Goal: Task Accomplishment & Management: Manage account settings

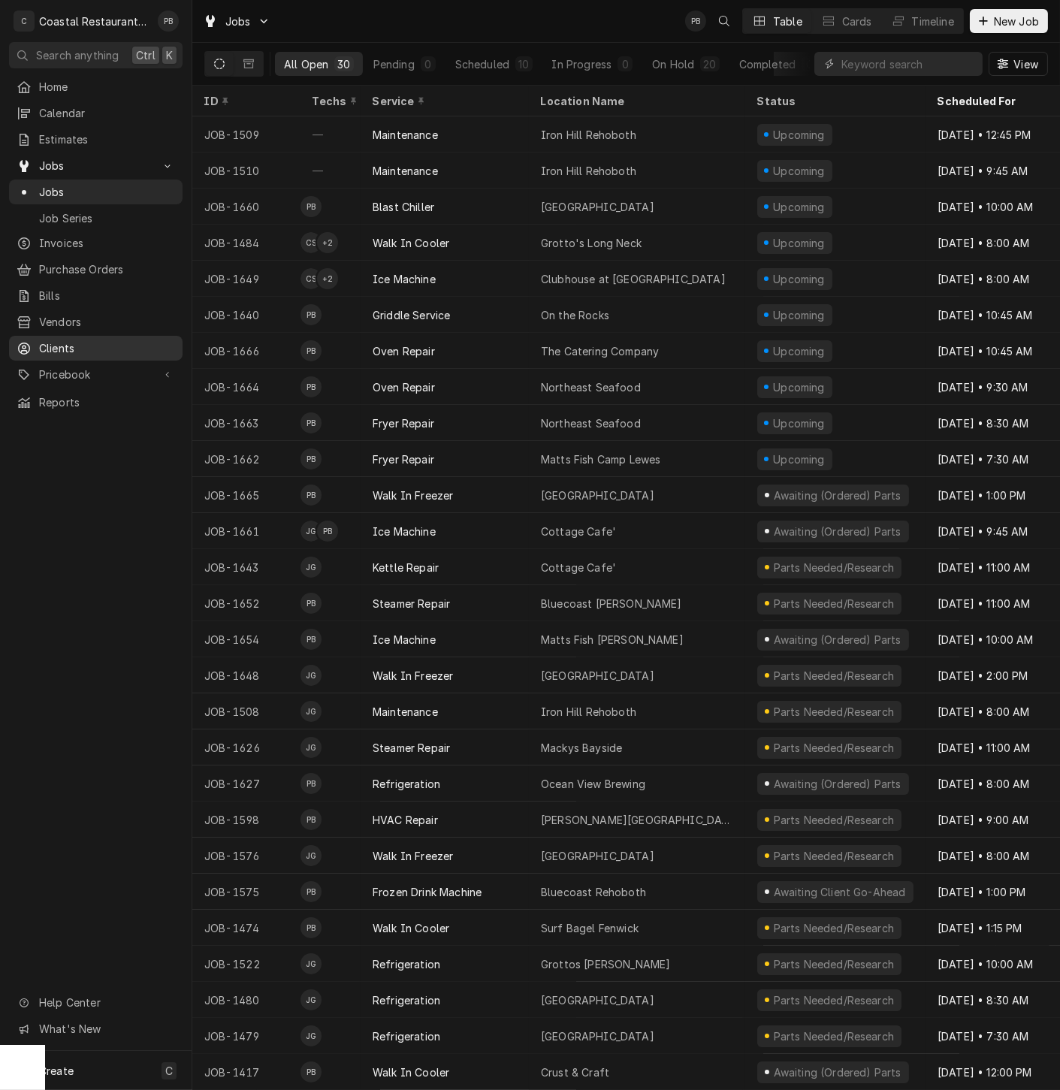
click at [111, 340] on span "Clients" at bounding box center [107, 348] width 136 height 16
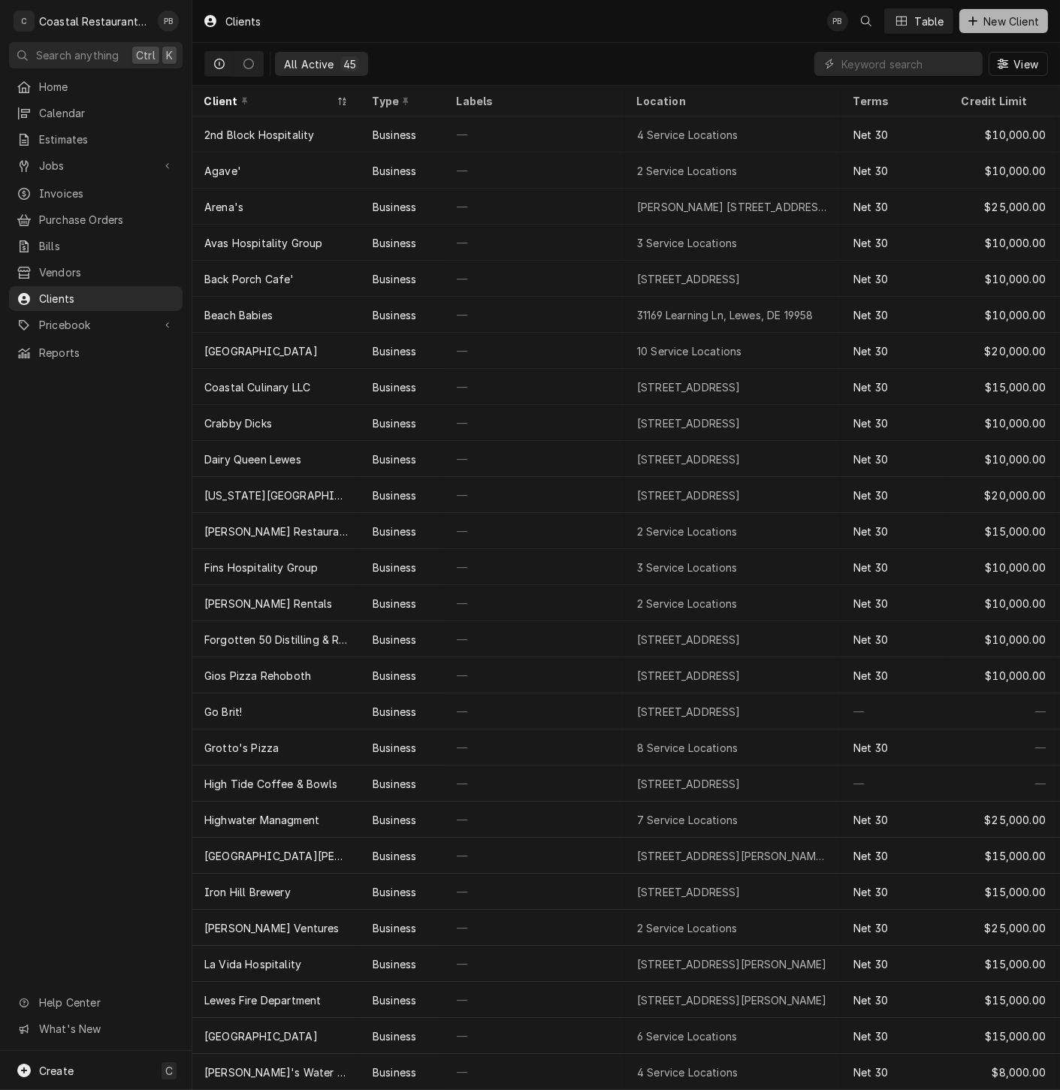
click at [993, 19] on span "New Client" at bounding box center [1011, 22] width 62 height 16
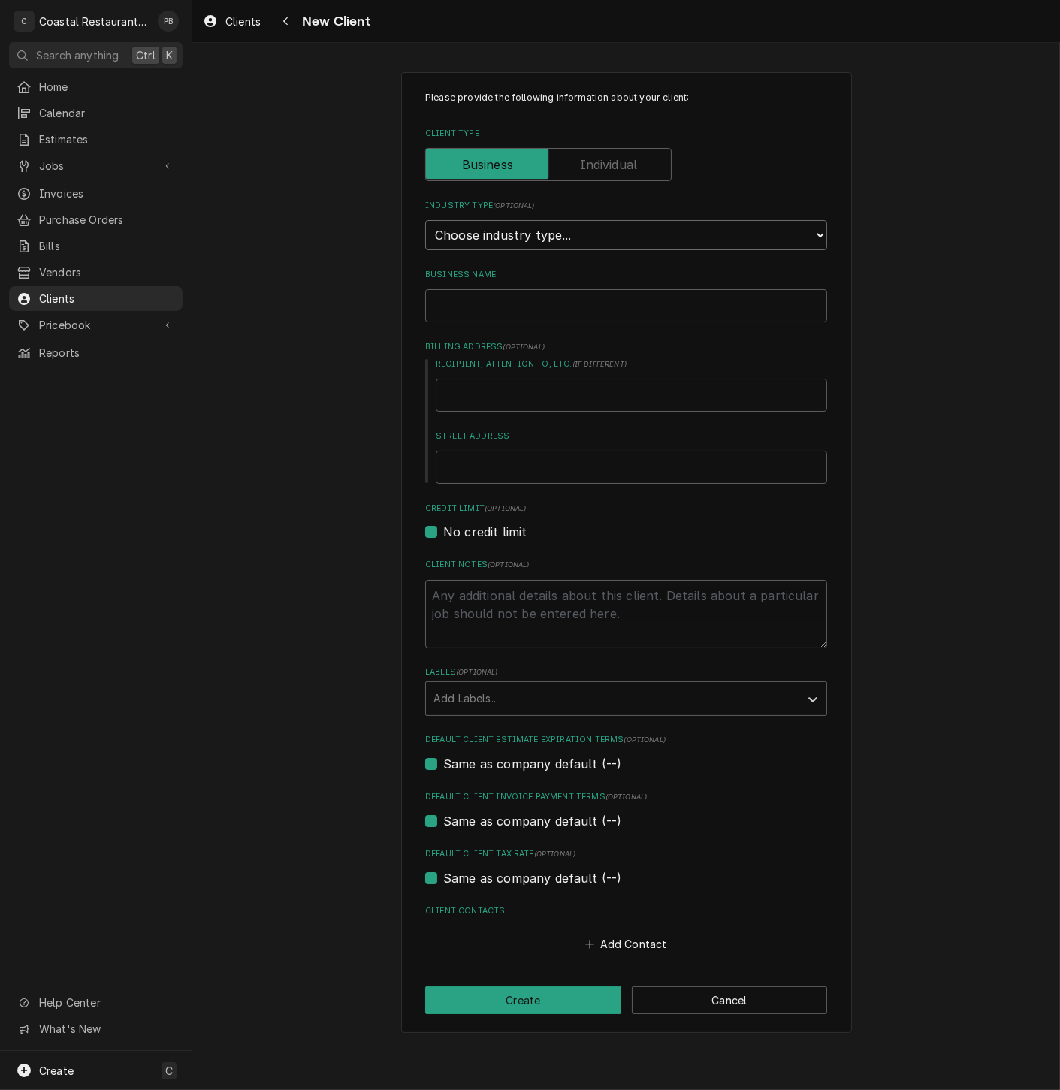
click at [607, 236] on select "Choose industry type... Residential Commercial Industrial Government" at bounding box center [626, 235] width 402 height 30
select select "2"
click at [425, 220] on select "Choose industry type... Residential Commercial Industrial Government" at bounding box center [626, 235] width 402 height 30
click at [583, 309] on input "Business Name" at bounding box center [626, 305] width 402 height 33
type textarea "x"
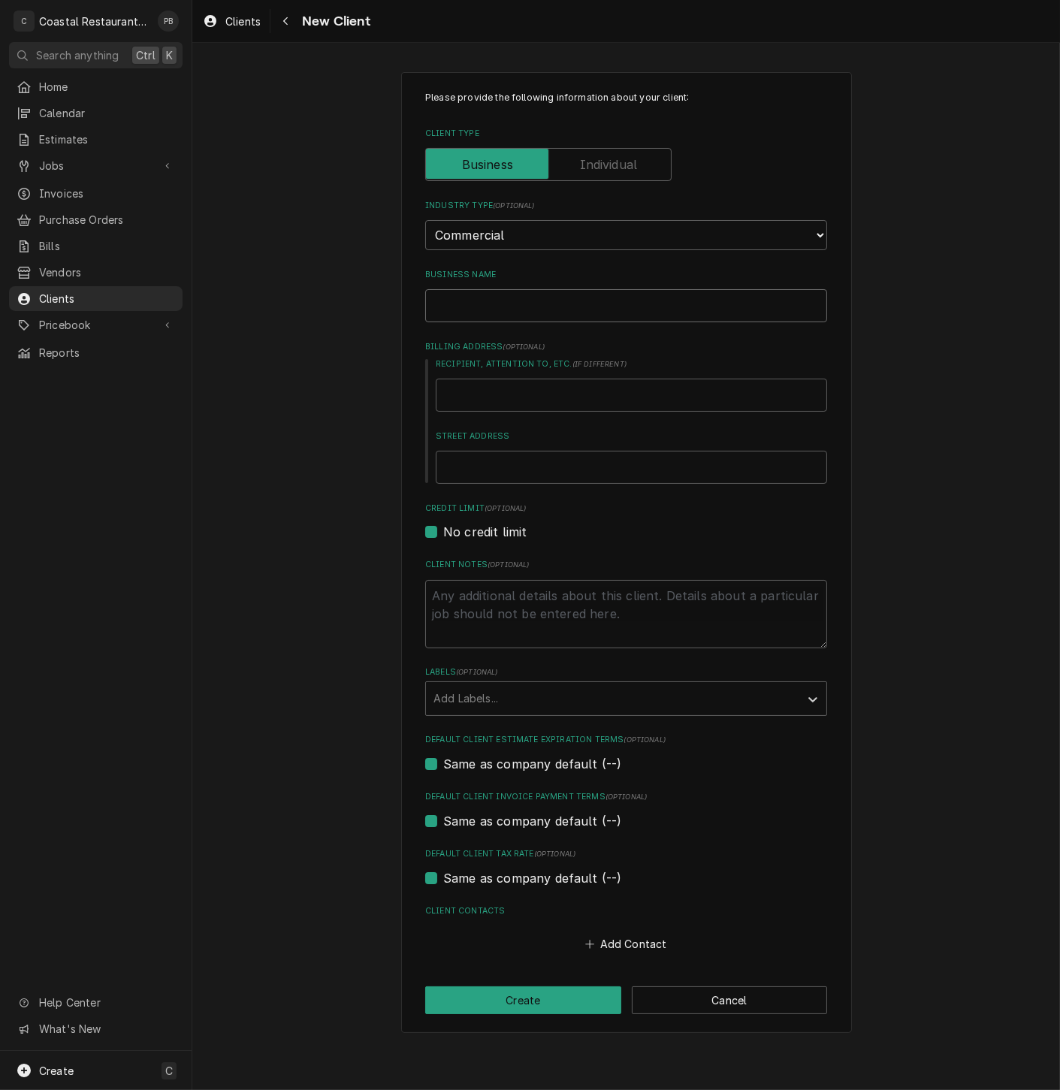
type input "A"
type textarea "x"
type input "Am"
type textarea "x"
type input "Ame"
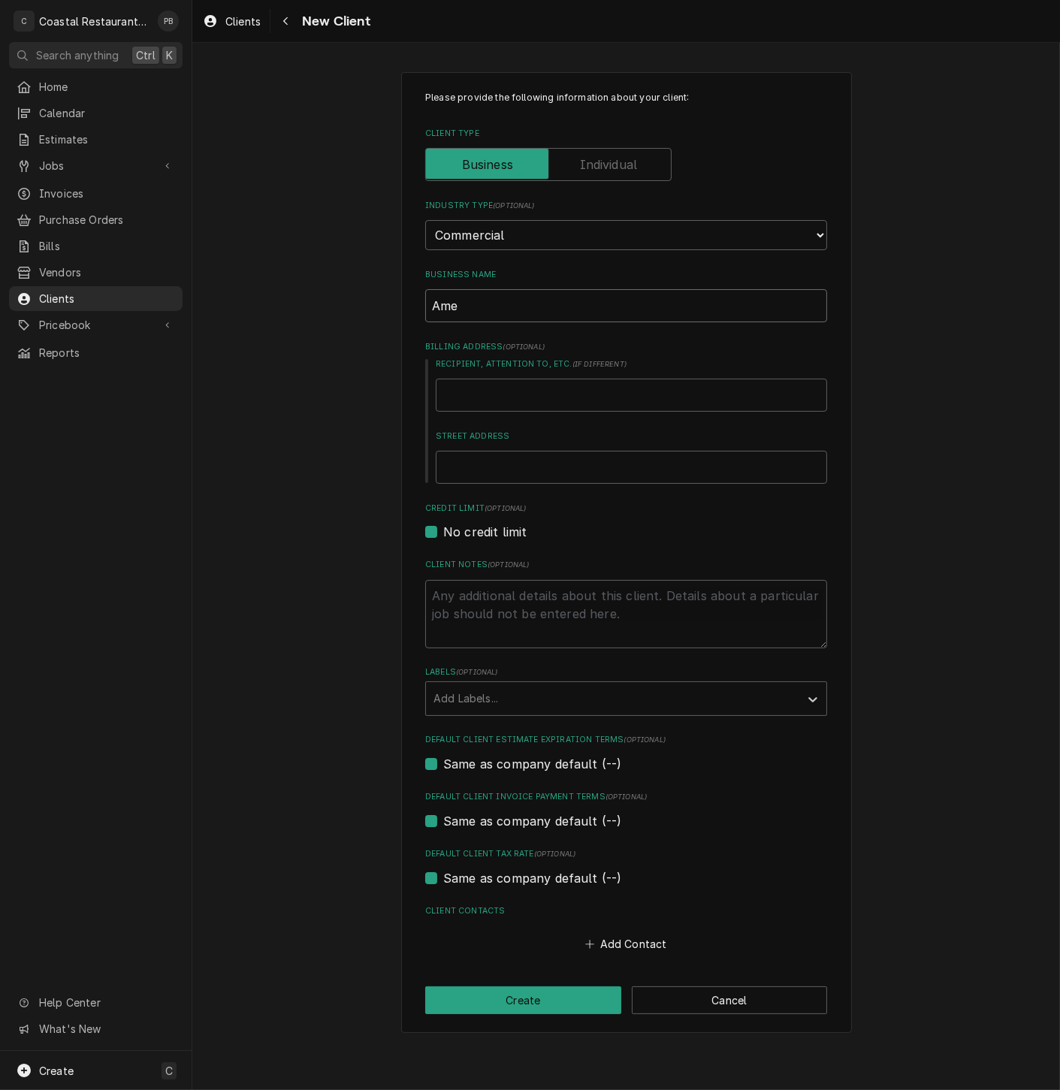
type textarea "x"
type input "Amer"
type textarea "x"
type input "Ameri"
type textarea "x"
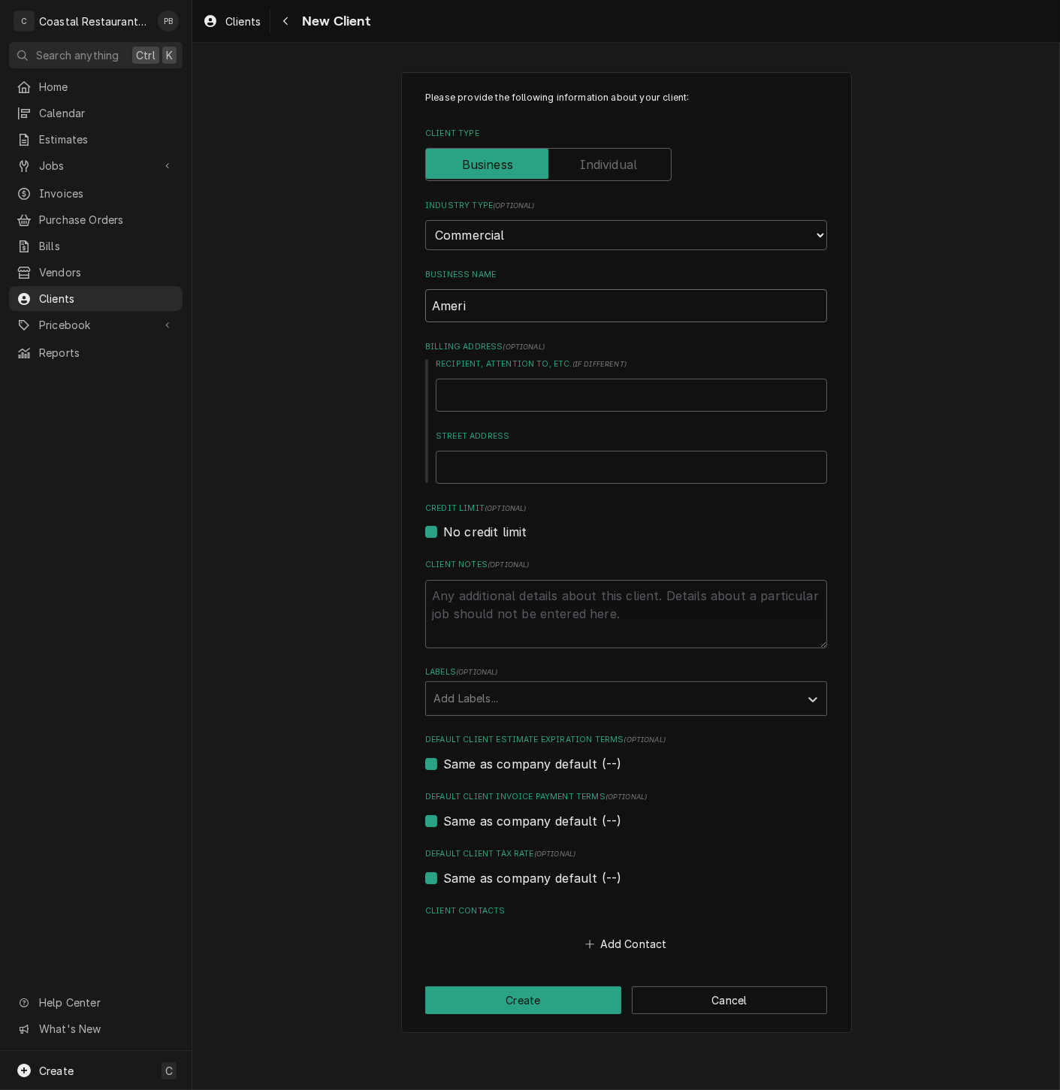
type input "Americ"
type textarea "x"
type input "America"
type textarea "x"
type input "American"
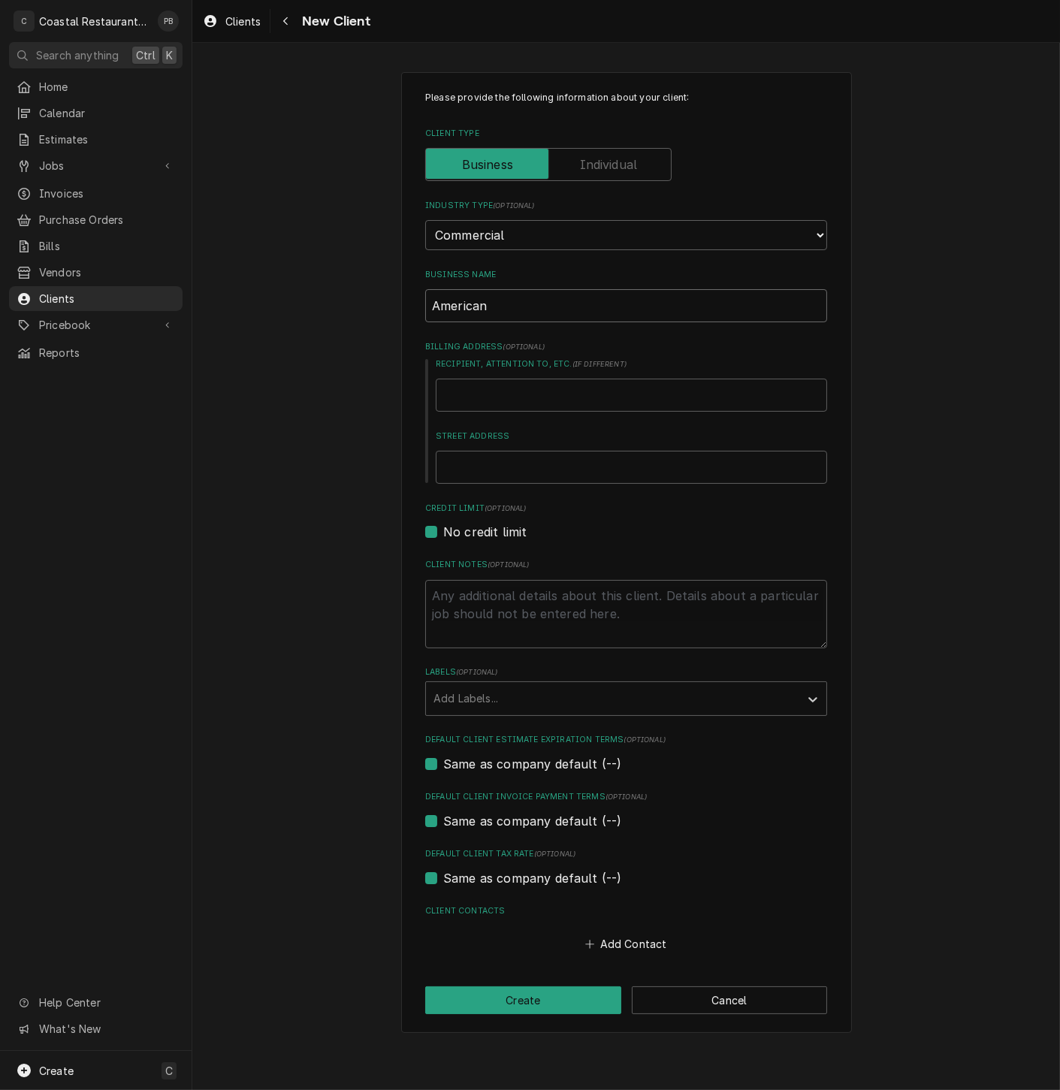
type textarea "x"
type input "American"
type textarea "x"
type input "American L"
type textarea "x"
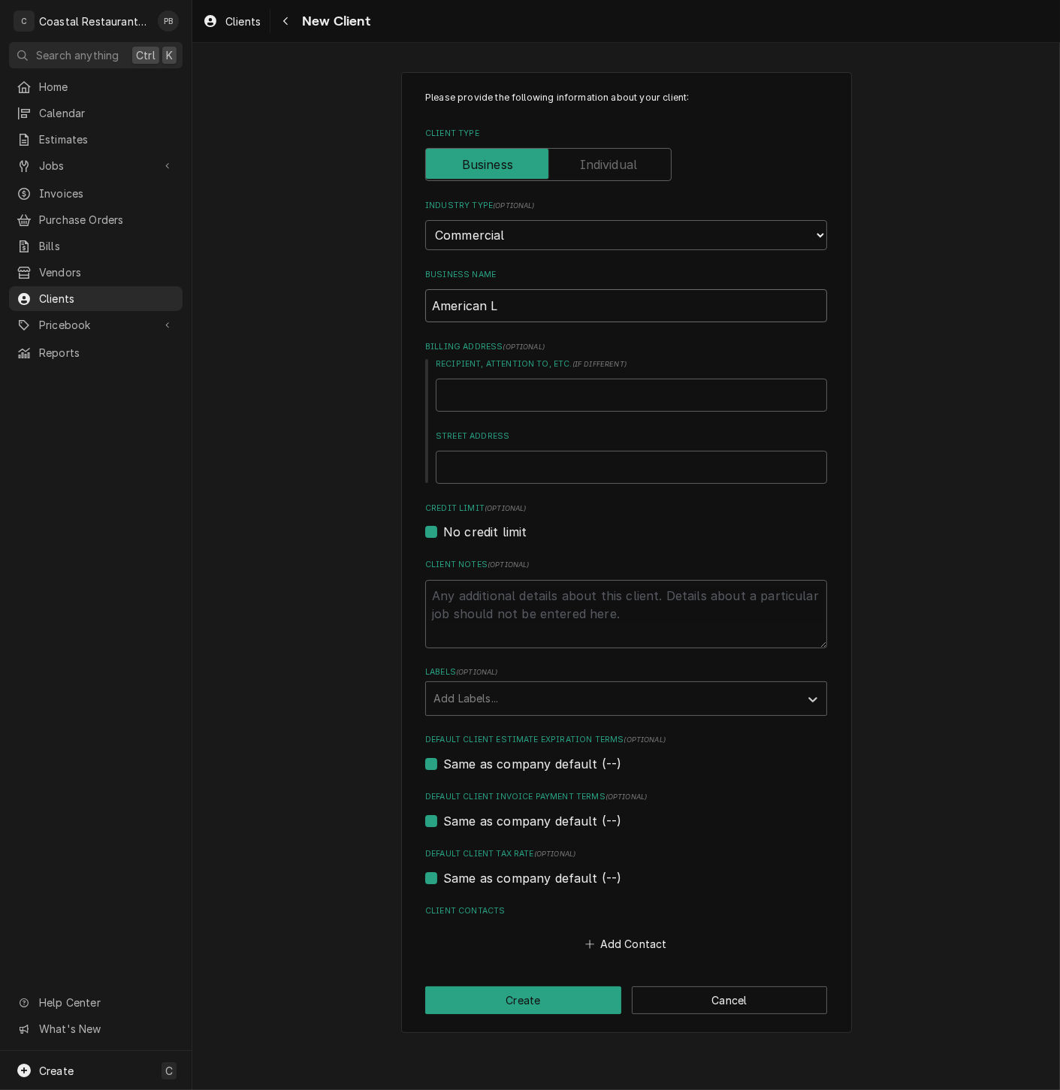
type input "American Le"
type textarea "x"
type input "American Leg"
type textarea "x"
type input "American Legi"
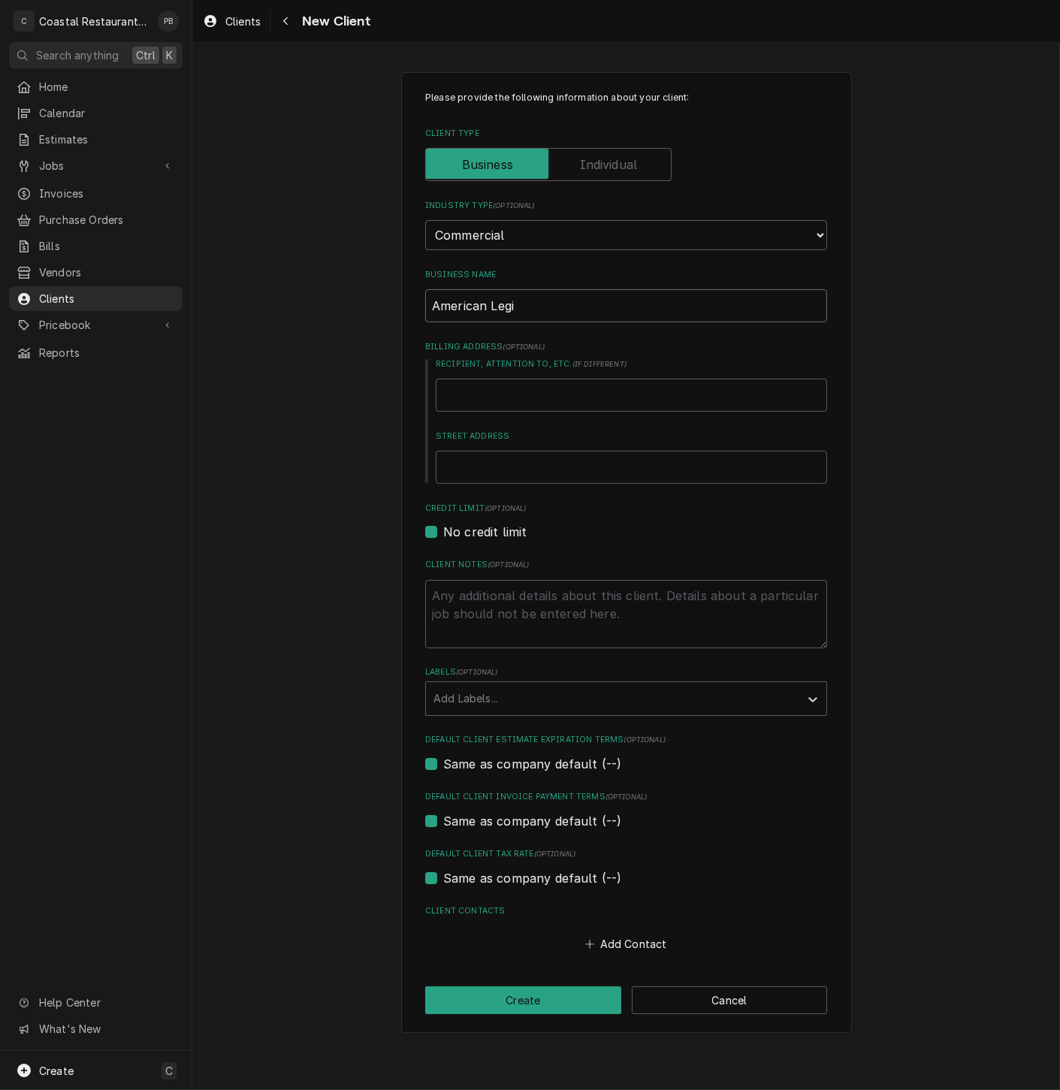
type textarea "x"
type input "American Legio"
type textarea "x"
type input "American Legion"
type textarea "x"
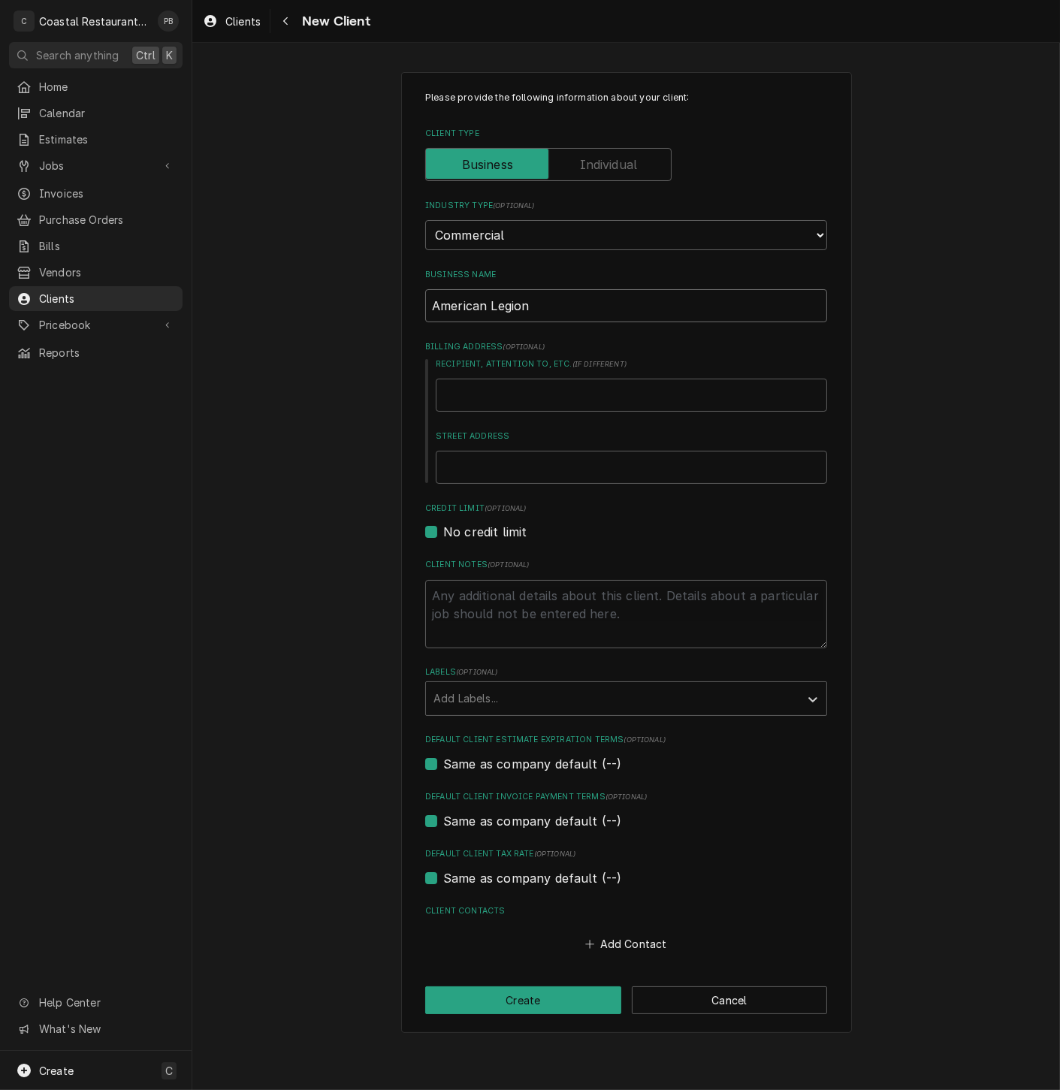
type input "American Legion"
type textarea "x"
type input "American Legion P"
type textarea "x"
type input "American Legion Pos"
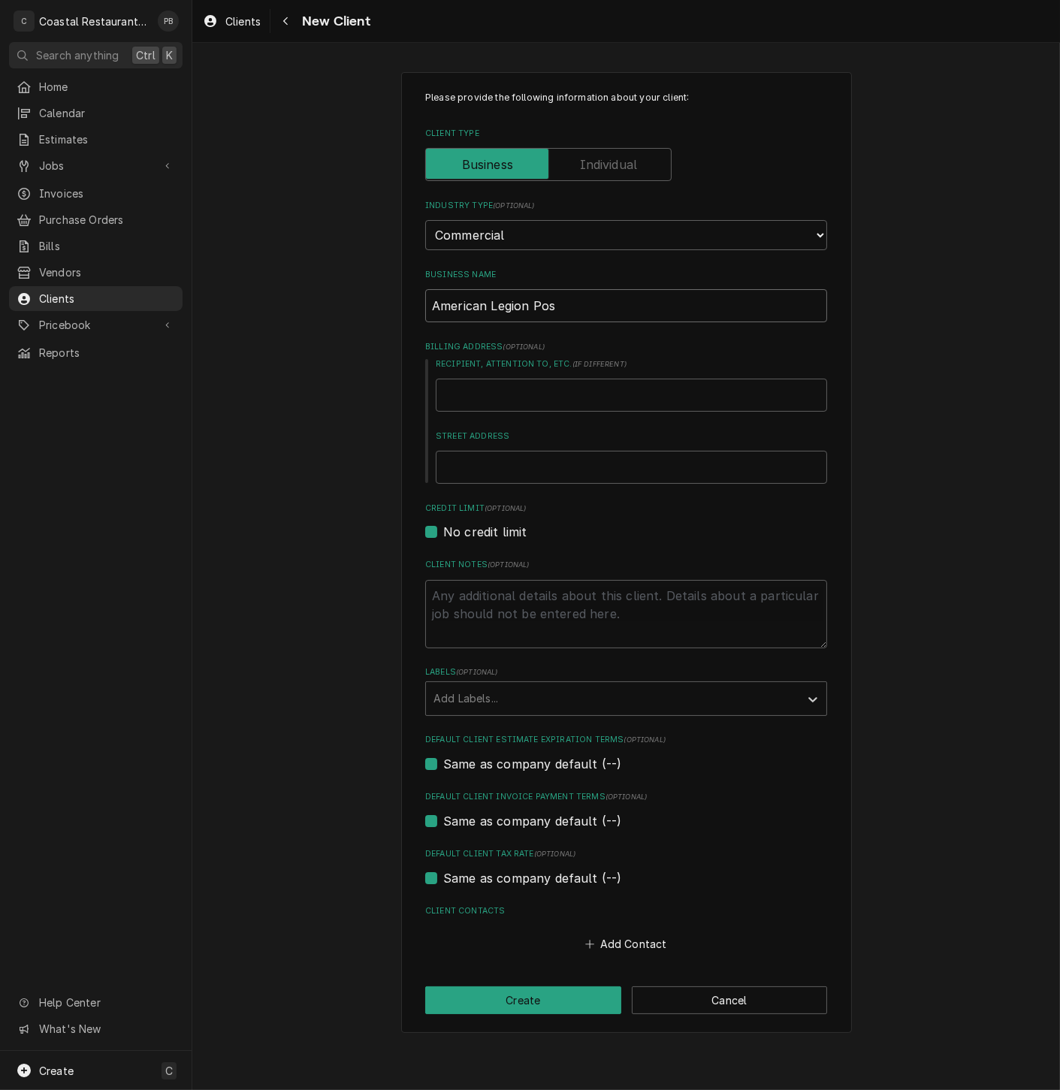
type textarea "x"
type input "American Legion Post"
type textarea "x"
type input "American Legion Post"
type textarea "x"
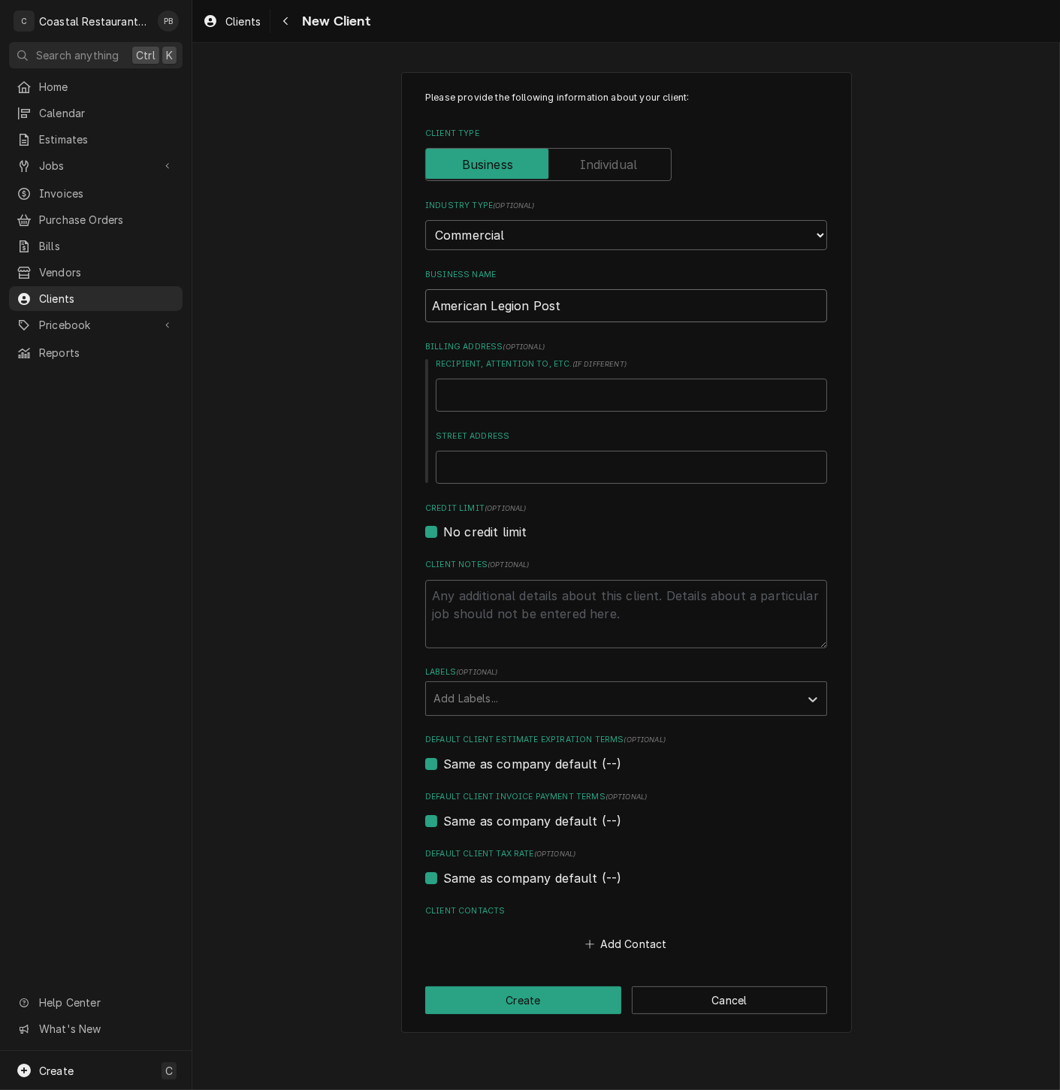
type input "American Legion Post 1"
type textarea "x"
type input "American Legion Post 17"
click at [580, 393] on input "Recipient, Attention To, etc. ( if different )" at bounding box center [631, 394] width 391 height 33
click at [578, 402] on input "Recipient, Attention To, etc. ( if different )" at bounding box center [631, 394] width 391 height 33
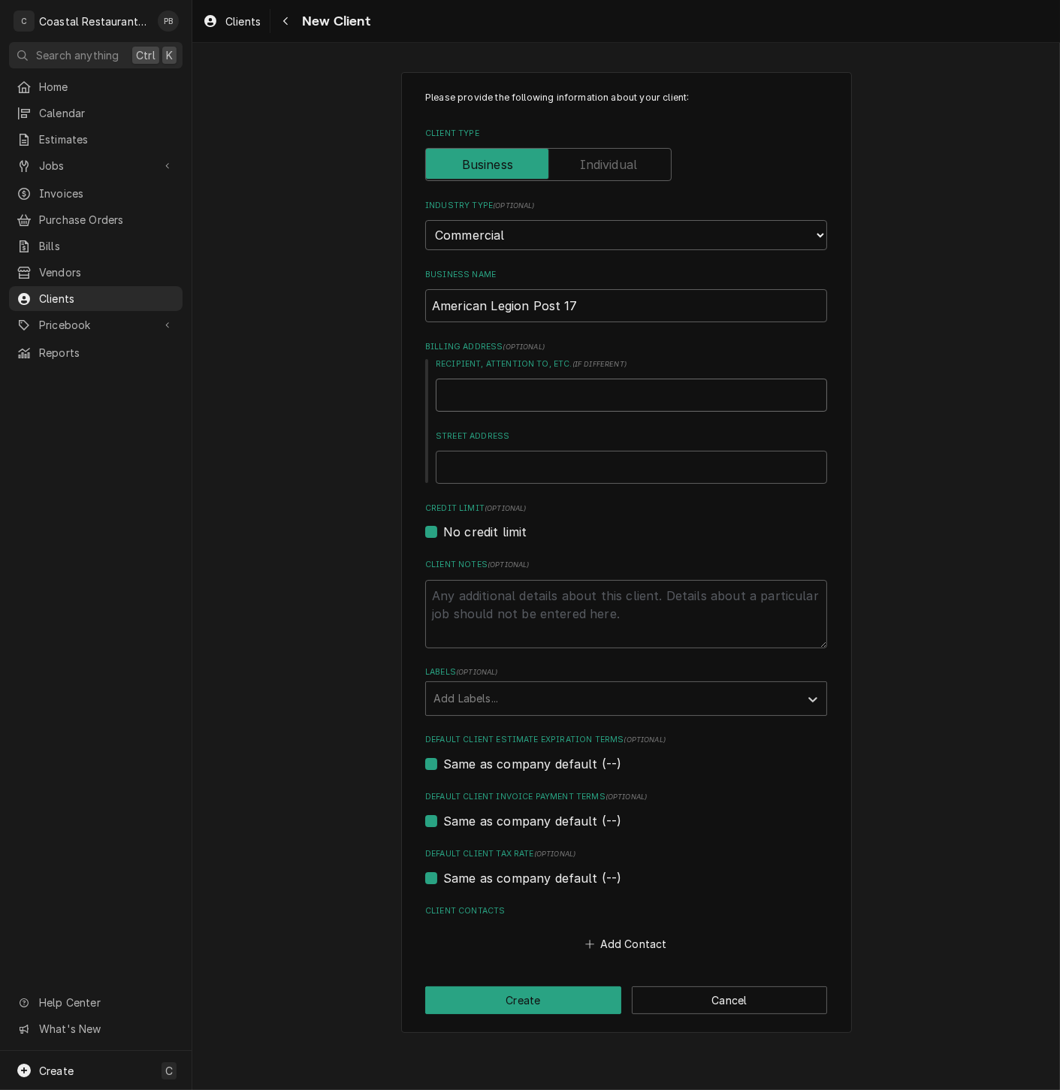
type textarea "x"
type input "1"
type textarea "x"
type input "11"
type textarea "x"
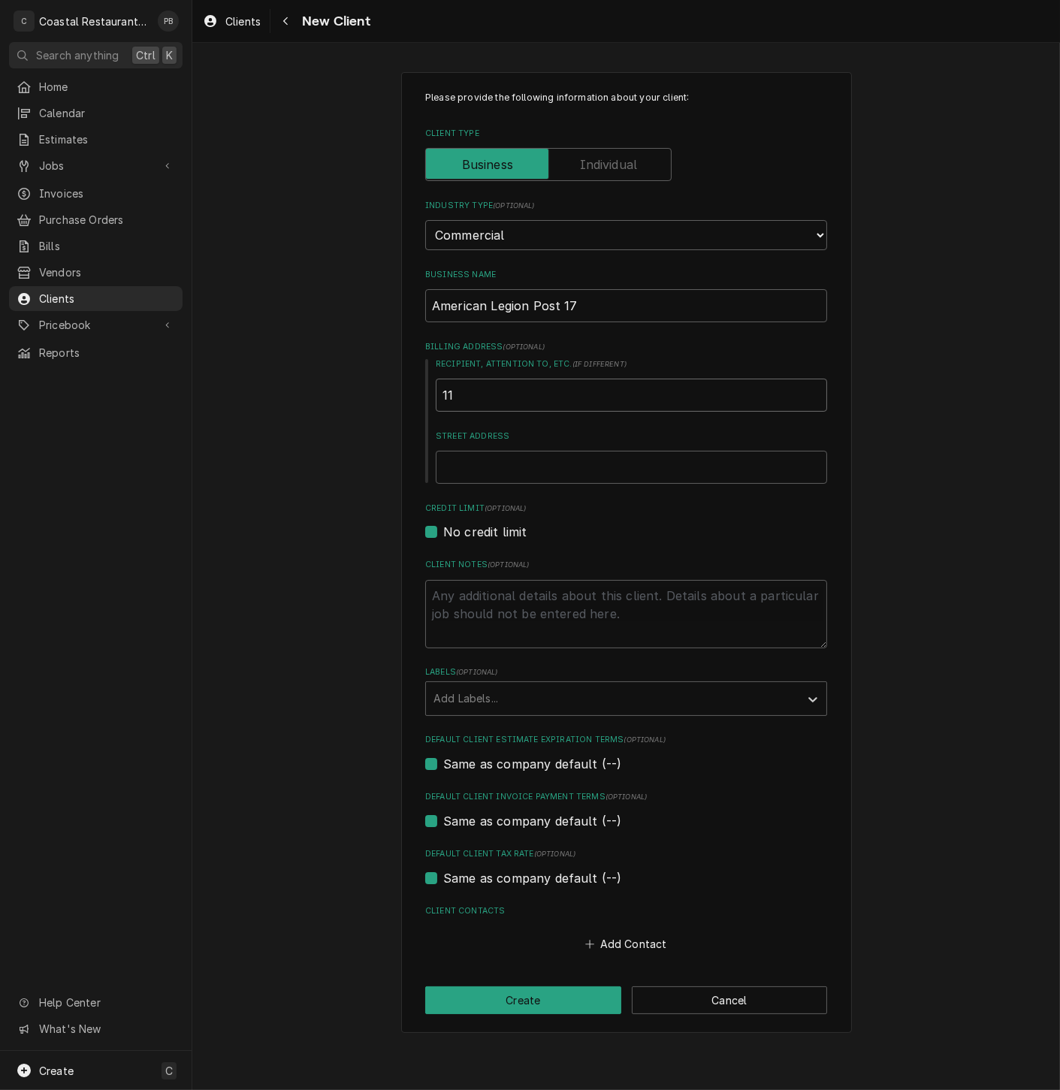
type input "113"
type textarea "x"
type input "113"
type textarea "x"
type input "113 A"
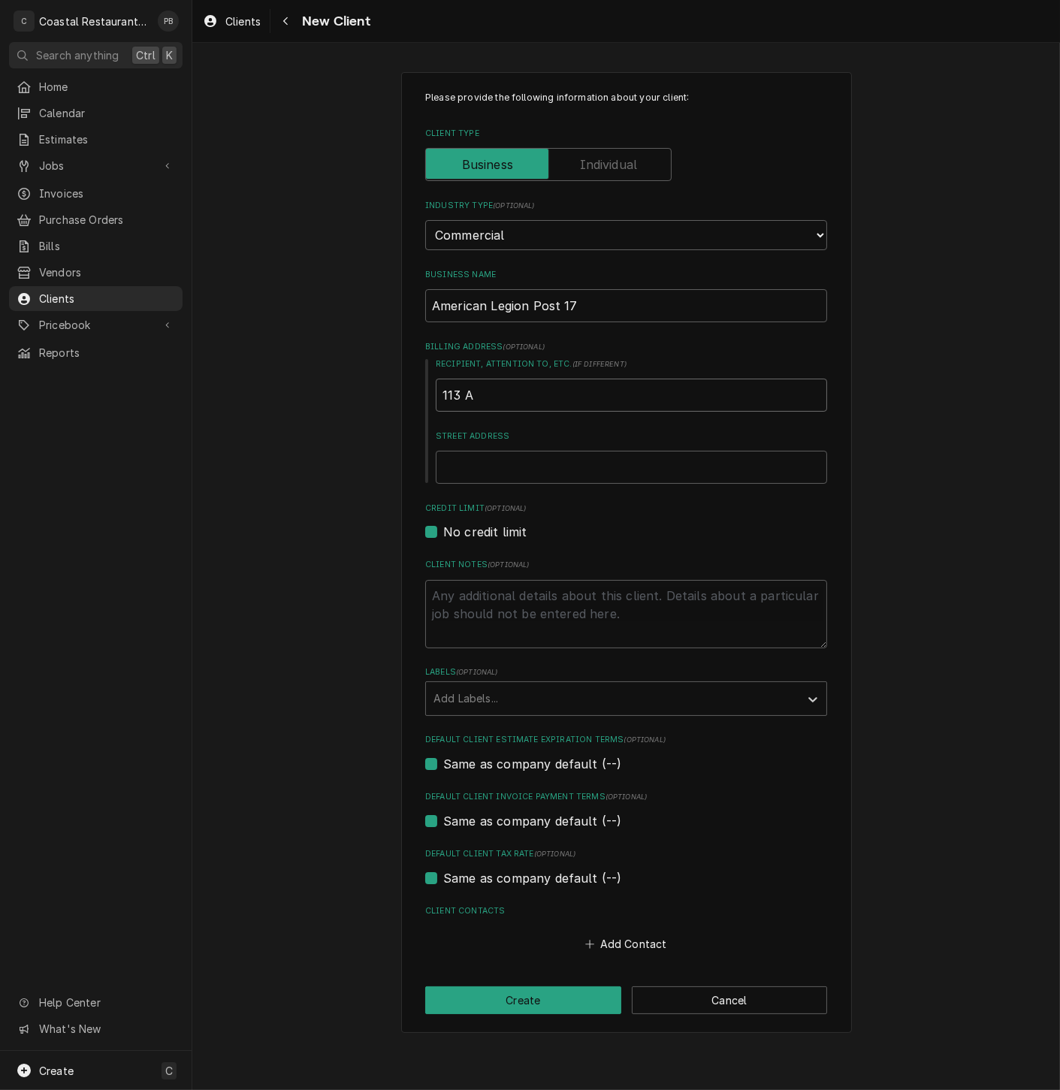
type textarea "x"
type input "113 Am"
type textarea "x"
type input "113 Ame"
type textarea "x"
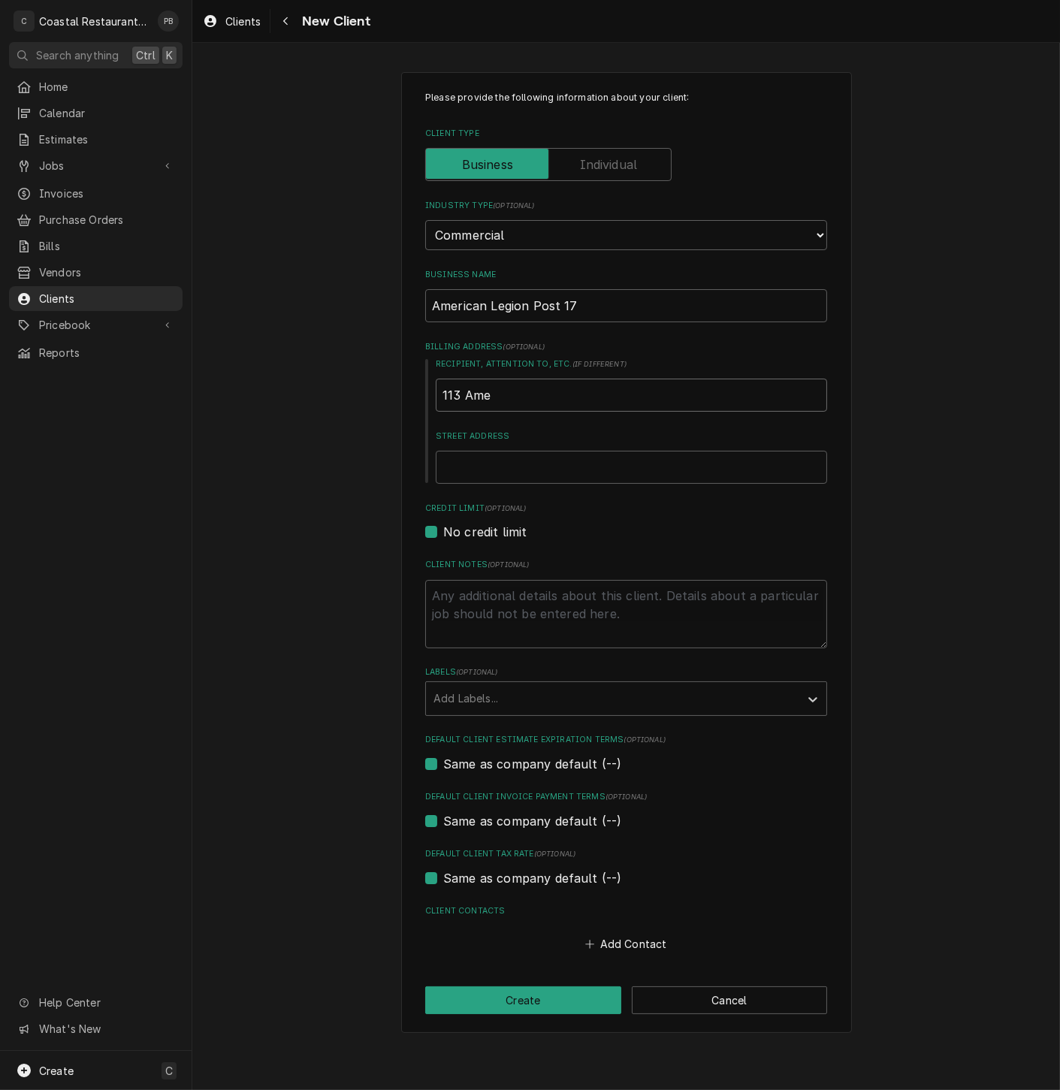
type input "113 Amer"
type textarea "x"
type input "113 Americ"
type textarea "x"
type input "113 America"
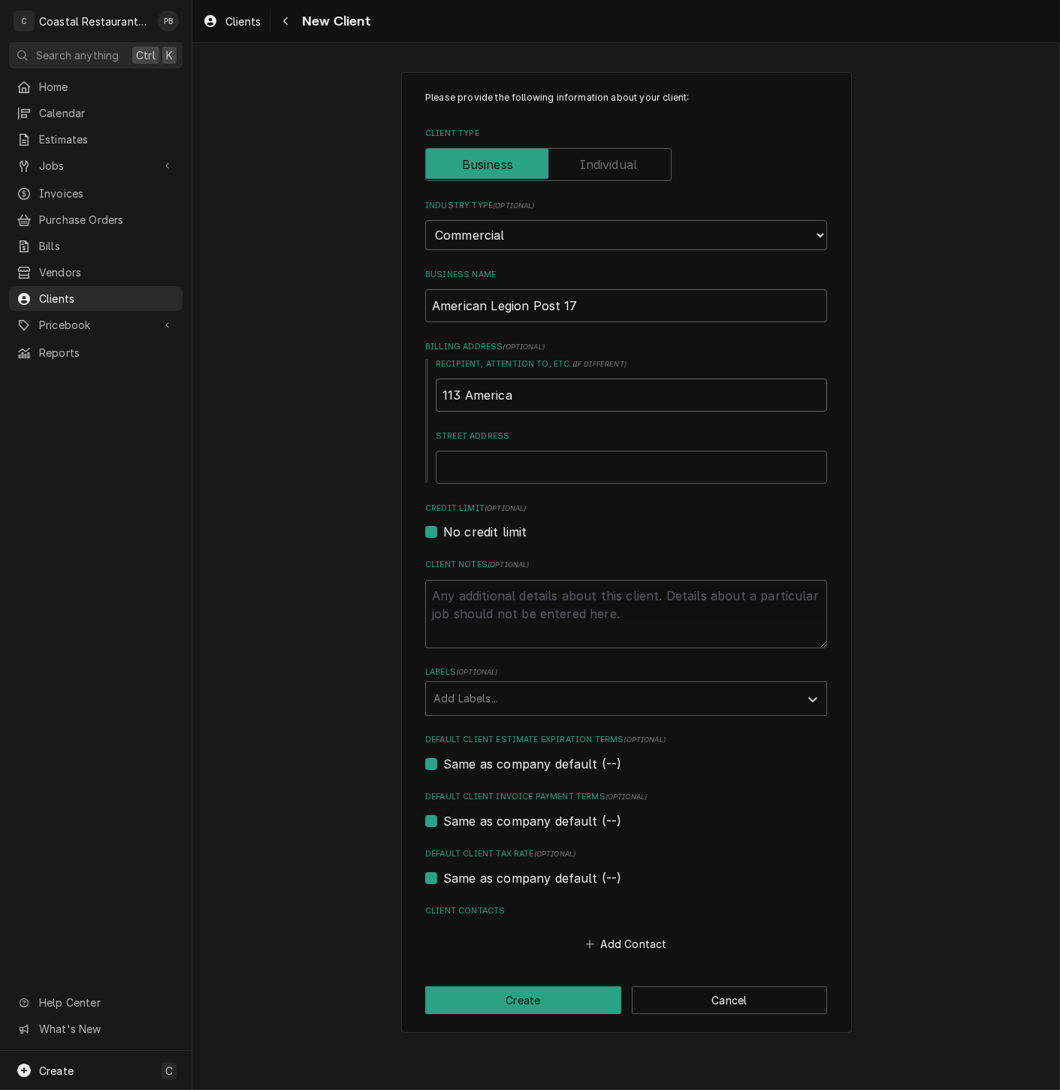
type textarea "x"
type input "113 American"
type textarea "x"
type input "113 American"
type textarea "x"
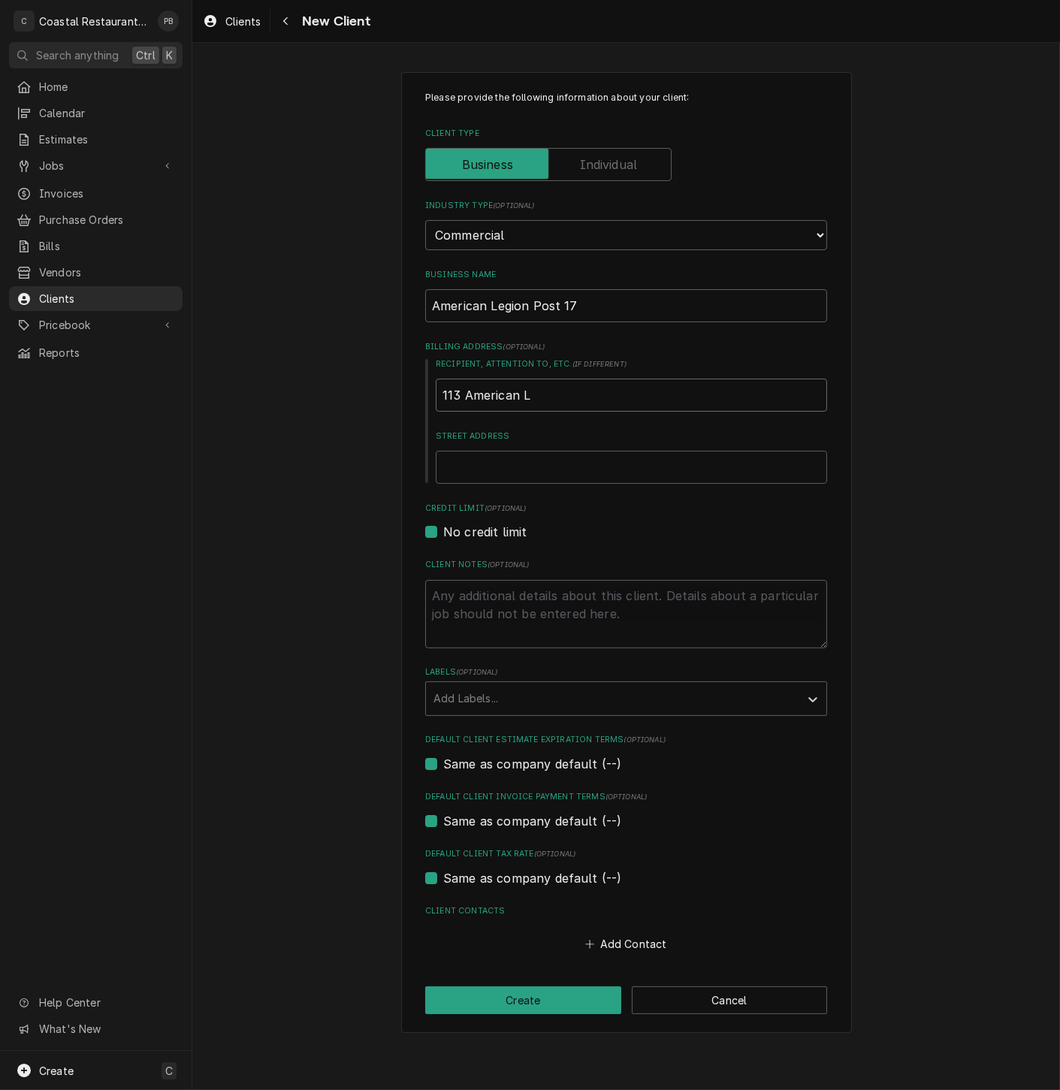
type input "113 American Le"
type textarea "x"
type input "113 American Lei"
type textarea "x"
type input "113 American Leg"
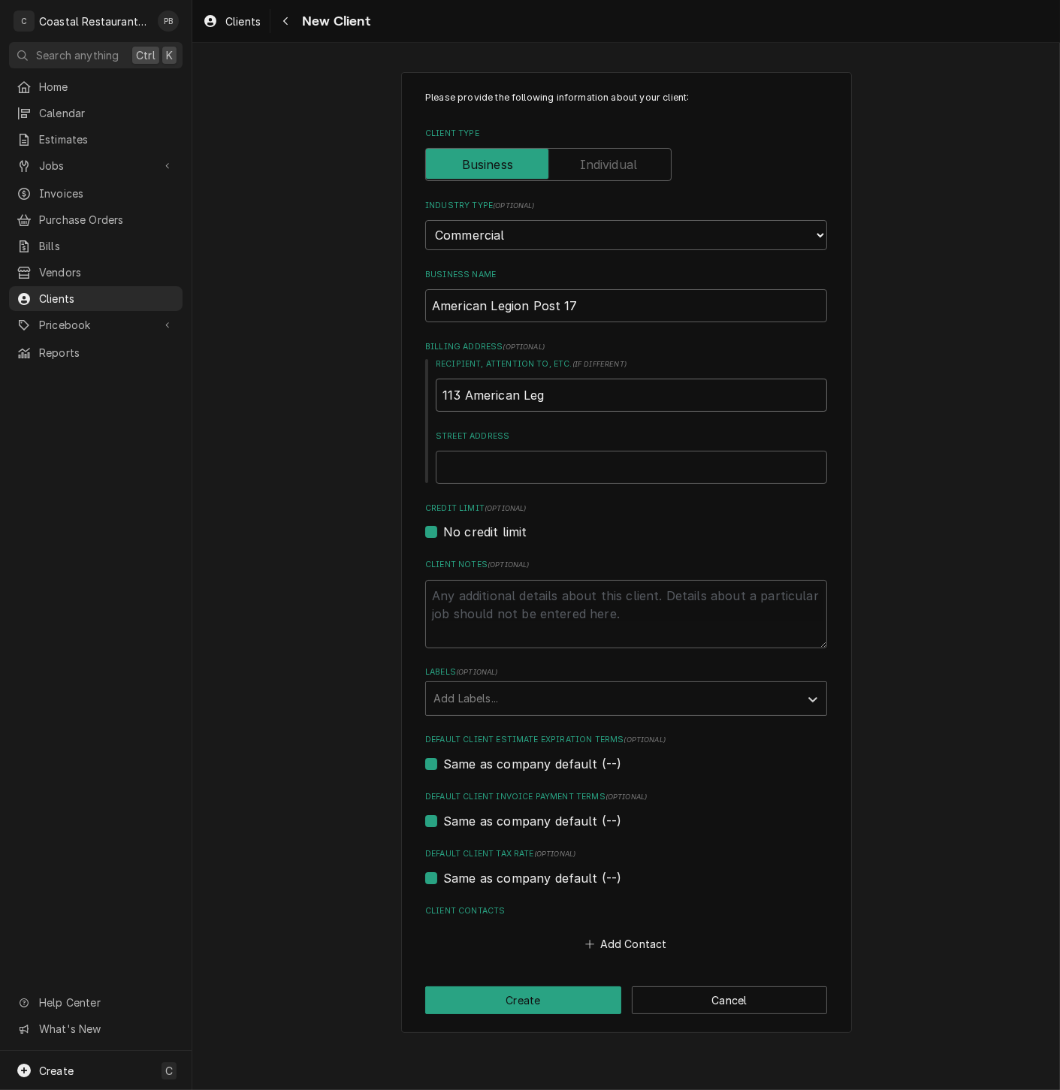
type textarea "x"
type input "113 American Legi"
type textarea "x"
type input "113 American Legion"
type textarea "x"
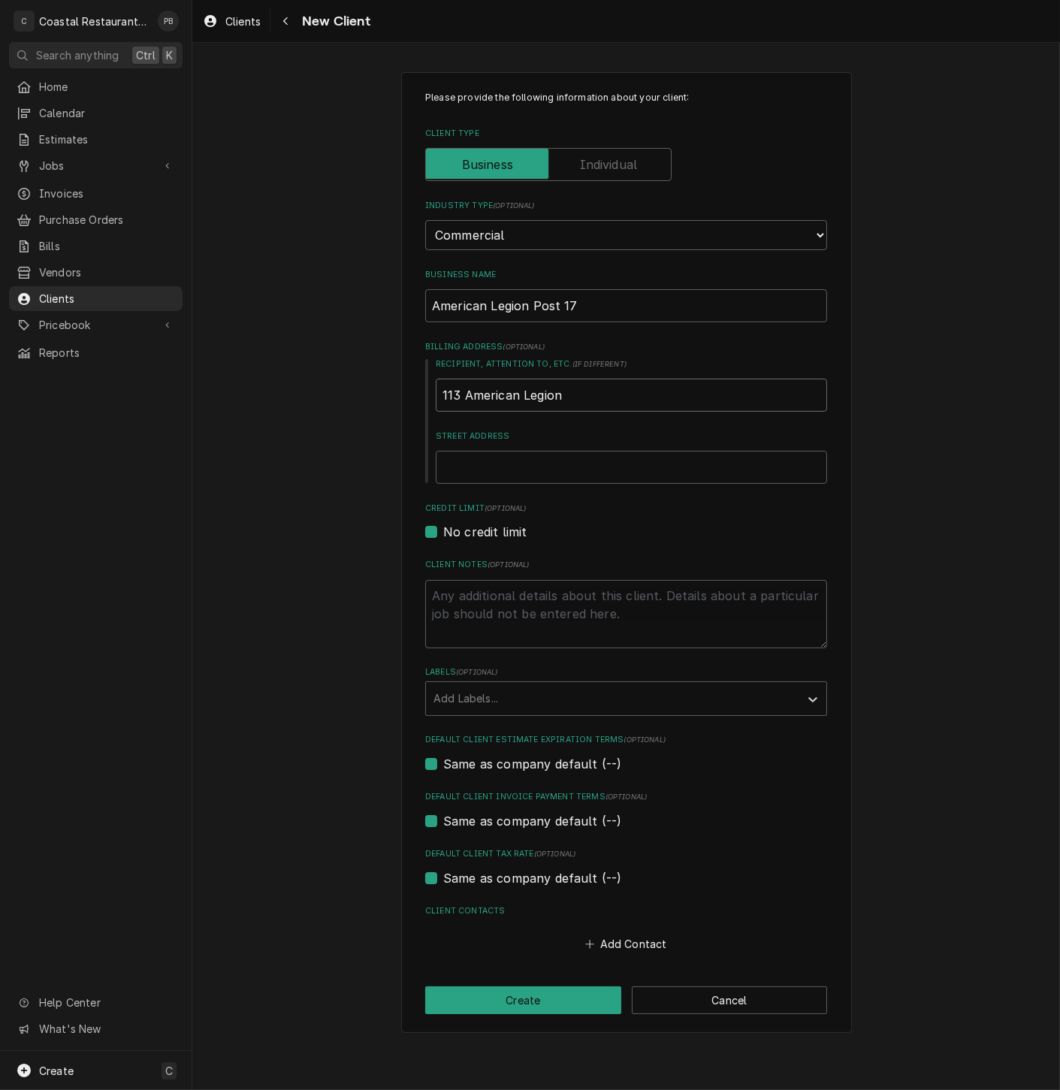
type input "113 American Legion"
type textarea "x"
type input "113 American Legion R"
type textarea "x"
type input "113 American Legion Rd"
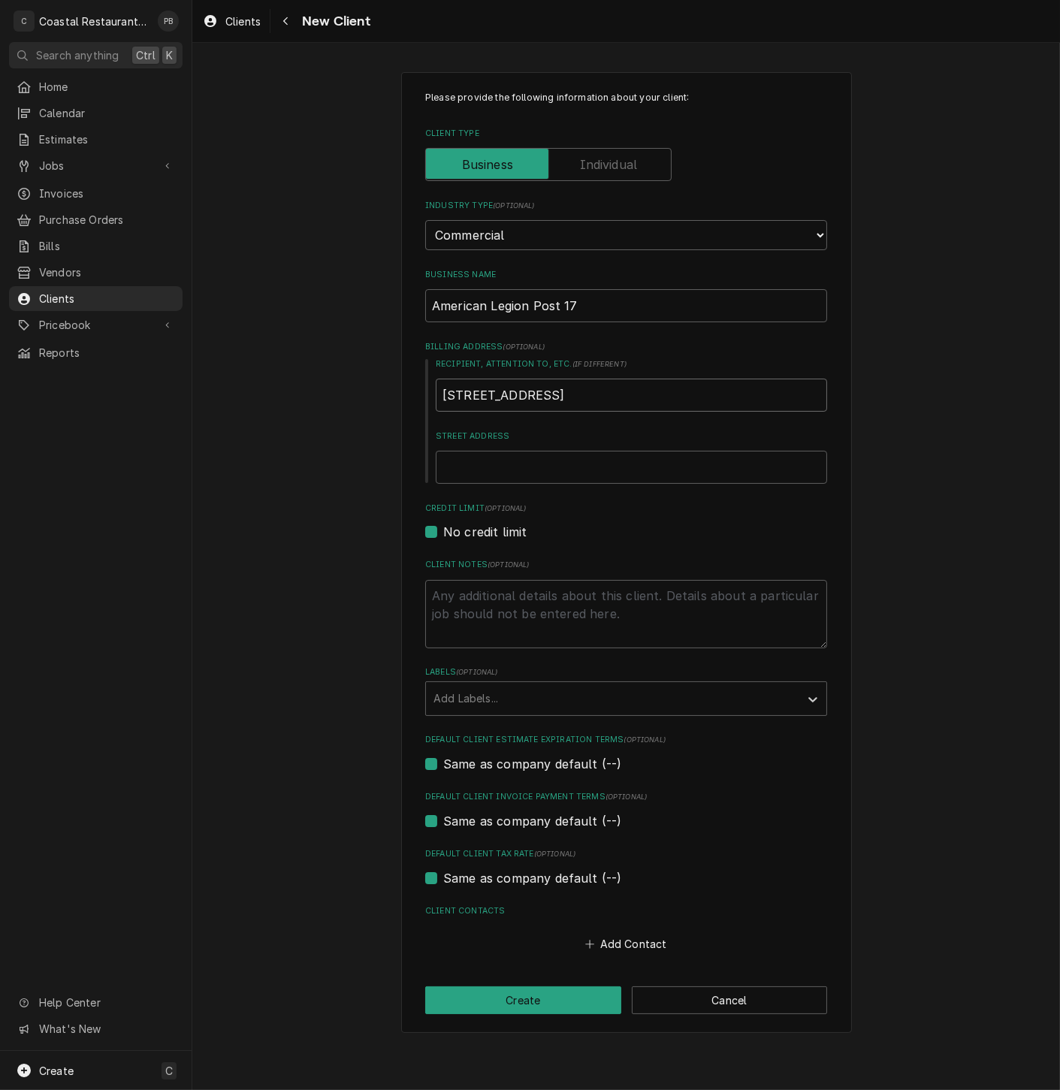
type textarea "x"
type input "113 American Legion R"
type textarea "x"
type input "113 American Legion"
type textarea "x"
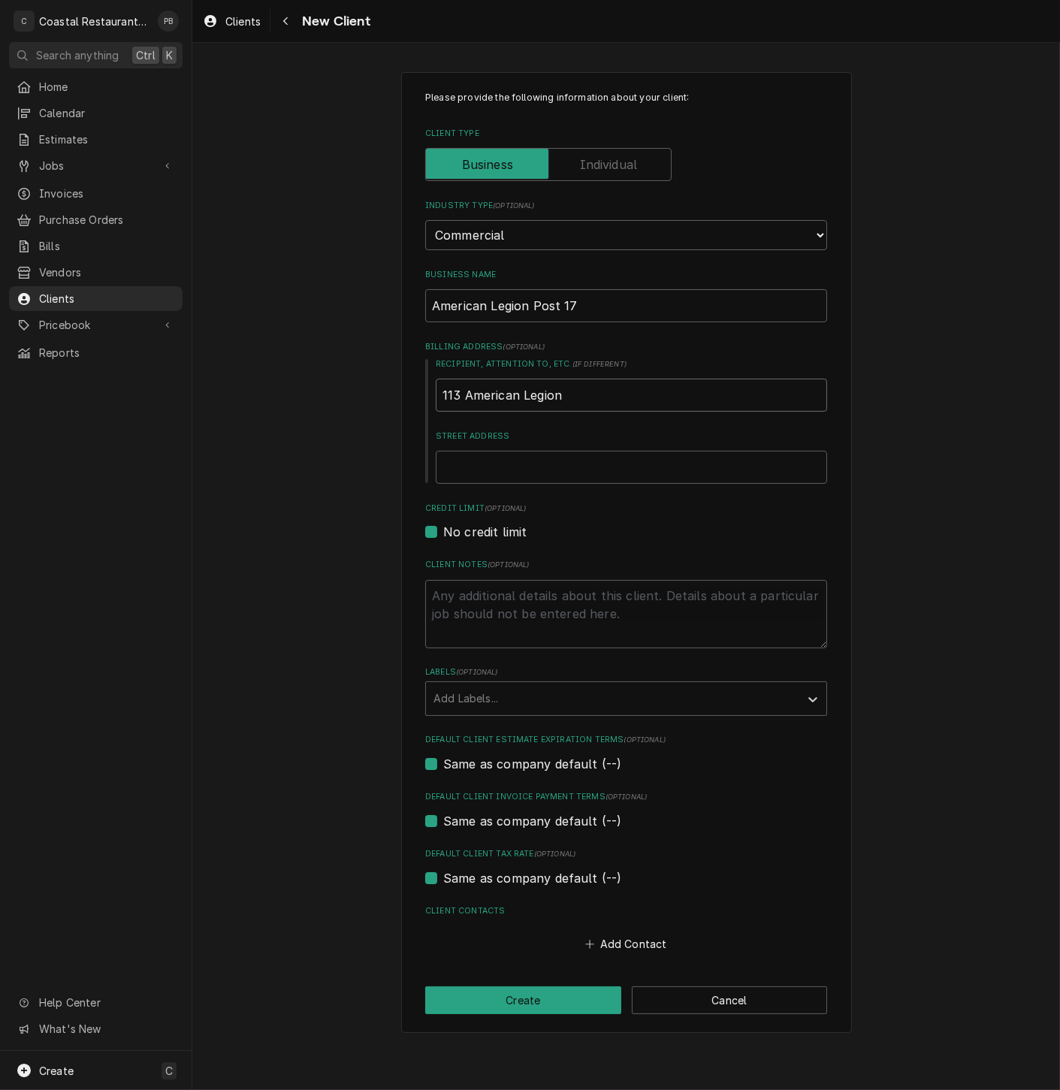
type input "113 American Legion"
type textarea "x"
type input "113 American Legio"
type textarea "x"
type input "113 American Legi"
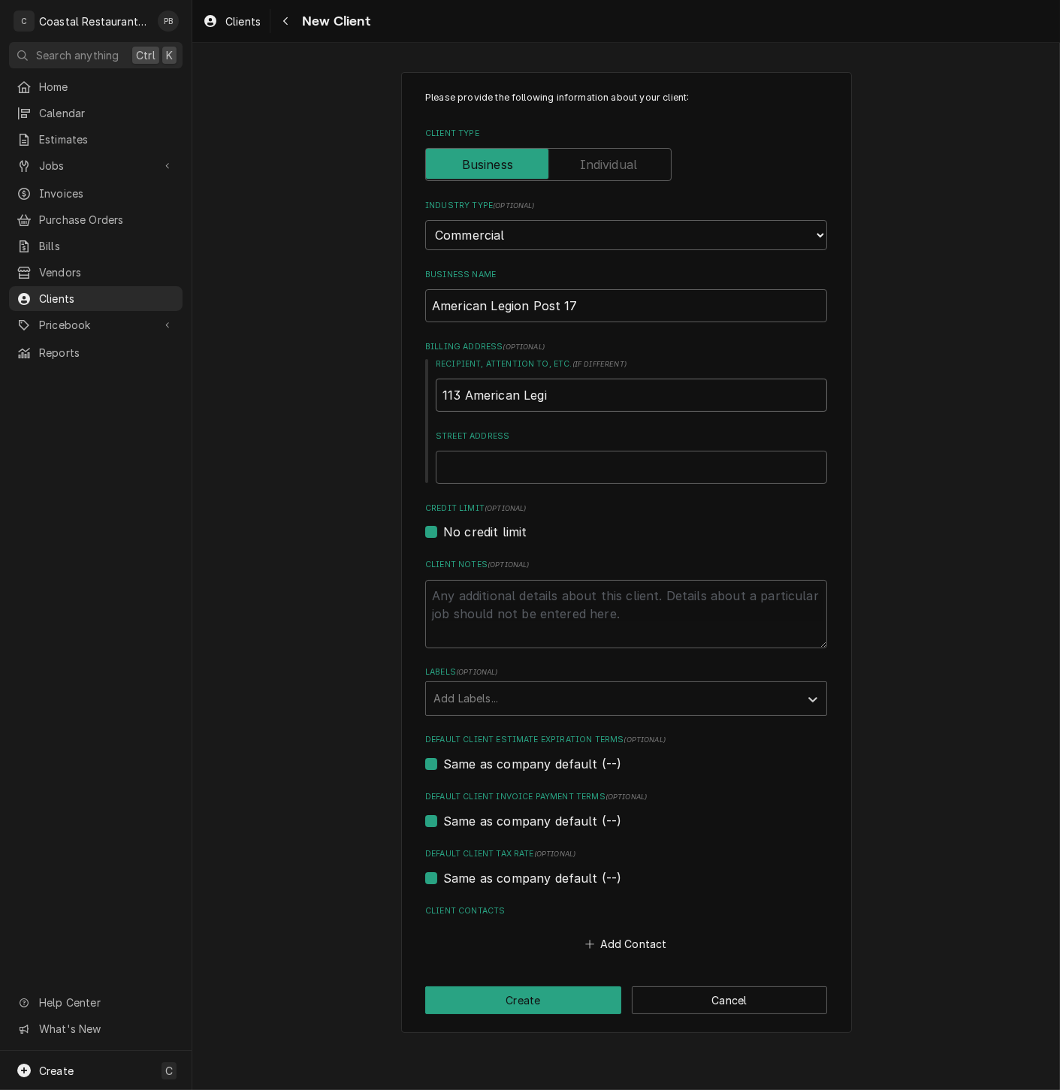
type textarea "x"
type input "113 American Leg"
type textarea "x"
type input "113 American Le"
type textarea "x"
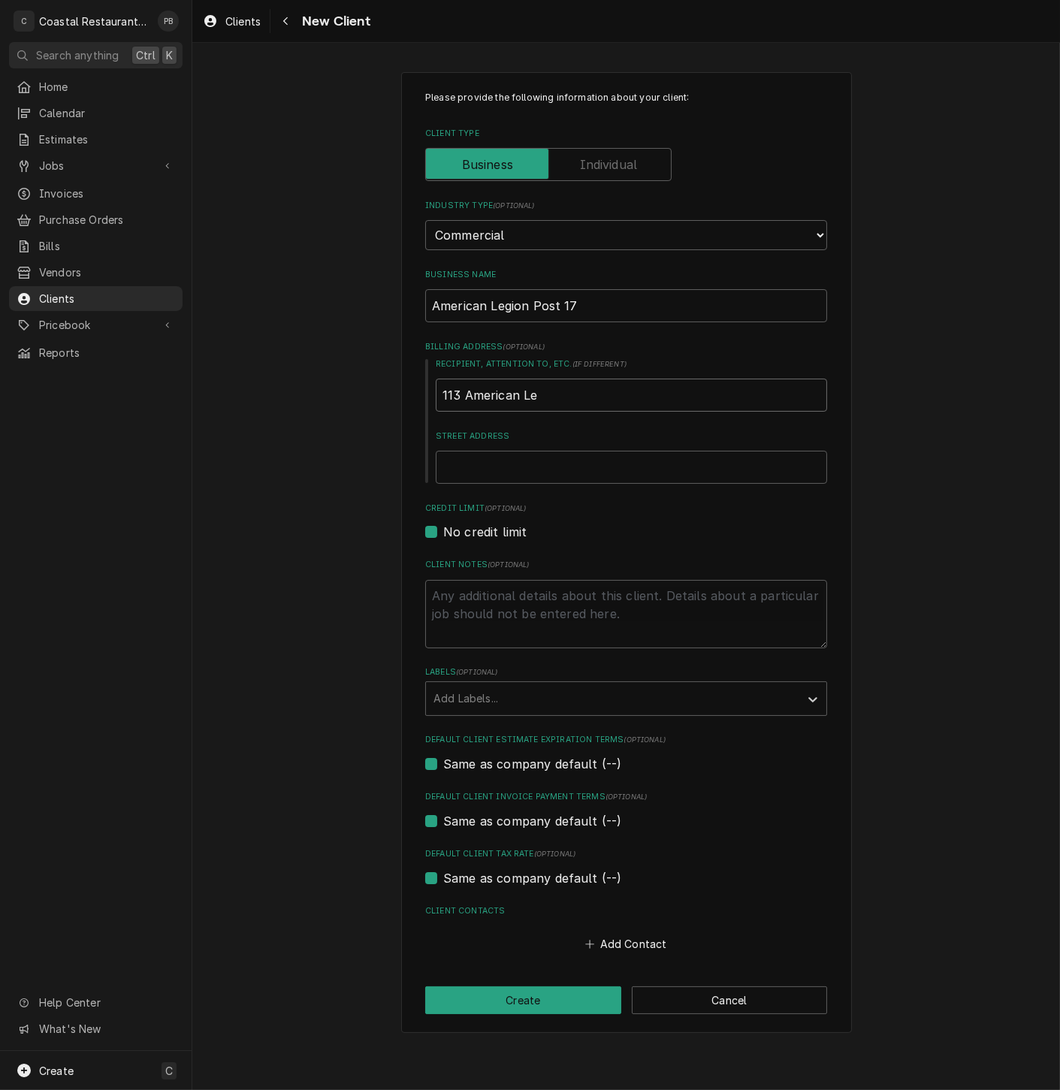
type input "113 American L"
type textarea "x"
type input "113 American"
type textarea "x"
type input "113 American"
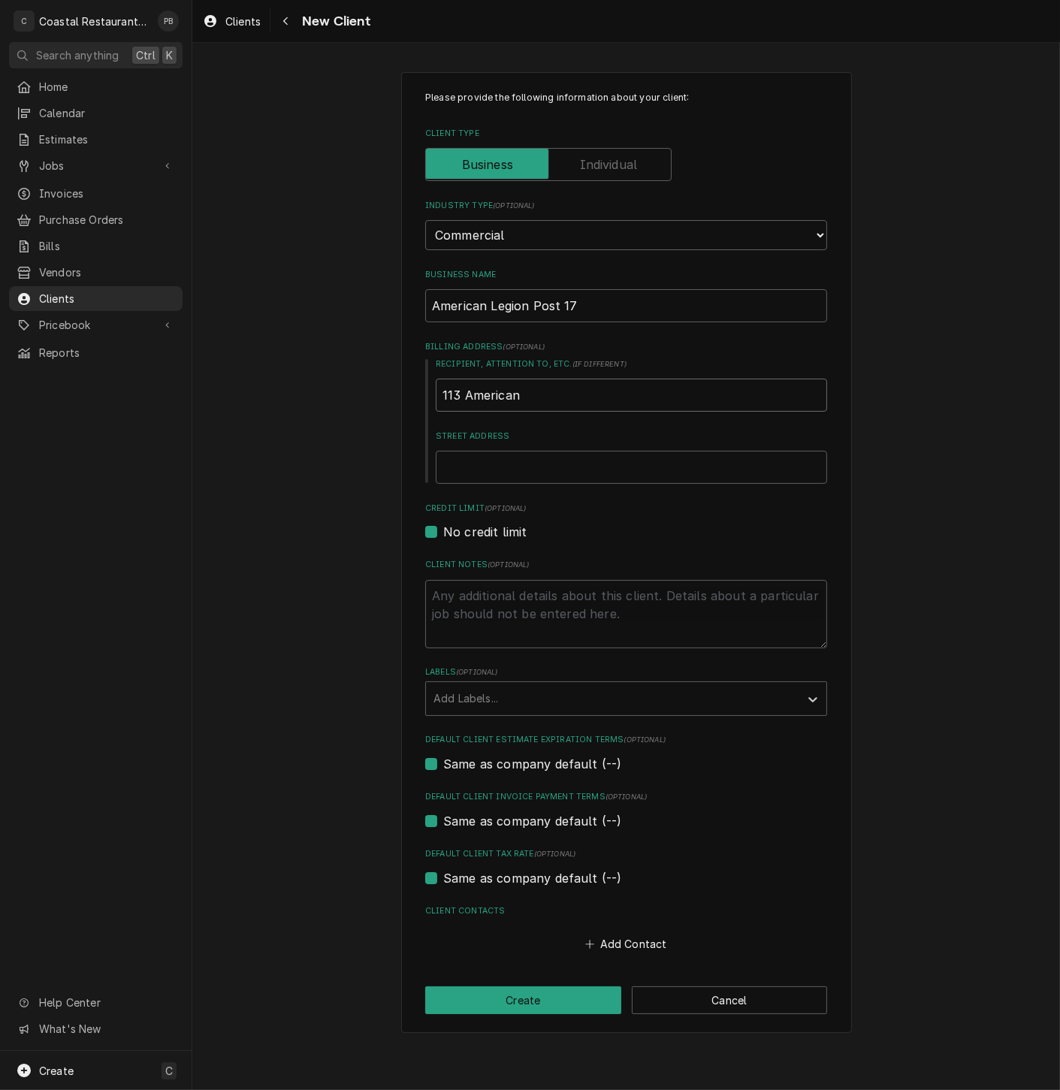
type textarea "x"
type input "113 America"
type textarea "x"
type input "113 Americ"
type textarea "x"
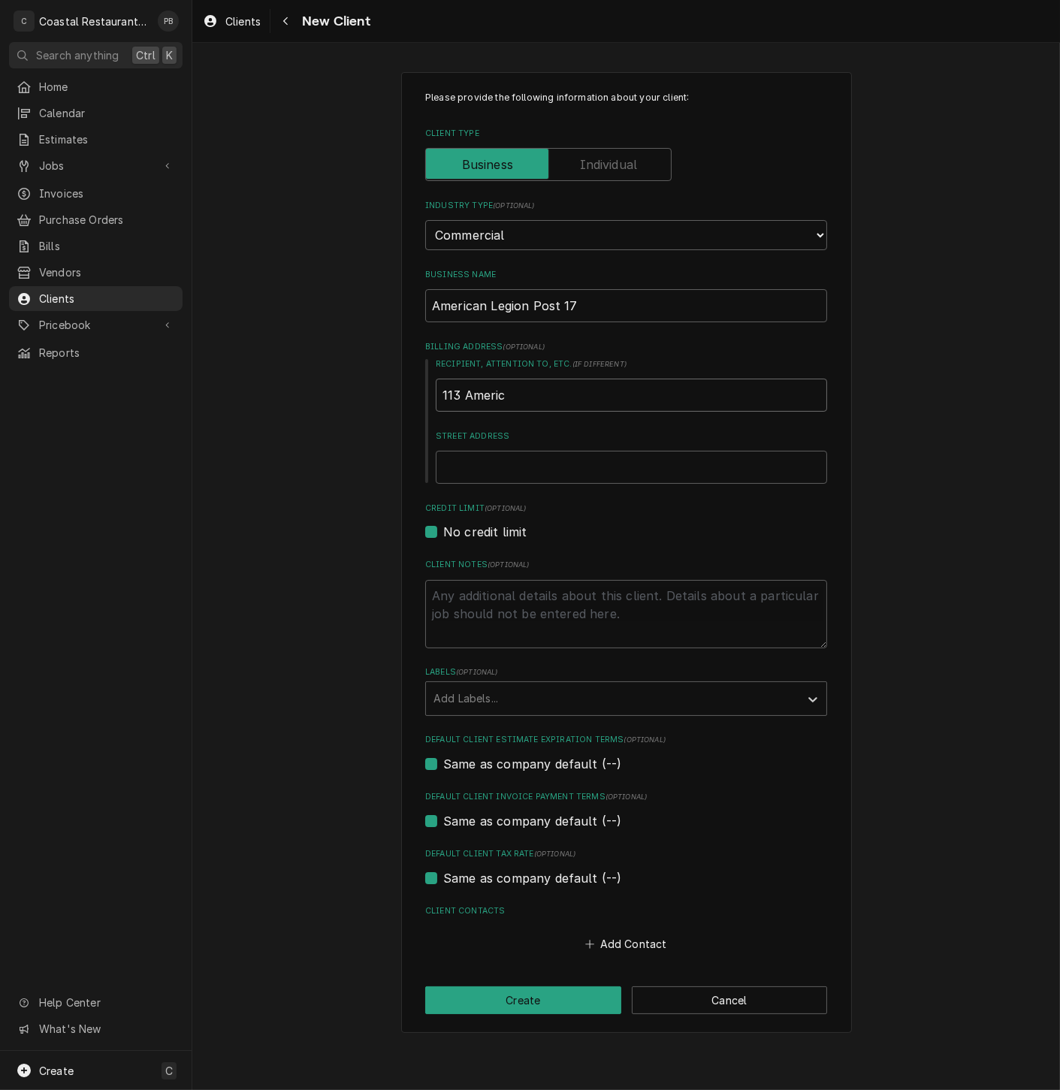
type input "113 Ameri"
type textarea "x"
type input "113 Amer"
type textarea "x"
type input "113 Ame"
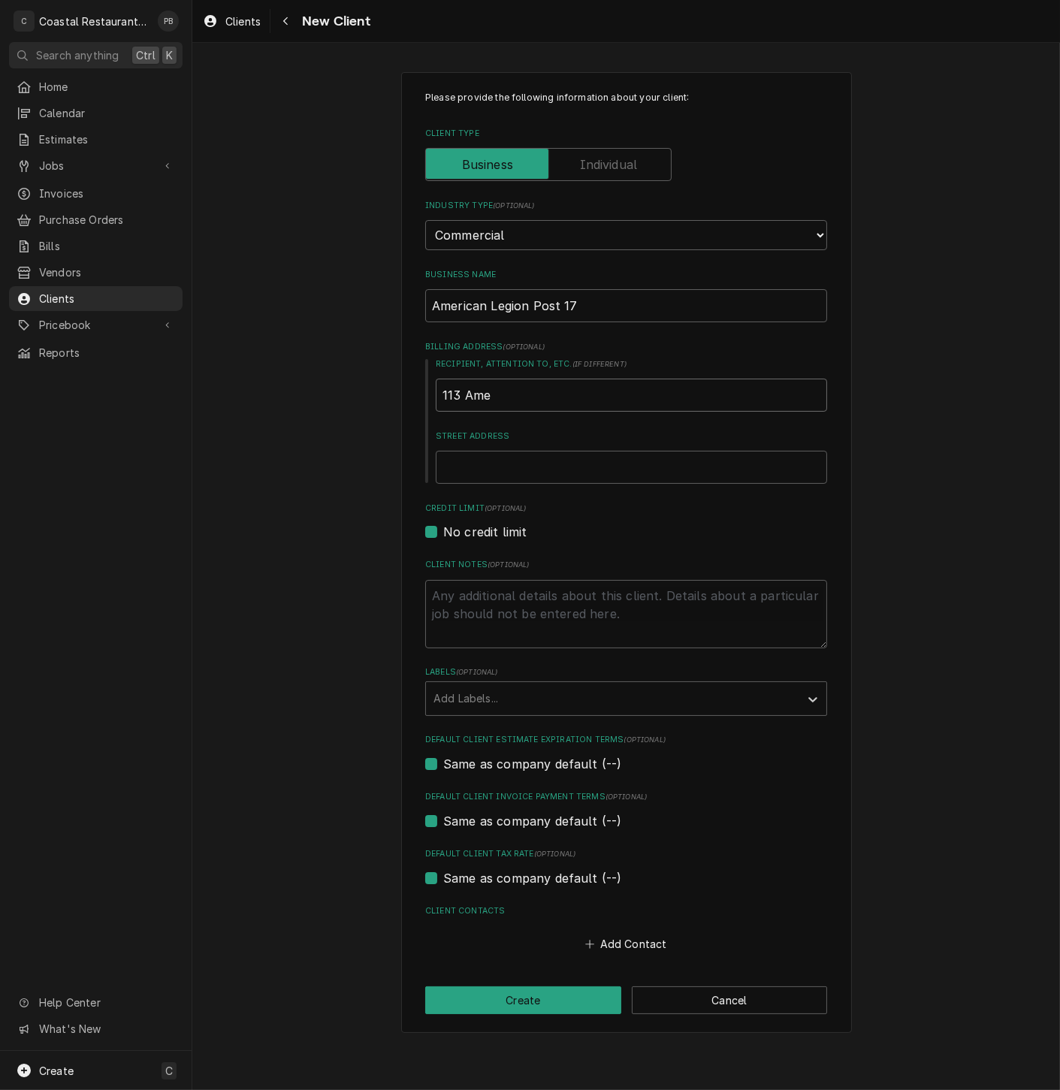
type textarea "x"
type input "113 Am"
type textarea "x"
type input "113 A"
type textarea "x"
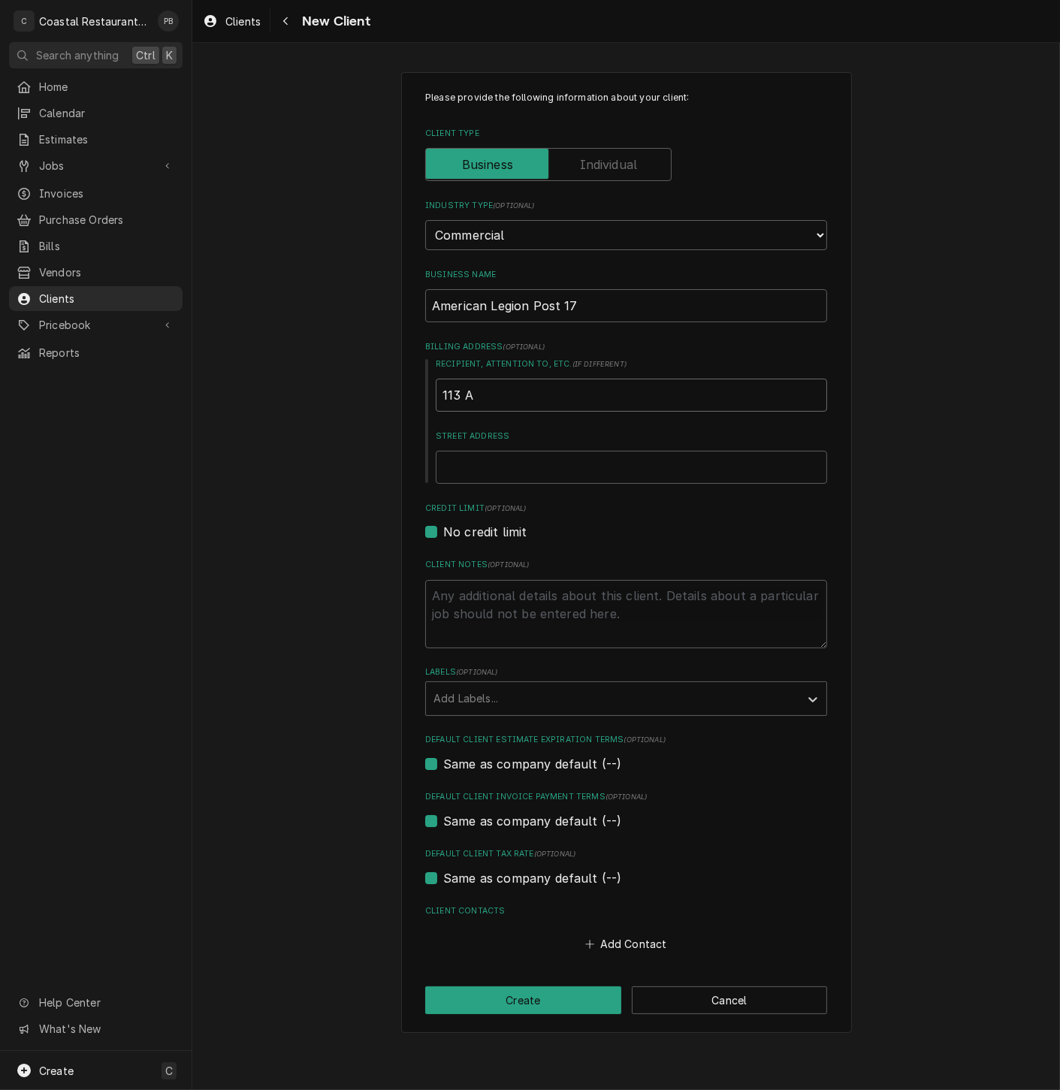
type input "113"
type textarea "x"
type input "113"
type textarea "x"
type input "11"
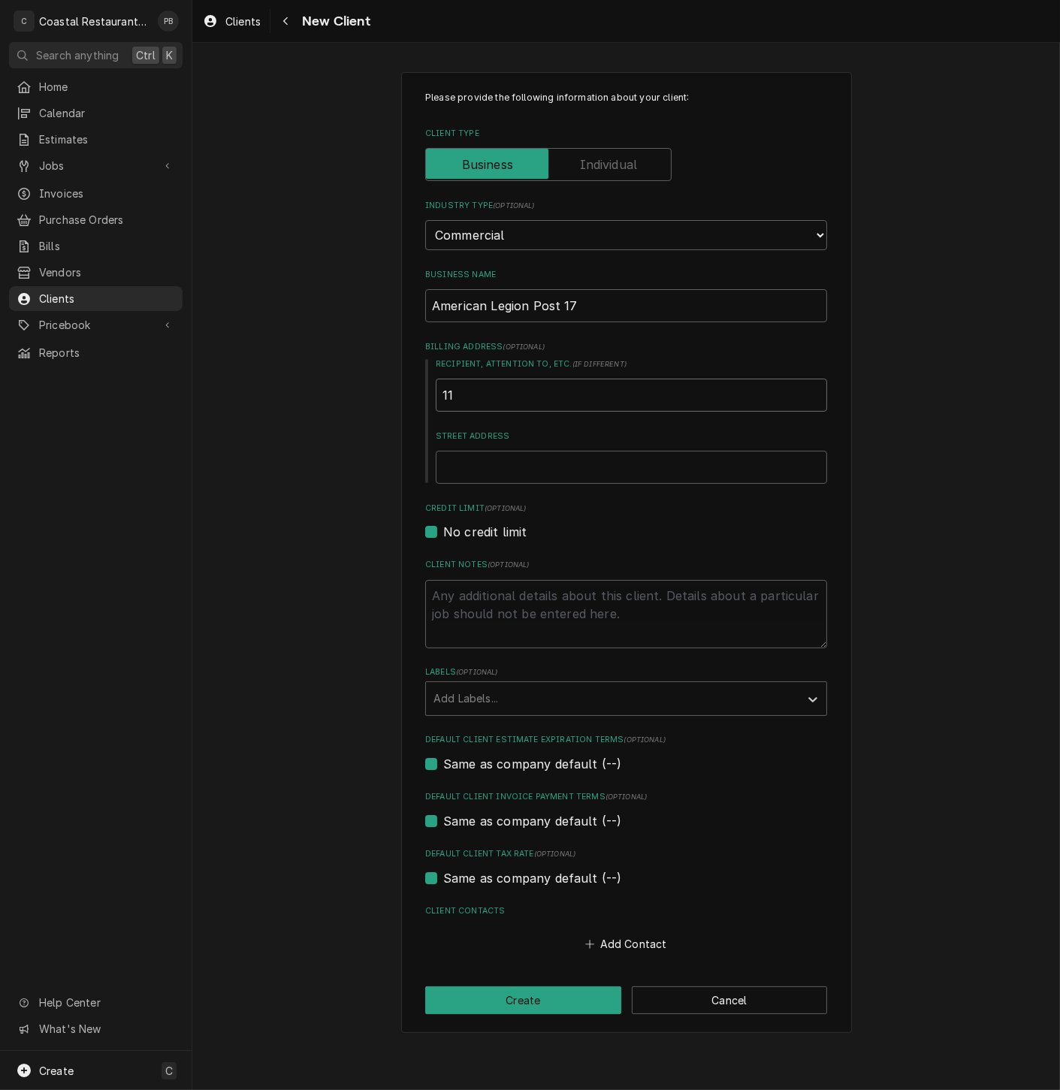
type textarea "x"
type input "1"
type textarea "x"
type input "N"
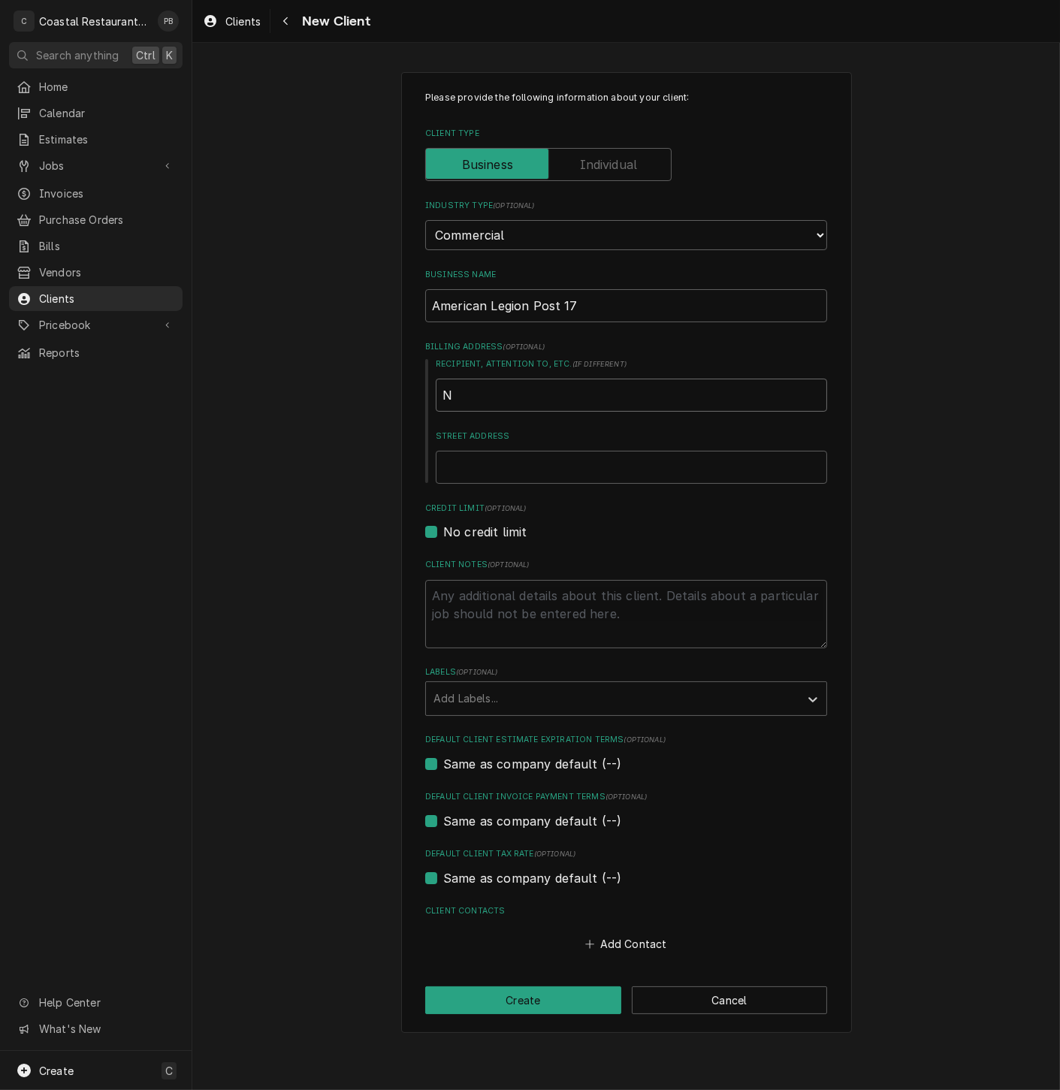
type textarea "x"
type input "Na"
type textarea "x"
type input "Nat"
type textarea "x"
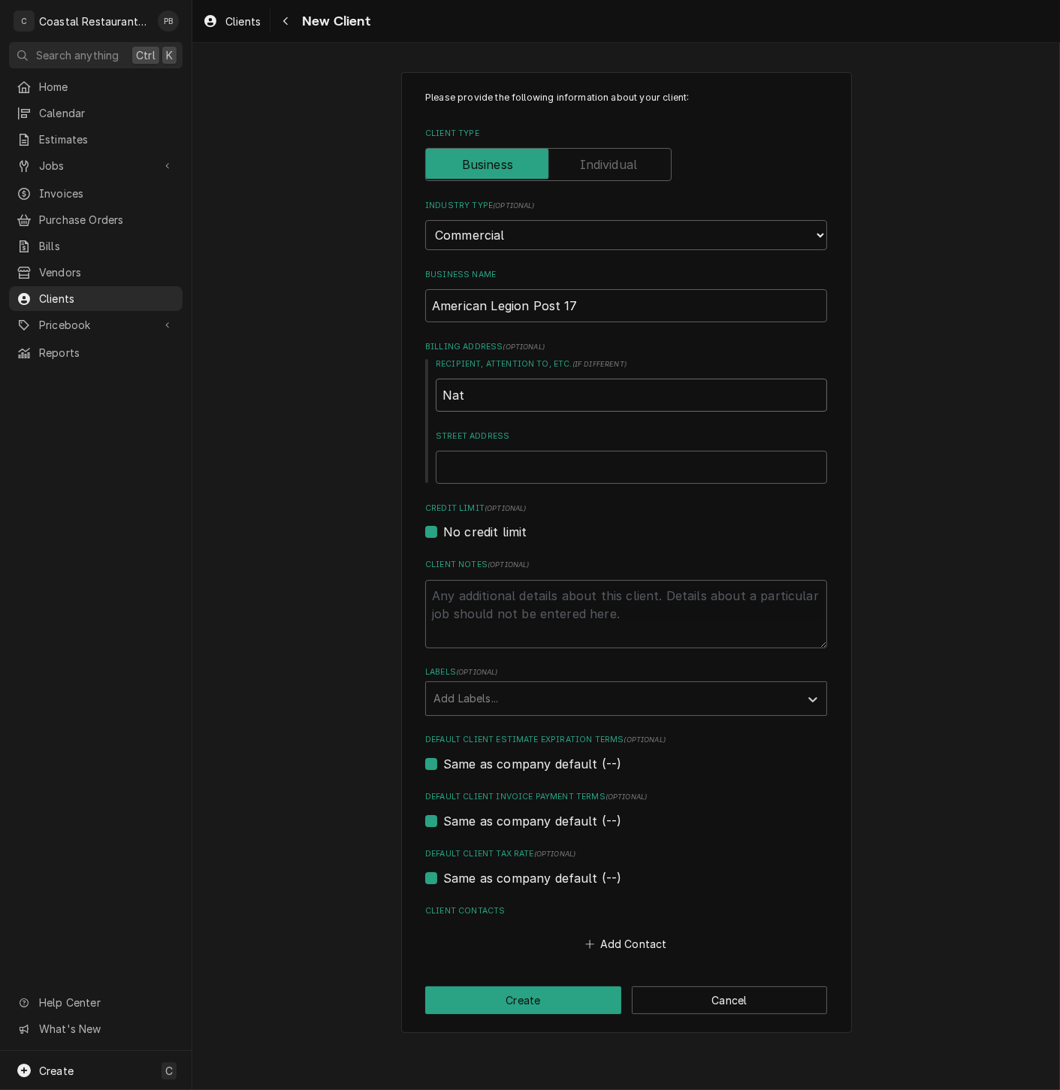
type input "Nata"
type textarea "x"
type input "Natal"
type textarea "x"
type input "Natali"
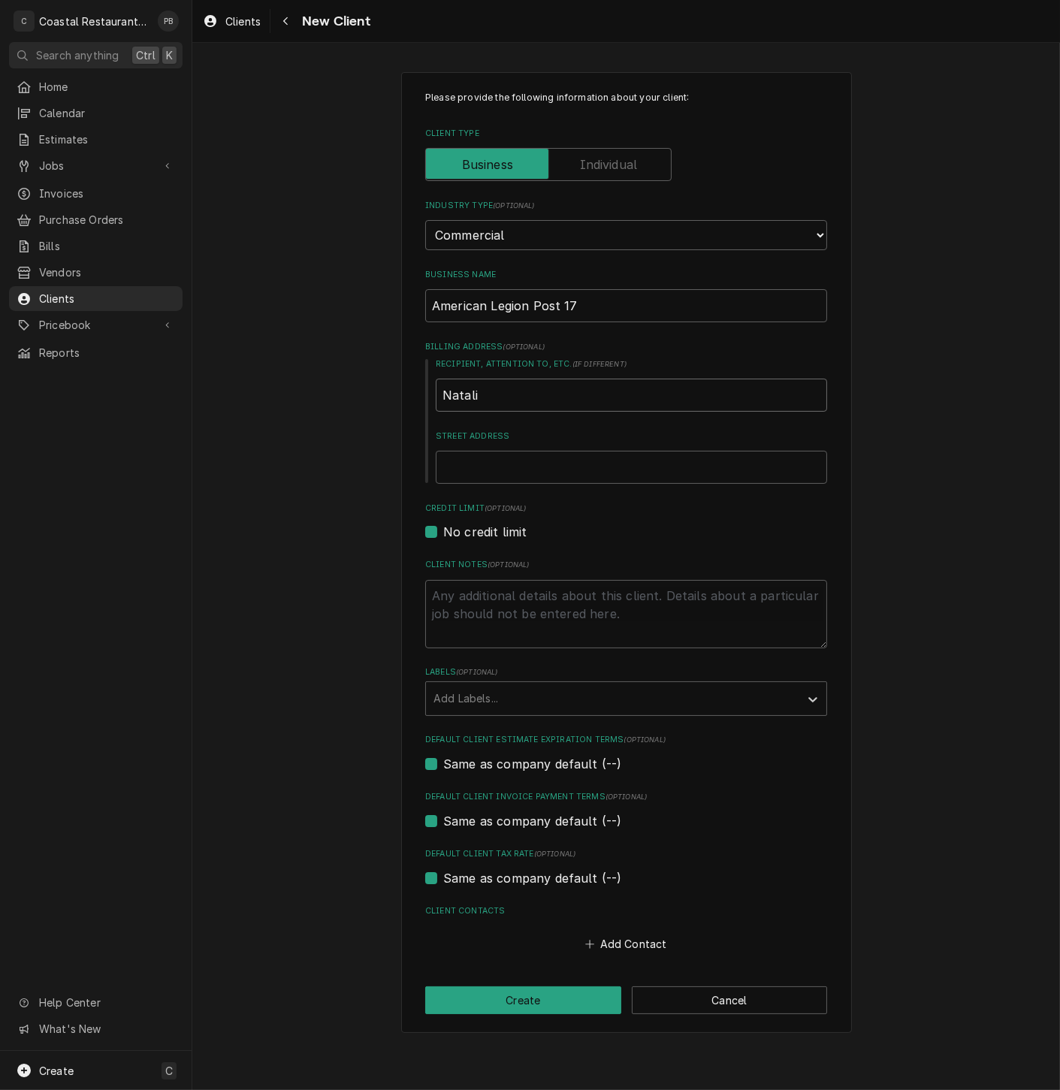
type textarea "x"
type input "Natalie"
type textarea "x"
type input "Natalie"
type textarea "x"
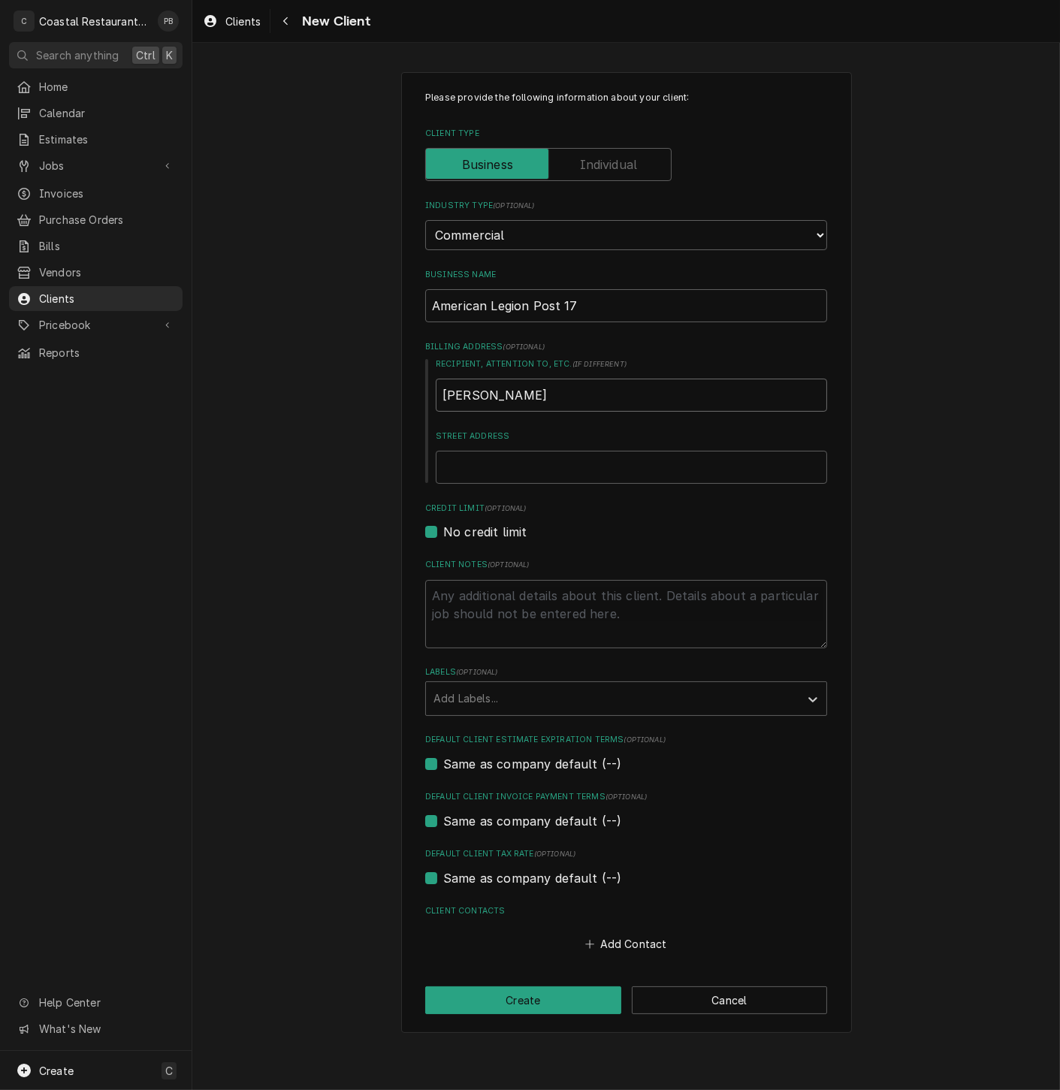
type input "Natalie C"
type textarea "x"
type input "Natalie Ci"
type textarea "x"
type input "Natalie Ciz"
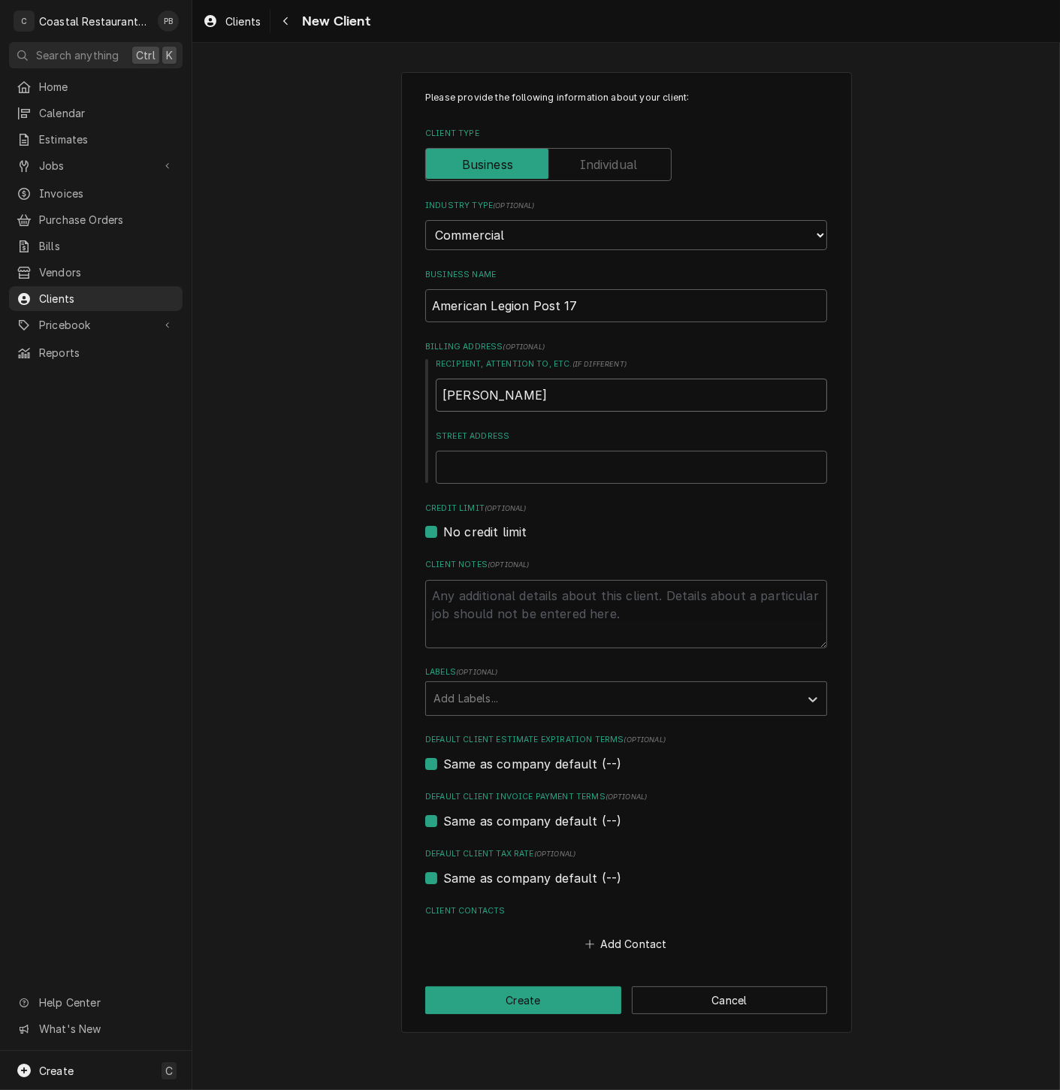
type textarea "x"
type input "Natalie Cize"
type textarea "x"
type input "Natalie Cizek"
type textarea "x"
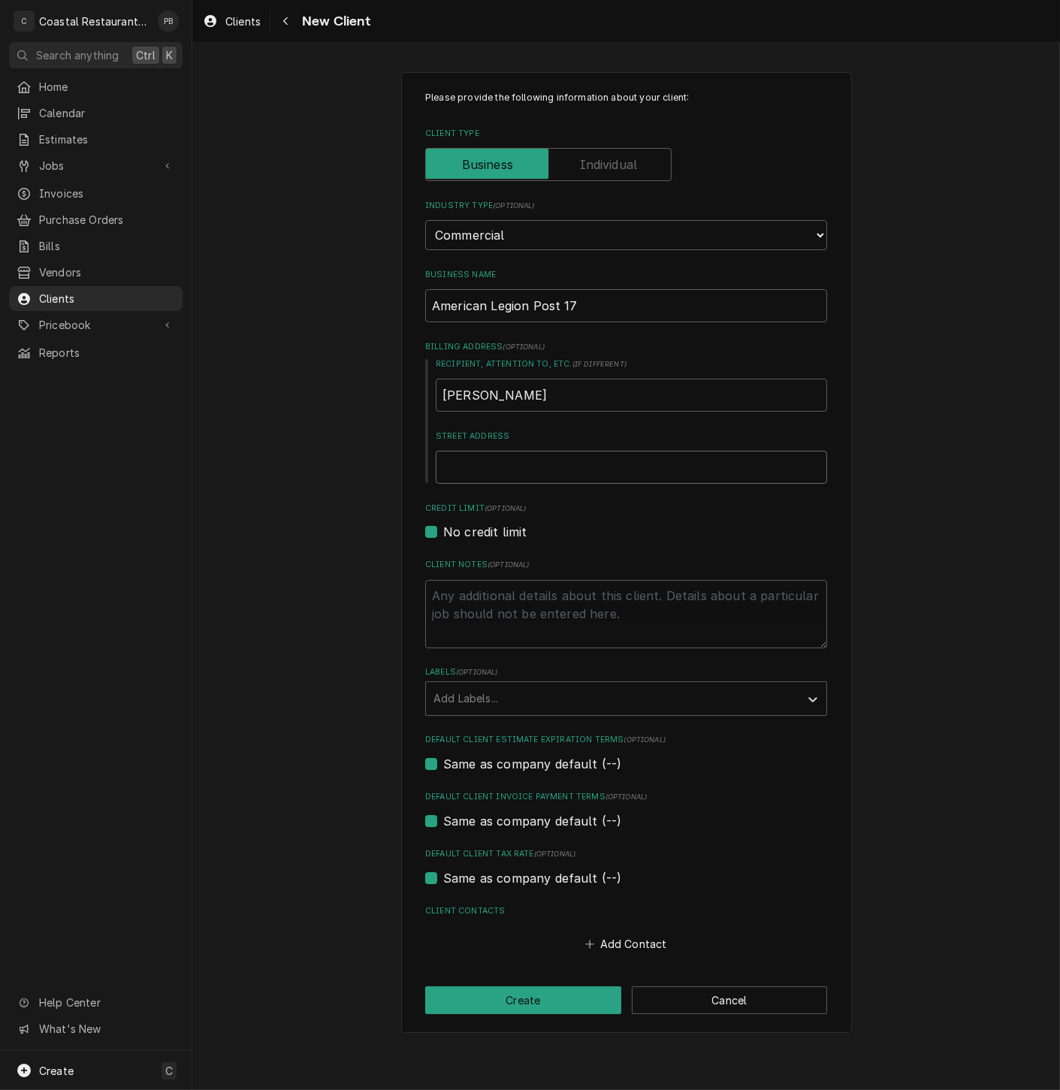
type input "1"
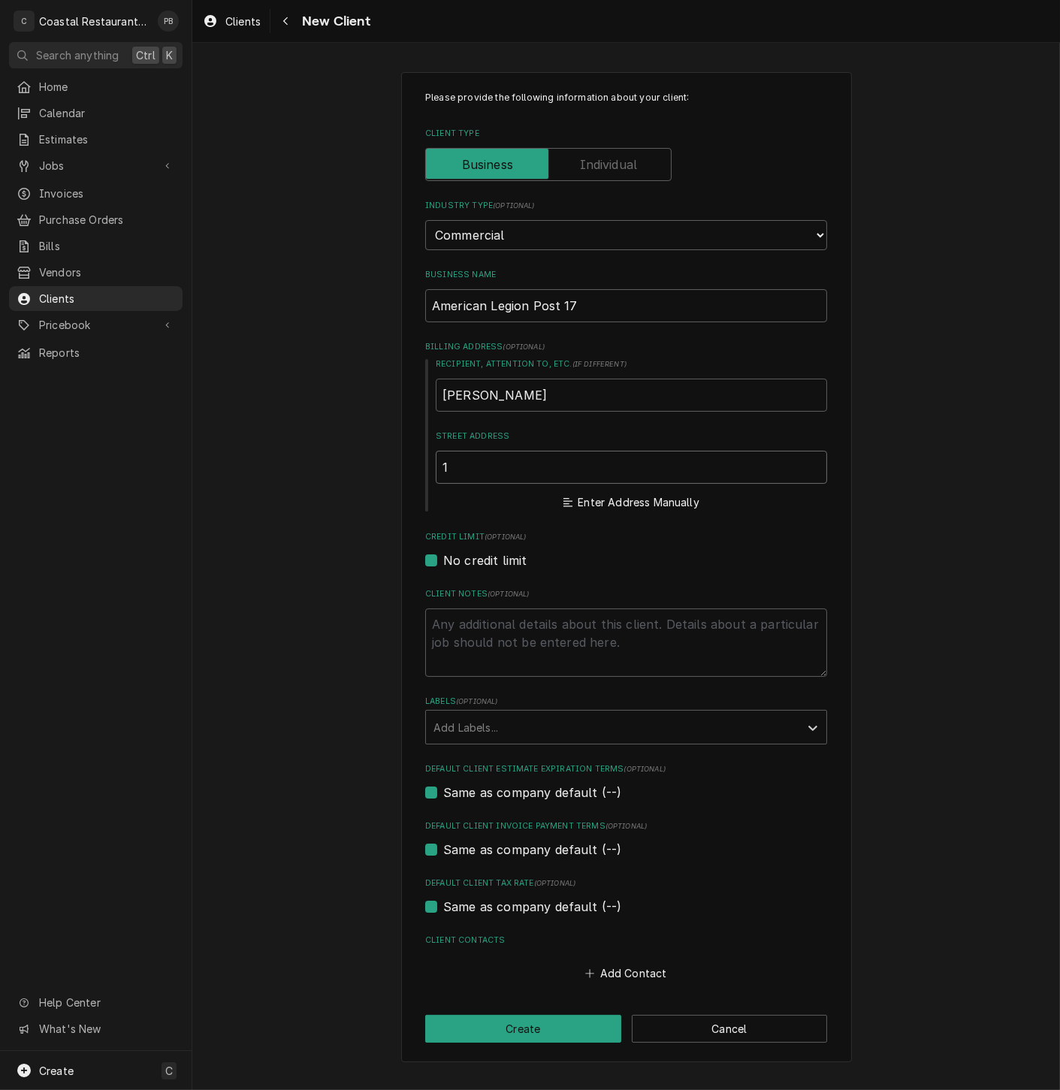
type textarea "x"
type input "11"
type textarea "x"
type input "113"
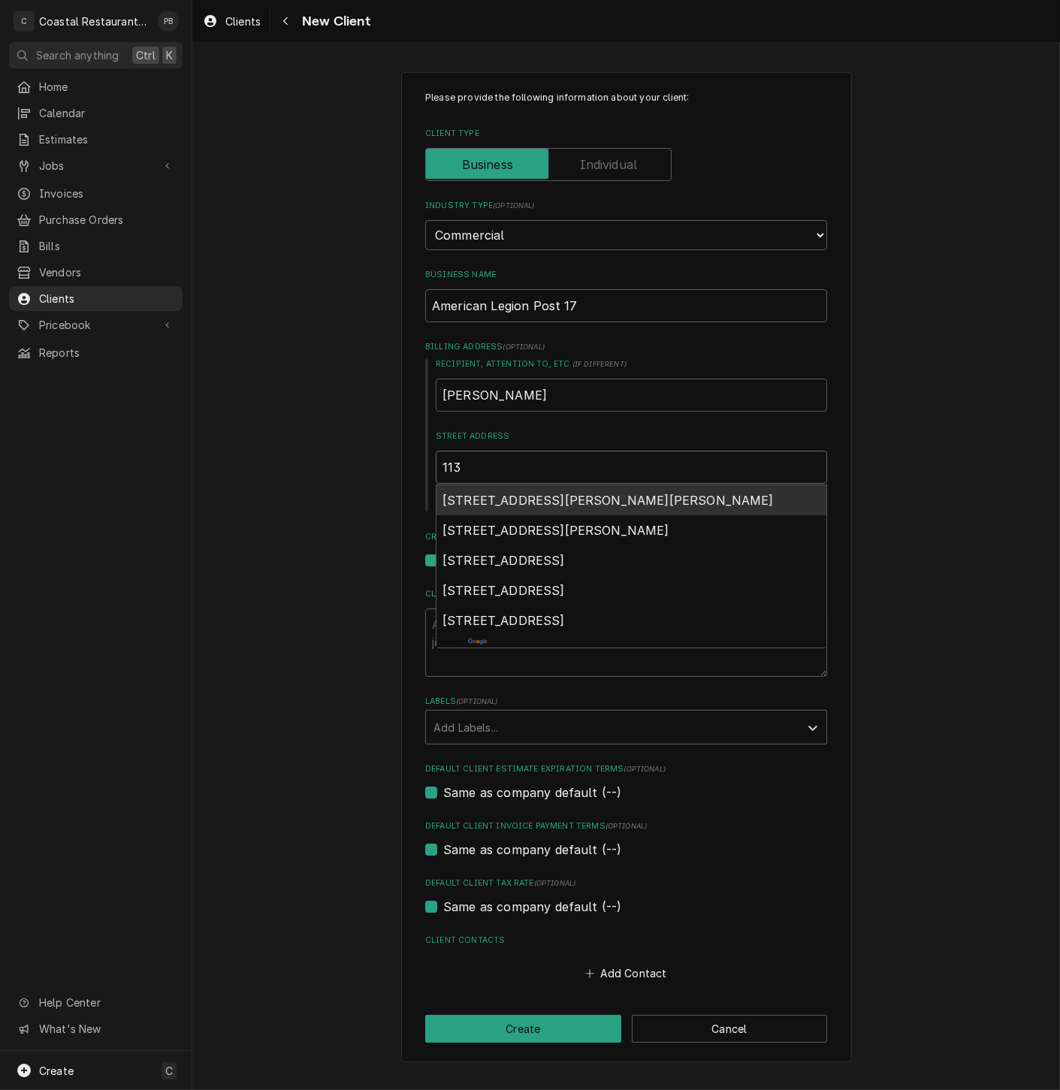
type textarea "x"
type input "113"
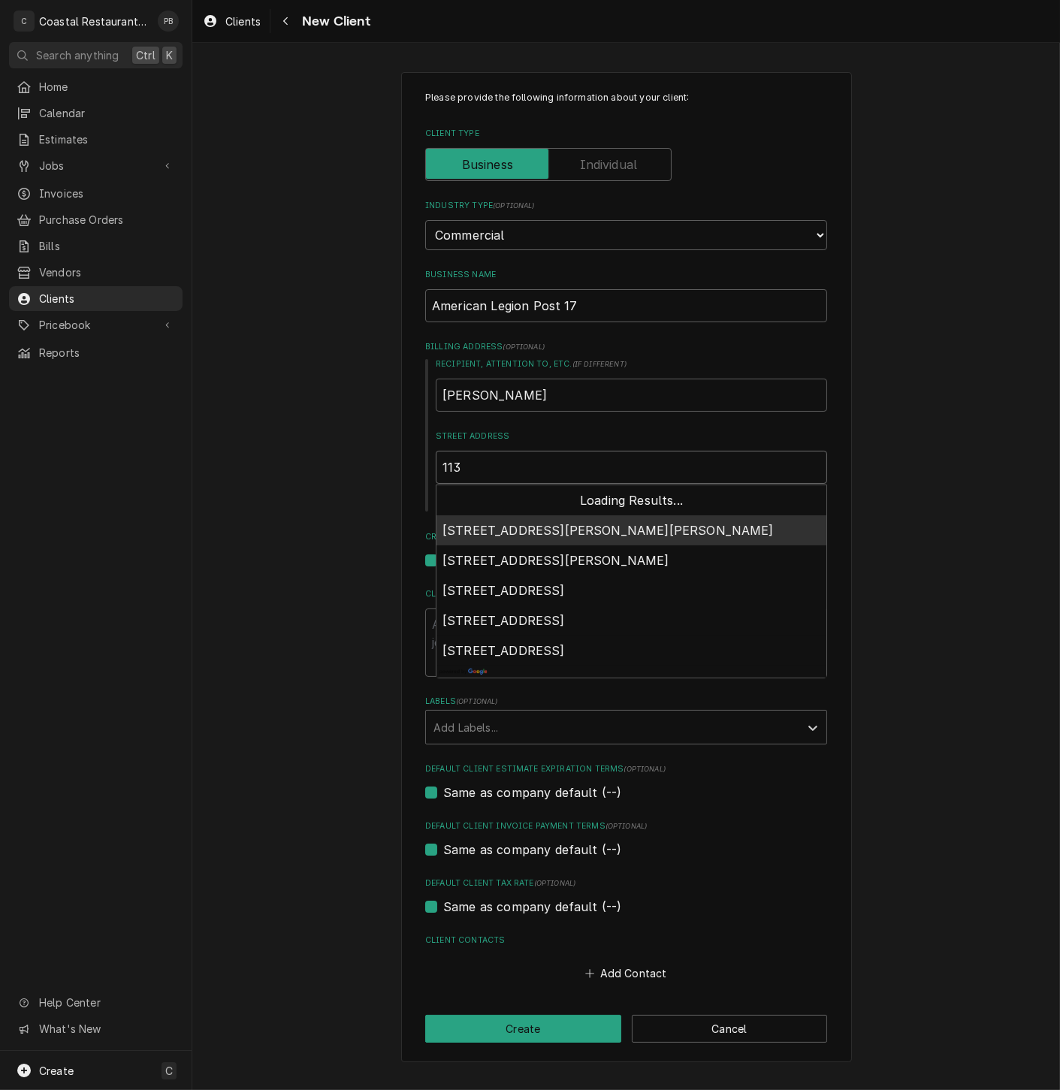
type textarea "x"
type input "113 A"
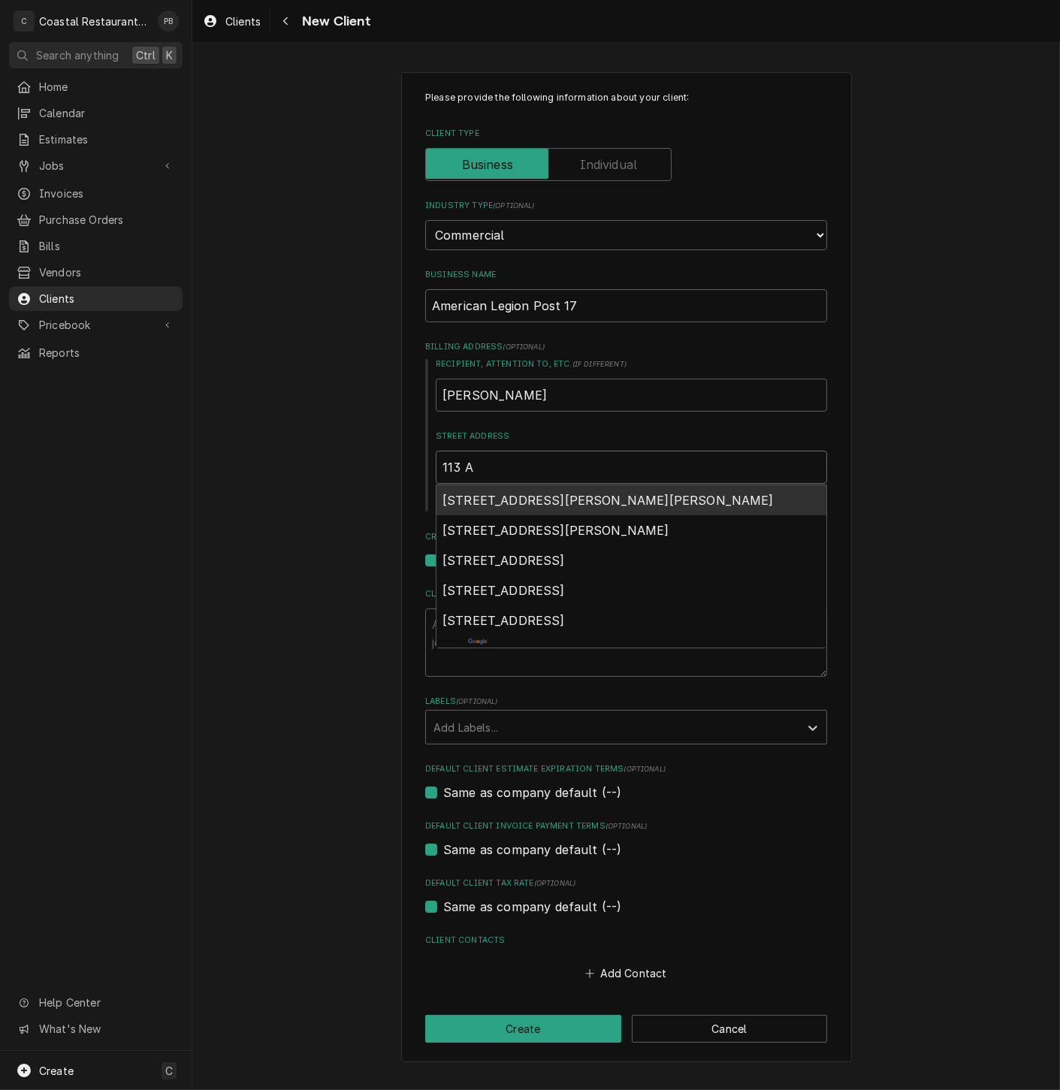
type textarea "x"
type input "113 Am"
type textarea "x"
type input "113 Ame"
type textarea "x"
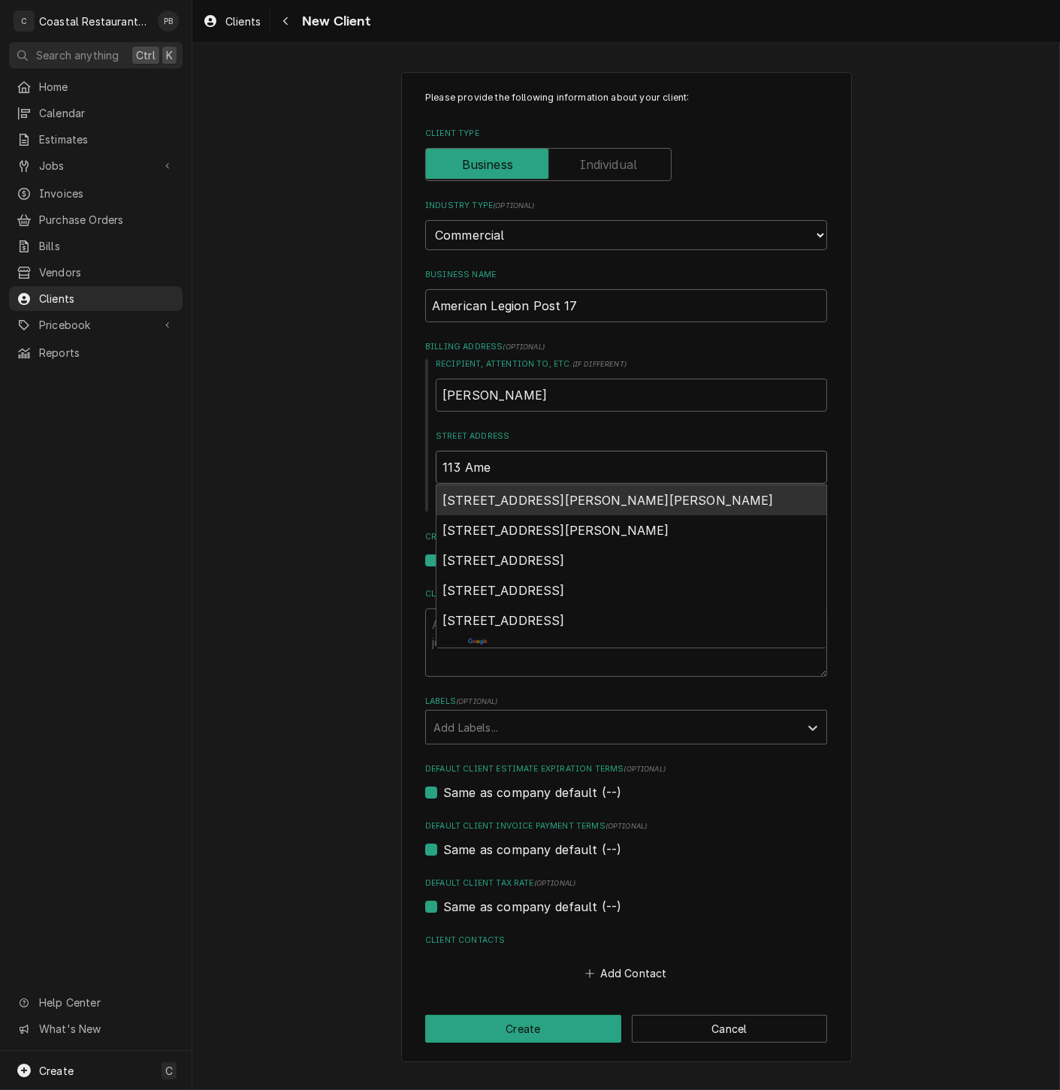
type input "113 Amer"
type textarea "x"
type input "113 Ameri"
type textarea "x"
type input "113 Americ"
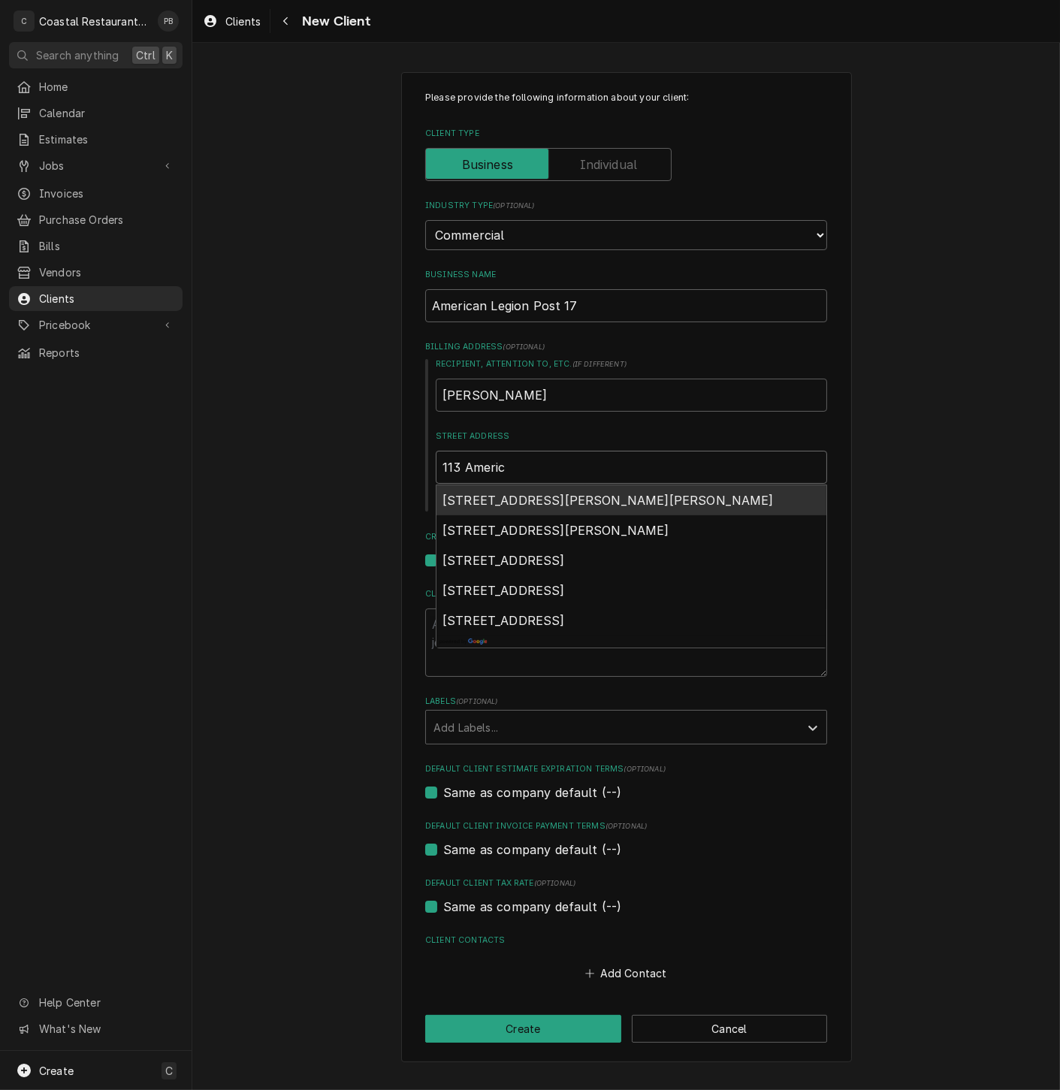
type textarea "x"
type input "113 America"
type textarea "x"
type input "113 American"
type textarea "x"
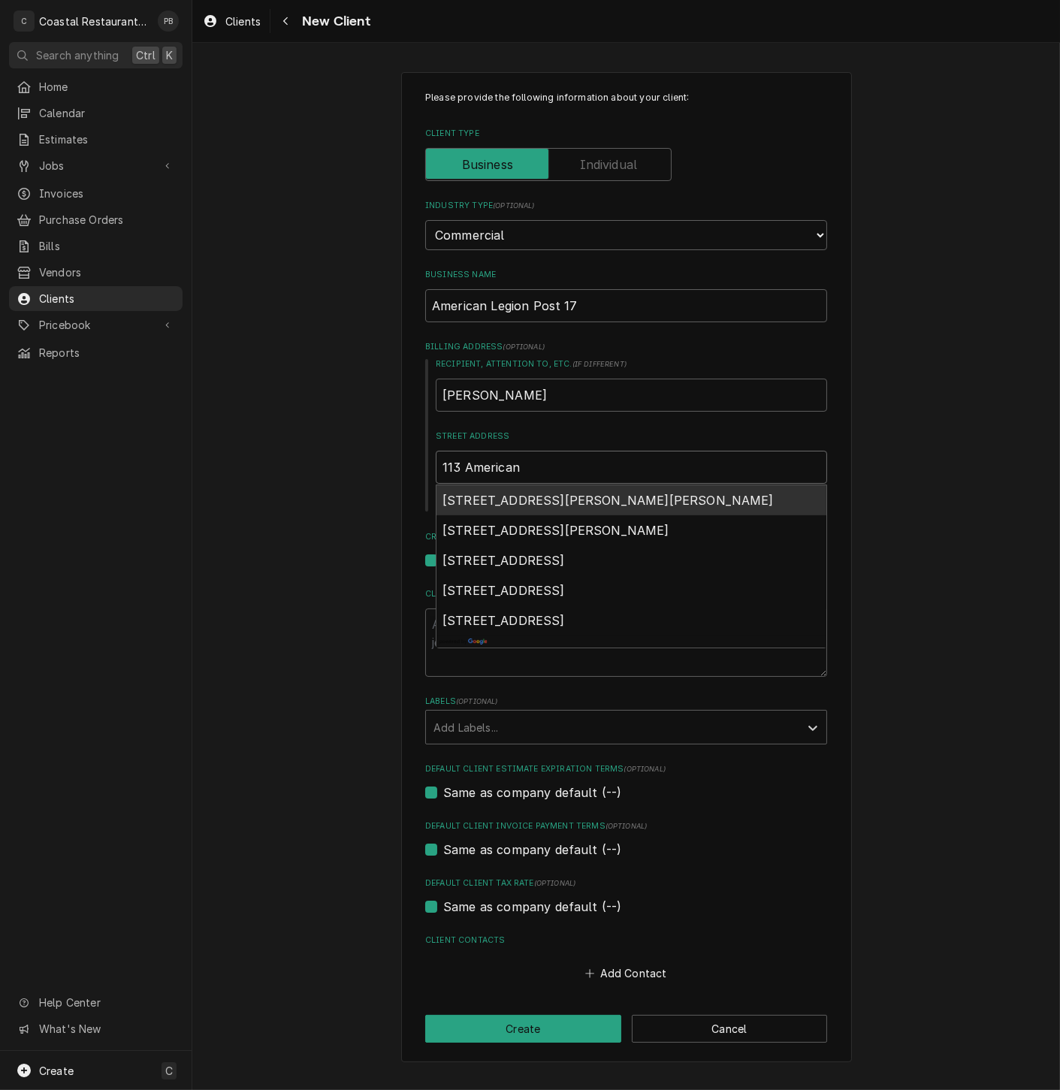
type input "113 American"
type textarea "x"
type input "113 American ?"
type textarea "x"
type input "113 American ?le"
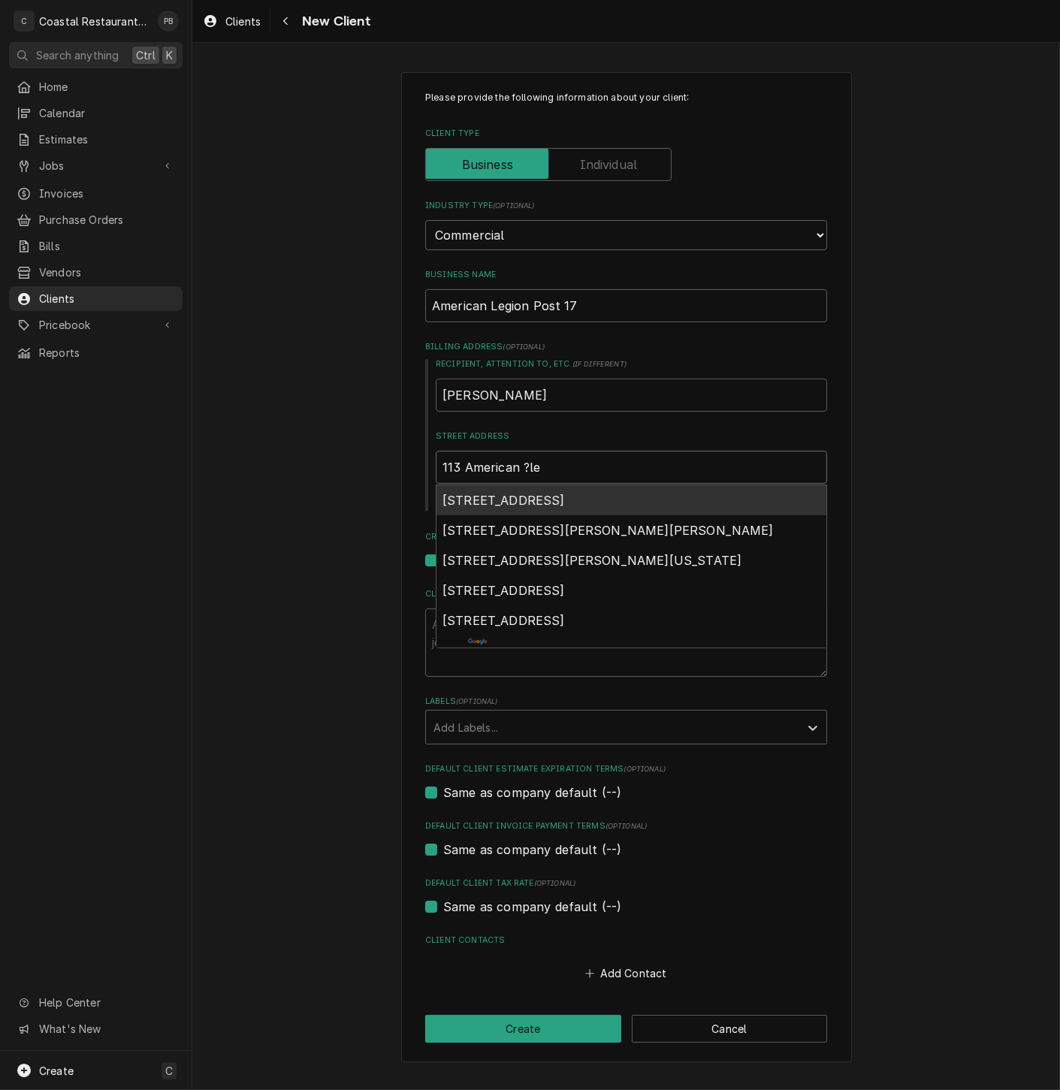
type textarea "x"
type input "113 American ?leg"
type textarea "x"
type input "113 American ?le"
type textarea "x"
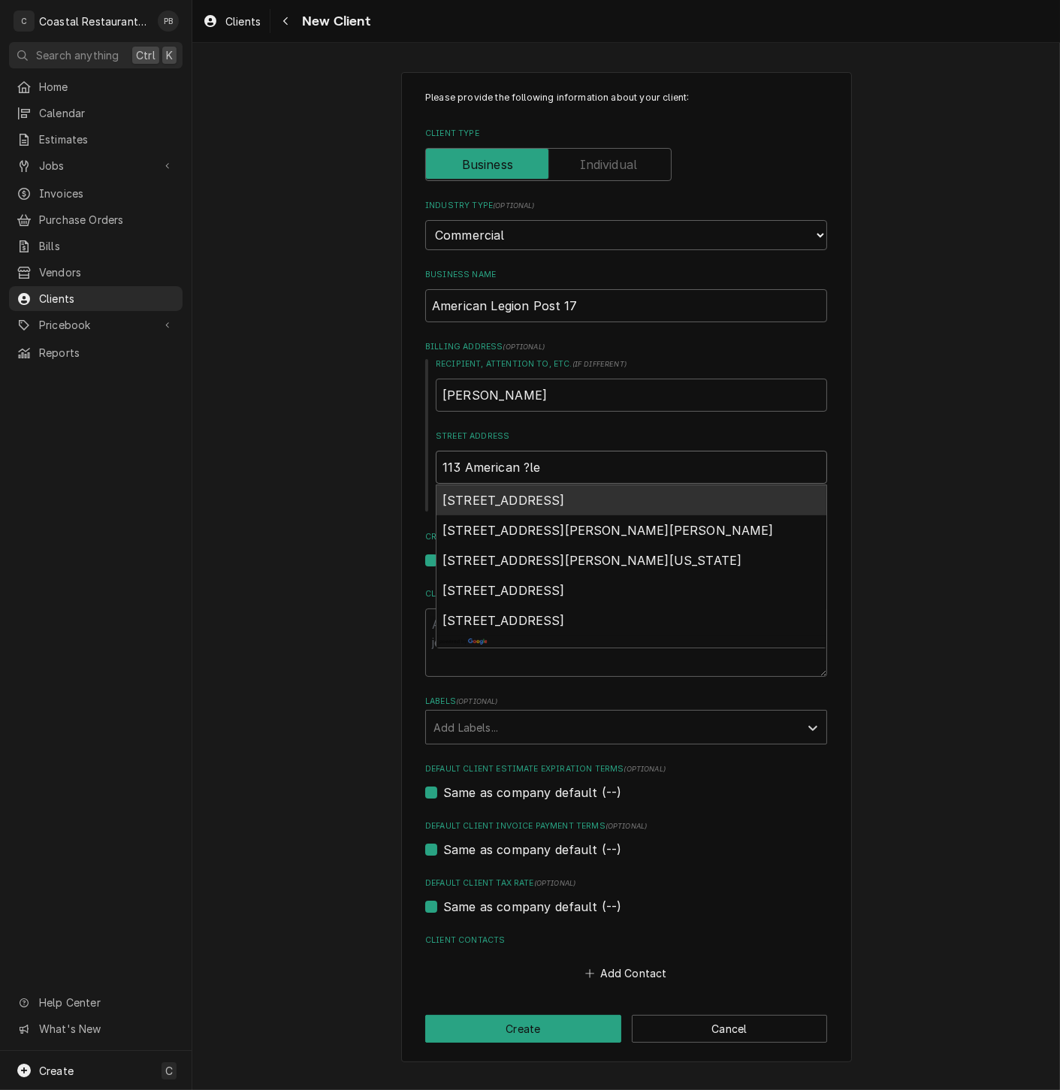
type input "113 American ?l"
type textarea "x"
type input "113 American ?"
type textarea "x"
type input "113 American"
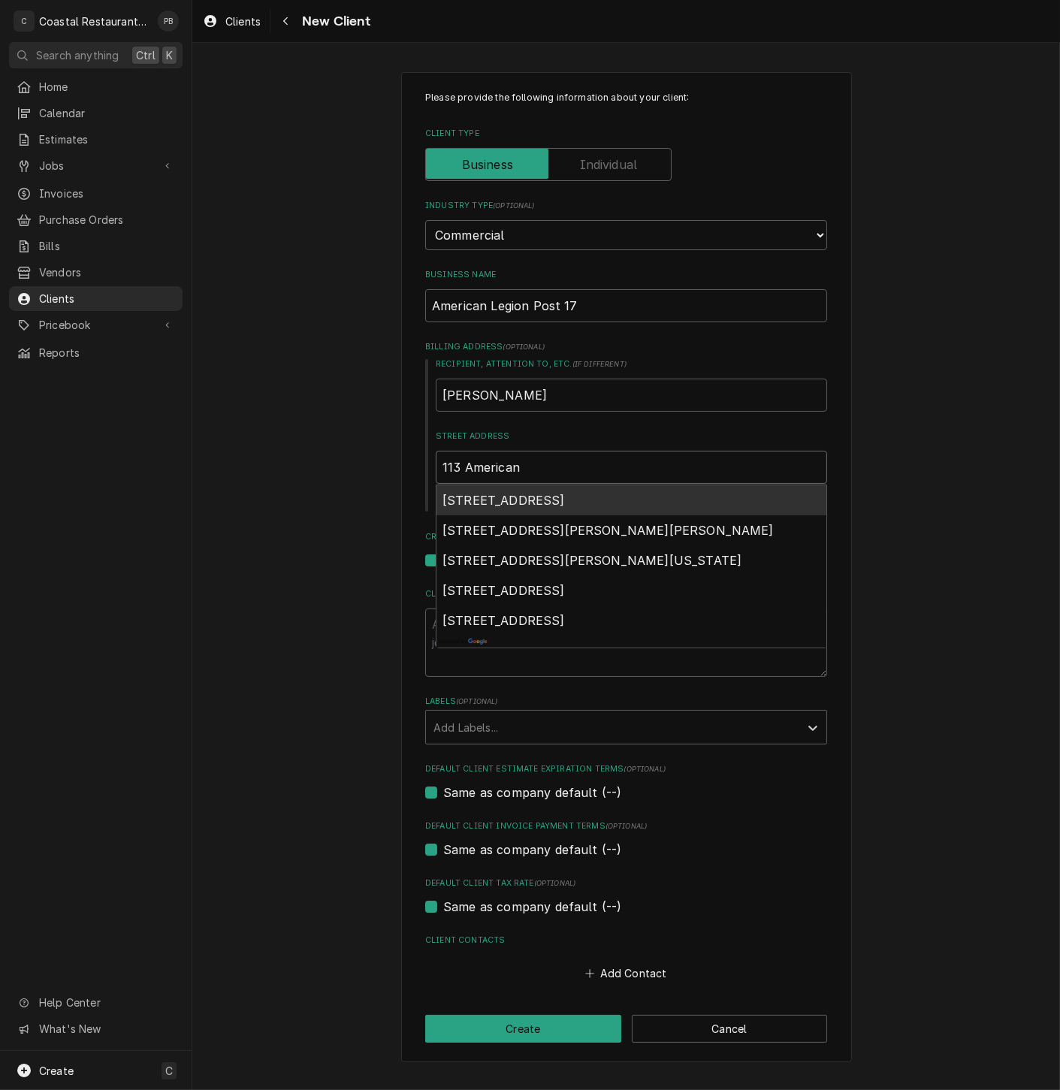
type textarea "x"
type input "113 American L"
click at [565, 499] on span "113 American Legion Road, Lewes, DE, USA" at bounding box center [503, 500] width 122 height 15
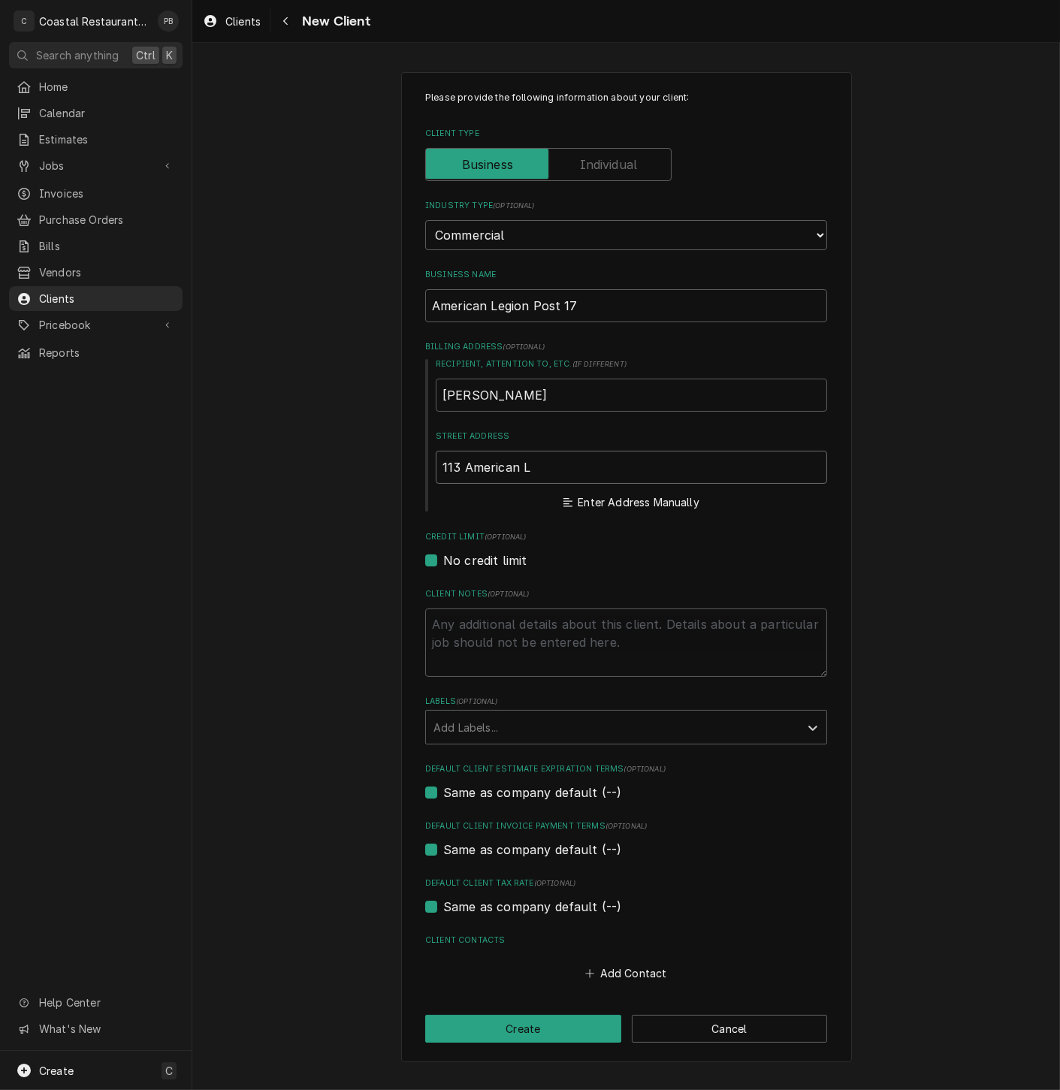
type textarea "x"
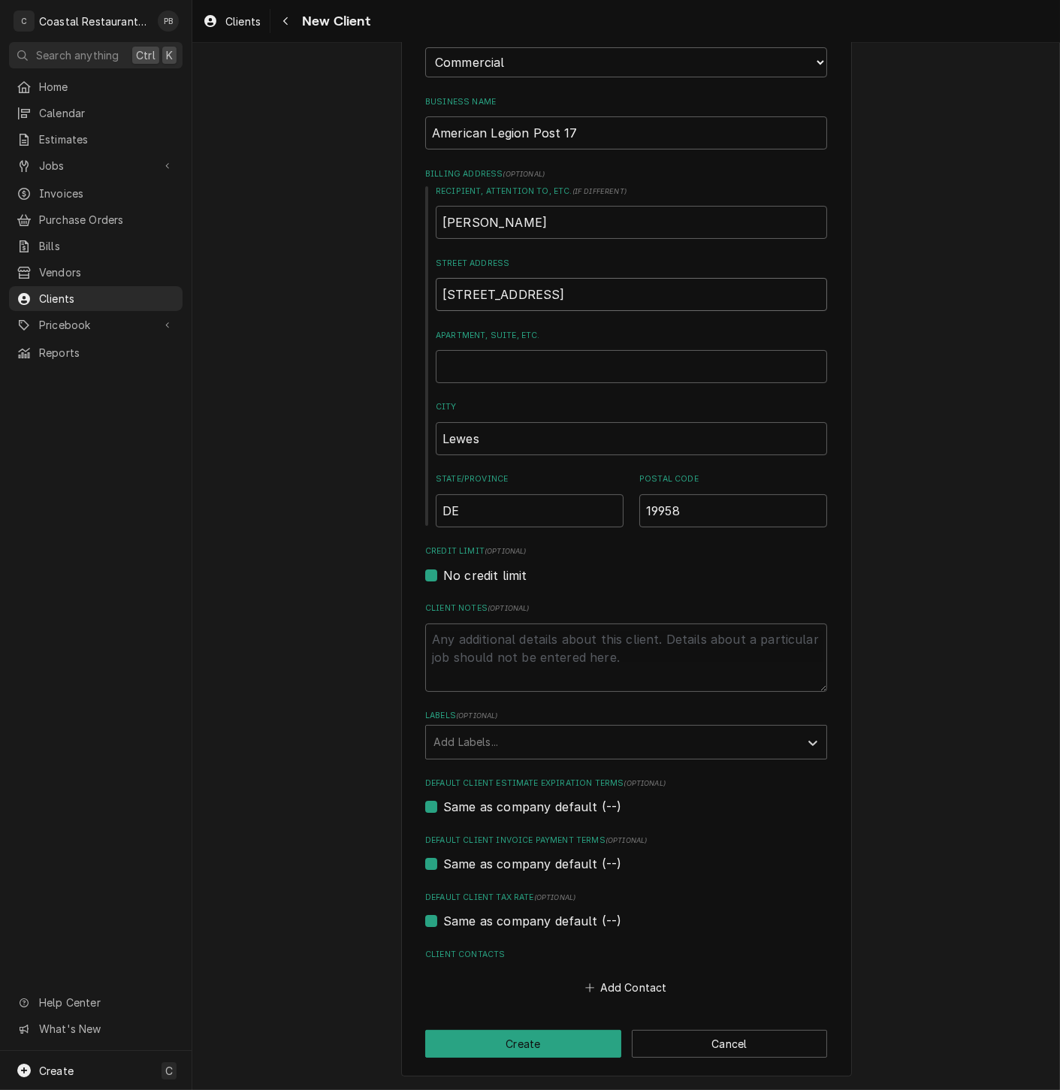
scroll to position [174, 0]
type input "113 American Legion Rd"
click at [443, 923] on label "Same as company default (--)" at bounding box center [532, 921] width 178 height 18
click at [443, 923] on input "Same as company default (--)" at bounding box center [644, 928] width 402 height 33
checkbox input "false"
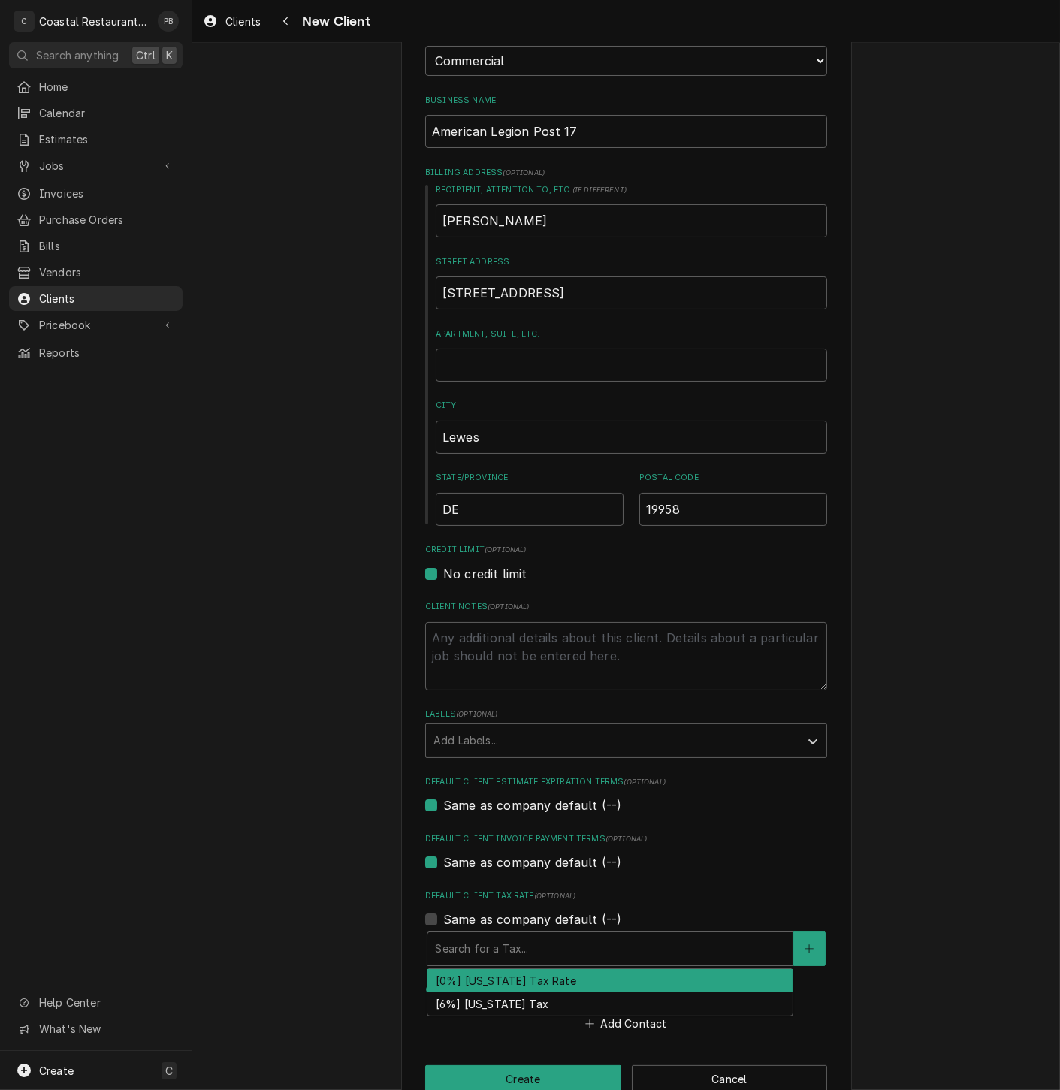
click at [548, 945] on div "Default Client Tax Rate" at bounding box center [610, 948] width 350 height 27
click at [547, 984] on div "[0%] Delaware Tax Rate" at bounding box center [609, 980] width 365 height 23
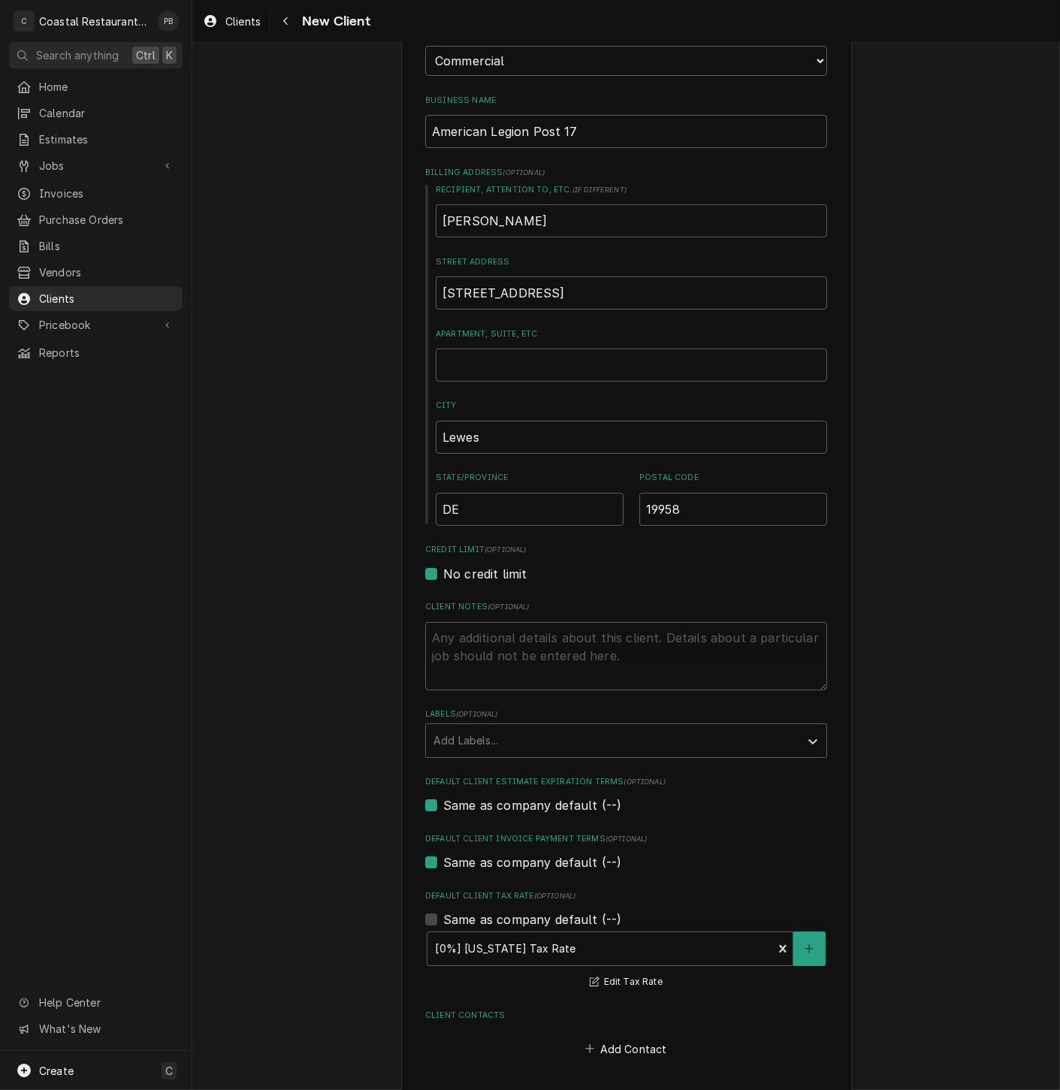
click at [443, 864] on label "Same as company default (--)" at bounding box center [532, 862] width 178 height 18
click at [443, 864] on input "Same as company default (--)" at bounding box center [644, 869] width 402 height 33
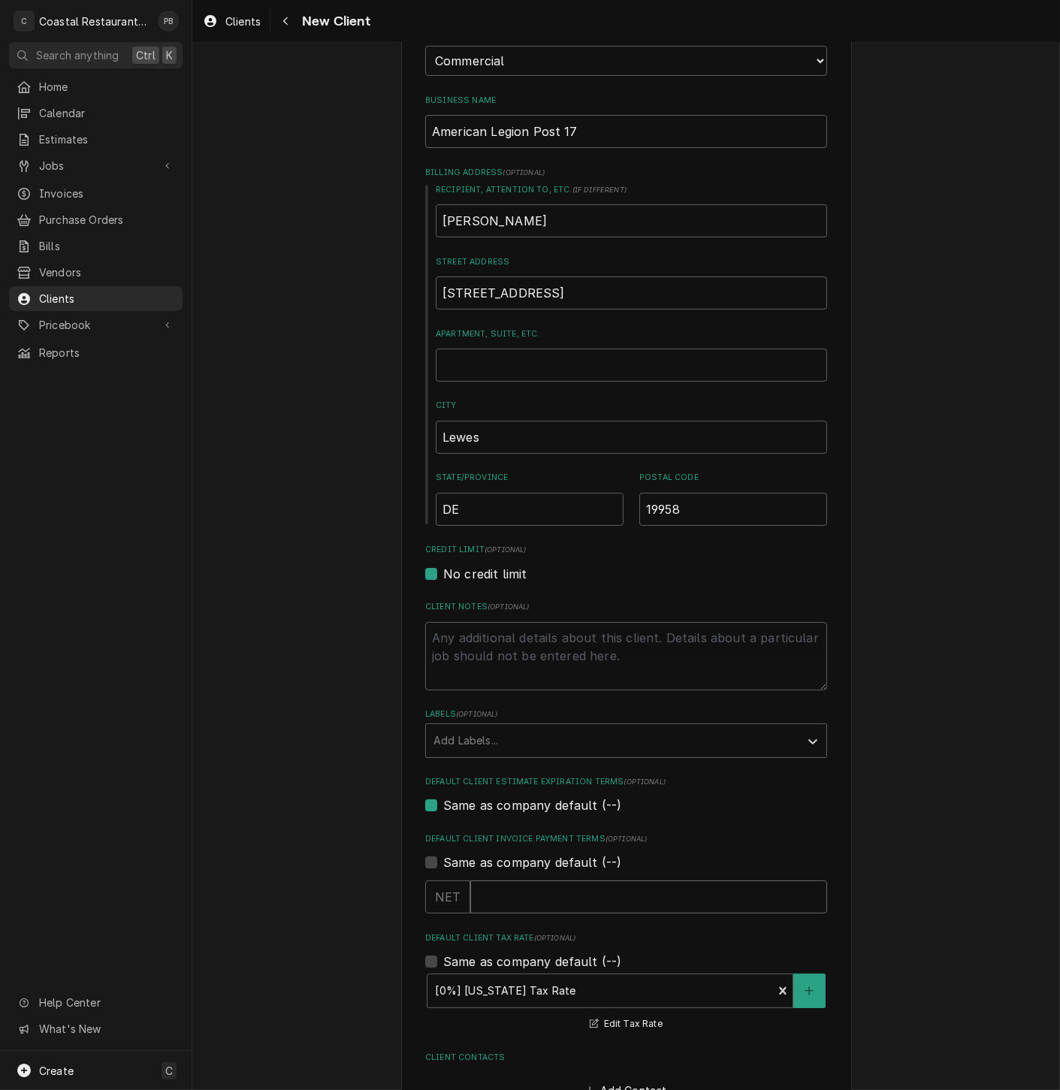
click at [511, 897] on input "Default Client Invoice Payment Terms" at bounding box center [648, 896] width 357 height 33
click at [443, 807] on label "Same as company default (--)" at bounding box center [532, 805] width 178 height 18
click at [443, 807] on input "Same as company default (--)" at bounding box center [644, 812] width 402 height 33
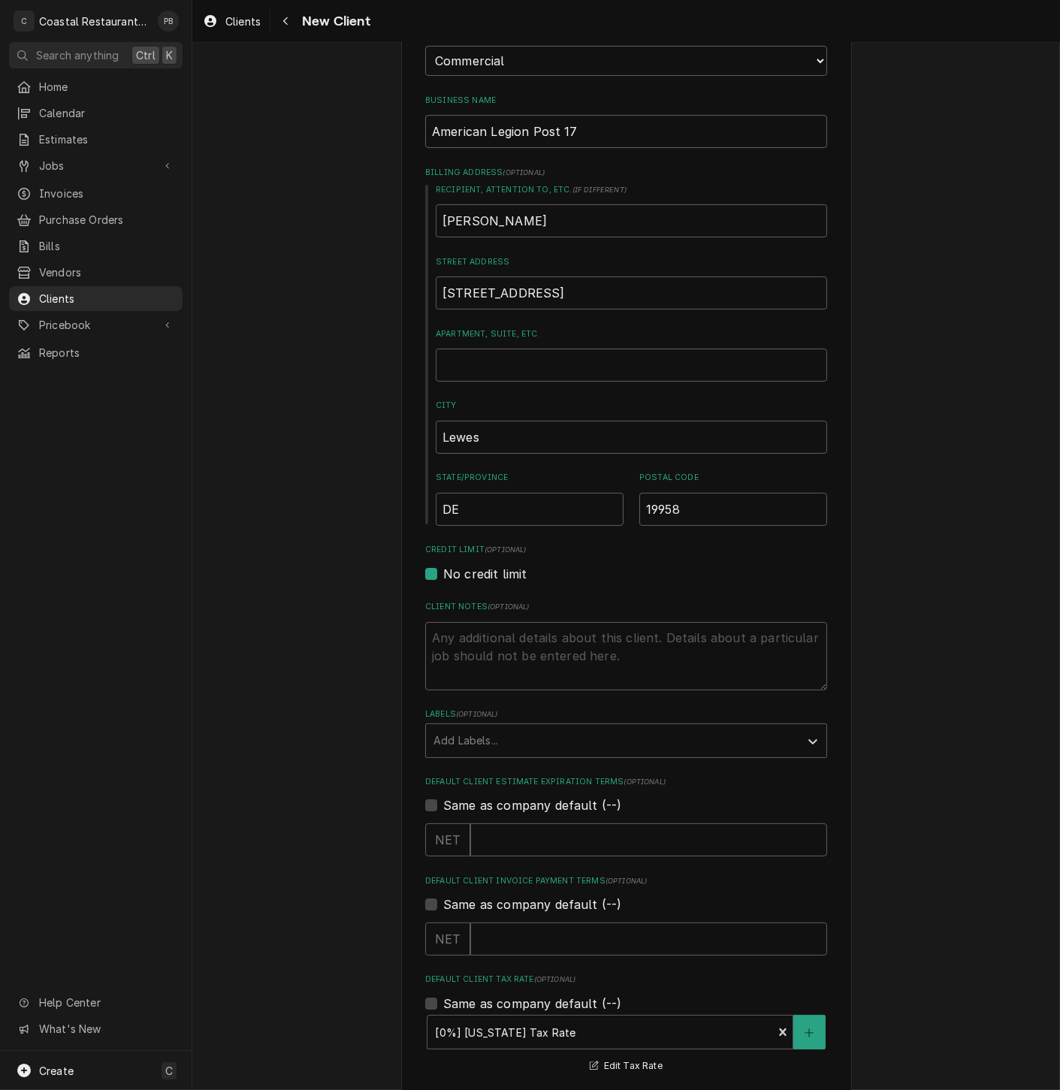
click at [440, 849] on div "NET" at bounding box center [447, 839] width 45 height 33
click at [805, 843] on input "0" at bounding box center [648, 839] width 357 height 33
click at [662, 835] on input "0" at bounding box center [648, 839] width 357 height 33
drag, startPoint x: 638, startPoint y: 848, endPoint x: 467, endPoint y: 841, distance: 171.3
click at [470, 841] on input "0" at bounding box center [648, 839] width 357 height 33
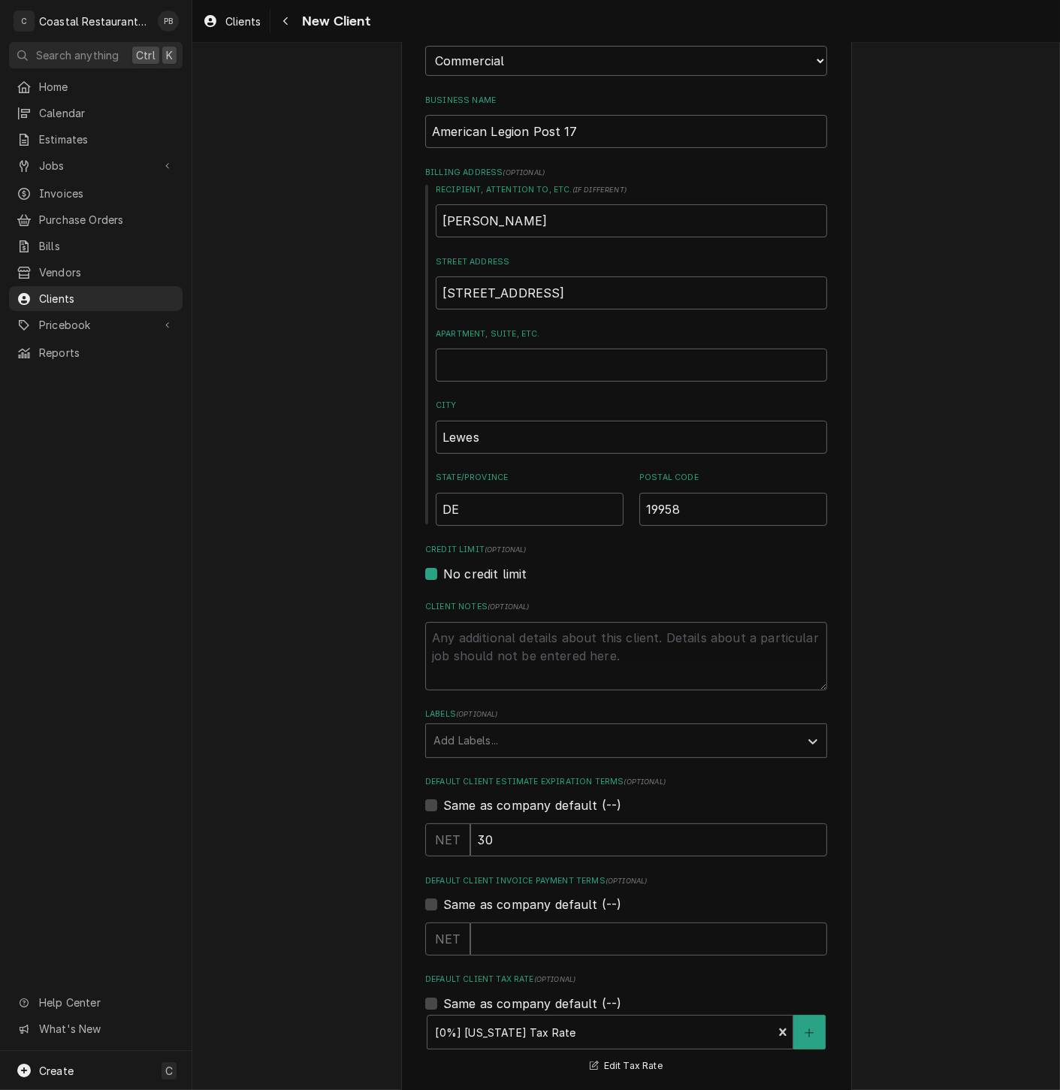
click at [721, 805] on div "Same as company default (--)" at bounding box center [626, 805] width 402 height 18
click at [577, 945] on input "Default Client Invoice Payment Terms" at bounding box center [648, 938] width 357 height 33
click at [443, 805] on label "Same as company default (--)" at bounding box center [532, 805] width 178 height 18
click at [443, 805] on input "Same as company default (--)" at bounding box center [644, 812] width 402 height 33
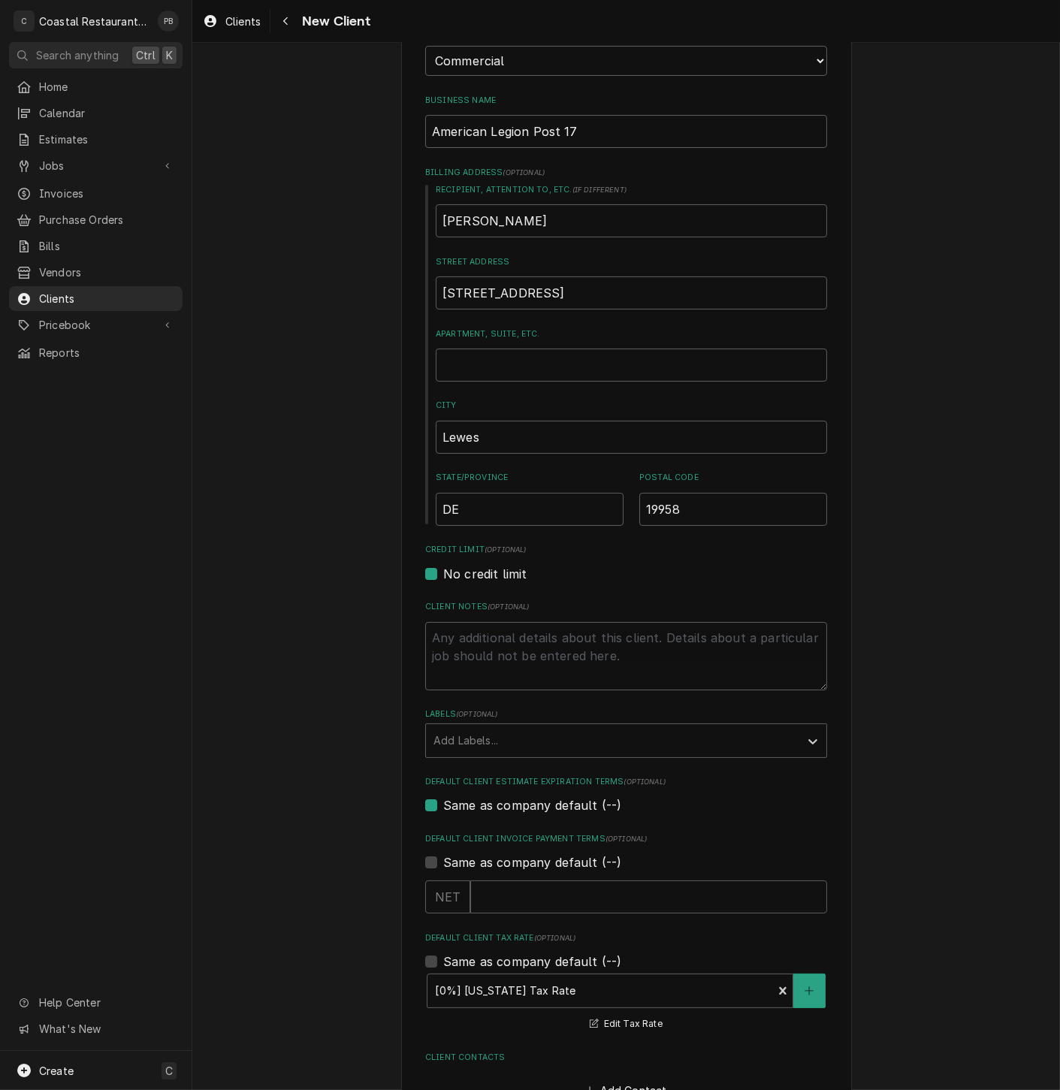
click at [443, 861] on label "Same as company default (--)" at bounding box center [532, 862] width 178 height 18
click at [443, 861] on input "Same as company default (--)" at bounding box center [644, 869] width 402 height 33
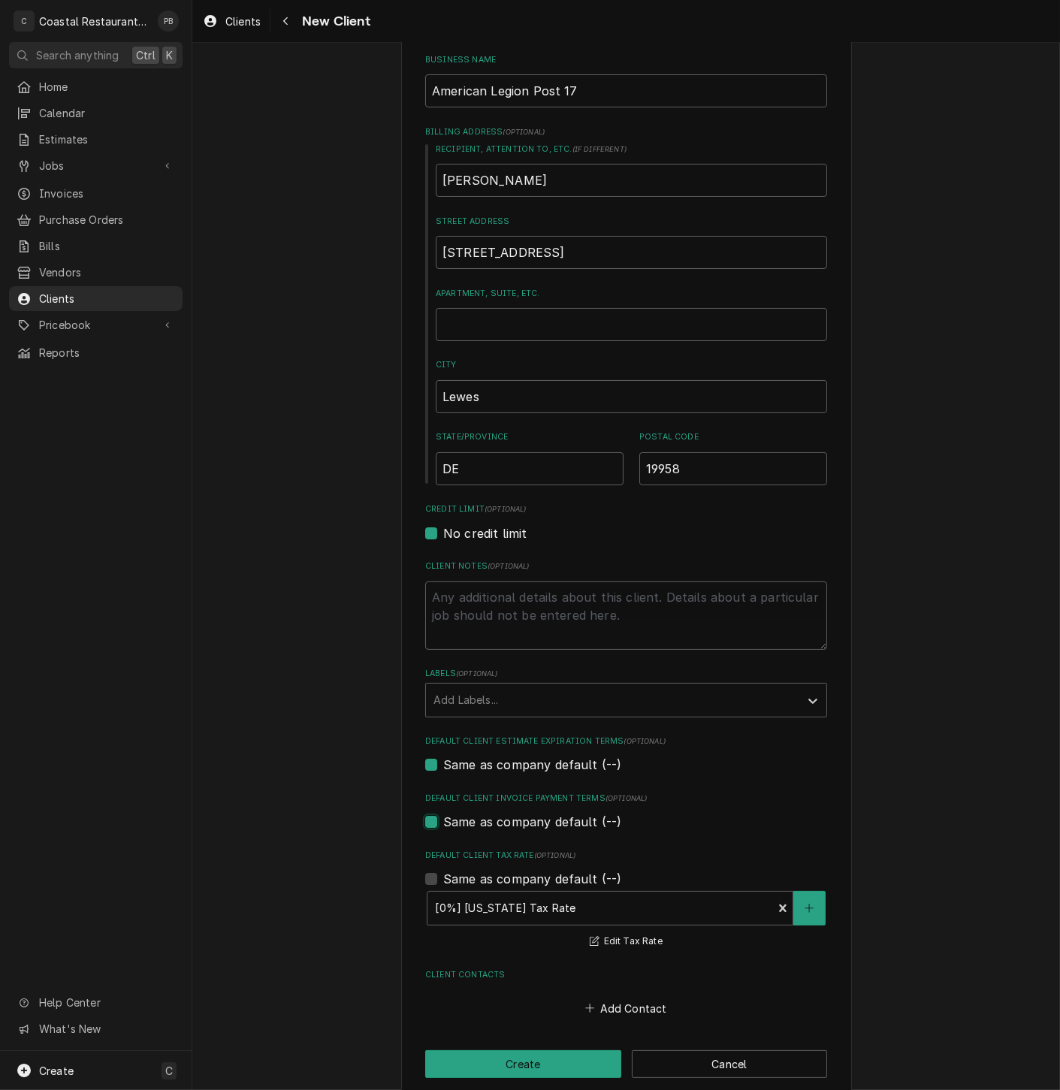
scroll to position [237, 0]
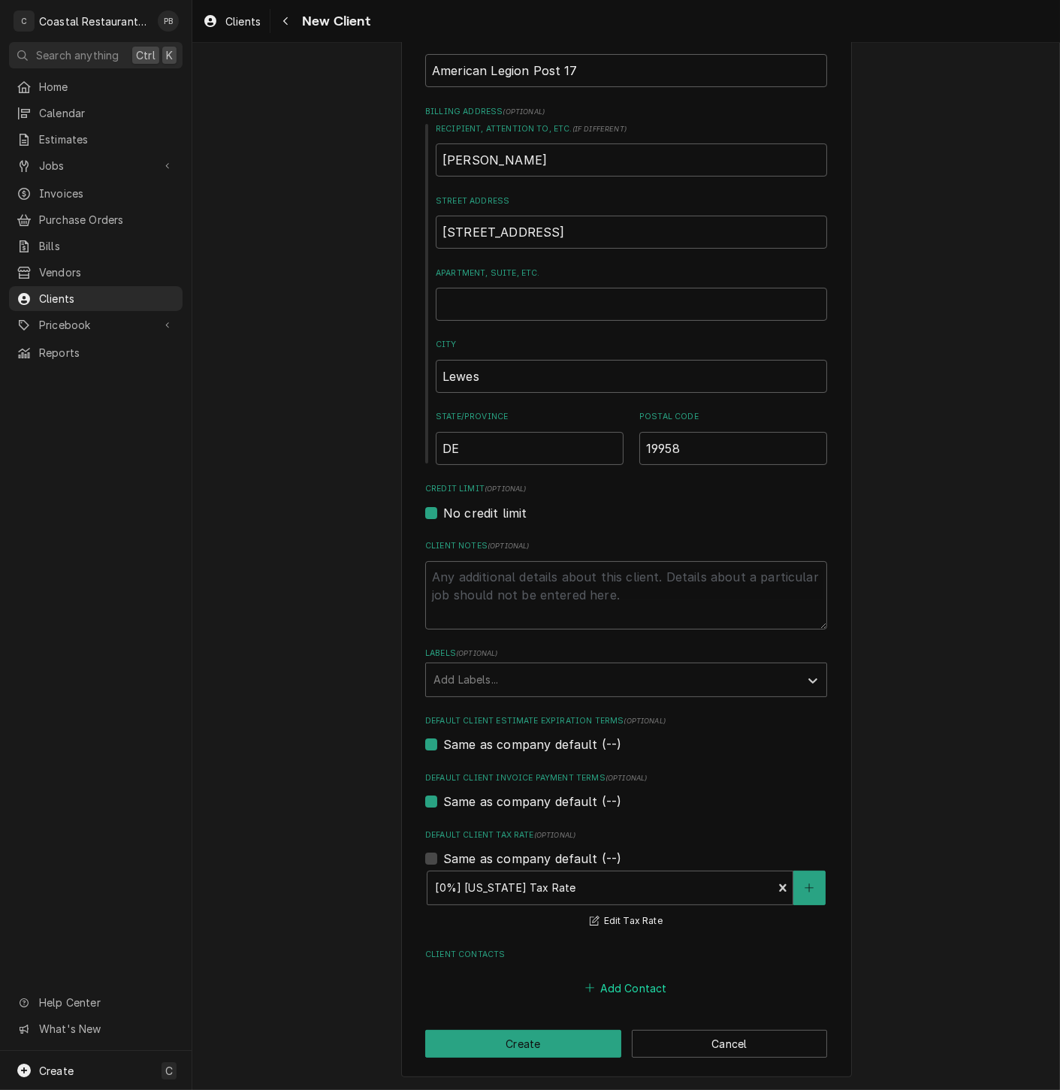
click at [631, 983] on button "Add Contact" at bounding box center [626, 987] width 86 height 21
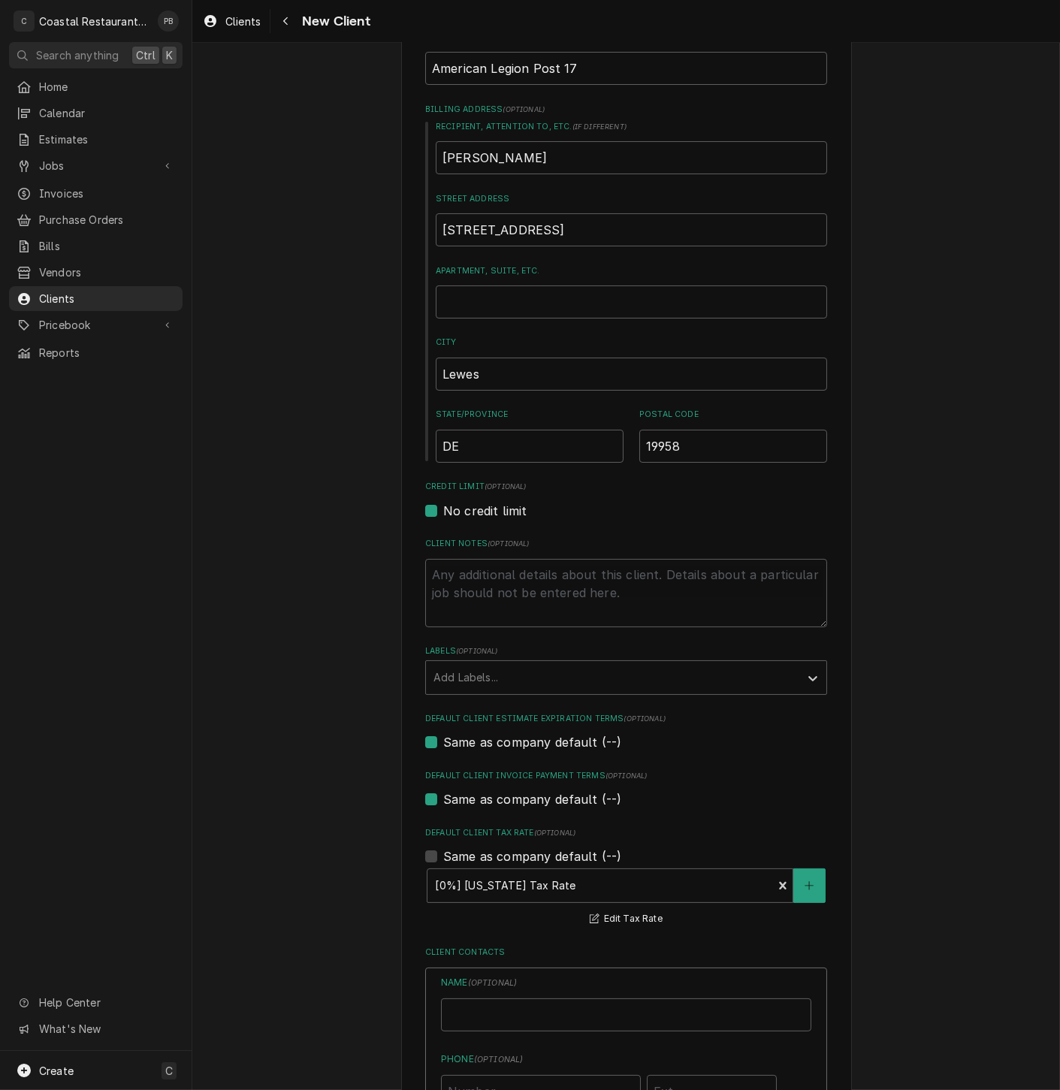
scroll to position [742, 0]
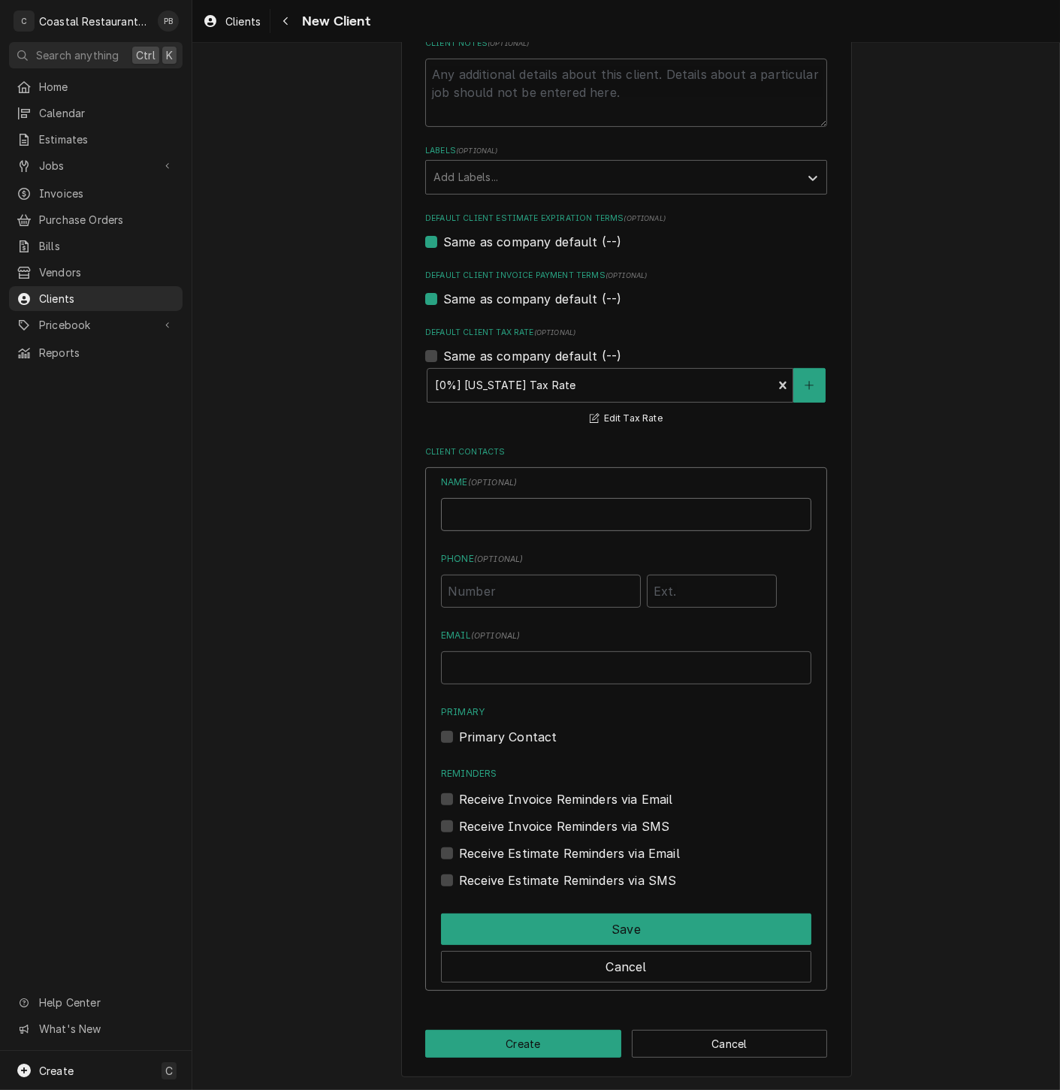
click at [545, 515] on input "Business Name" at bounding box center [626, 514] width 370 height 33
click at [459, 737] on label "Primary Contact" at bounding box center [508, 737] width 98 height 18
click at [459, 737] on input "Primary" at bounding box center [644, 744] width 370 height 33
click at [513, 653] on input "Email ( optional )" at bounding box center [626, 667] width 370 height 33
click at [459, 794] on label "Receive Invoice Reminders via Email" at bounding box center [566, 799] width 214 height 18
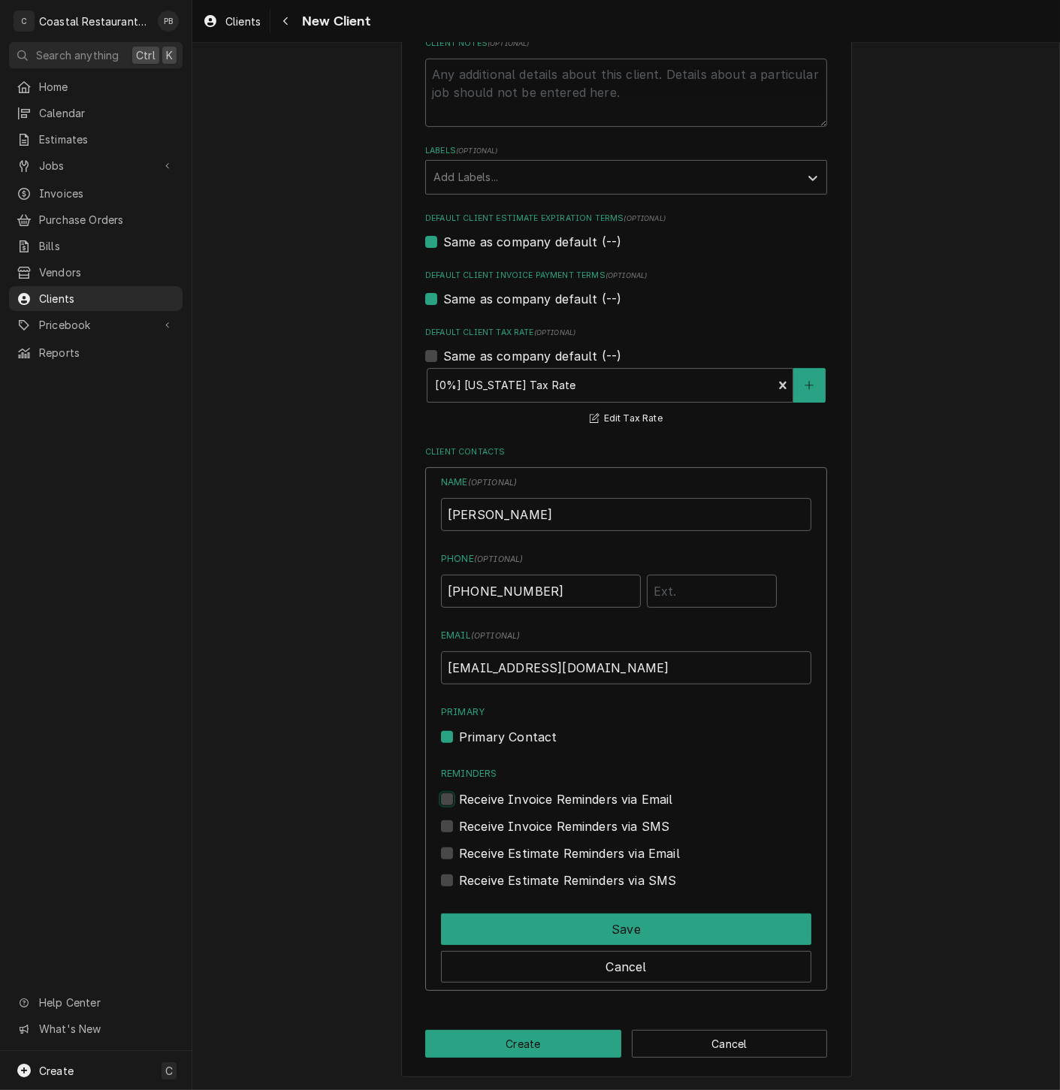
click at [459, 794] on input "Reminders" at bounding box center [644, 806] width 370 height 33
click at [459, 851] on label "Receive Estimate Reminders via Email" at bounding box center [569, 853] width 221 height 18
click at [459, 851] on input "Contact Edit Form" at bounding box center [644, 860] width 370 height 33
click at [459, 821] on label "Receive Invoice Reminders via SMS" at bounding box center [564, 826] width 210 height 18
click at [459, 821] on input "Contact Edit Form" at bounding box center [644, 833] width 370 height 33
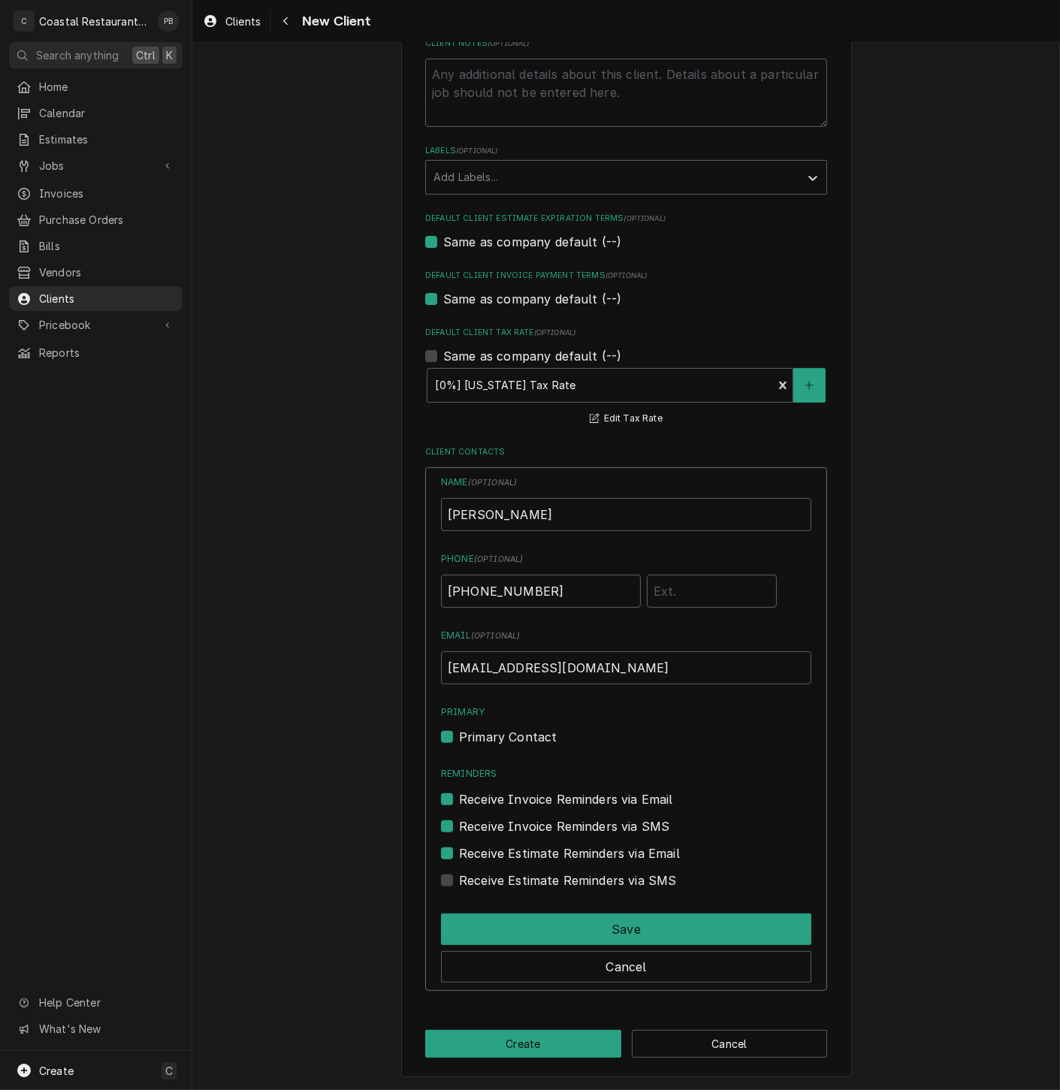
click at [459, 878] on label "Receive Estimate Reminders via SMS" at bounding box center [567, 880] width 217 height 18
click at [459, 878] on input "Contact Edit Form" at bounding box center [644, 887] width 370 height 33
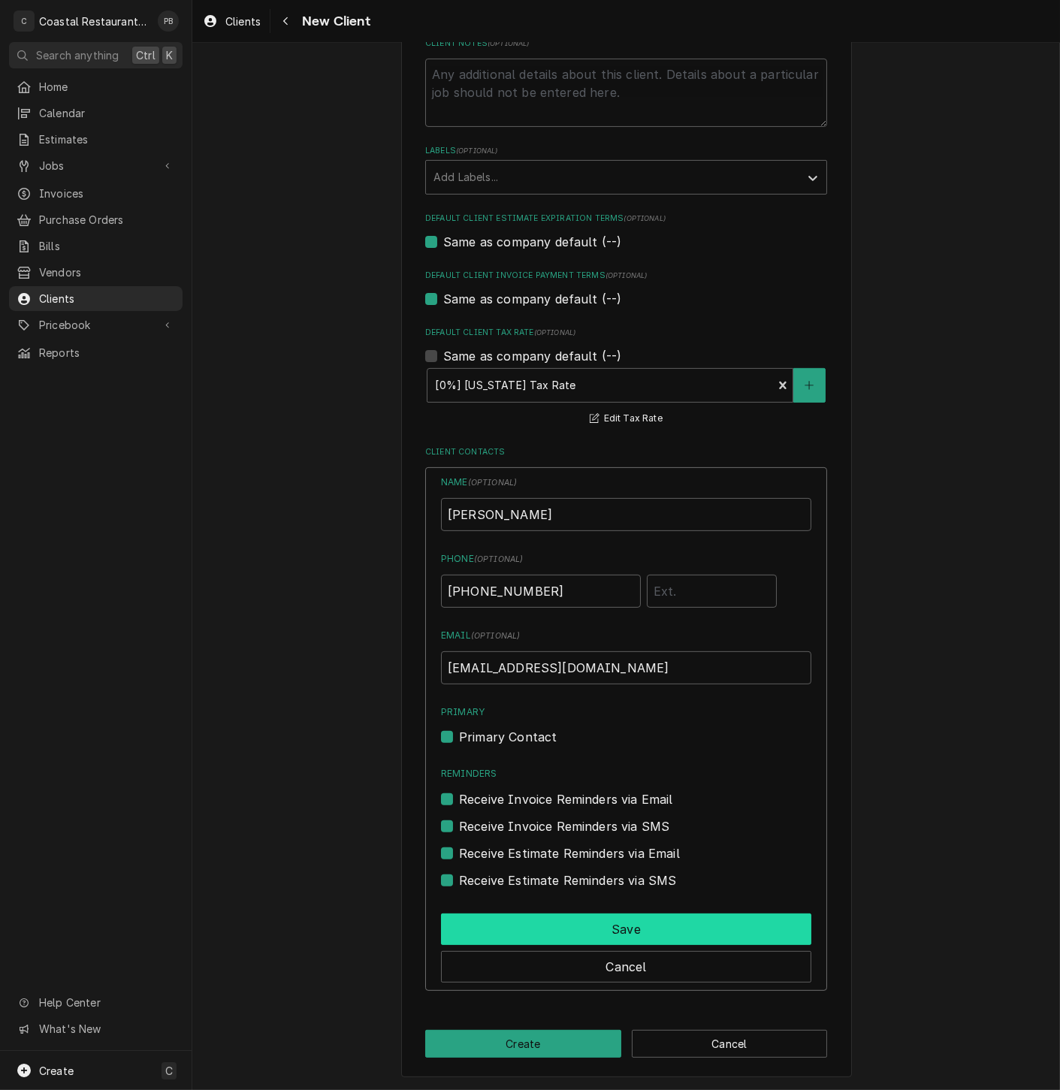
click at [623, 925] on button "Save" at bounding box center [626, 929] width 370 height 32
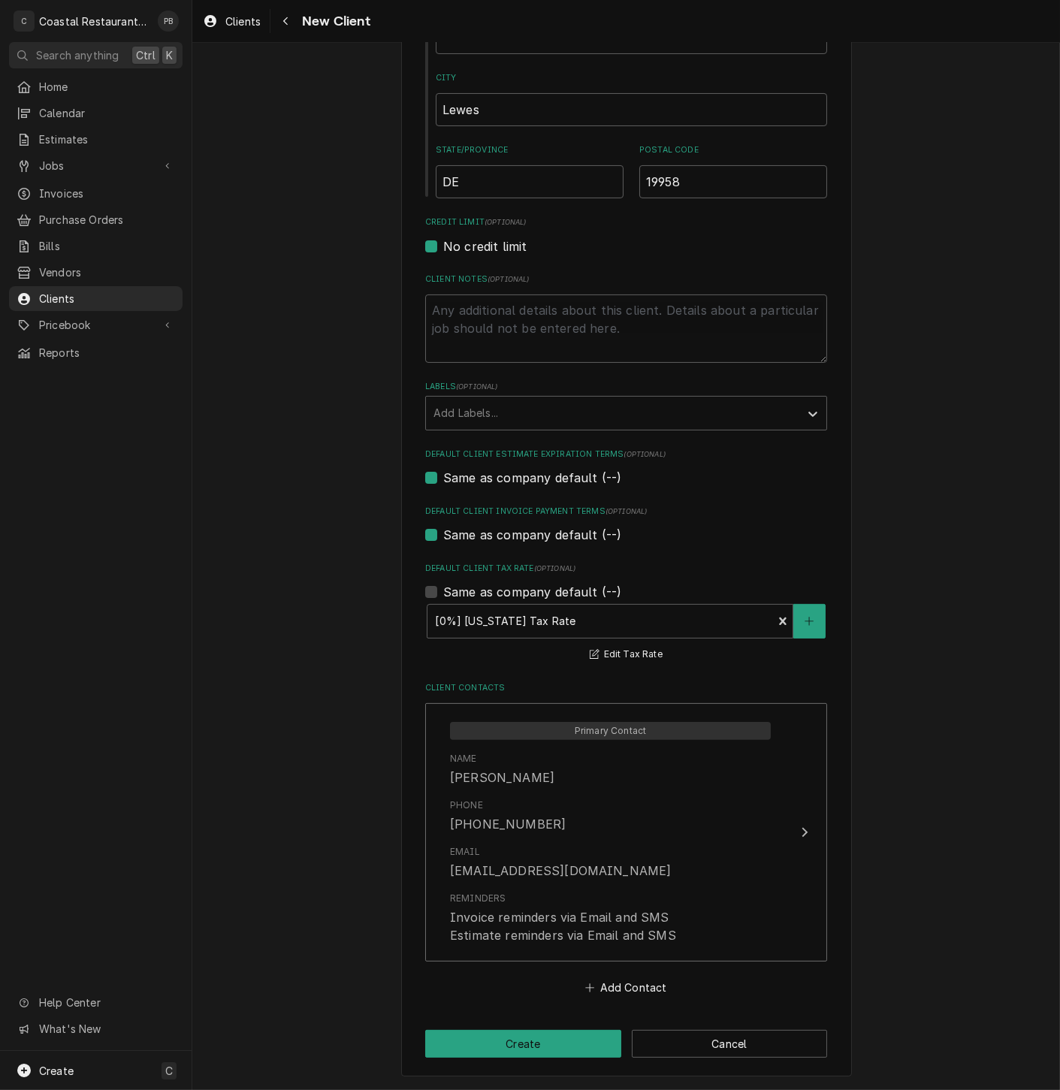
scroll to position [504, 0]
click at [547, 1044] on button "Create" at bounding box center [523, 1043] width 196 height 28
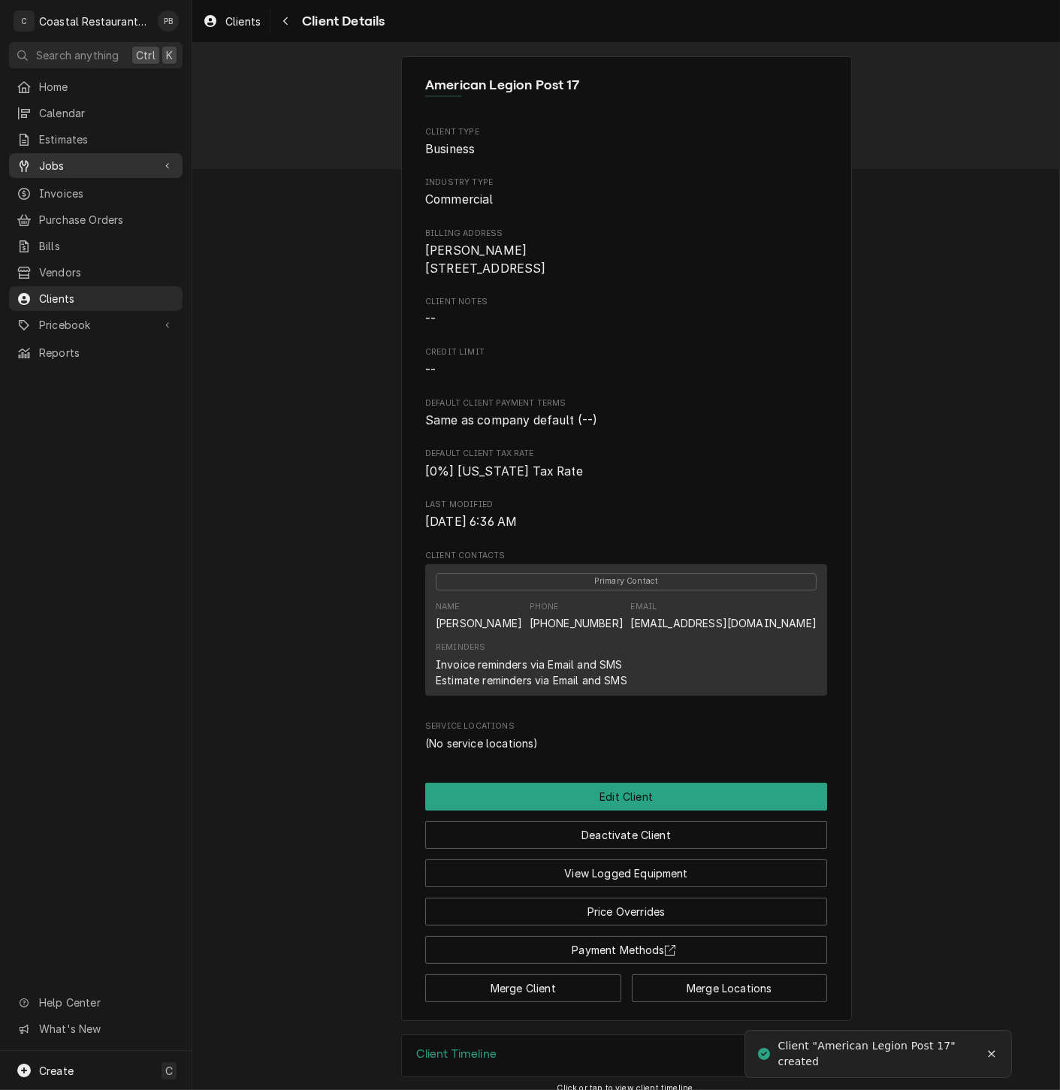
click at [101, 158] on span "Jobs" at bounding box center [95, 166] width 113 height 16
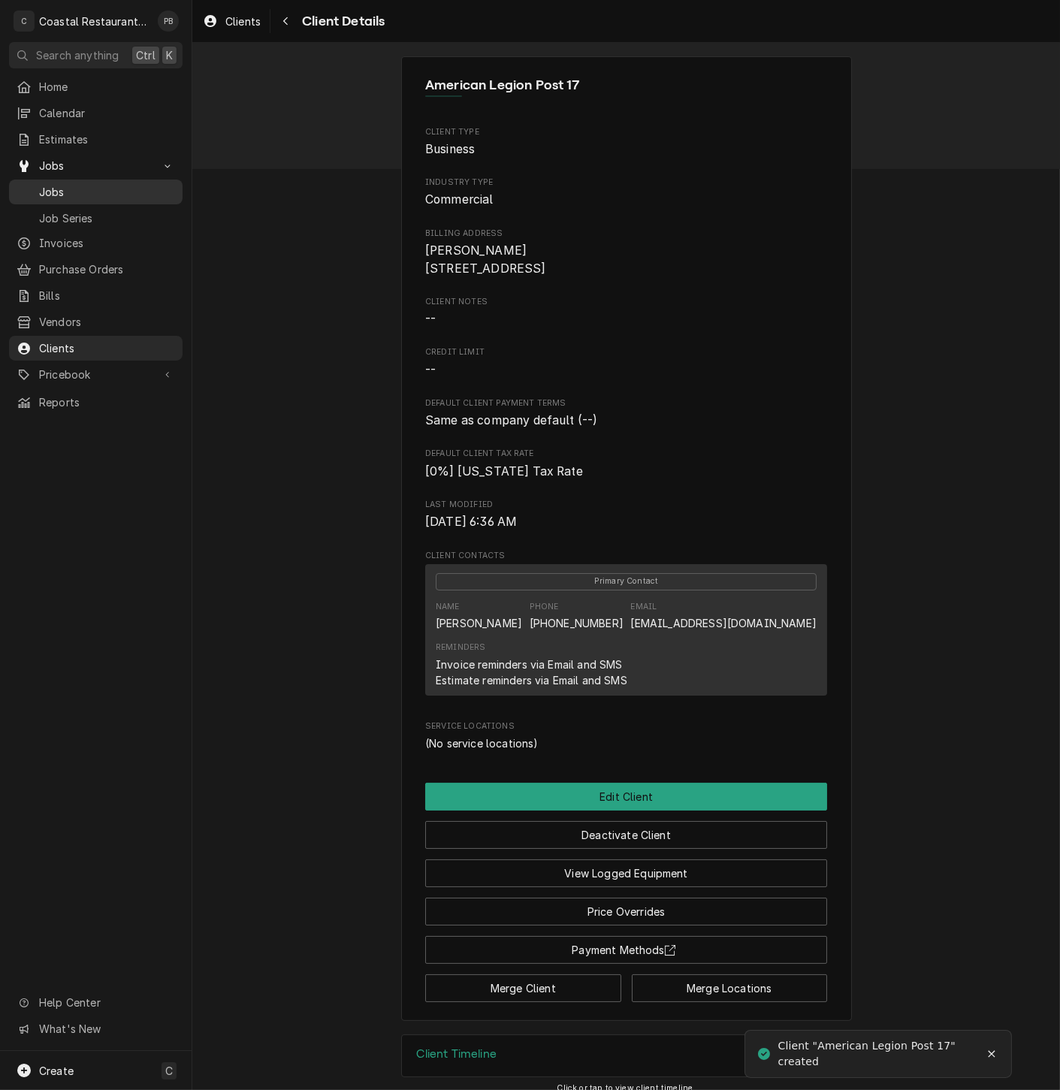
click at [60, 184] on span "Jobs" at bounding box center [107, 192] width 136 height 16
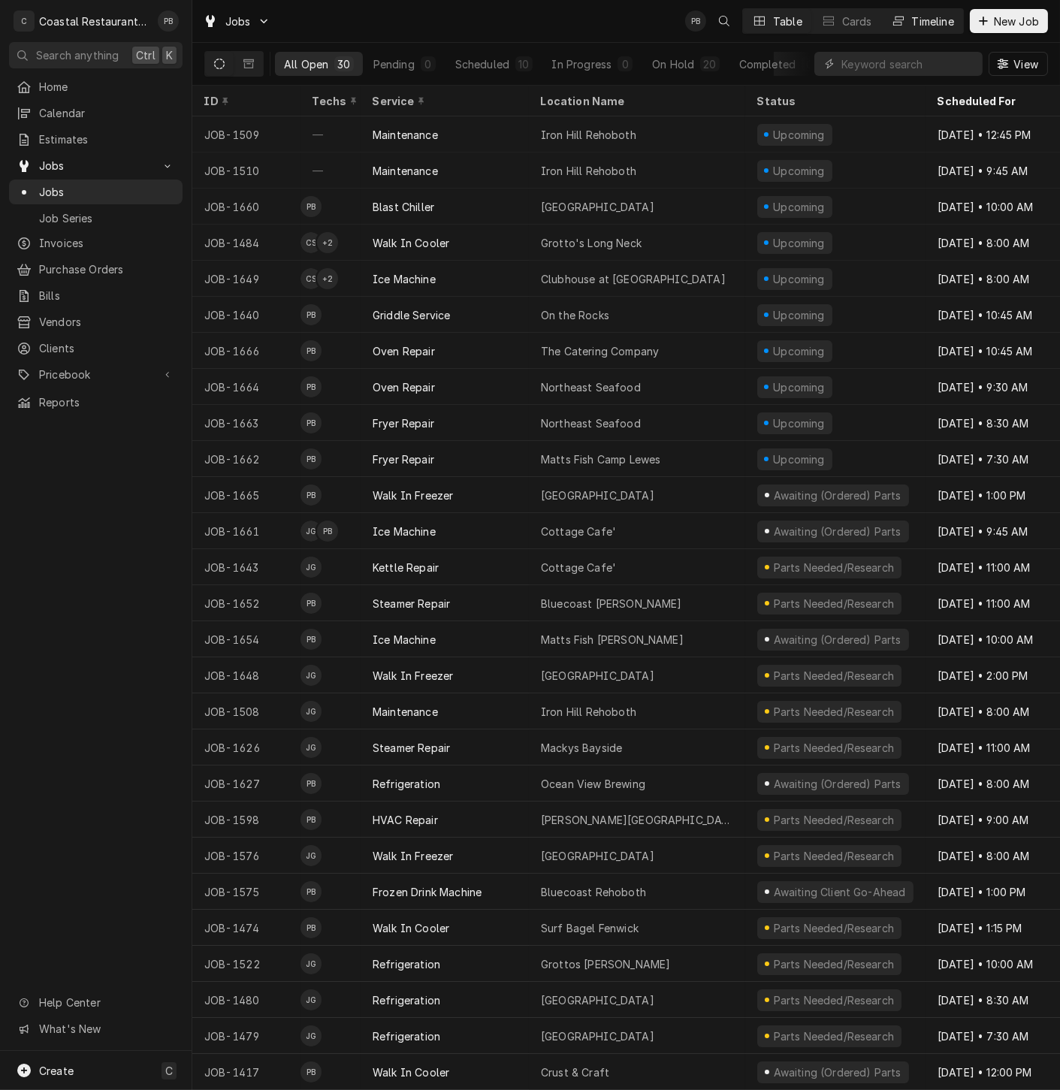
click at [905, 14] on button "Timeline" at bounding box center [922, 21] width 81 height 24
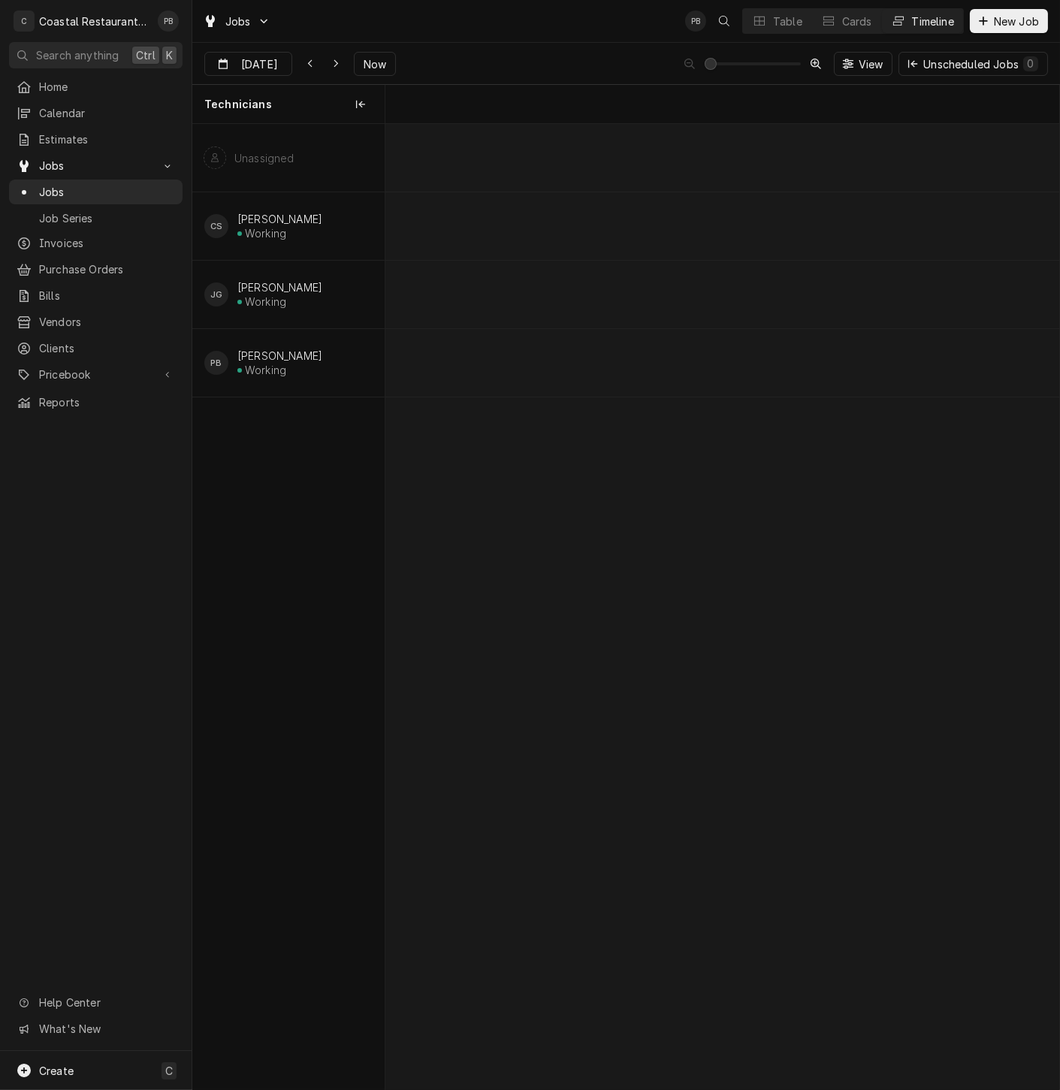
scroll to position [0, 13349]
click at [333, 59] on icon "Dynamic Content Wrapper" at bounding box center [336, 64] width 7 height 11
type input "Sep 18"
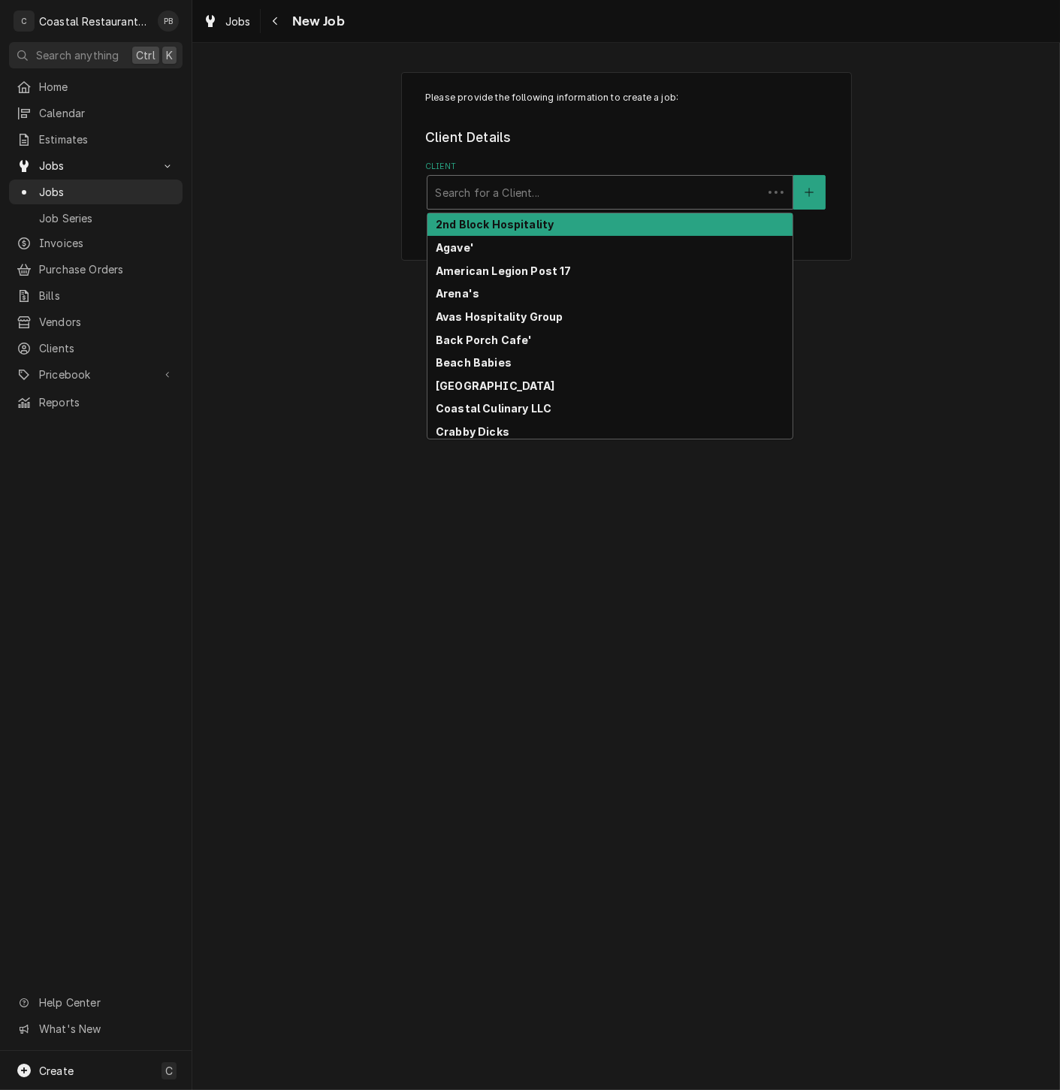
click at [538, 197] on div "Client" at bounding box center [595, 192] width 320 height 27
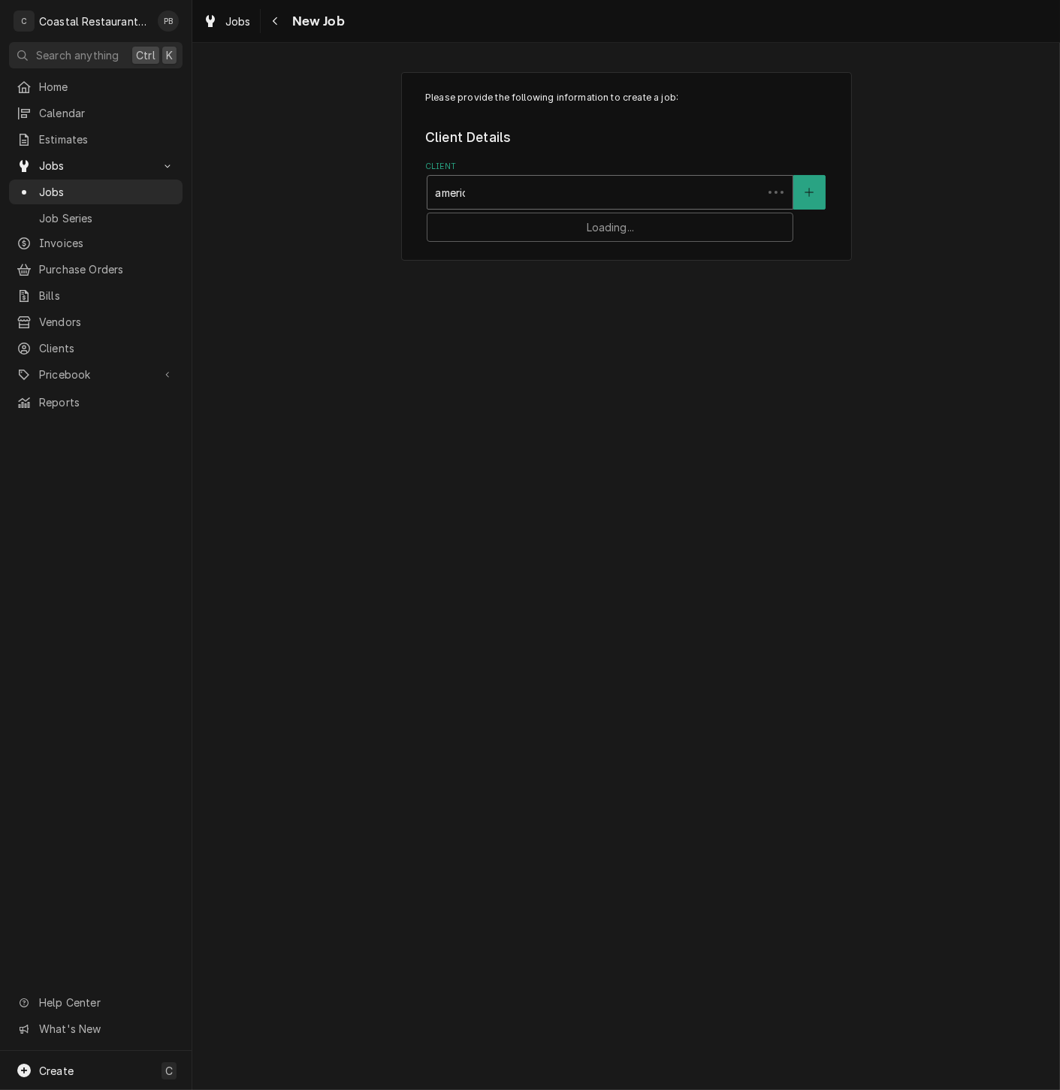
type input "american"
click at [540, 231] on div "American Legion Post 17" at bounding box center [609, 224] width 365 height 23
click at [542, 293] on div "Service Location" at bounding box center [610, 285] width 350 height 27
click at [595, 333] on span "No Locations Found. Click "+" to add one." at bounding box center [609, 327] width 107 height 29
click at [631, 224] on button "Edit Client" at bounding box center [625, 225] width 63 height 19
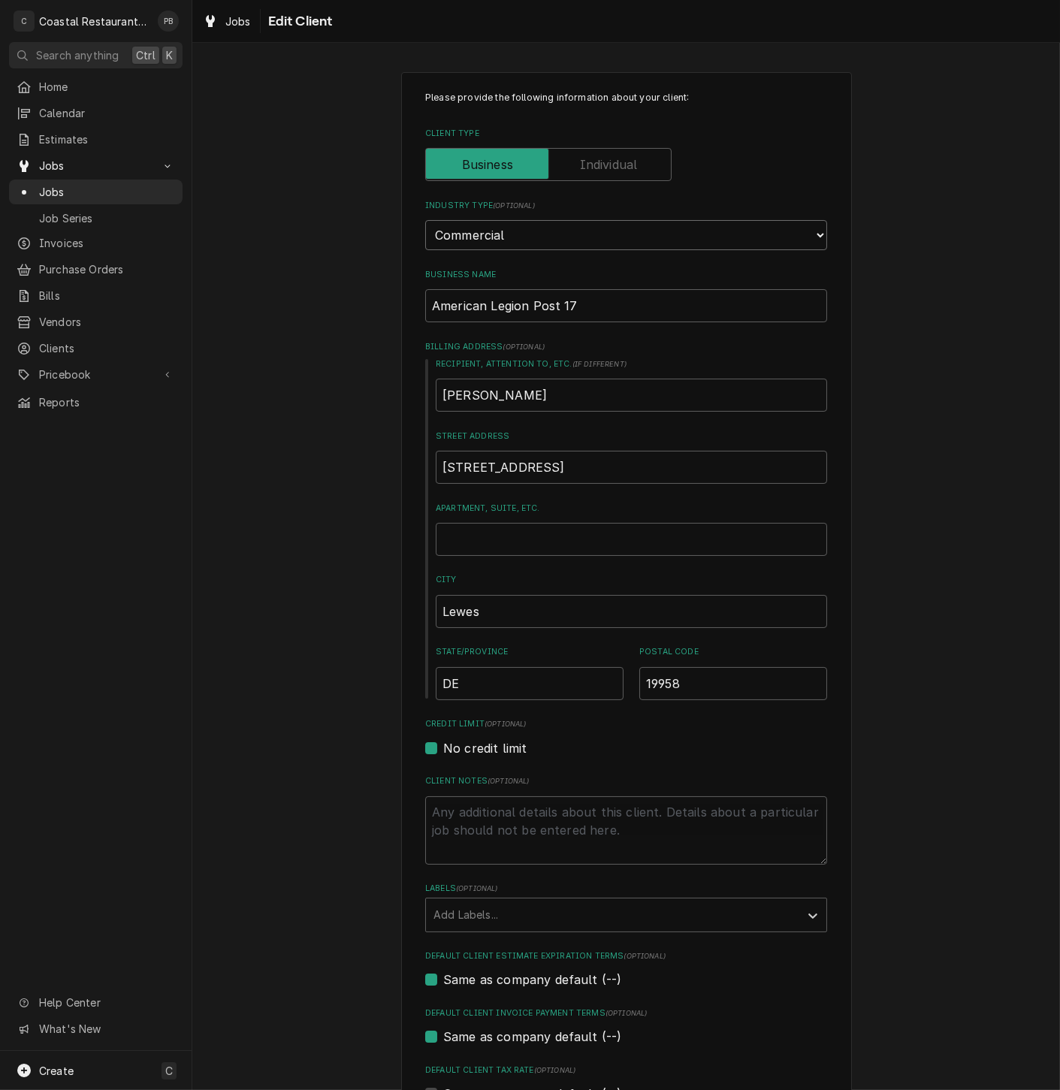
click at [773, 236] on select "Choose industry type... Residential Commercial Industrial Government" at bounding box center [626, 235] width 402 height 30
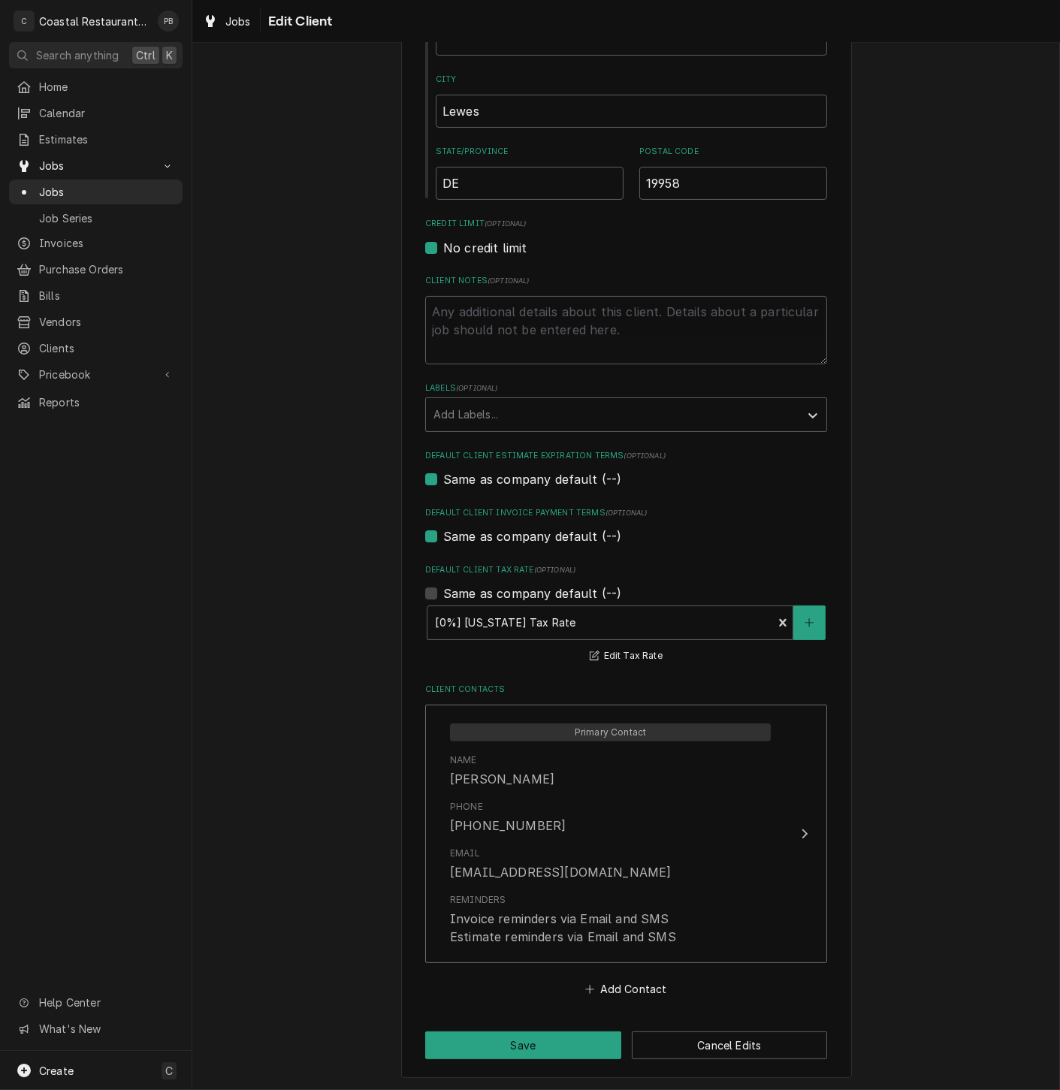
scroll to position [504, 0]
click at [594, 1051] on button "Save" at bounding box center [523, 1043] width 196 height 28
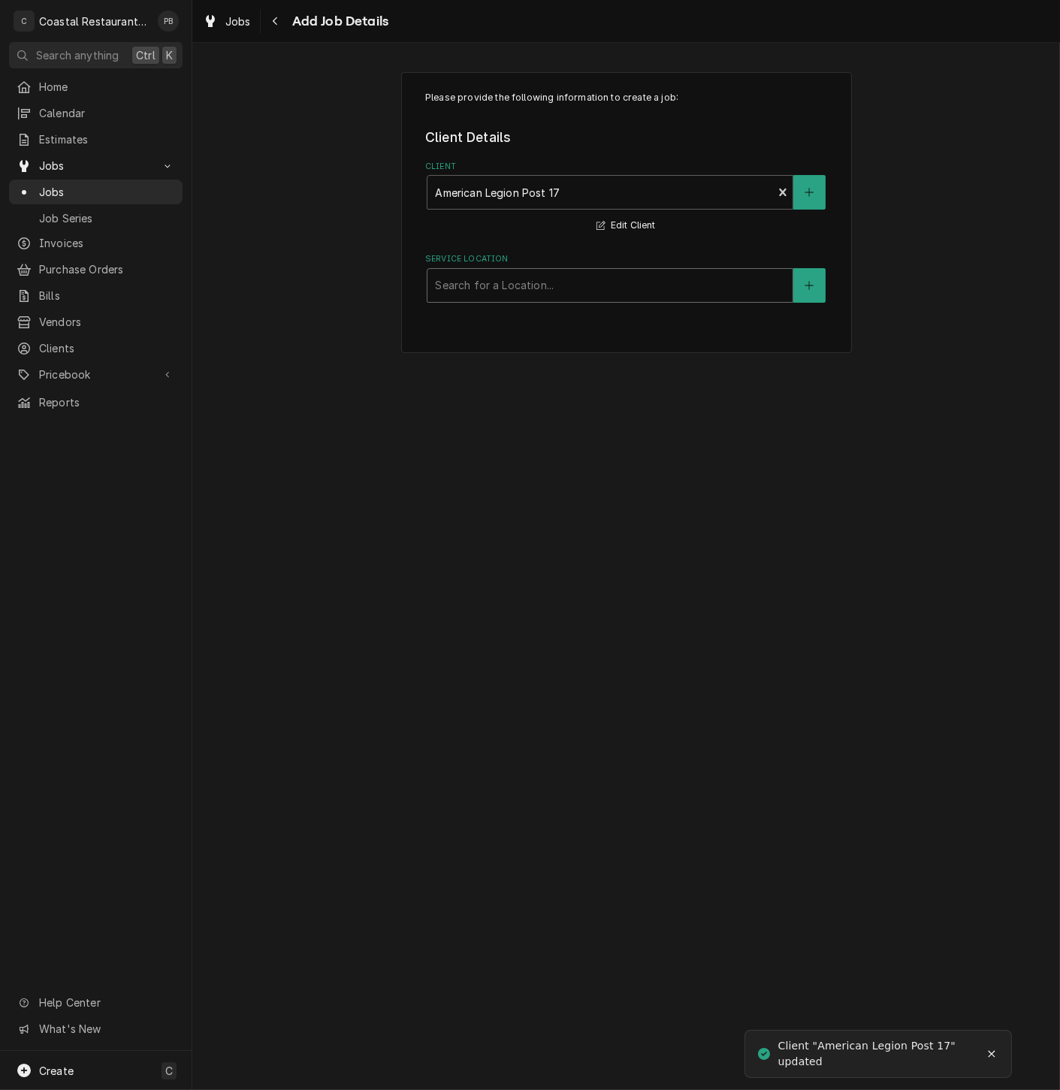
click at [574, 281] on div "Service Location" at bounding box center [610, 285] width 350 height 27
click at [604, 331] on span "No Locations Found. Click "+" to add one." at bounding box center [609, 327] width 107 height 29
click at [815, 285] on button "Service Location" at bounding box center [809, 285] width 32 height 35
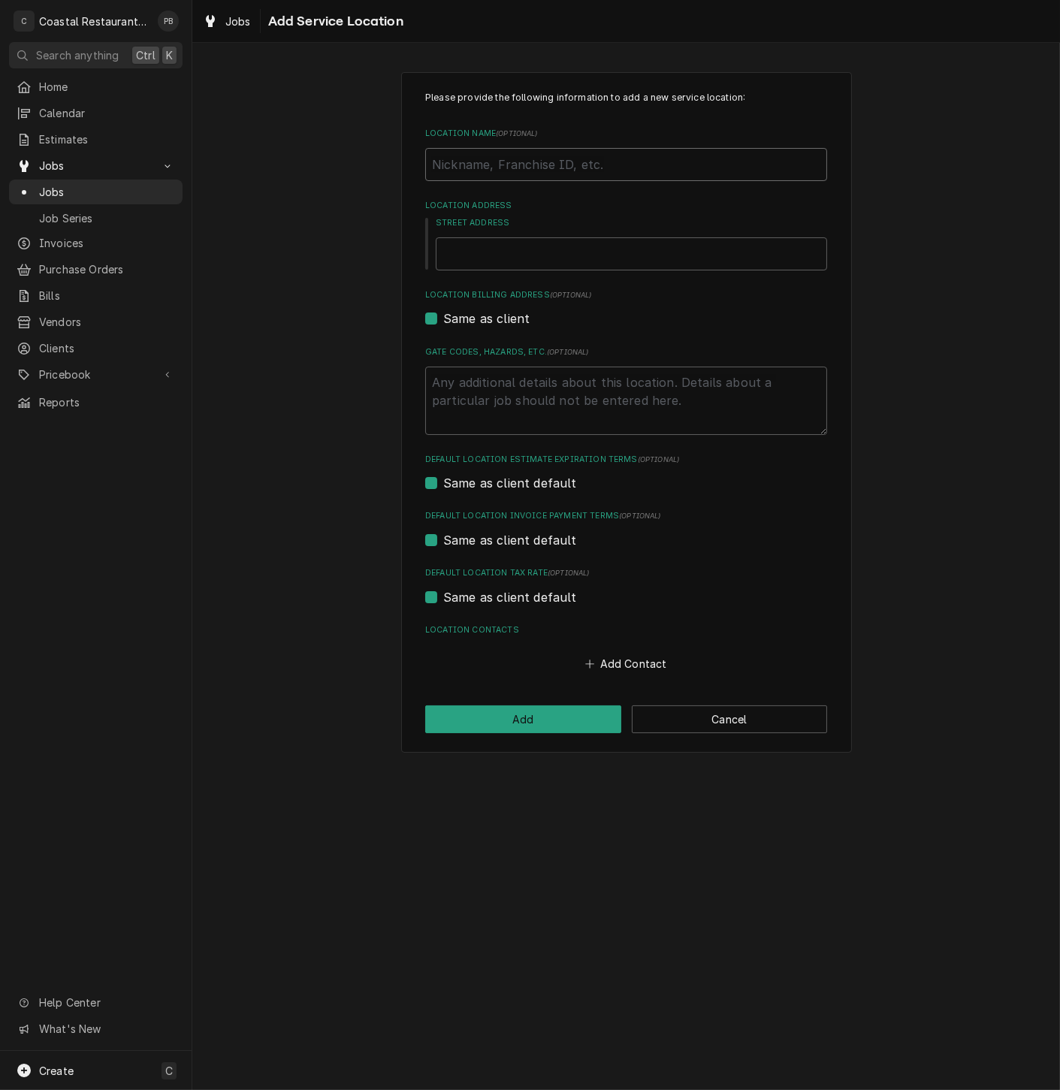
click at [506, 162] on input "Location Name ( optional )" at bounding box center [626, 164] width 402 height 33
type textarea "x"
type input "A"
type textarea "x"
type input "Am"
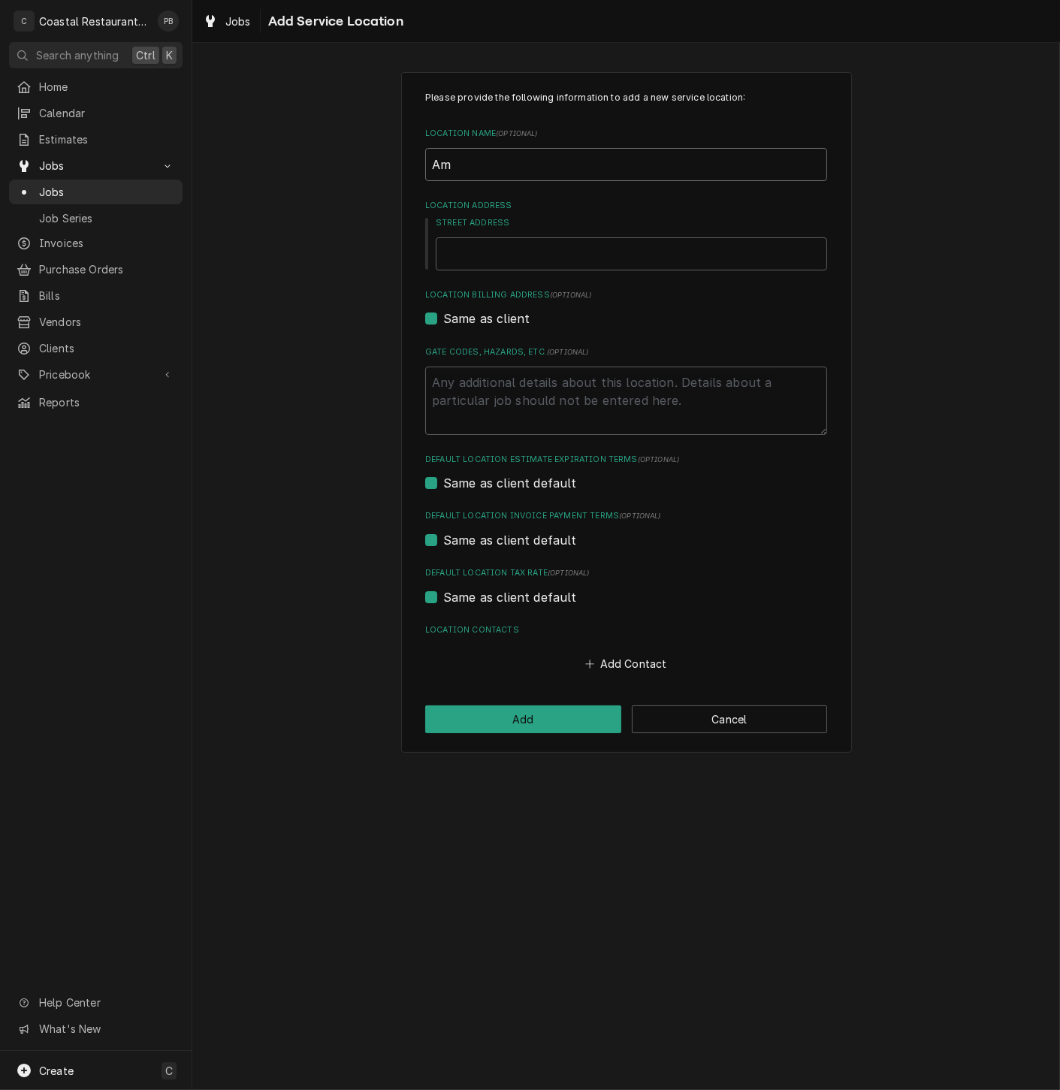
type textarea "x"
type input "Ame"
type textarea "x"
type input "Amer"
type textarea "x"
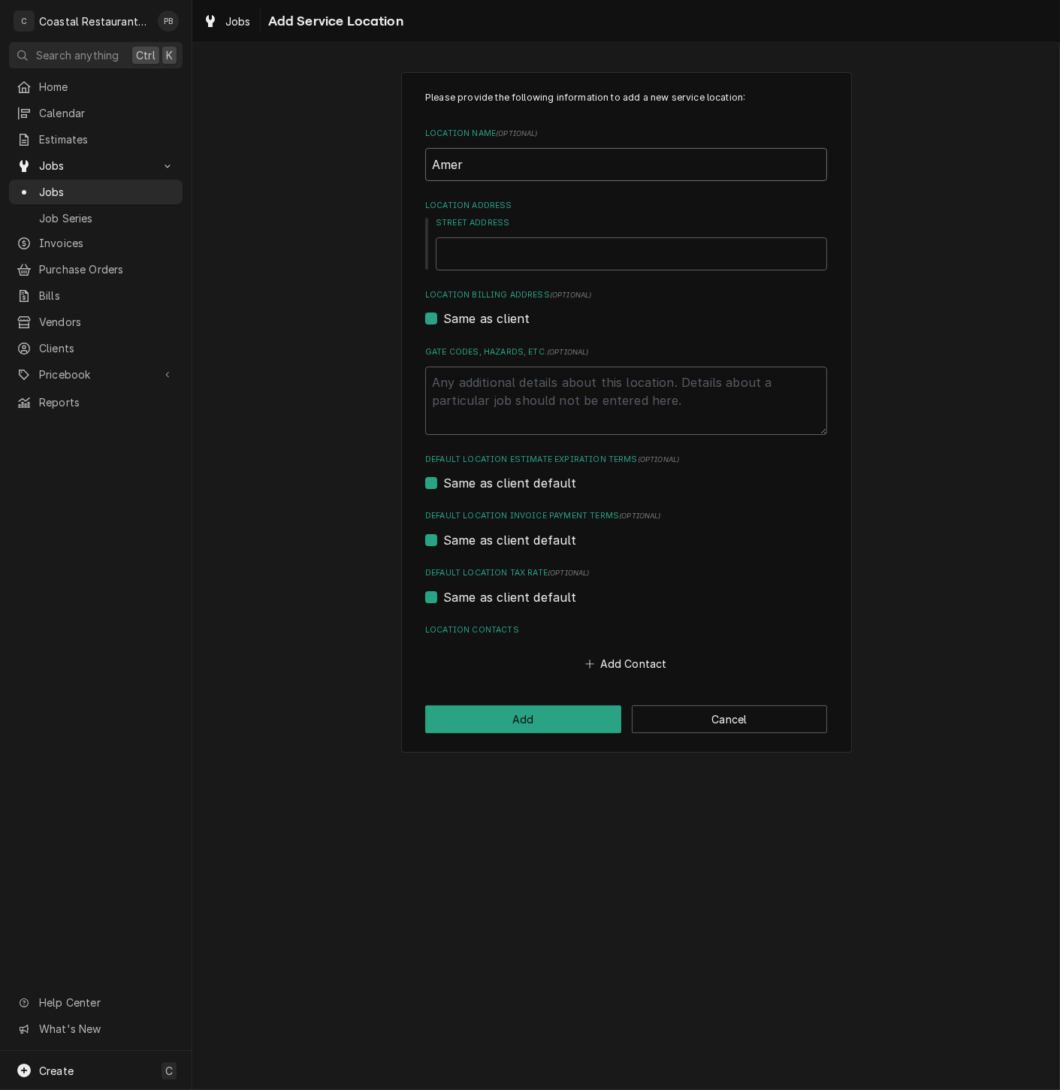
type input "Ameri"
type textarea "x"
type input "Americ"
type textarea "x"
type input "American"
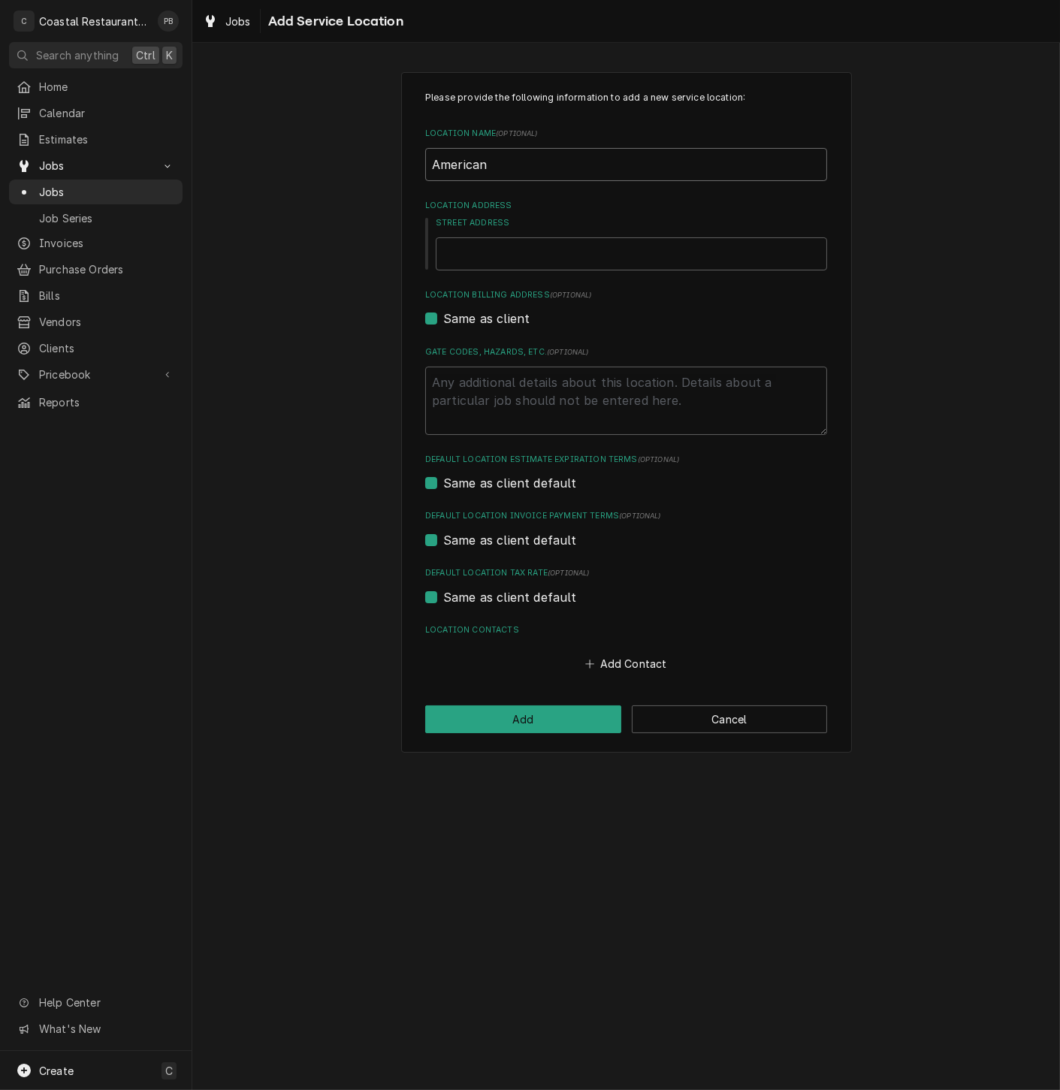
type textarea "x"
type input "American"
type textarea "x"
type input "American L"
type textarea "x"
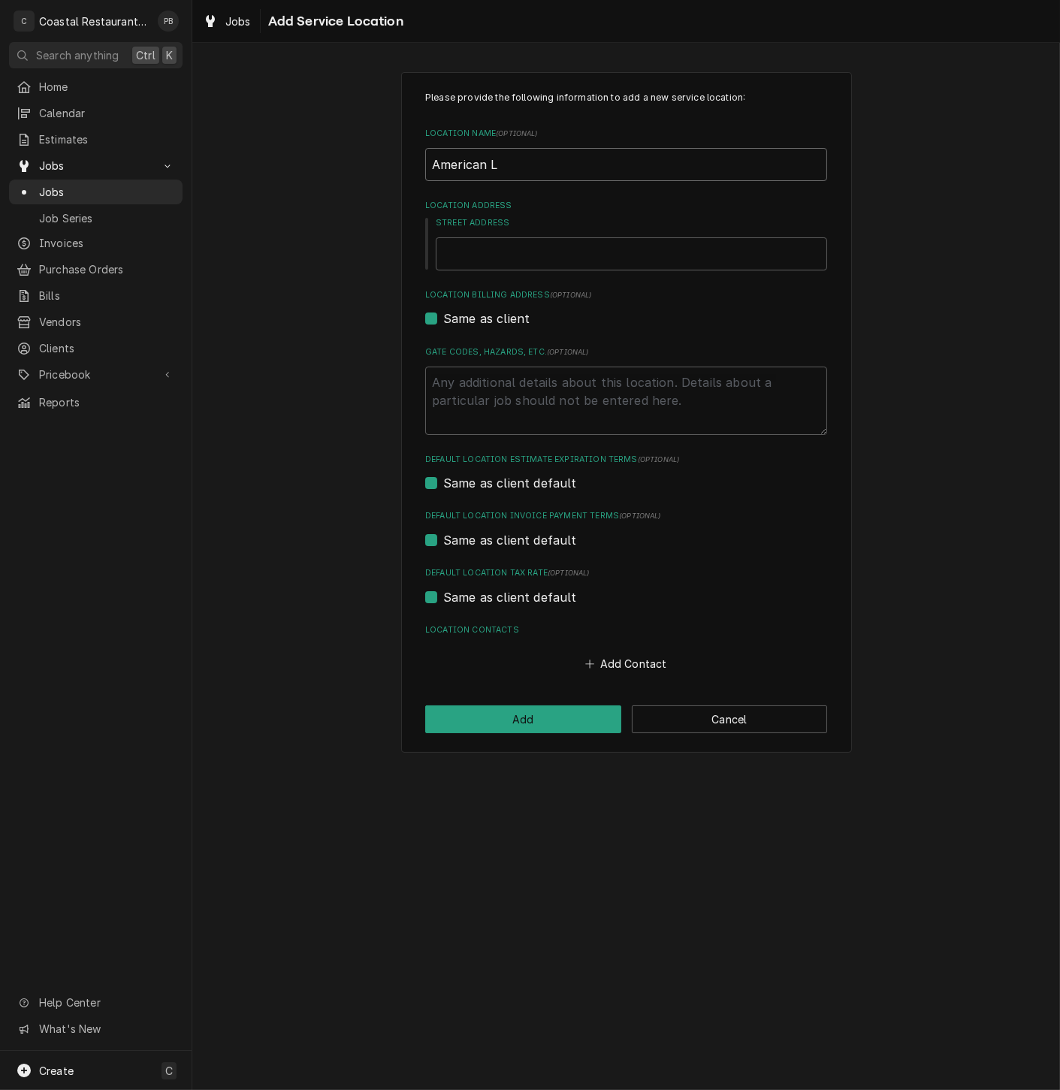
type input "American Le"
type textarea "x"
type input "American Leg"
type textarea "x"
type input "American Legi"
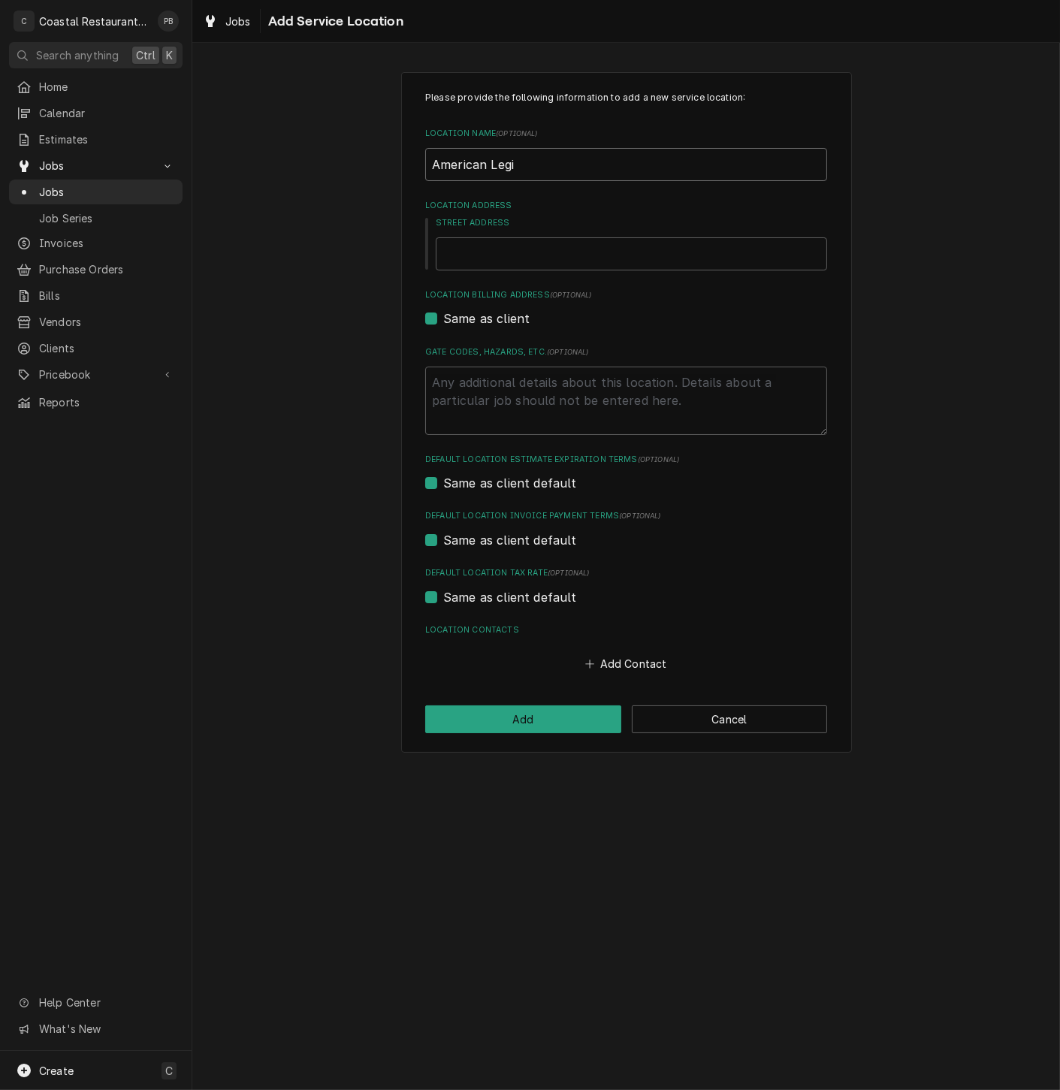
type textarea "x"
type input "American Legio"
type textarea "x"
type input "American Legion"
type textarea "x"
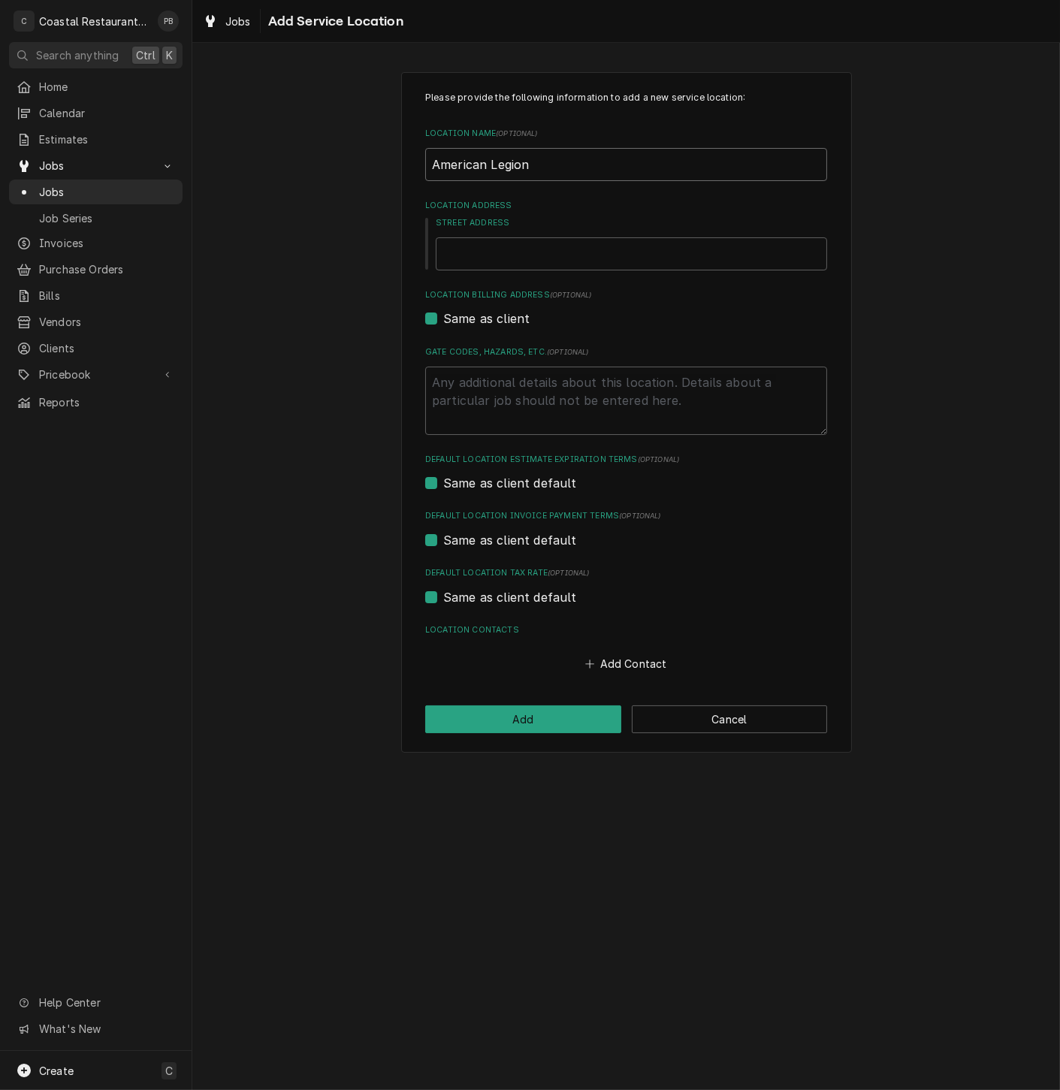
type input "American Legion"
type textarea "x"
type input "American Legion P"
type textarea "x"
type input "American Legion Po"
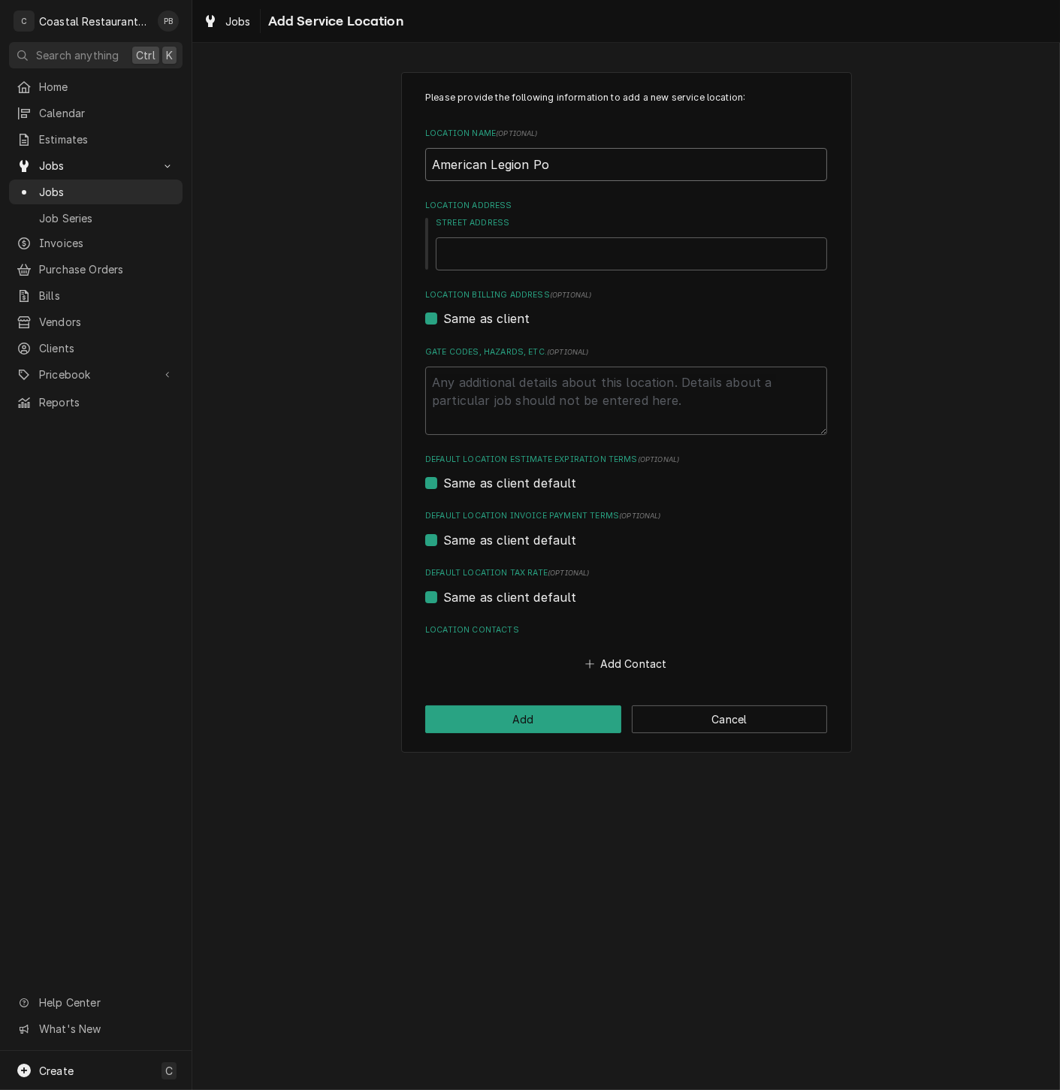
type textarea "x"
type input "American Legion Pos"
type textarea "x"
type input "American Legion Post"
type textarea "x"
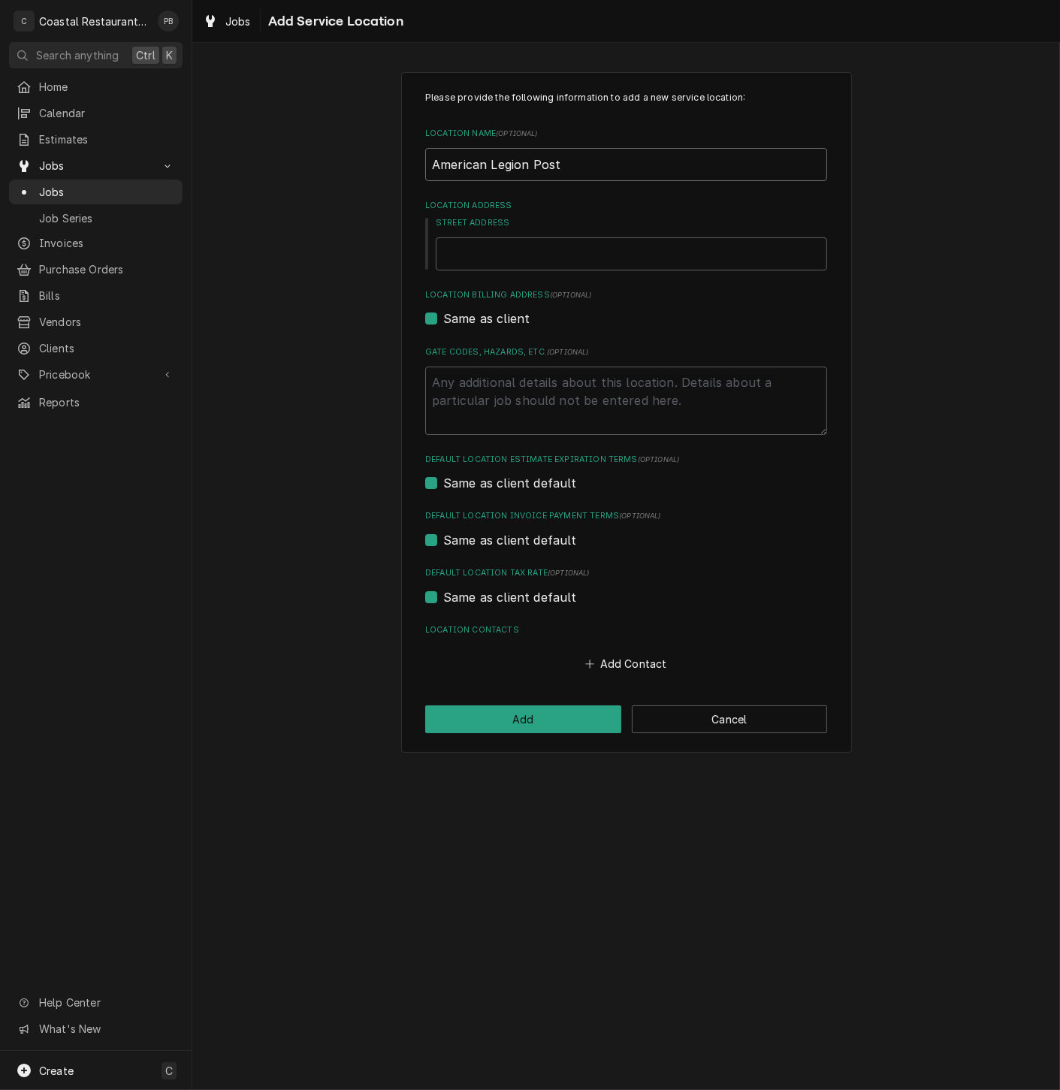
type input "American Legion Post 1"
type textarea "x"
type input "American Legion Post 17"
type textarea "x"
type input "American Legion Post 17"
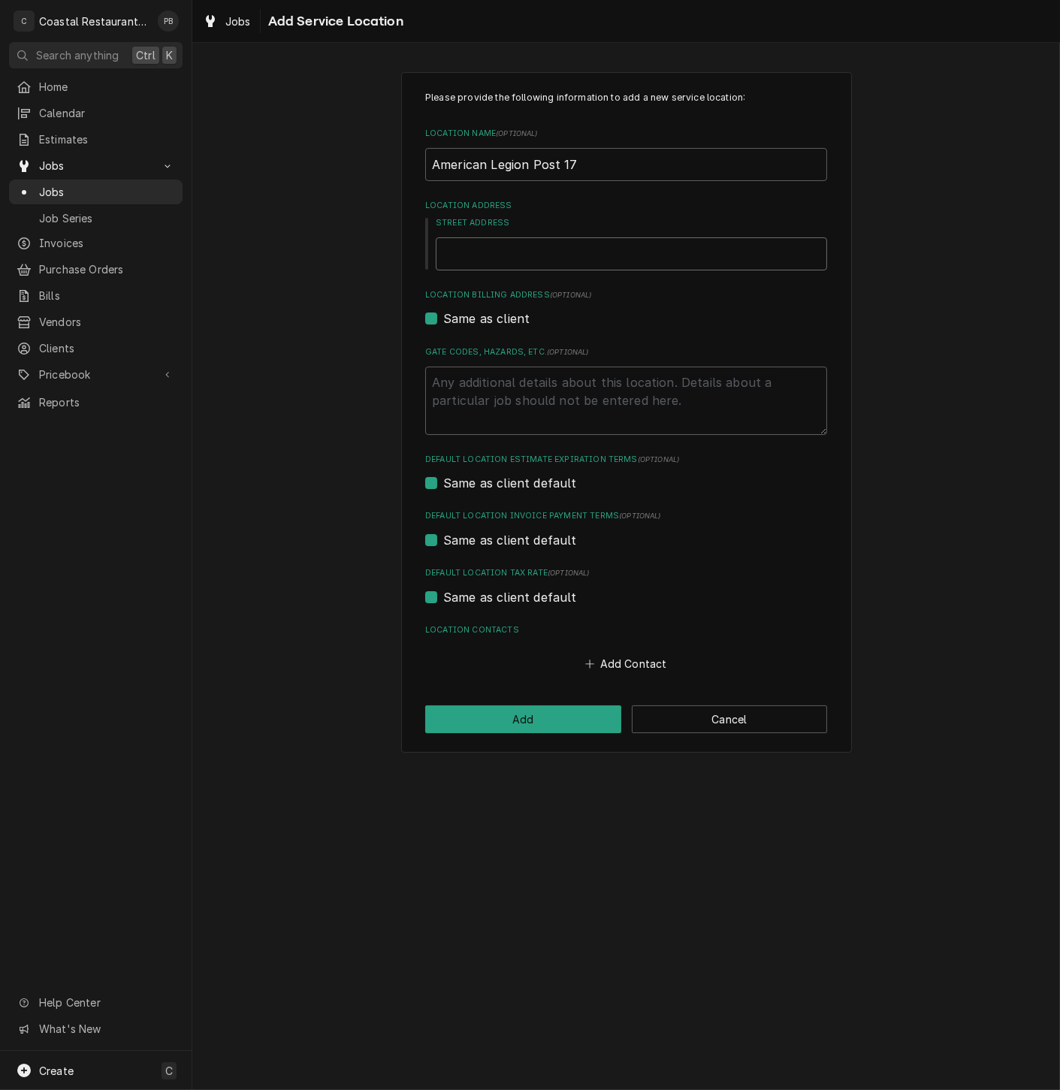
type textarea "x"
type input "1"
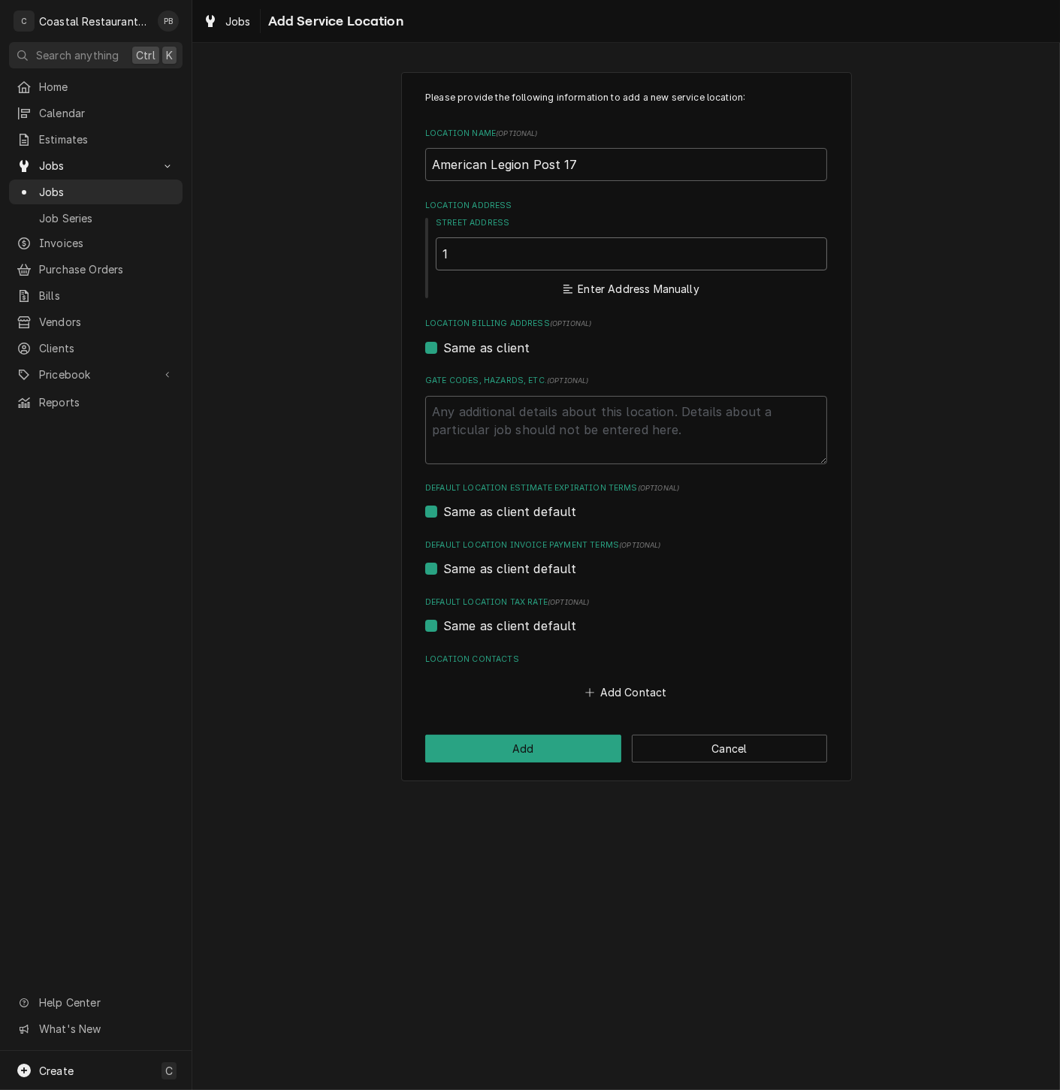
type textarea "x"
type input "11"
type textarea "x"
type input "113"
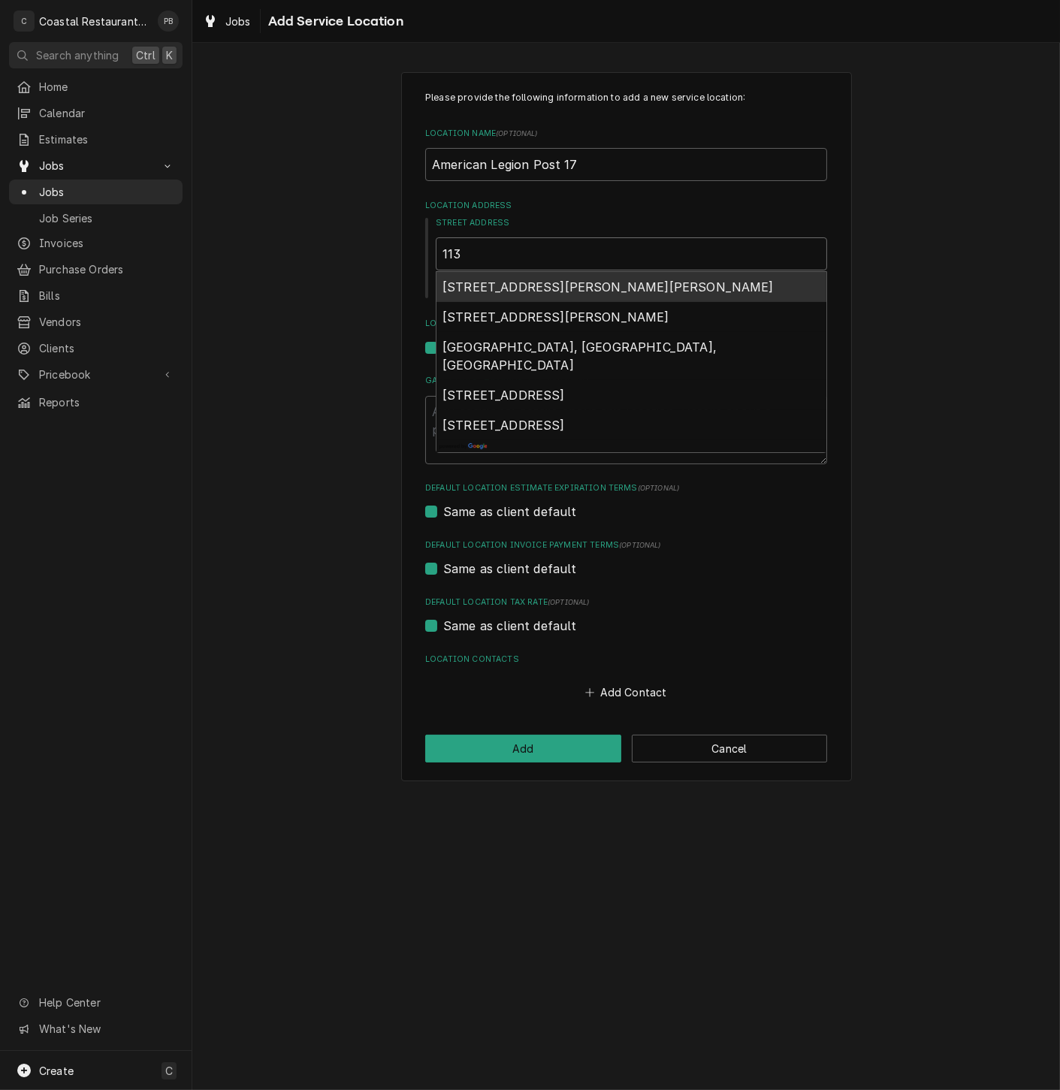
type textarea "x"
type input "113"
type textarea "x"
type input "113 l"
type textarea "x"
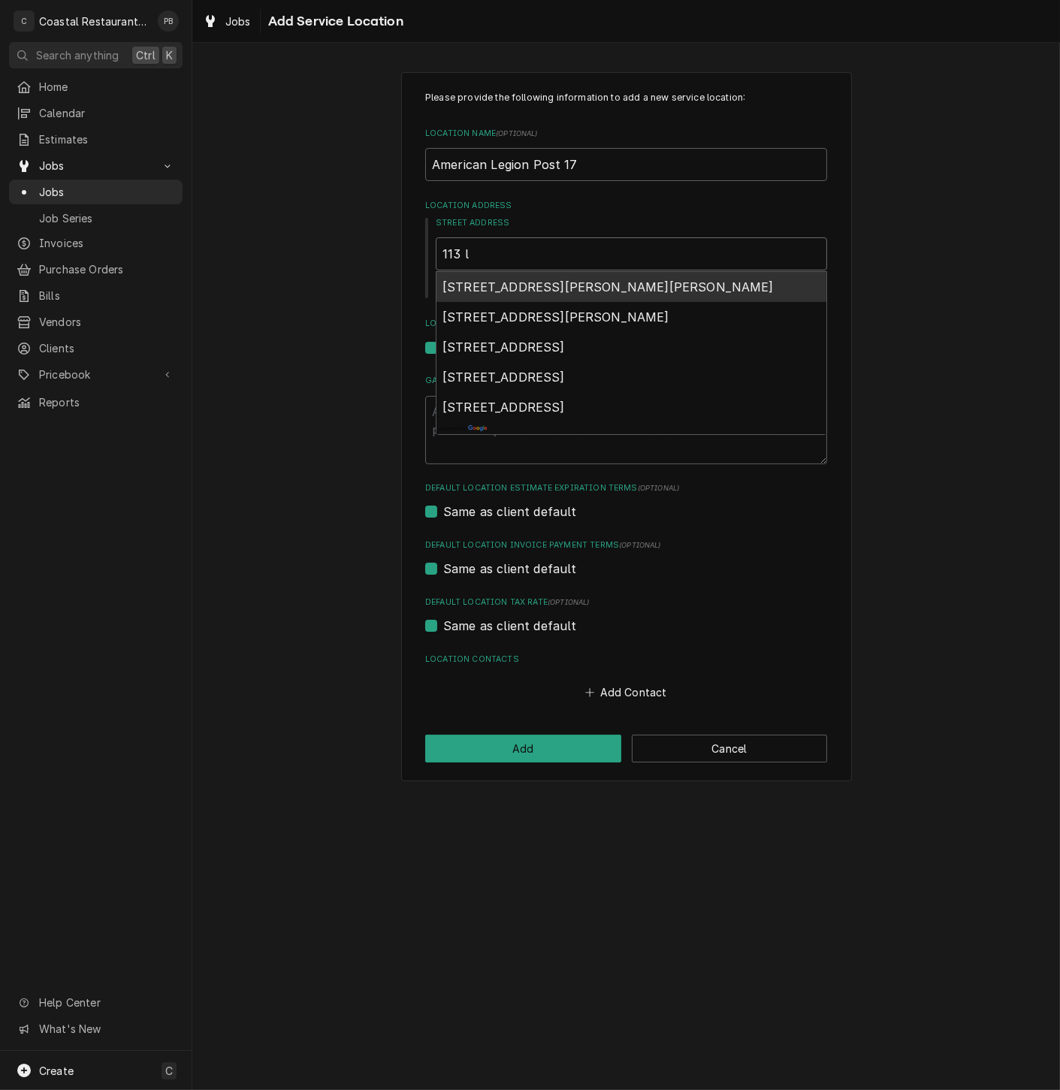
type input "113 le"
type textarea "x"
type input "113 leg"
click at [565, 288] on span "113 American Legion Road, Lewes, DE, USA" at bounding box center [503, 286] width 122 height 15
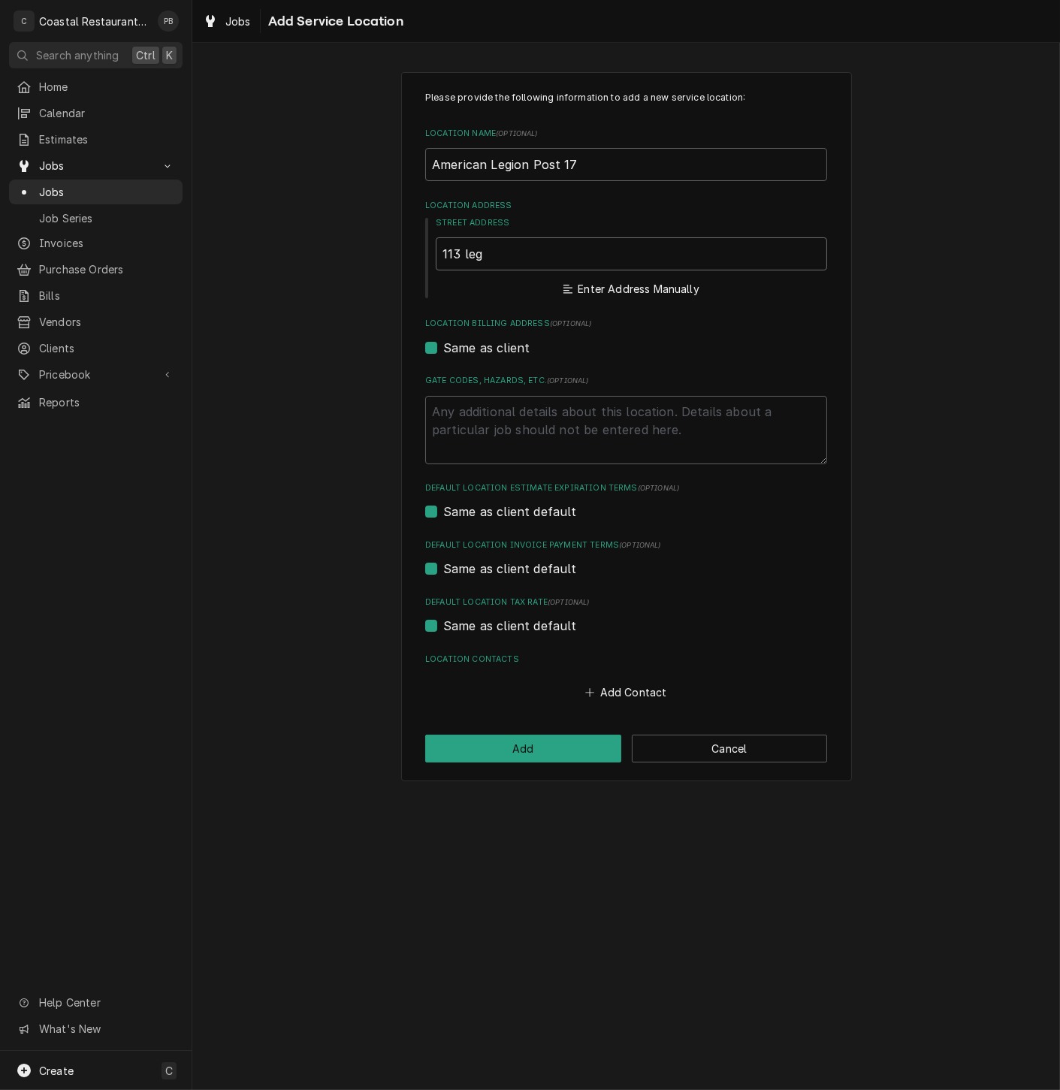
type textarea "x"
type input "113 American Legion Rd"
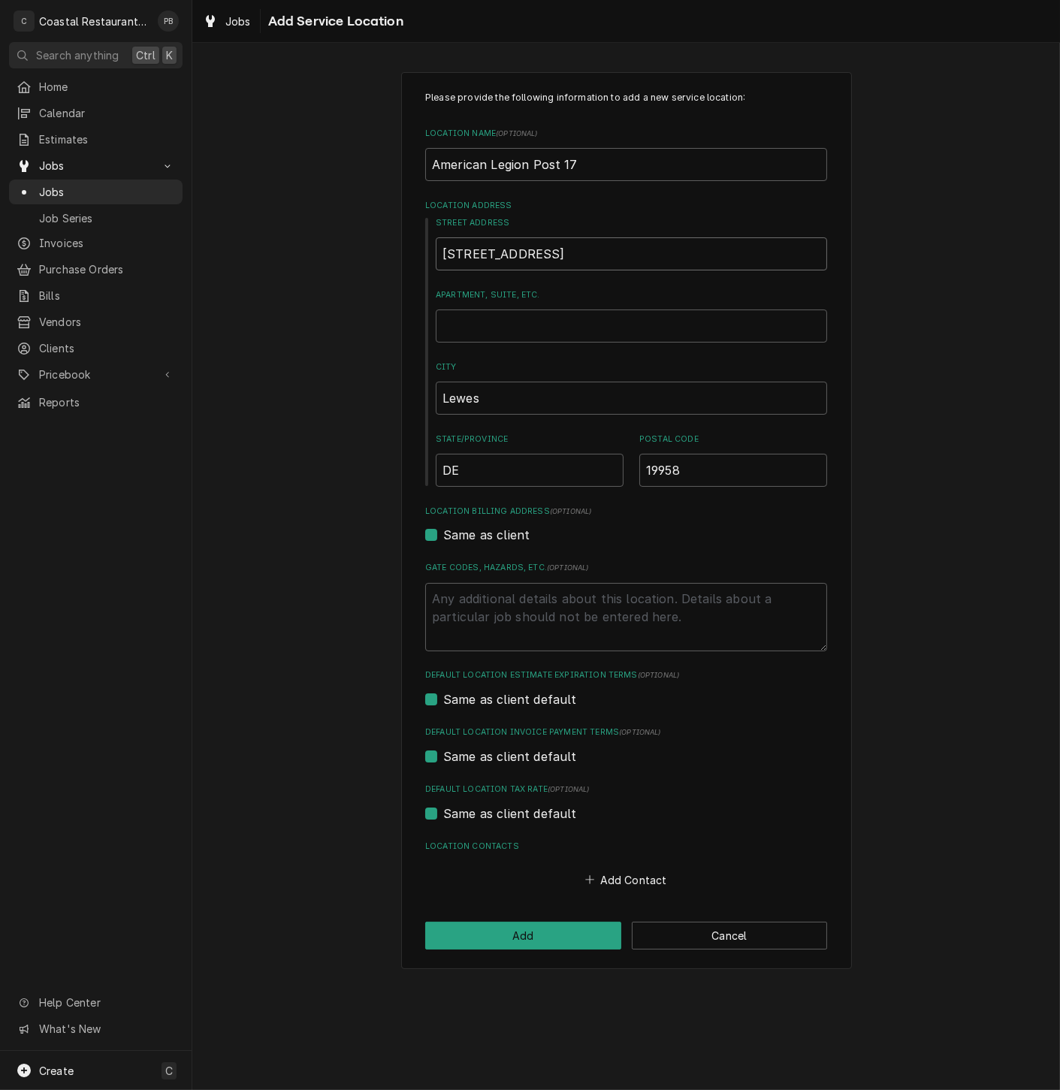
type textarea "x"
type input "113 American Legion Rd"
click at [604, 882] on button "Add Contact" at bounding box center [626, 879] width 86 height 21
type textarea "x"
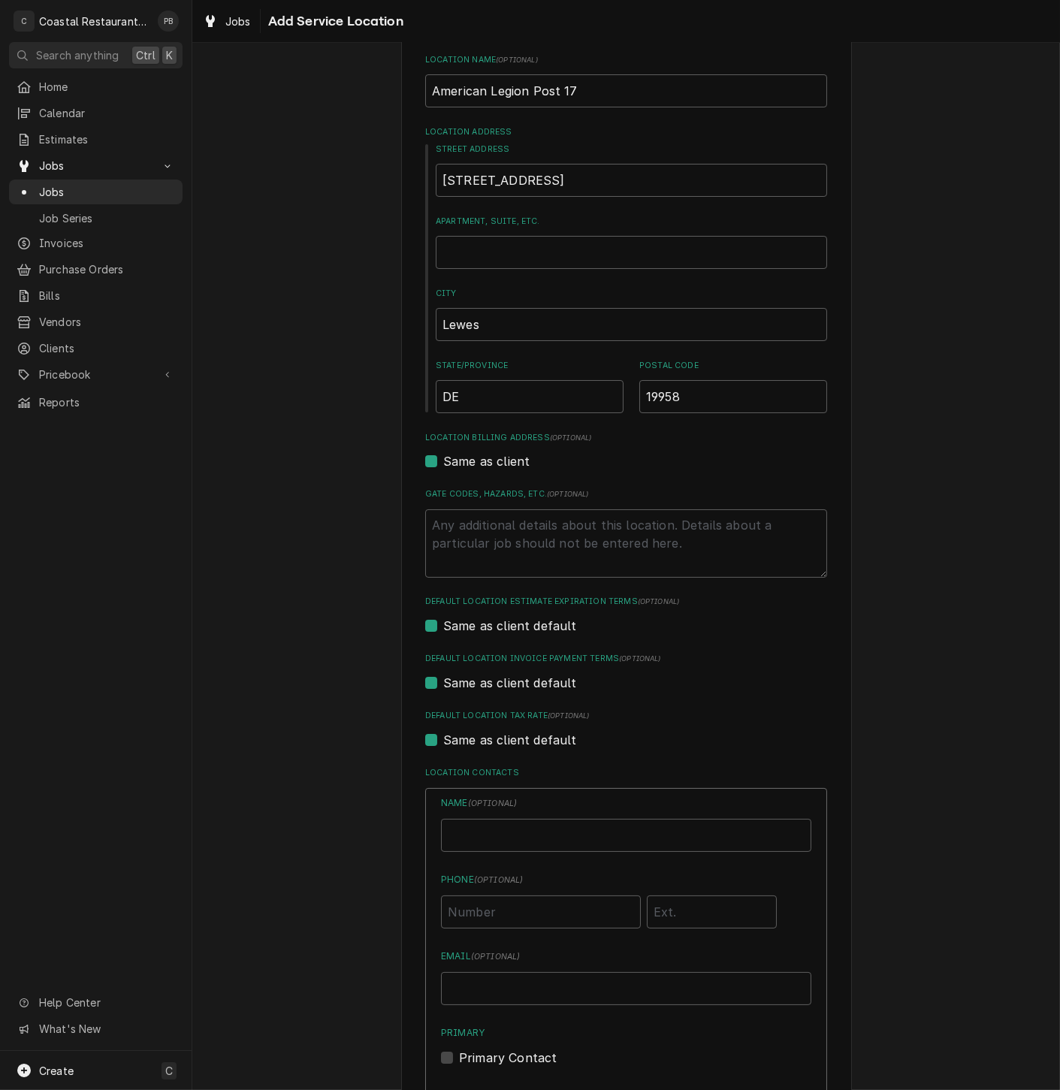
scroll to position [396, 0]
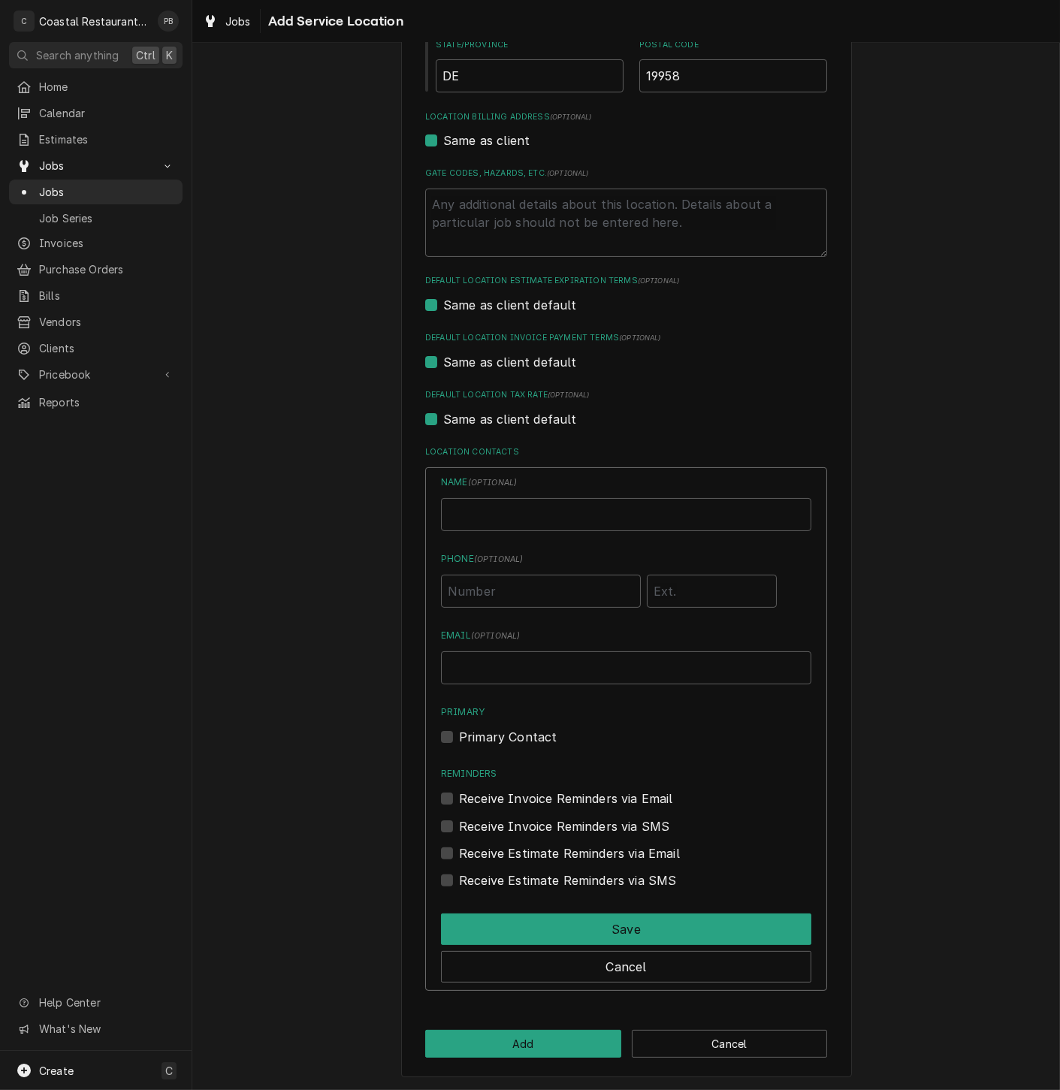
click at [574, 547] on div "Name ( optional ) Phone ( optional ) Email ( optional ) Primary Primary Contact…" at bounding box center [626, 682] width 370 height 414
click at [563, 517] on input "Location Name ( optional )" at bounding box center [626, 514] width 370 height 33
type input "[PERSON_NAME]"
type input "(302) 645-1751"
type input "[EMAIL_ADDRESS][DOMAIN_NAME]"
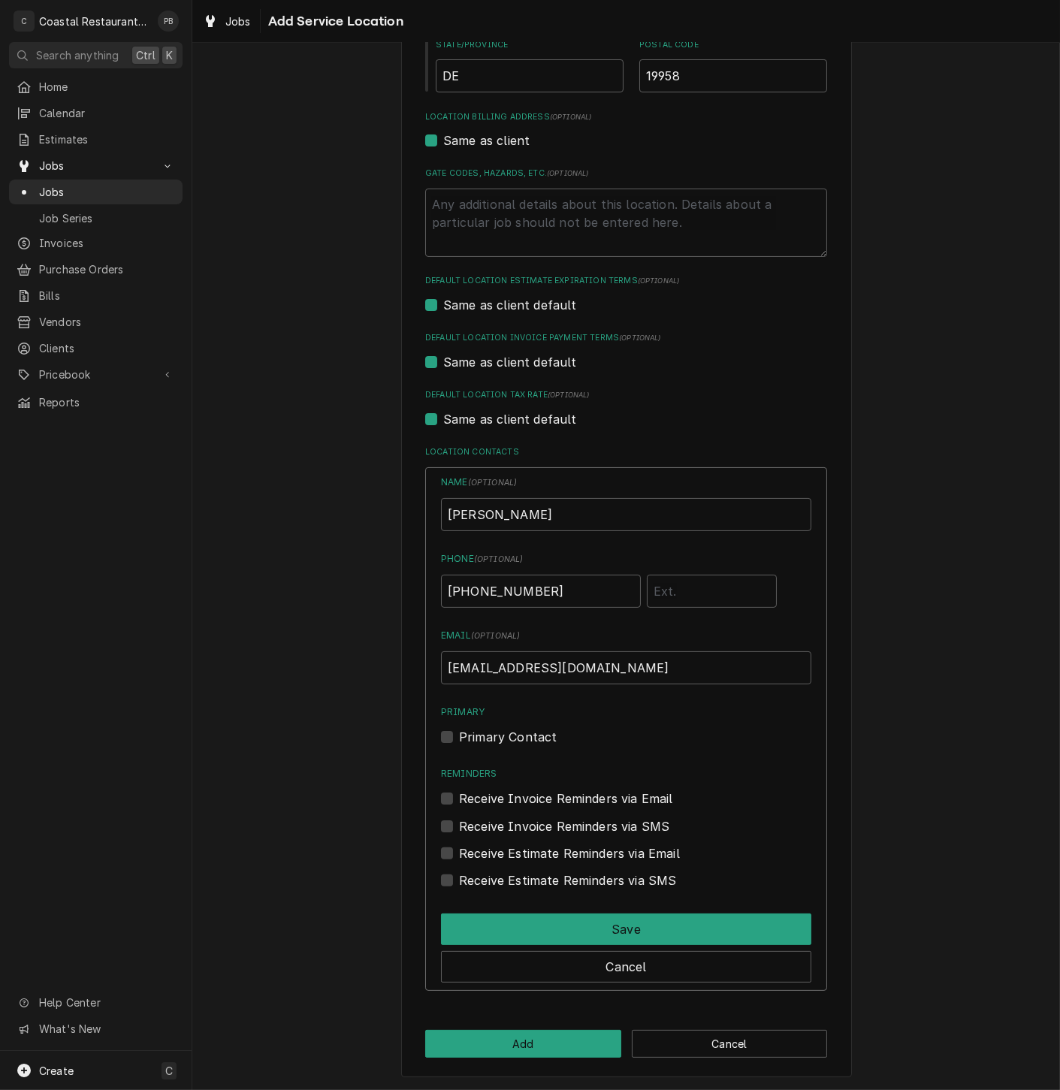
click at [459, 734] on label "Primary Contact" at bounding box center [508, 737] width 98 height 18
click at [459, 734] on input "Primary" at bounding box center [644, 744] width 370 height 33
checkbox input "true"
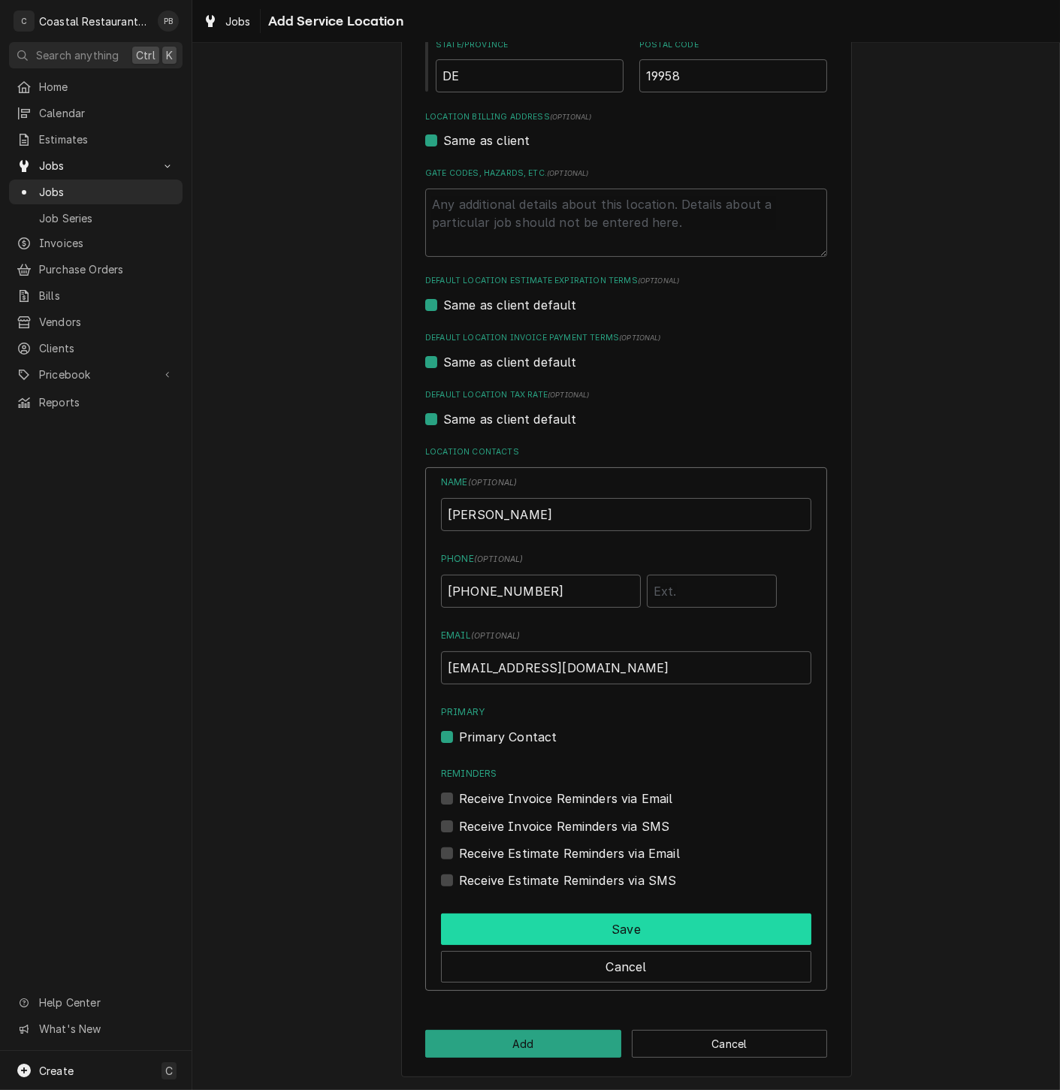
click at [629, 924] on button "Save" at bounding box center [626, 929] width 370 height 32
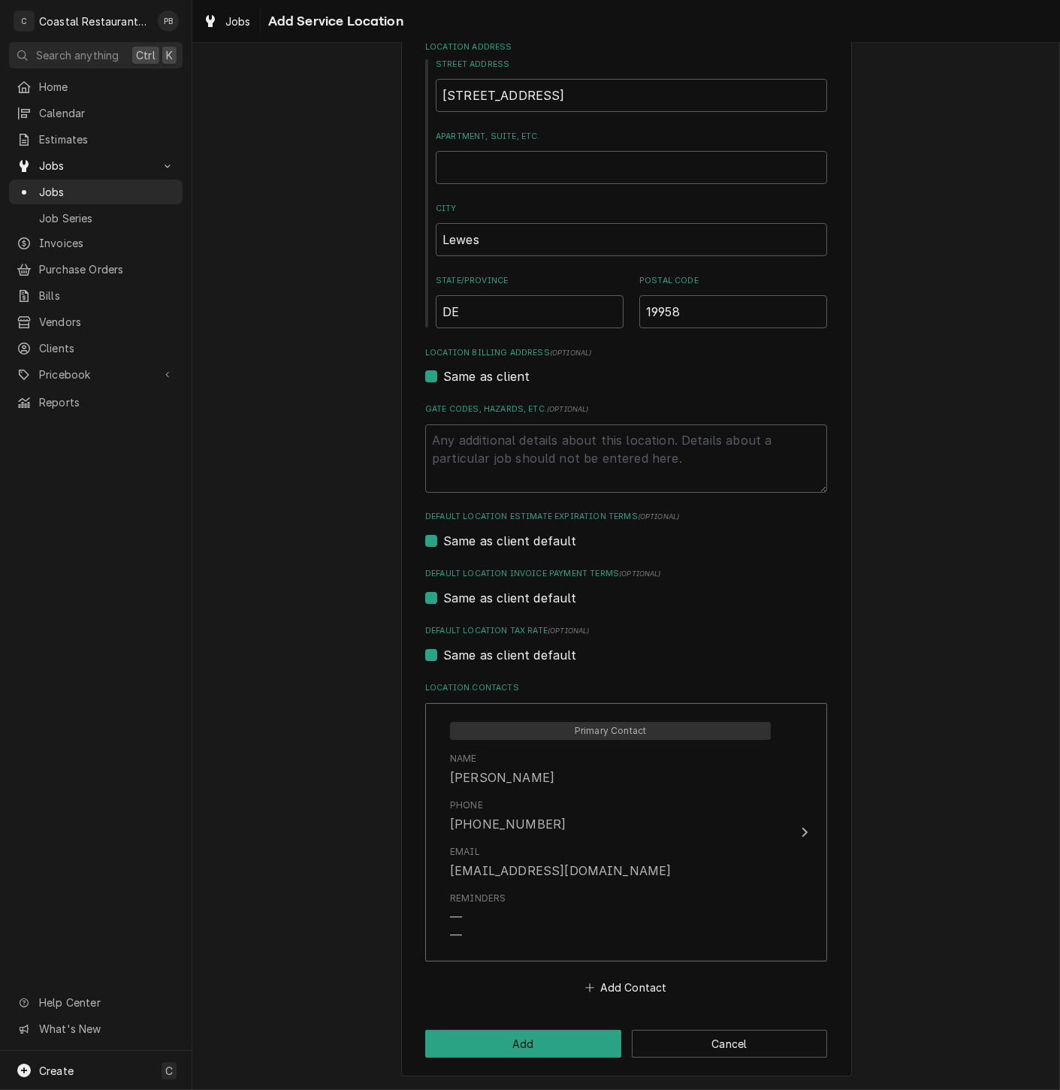
scroll to position [159, 0]
type textarea "x"
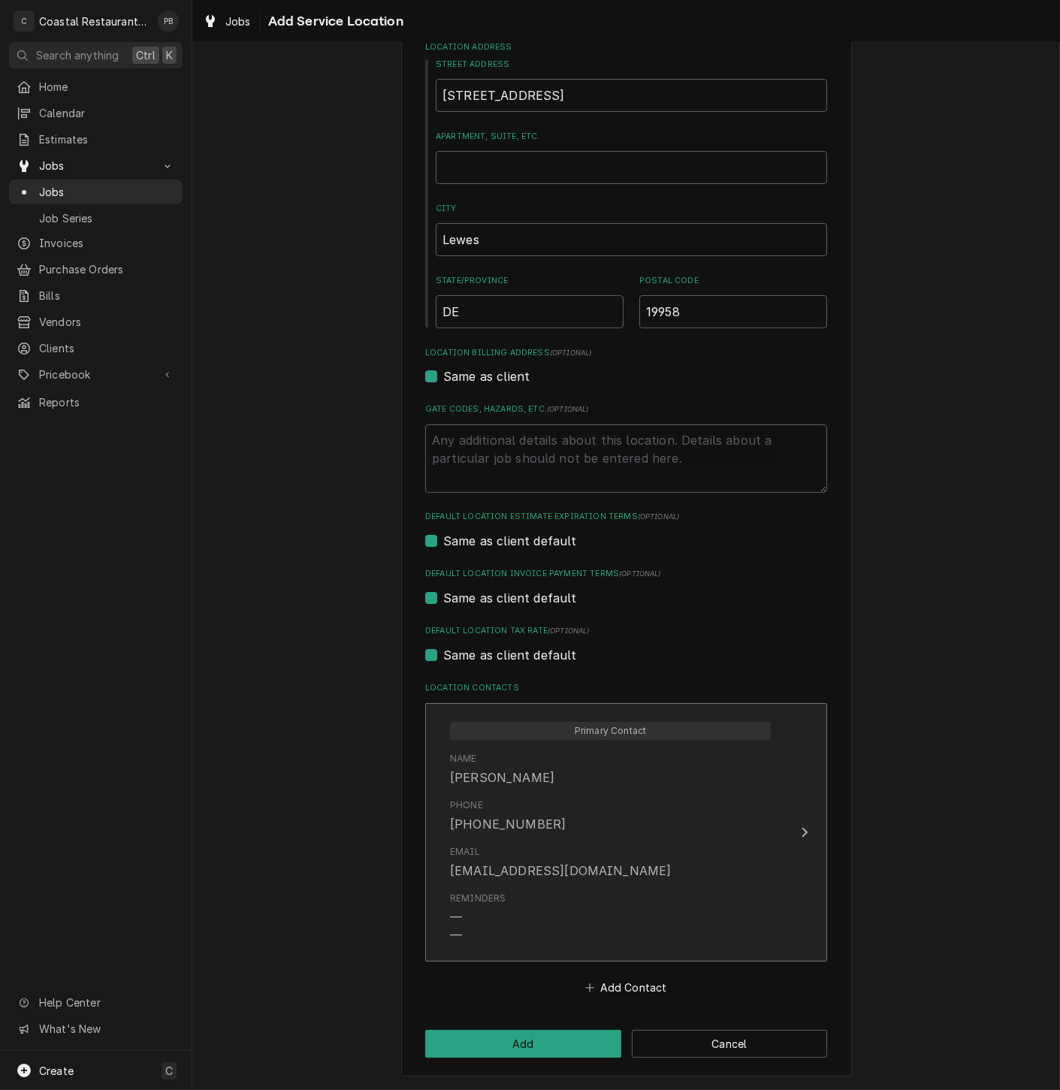
click at [701, 806] on div "Phone (302) 645-1751" at bounding box center [610, 815] width 321 height 47
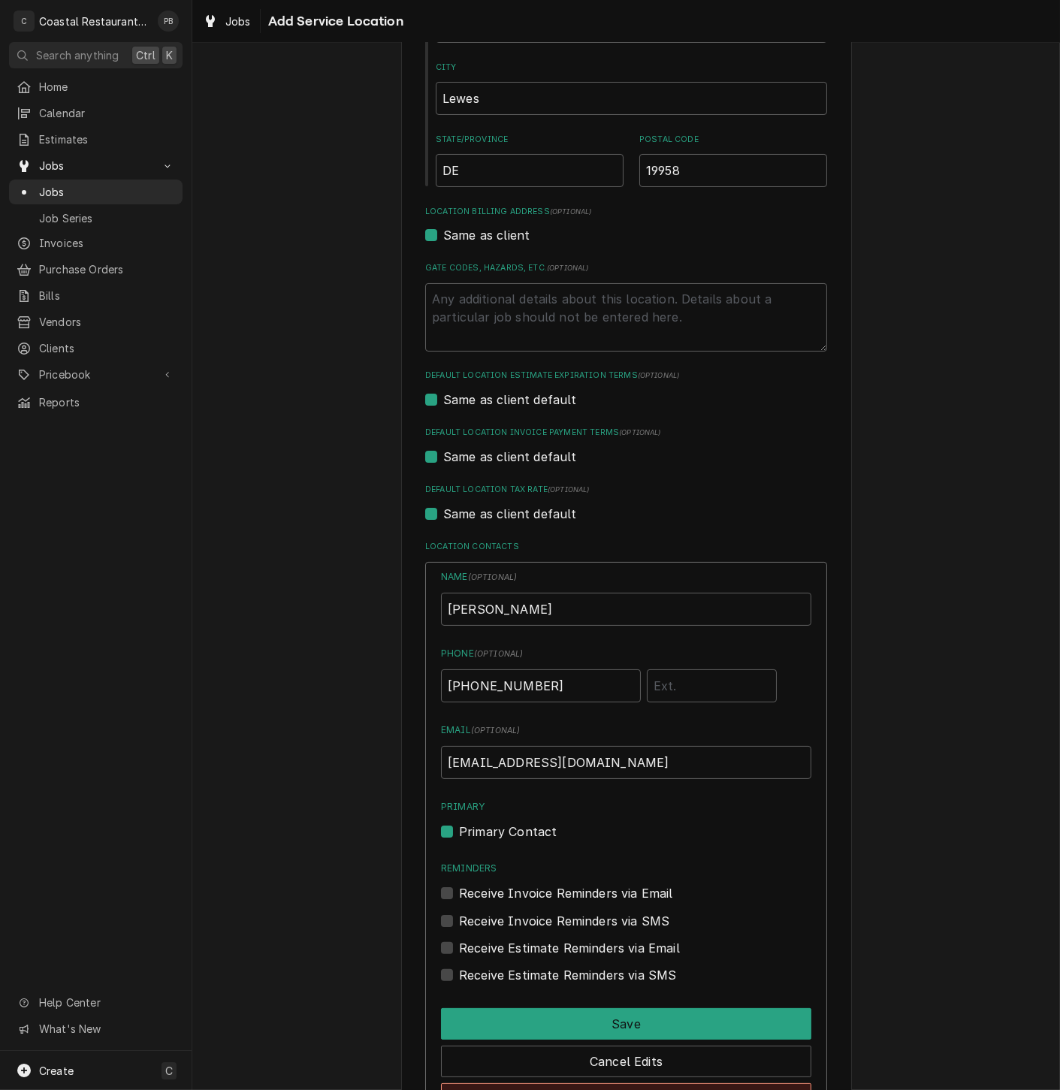
scroll to position [464, 0]
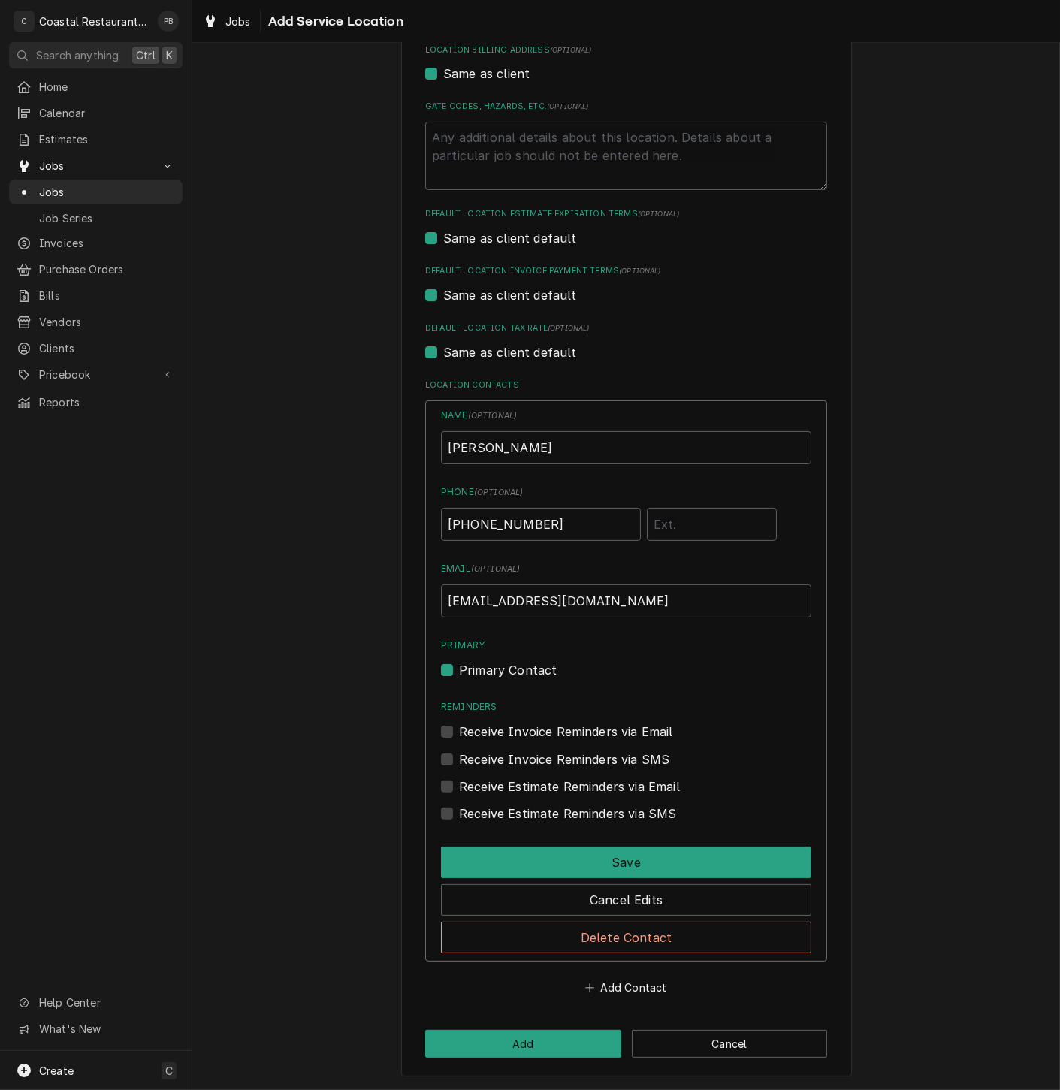
click at [459, 731] on label "Receive Invoice Reminders via Email" at bounding box center [566, 731] width 214 height 18
click at [459, 731] on input "Reminders" at bounding box center [644, 738] width 370 height 33
checkbox input "true"
click at [459, 761] on label "Receive Invoice Reminders via SMS" at bounding box center [564, 759] width 210 height 18
click at [459, 761] on input "Contact Edit Form" at bounding box center [644, 766] width 370 height 33
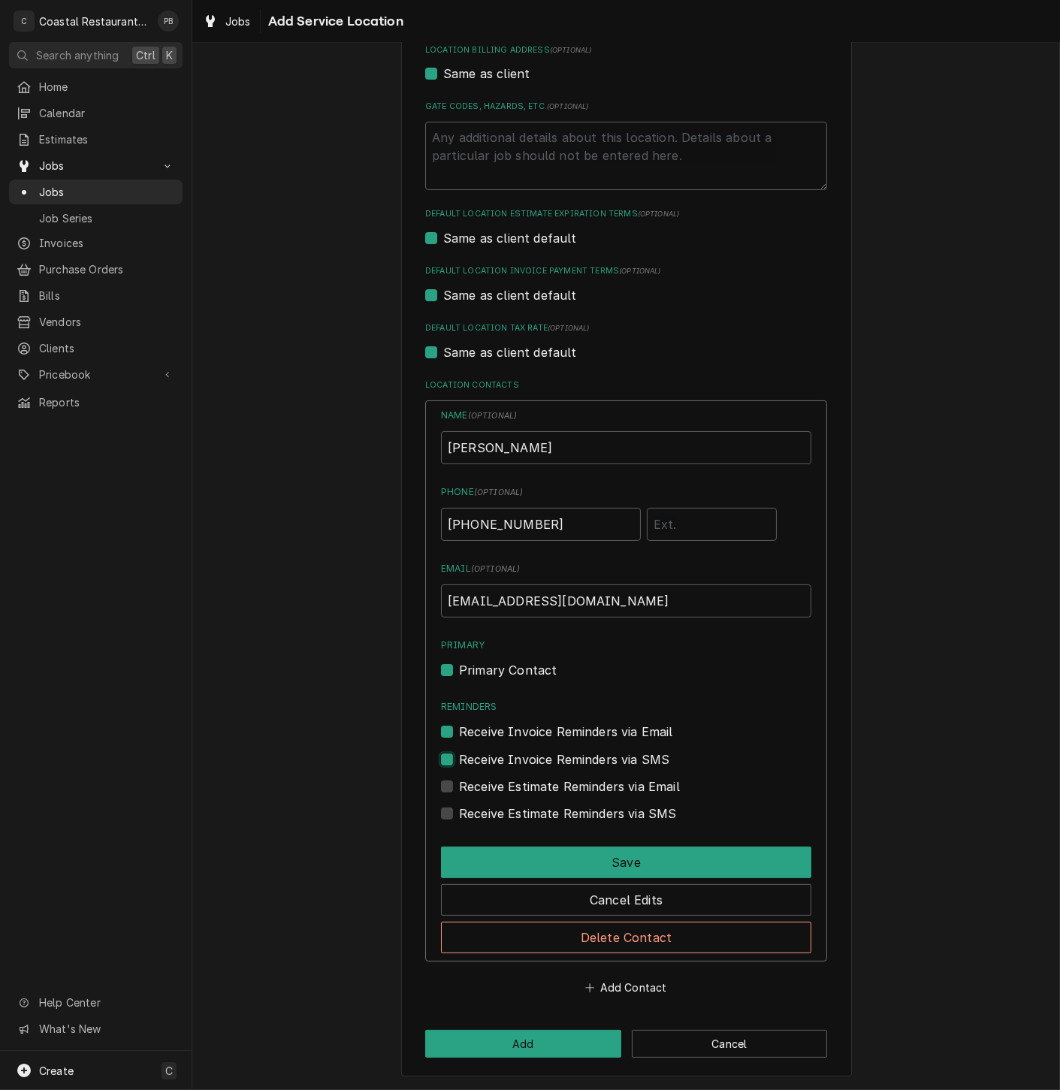
checkbox input "true"
click at [459, 777] on label "Receive Estimate Reminders via Email" at bounding box center [569, 786] width 221 height 18
click at [459, 777] on input "Contact Edit Form" at bounding box center [644, 793] width 370 height 33
checkbox input "true"
click at [459, 805] on label "Receive Estimate Reminders via SMS" at bounding box center [567, 813] width 217 height 18
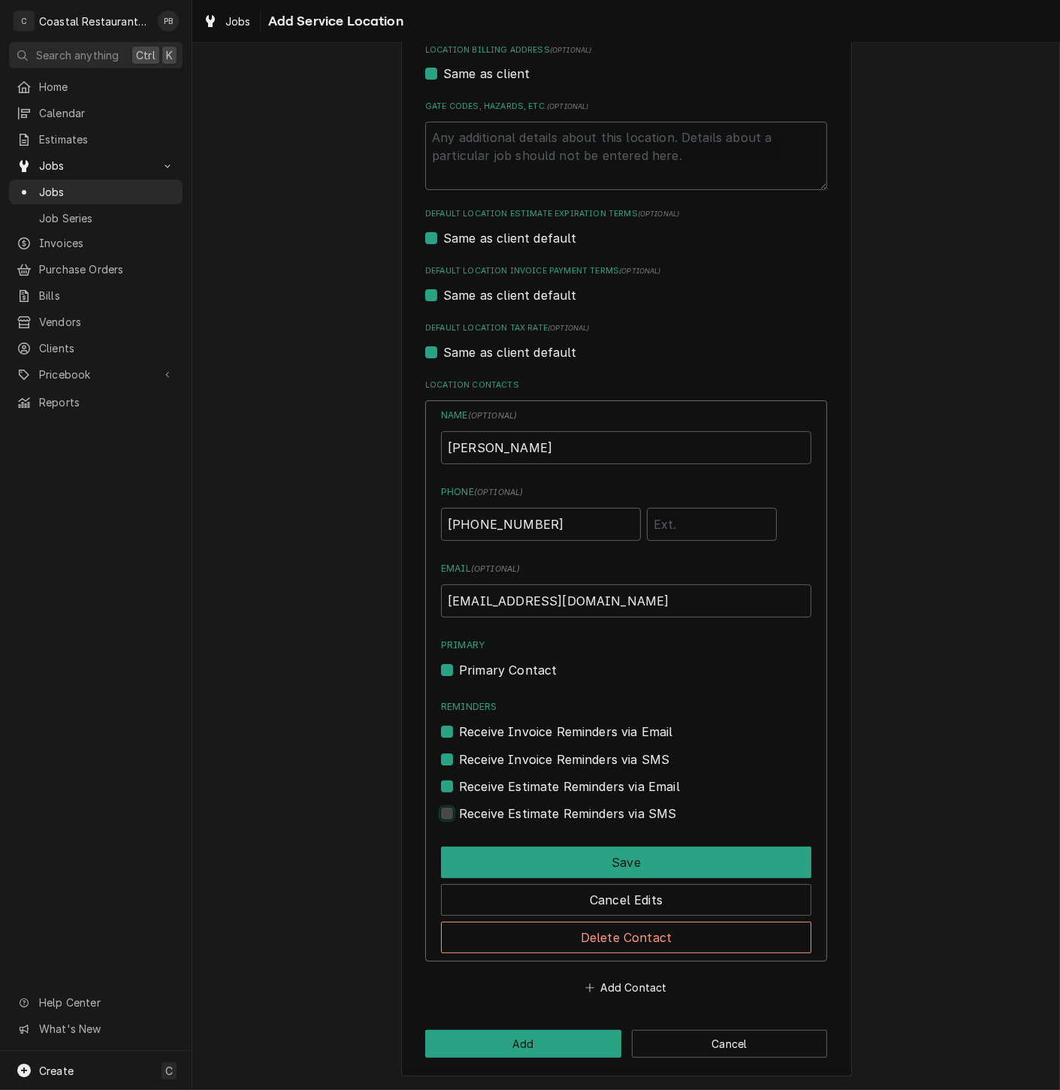
click at [459, 805] on input "Contact Edit Form" at bounding box center [644, 820] width 370 height 33
checkbox input "true"
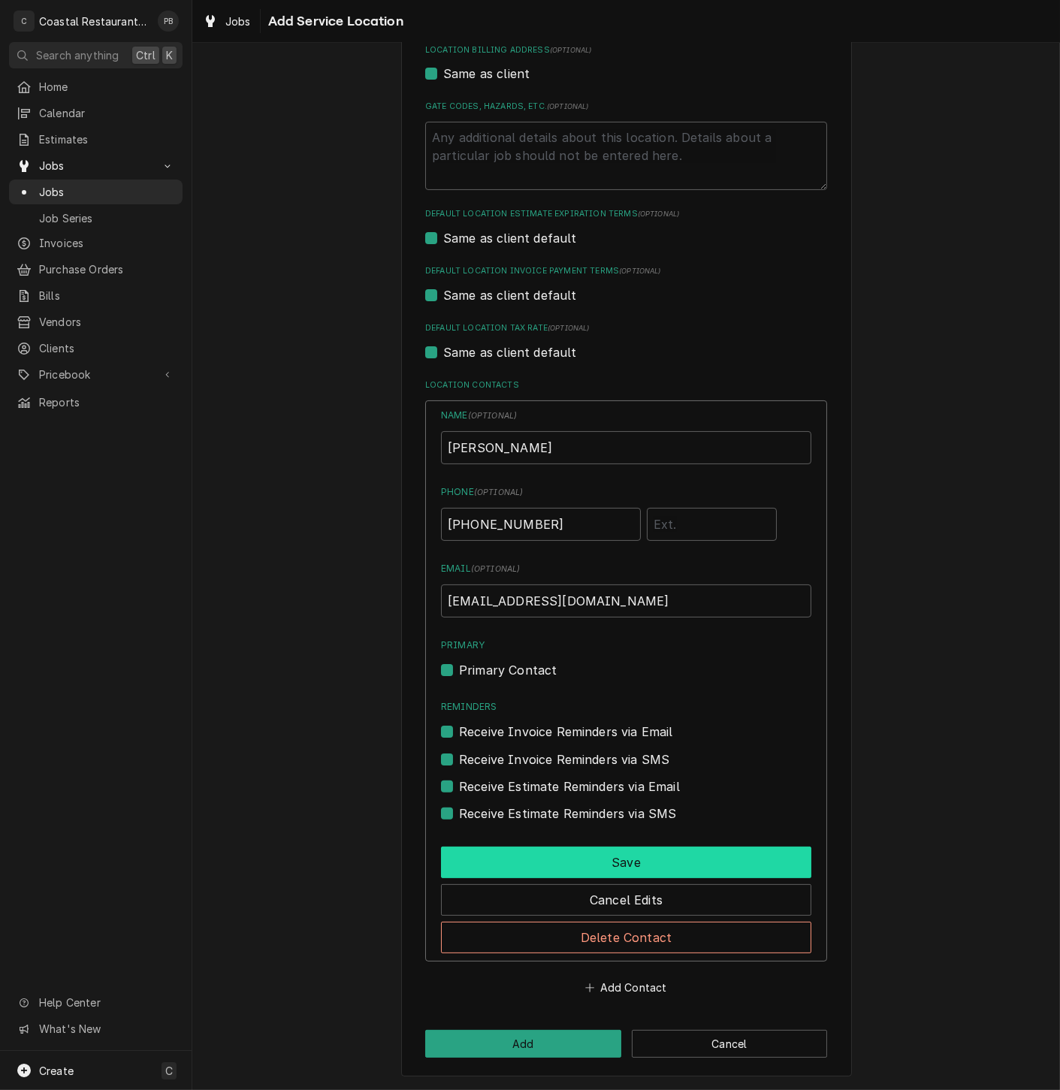
click at [614, 860] on button "Save" at bounding box center [626, 862] width 370 height 32
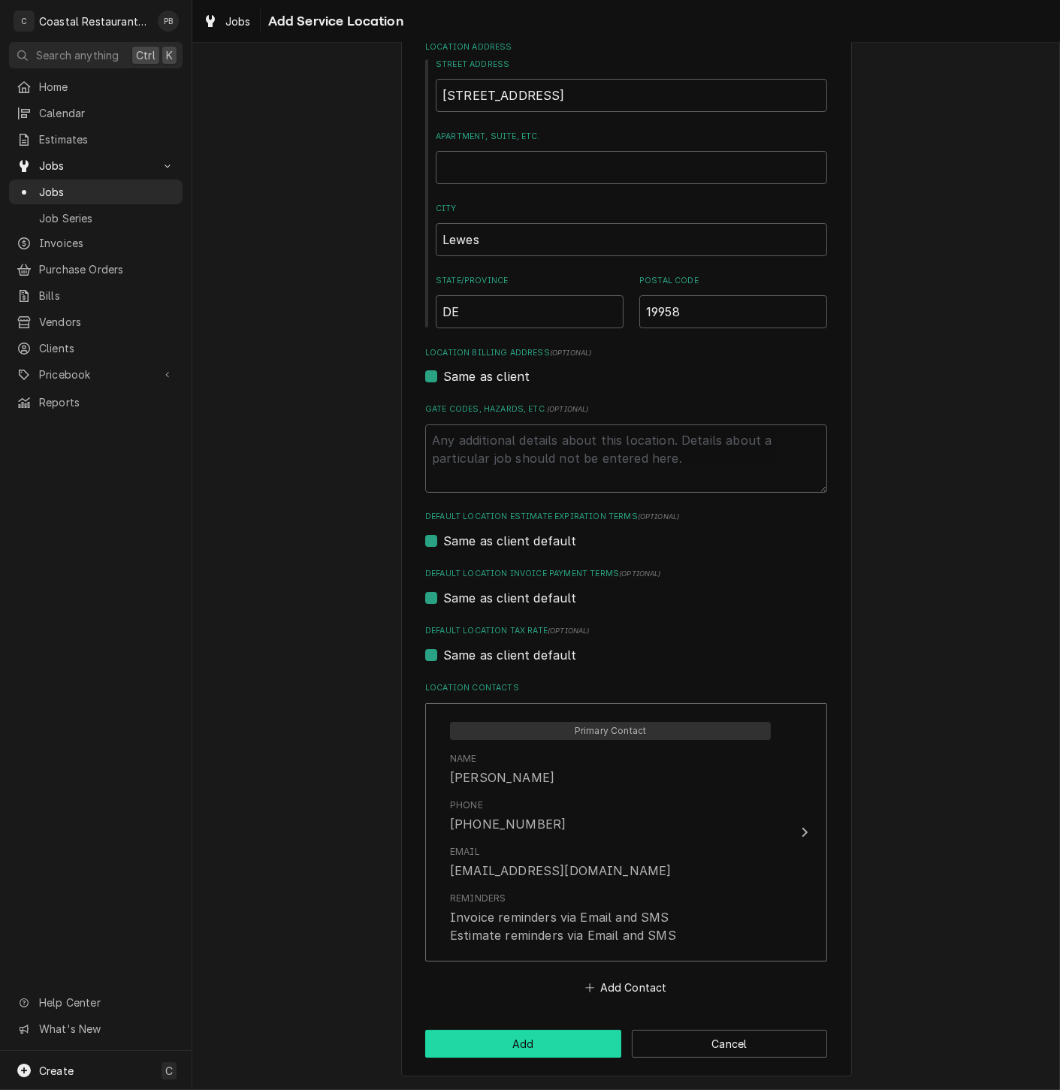
click at [542, 1050] on button "Add" at bounding box center [523, 1043] width 196 height 28
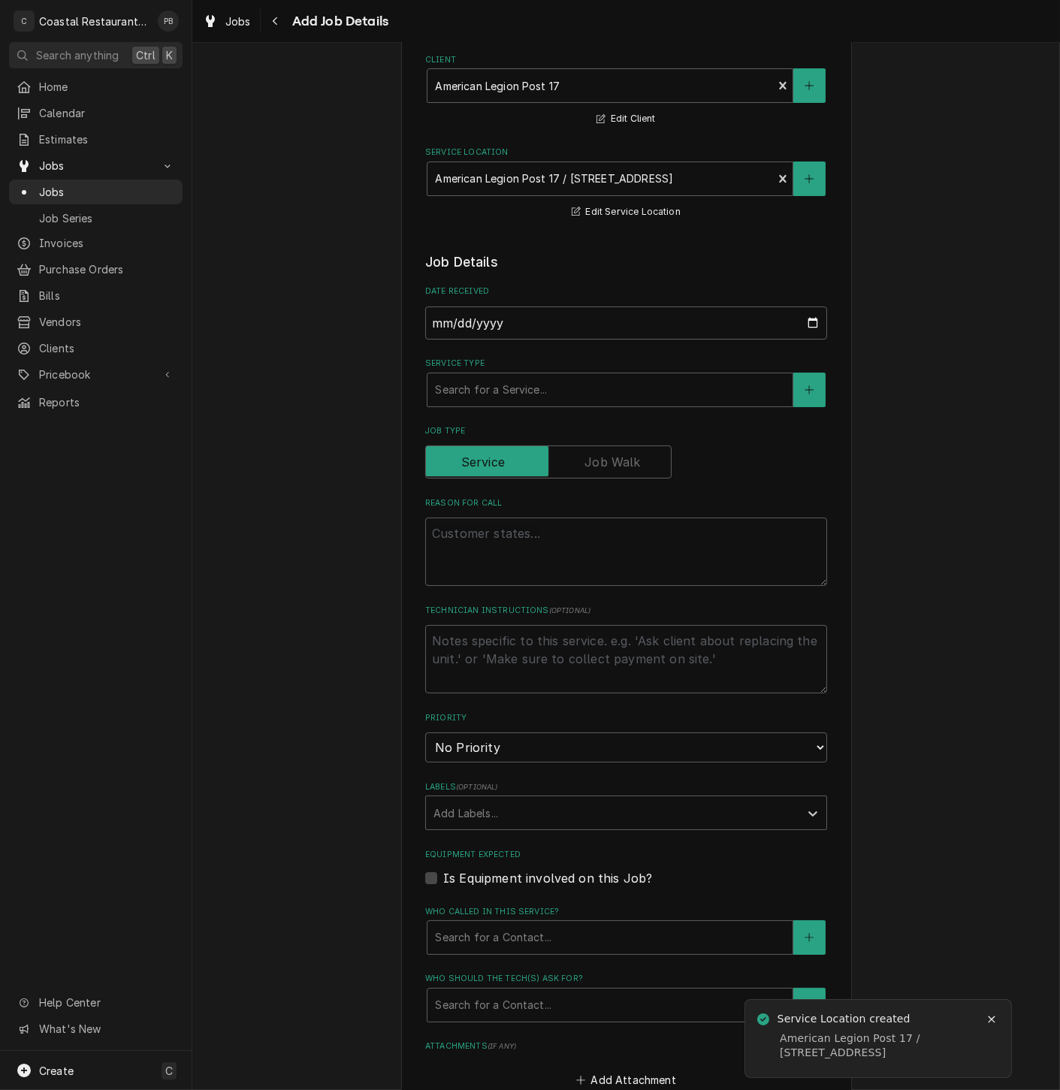
scroll to position [167, 0]
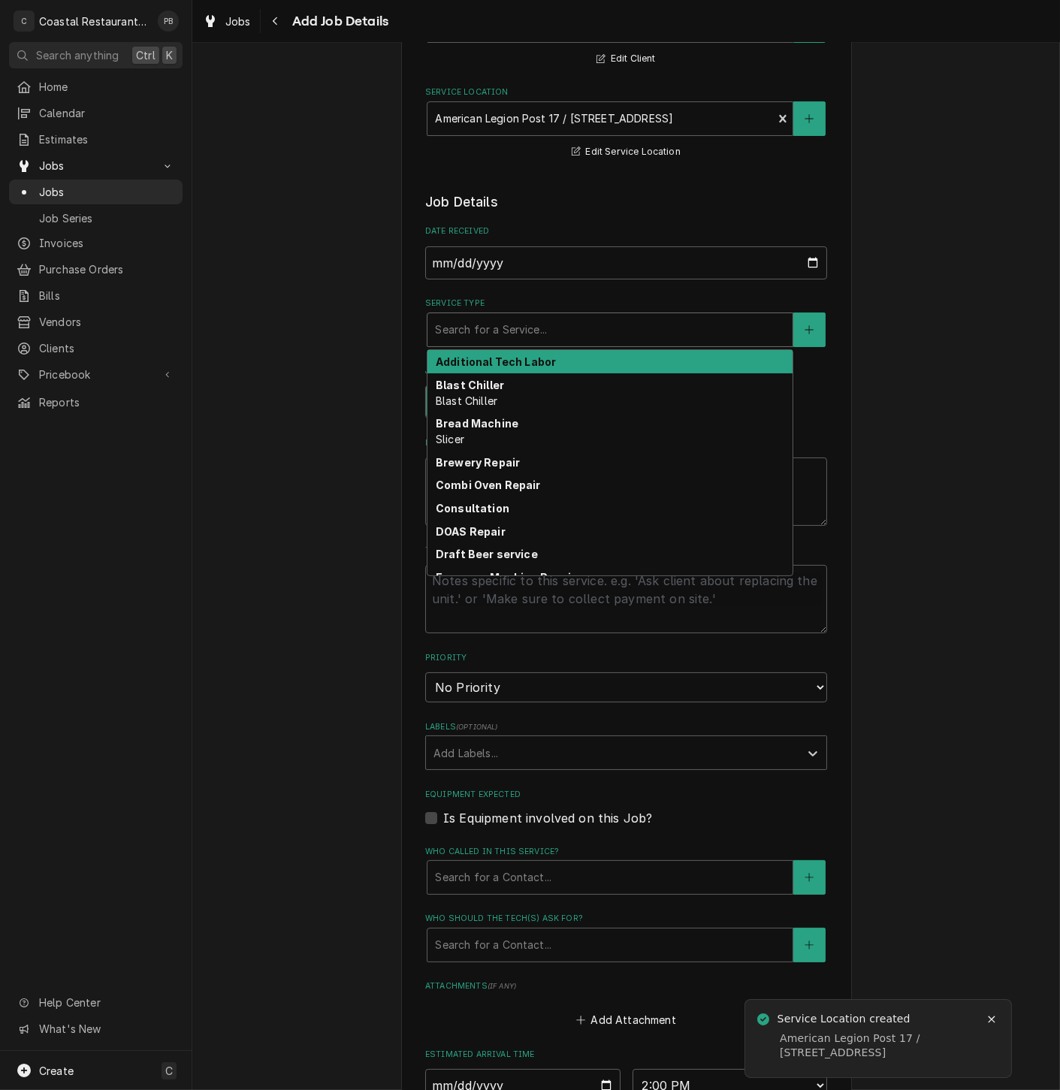
click at [595, 318] on div "Service Type" at bounding box center [610, 329] width 350 height 27
type textarea "x"
type input "h"
type textarea "x"
type input "ho"
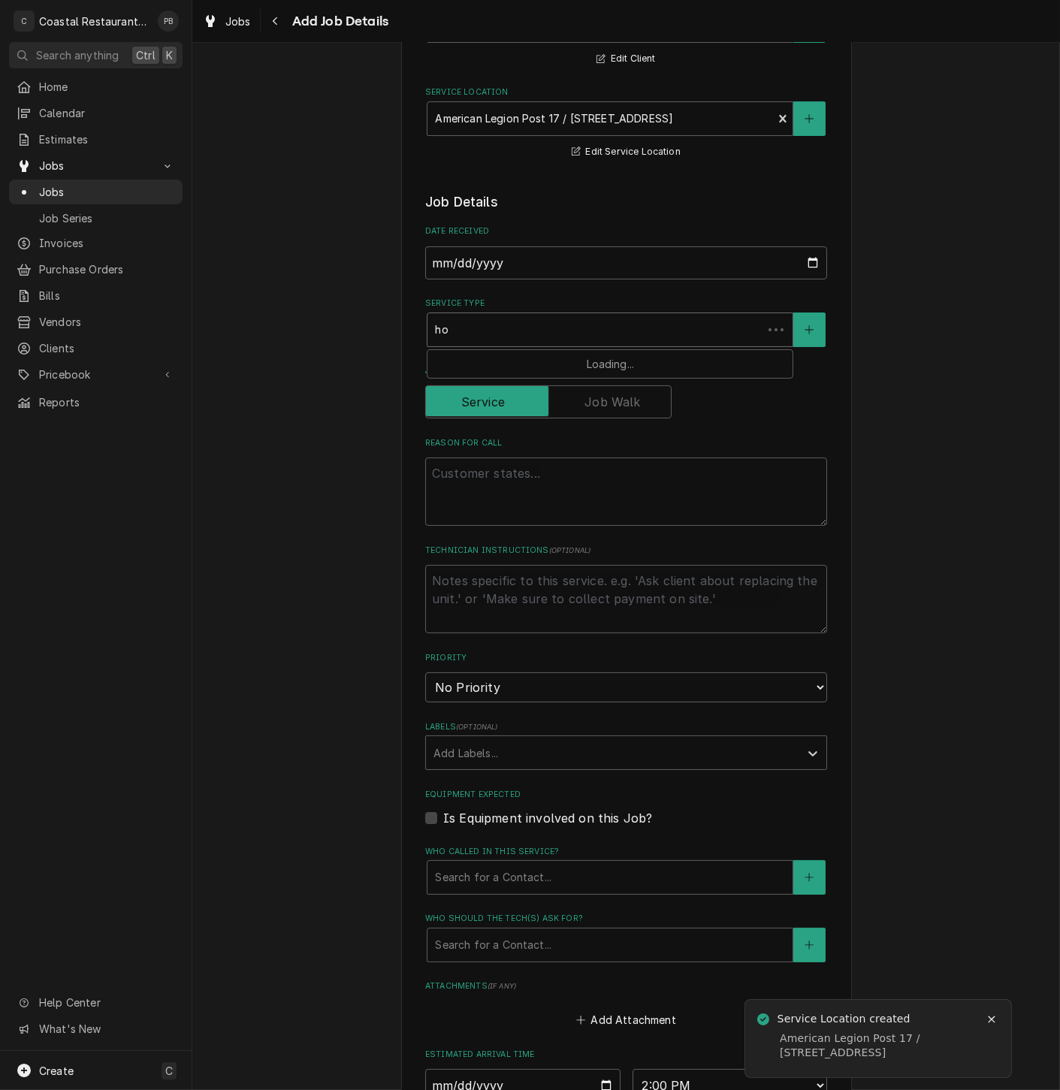
type textarea "x"
type input "hoo"
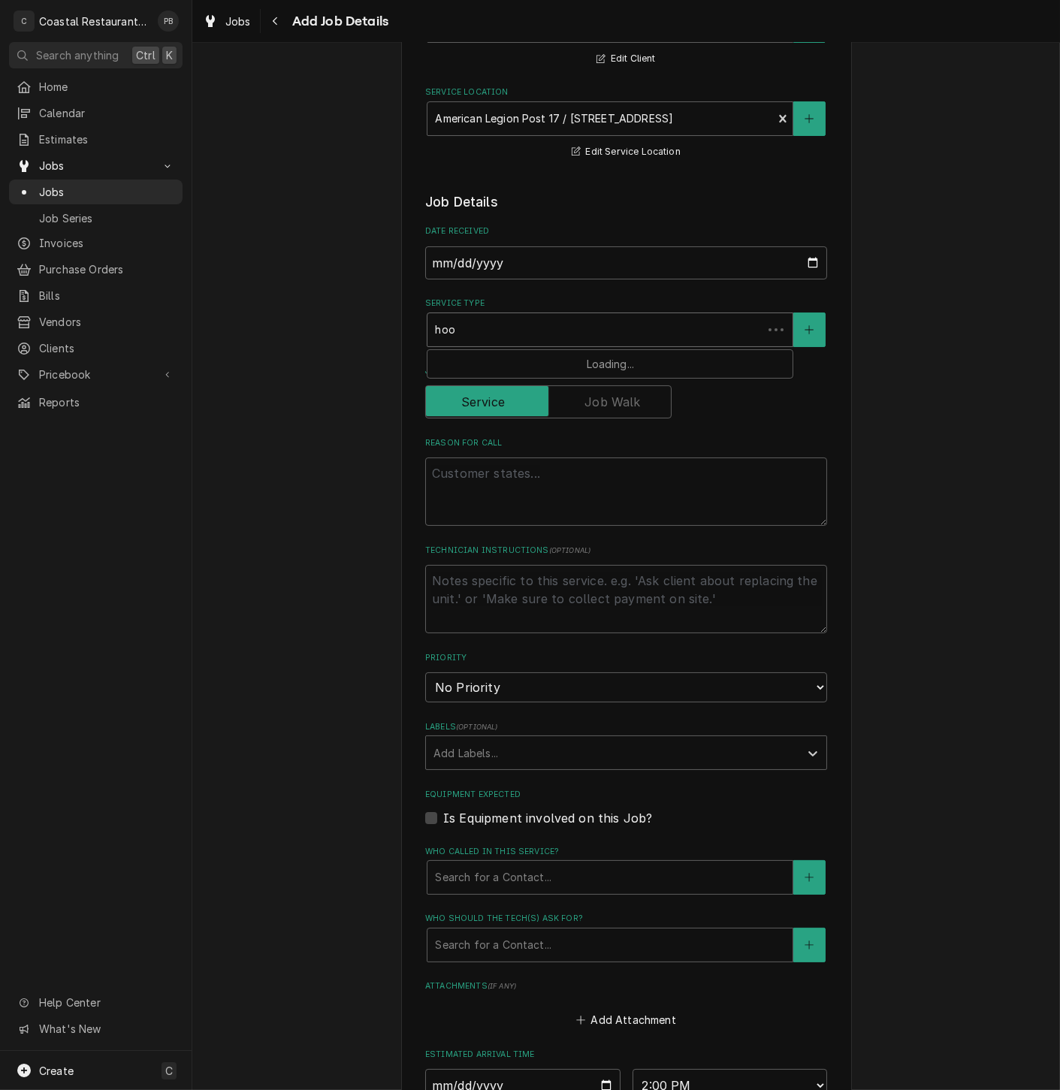
type textarea "x"
type input "hood"
click at [601, 359] on div "Hood Repair" at bounding box center [609, 361] width 365 height 23
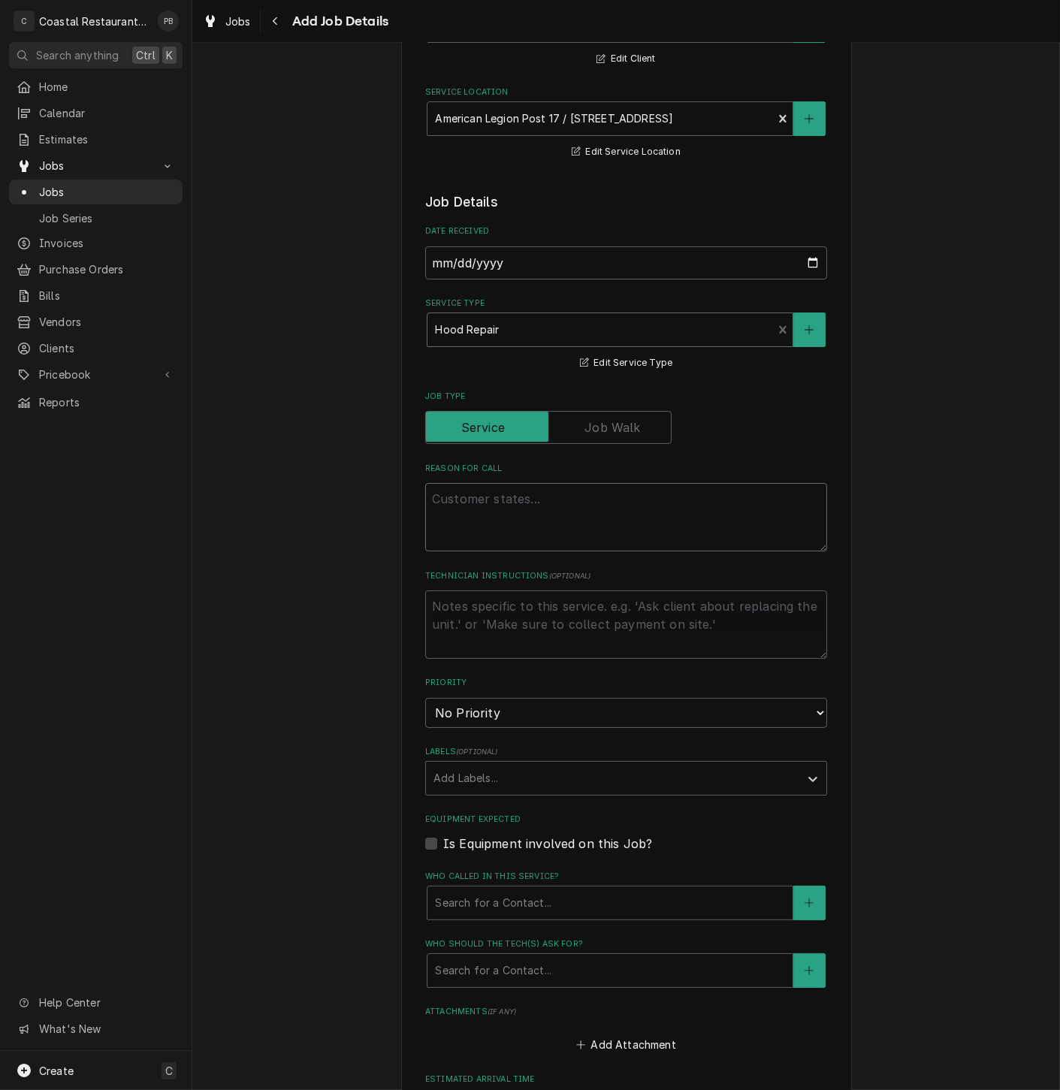
click at [497, 507] on textarea "Reason For Call" at bounding box center [626, 517] width 402 height 68
type textarea "x"
type textarea "h"
type textarea "x"
type textarea "ho"
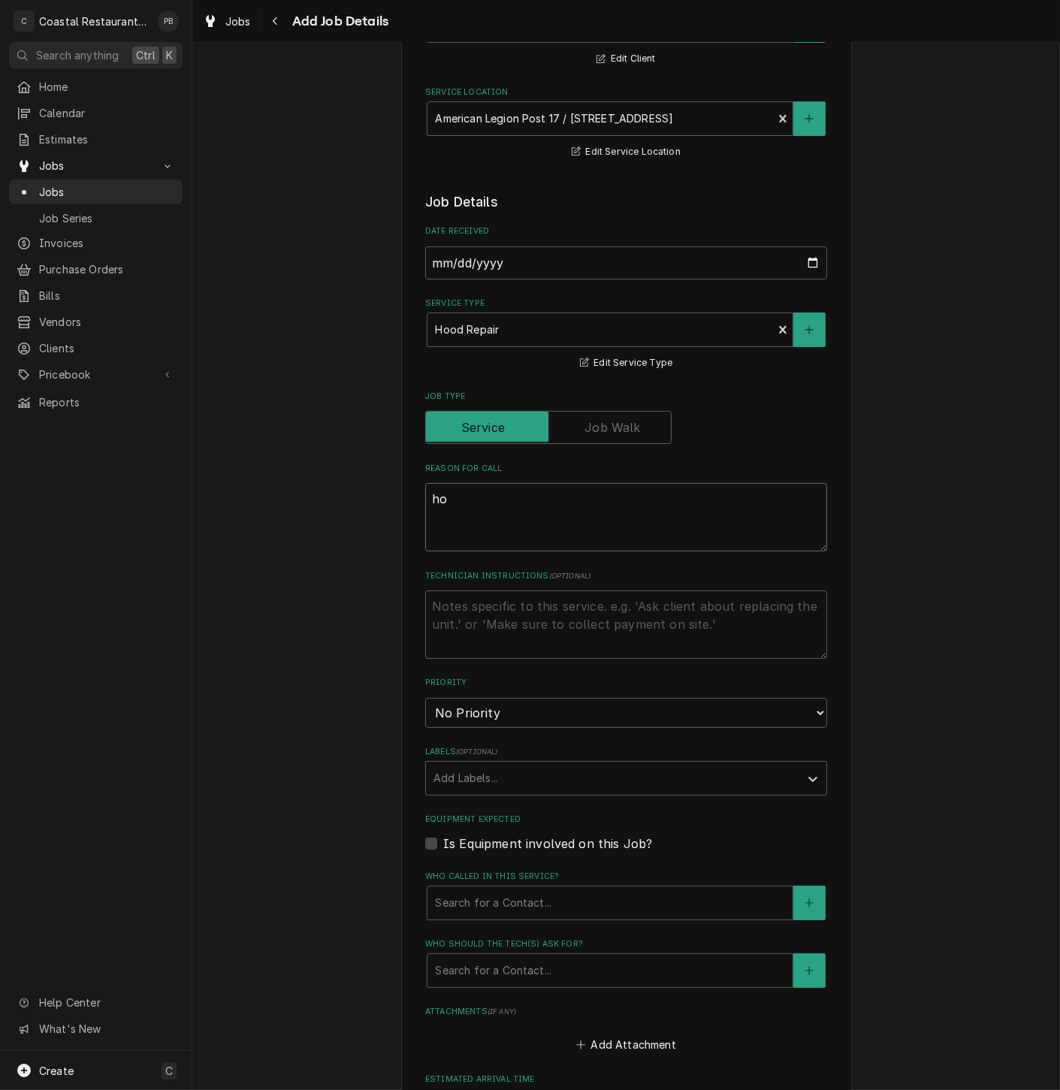
type textarea "x"
type textarea "hoo"
type textarea "x"
type textarea "hood"
type textarea "x"
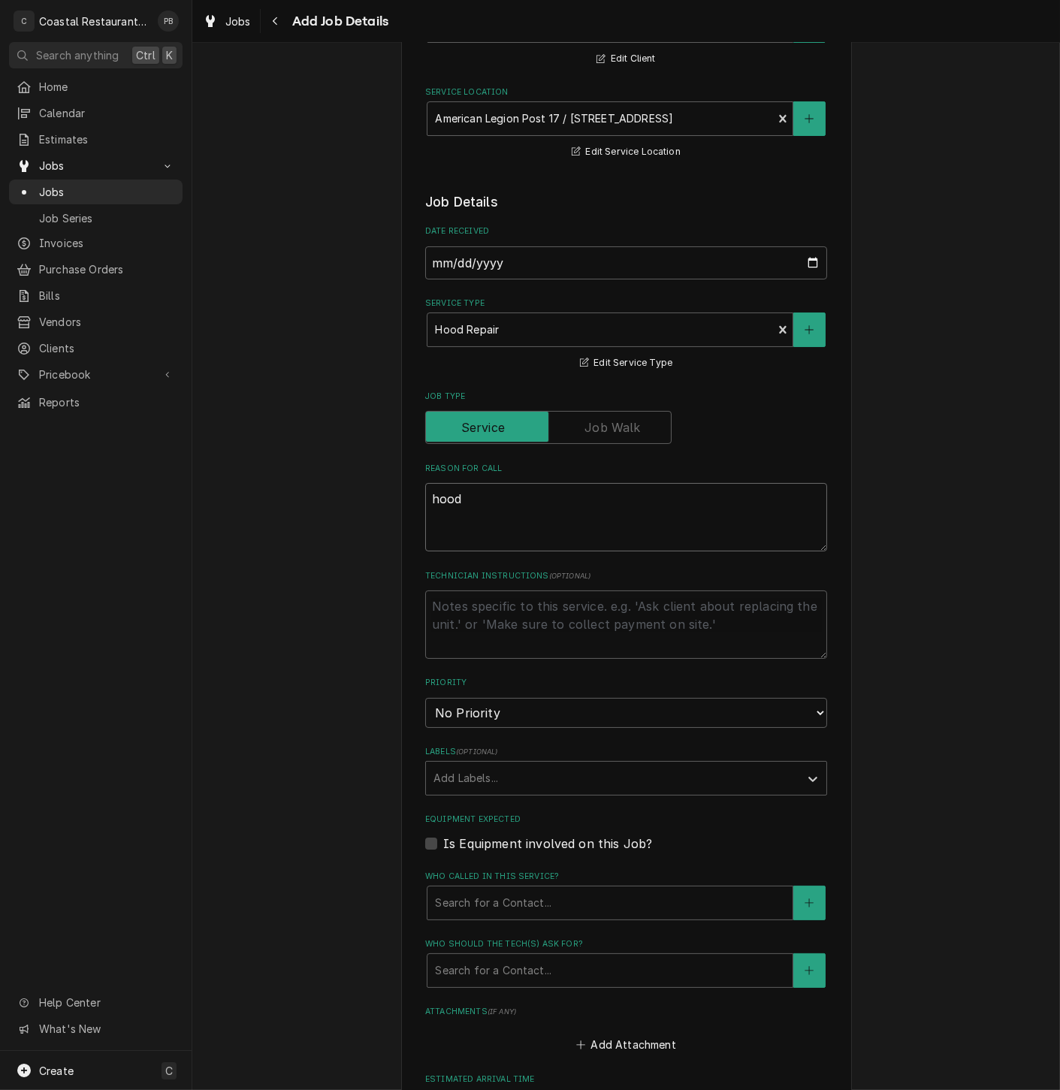
type textarea "hood"
type textarea "x"
type textarea "hood fa"
type textarea "x"
type textarea "hood fan"
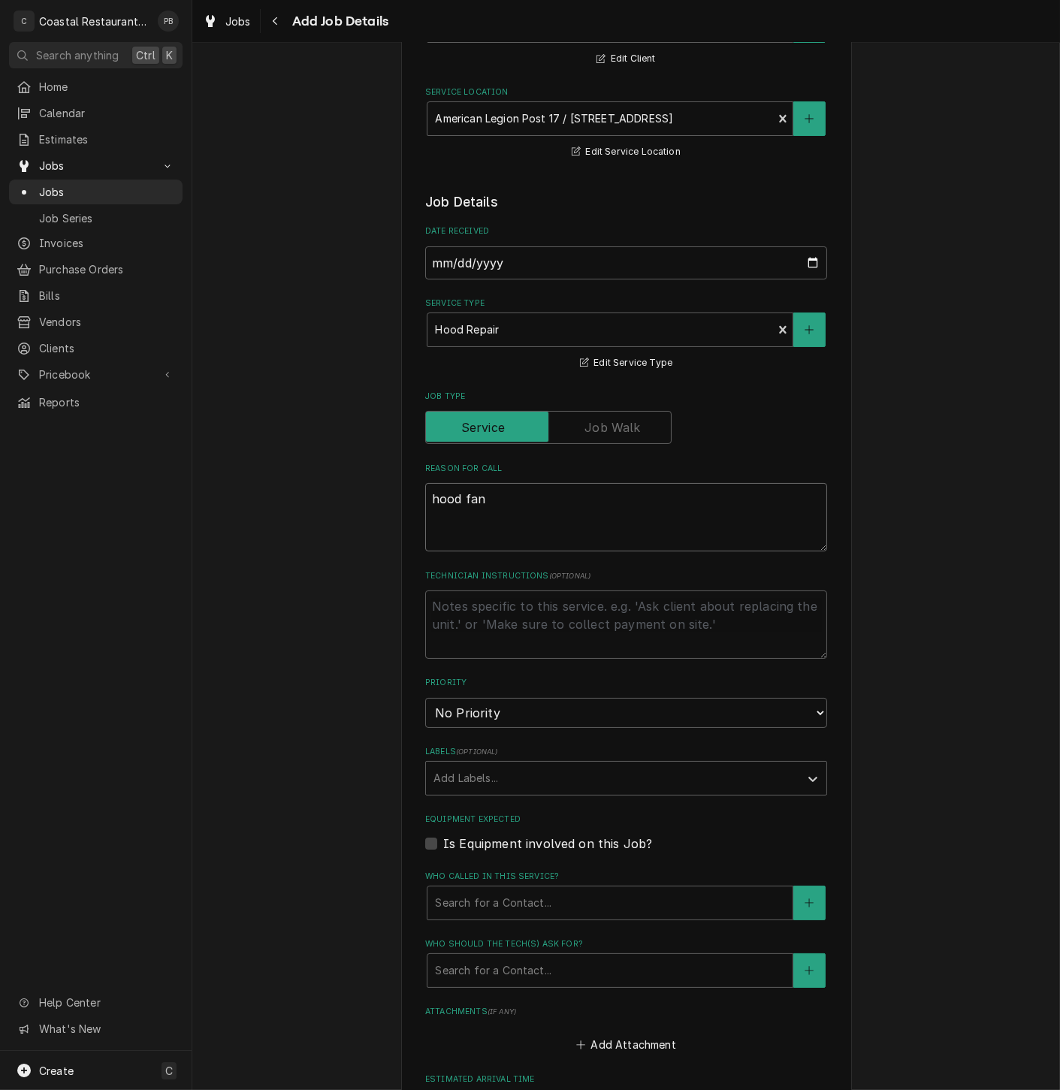
type textarea "x"
type textarea "hood fan"
type textarea "x"
type textarea "hood fan n"
type textarea "x"
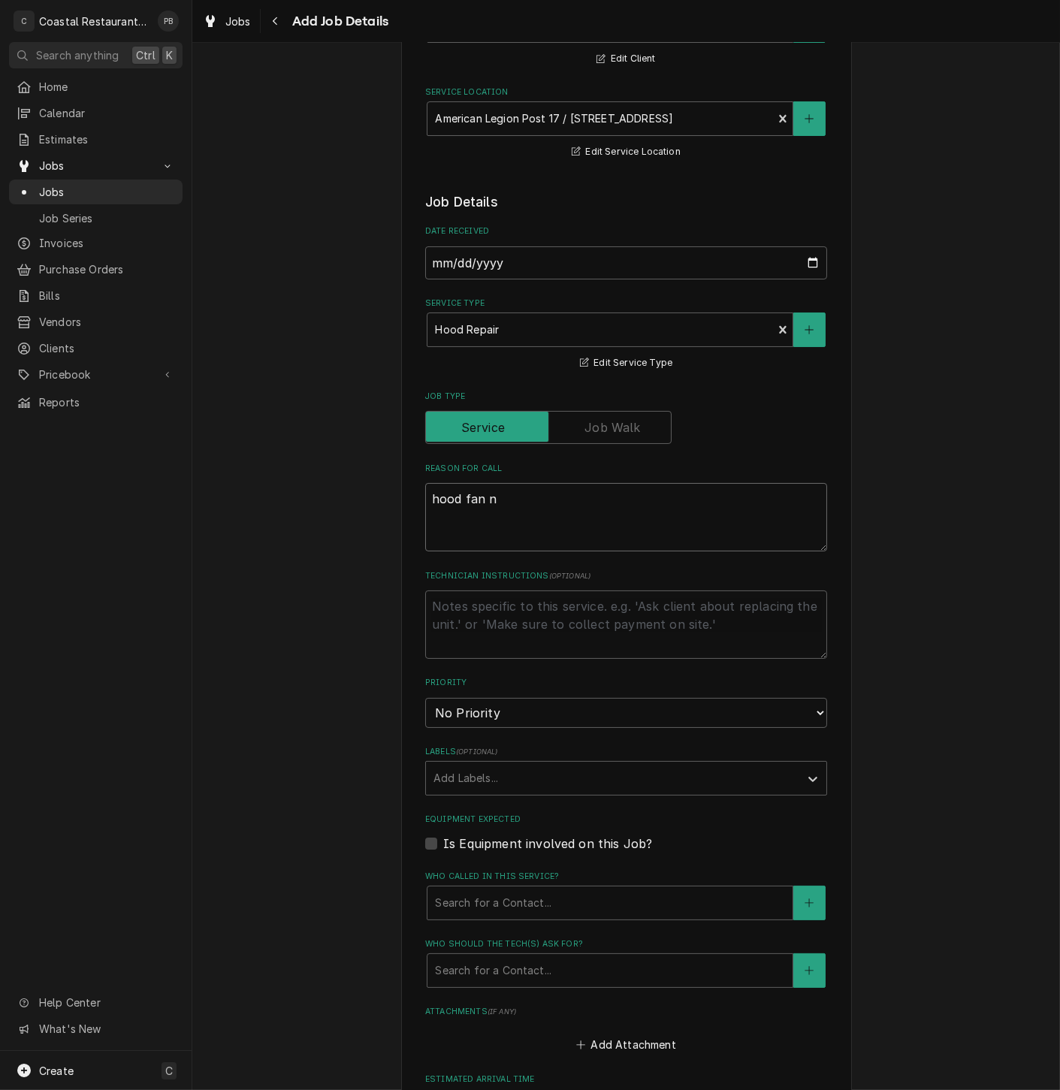
type textarea "hood fan no"
type textarea "x"
type textarea "hood fan not"
type textarea "x"
type textarea "hood fan not,"
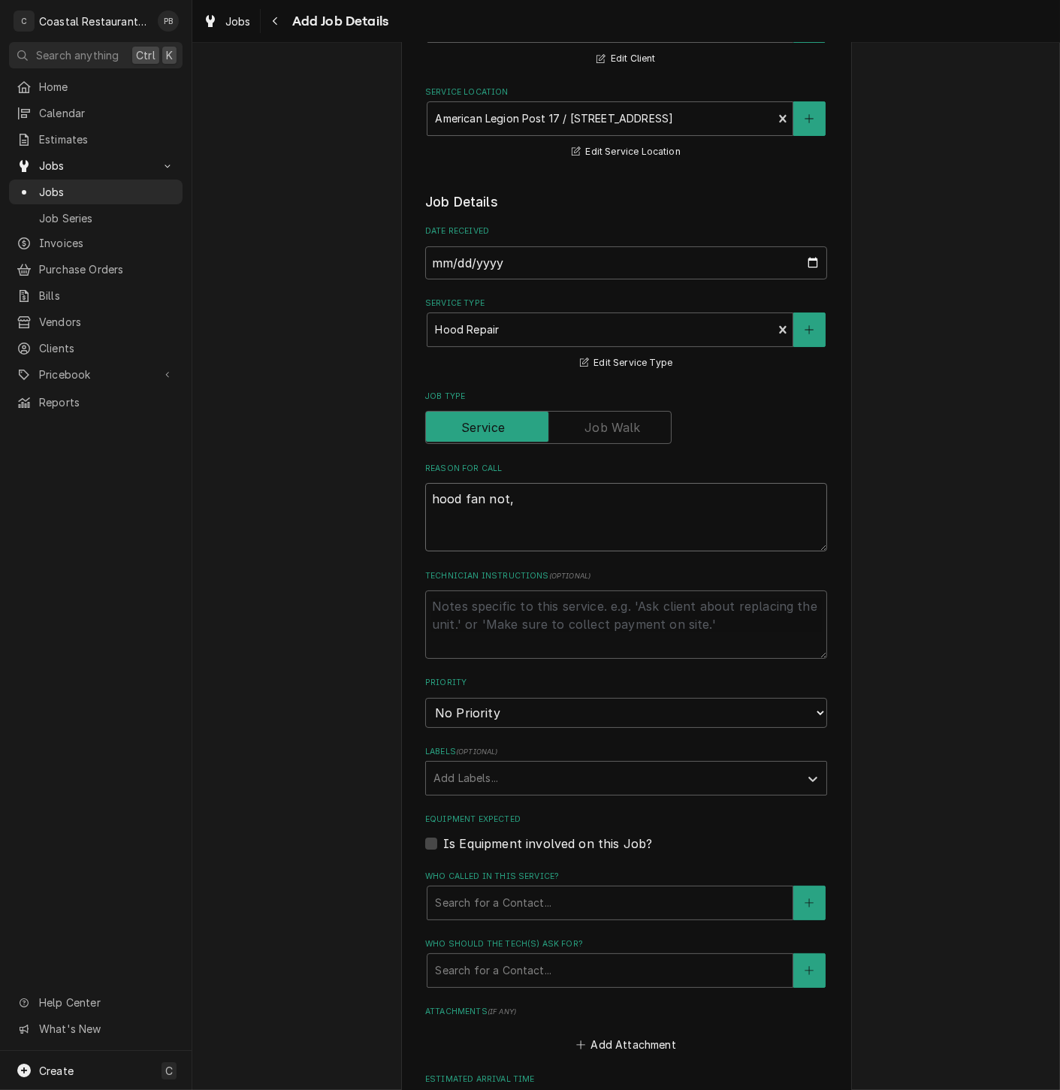
type textarea "x"
type textarea "hood fan not,"
type textarea "x"
type textarea "hood fan not, w"
type textarea "x"
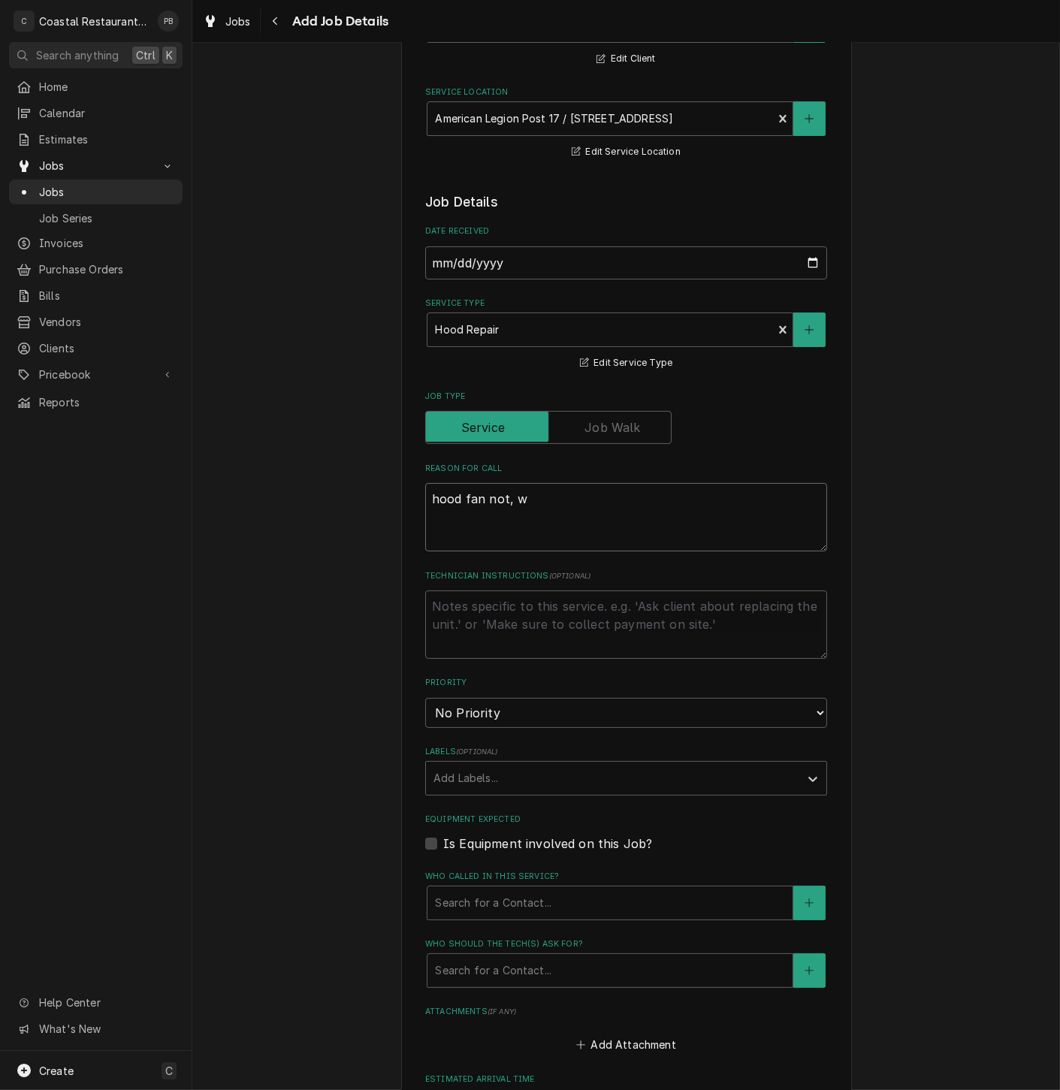
type textarea "hood fan not, wo"
type textarea "x"
type textarea "hood fan not, woo"
type textarea "x"
type textarea "hood fan not, woor"
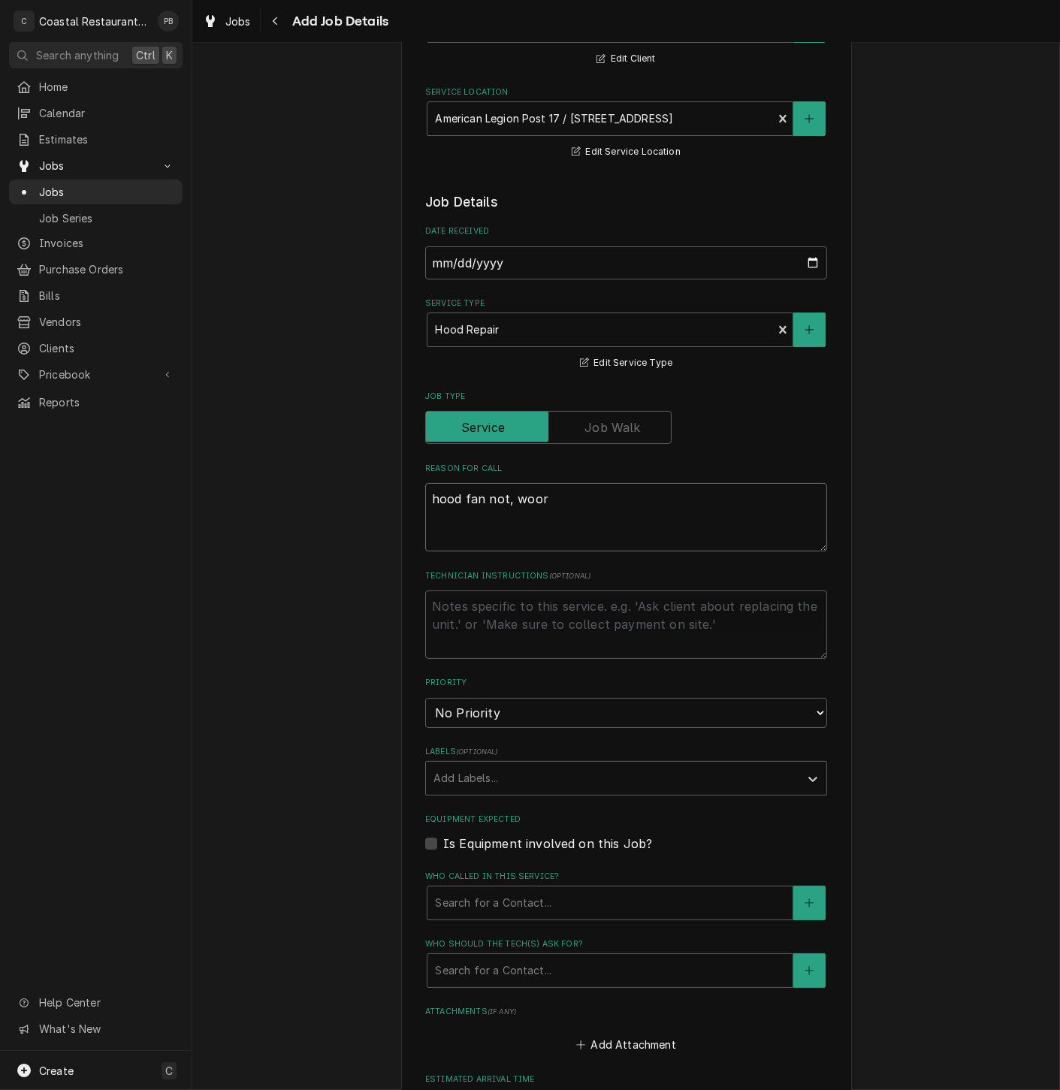
type textarea "x"
type textarea "hood fan not, woork"
type textarea "x"
type textarea "hood fan not, woorki"
type textarea "x"
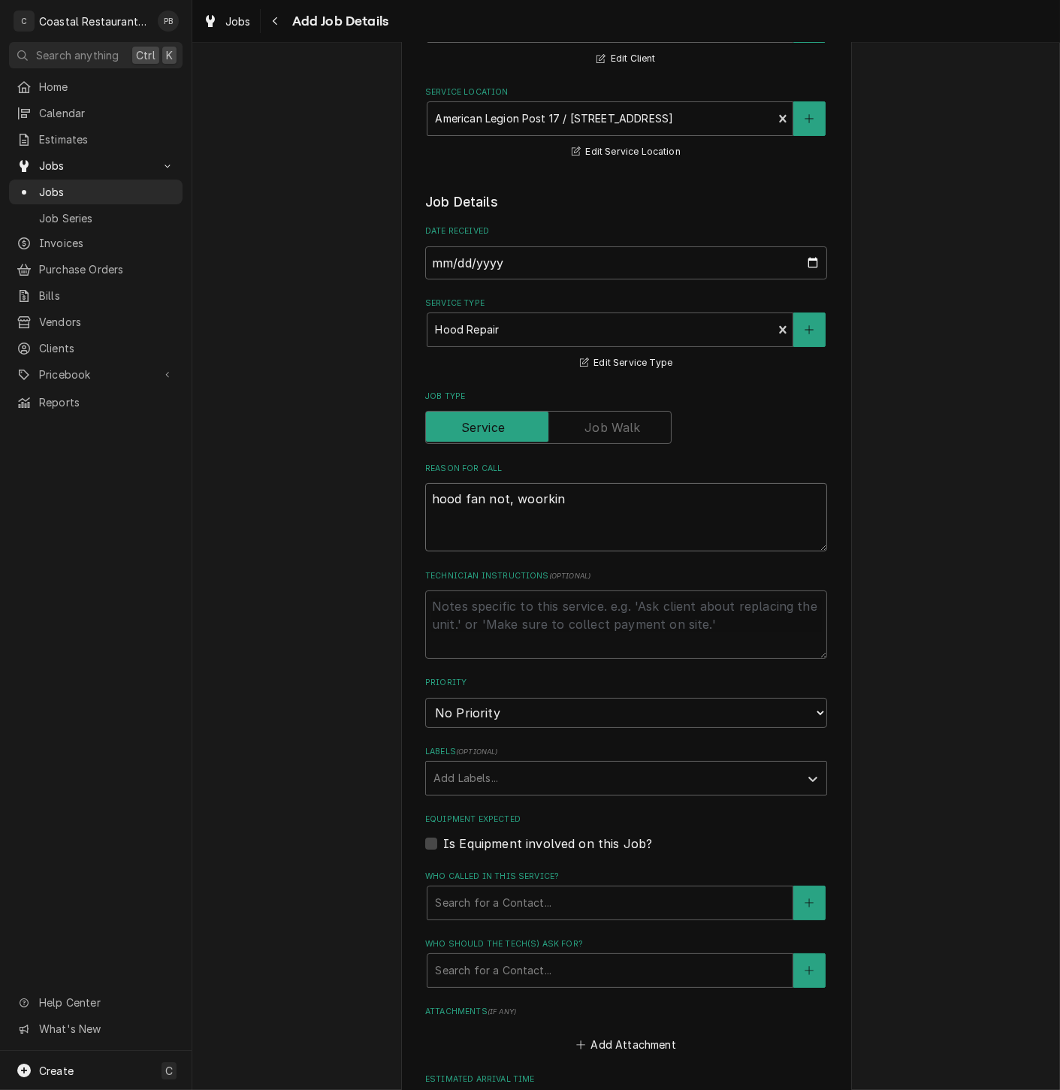
type textarea "hood fan not, woorking"
type textarea "x"
type textarea "hood fan not, woorkin"
type textarea "x"
type textarea "hood fan not, woorki"
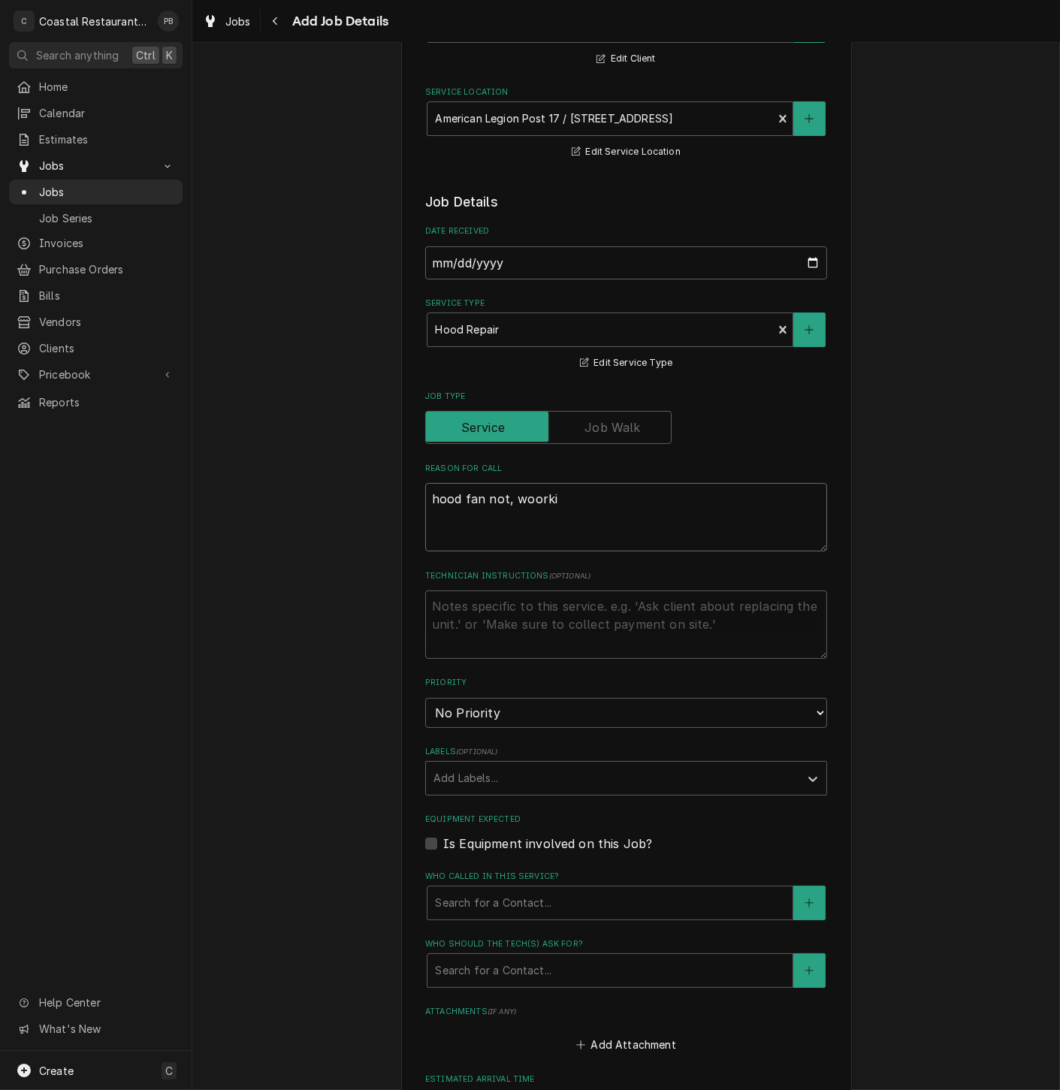
type textarea "x"
type textarea "hood fan not, woork"
type textarea "x"
type textarea "hood fan not, woor"
type textarea "x"
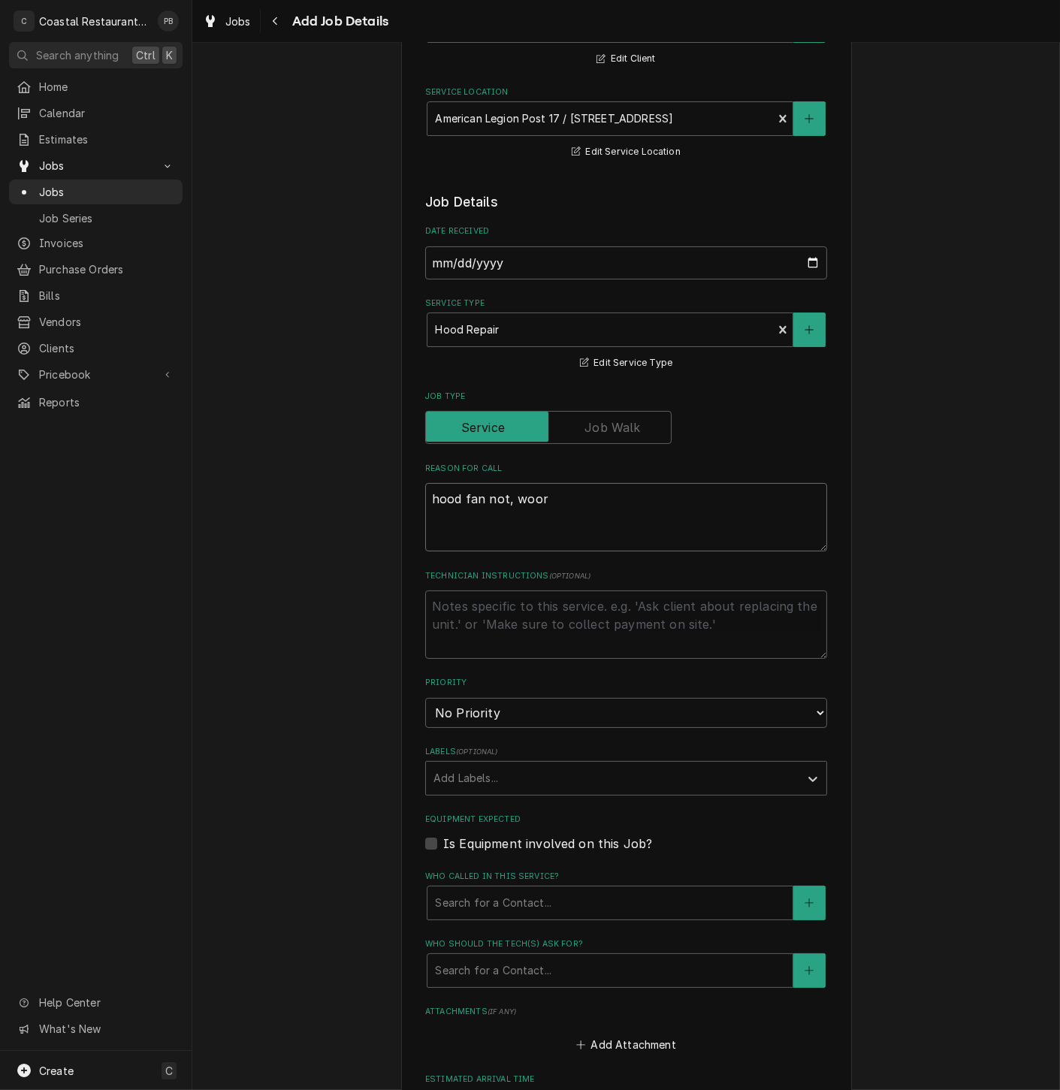
type textarea "hood fan not, woo"
type textarea "x"
type textarea "hood fan not, wo"
type textarea "x"
type textarea "hood fan not, w"
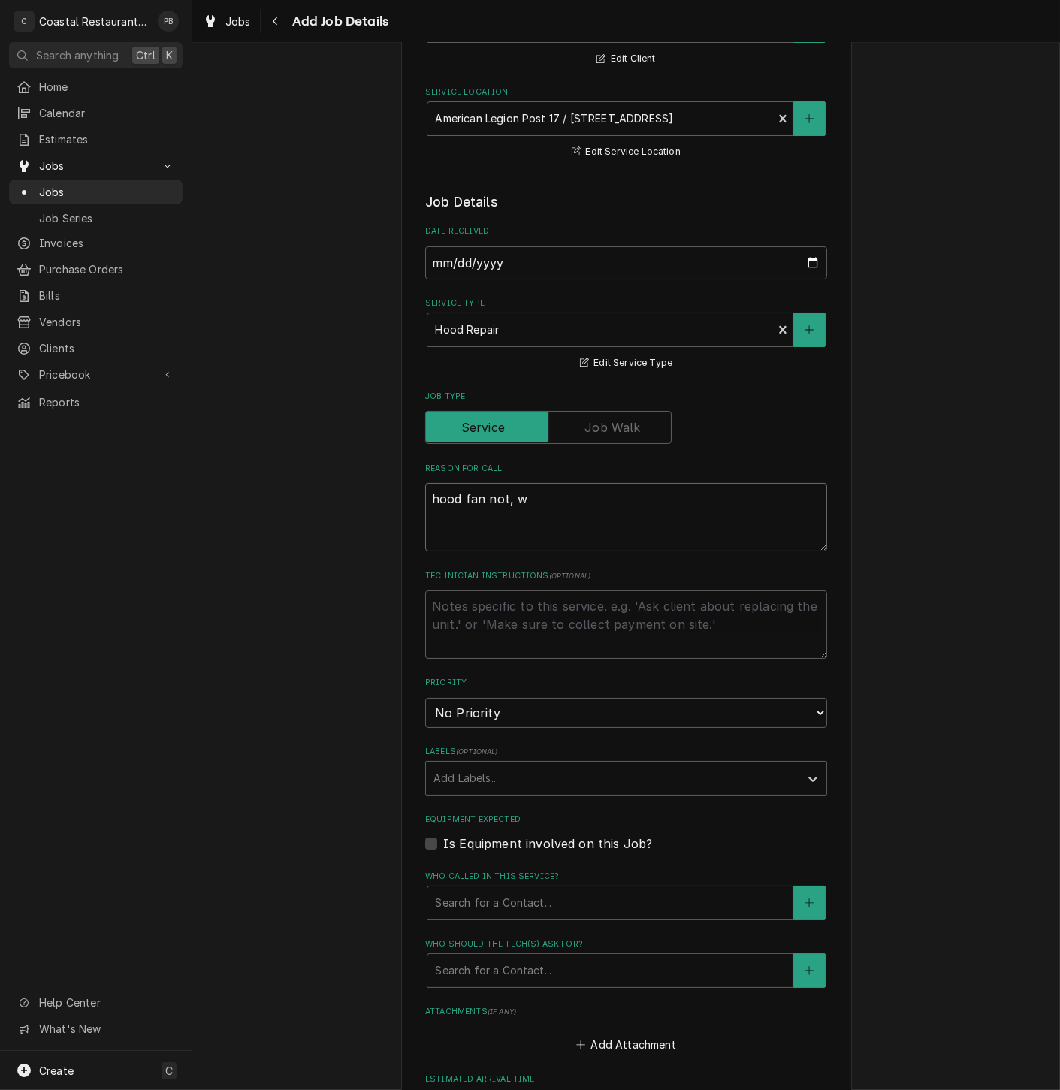
type textarea "x"
type textarea "hood fan not, wr"
type textarea "x"
type textarea "hood fan not, w"
type textarea "x"
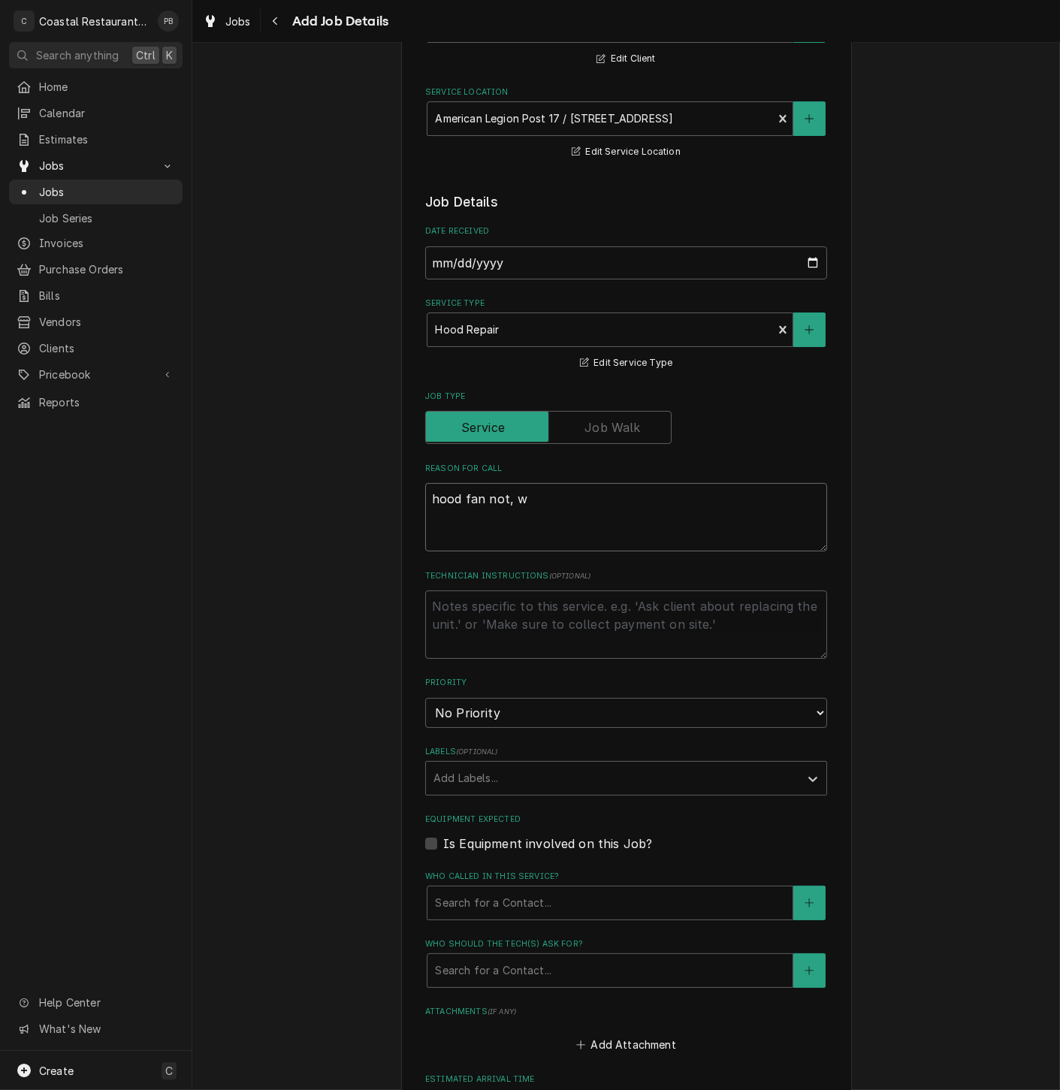
type textarea "hood fan not, wo"
type textarea "x"
type textarea "hood fan not, wor"
type textarea "x"
type textarea "hood fan not, work"
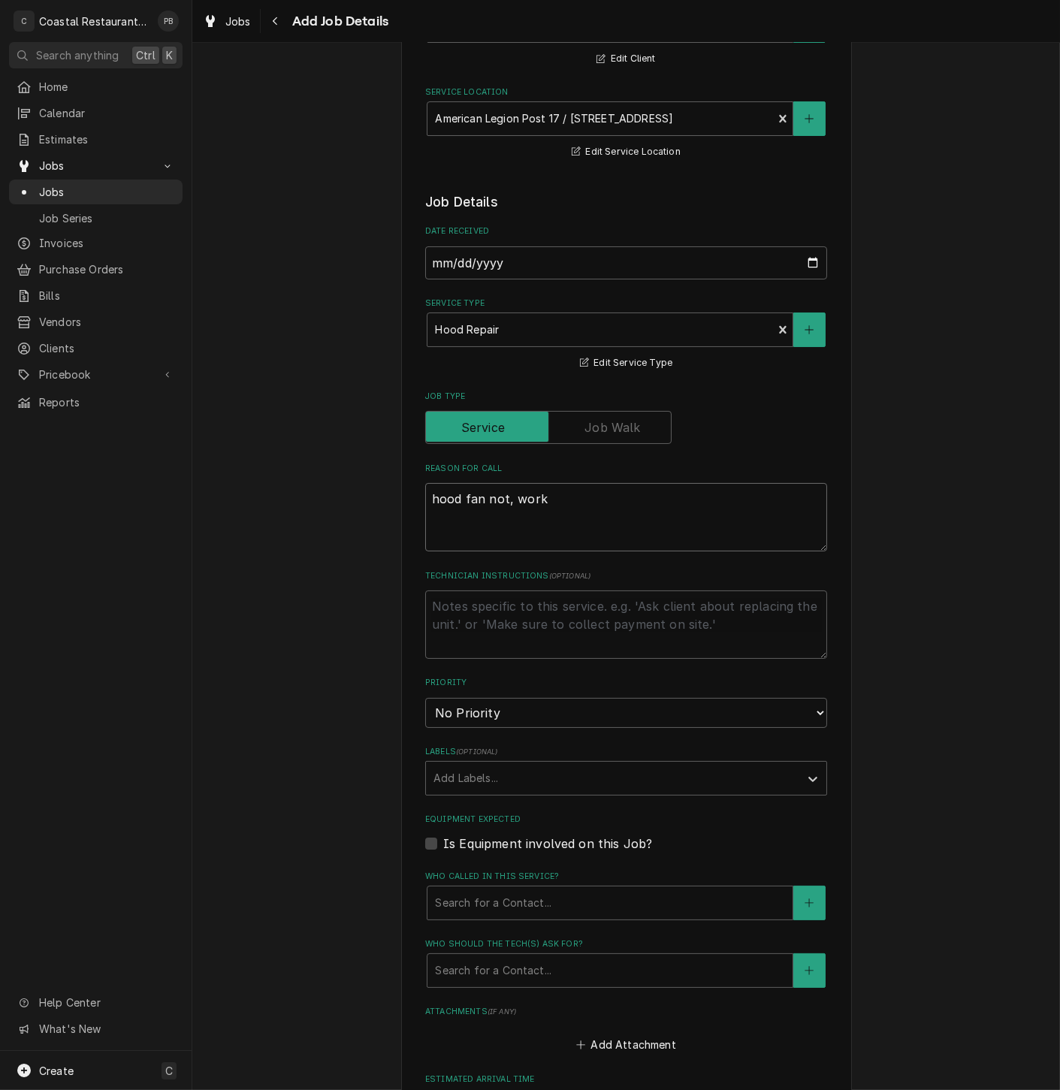
type textarea "x"
type textarea "hood fan not, worki"
type textarea "x"
type textarea "hood fan not, workin"
type textarea "x"
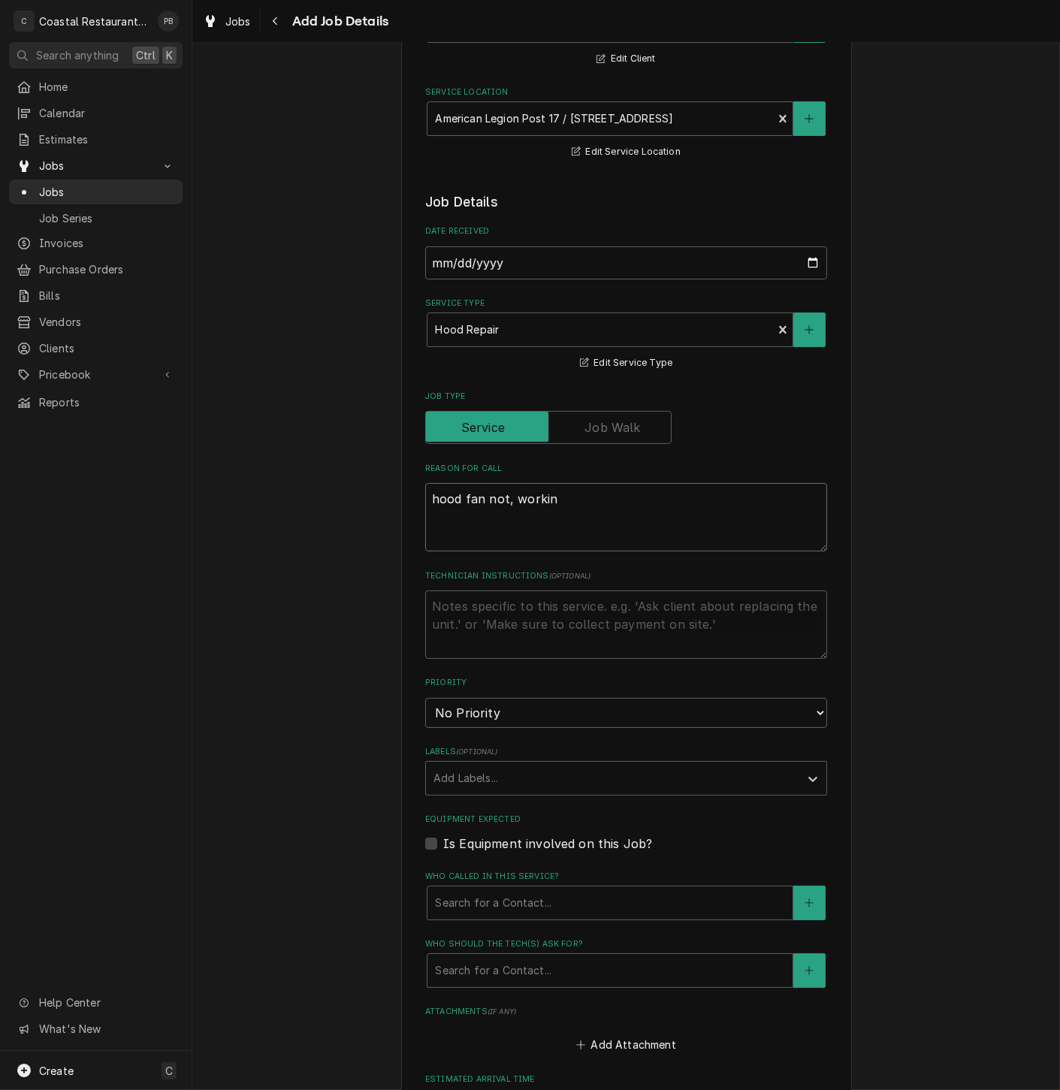
type textarea "hood fan not, working"
type textarea "x"
type textarea "hood fan not, working,"
type textarea "x"
type textarea "hood fan not, working,"
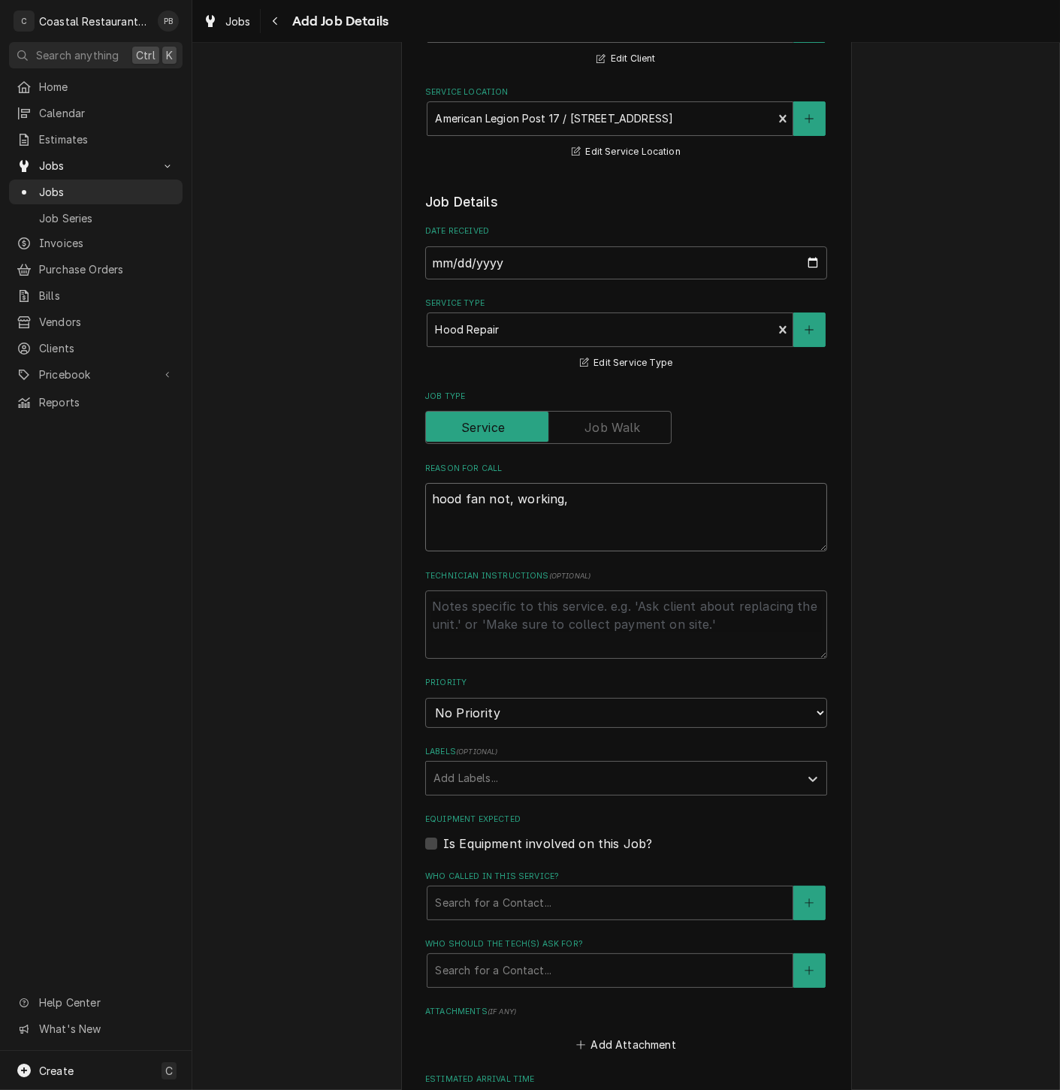
type textarea "x"
type textarea "hood fan not, working, ha"
type textarea "x"
type textarea "hood fan not, working, has"
type textarea "x"
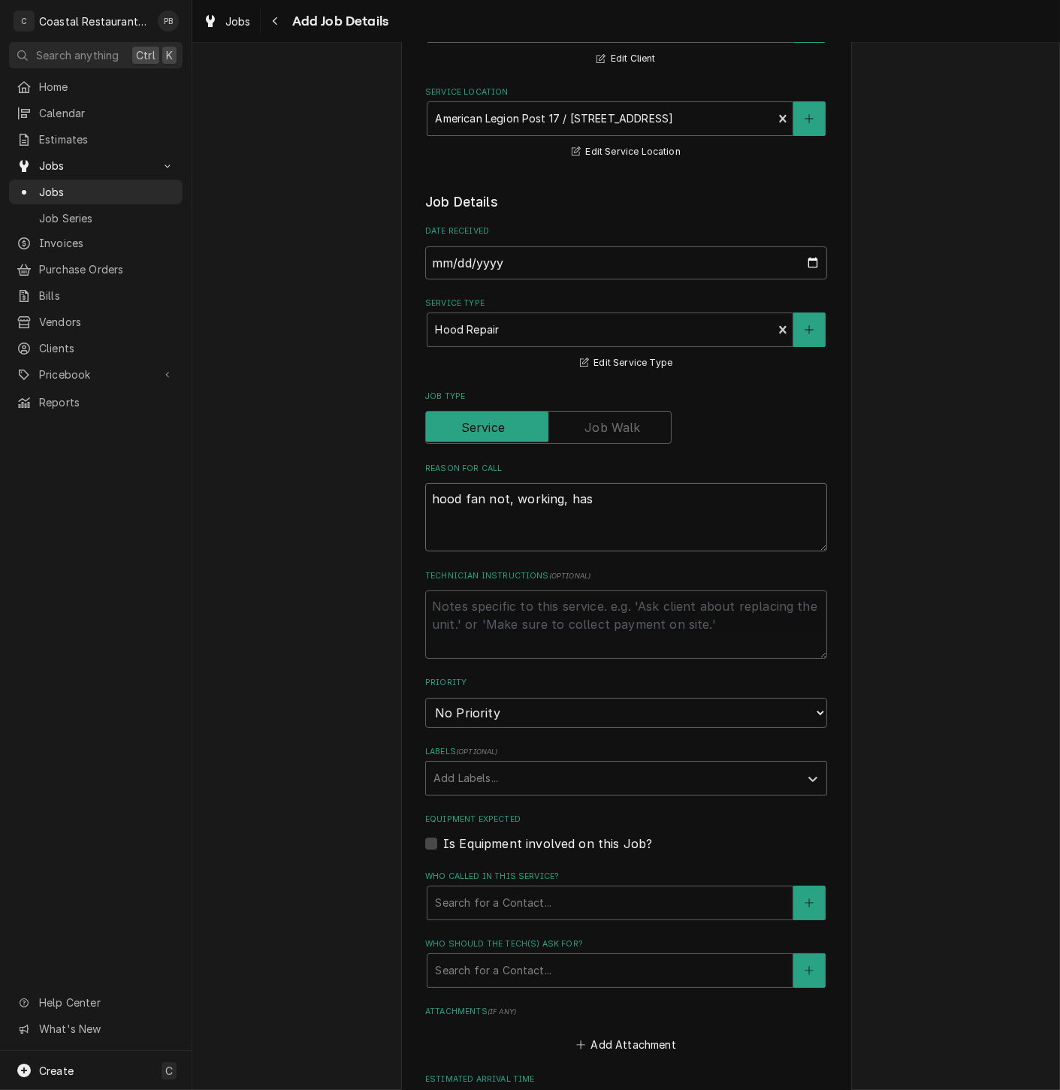
type textarea "hood fan not, working, ha"
type textarea "x"
type textarea "hood fan not, working, haz"
type textarea "x"
type textarea "hood fan not, working, hazz"
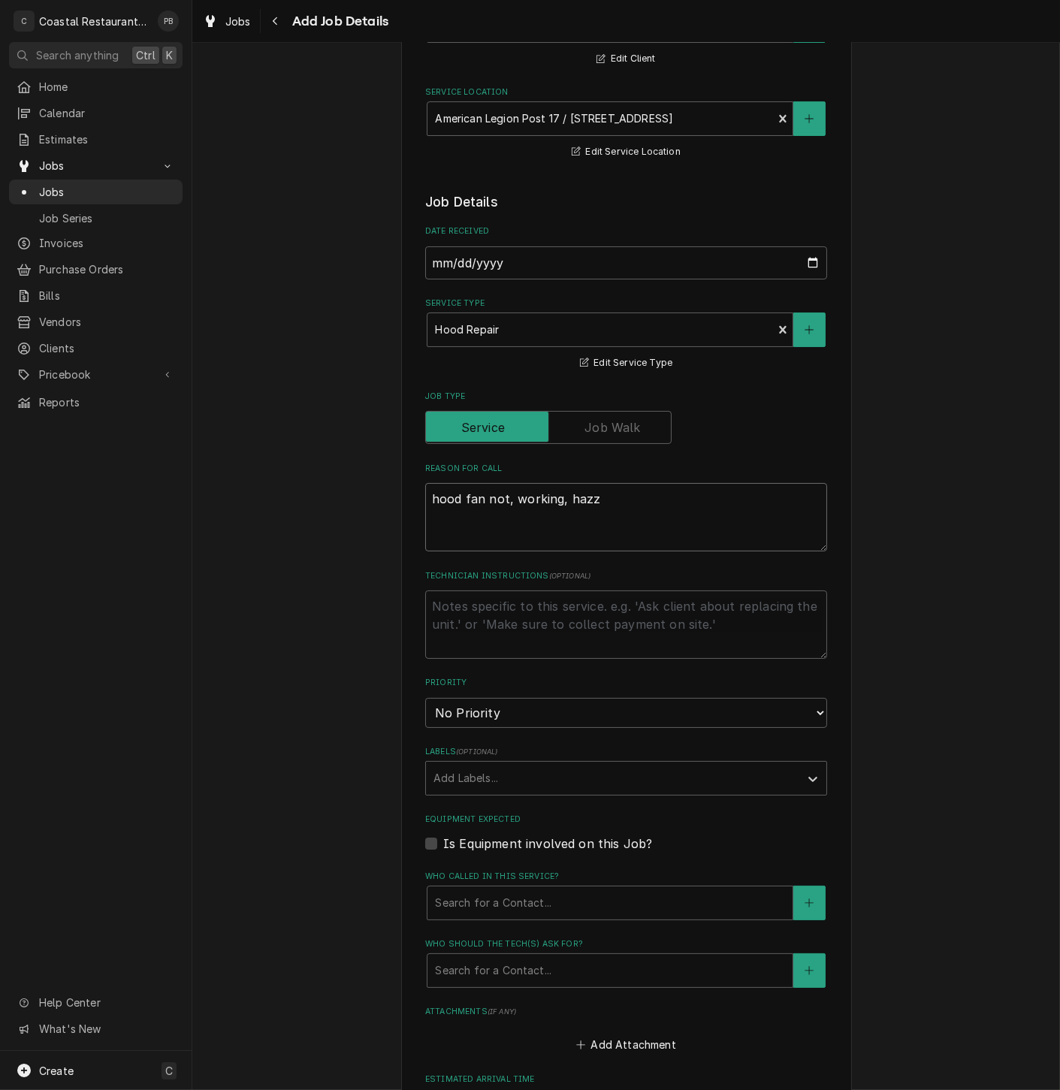
type textarea "x"
type textarea "hood fan not, working, hazza"
type textarea "x"
type textarea "hood fan not, working, hazzar"
type textarea "x"
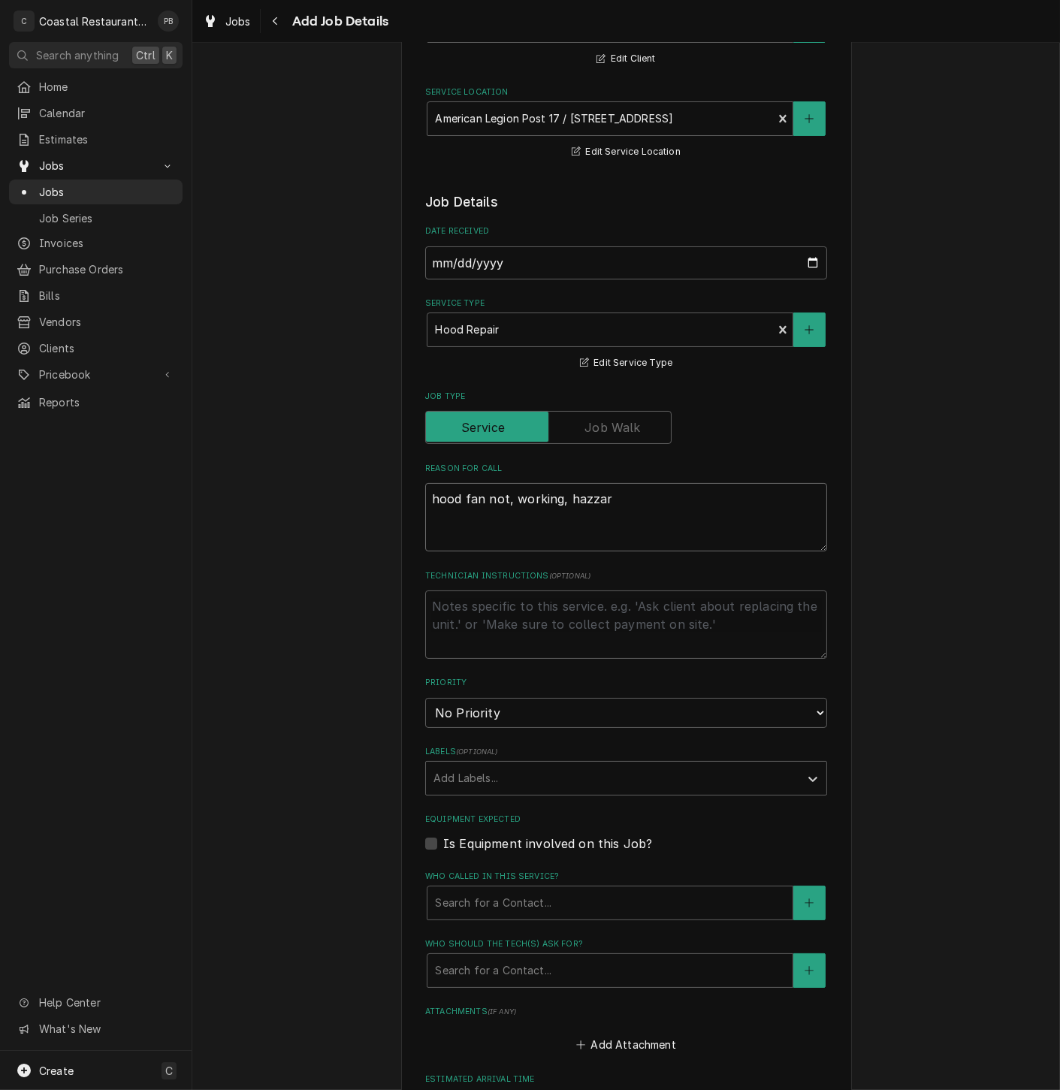
type textarea "hood fan not, working, hazzard"
type textarea "x"
type textarea "hood fan not, working, hazzard"
type textarea "x"
type textarea "hood fan not, working, hazzard e"
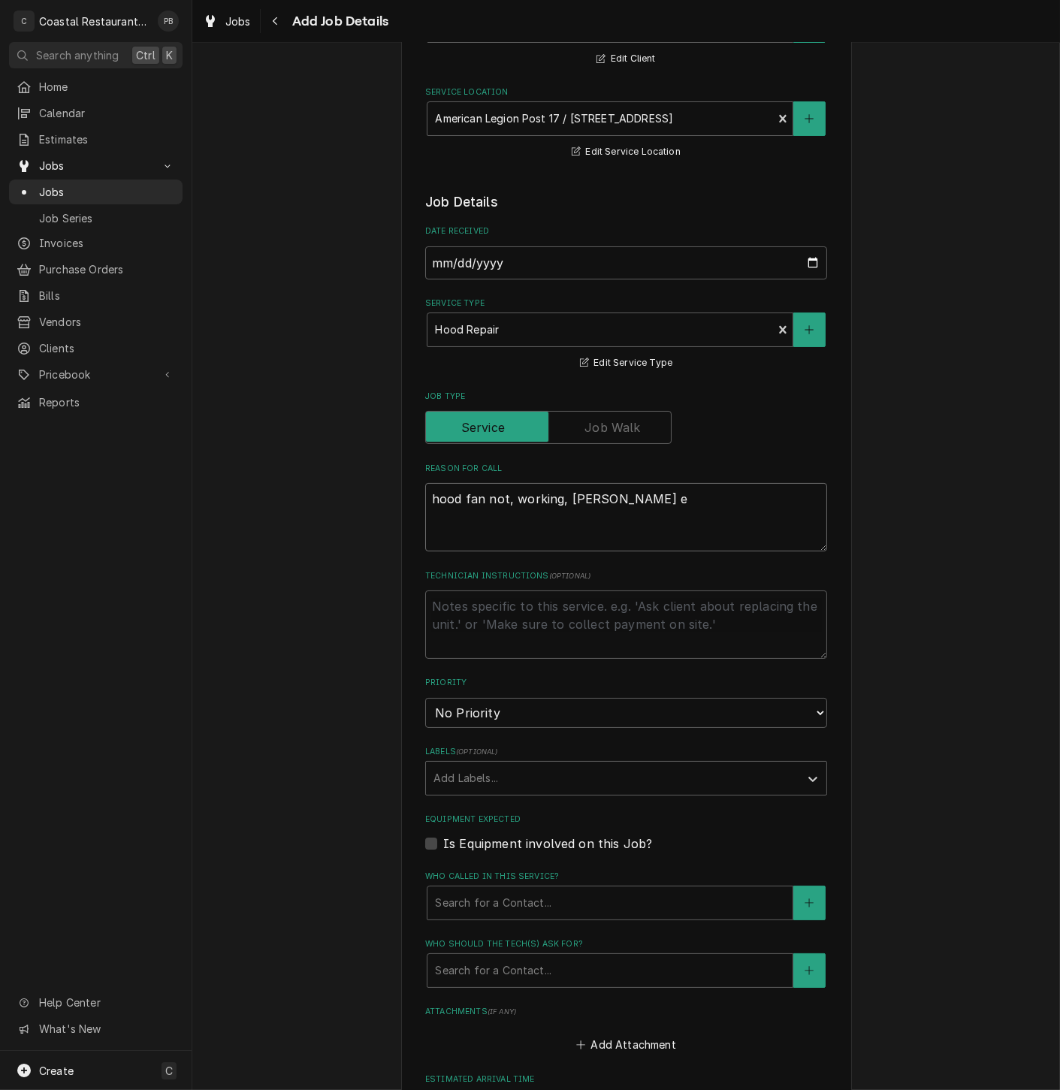
type textarea "x"
type textarea "hood fan not, working, hazzard el"
type textarea "x"
type textarea "hood fan not, working, hazzard ele"
type textarea "x"
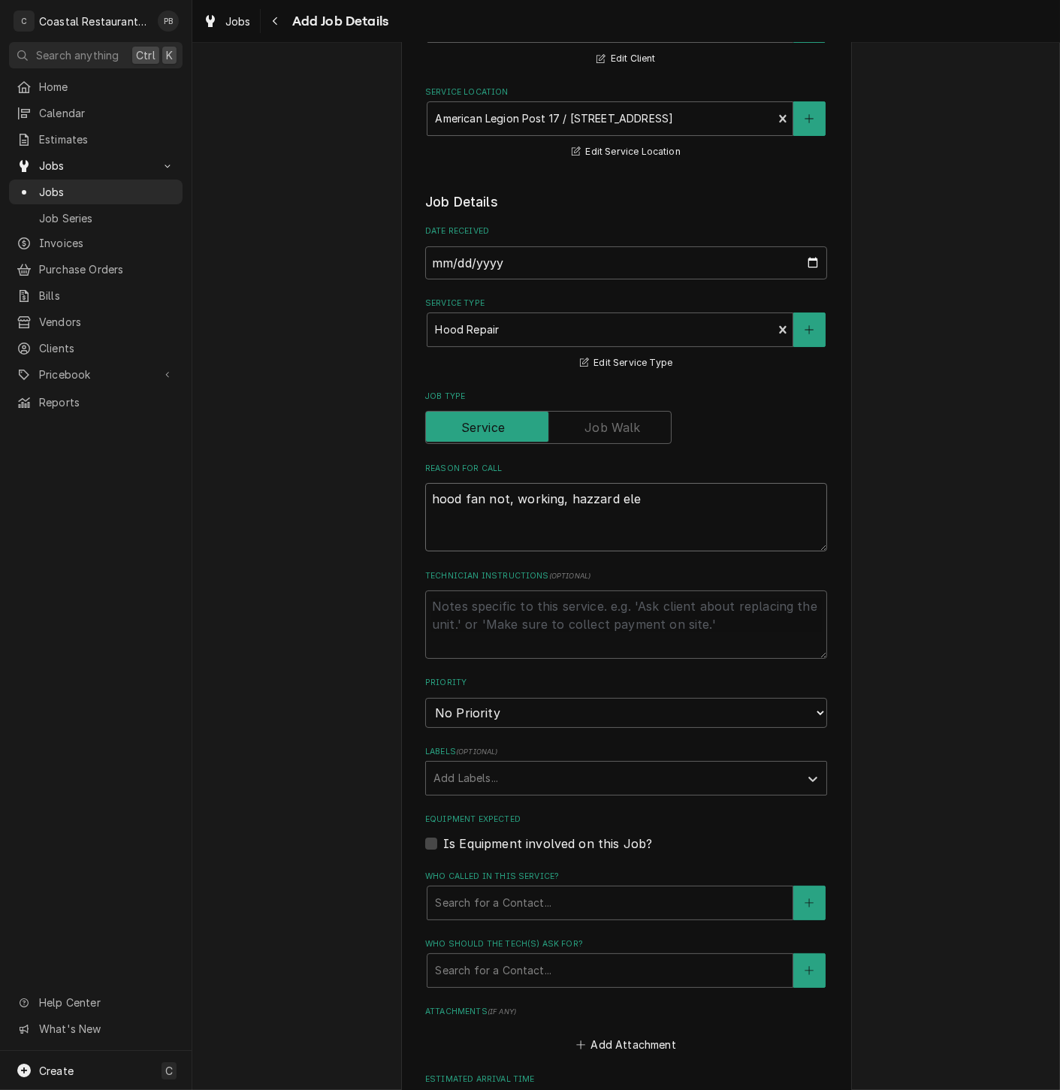
type textarea "hood fan not, working, hazzard elec"
type textarea "x"
type textarea "hood fan not, working, hazzard elect"
type textarea "x"
type textarea "hood fan not, working, hazzard electr"
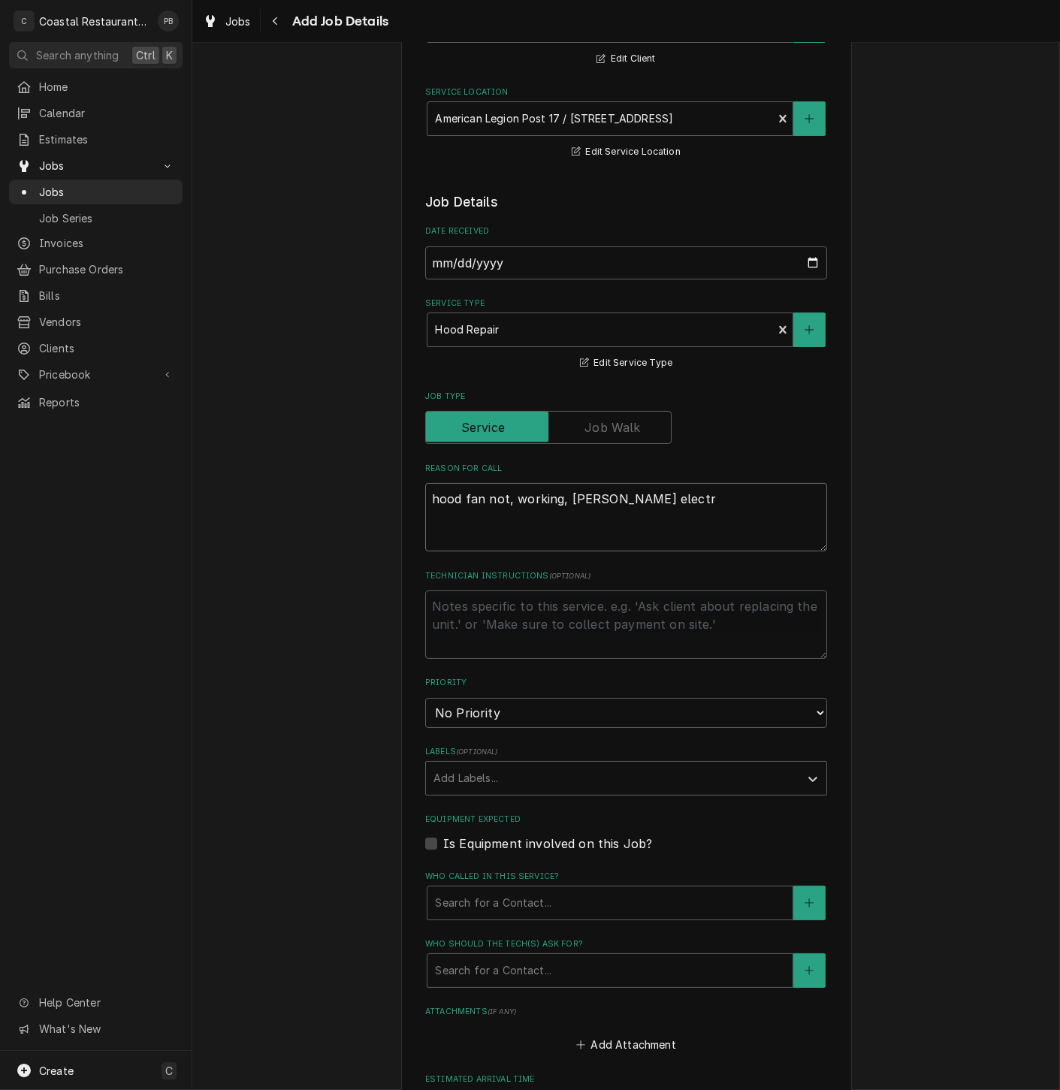
type textarea "x"
type textarea "hood fan not, working, hazzard electric"
type textarea "x"
type textarea "hood fan not, working, hazzard electric"
type textarea "x"
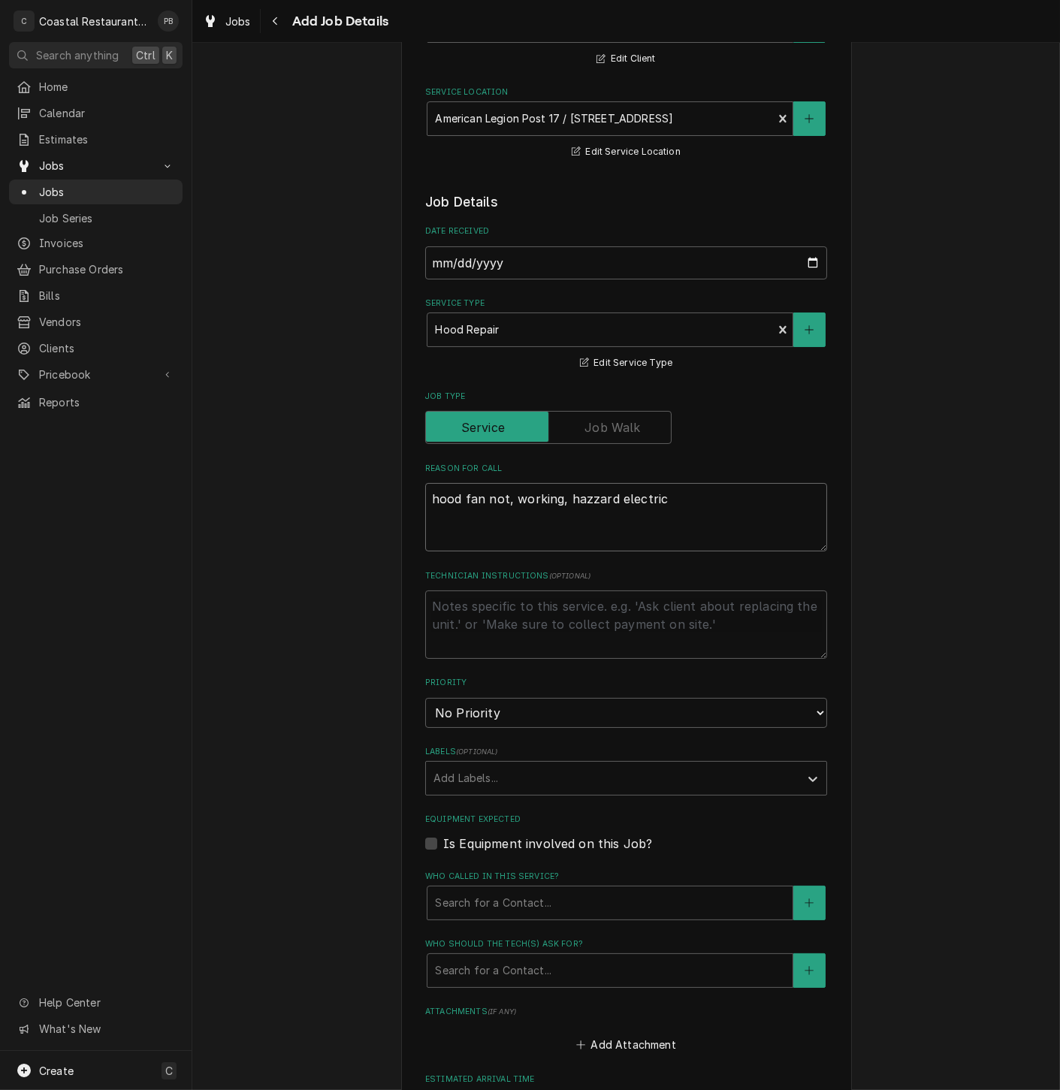
type textarea "hood fan not, working, hazzard electric v"
type textarea "x"
type textarea "hood fan not, working, hazzard electric ve"
type textarea "x"
type textarea "hood fan not, working, hazzard electric ver"
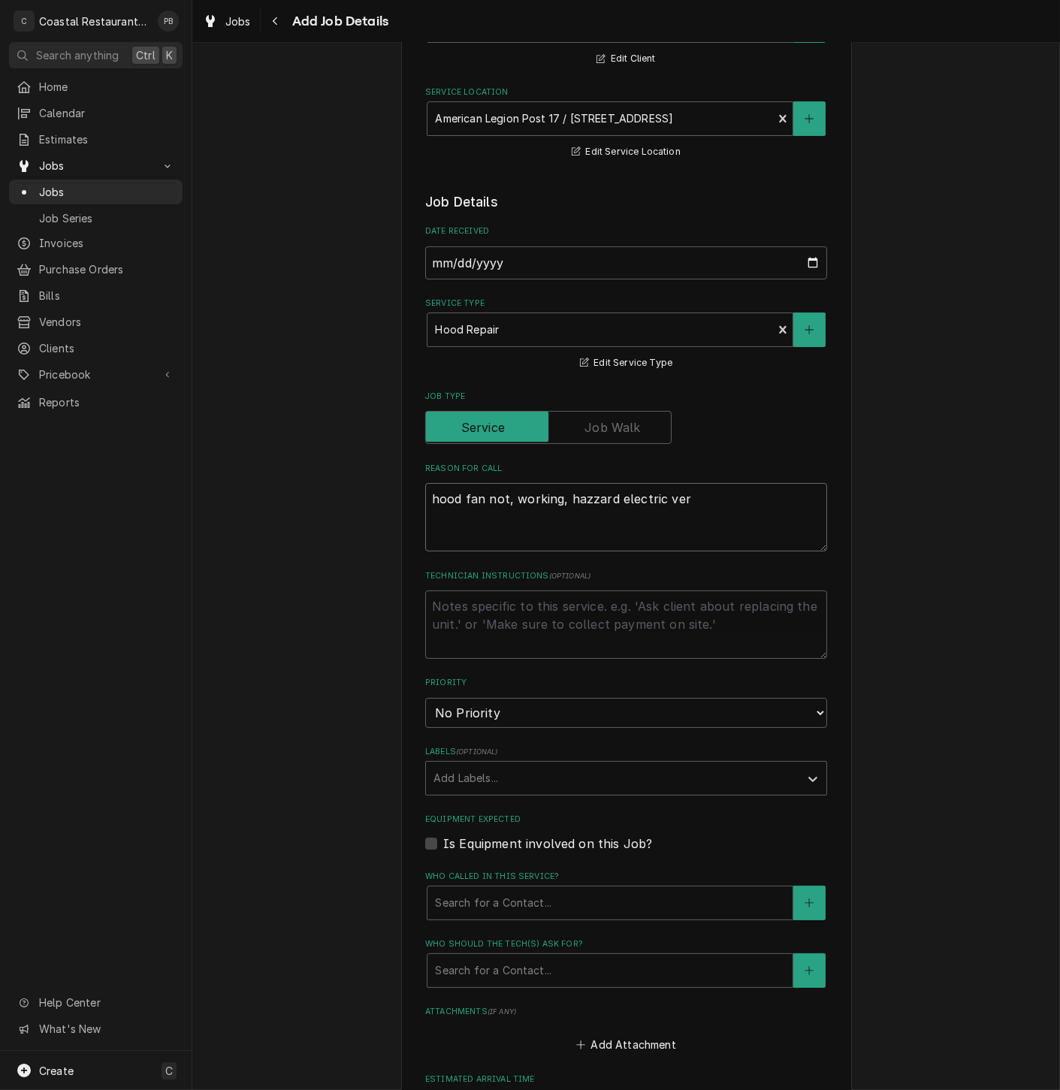
type textarea "x"
type textarea "hood fan not, working, hazzard electric verf"
type textarea "x"
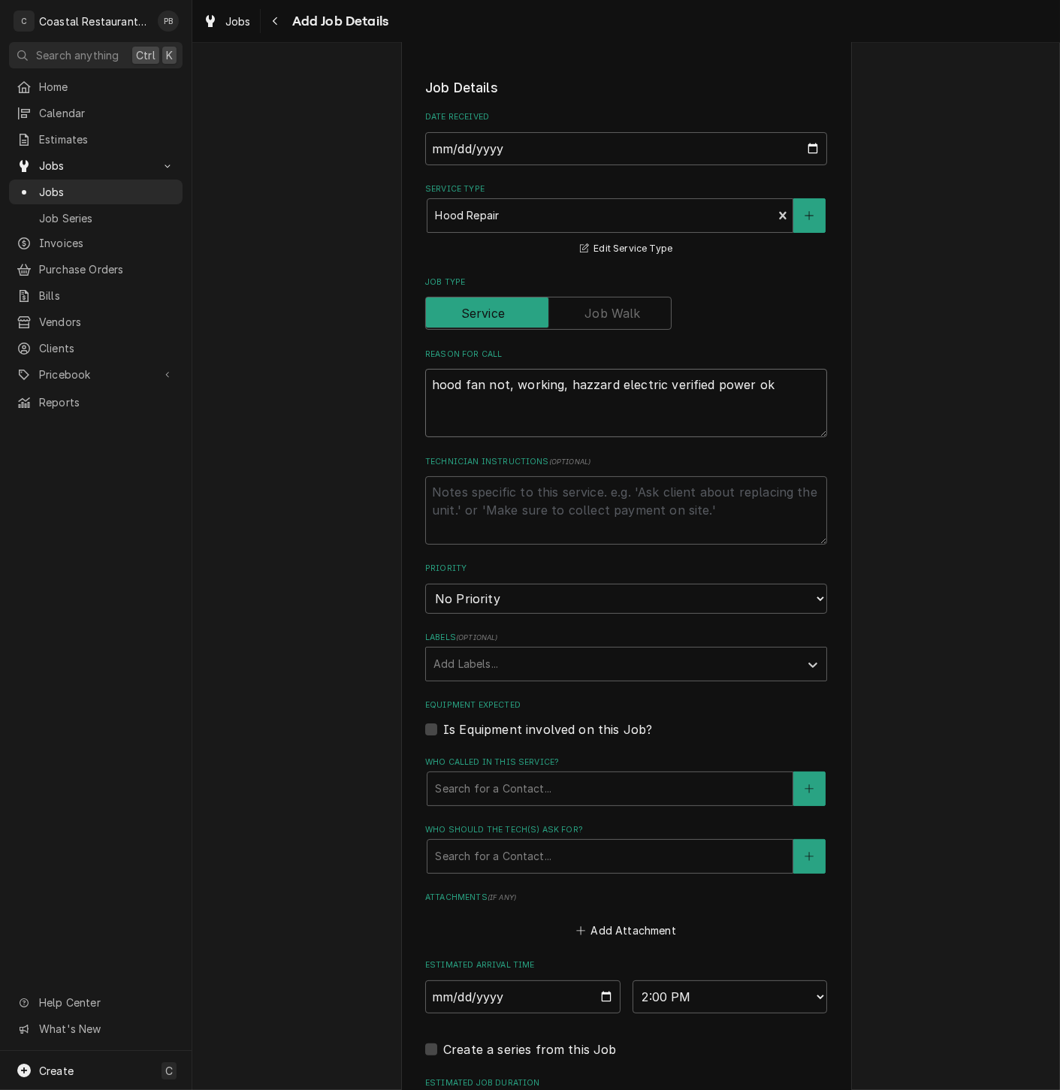
scroll to position [500, 0]
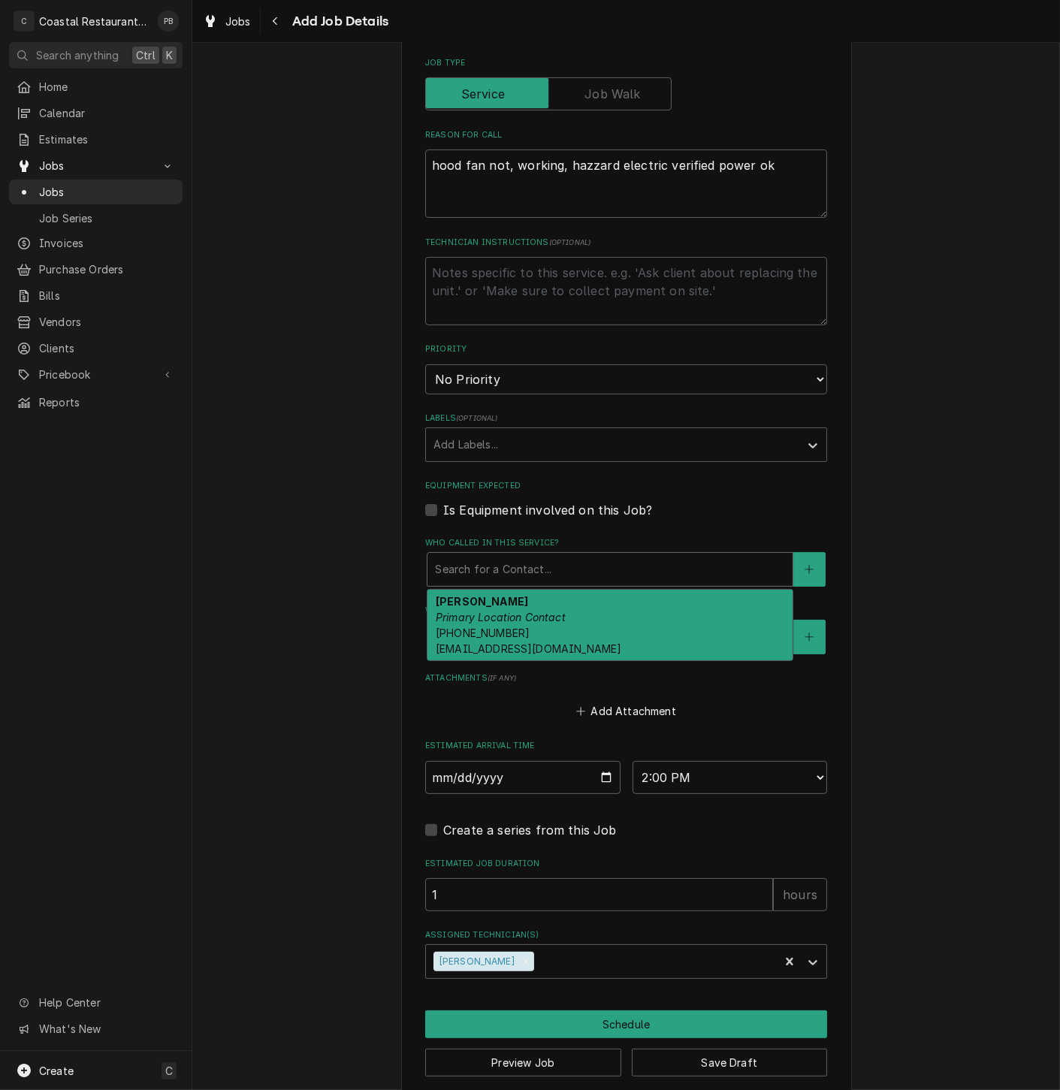
click at [555, 573] on div "Who called in this service?" at bounding box center [610, 569] width 350 height 27
click at [536, 620] on em "Primary Location Contact" at bounding box center [501, 616] width 130 height 13
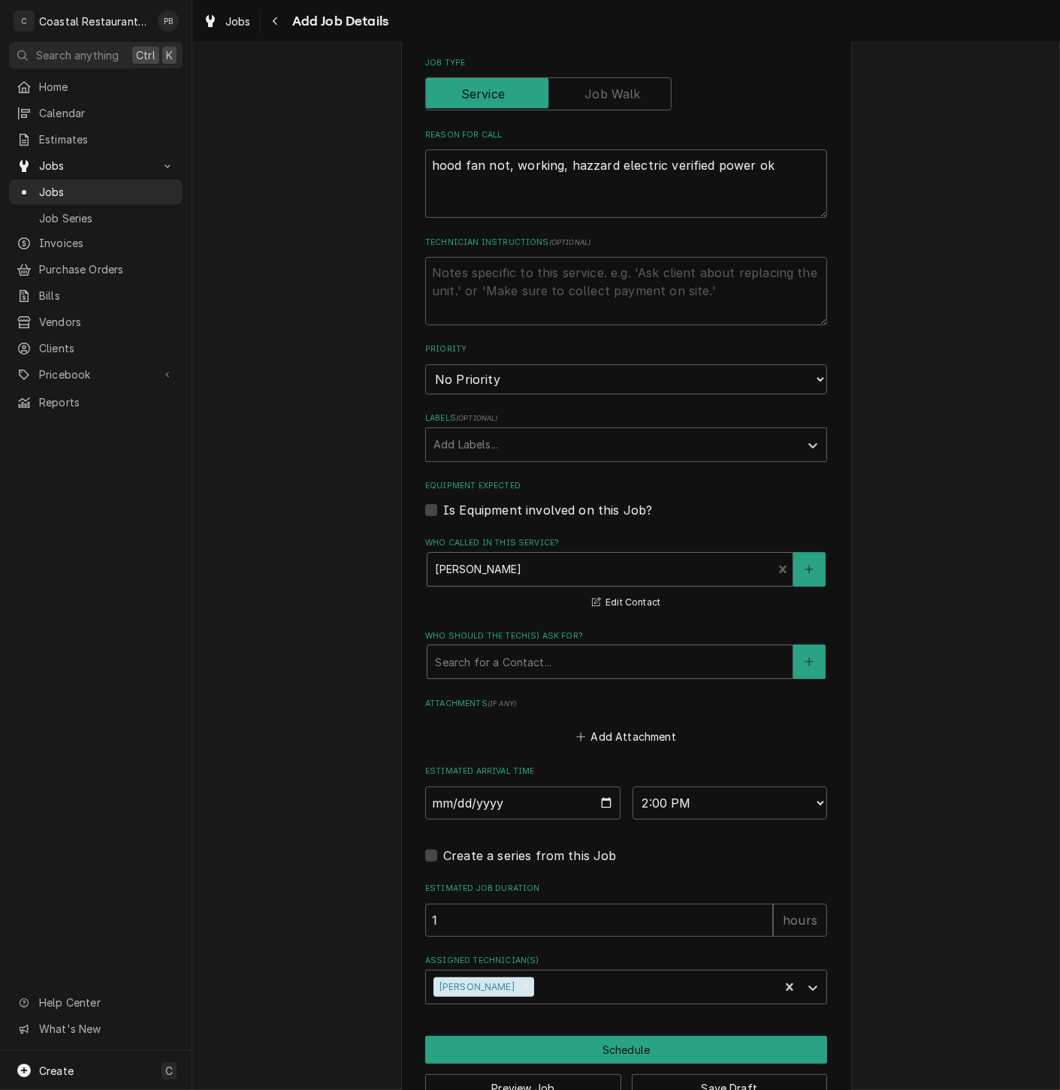
click at [557, 663] on div "Who should the tech(s) ask for?" at bounding box center [610, 661] width 350 height 27
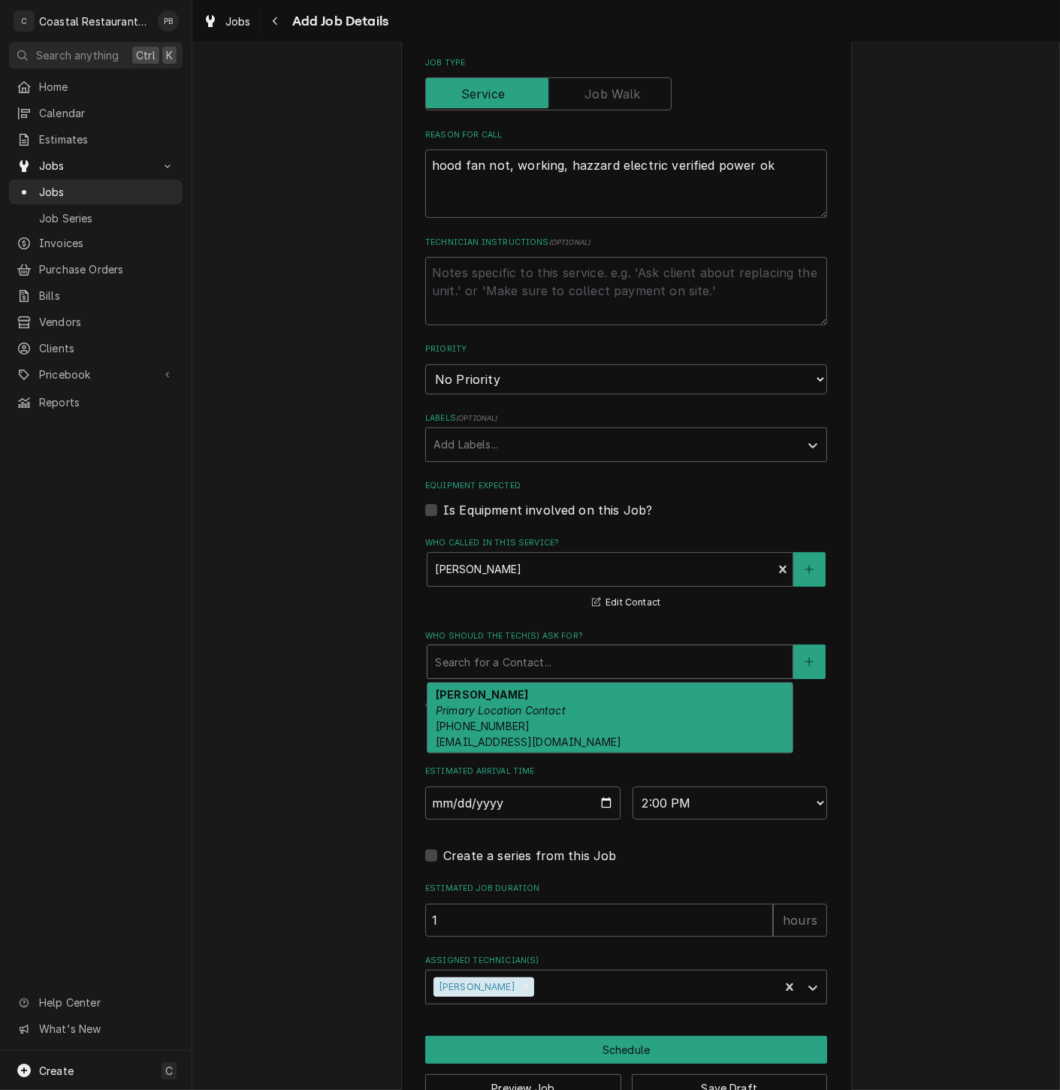
click at [562, 709] on div "Natalie Cizek Primary Location Contact (302) 645-1751 postmanager@alpost17.com" at bounding box center [609, 718] width 365 height 71
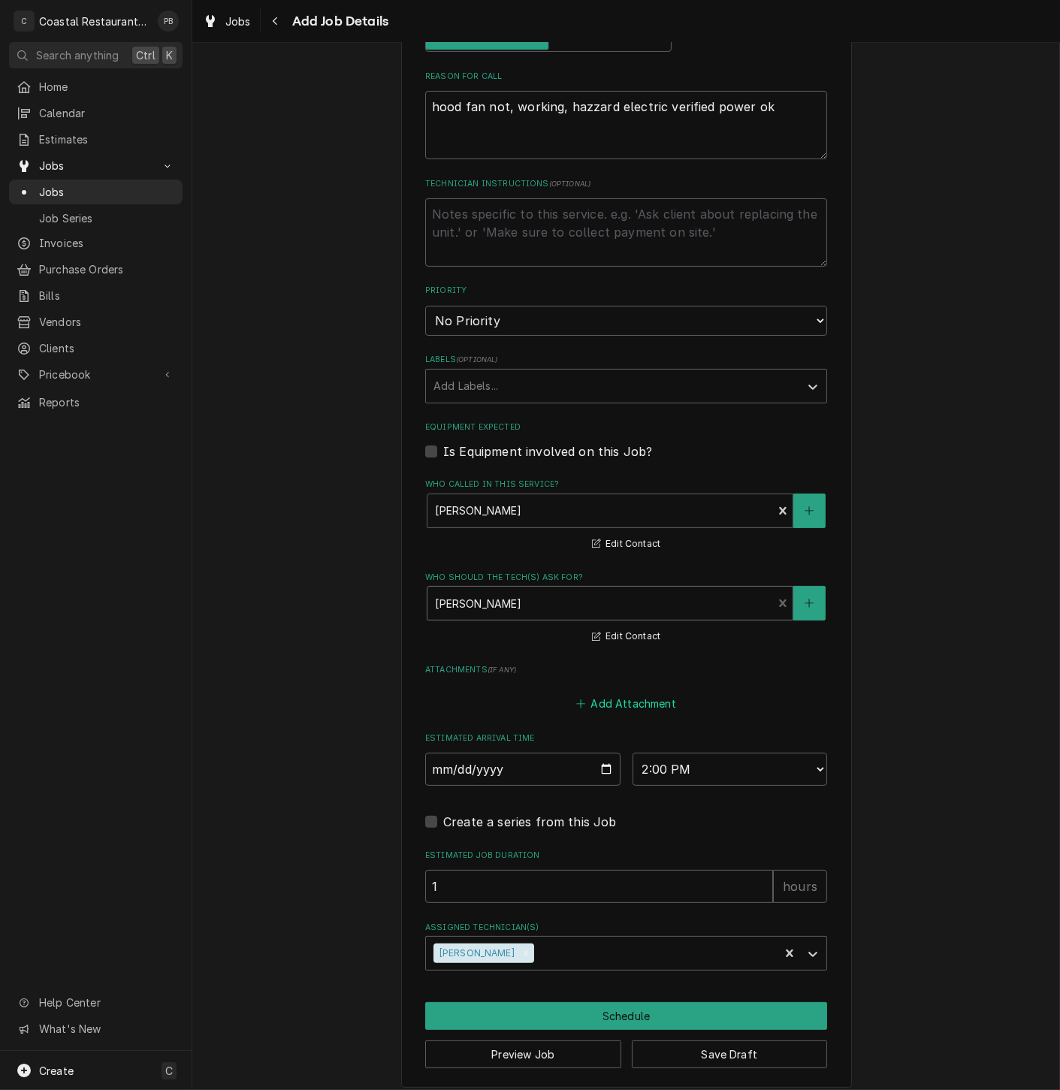
scroll to position [574, 0]
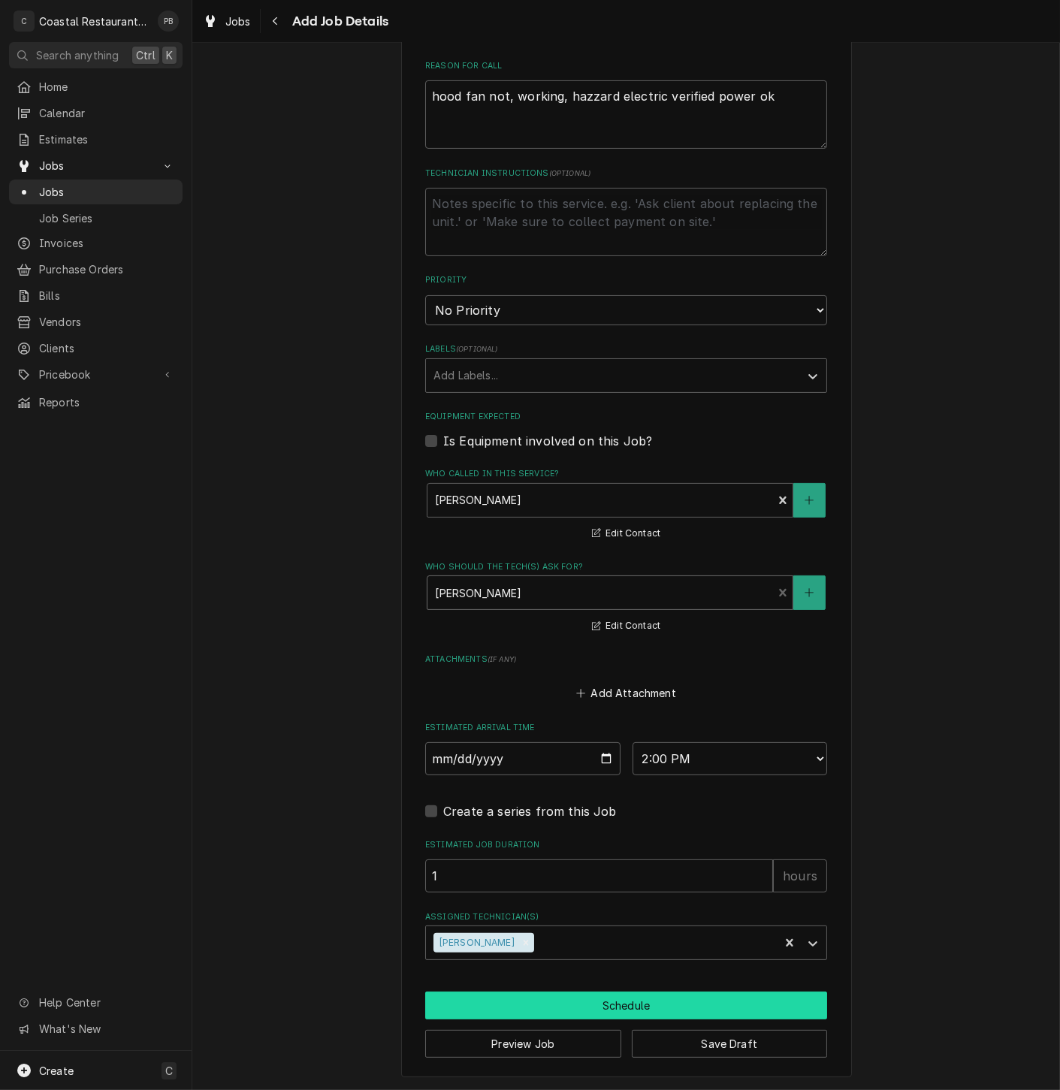
click at [611, 1014] on button "Schedule" at bounding box center [626, 1005] width 402 height 28
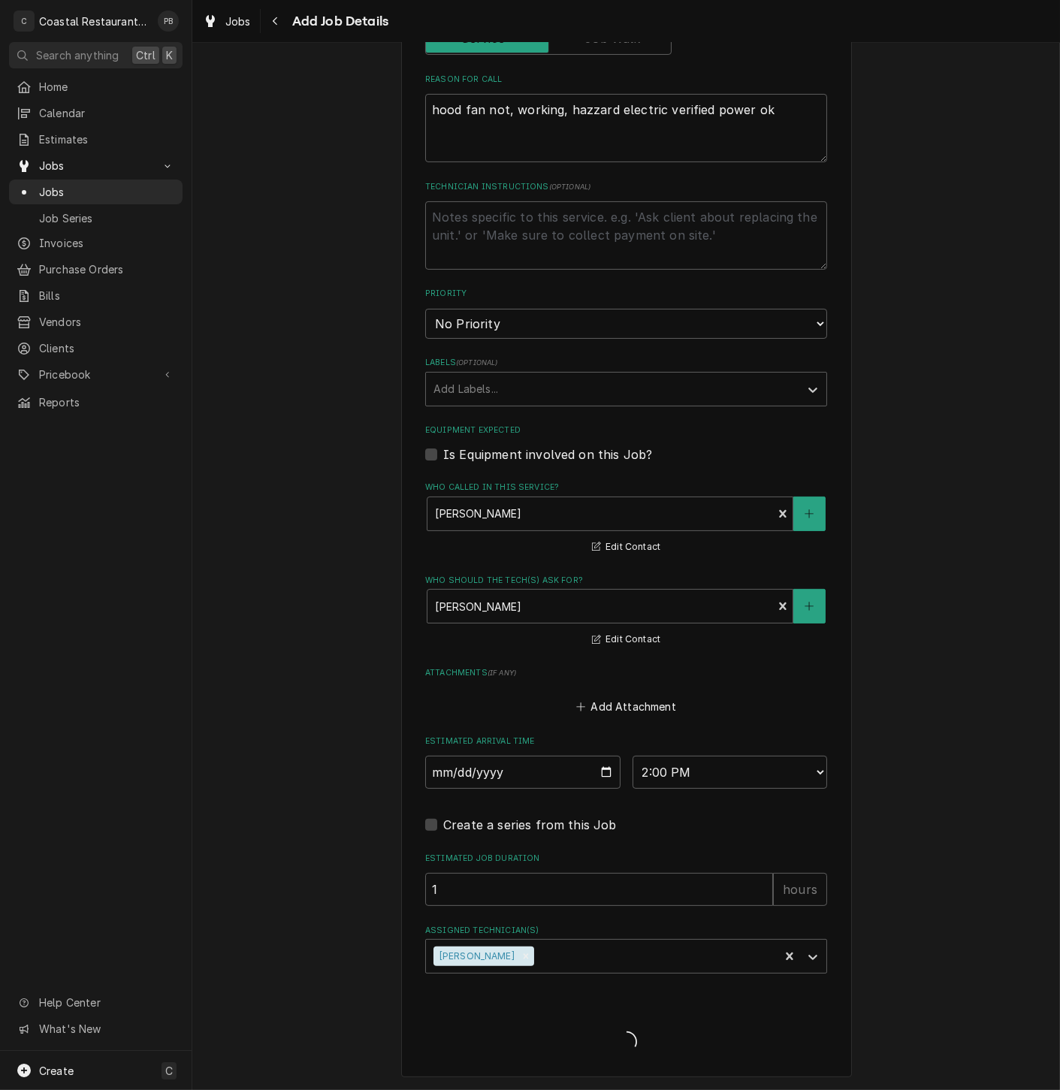
scroll to position [559, 0]
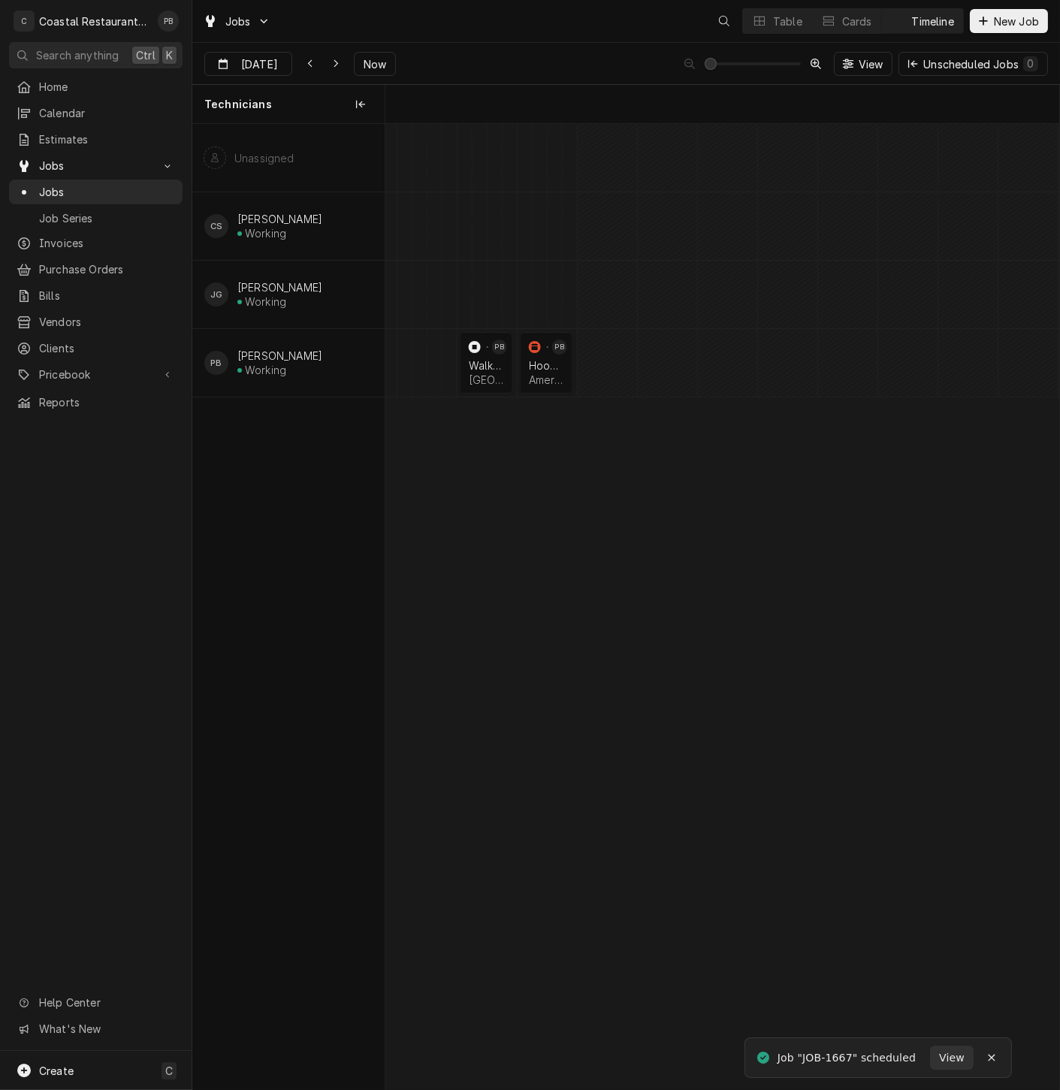
scroll to position [0, 13355]
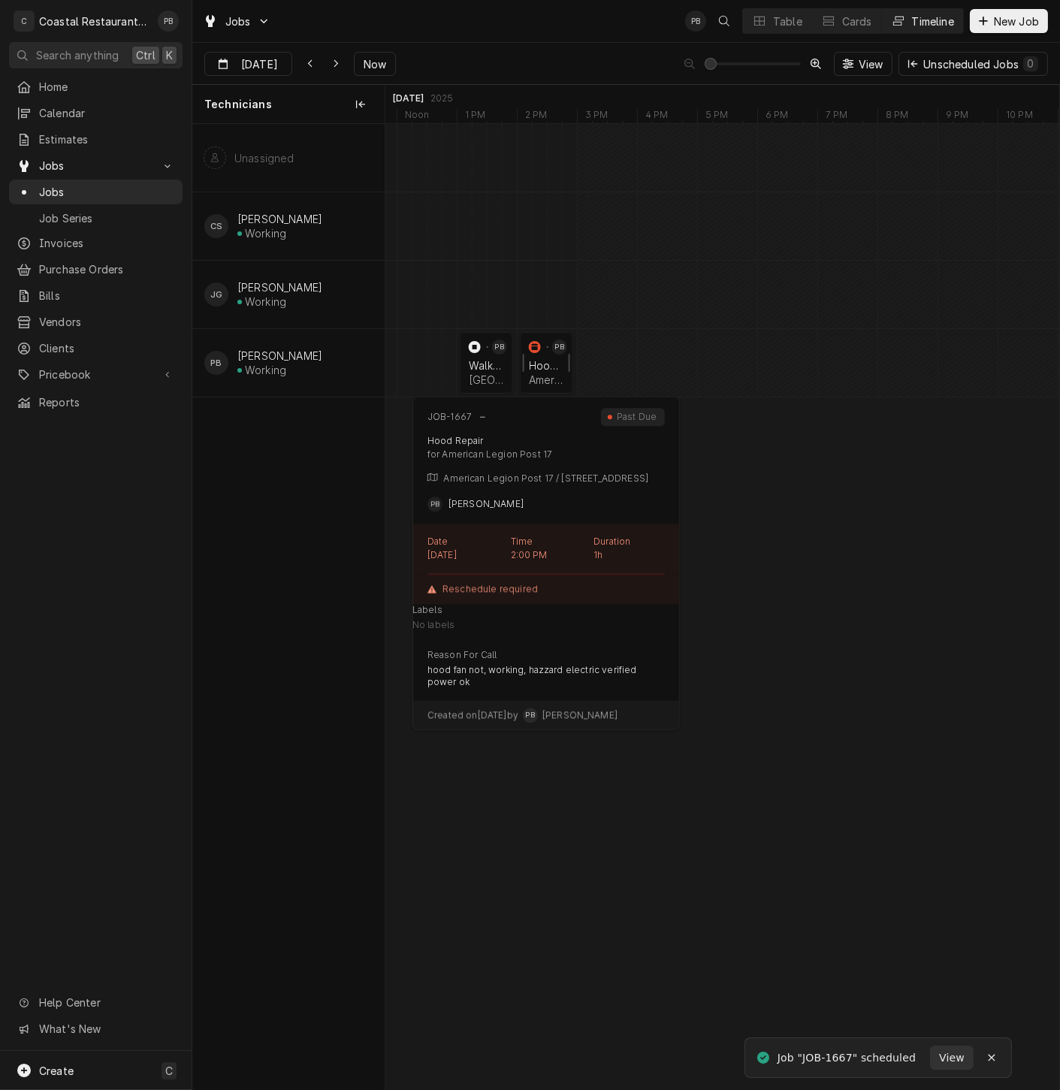
click at [547, 359] on div "Hood Repair" at bounding box center [546, 365] width 35 height 13
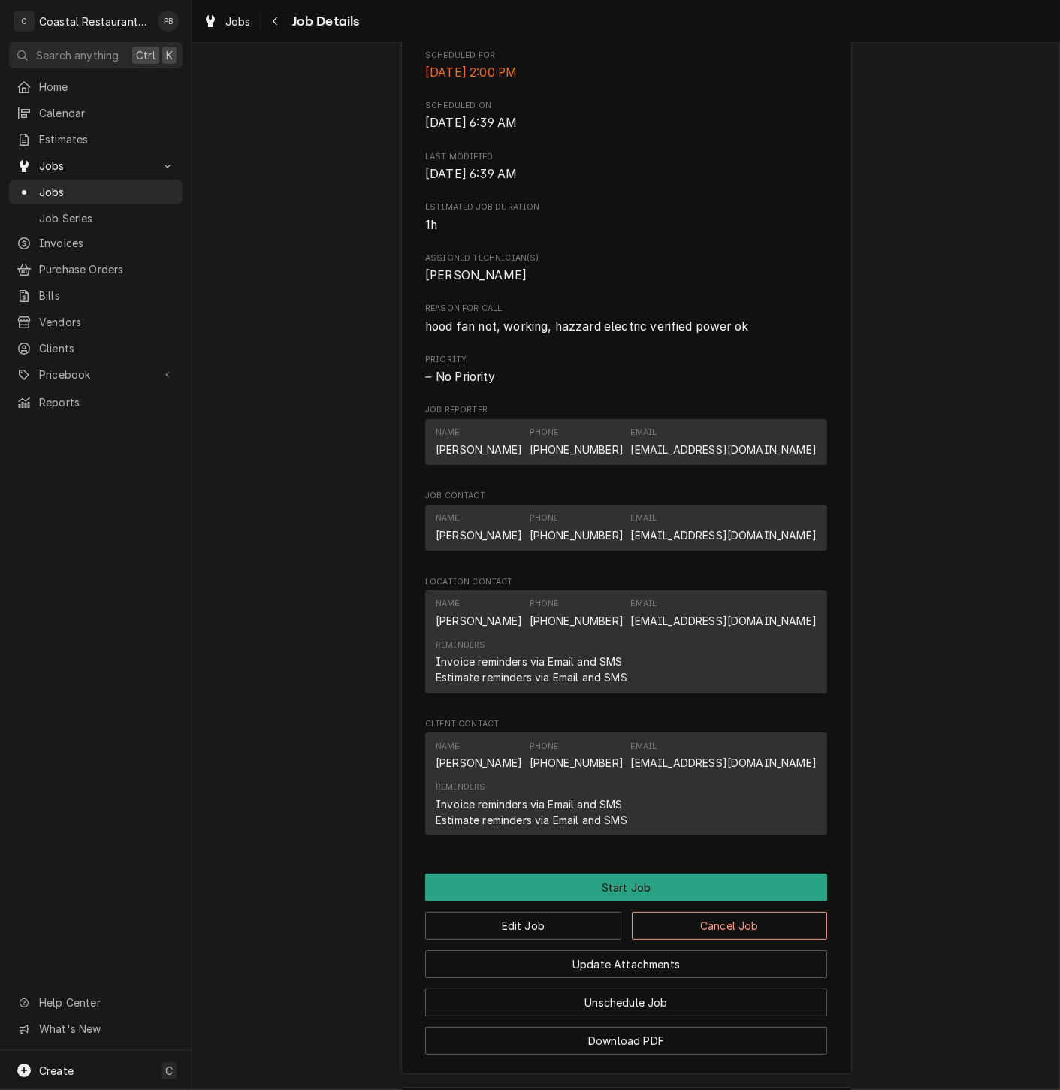
scroll to position [583, 0]
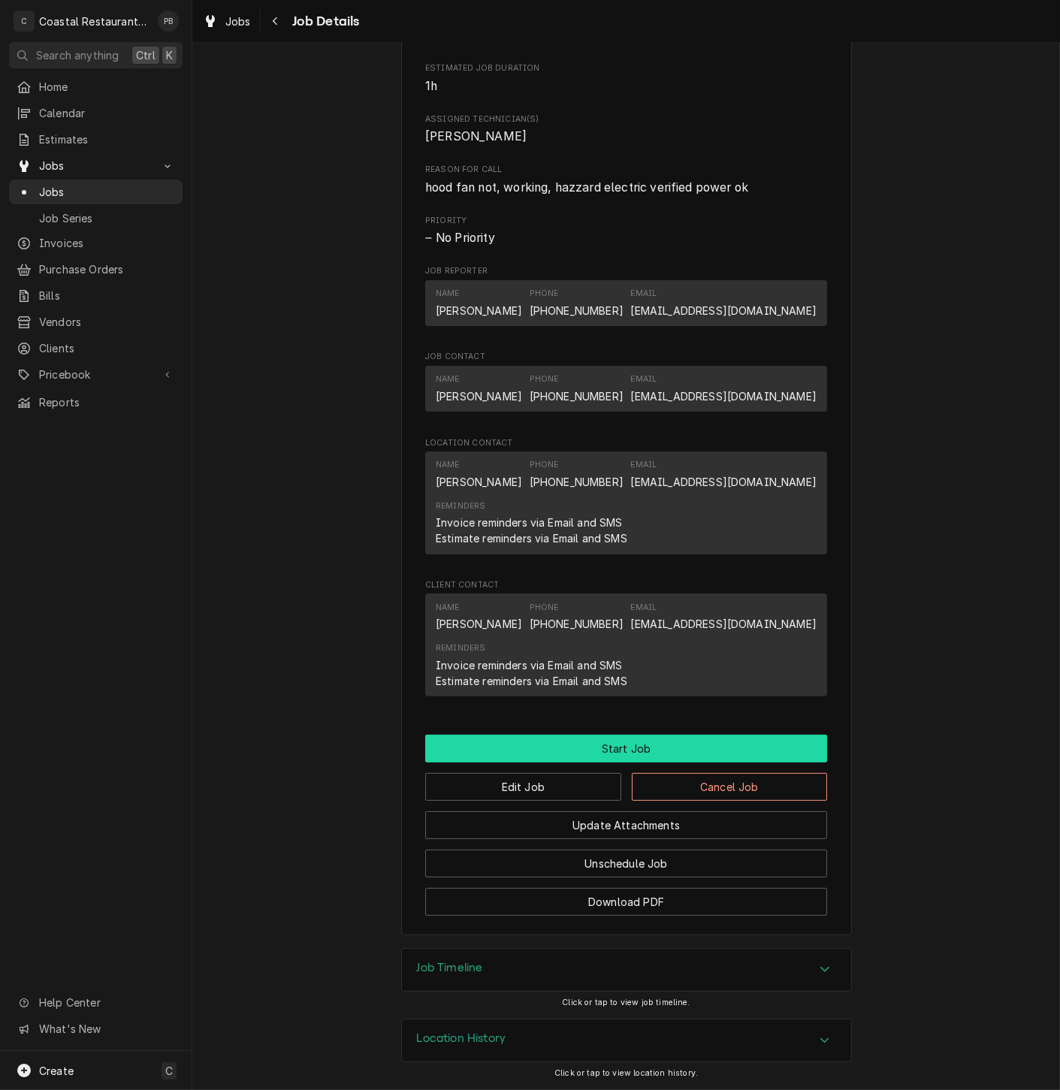
click at [641, 743] on button "Start Job" at bounding box center [626, 748] width 402 height 28
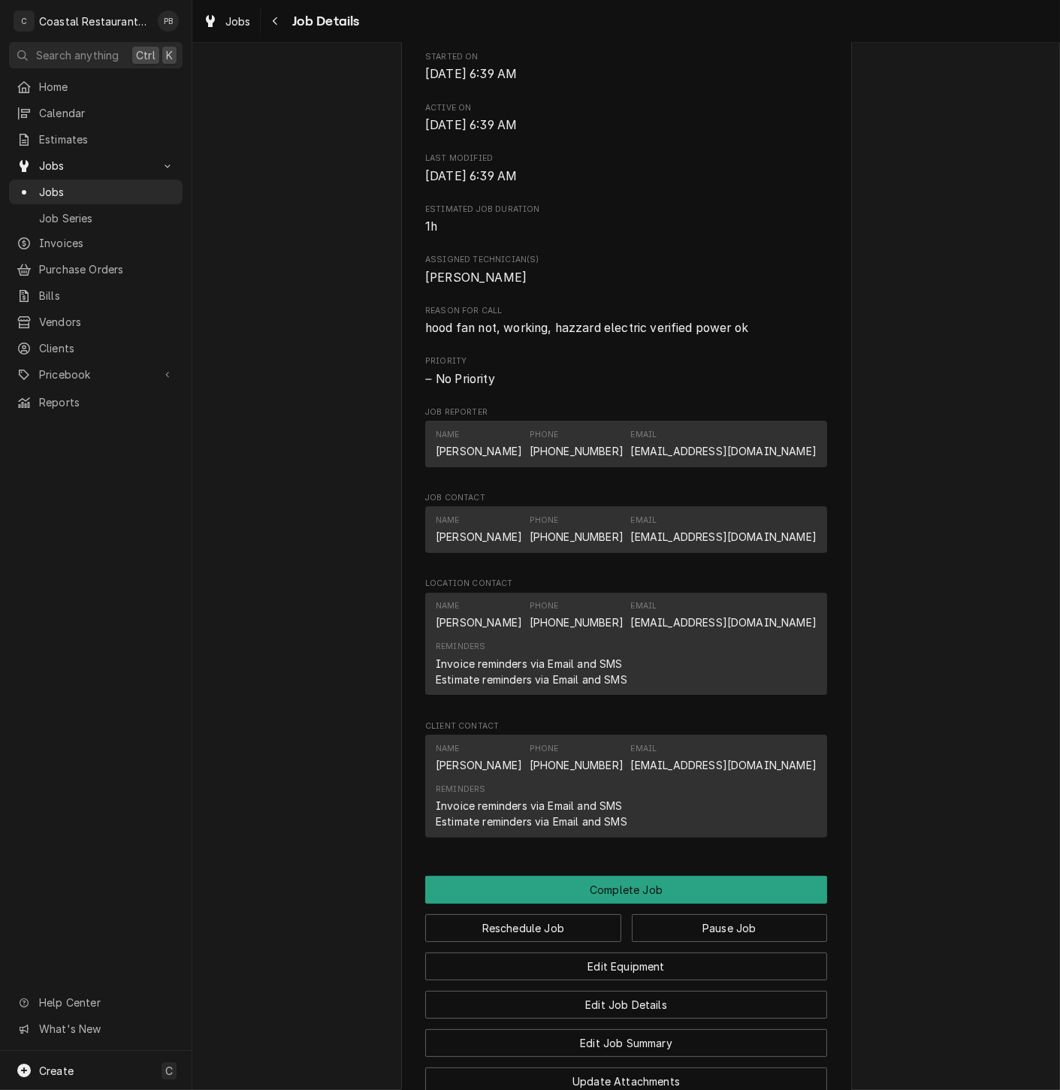
scroll to position [782, 0]
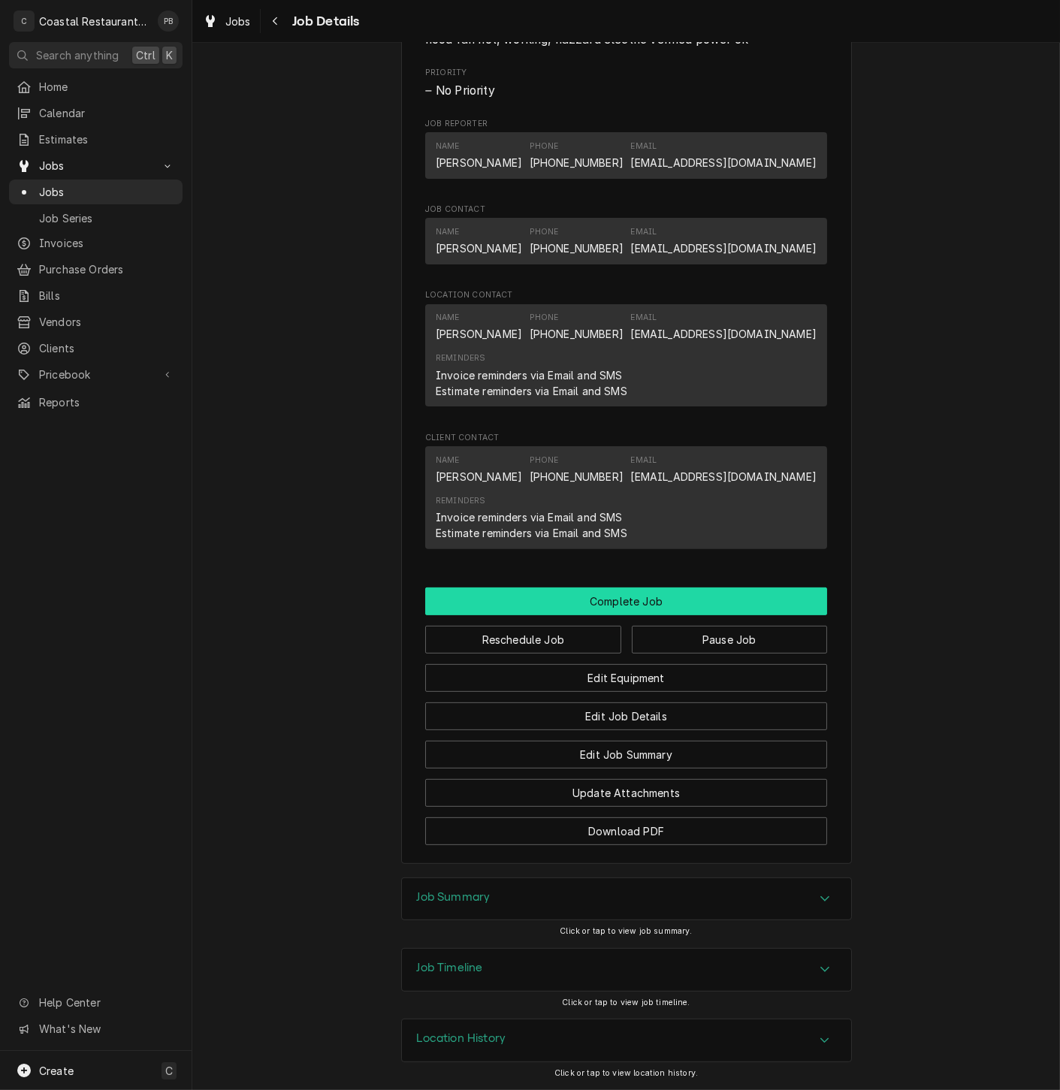
click at [632, 589] on button "Complete Job" at bounding box center [626, 601] width 402 height 28
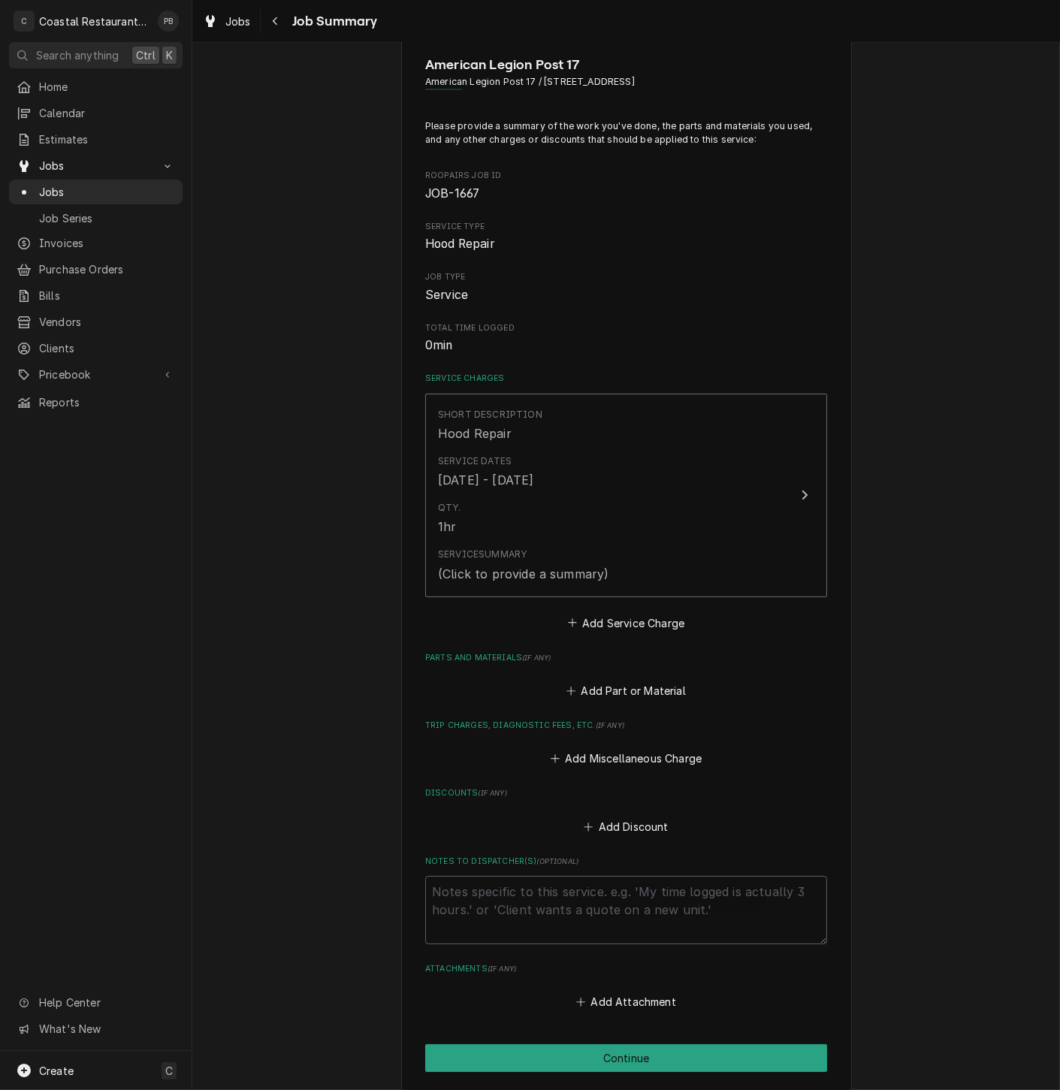
scroll to position [122, 0]
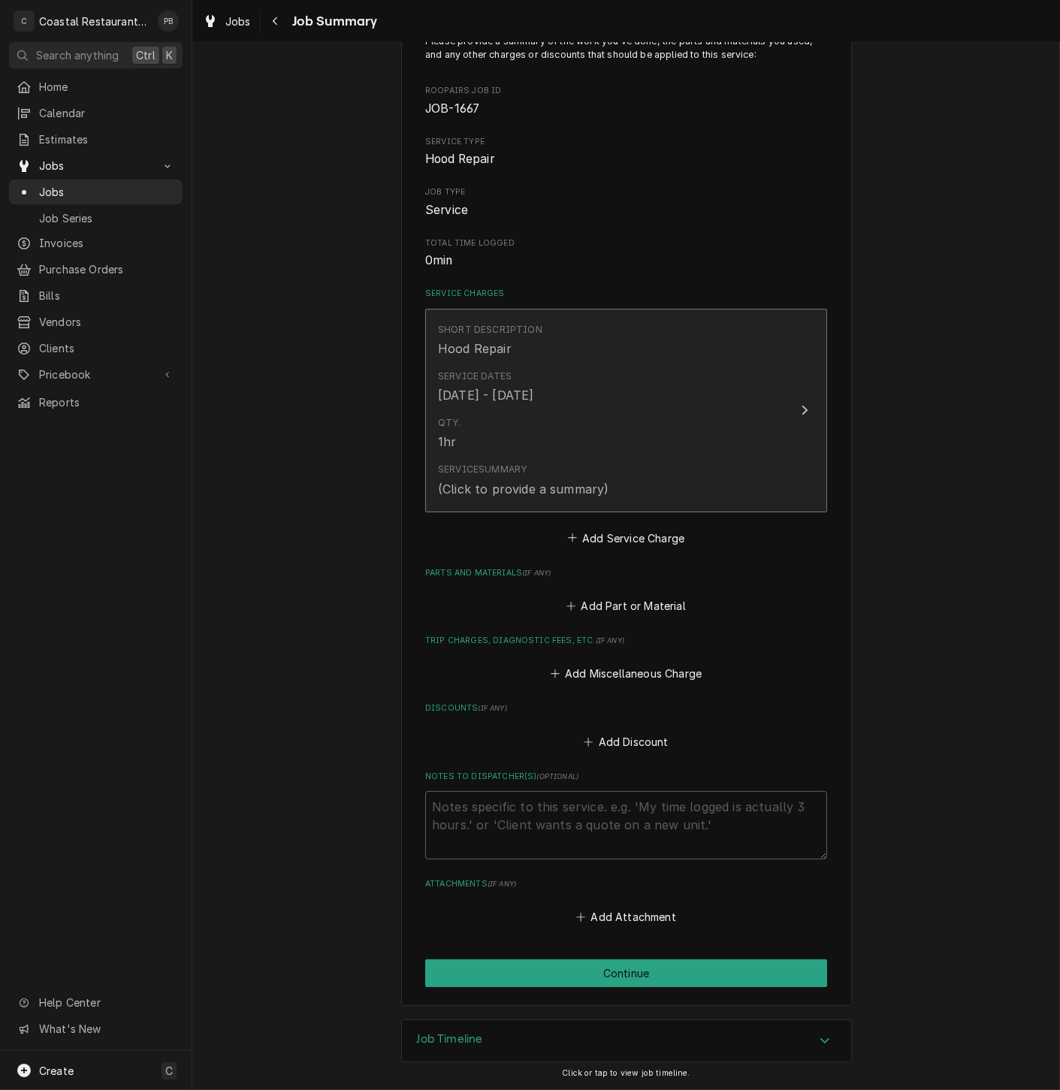
click at [746, 411] on div "Qty. 1hr" at bounding box center [610, 433] width 345 height 47
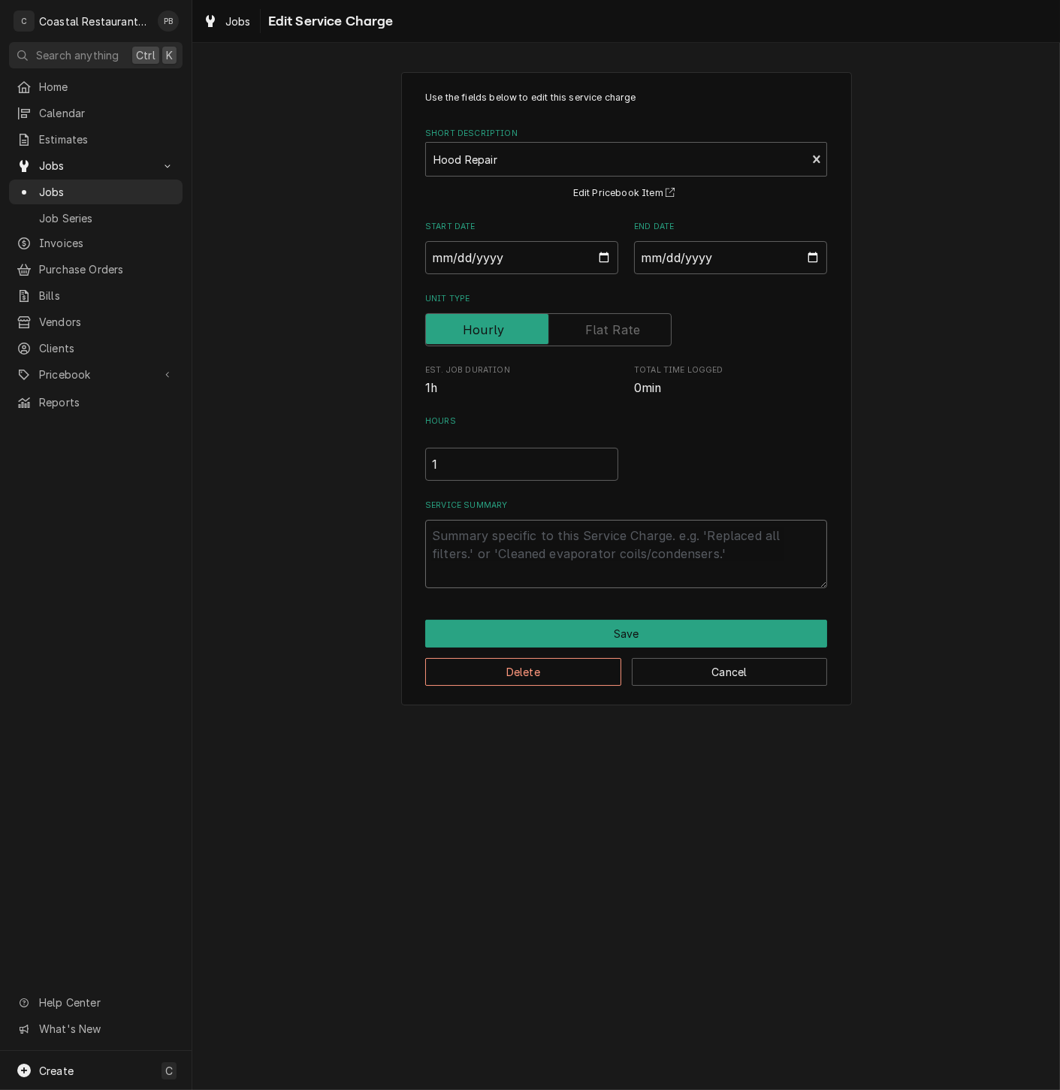
click at [487, 547] on textarea "Service Summary" at bounding box center [626, 554] width 402 height 68
type textarea "x"
type textarea "a"
type textarea "x"
type textarea "ar"
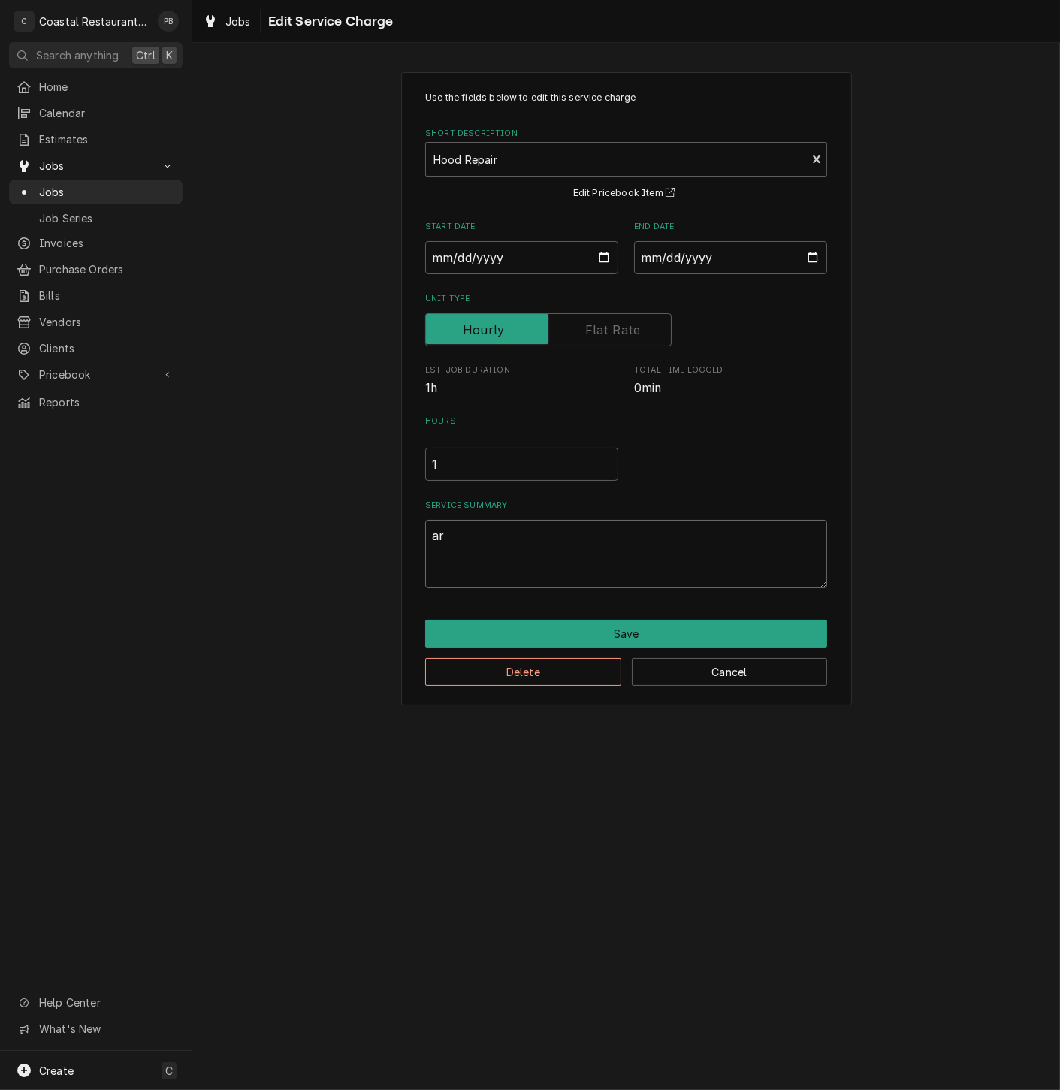
type textarea "x"
type textarea "arr"
type textarea "x"
type textarea "arri"
type textarea "x"
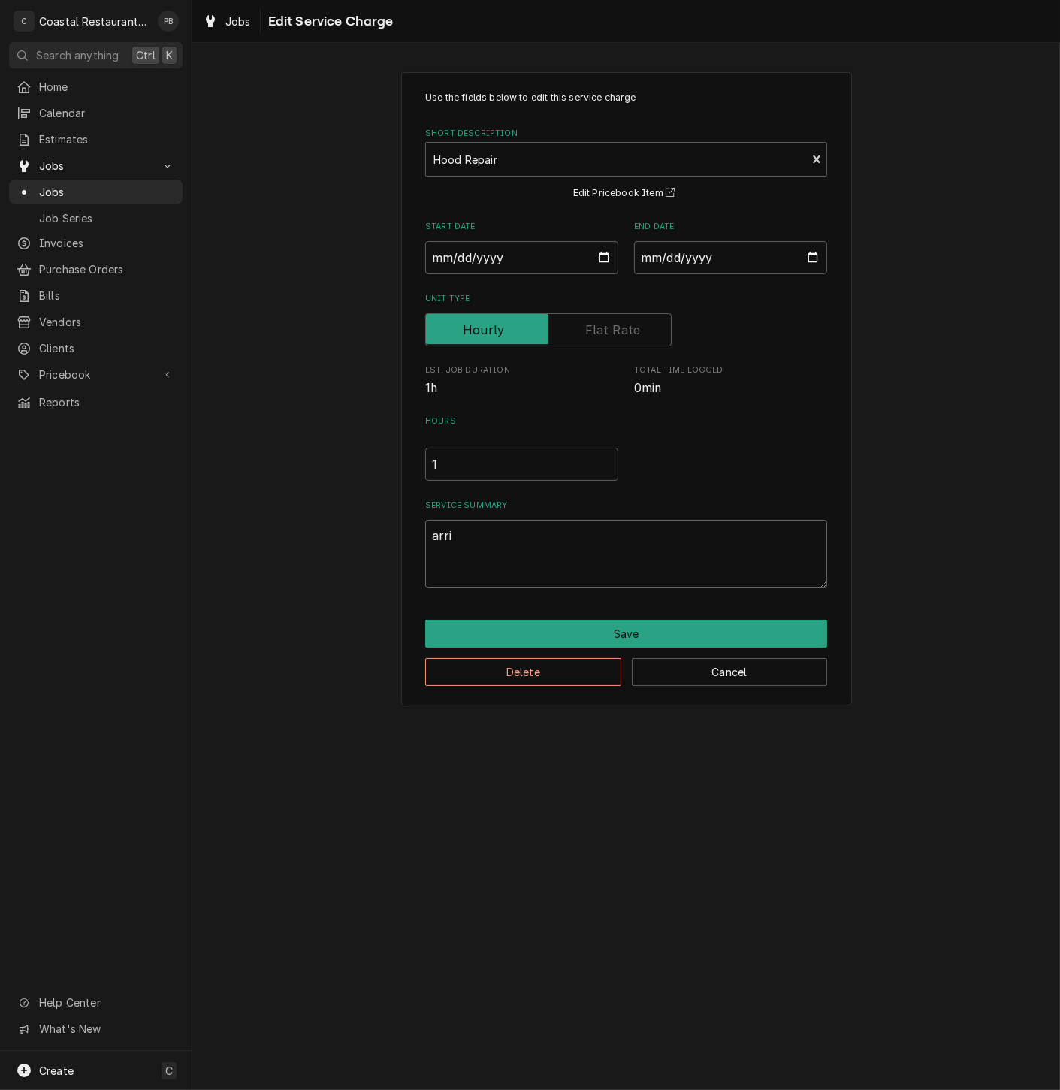
type textarea "arriv"
type textarea "x"
type textarea "arrive"
type textarea "x"
type textarea "arrived"
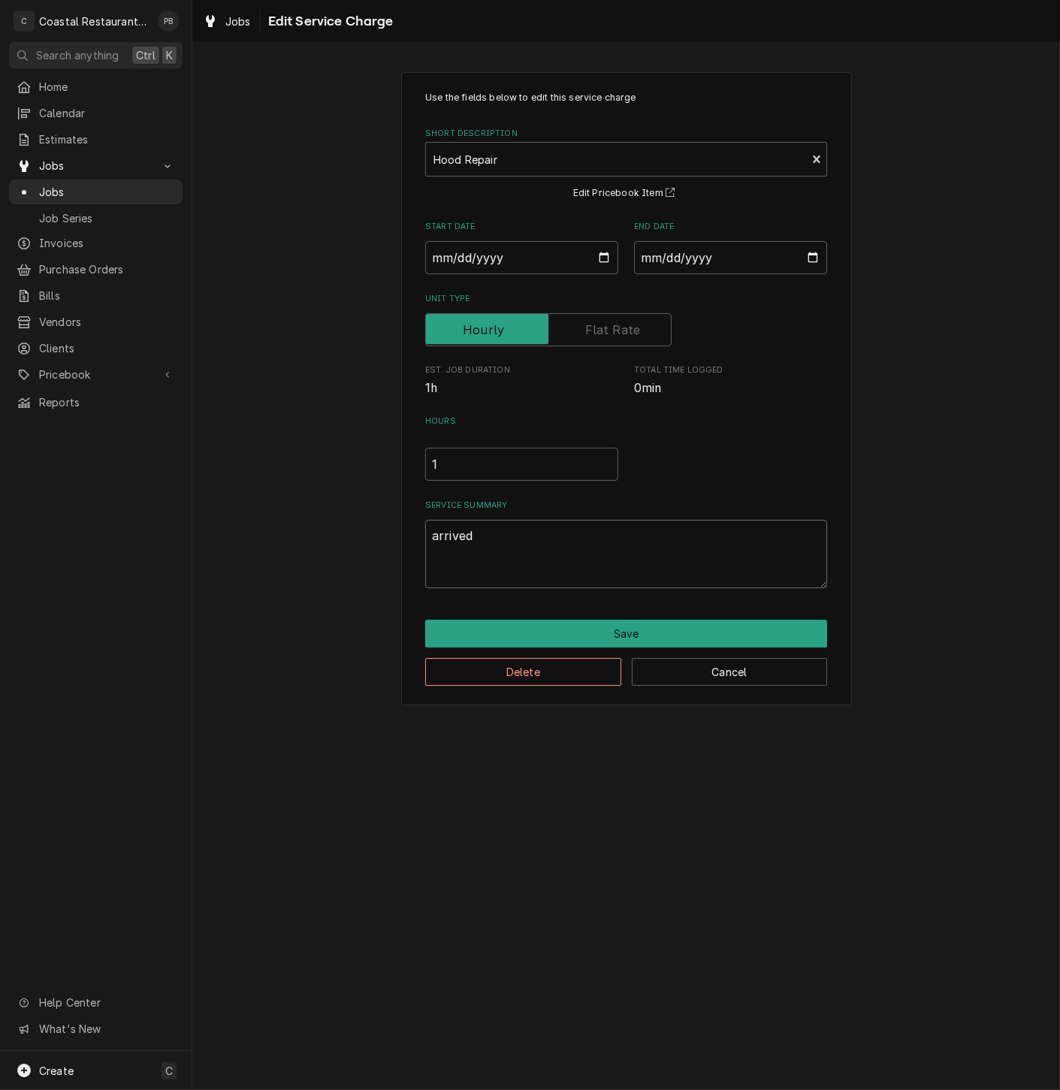
type textarea "x"
type textarea "arrived"
type textarea "x"
type textarea "arrived o"
type textarea "x"
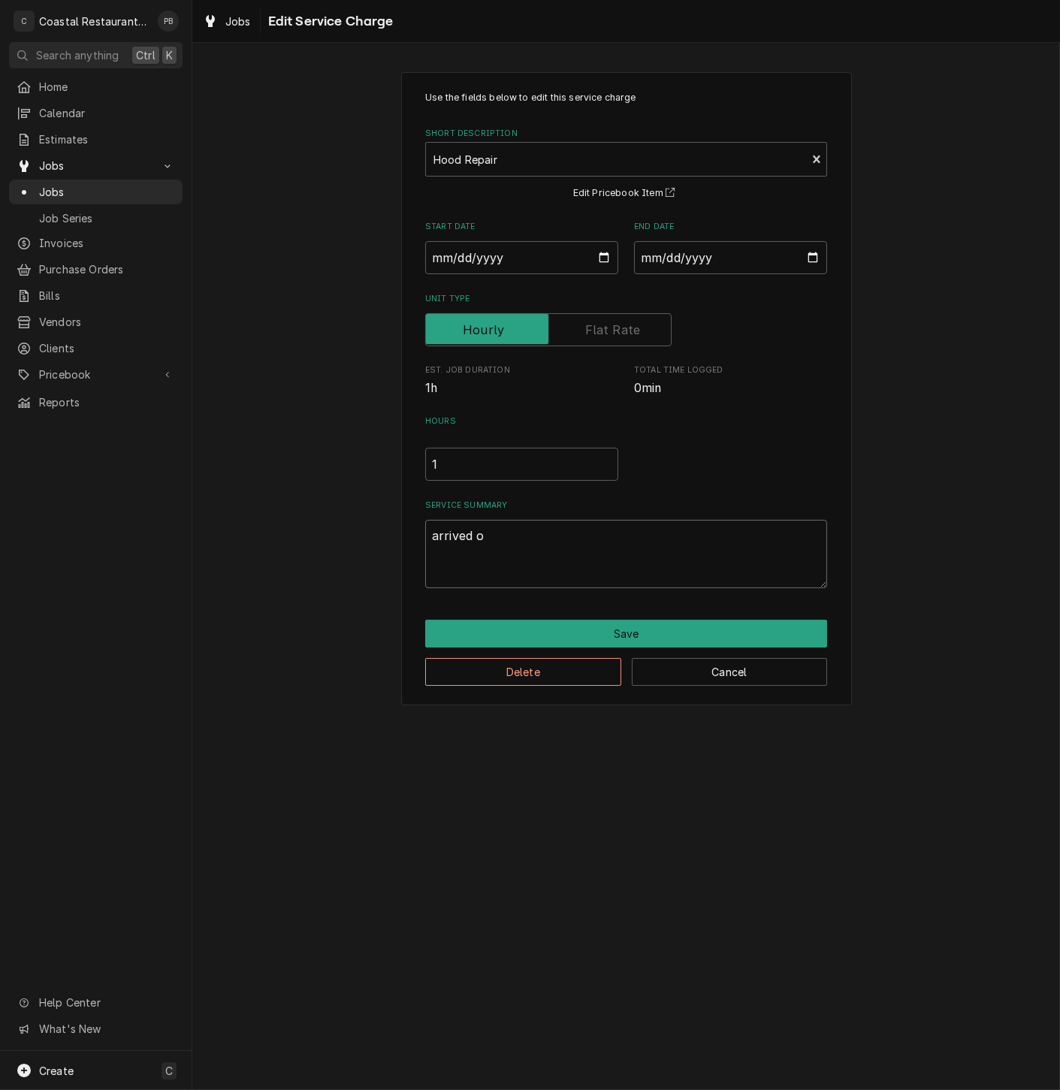
type textarea "arrived on"
type textarea "x"
type textarea "arrived ons"
type textarea "x"
type textarea "arrived onsi"
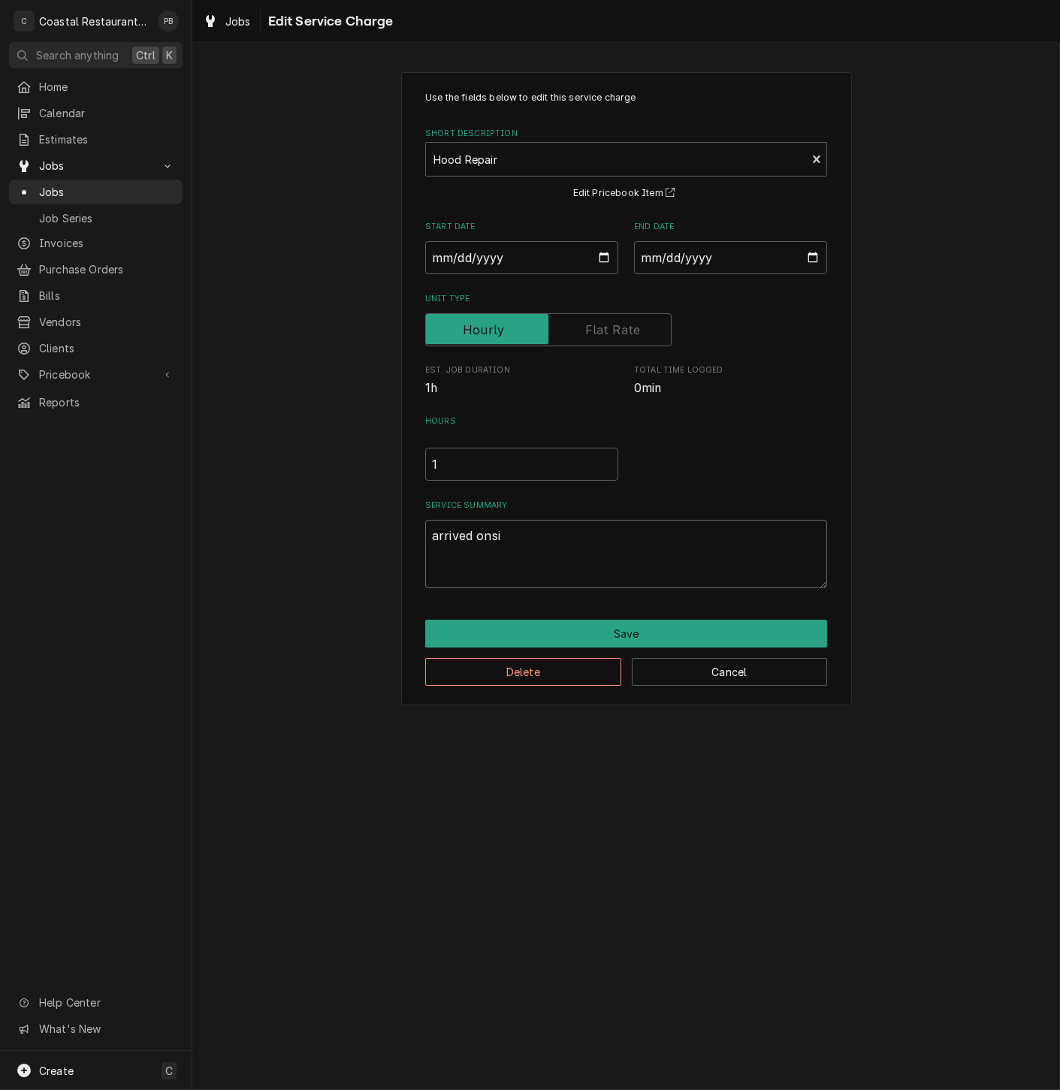
type textarea "x"
type textarea "arrived onsit"
type textarea "x"
type textarea "arrived onsite"
type textarea "x"
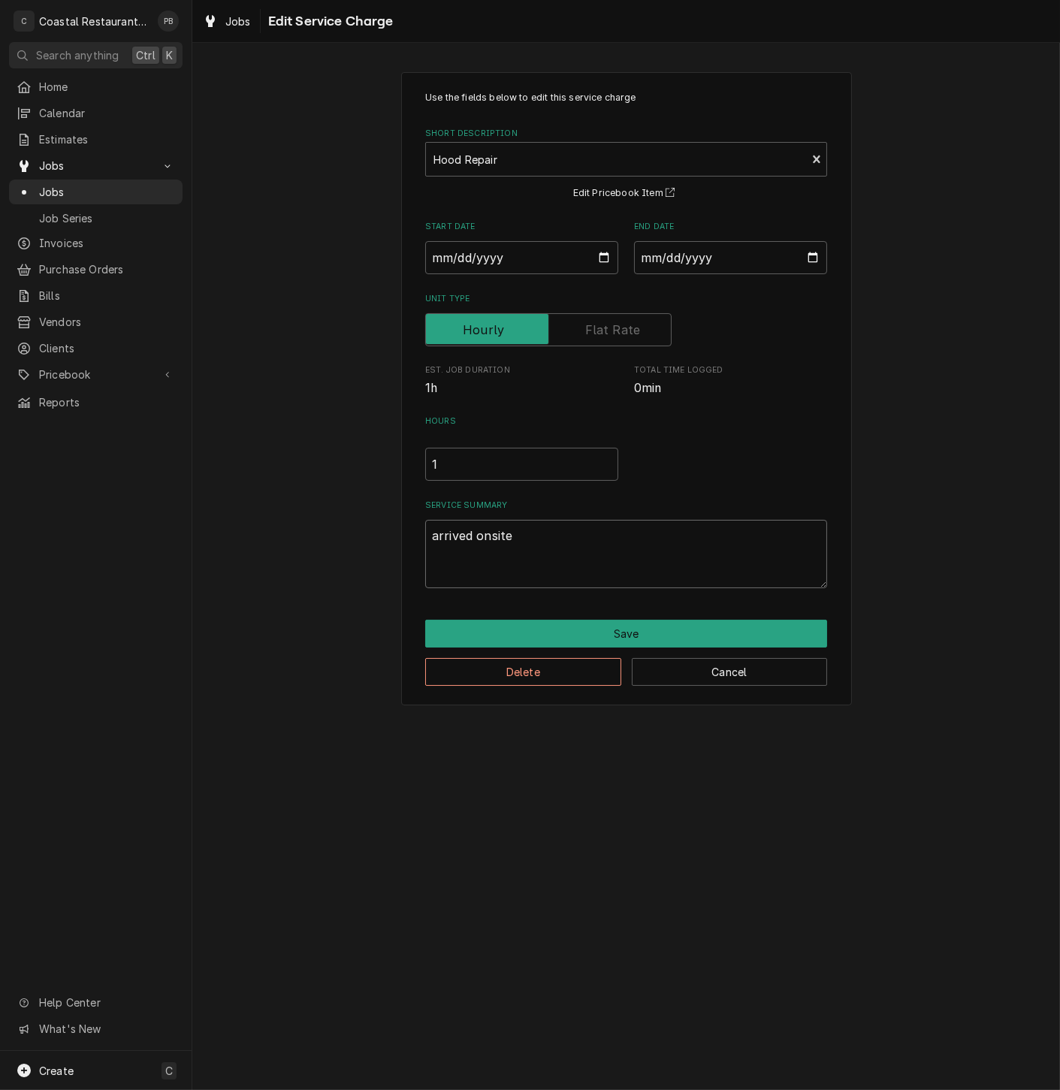
type textarea "arrived onsited"
type textarea "x"
type textarea "arrived onsite"
type textarea "x"
type textarea "arrived onsite,"
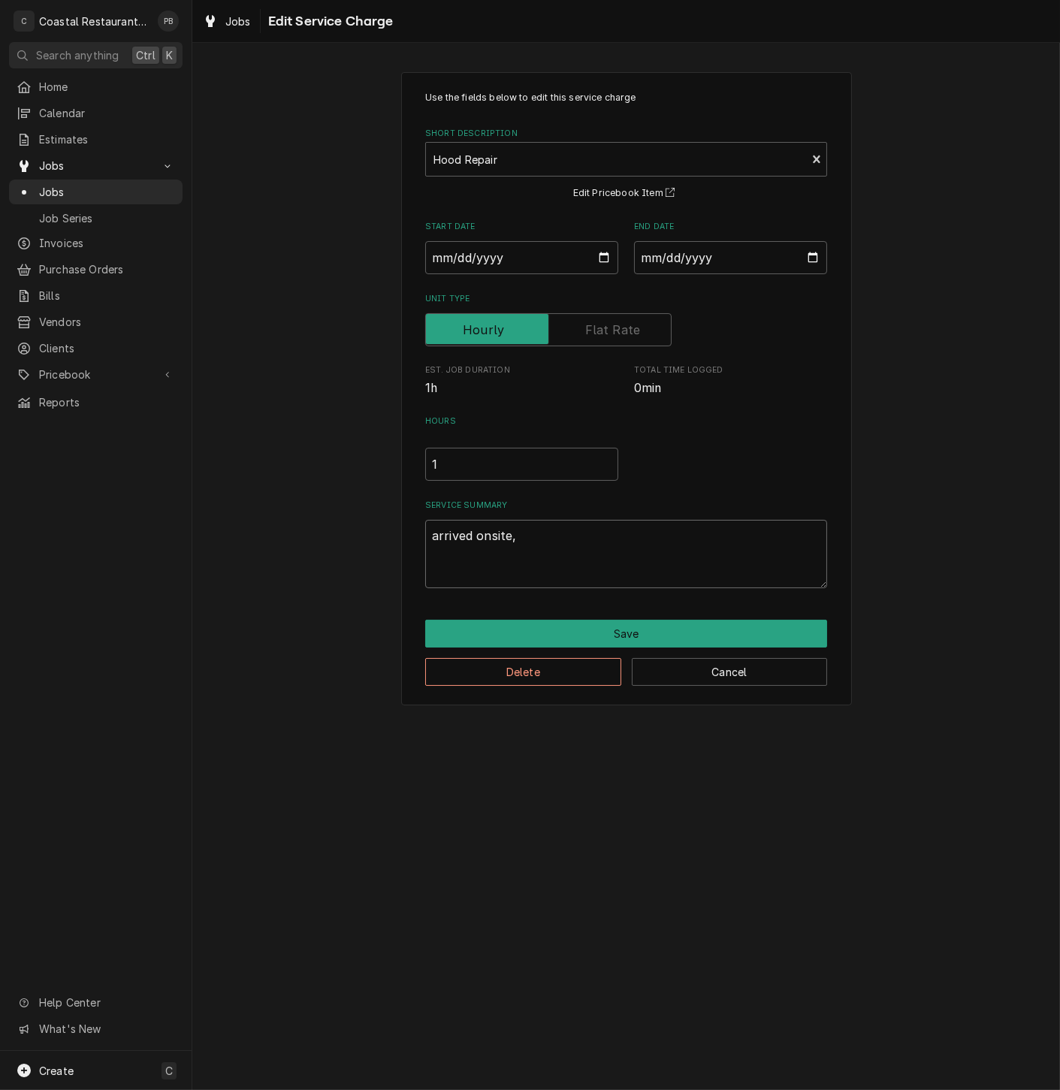
type textarea "x"
type textarea "arrived onsite,"
type textarea "x"
type textarea "arrived onsite, m"
type textarea "x"
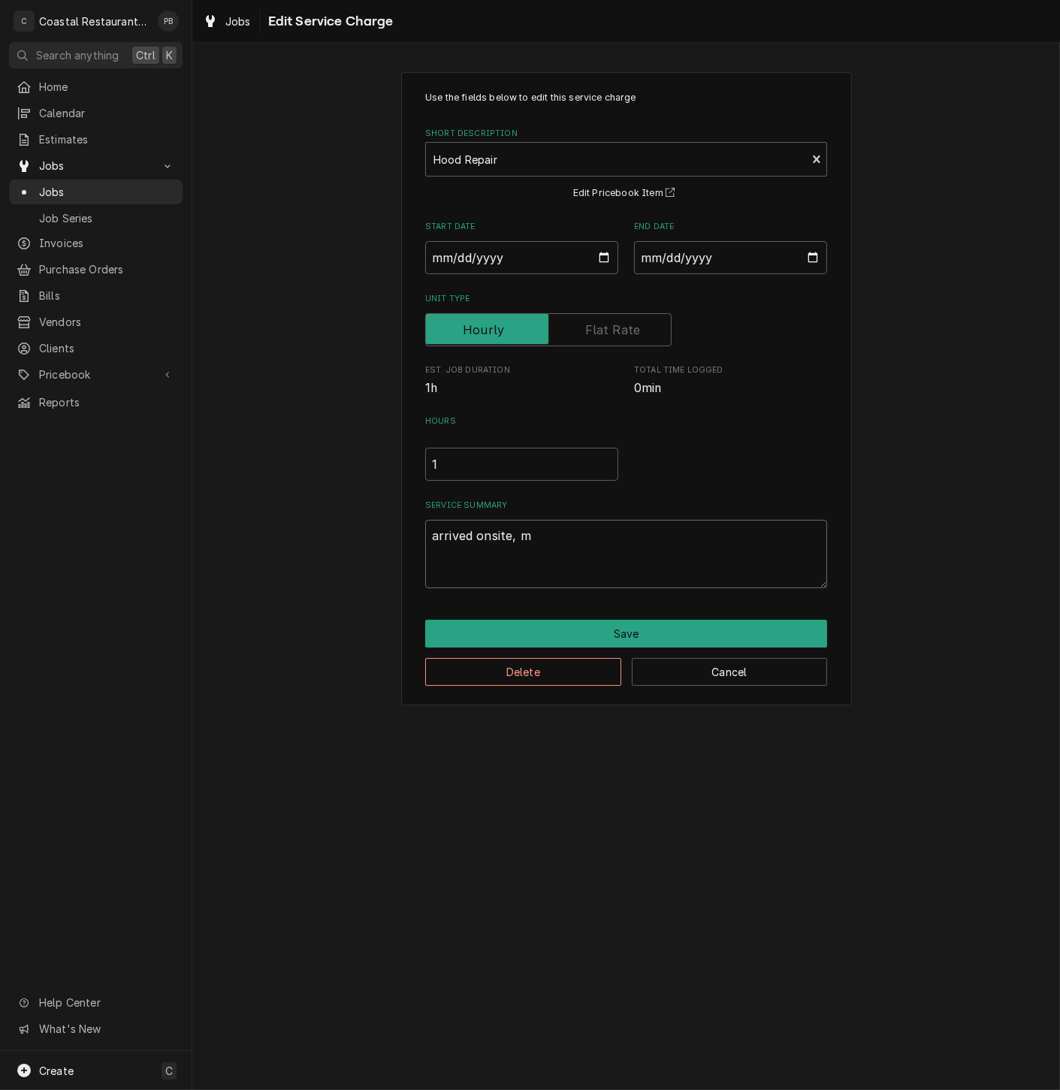
type textarea "arrived onsite, me"
type textarea "x"
type textarea "arrived onsite, met"
type textarea "x"
type textarea "arrived onsite, met"
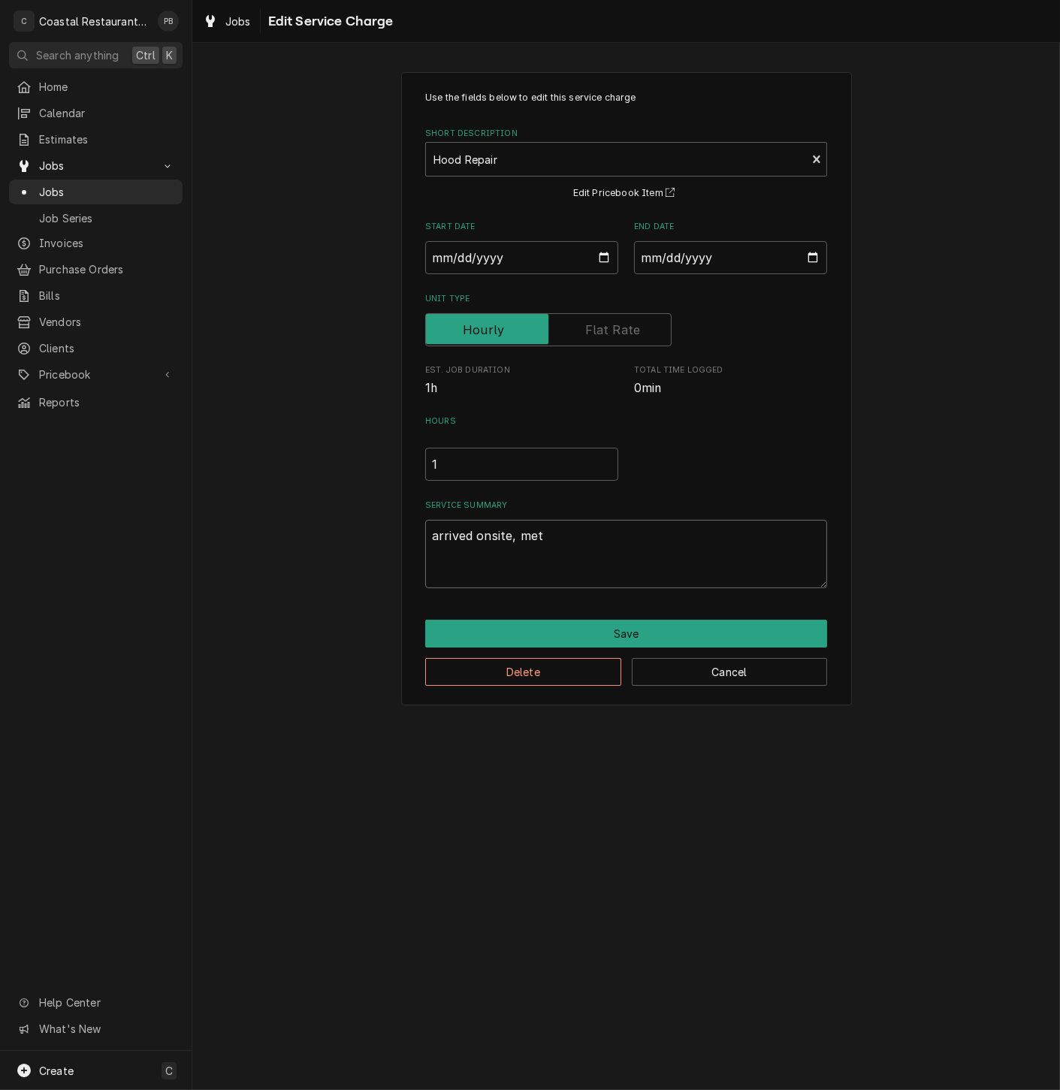
type textarea "x"
type textarea "arrived onsite, met w"
type textarea "x"
type textarea "arrived onsite, met wi"
type textarea "x"
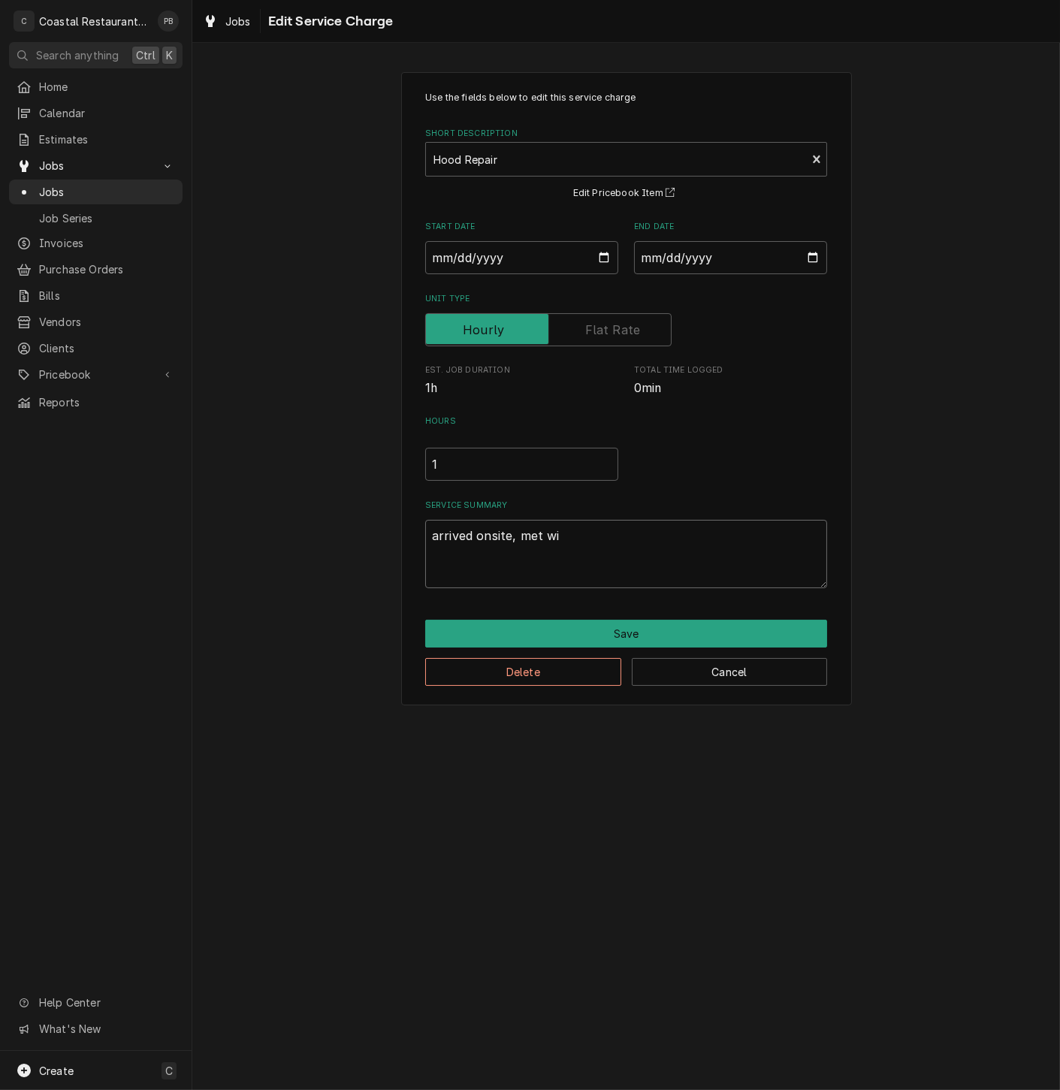
type textarea "arrived onsite, met wit"
type textarea "x"
type textarea "arrived onsite, met with"
type textarea "x"
type textarea "arrived onsite, met with"
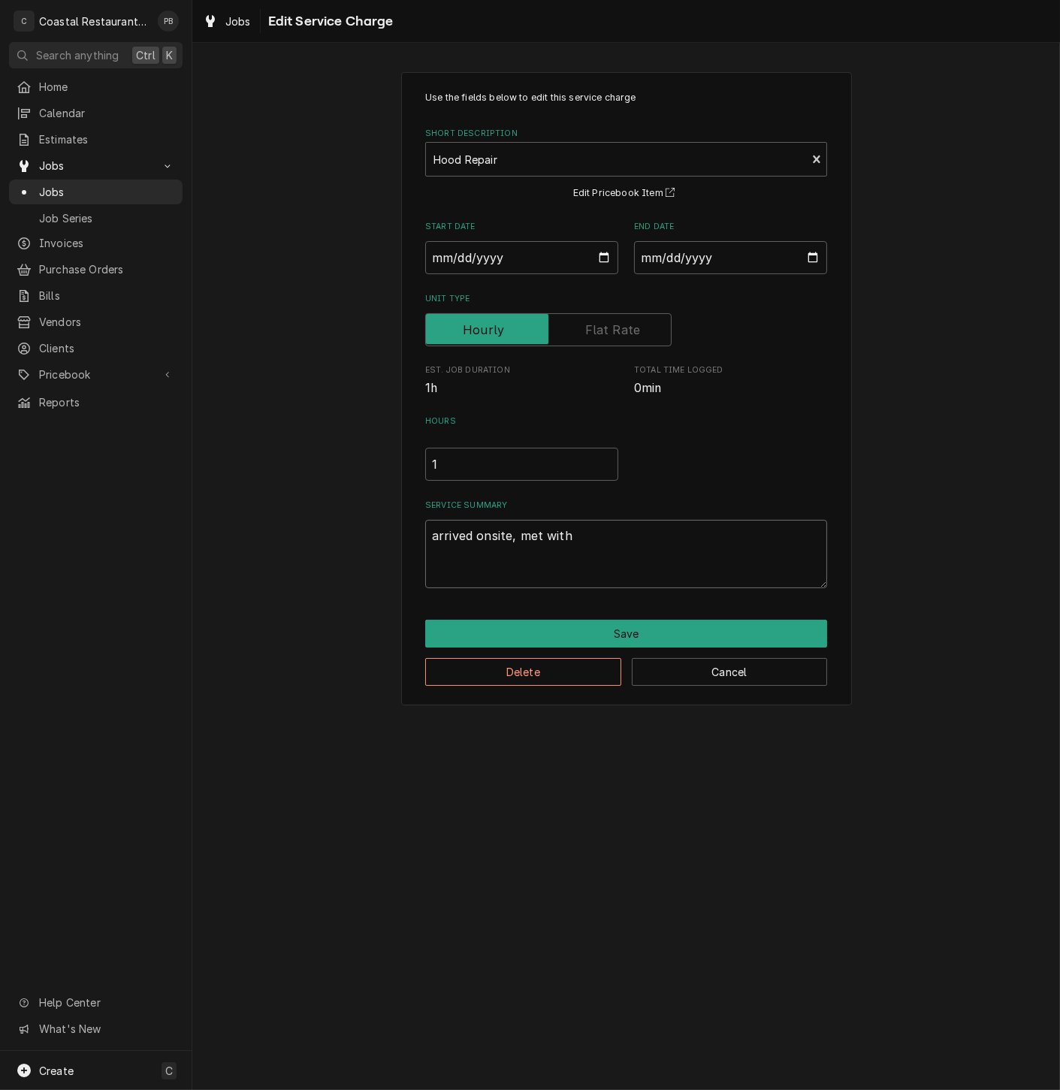
type textarea "x"
type textarea "arrived onsite, met with r"
type textarea "x"
type textarea "arrived onsite, met with re"
type textarea "x"
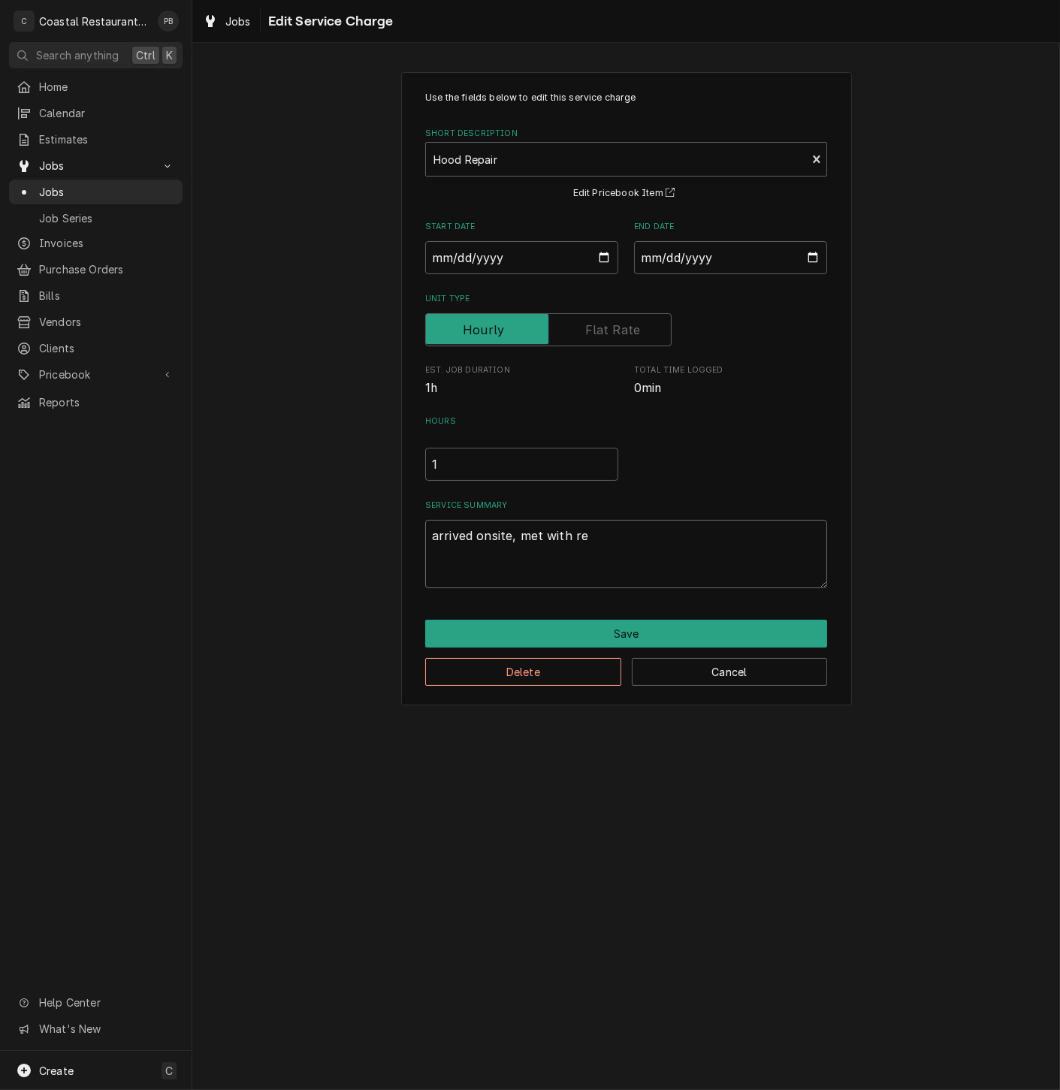
type textarea "arrived onsite, met with reu"
type textarea "x"
type textarea "arrived onsite, met with re"
type textarea "x"
type textarea "arrived onsite, met with r"
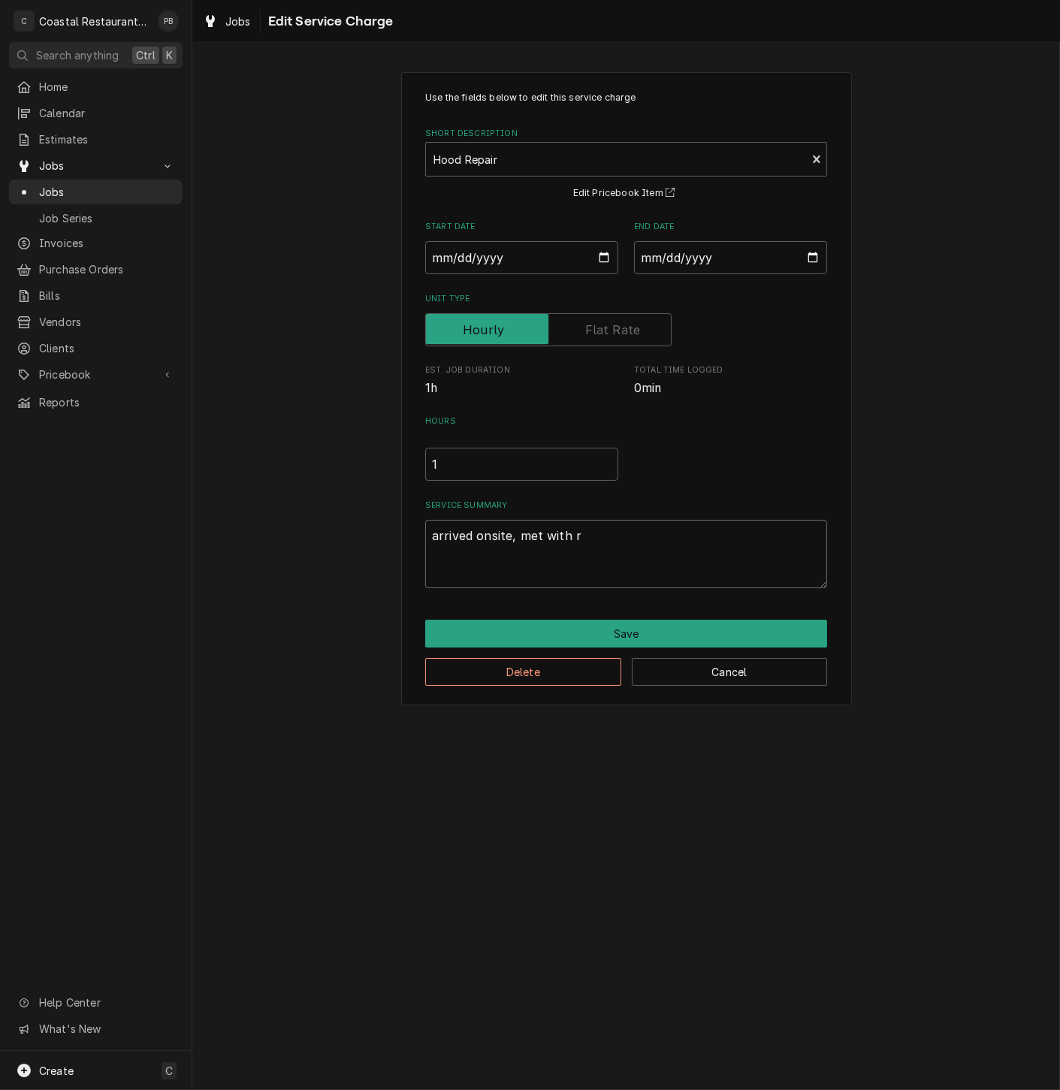
type textarea "x"
type textarea "arrived onsite, met with ru"
type textarea "x"
type textarea "arrived onsite, met with rup"
type textarea "x"
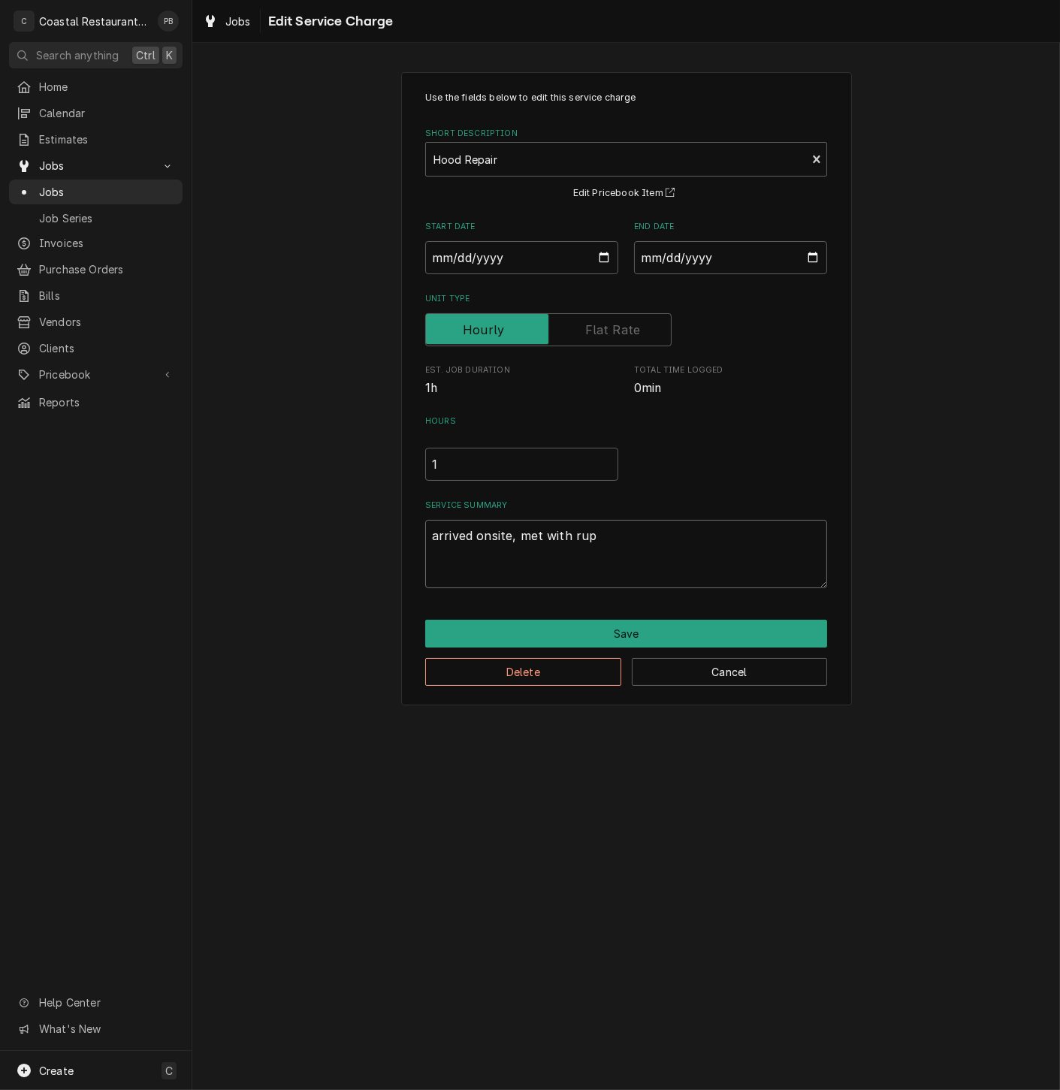
type textarea "arrived onsite, met with rupo"
type textarea "x"
type textarea "arrived onsite, met with rup"
type textarea "x"
type textarea "arrived onsite, met with rupe"
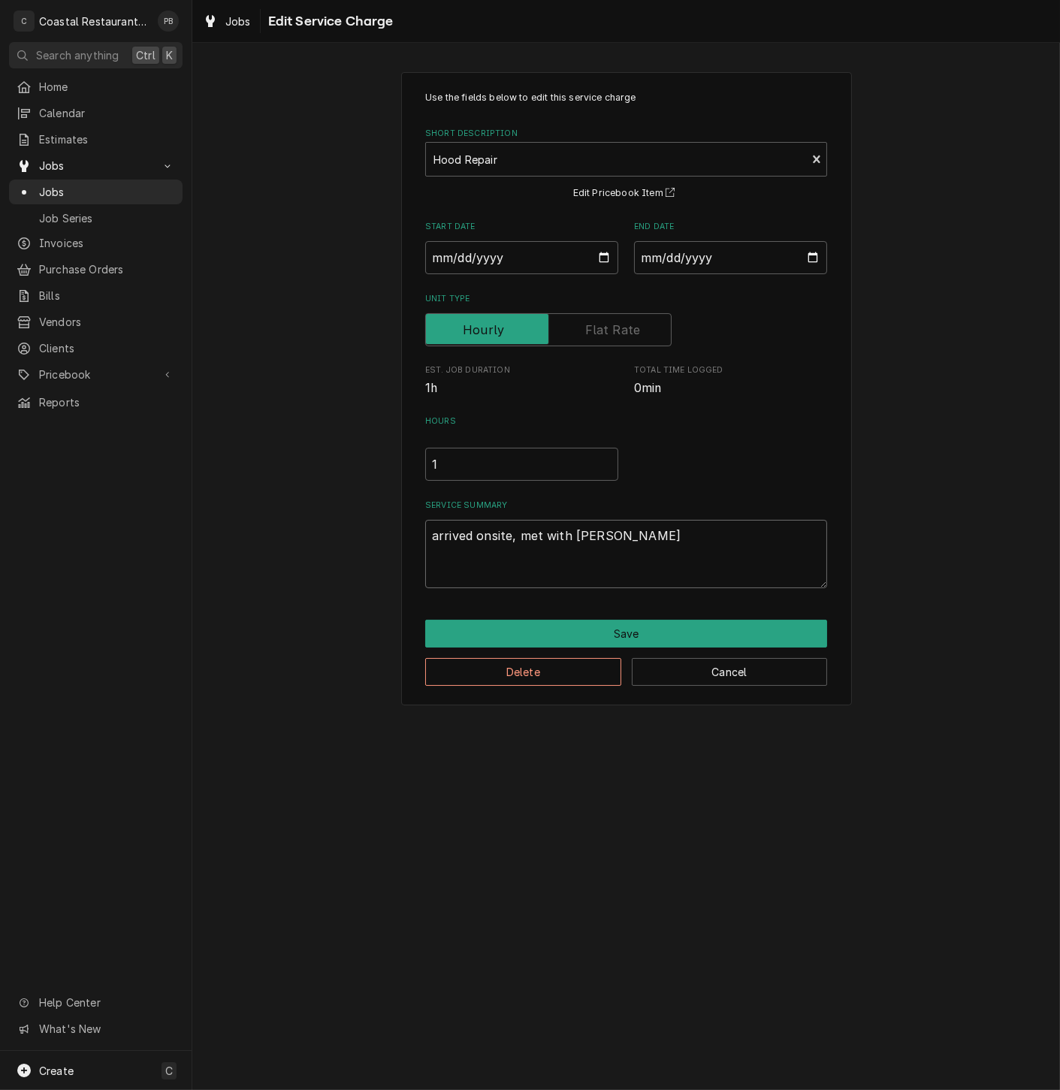
type textarea "x"
type textarea "arrived onsite, met with ruper"
type textarea "x"
type textarea "arrived onsite, met with rupert"
type textarea "x"
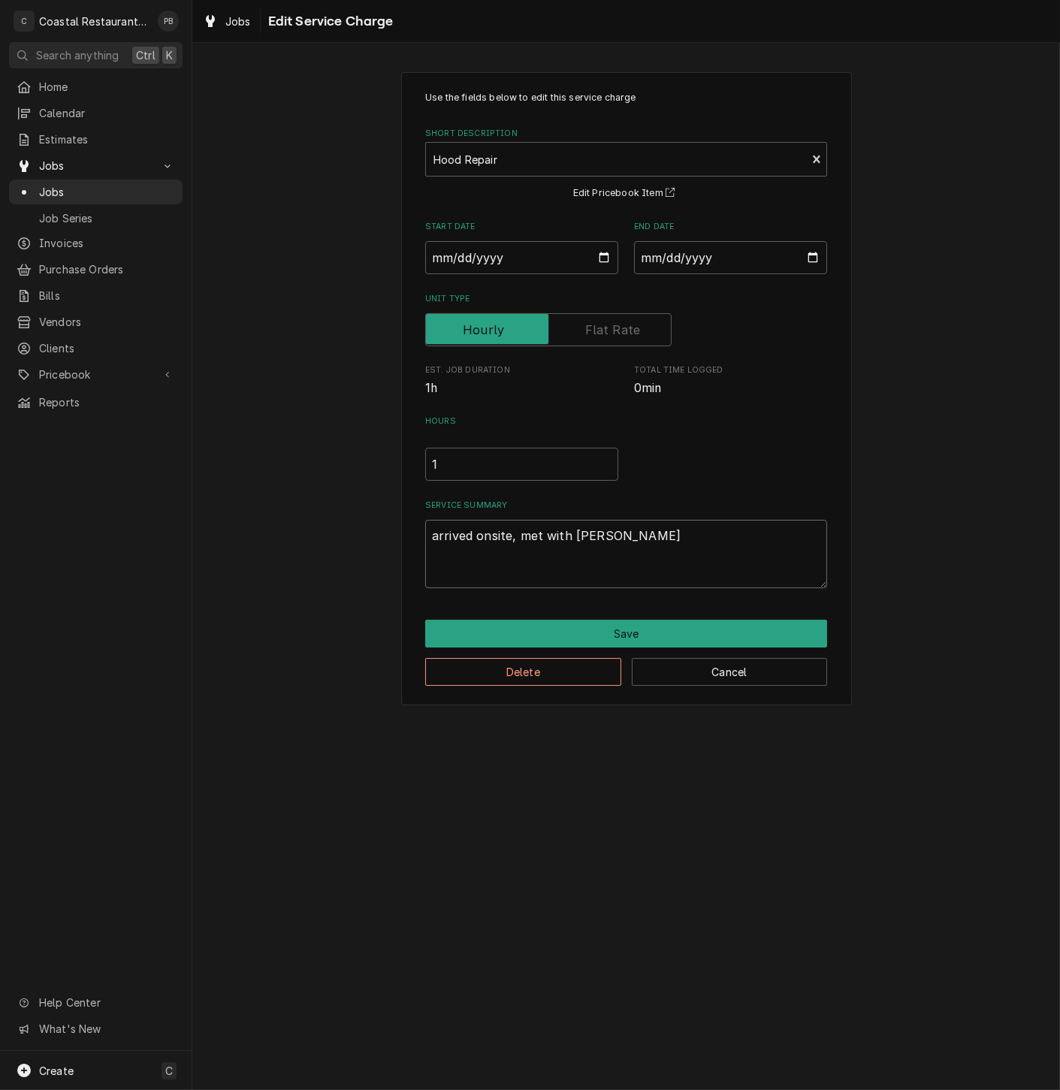
type textarea "arrived onsite, met with rupert,"
type textarea "x"
type textarea "arrived onsite, met with rupert,"
type textarea "x"
type textarea "arrived onsite, met with rupert, w"
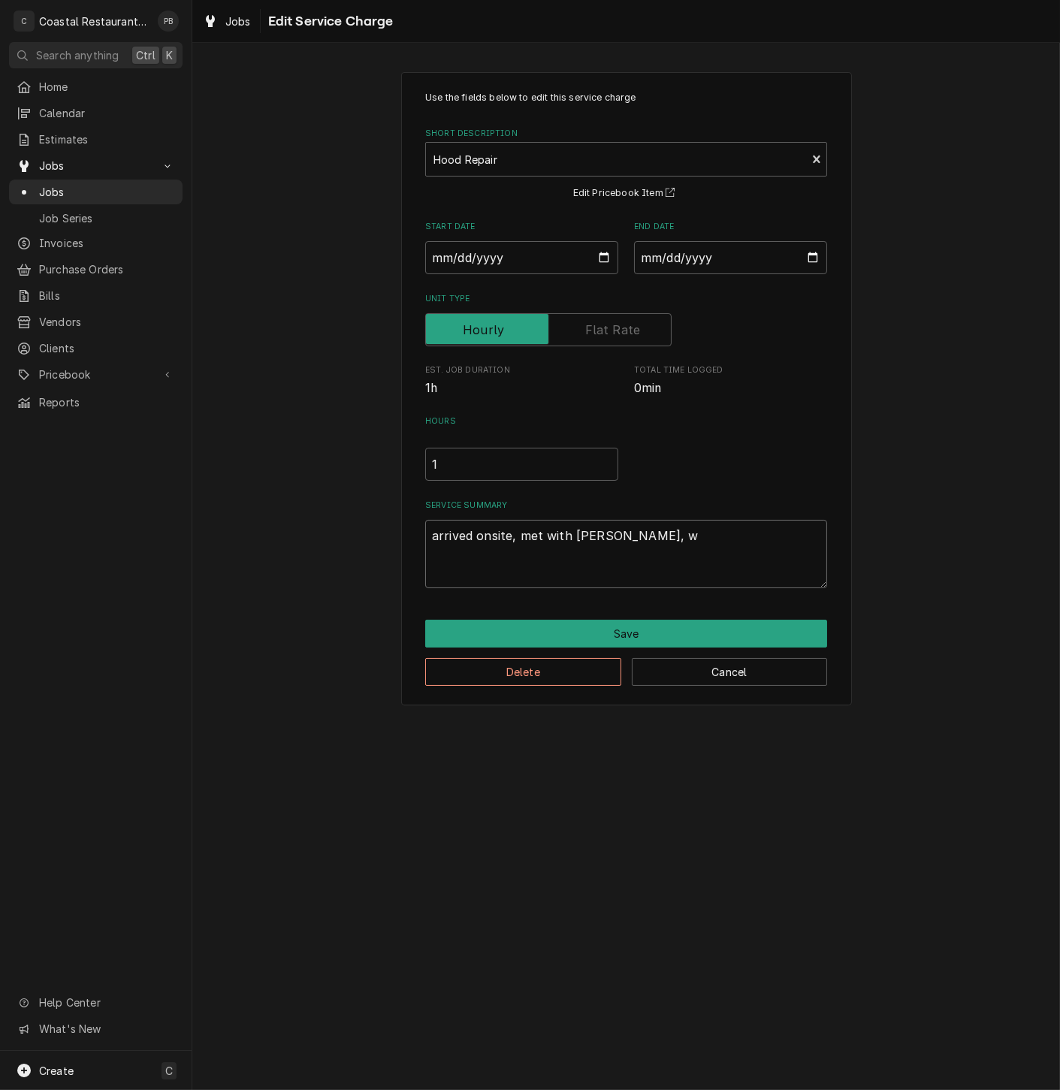
type textarea "x"
type textarea "arrived onsite, met with rupert, wa"
type textarea "x"
type textarea "arrived onsite, met with rupert, was"
type textarea "x"
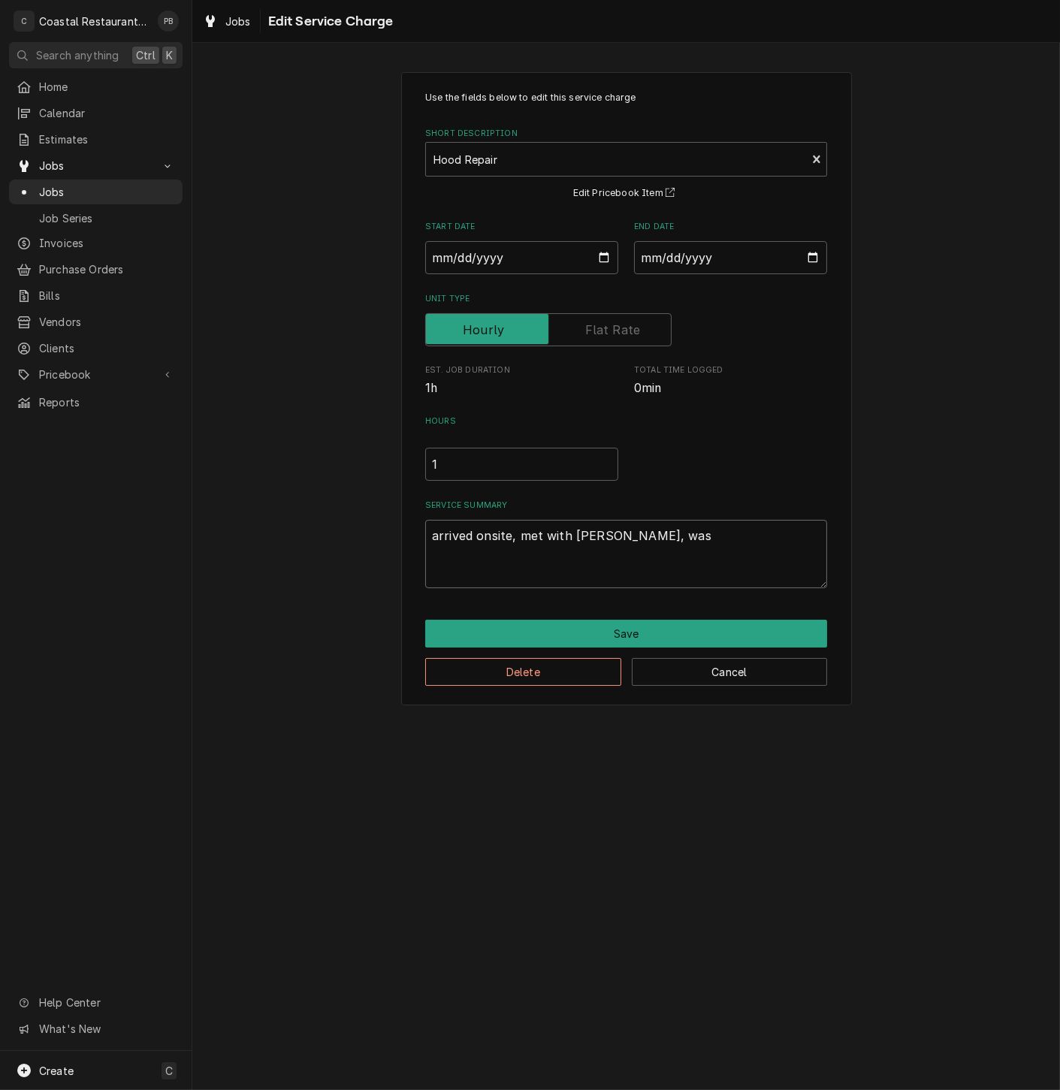
type textarea "arrived onsite, met with rupert, was"
type textarea "x"
type textarea "arrived onsite, met with rupert, was s"
type textarea "x"
type textarea "arrived onsite, met with rupert, was sh"
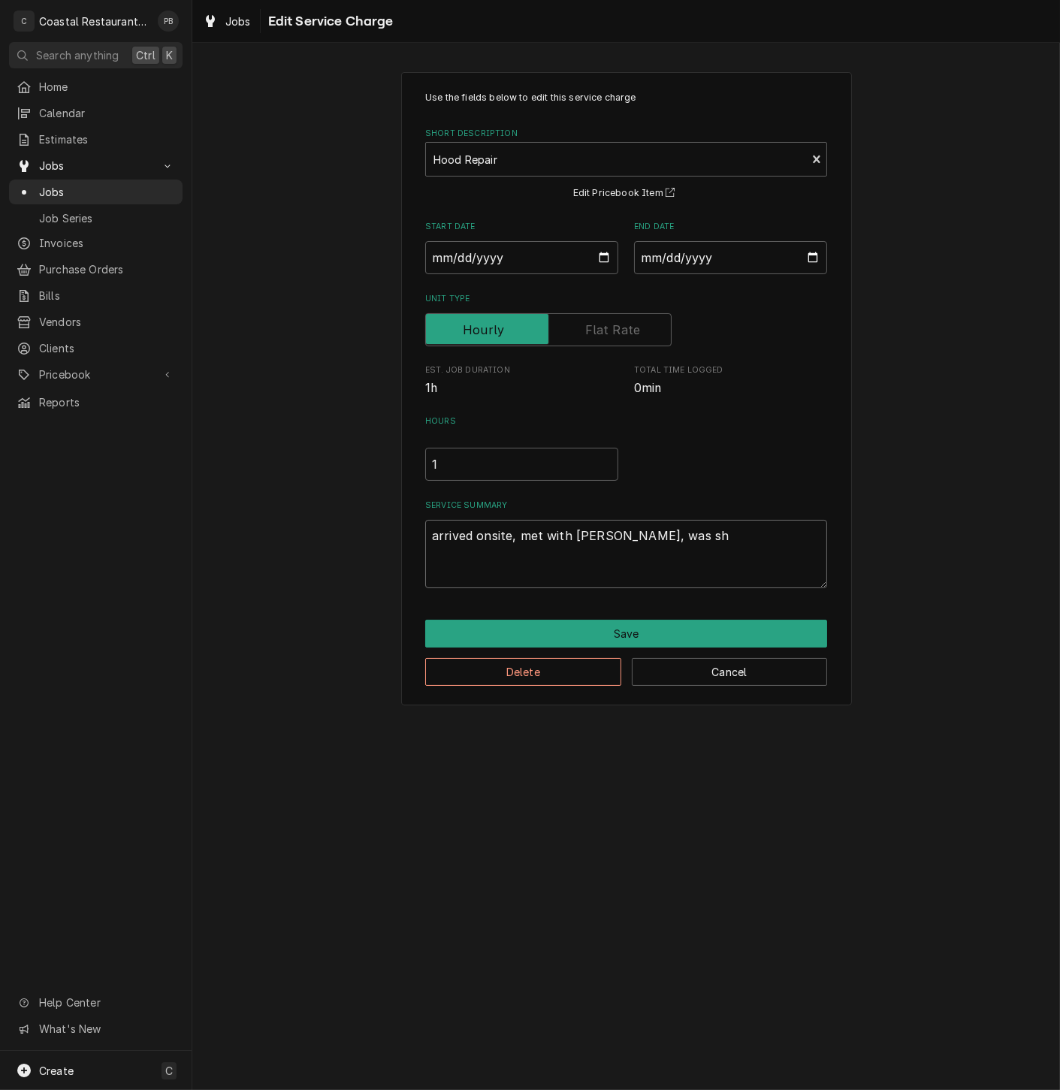
type textarea "x"
type textarea "arrived onsite, met with rupert, was sho"
type textarea "x"
type textarea "arrived onsite, met with rupert, was show"
type textarea "x"
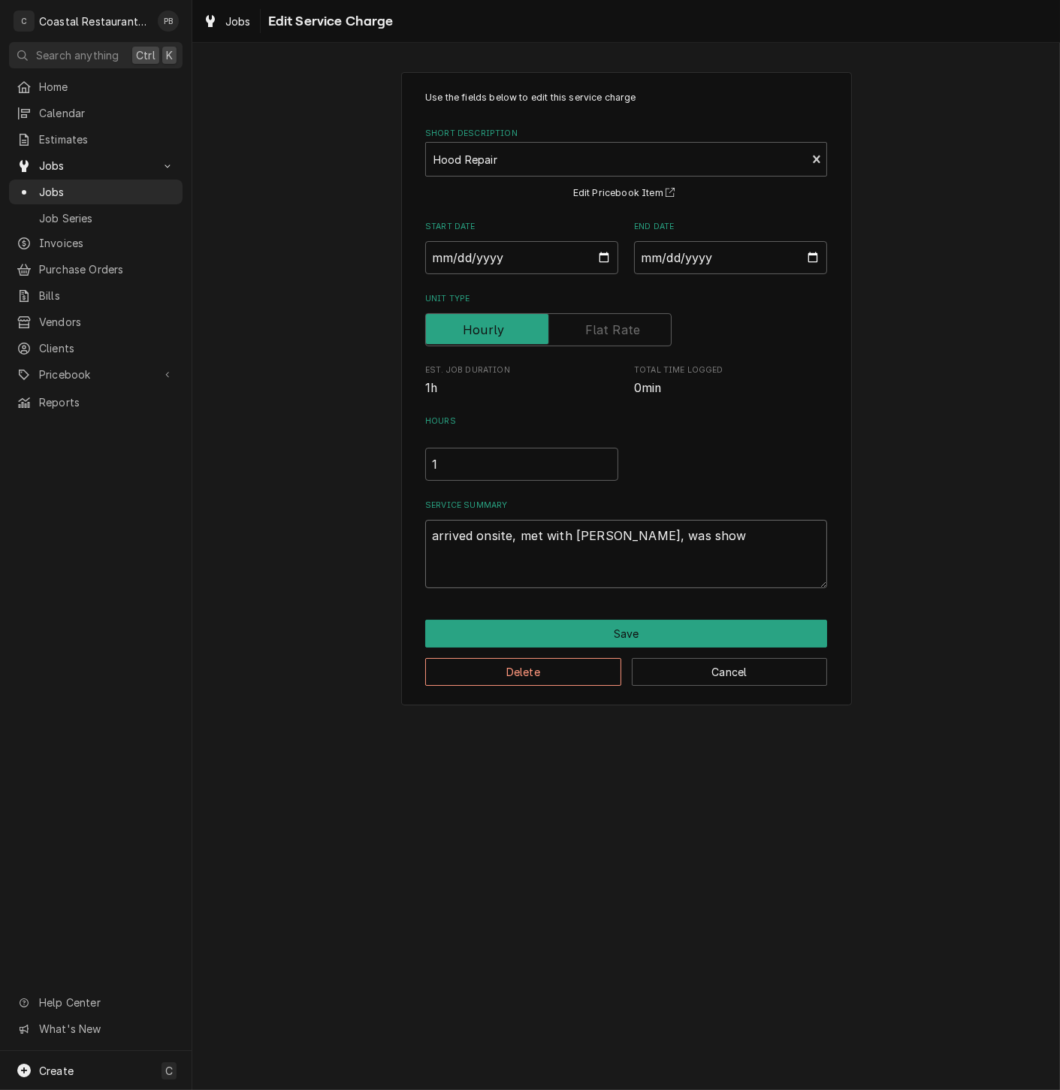
type textarea "arrived onsite, met with rupert, was shown"
type textarea "x"
type textarea "arrived onsite, met with rupert, was shown"
type textarea "x"
type textarea "arrived onsite, met with rupert, was shown ho"
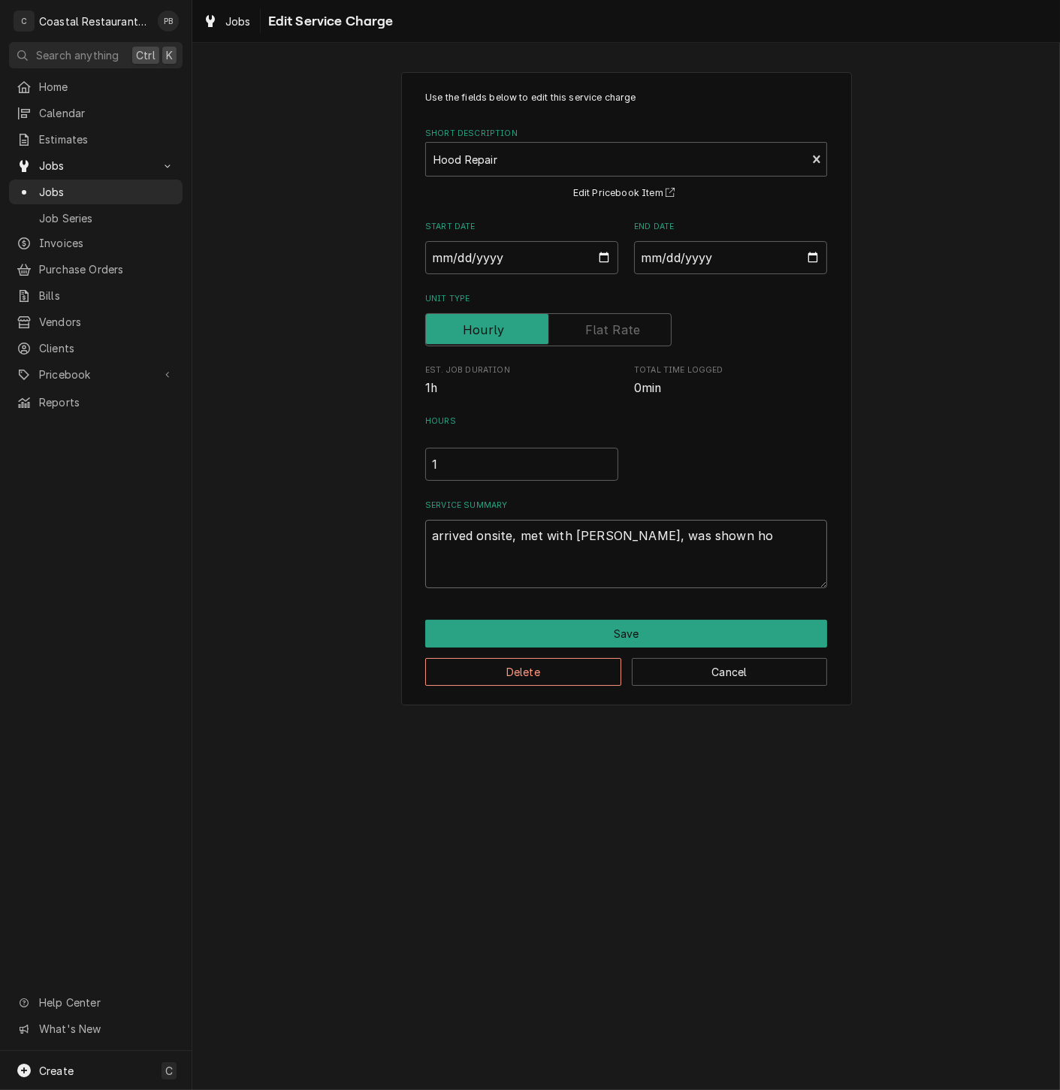
type textarea "x"
type textarea "arrived onsite, met with rupert, was shown hod"
type textarea "x"
type textarea "arrived onsite, met with rupert, was shown hodo"
type textarea "x"
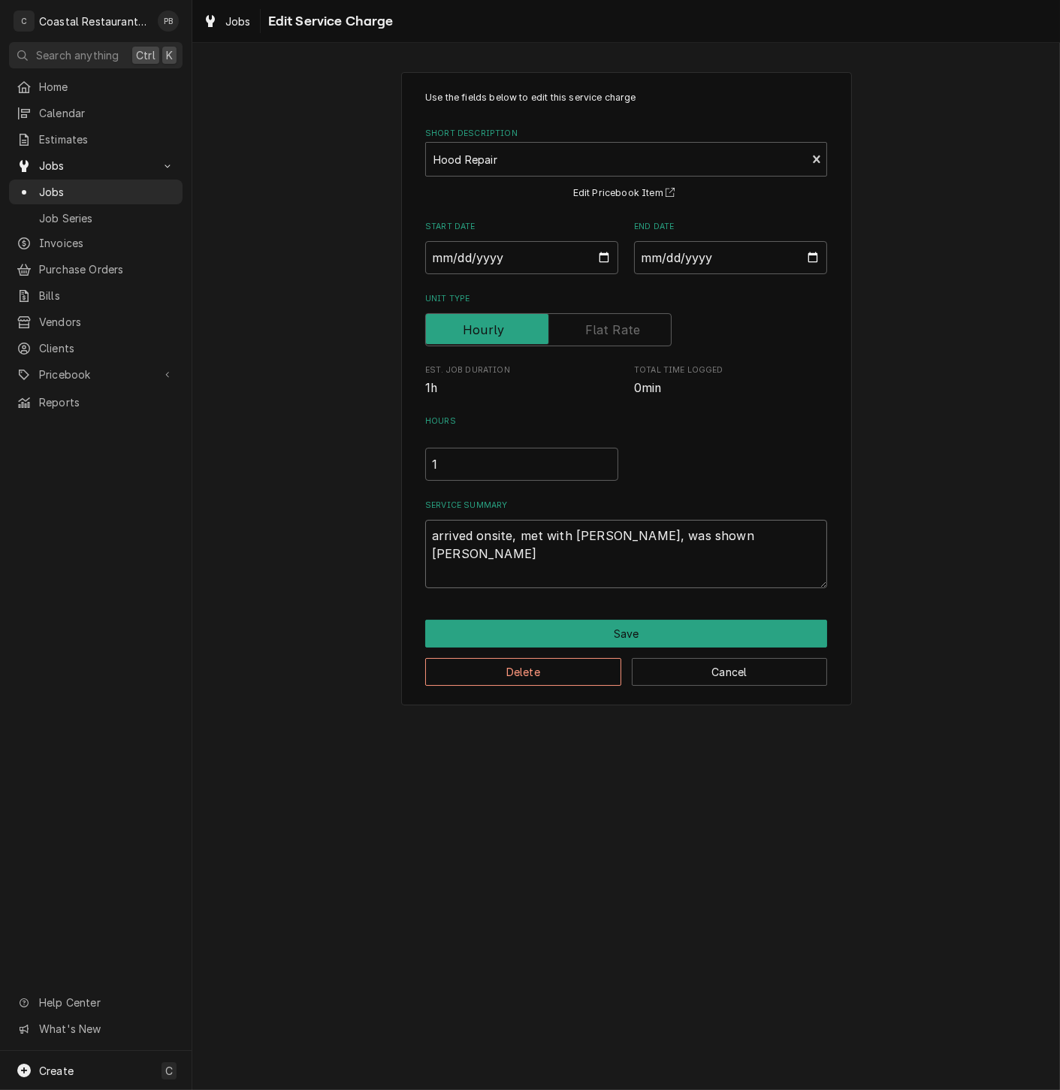
type textarea "arrived onsite, met with rupert, was shown hod"
type textarea "x"
type textarea "arrived onsite, met with rupert, was shown ho"
type textarea "x"
type textarea "arrived onsite, met with rupert, was shown hoo"
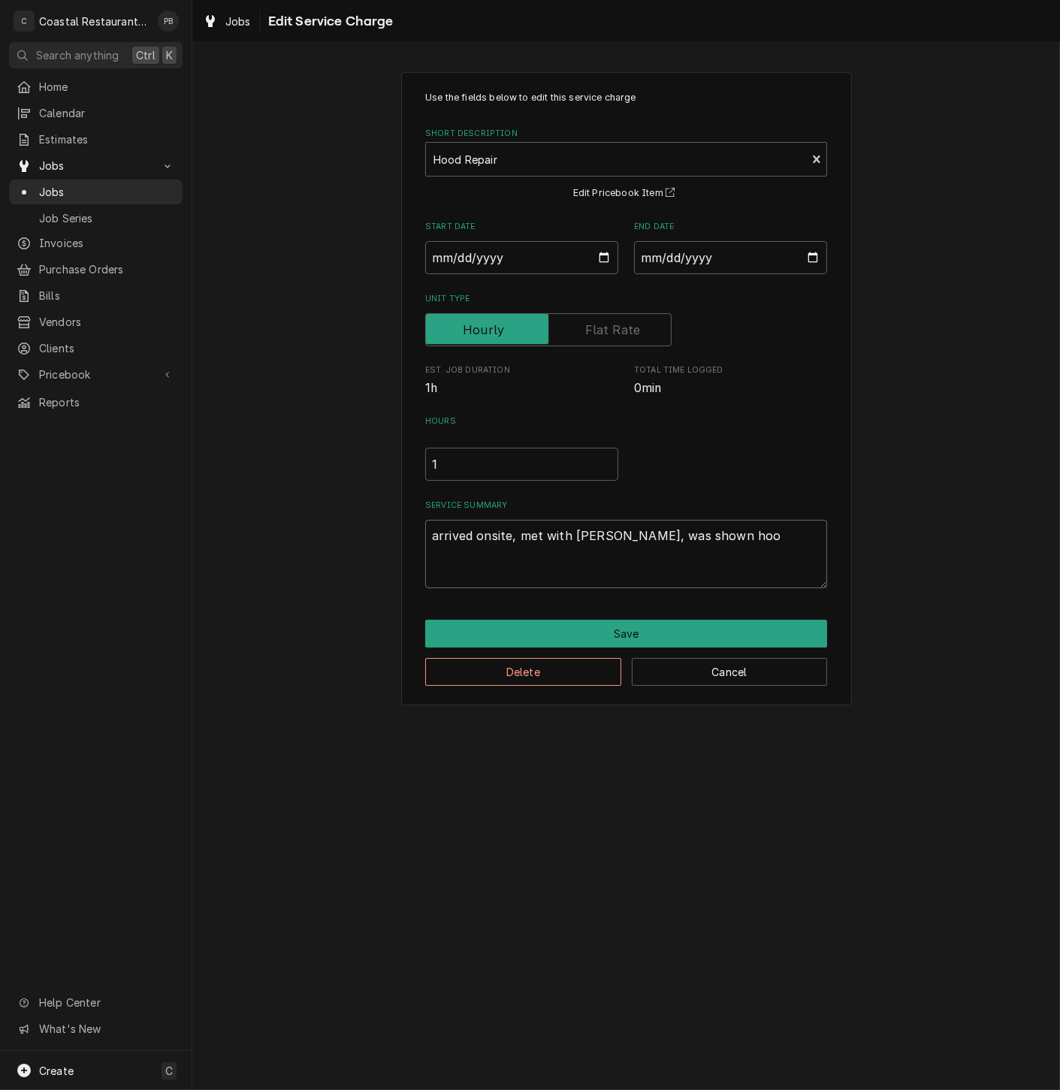
type textarea "x"
type textarea "arrived onsite, met with rupert, was shown hood"
type textarea "x"
type textarea "arrived onsite, met with rupert, was shown hoodd"
type textarea "x"
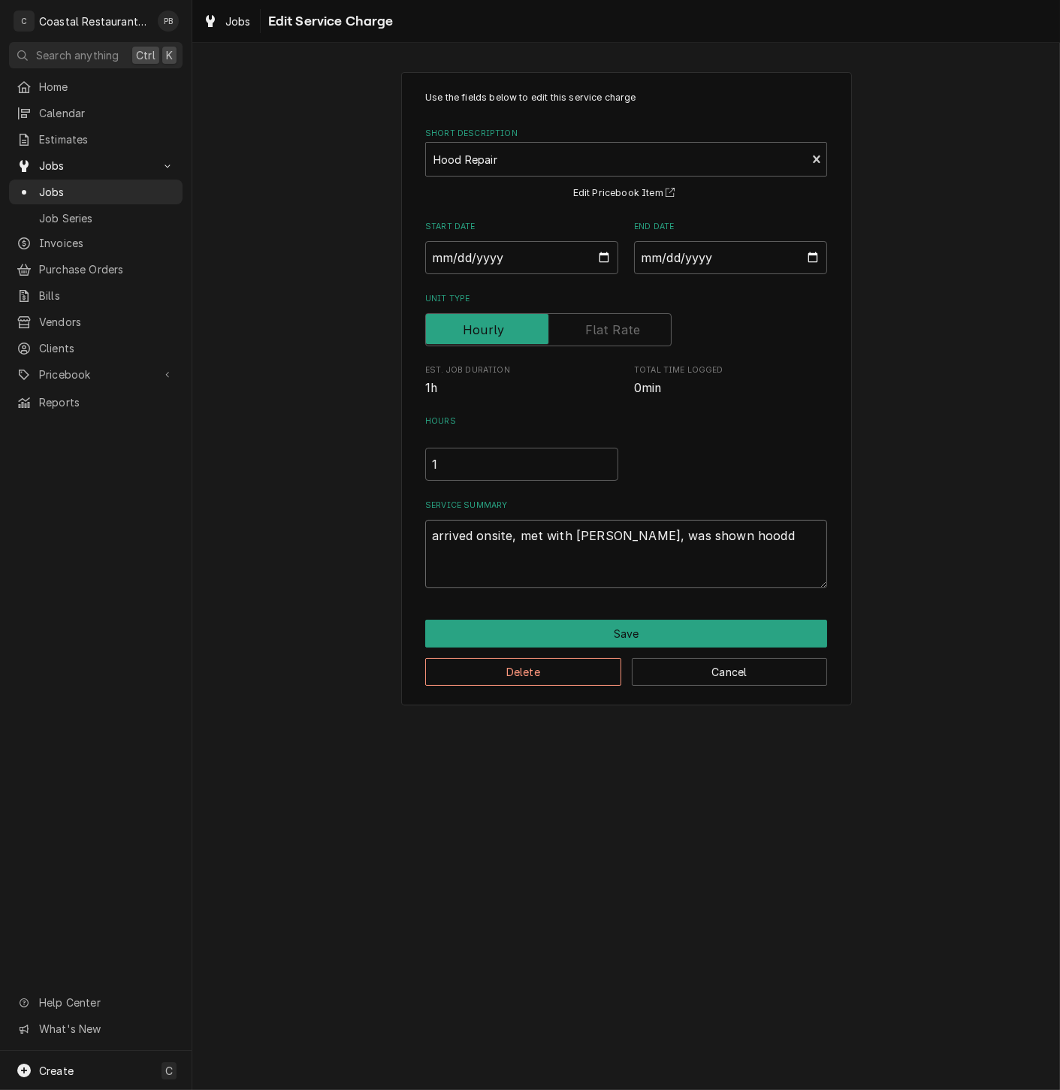
type textarea "arrived onsite, met with rupert, was shown hood"
type textarea "x"
type textarea "arrived onsite, met with rupert, was shown hood"
type textarea "x"
type textarea "arrived onsite, met with rupert, was shown hood f"
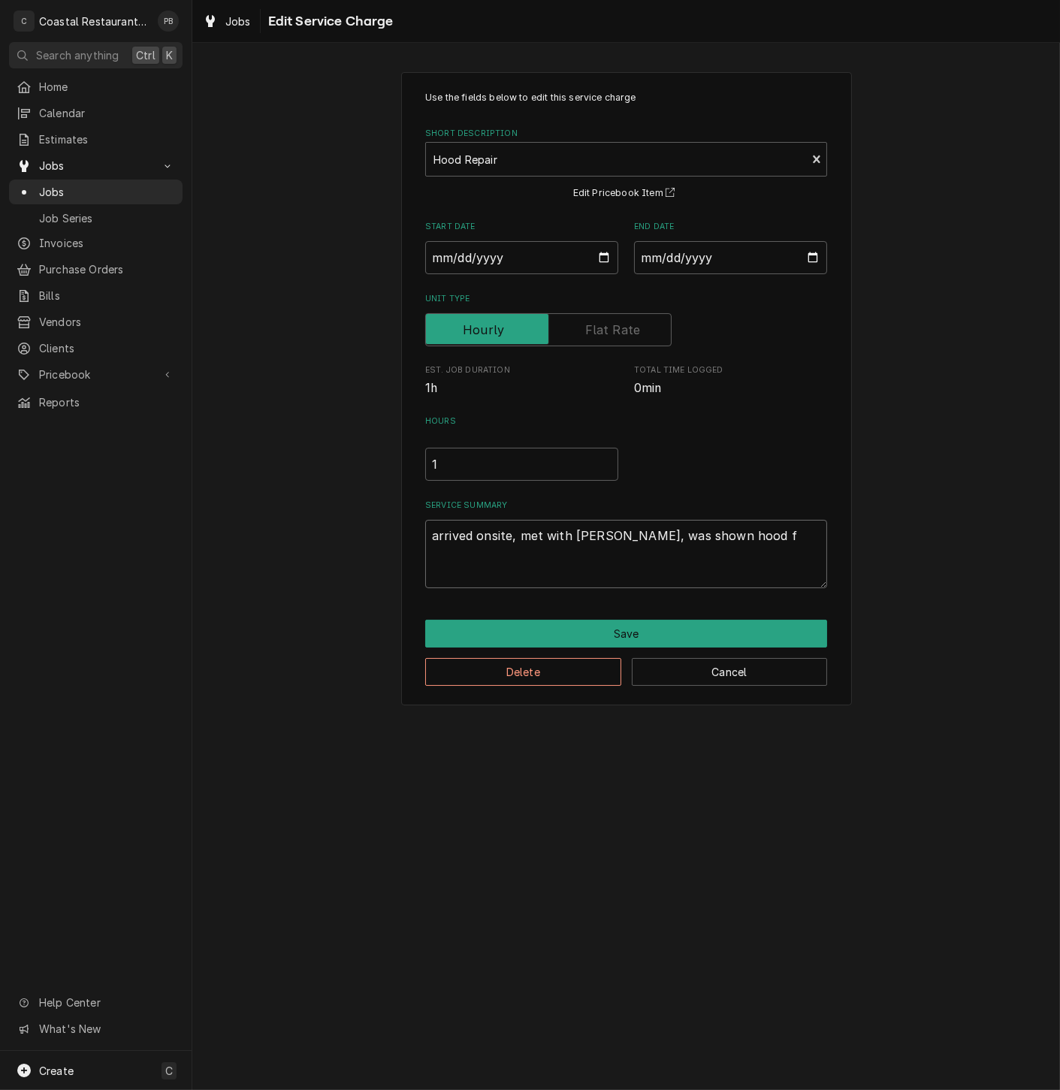
type textarea "x"
type textarea "arrived onsite, met with rupert, was shown hood fa"
type textarea "x"
type textarea "arrived onsite, met with rupert, was shown hood fan"
type textarea "x"
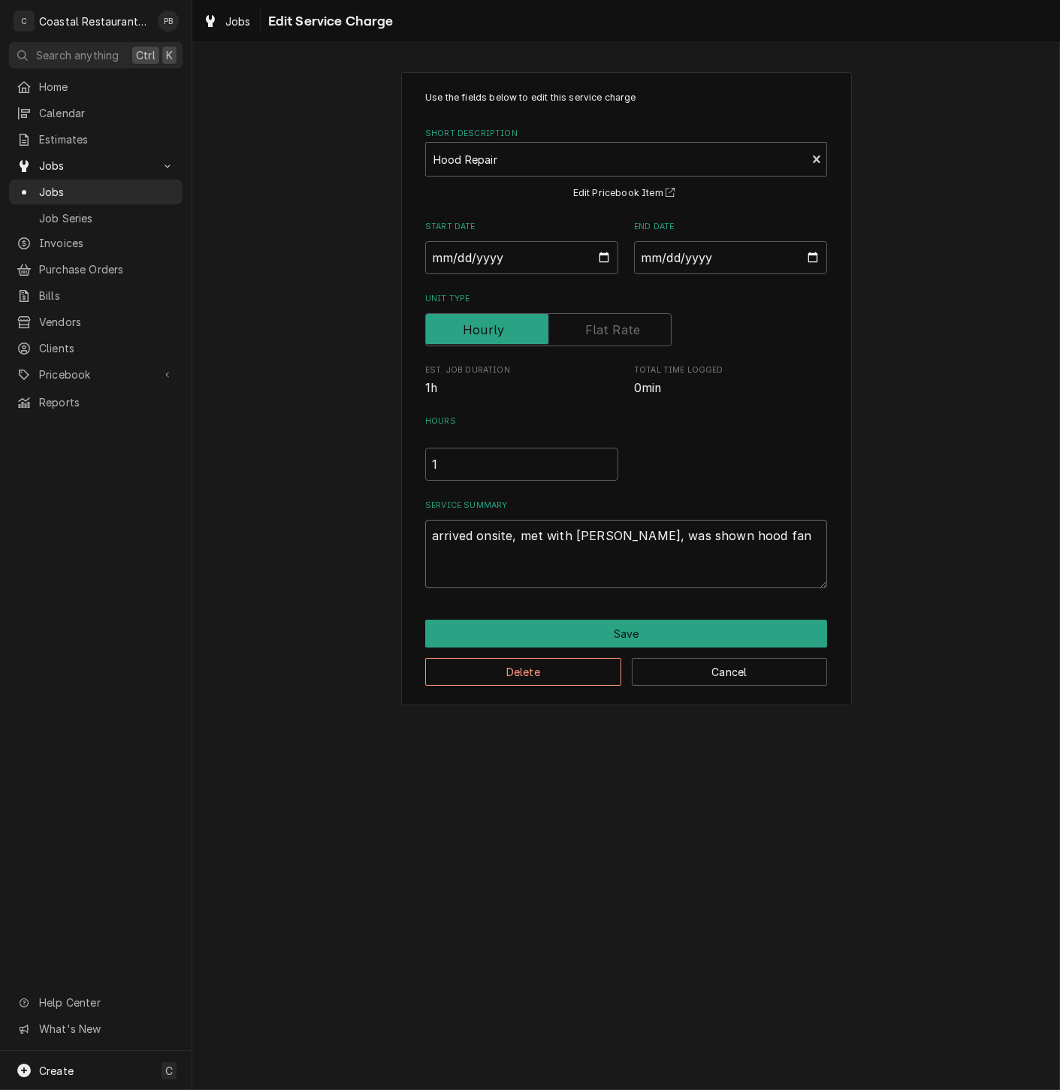
type textarea "arrived onsite, met with rupert, was shown hood fan"
type textarea "x"
type textarea "arrived onsite, met with rupert, was shown hood fan n"
type textarea "x"
type textarea "arrived onsite, met with rupert, was shown hood fan ne"
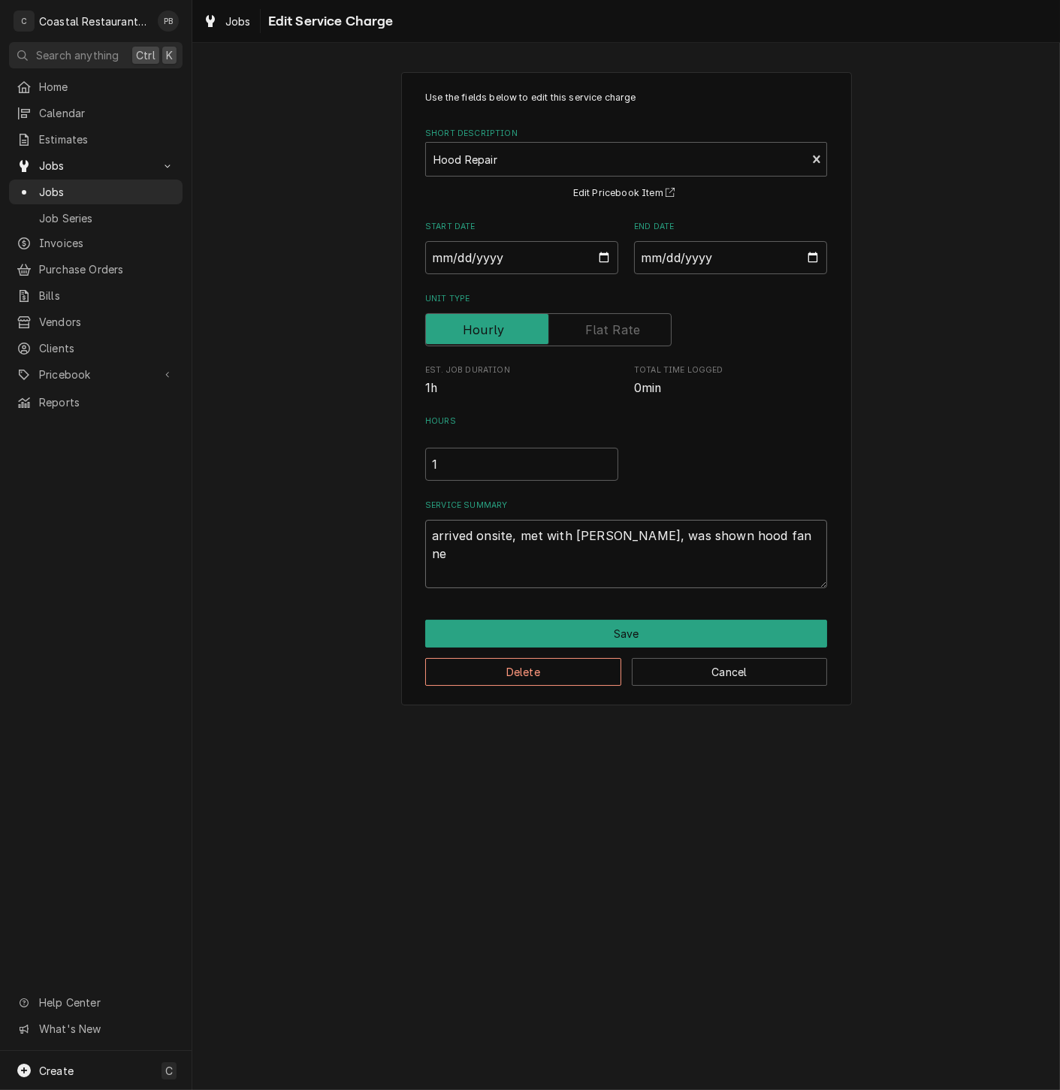
type textarea "x"
type textarea "arrived onsite, met with rupert, was shown hood fan nee"
type textarea "x"
type textarea "arrived onsite, met with rupert, was shown hood fan need"
type textarea "x"
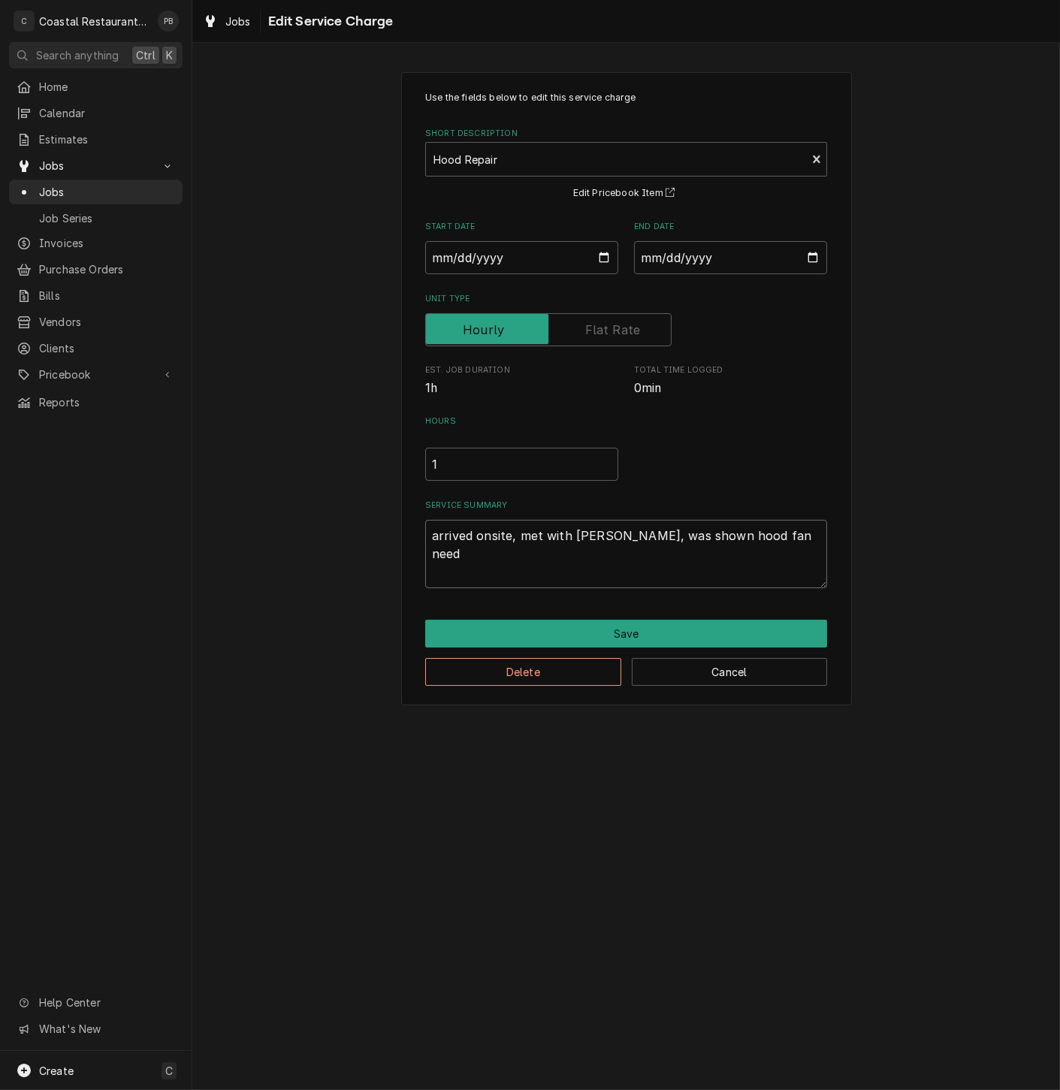
type textarea "arrived onsite, met with rupert, was shown hood fan needi"
type textarea "x"
type textarea "arrived onsite, met with rupert, was shown hood fan needin"
type textarea "x"
type textarea "arrived onsite, met with rupert, was shown hood fan needing"
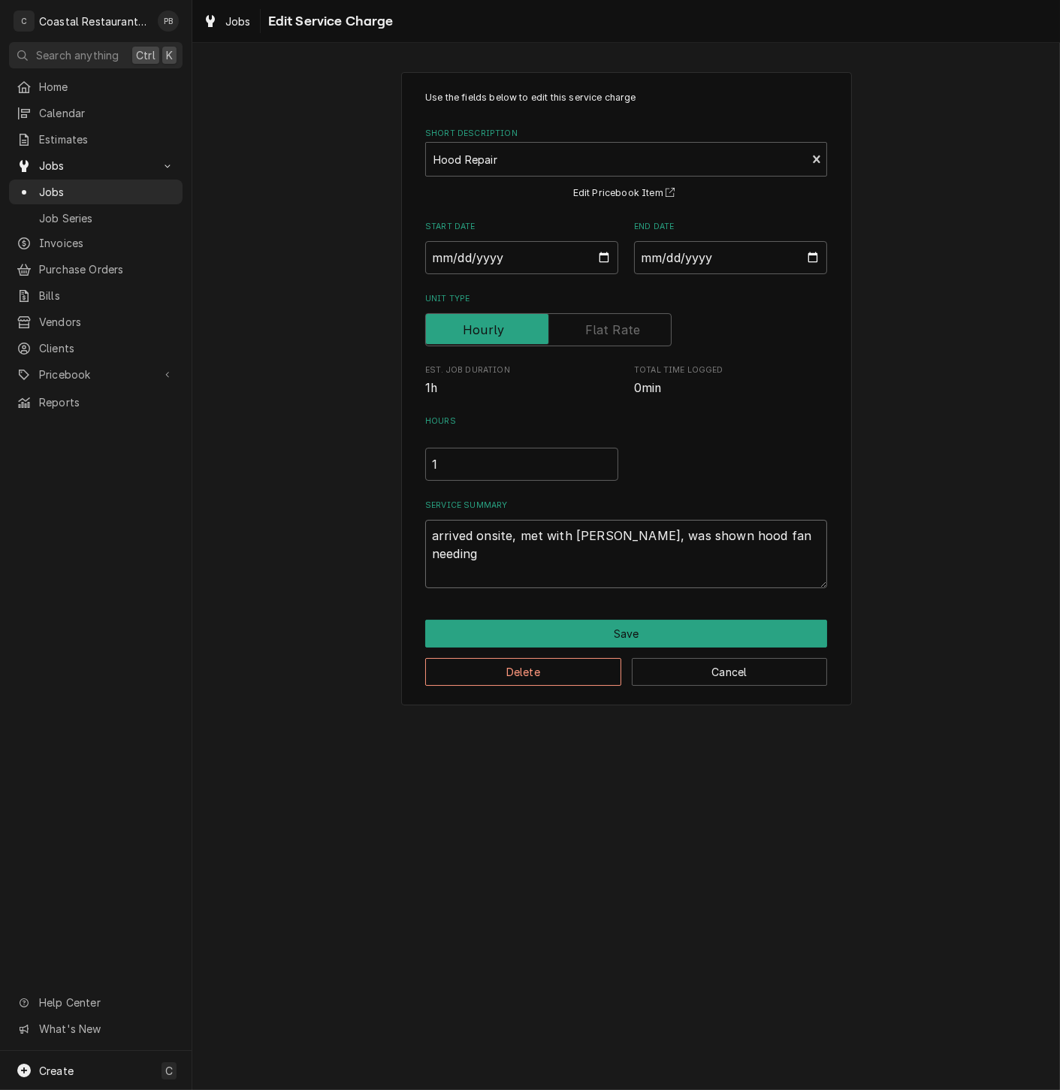
type textarea "x"
type textarea "arrived onsite, met with rupert, was shown hood fan needings"
type textarea "x"
type textarea "arrived onsite, met with rupert, was shown hood fan needing"
type textarea "x"
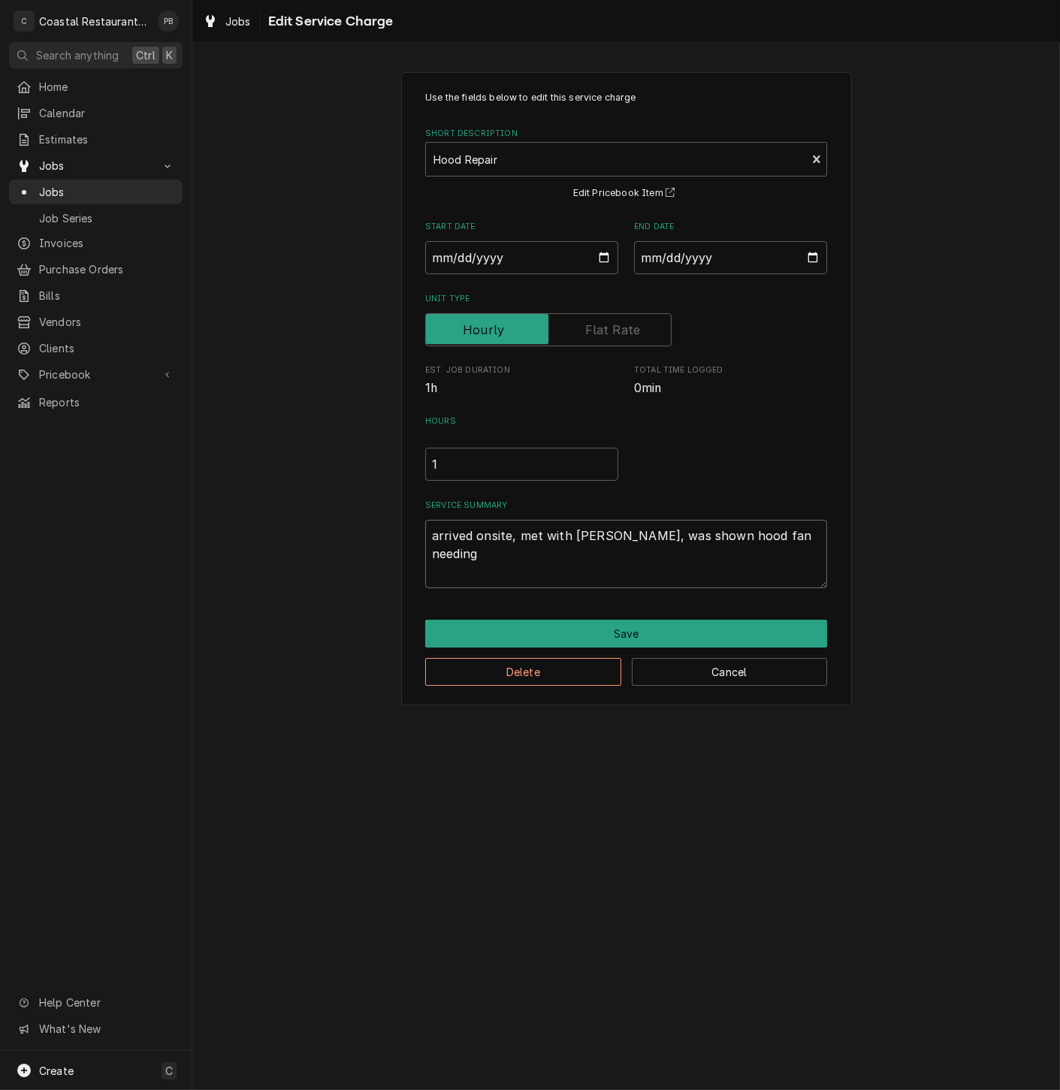
type textarea "arrived onsite, met with rupert, was shown hood fan needing"
type textarea "x"
type textarea "arrived onsite, met with rupert, was shown hood fan needing s"
type textarea "x"
type textarea "arrived onsite, met with rupert, was shown hood fan needing se"
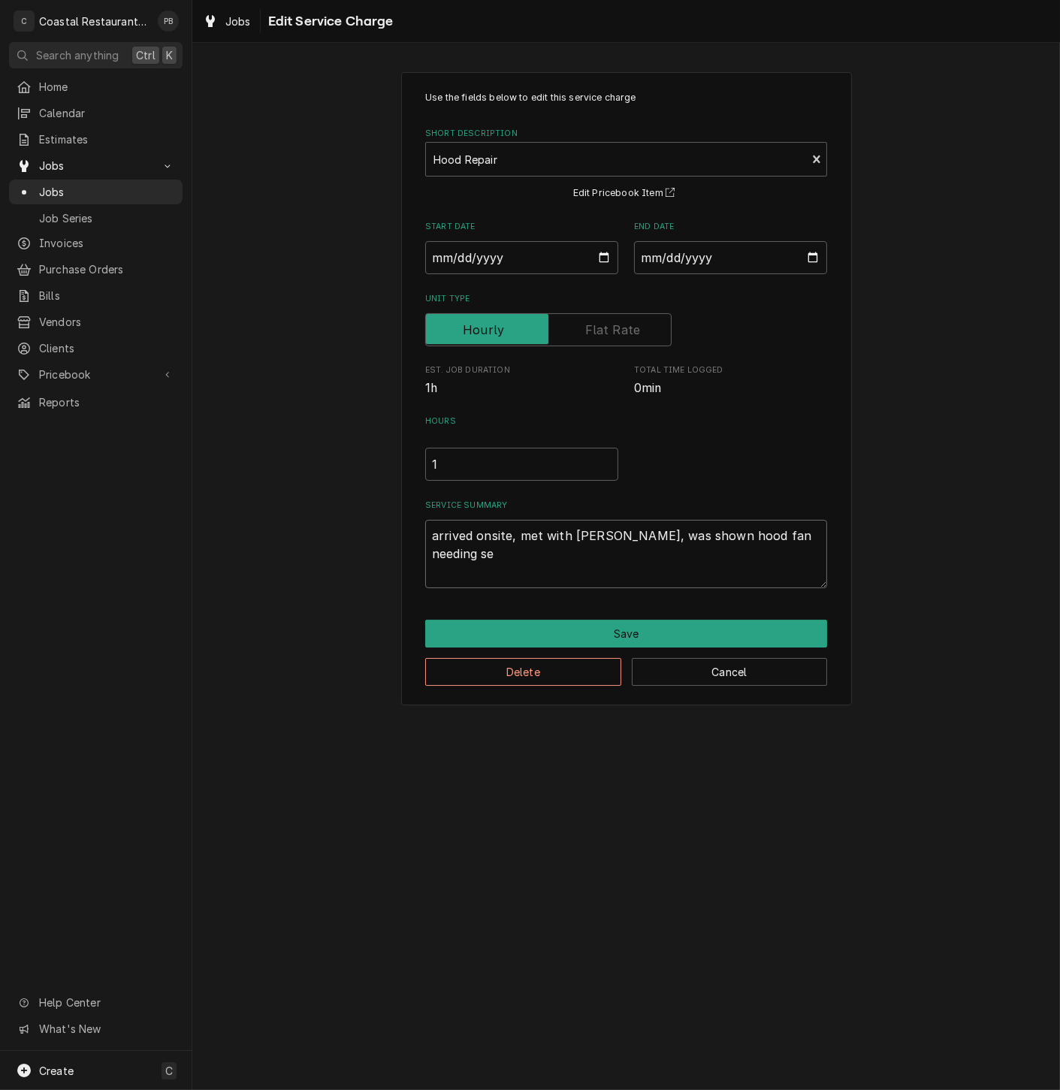
type textarea "x"
type textarea "arrived onsite, met with rupert, was shown hood fan needing ser"
type textarea "x"
type textarea "arrived onsite, met with rupert, was shown hood fan needing serv"
type textarea "x"
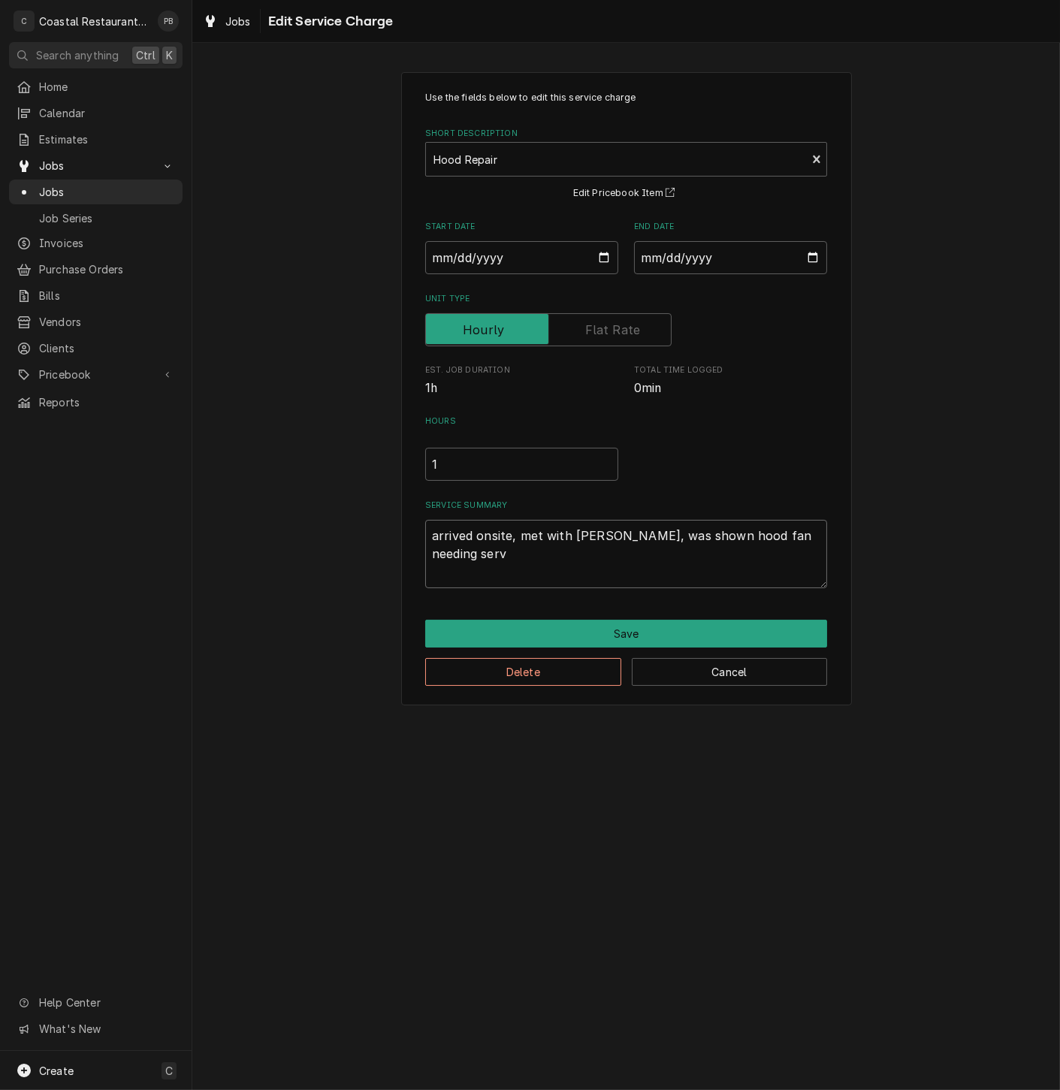
type textarea "arrived onsite, met with rupert, was shown hood fan needing servi"
type textarea "x"
type textarea "arrived onsite, met with rupert, was shown hood fan needing servic"
type textarea "x"
type textarea "arrived onsite, met with rupert, was shown hood fan needing service"
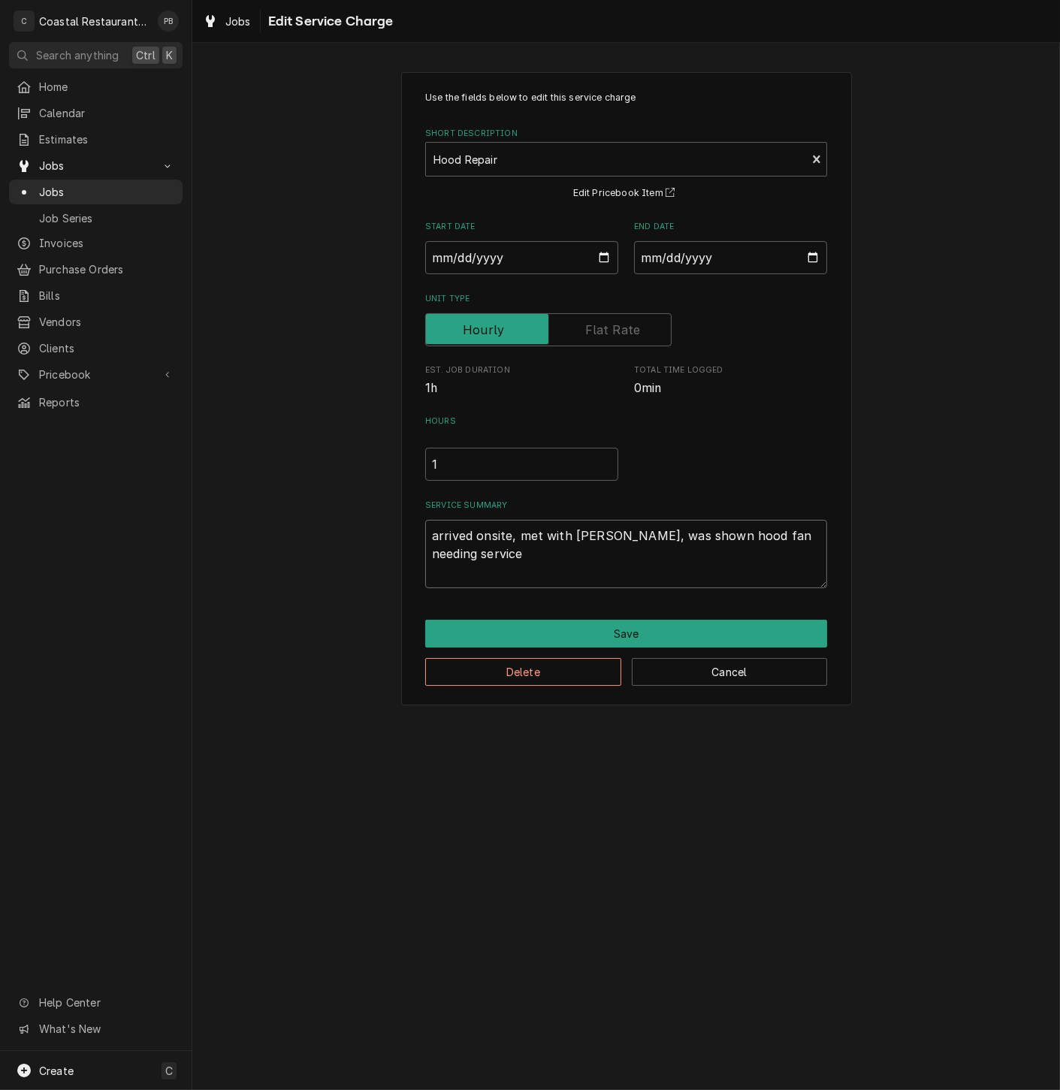
type textarea "x"
type textarea "arrived onsite, met with rupert, was shown hood fan needing service,"
type textarea "x"
type textarea "arrived onsite, met with rupert, was shown hood fan needing service,"
type textarea "x"
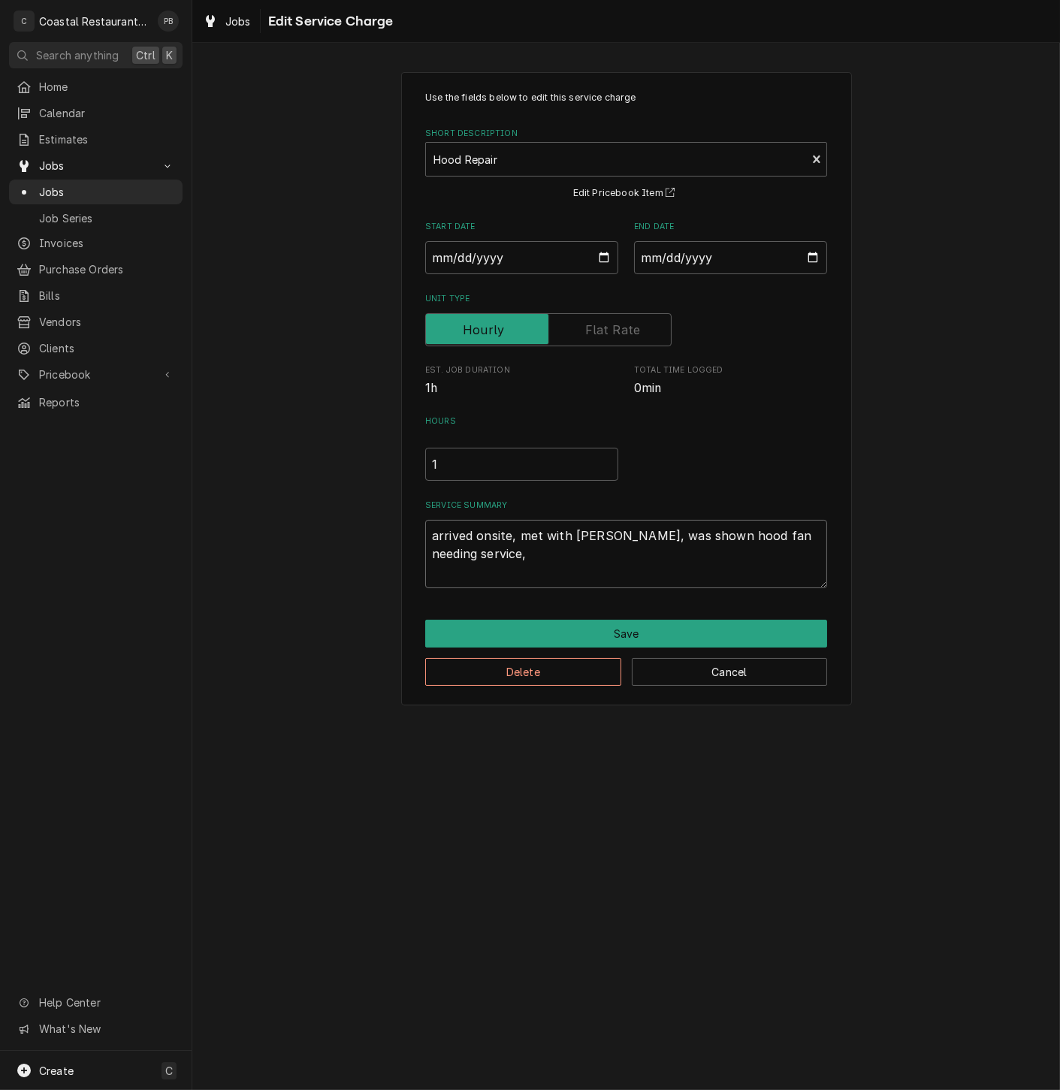
type textarea "arrived onsite, met with rupert, was shown hood fan needing service, r"
type textarea "x"
type textarea "arrived onsite, met with rupert, was shown hood fan needing service, re"
type textarea "x"
type textarea "arrived onsite, met with rupert, was shown hood fan needing service, rem"
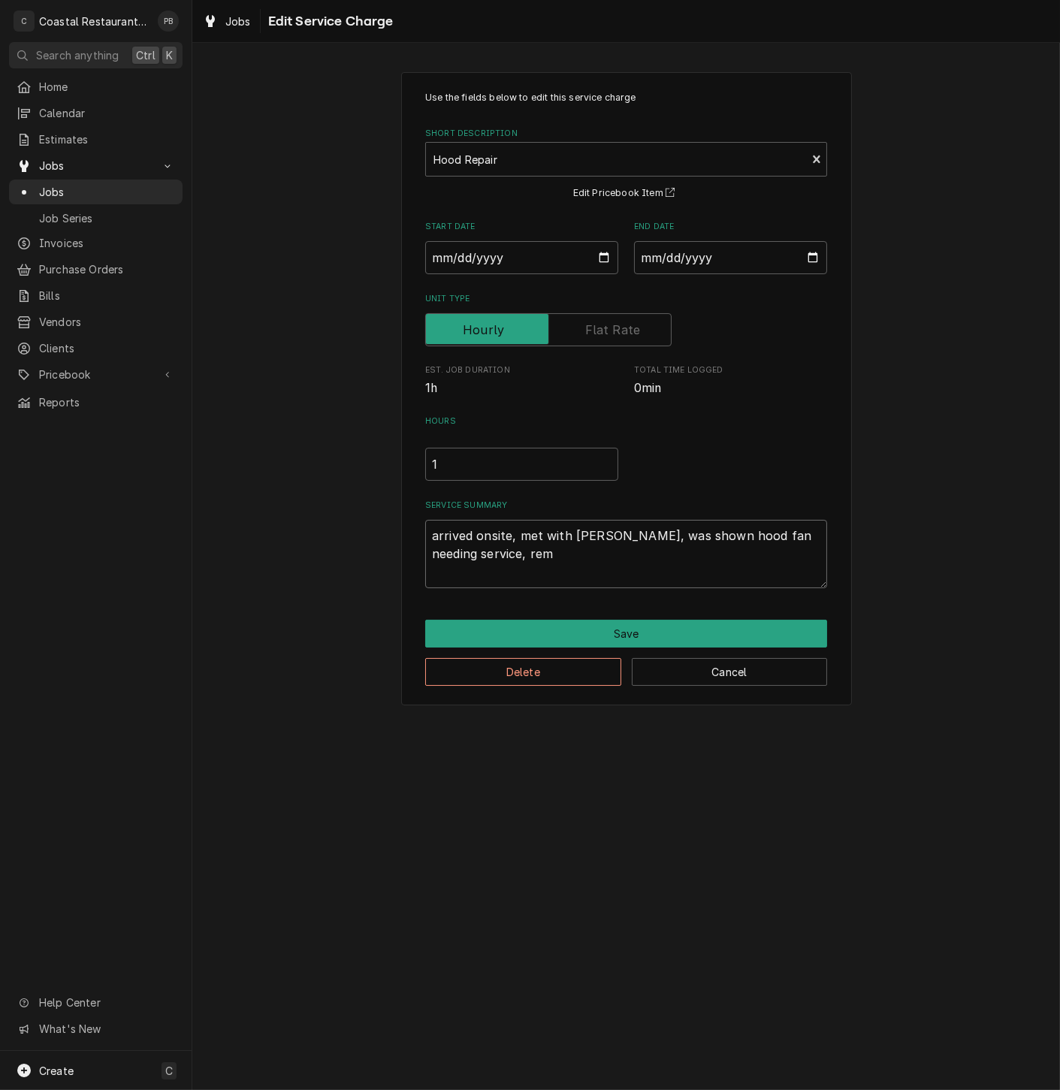
type textarea "x"
type textarea "arrived onsite, met with rupert, was shown hood fan needing service, remo"
type textarea "x"
type textarea "arrived onsite, met with rupert, was shown hood fan needing service, remov"
type textarea "x"
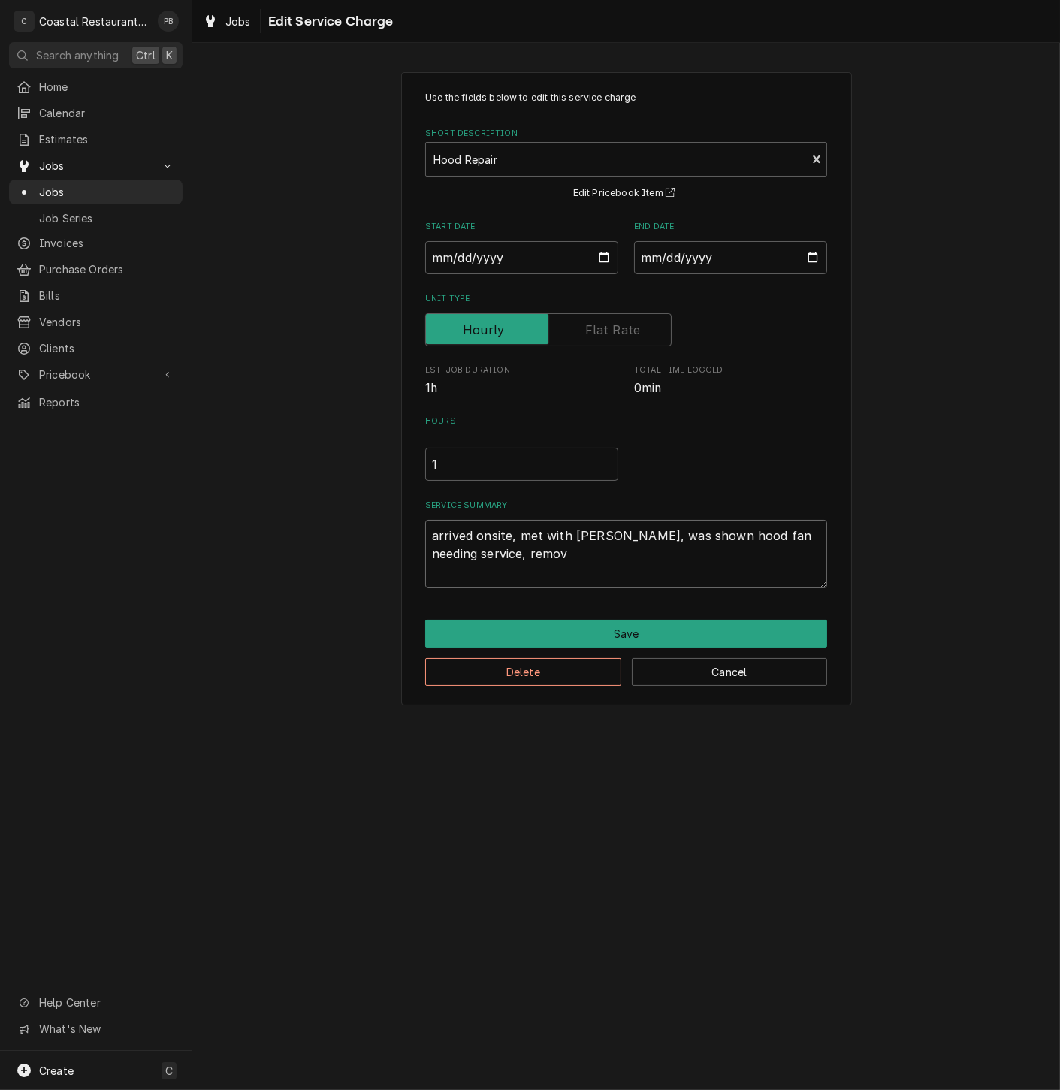
type textarea "arrived onsite, met with rupert, was shown hood fan needing service, remove"
type textarea "x"
type textarea "arrived onsite, met with rupert, was shown hood fan needing service, removed"
type textarea "x"
type textarea "arrived onsite, met with rupert, was shown hood fan needing service, removed"
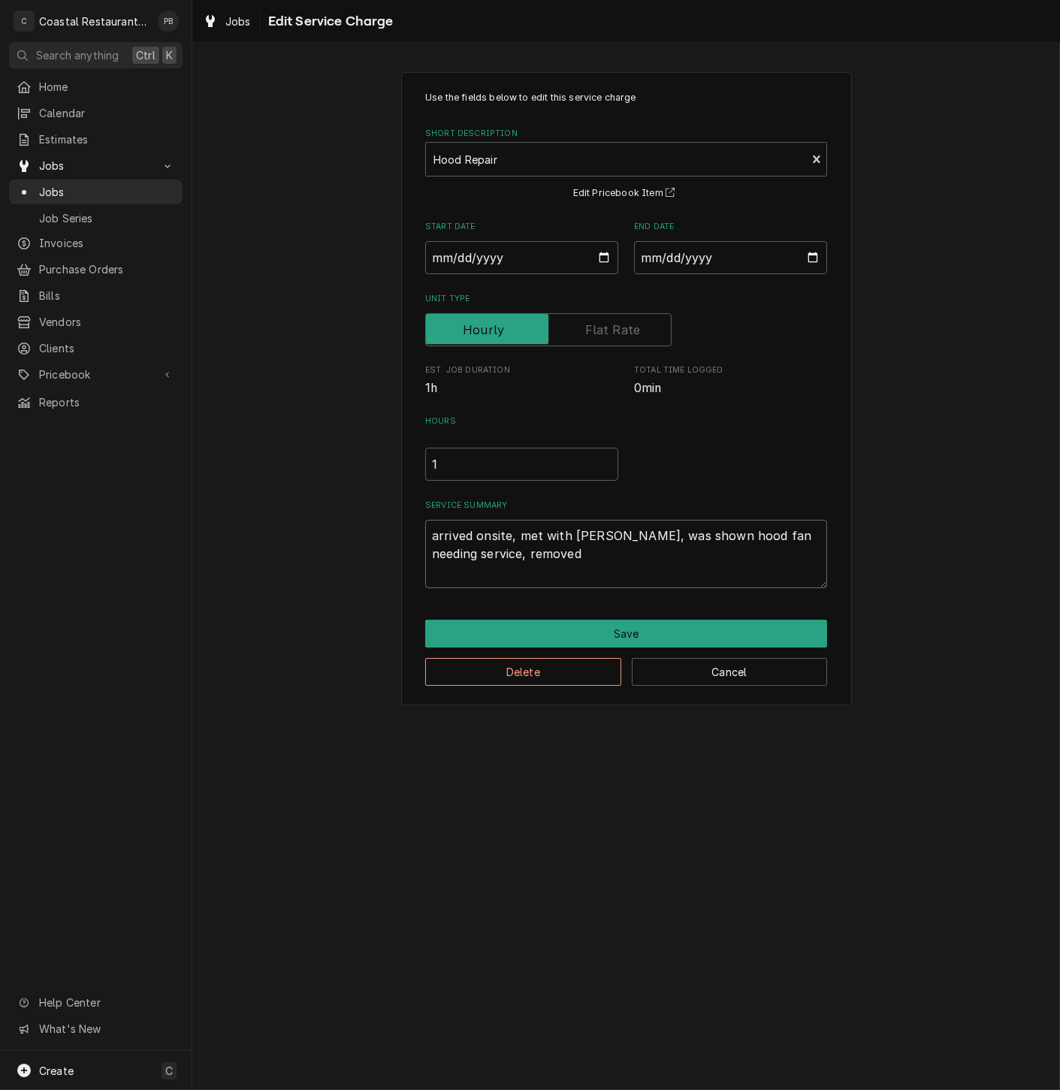
type textarea "x"
type textarea "arrived onsite, met with rupert, was shown hood fan needing service, removed c"
type textarea "x"
type textarea "arrived onsite, met with rupert, was shown hood fan needing service, removed co"
type textarea "x"
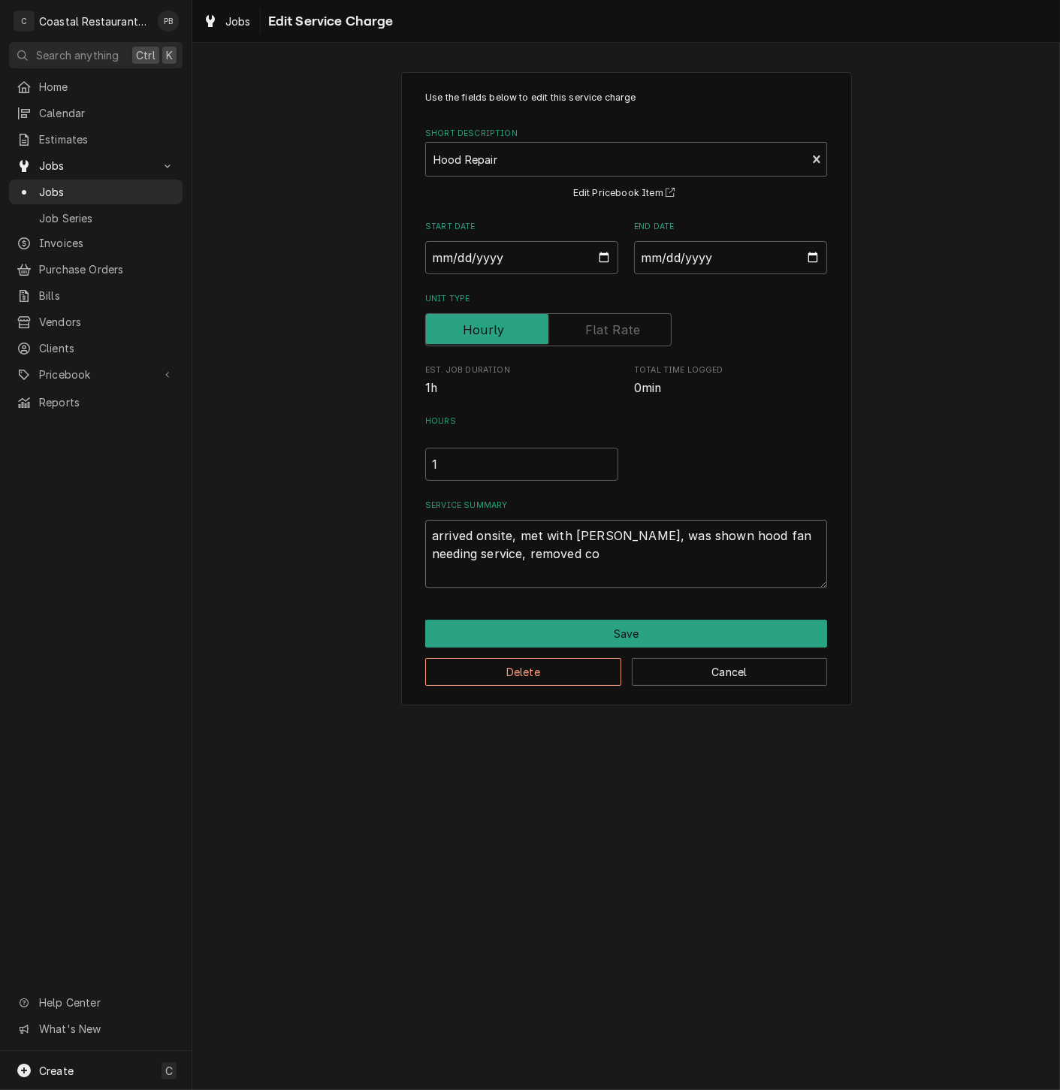
type textarea "arrived onsite, met with rupert, was shown hood fan needing service, removed cov"
type textarea "x"
type textarea "arrived onsite, met with rupert, was shown hood fan needing service, removed co…"
type textarea "x"
type textarea "arrived onsite, met with rupert, was shown hood fan needing service, removed co…"
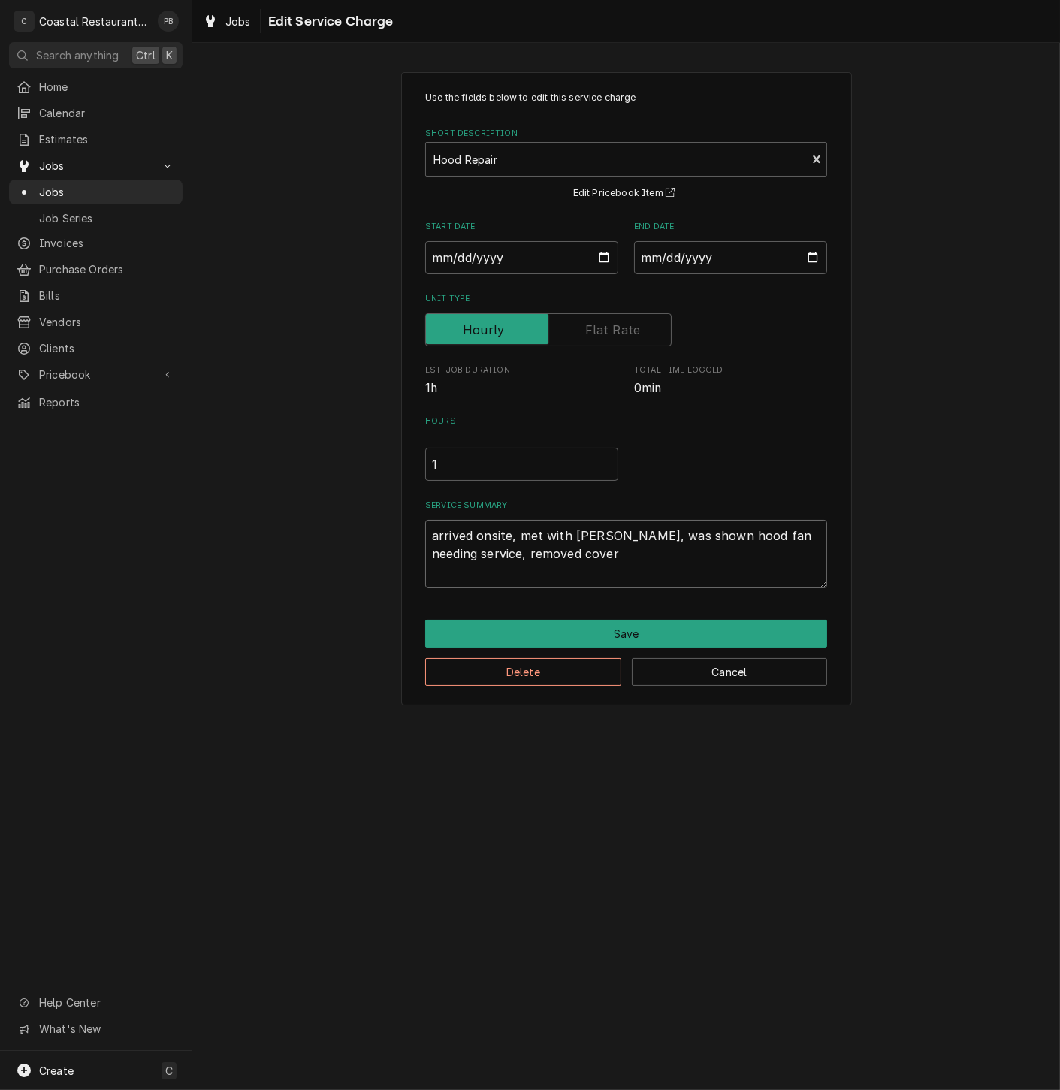
type textarea "x"
type textarea "arrived onsite, met with rupert, was shown hood fan needing service, removed co…"
type textarea "x"
type textarea "arrived onsite, met with rupert, was shown hood fan needing service, removed co…"
type textarea "x"
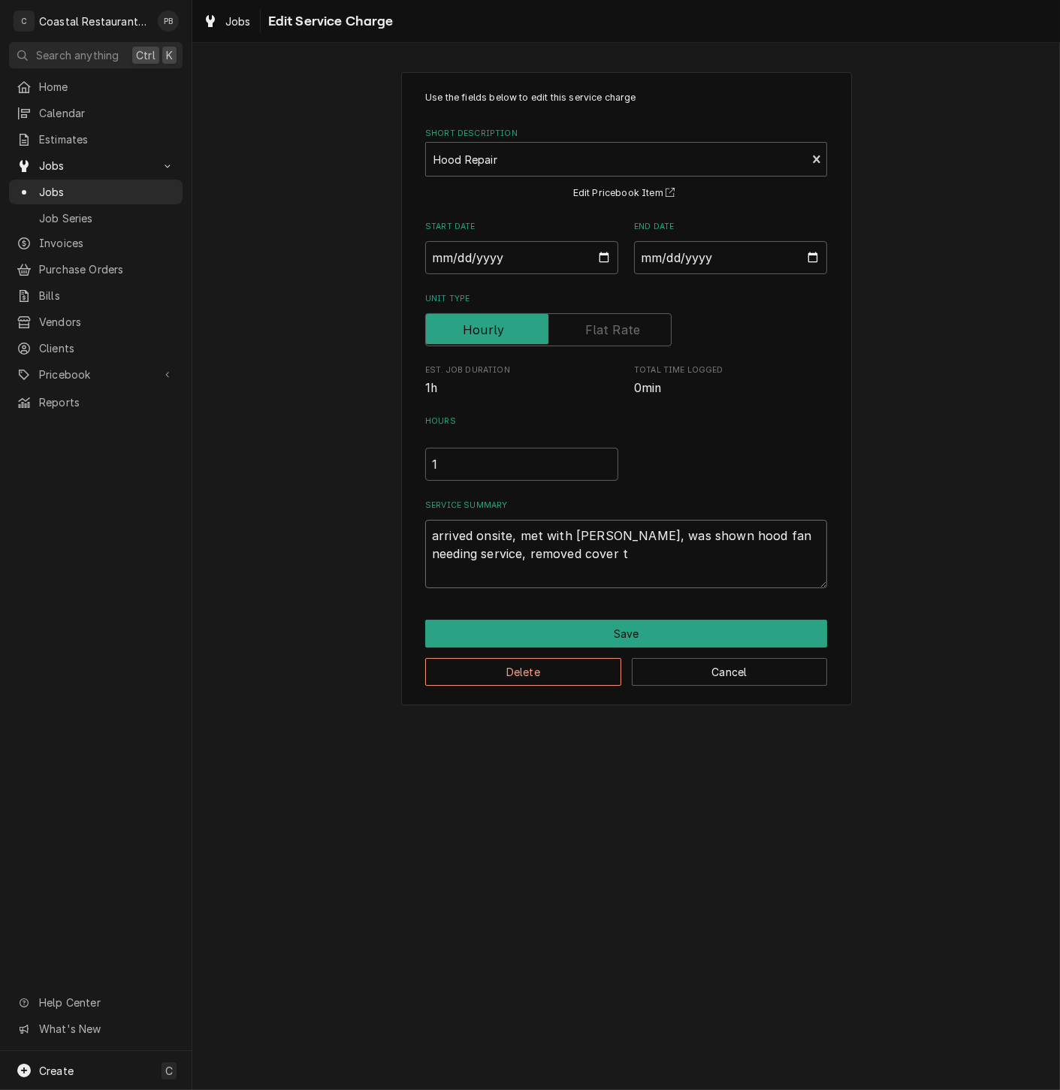
type textarea "arrived onsite, met with rupert, was shown hood fan needing service, removed co…"
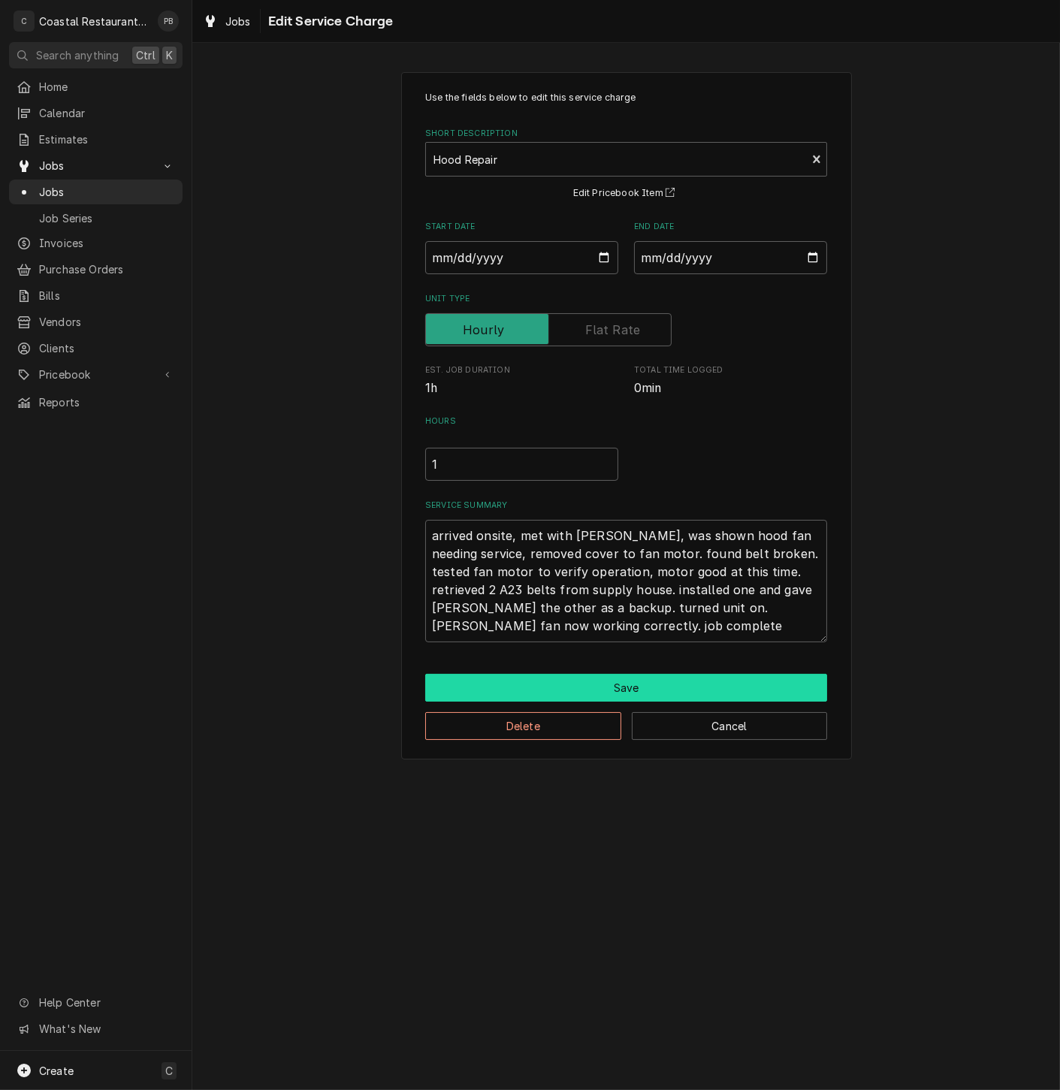
click at [644, 689] on button "Save" at bounding box center [626, 688] width 402 height 28
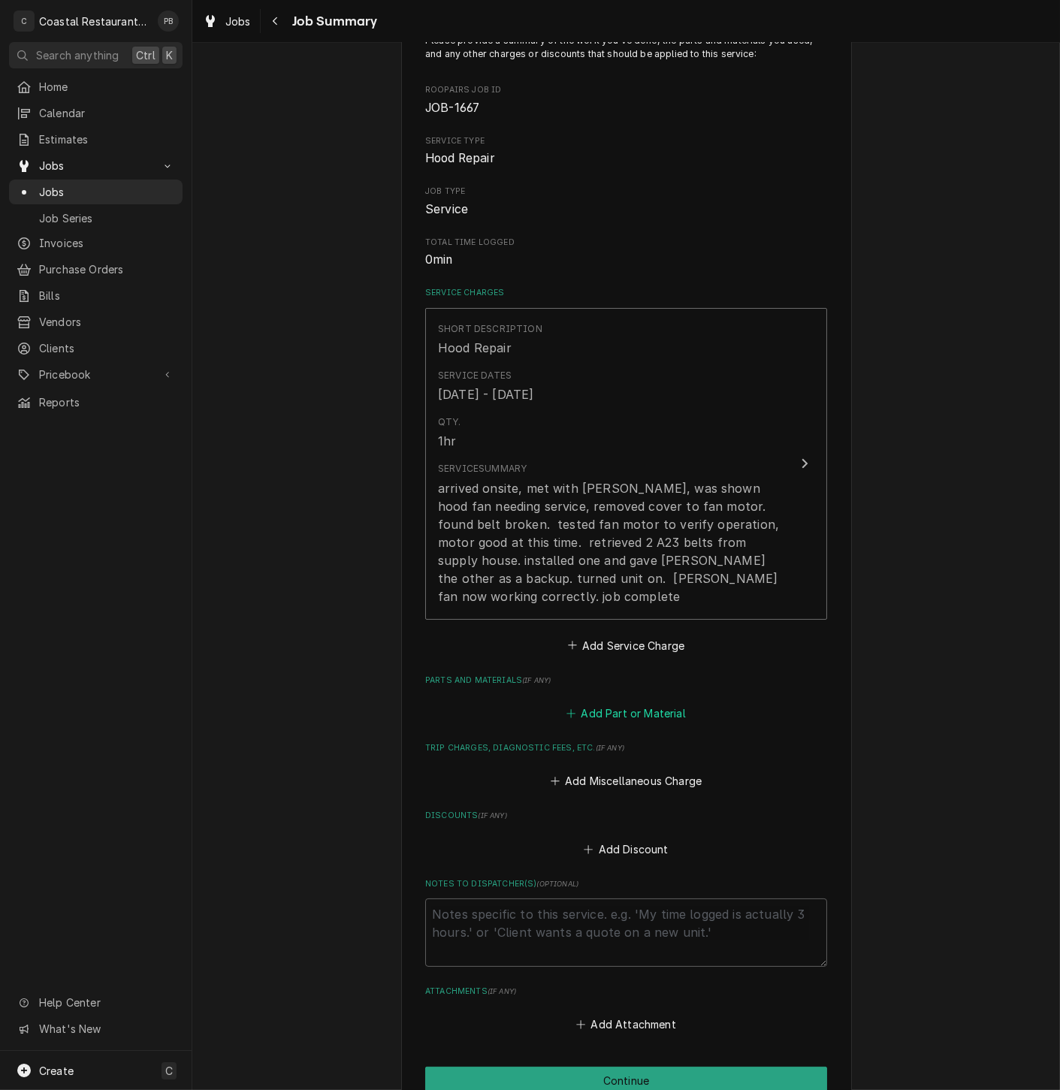
click at [598, 703] on button "Add Part or Material" at bounding box center [626, 713] width 124 height 21
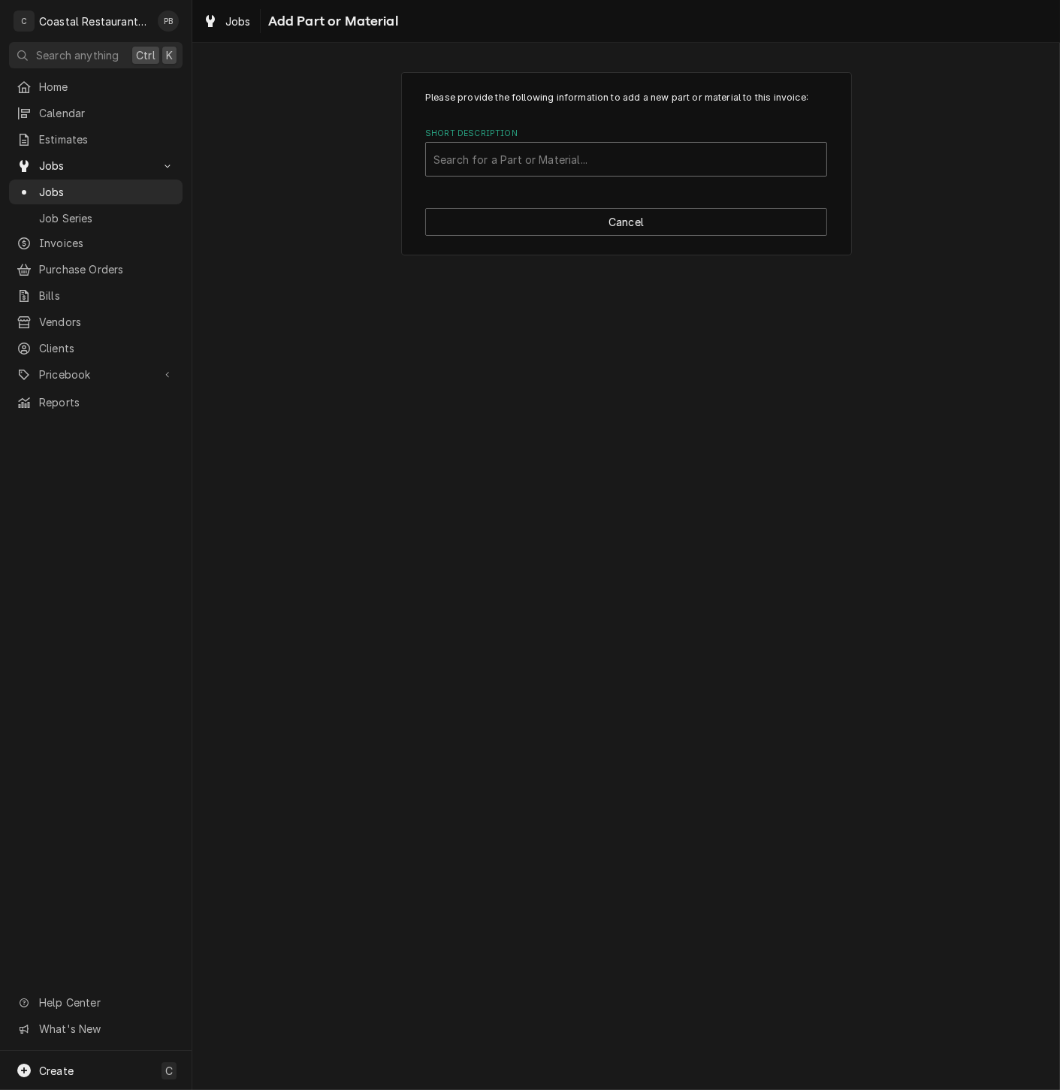
click at [547, 164] on div "Short Description" at bounding box center [625, 159] width 385 height 27
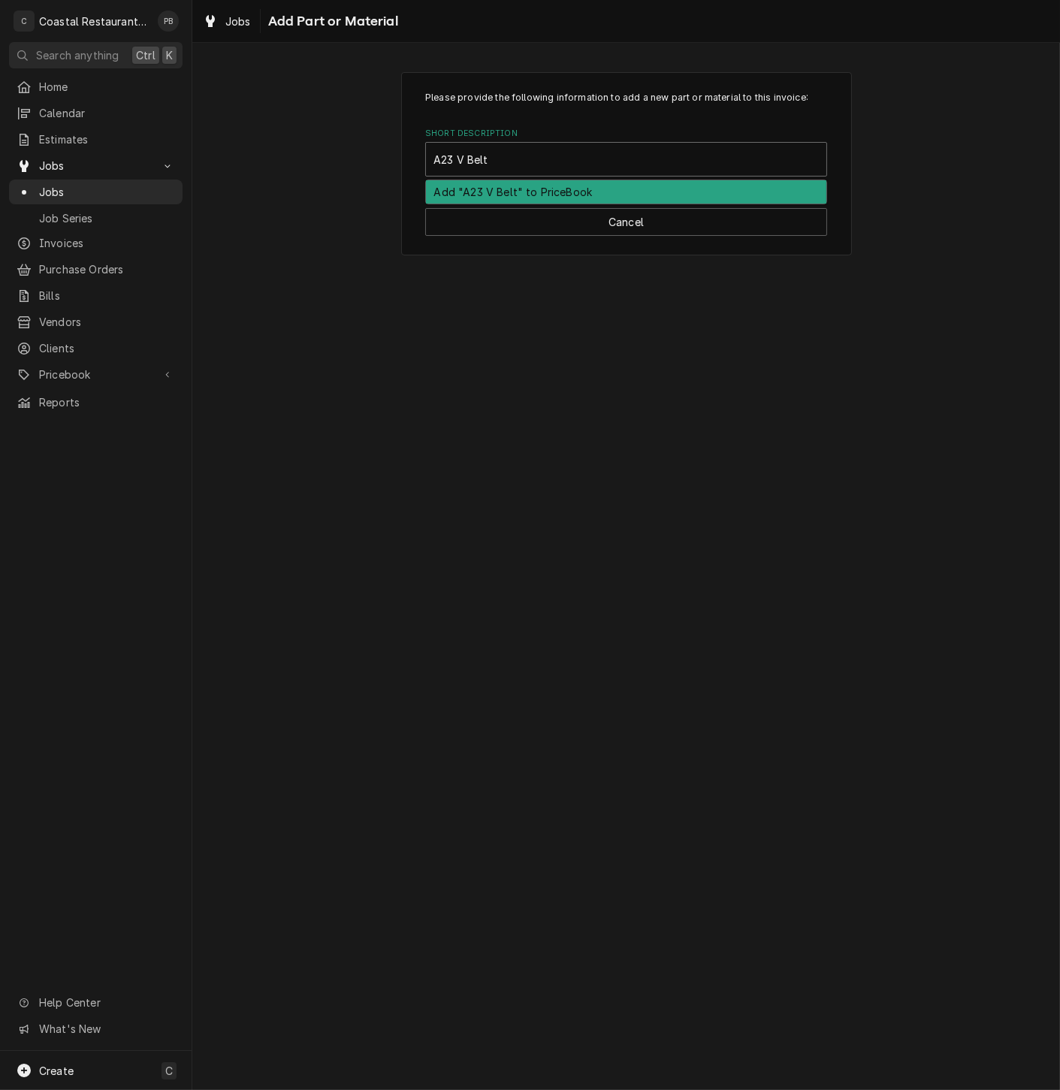
click at [577, 193] on div "Add "A23 V Belt" to PriceBook" at bounding box center [626, 191] width 400 height 23
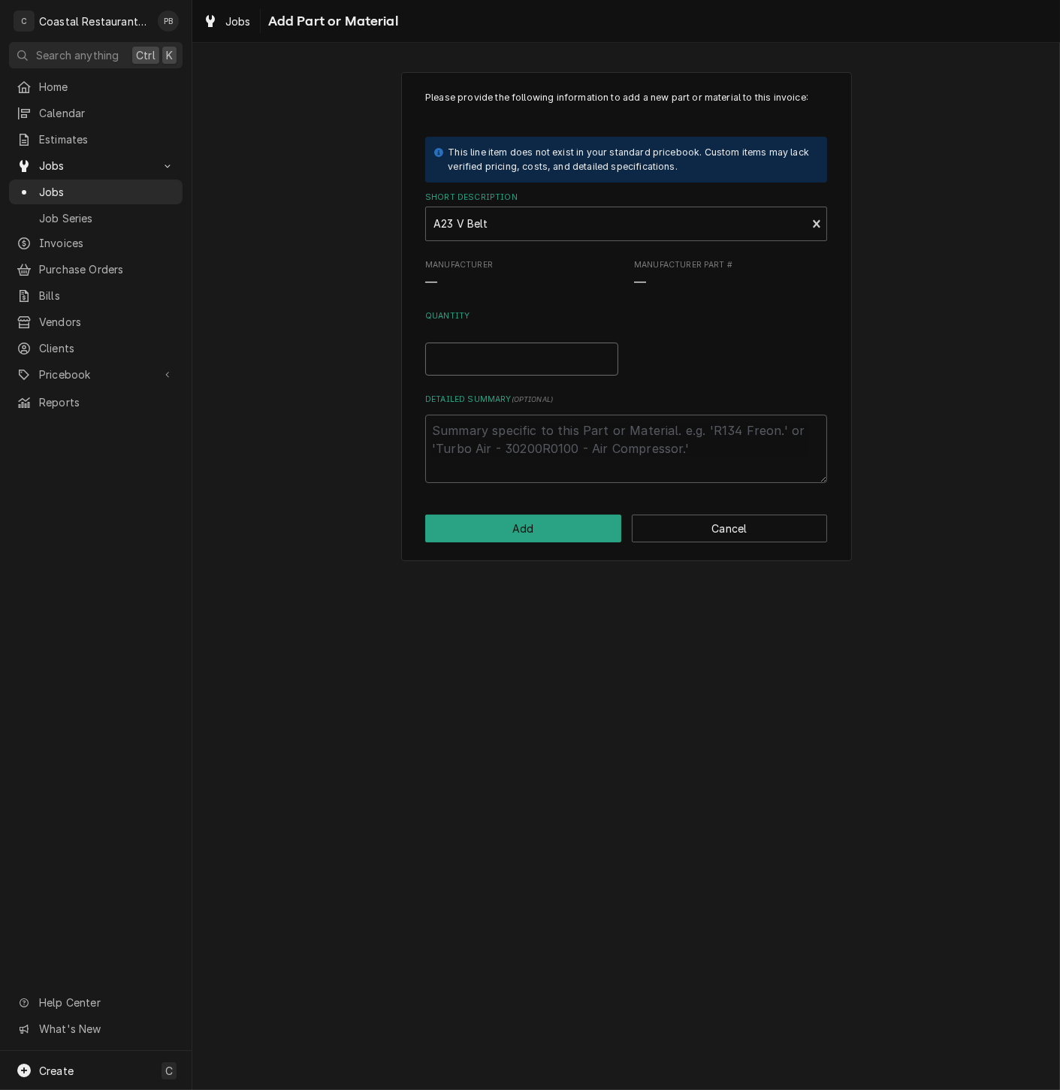
click at [523, 350] on input "Quantity" at bounding box center [521, 358] width 193 height 33
click at [535, 445] on textarea "Detailed Summary ( optional )" at bounding box center [626, 448] width 402 height 68
click at [534, 525] on button "Add" at bounding box center [523, 528] width 196 height 28
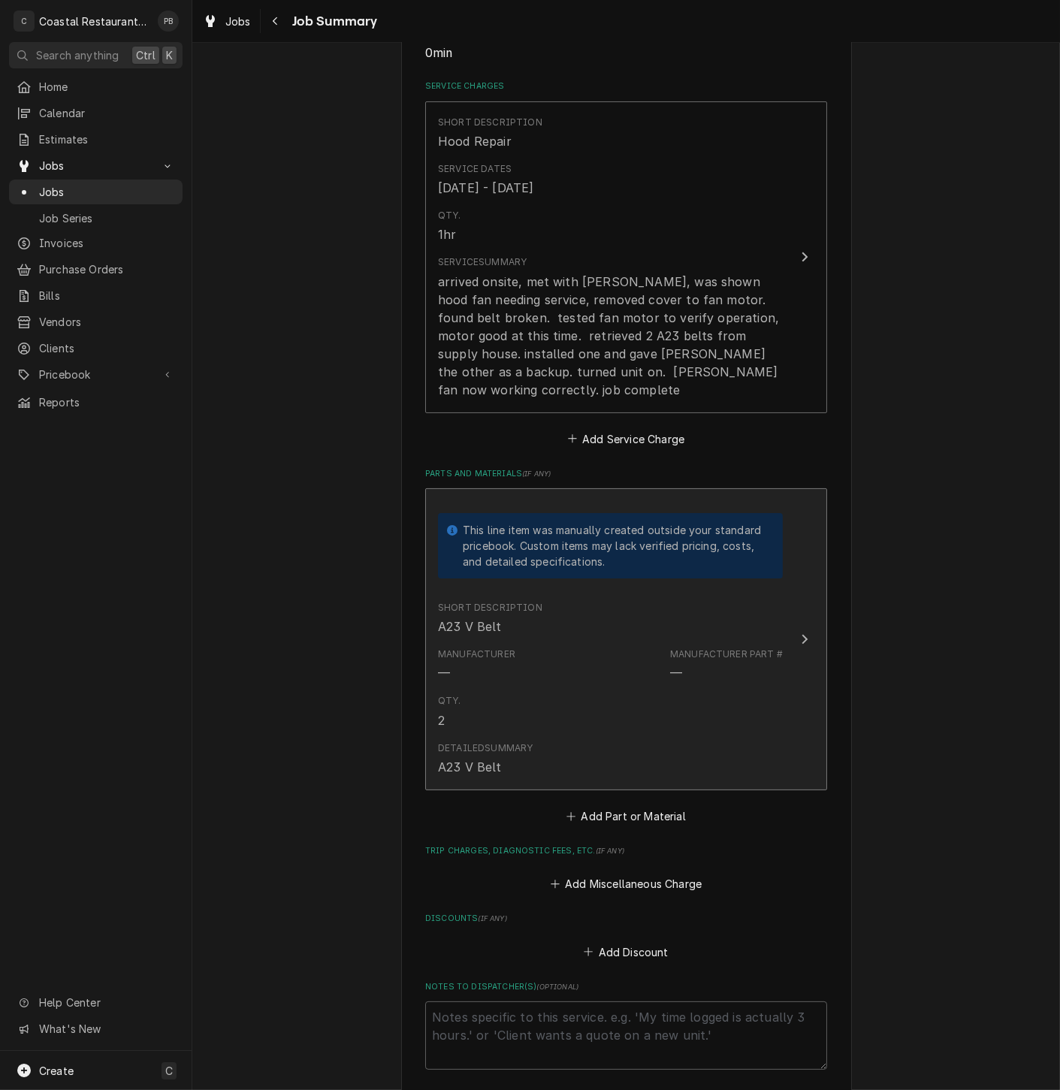
scroll to position [521, 0]
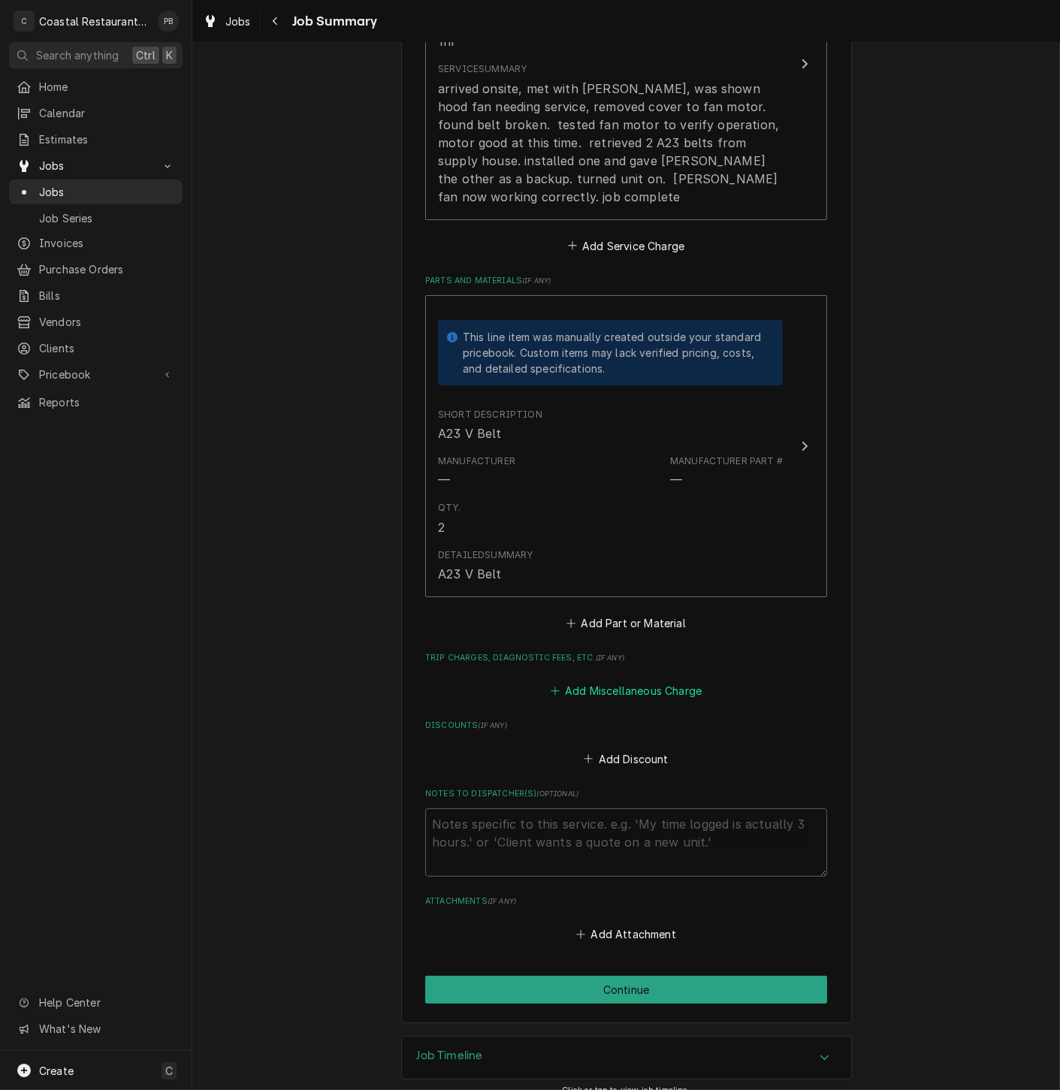
click at [659, 680] on button "Add Miscellaneous Charge" at bounding box center [625, 690] width 156 height 21
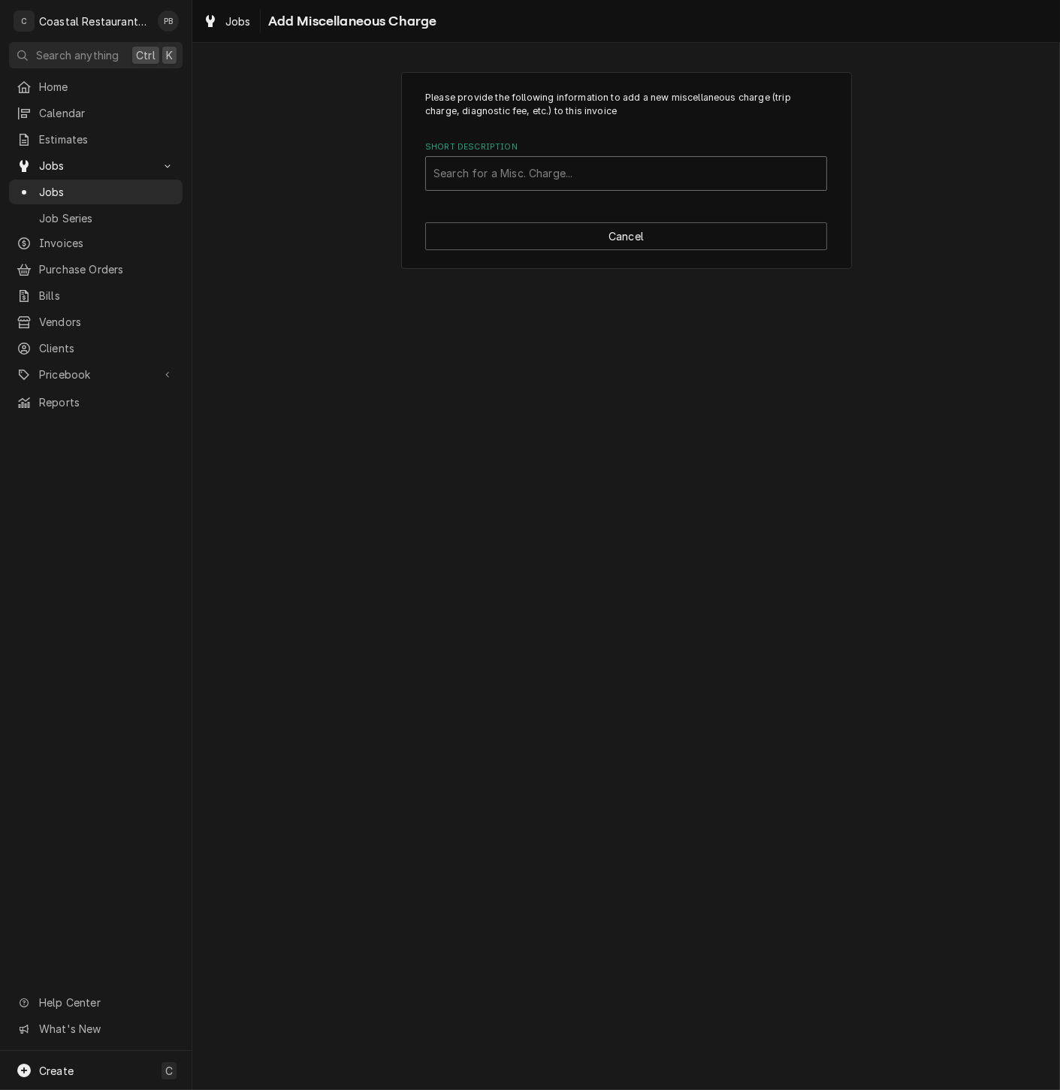
click at [571, 176] on div "Short Description" at bounding box center [625, 173] width 385 height 27
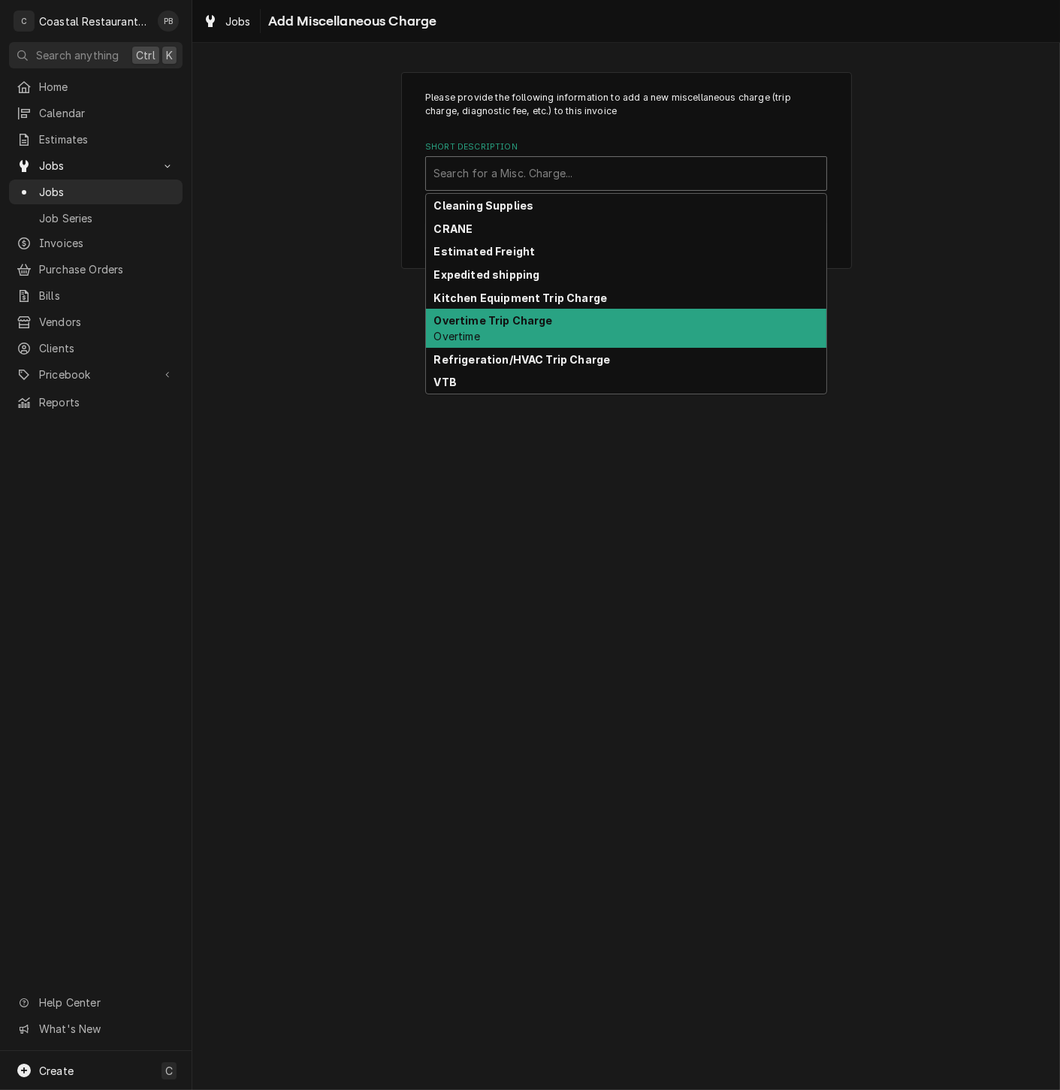
click at [549, 305] on div "Kitchen Equipment Trip Charge" at bounding box center [626, 297] width 400 height 23
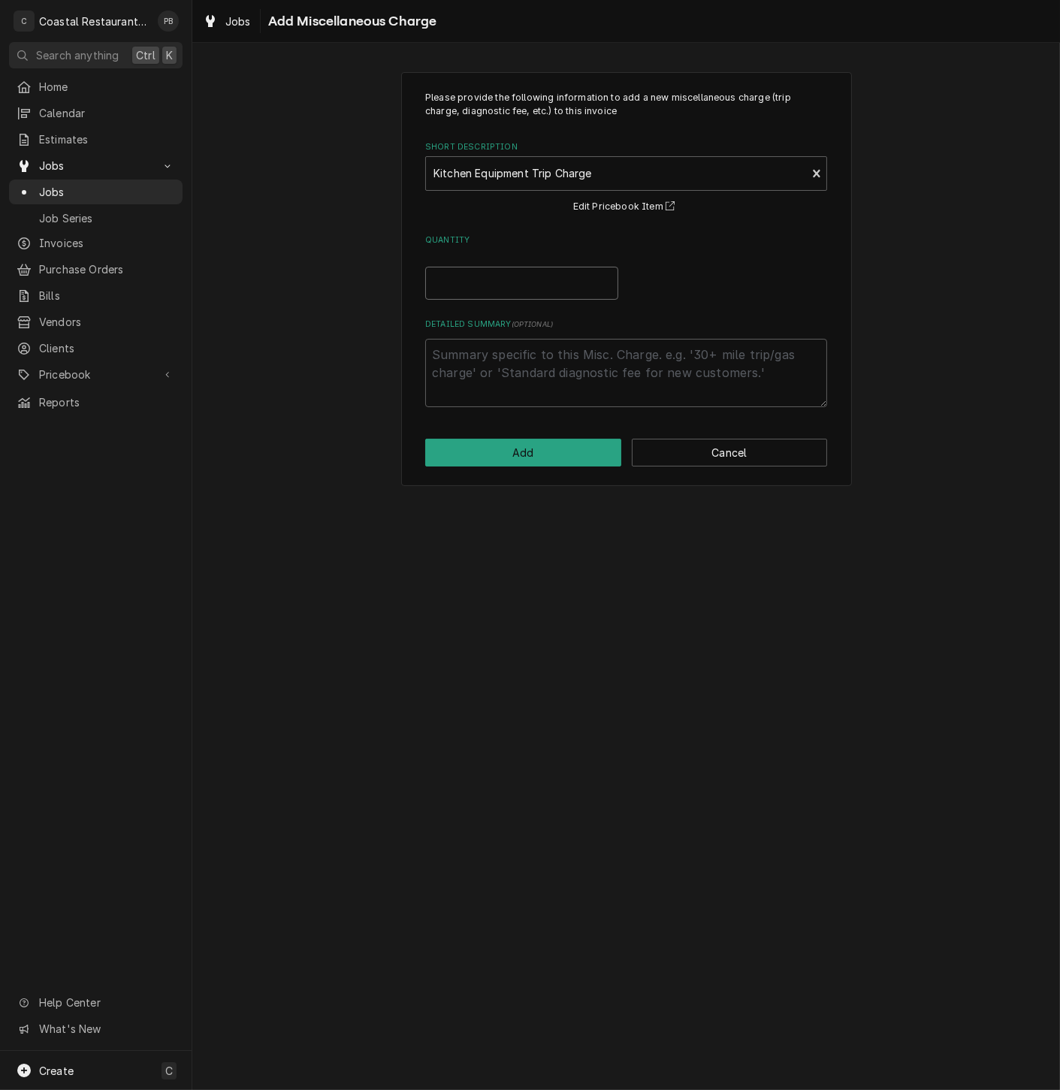
click at [500, 282] on input "Quantity" at bounding box center [521, 283] width 193 height 33
click at [541, 454] on button "Add" at bounding box center [523, 453] width 196 height 28
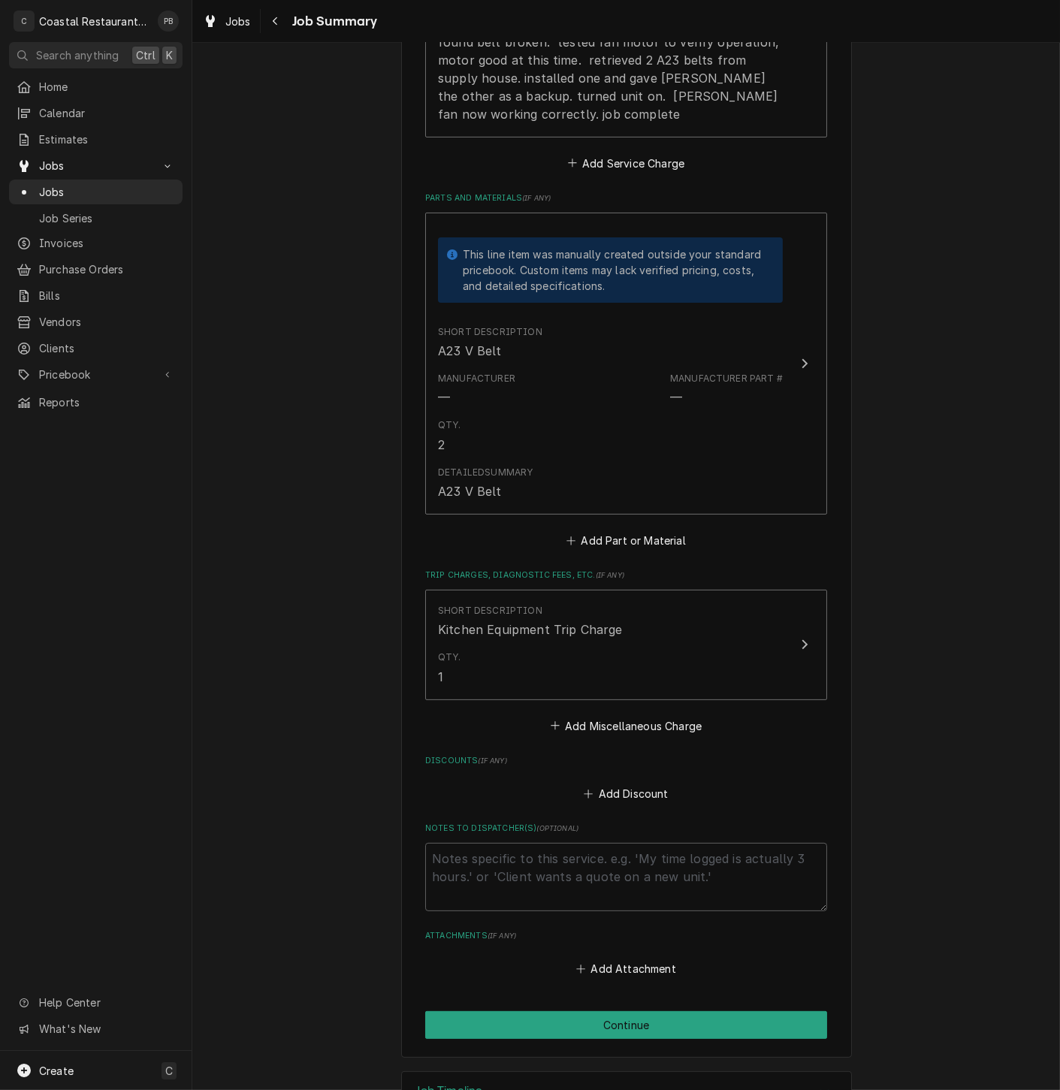
scroll to position [640, 0]
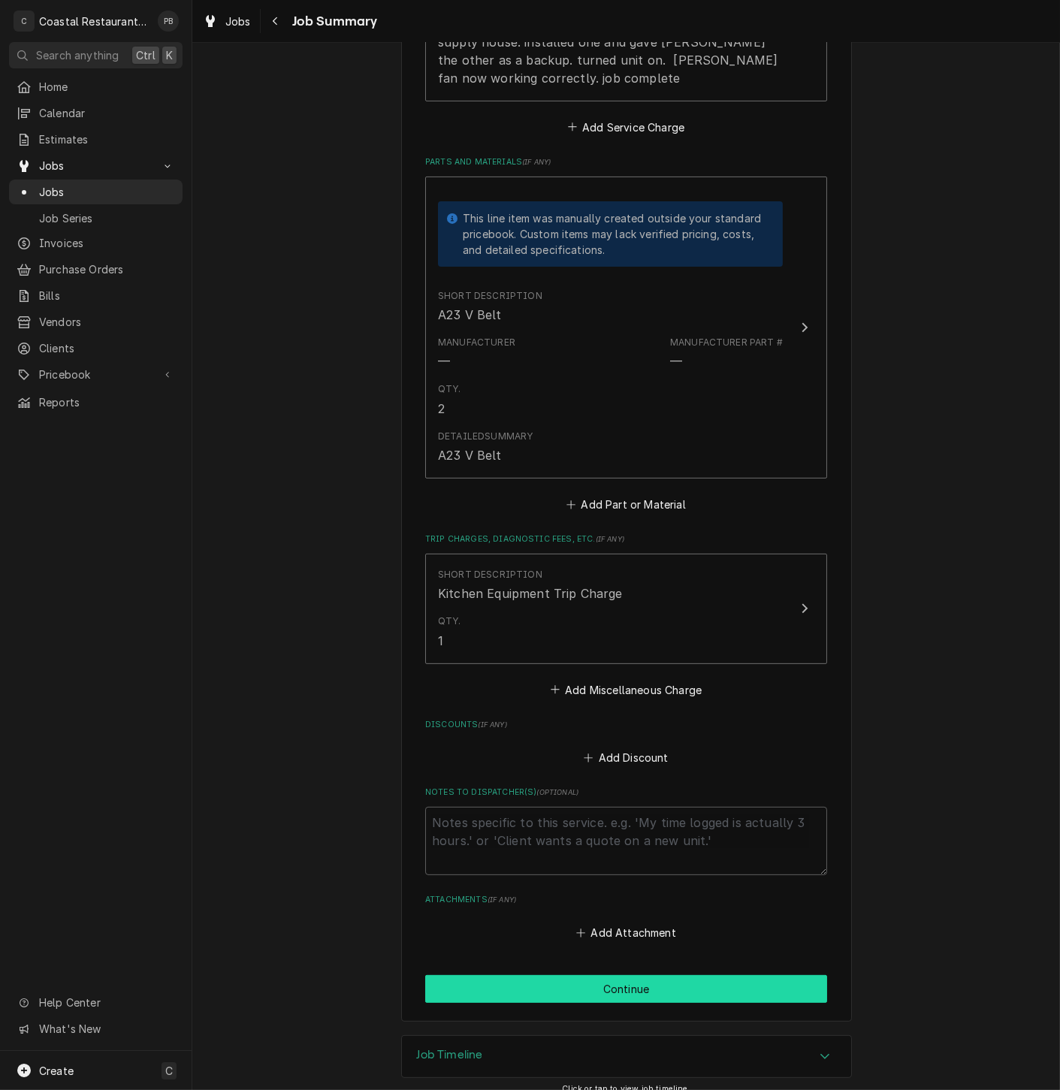
click at [631, 978] on button "Continue" at bounding box center [626, 989] width 402 height 28
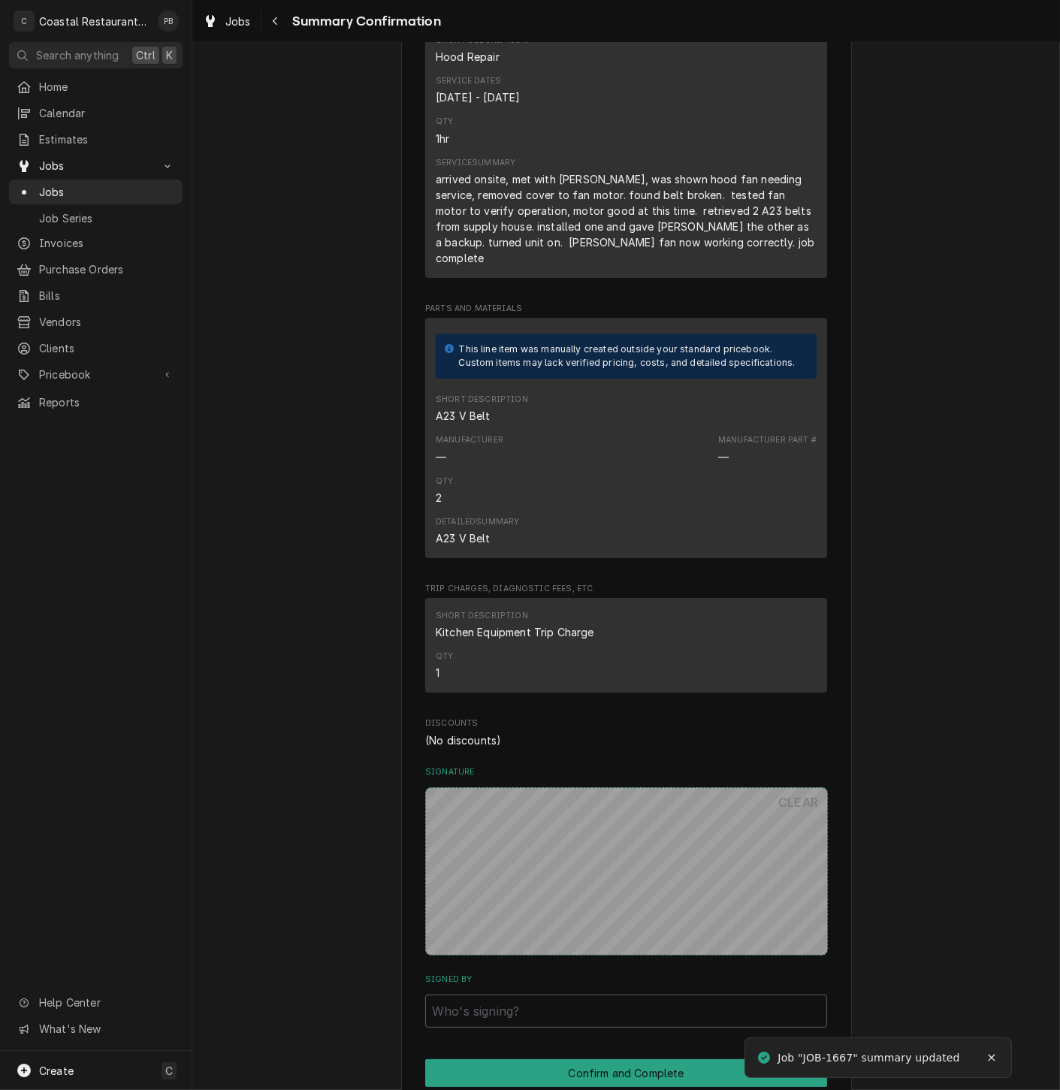
scroll to position [562, 0]
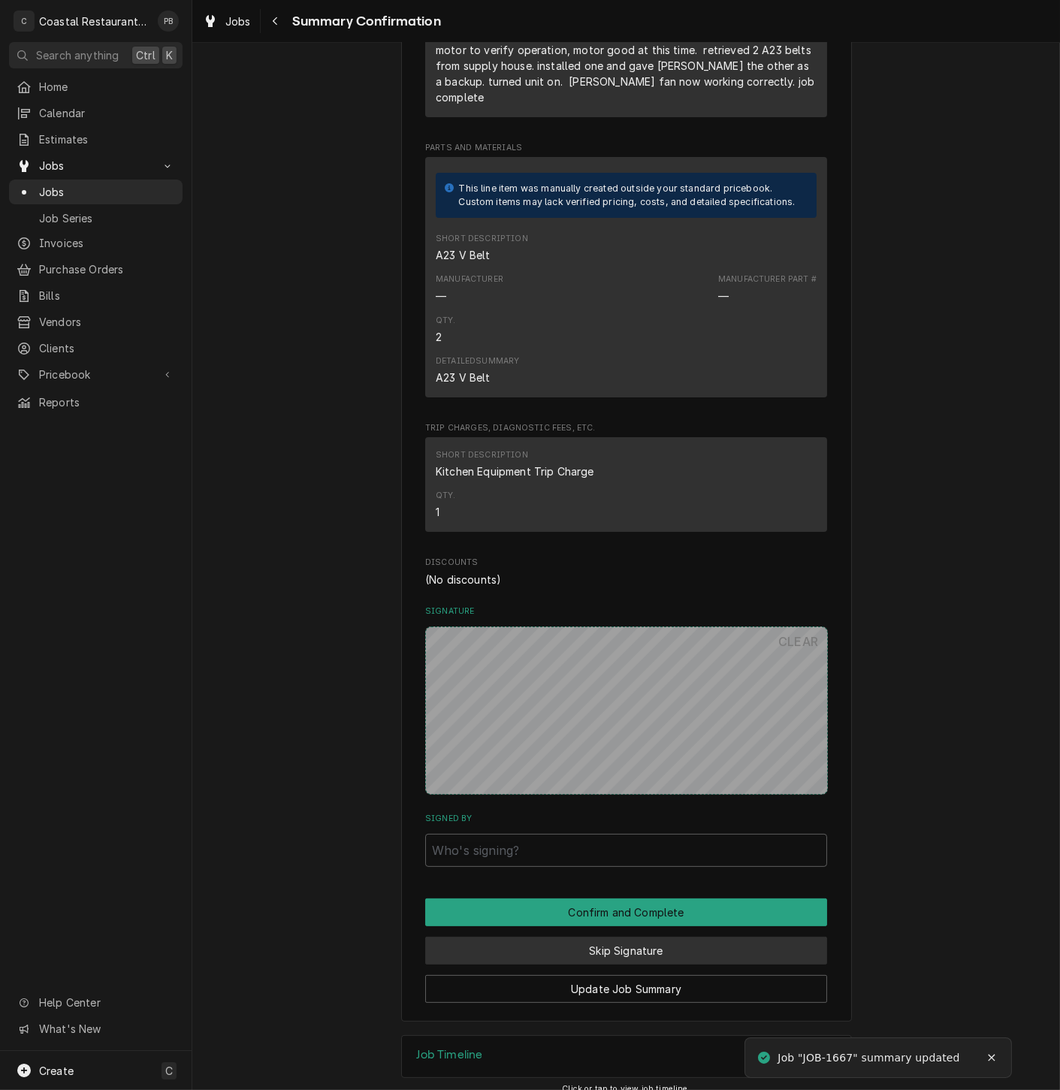
click at [639, 936] on button "Skip Signature" at bounding box center [626, 950] width 402 height 28
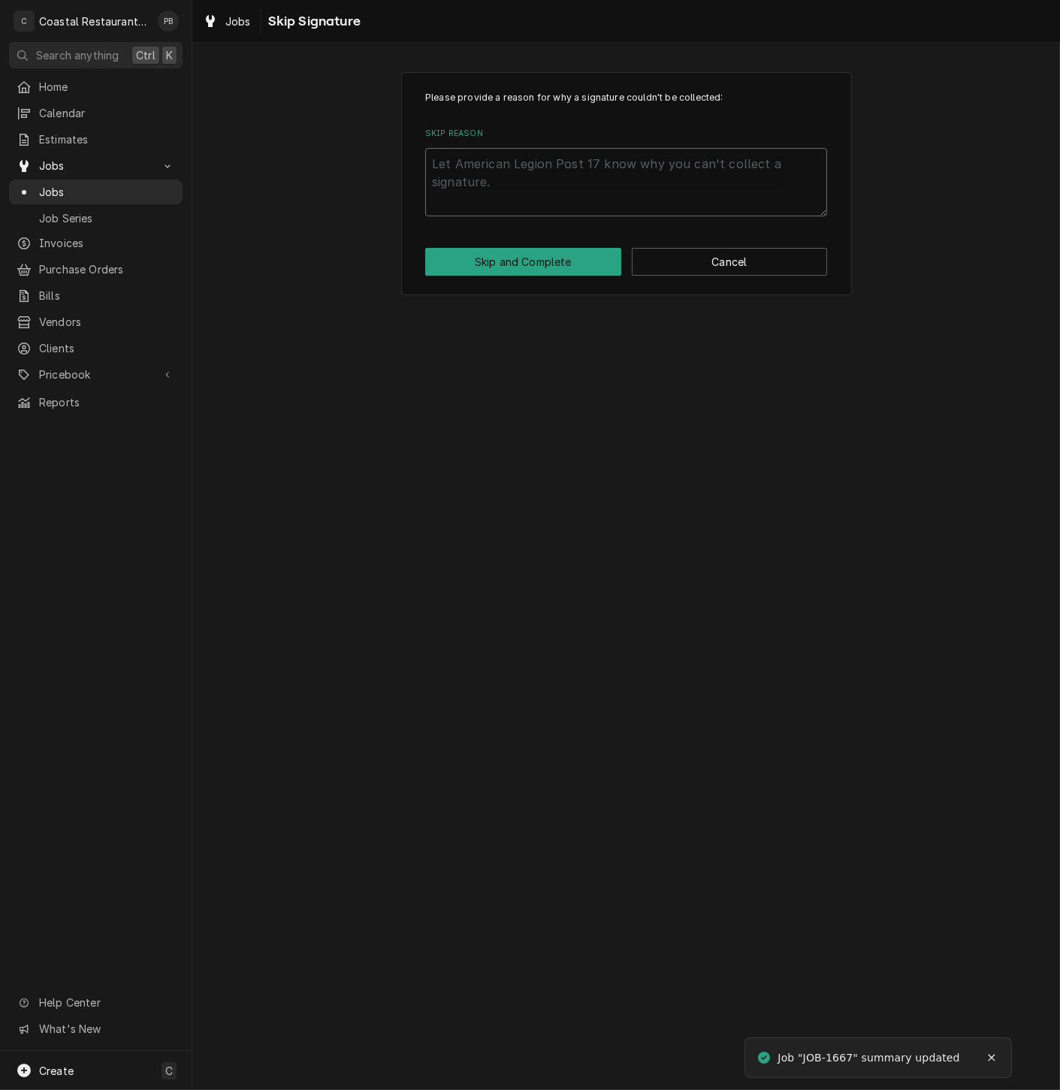
click at [607, 167] on textarea "Skip Reason" at bounding box center [626, 182] width 402 height 68
type textarea "x"
type textarea "co"
type textarea "x"
type textarea "com"
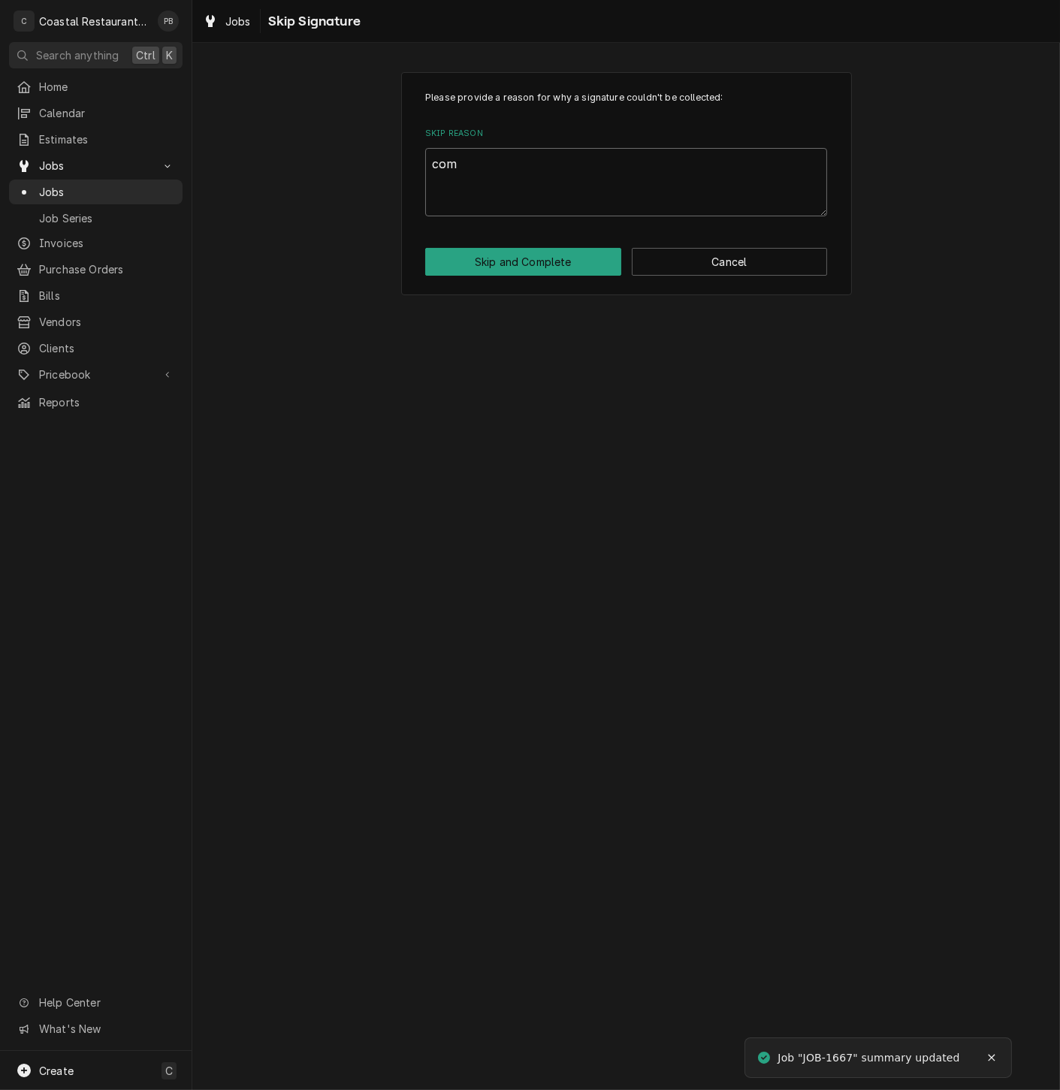
type textarea "x"
type textarea "comp"
type textarea "x"
type textarea "comple"
type textarea "x"
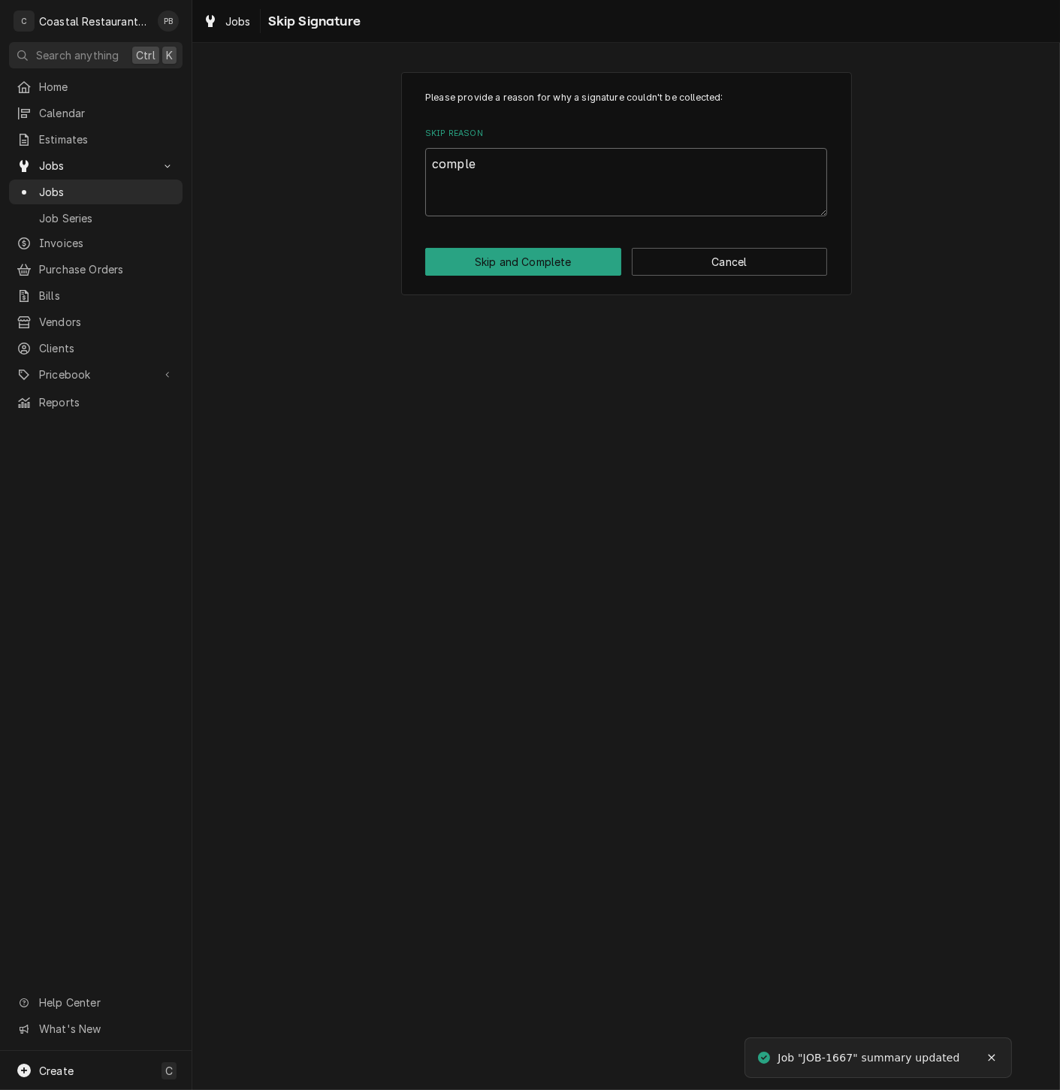
type textarea "complet"
type textarea "x"
type textarea "complete"
type textarea "x"
type textarea "completed"
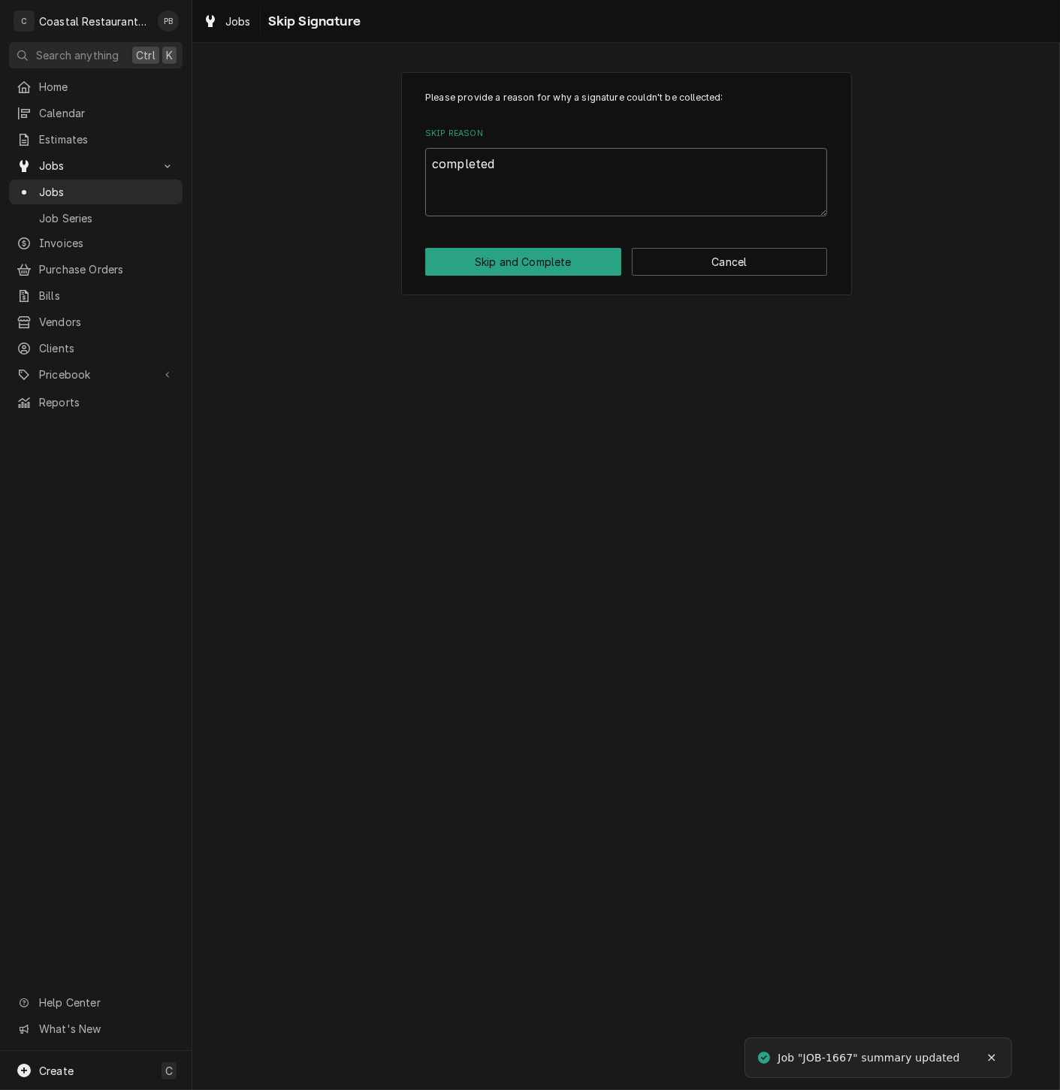
type textarea "x"
type textarea "completed"
type textarea "x"
type textarea "completed o"
type textarea "x"
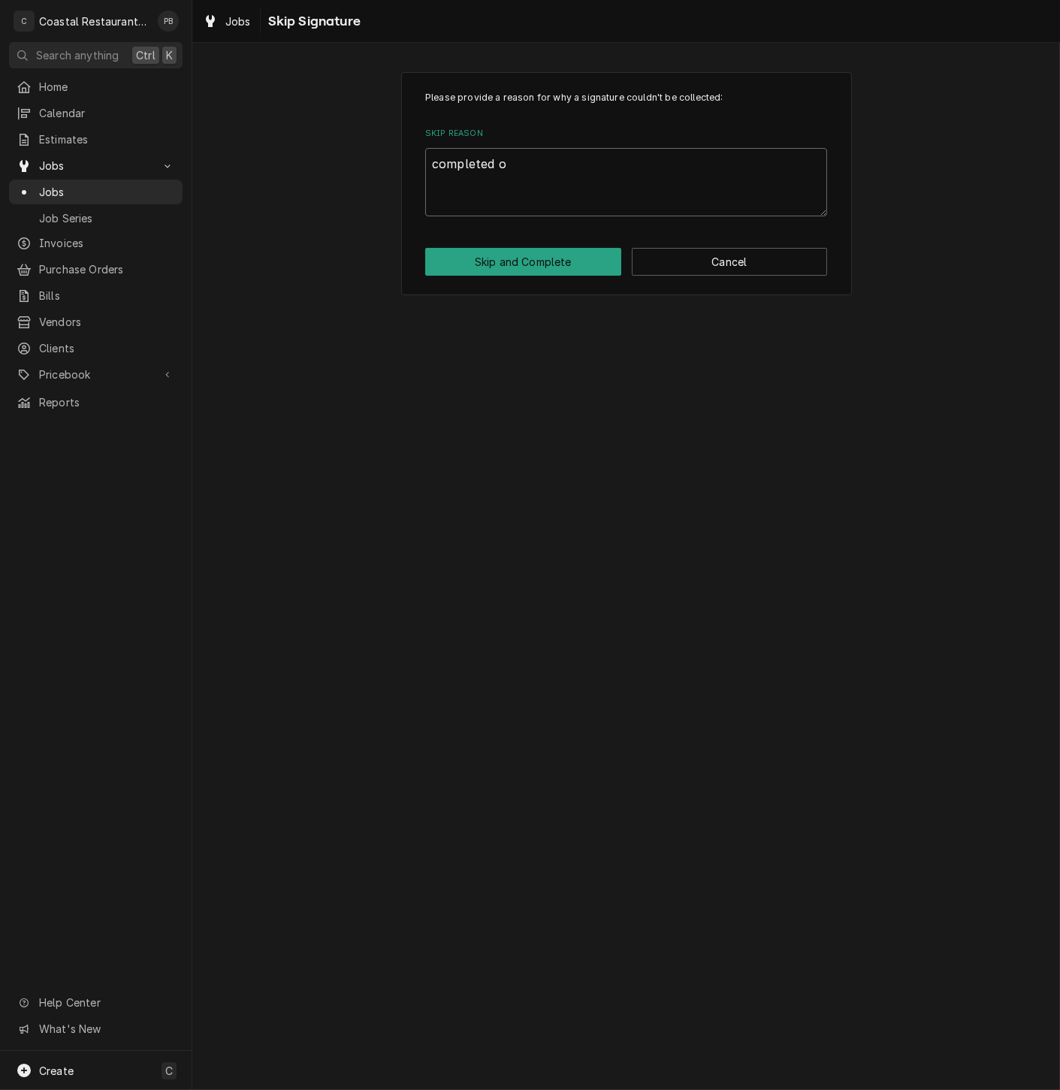
type textarea "completed of"
type textarea "x"
type textarea "completed off"
type textarea "x"
type textarea "completed offs"
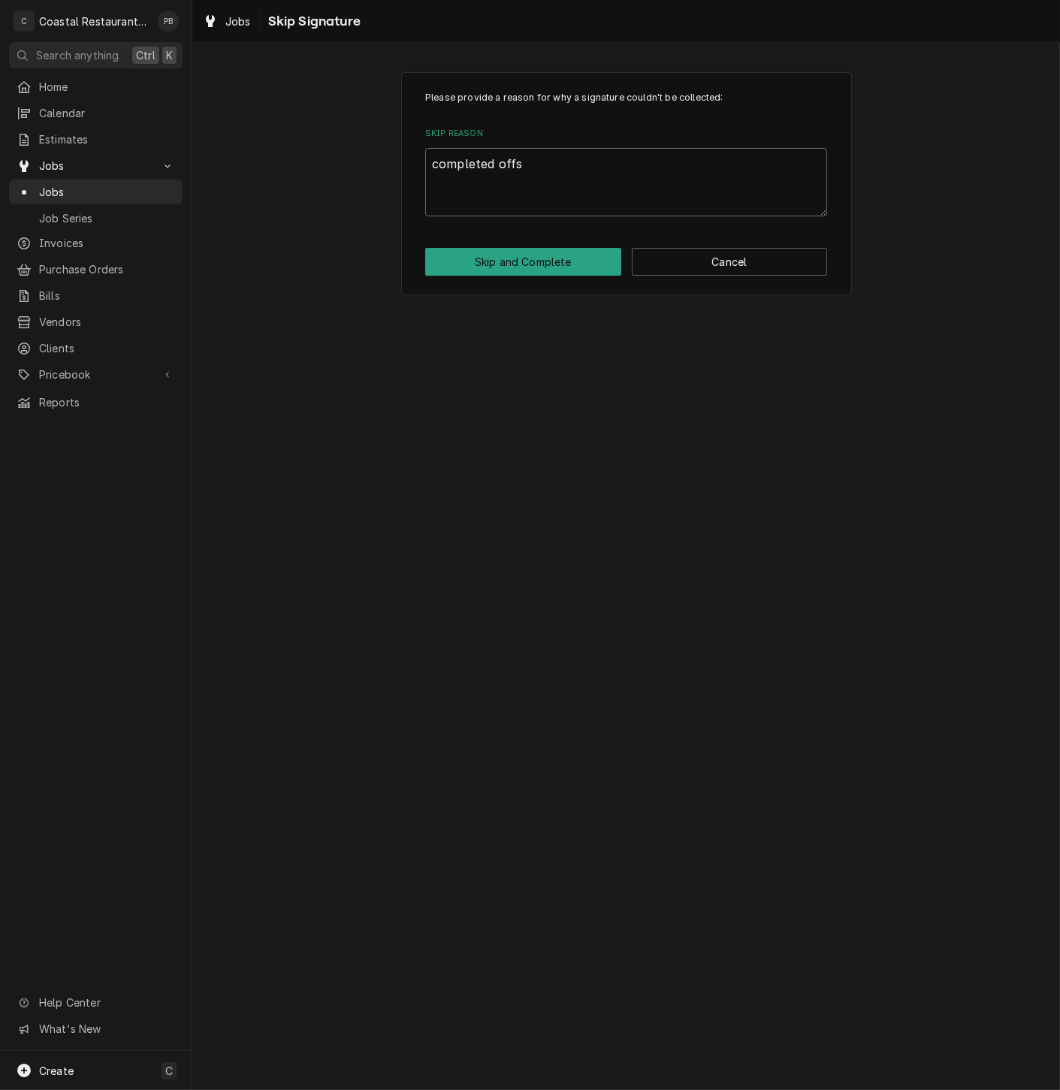
type textarea "x"
type textarea "completed offsi"
type textarea "x"
type textarea "completed offsit"
type textarea "x"
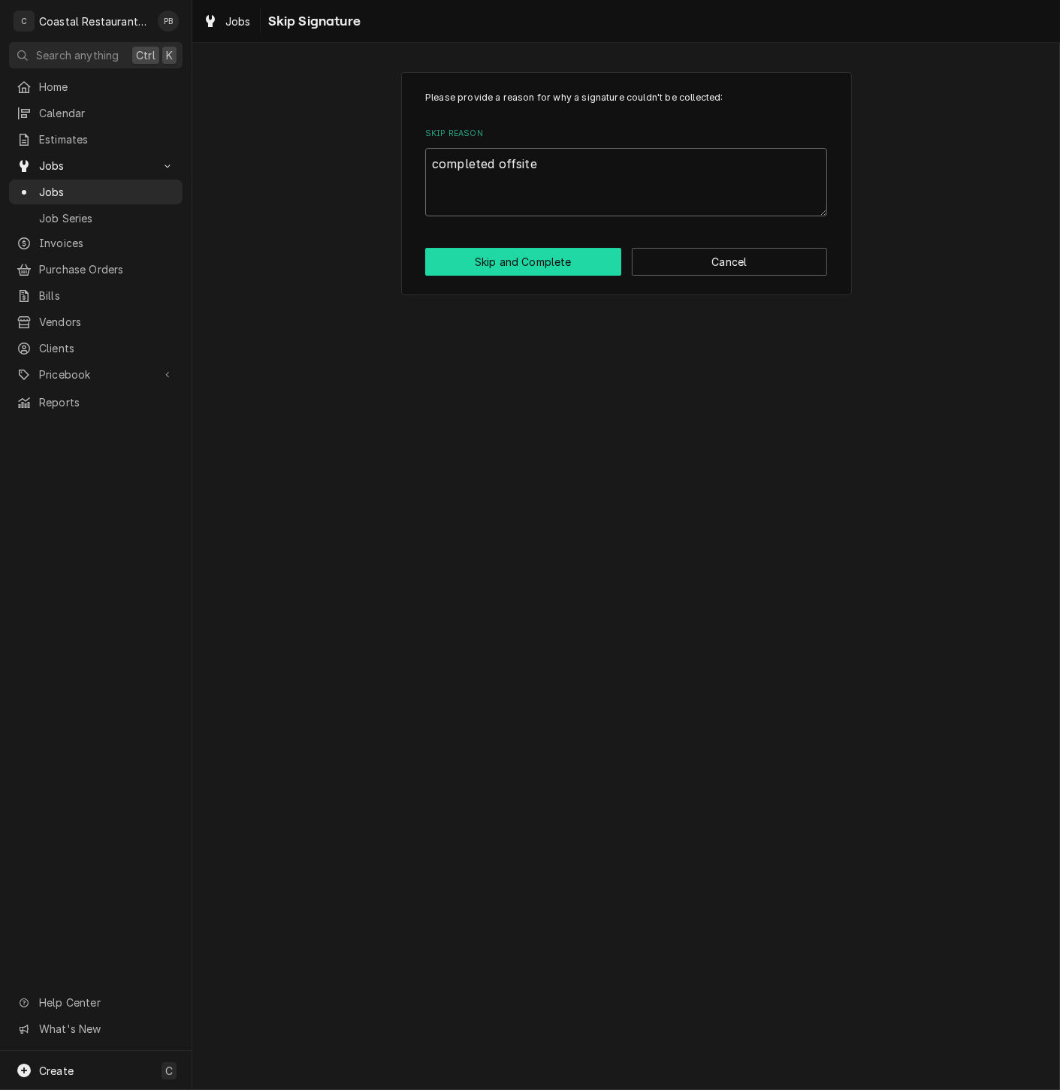
type textarea "completed offsite"
click at [522, 258] on button "Skip and Complete" at bounding box center [523, 262] width 196 height 28
type textarea "x"
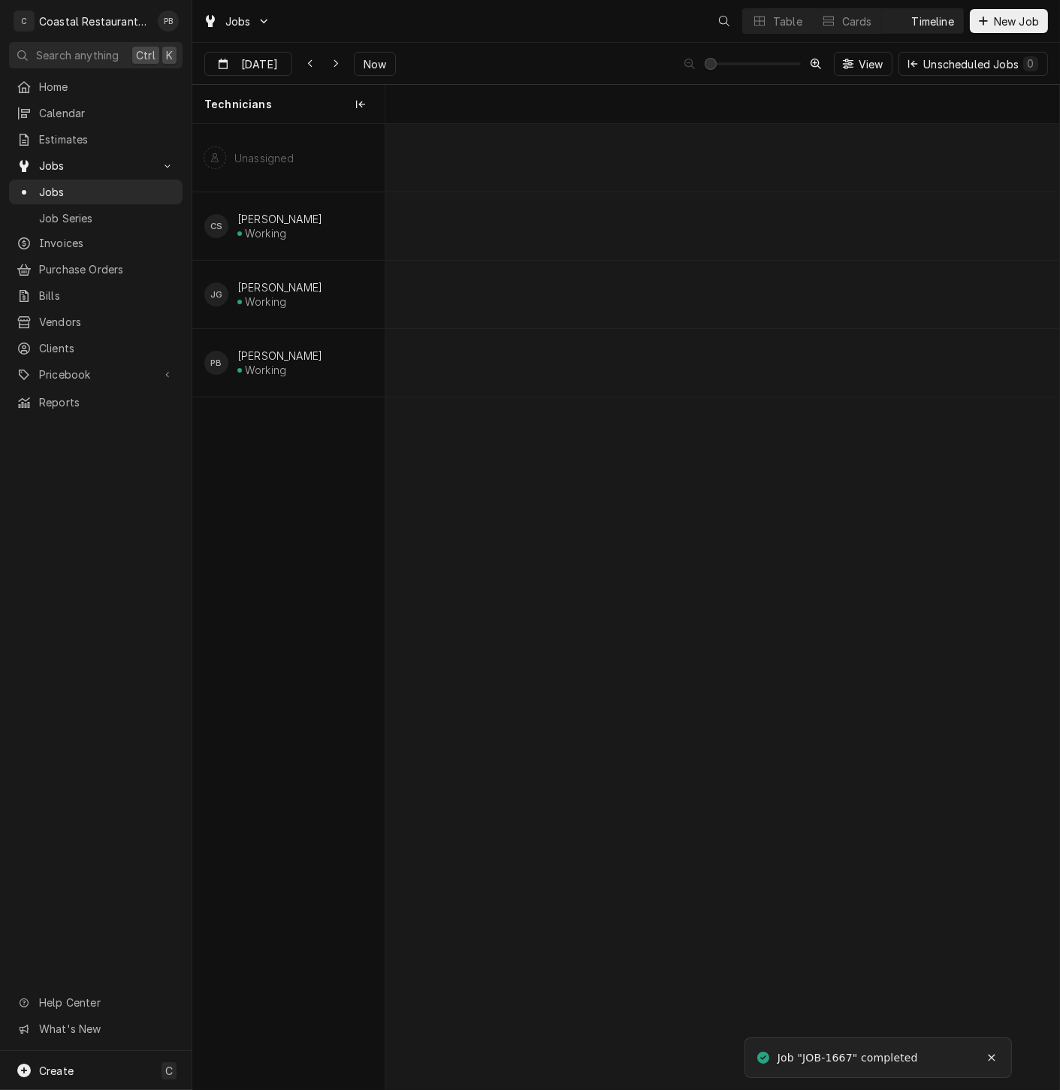
scroll to position [0, 13355]
click at [556, 377] on div "normal" at bounding box center [564, 363] width 18 height 62
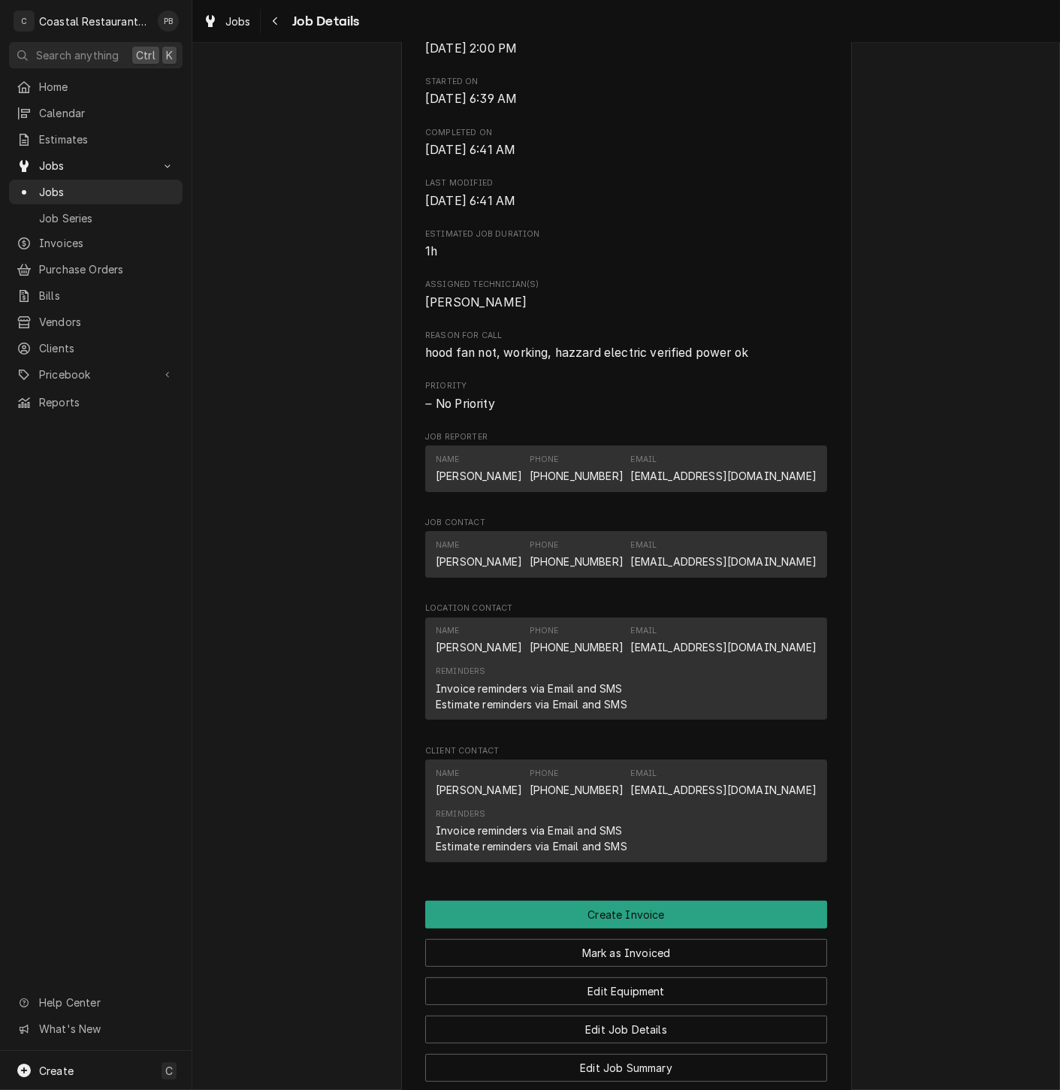
scroll to position [860, 0]
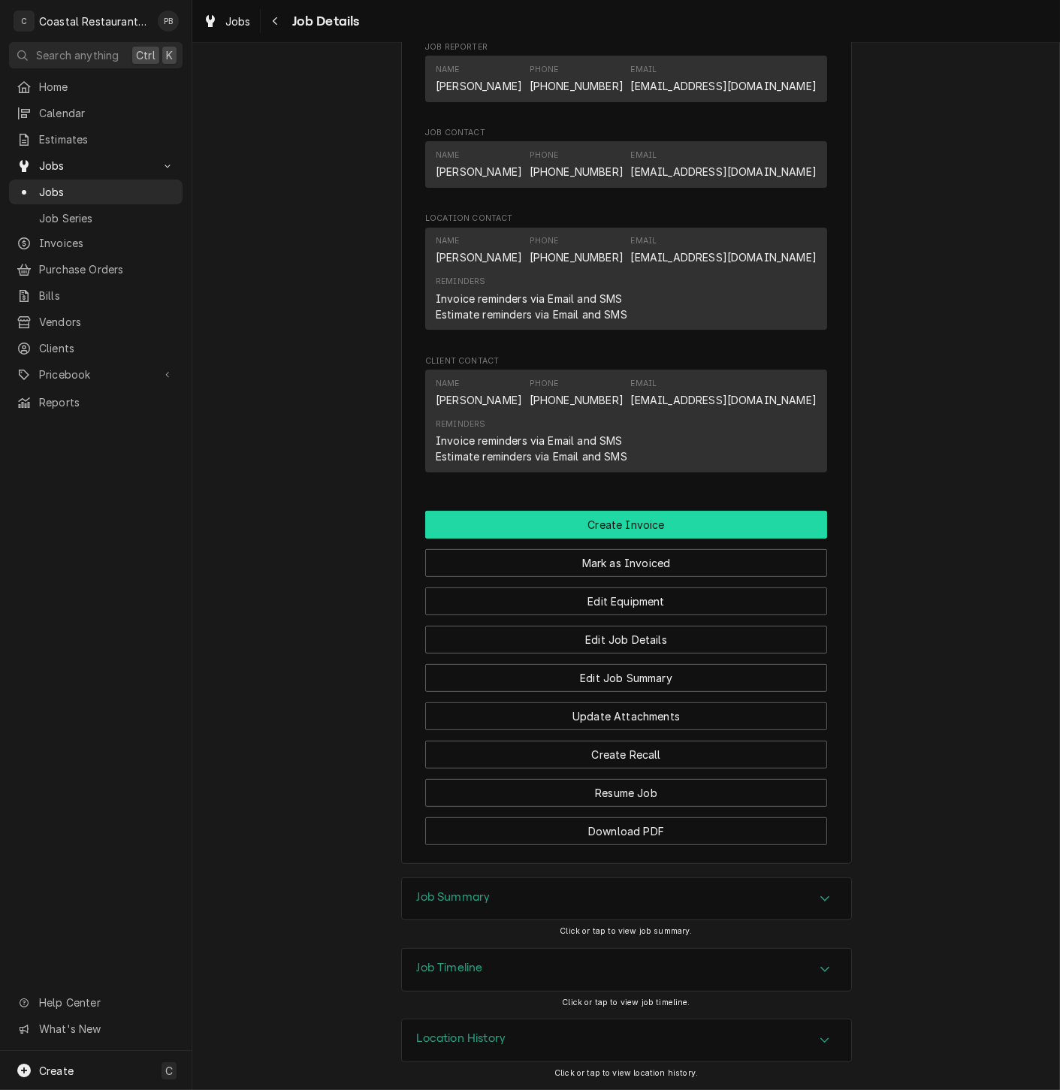
click at [642, 528] on button "Create Invoice" at bounding box center [626, 525] width 402 height 28
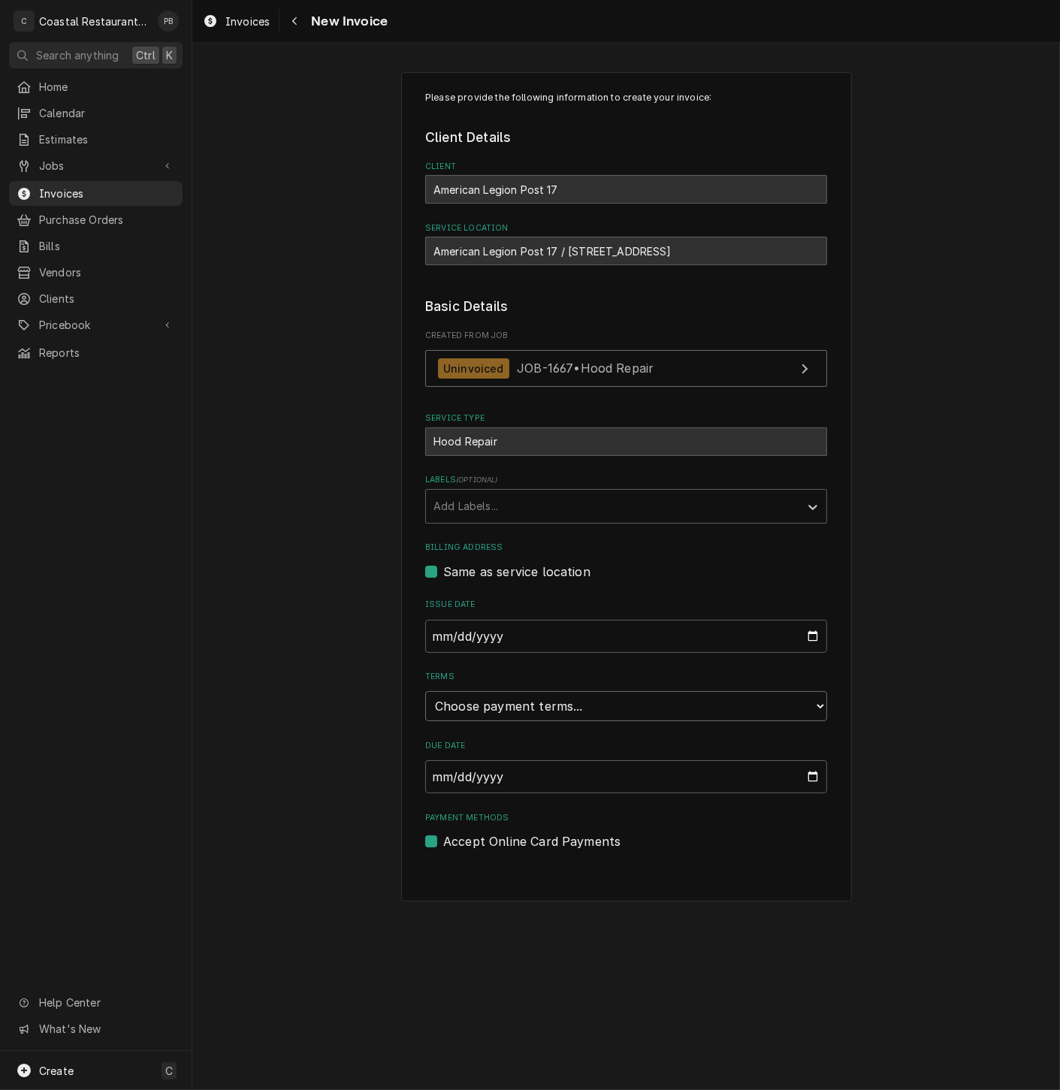
click at [739, 713] on select "Choose payment terms... Same Day Net 7 Net 14 Net 21 Net 30 Net 45 Net 60 Net 90" at bounding box center [626, 706] width 402 height 30
click at [806, 777] on input "2025-10-19" at bounding box center [626, 776] width 402 height 33
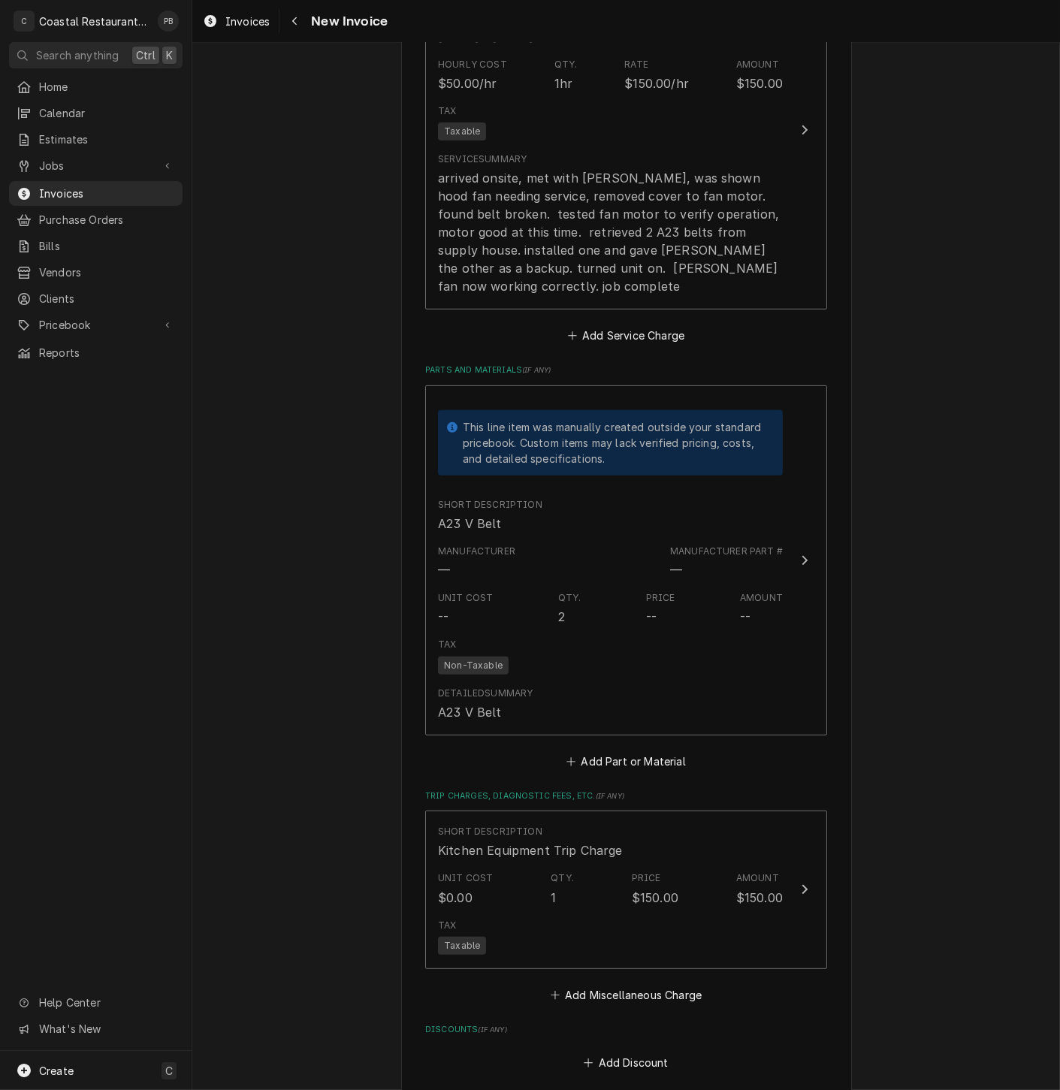
scroll to position [1001, 0]
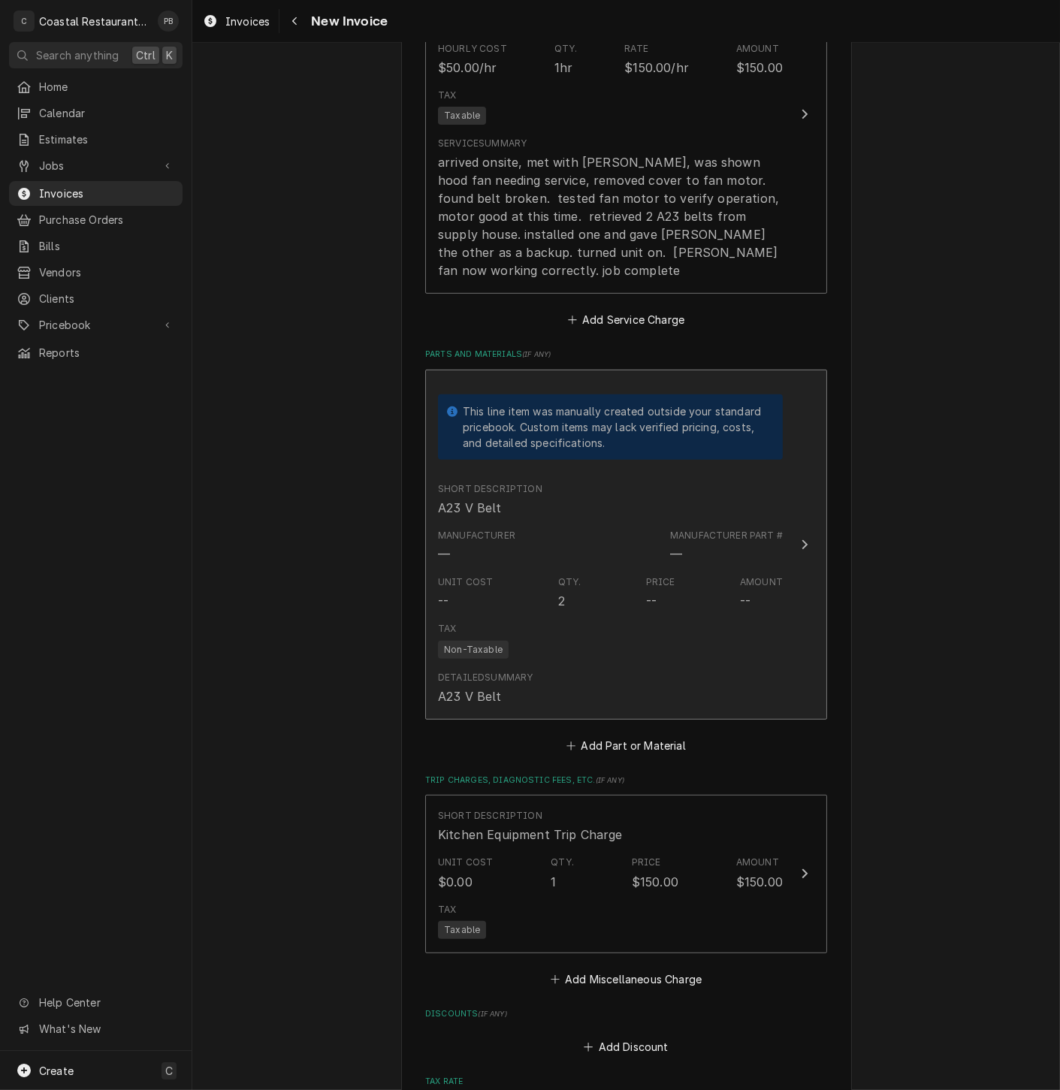
click at [791, 520] on button "This line item was manually created outside your standard pricebook. Custom ite…" at bounding box center [626, 544] width 402 height 350
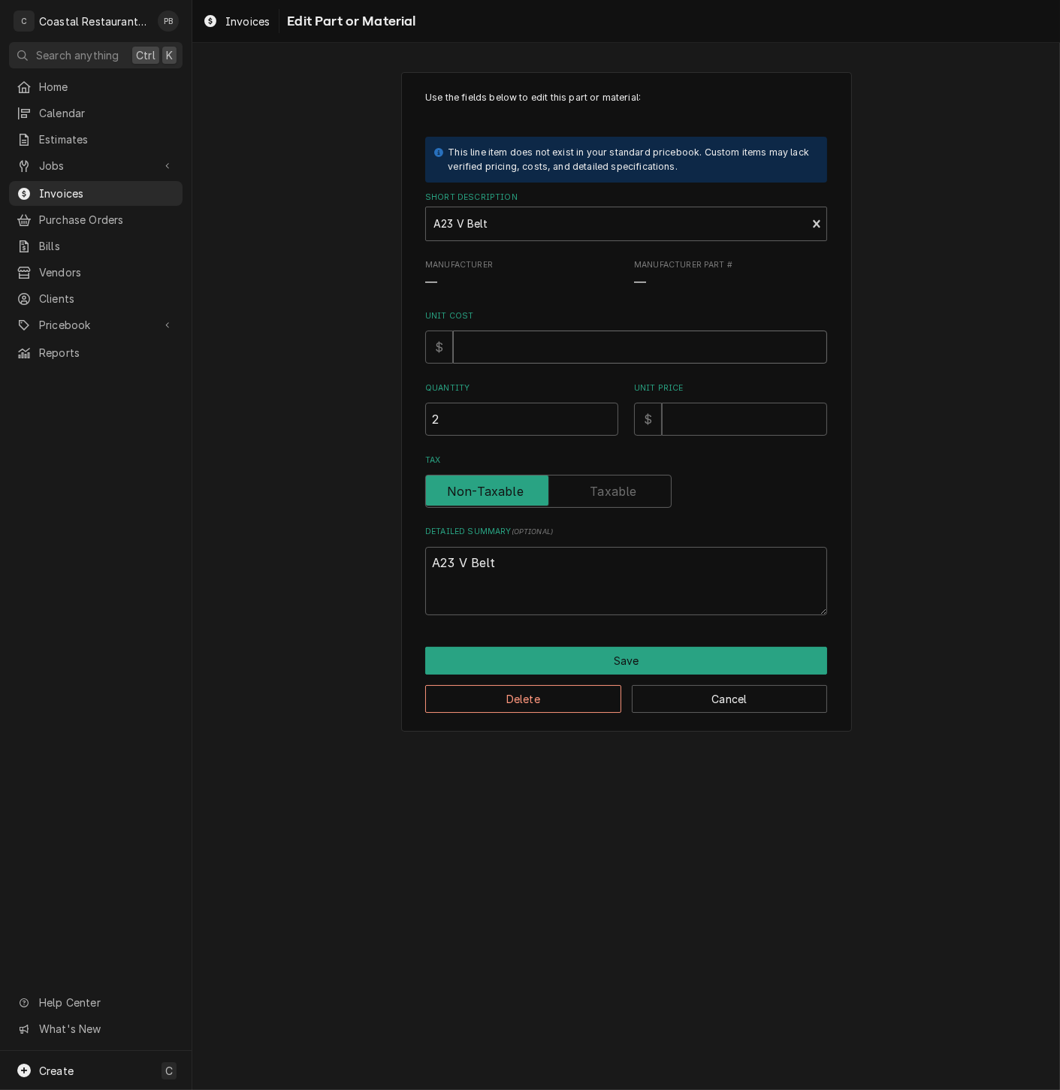
click at [501, 345] on input "Unit Cost" at bounding box center [640, 346] width 374 height 33
click at [526, 351] on input "Unit Cost" at bounding box center [640, 346] width 374 height 33
type textarea "x"
type input "4"
type textarea "x"
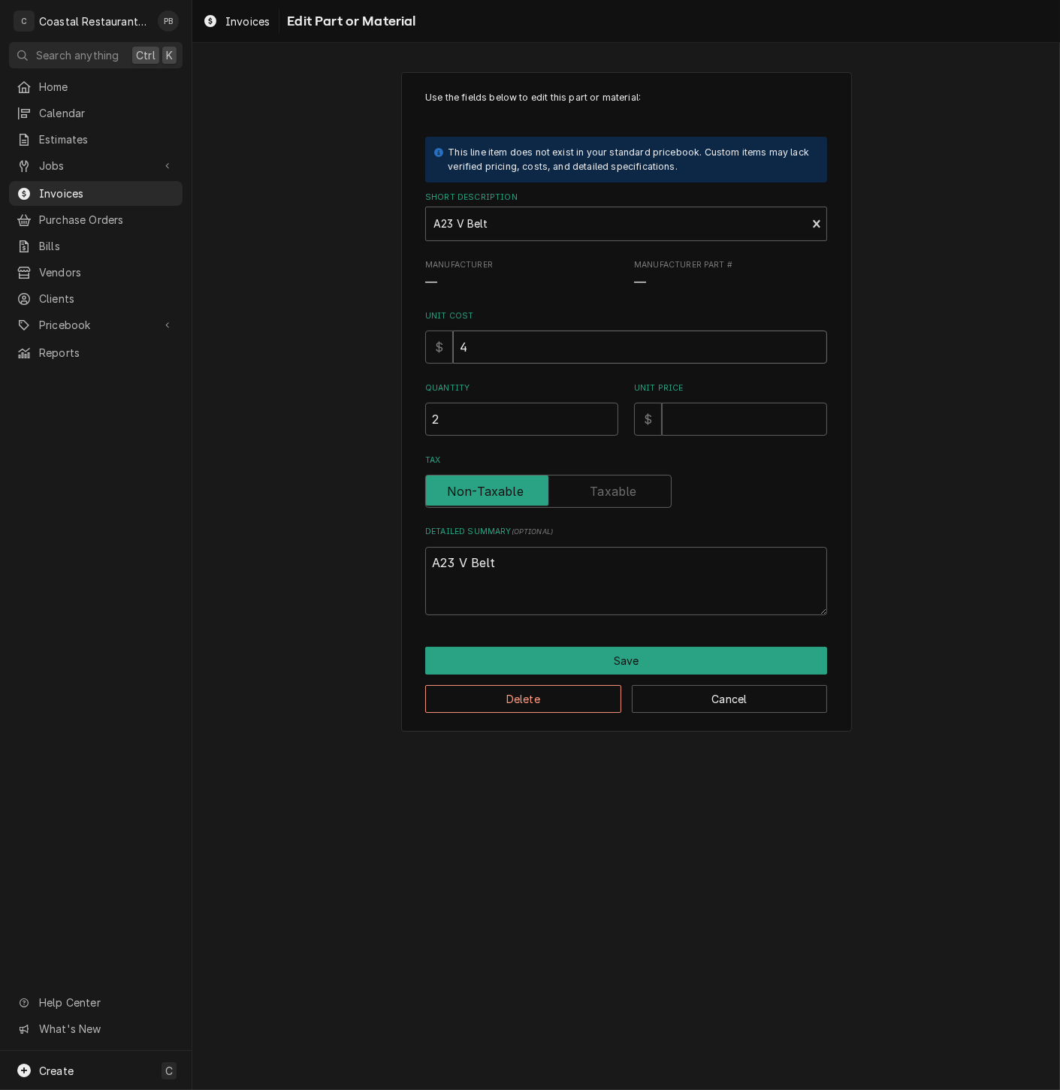
type input "4.1"
type textarea "x"
type input "4.16"
click at [706, 415] on input "Unit Price" at bounding box center [744, 418] width 165 height 33
type textarea "x"
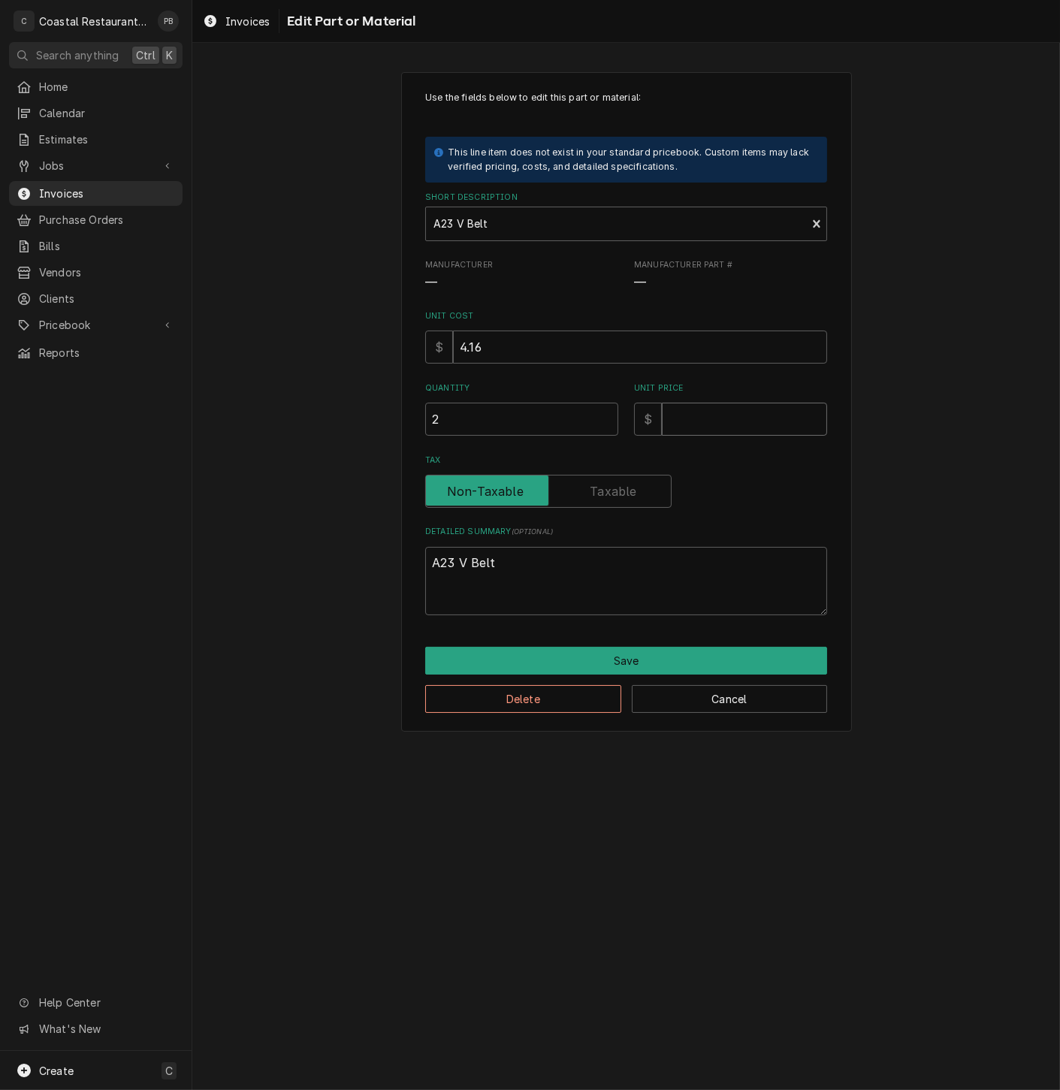
type input "1"
type textarea "x"
type input "10"
click at [603, 663] on button "Save" at bounding box center [626, 661] width 402 height 28
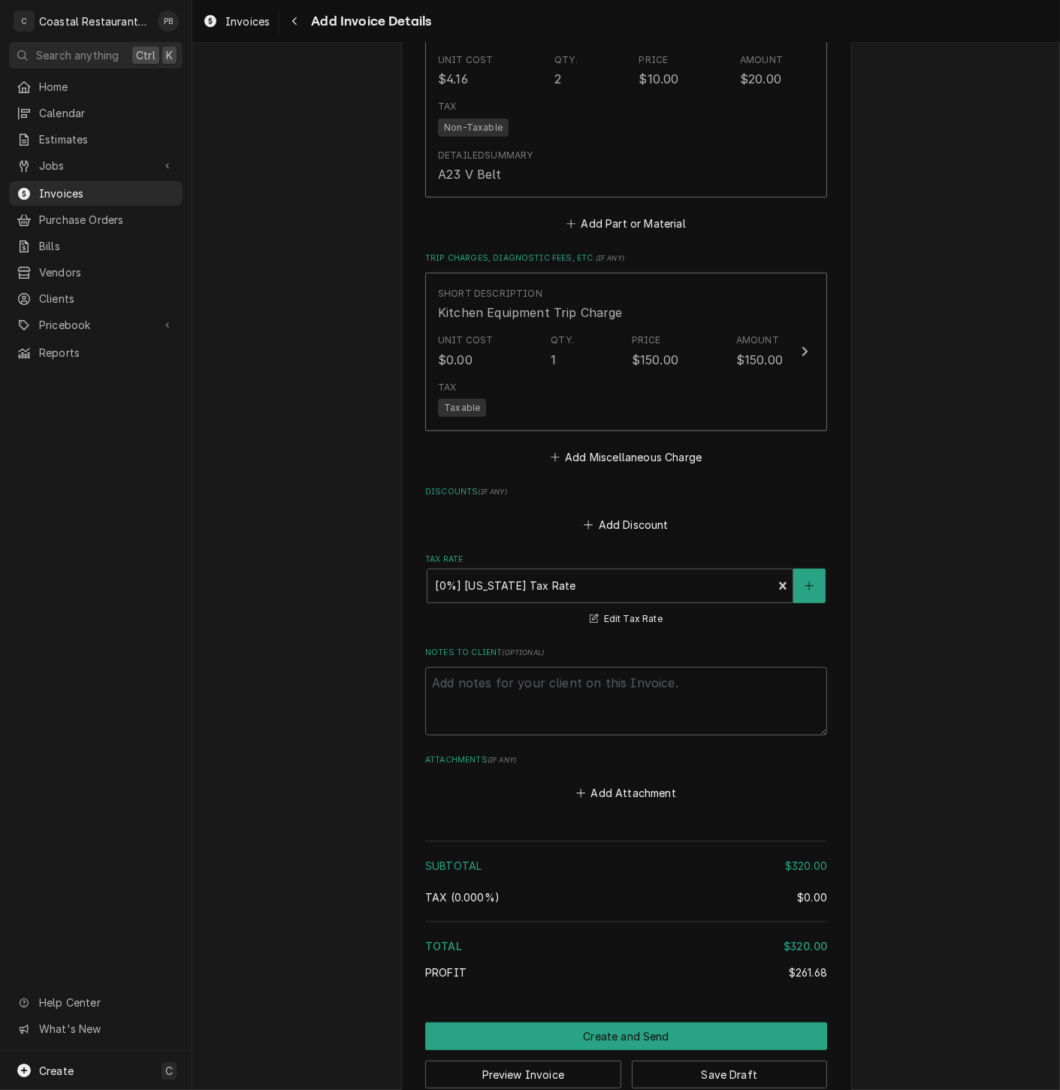
scroll to position [1542, 0]
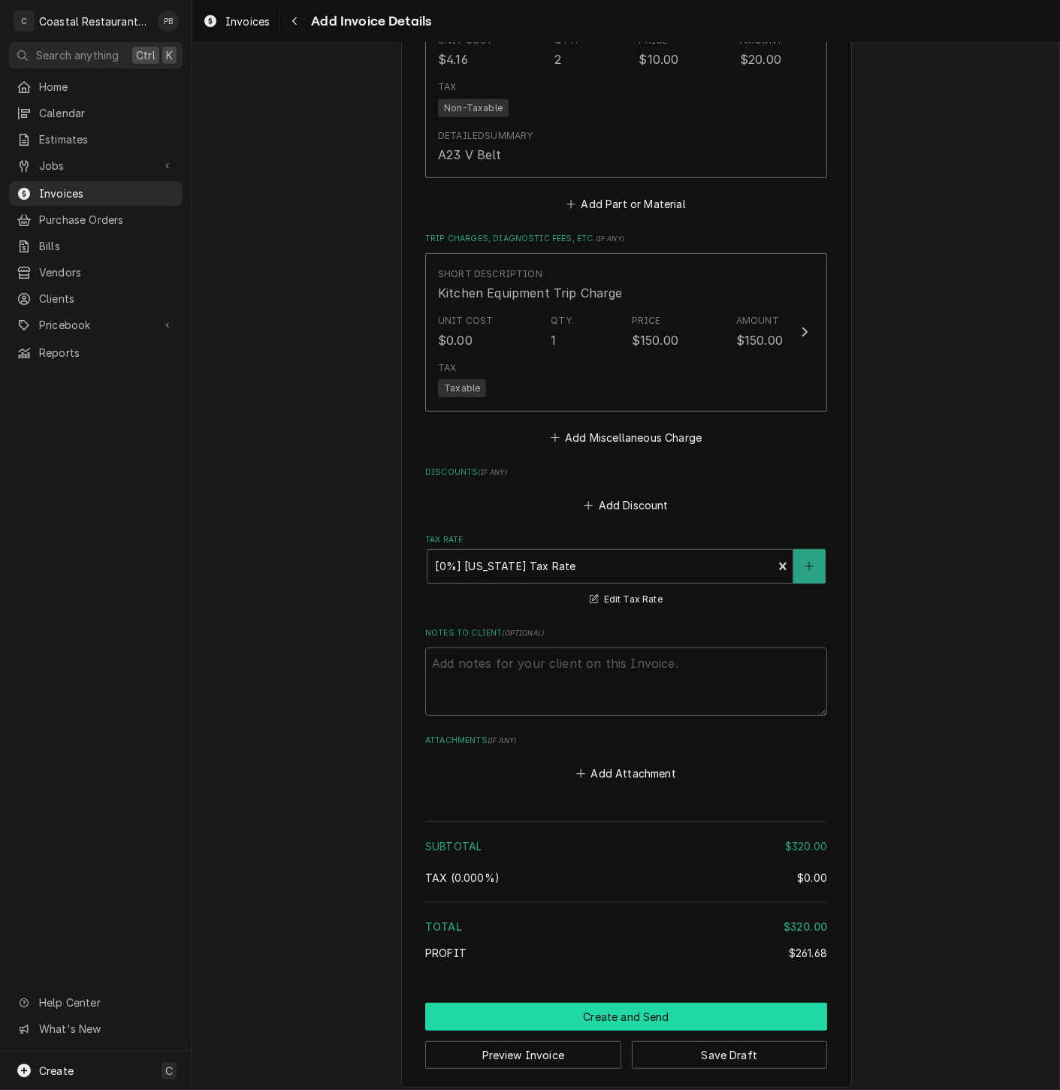
click at [629, 1002] on button "Create and Send" at bounding box center [626, 1016] width 402 height 28
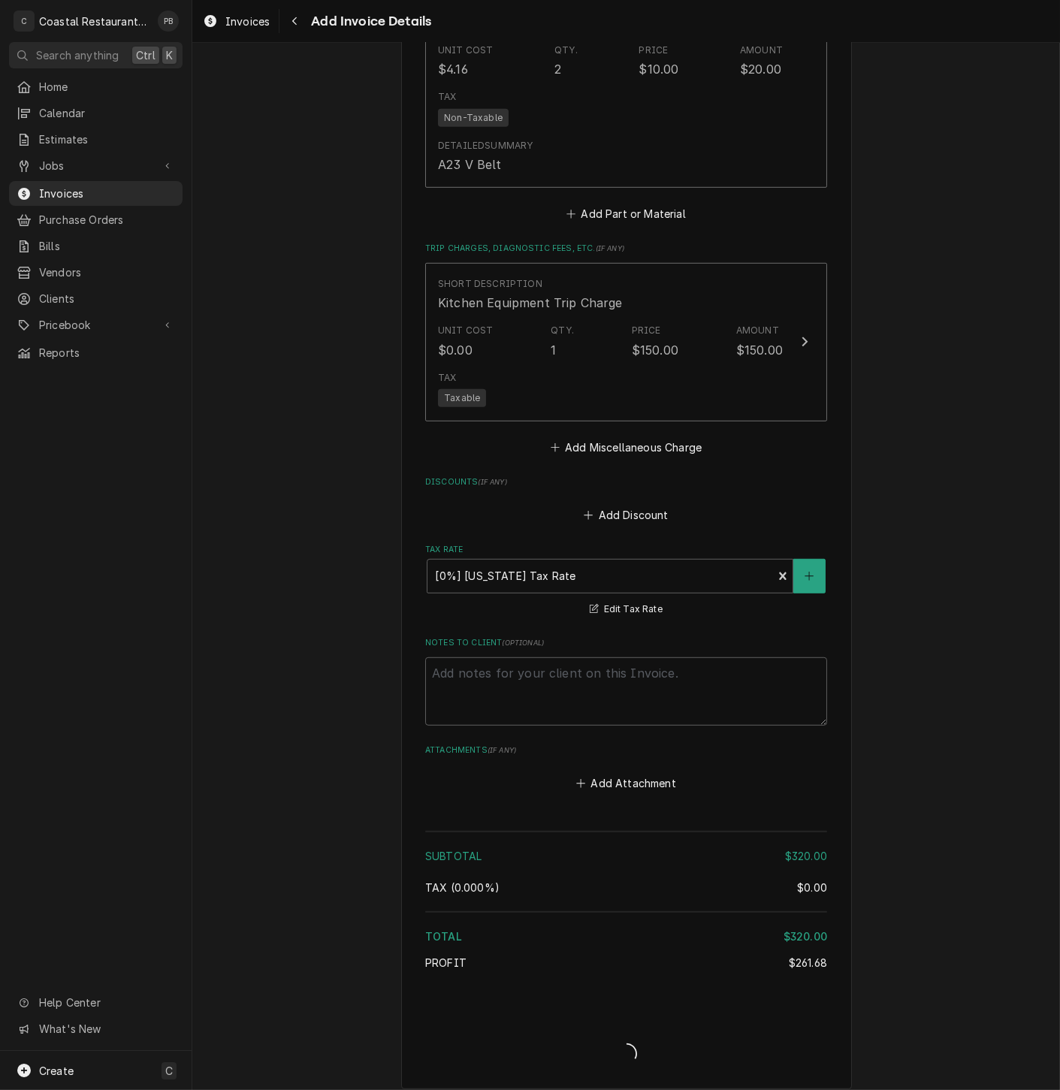
type textarea "x"
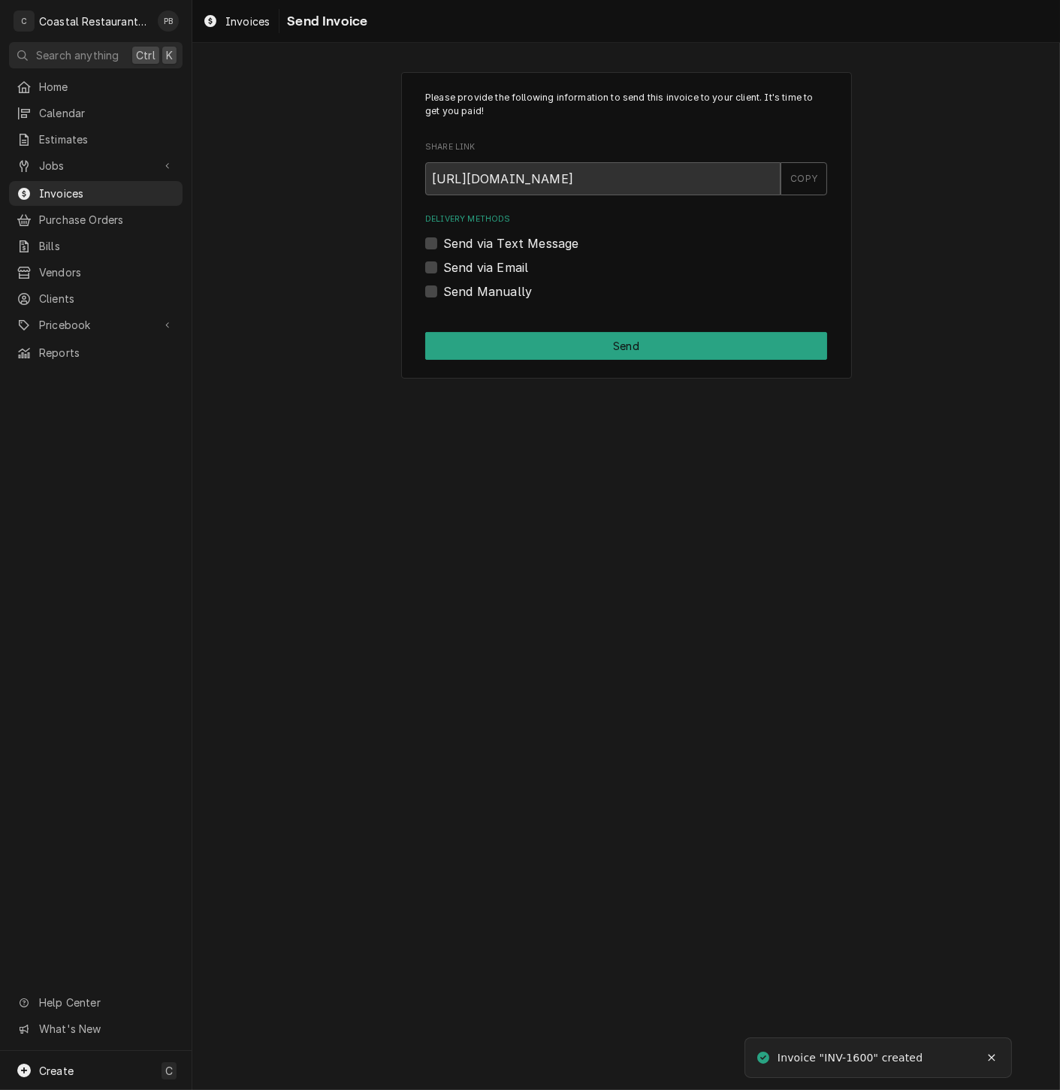
click at [442, 264] on div "Send via Email" at bounding box center [626, 267] width 402 height 18
click at [443, 267] on label "Send via Email" at bounding box center [485, 267] width 85 height 18
click at [443, 267] on input "Send via Email" at bounding box center [644, 274] width 402 height 33
checkbox input "true"
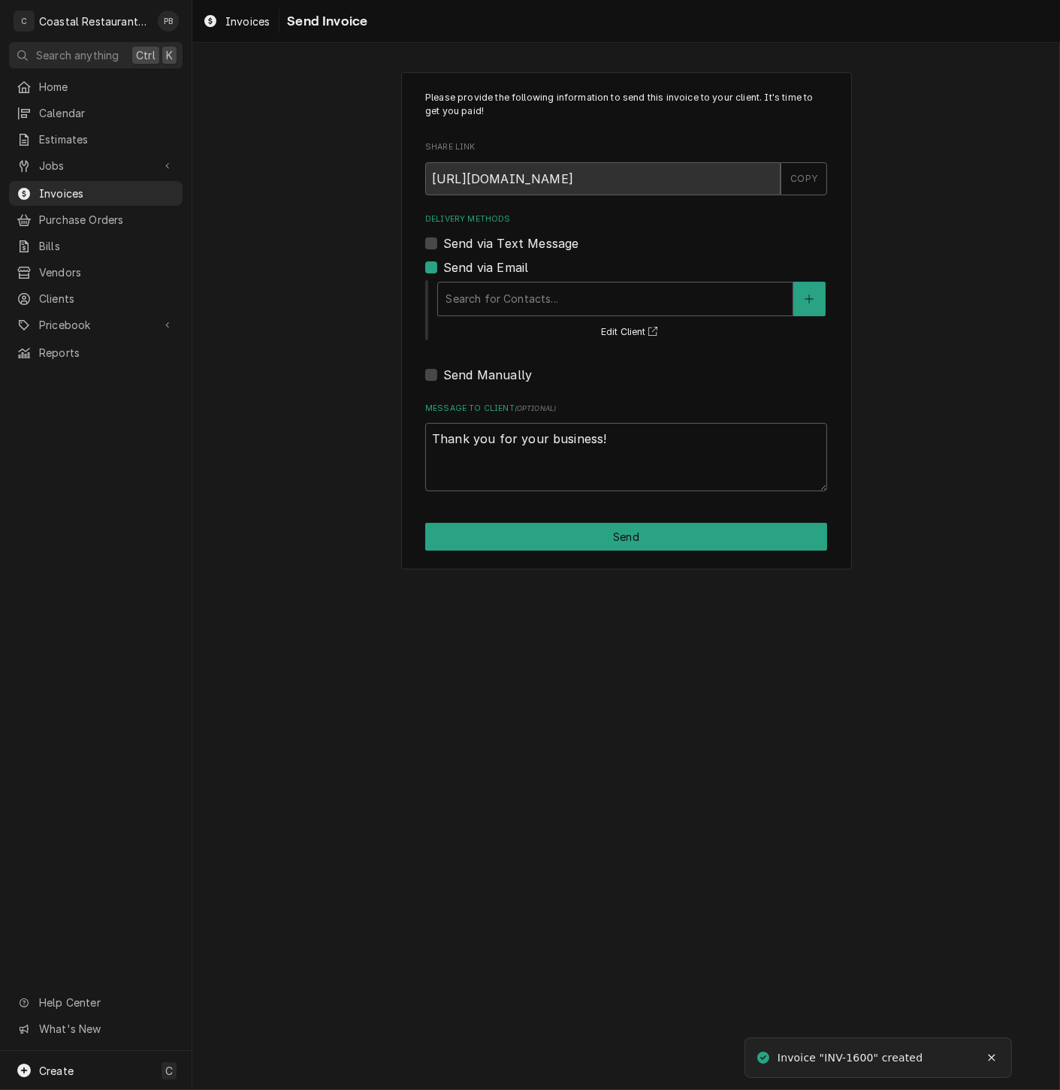
click at [443, 239] on label "Send via Text Message" at bounding box center [510, 243] width 135 height 18
click at [443, 239] on input "Send via Text Message" at bounding box center [644, 250] width 402 height 33
checkbox input "true"
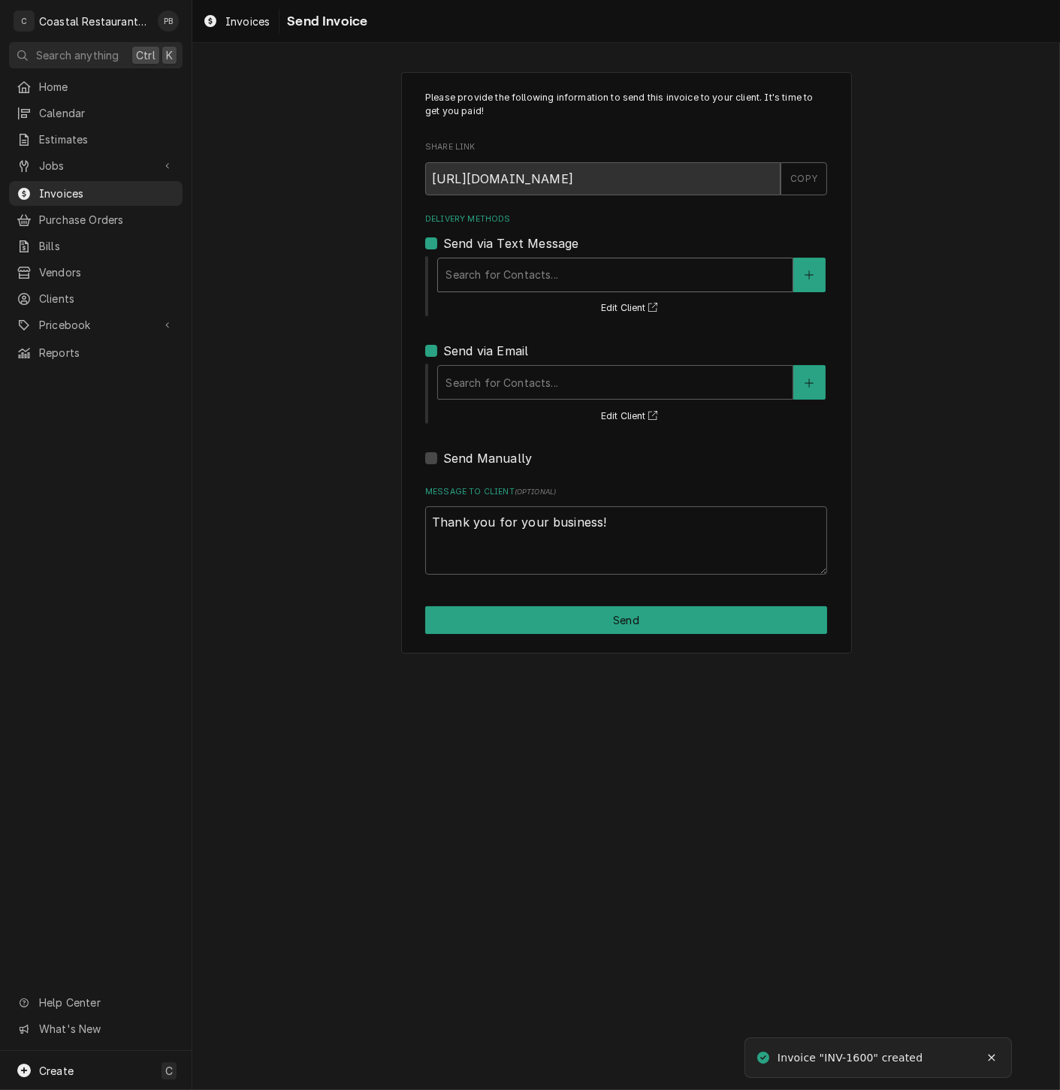
click at [546, 273] on div "Delivery Methods" at bounding box center [614, 274] width 339 height 27
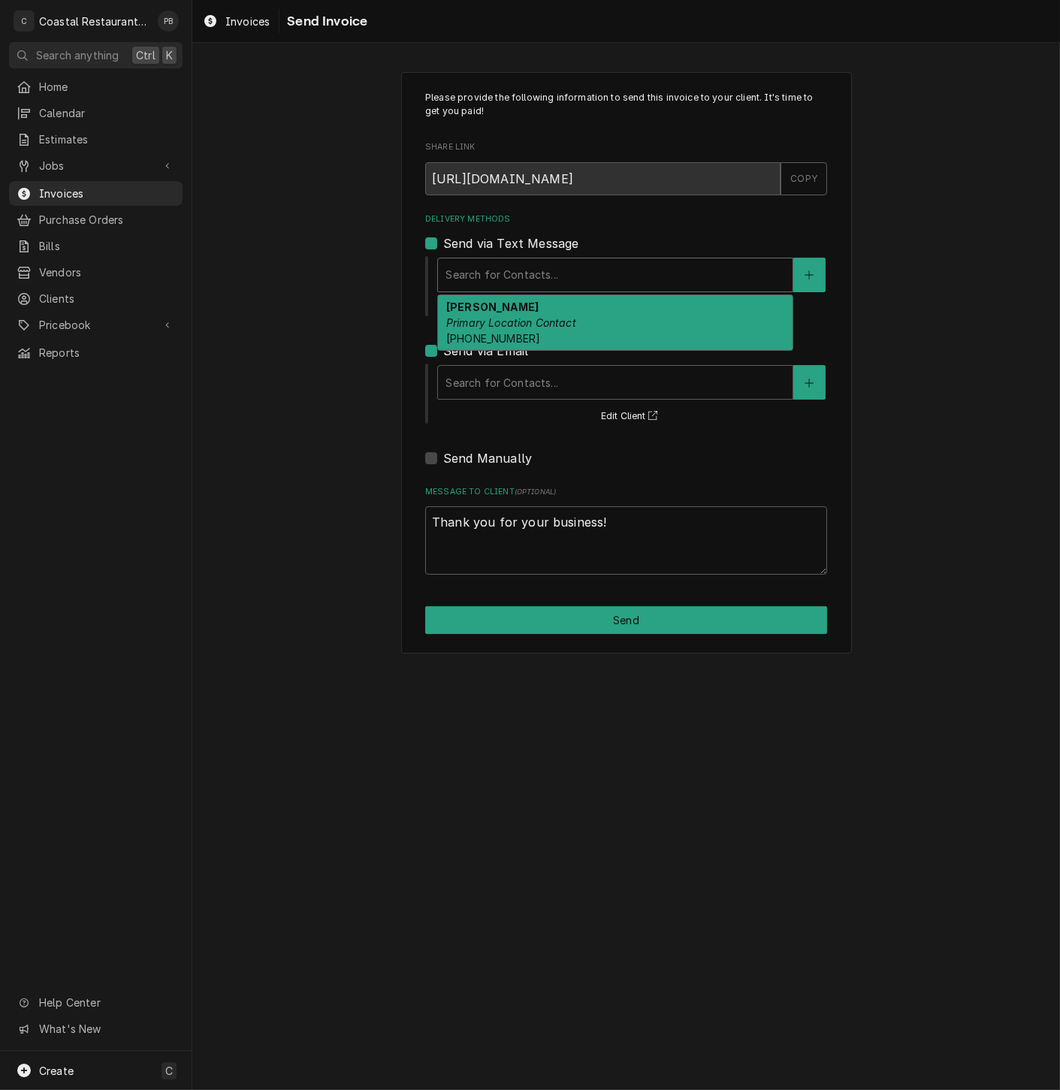
click at [551, 320] on em "Primary Location Contact" at bounding box center [511, 322] width 130 height 13
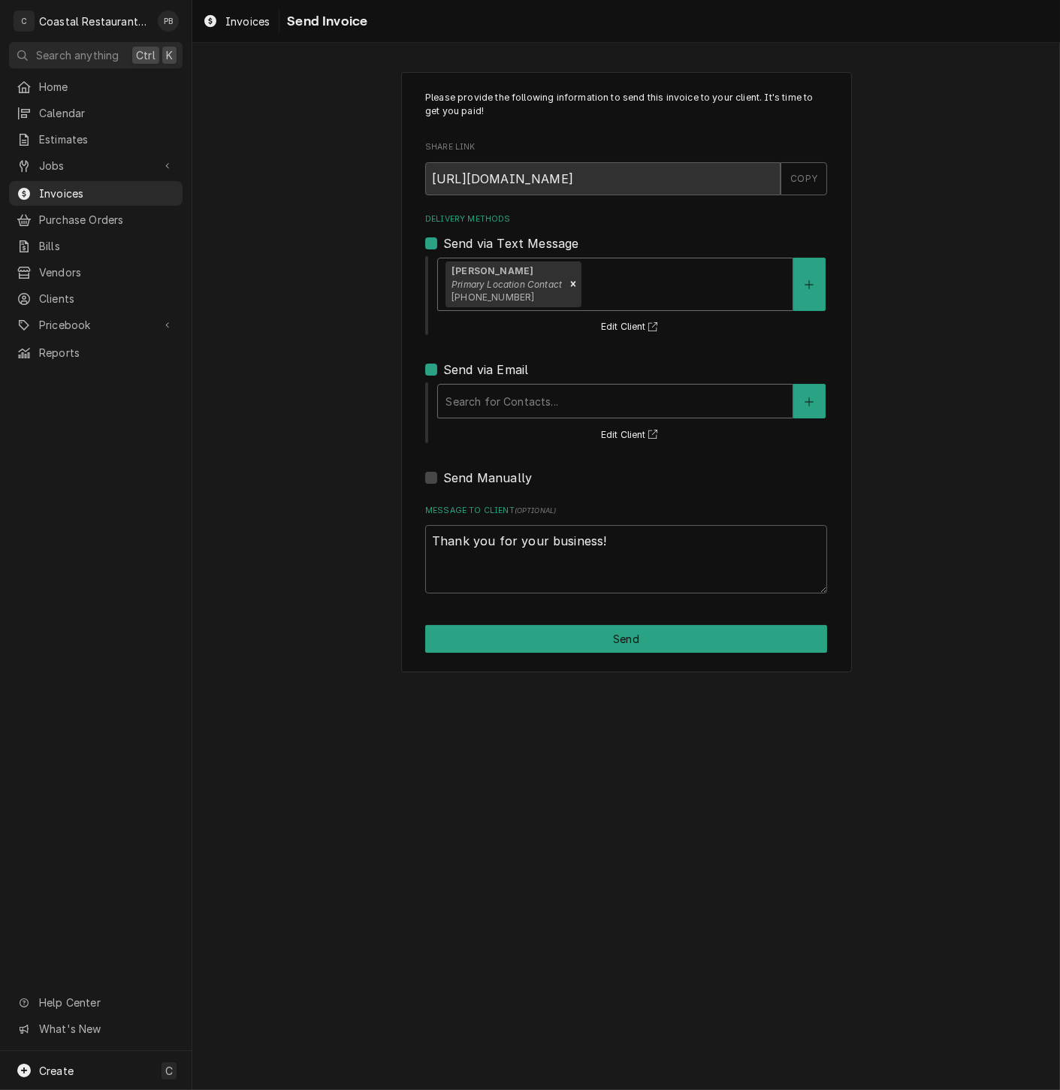
click at [542, 393] on div "Delivery Methods" at bounding box center [614, 400] width 339 height 27
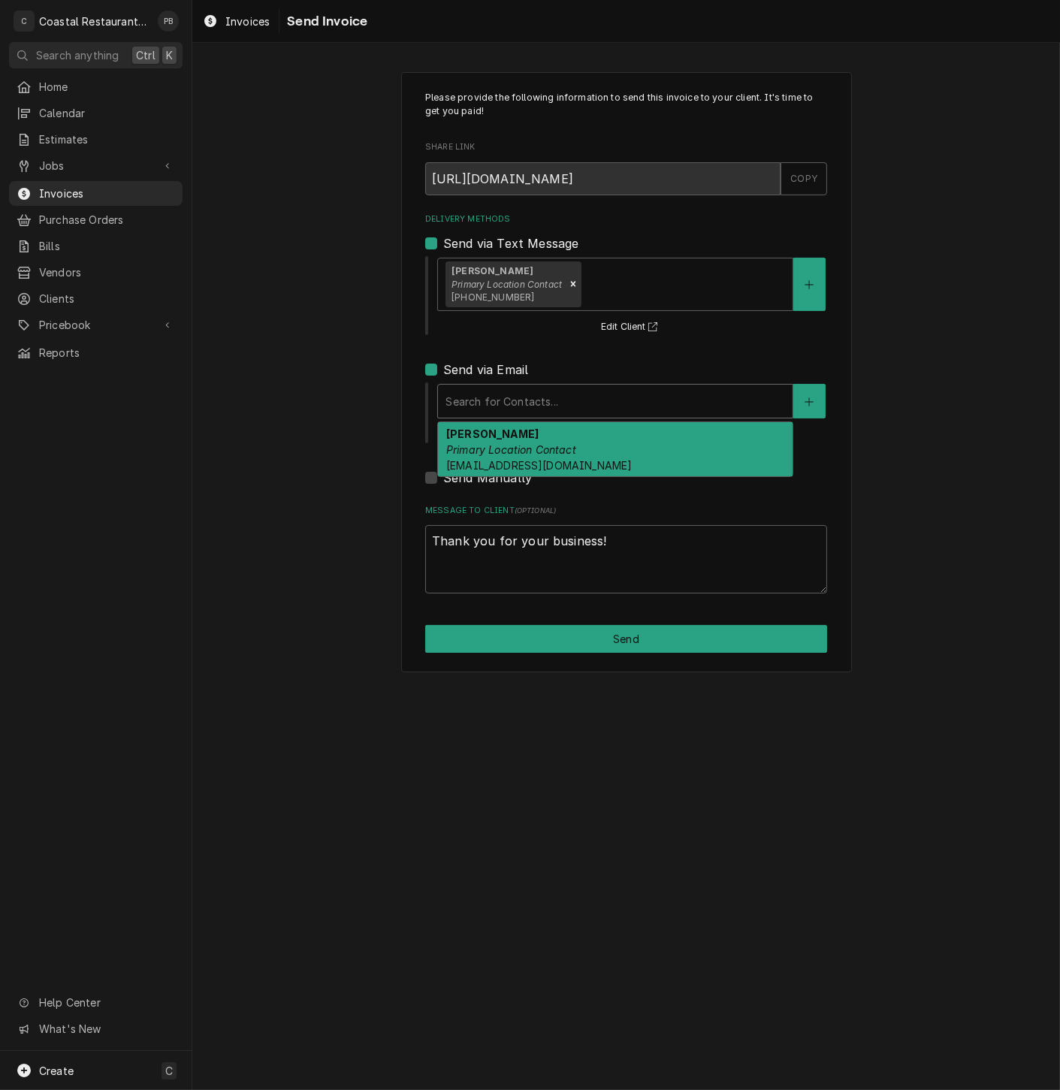
click at [555, 452] on em "Primary Location Contact" at bounding box center [511, 449] width 130 height 13
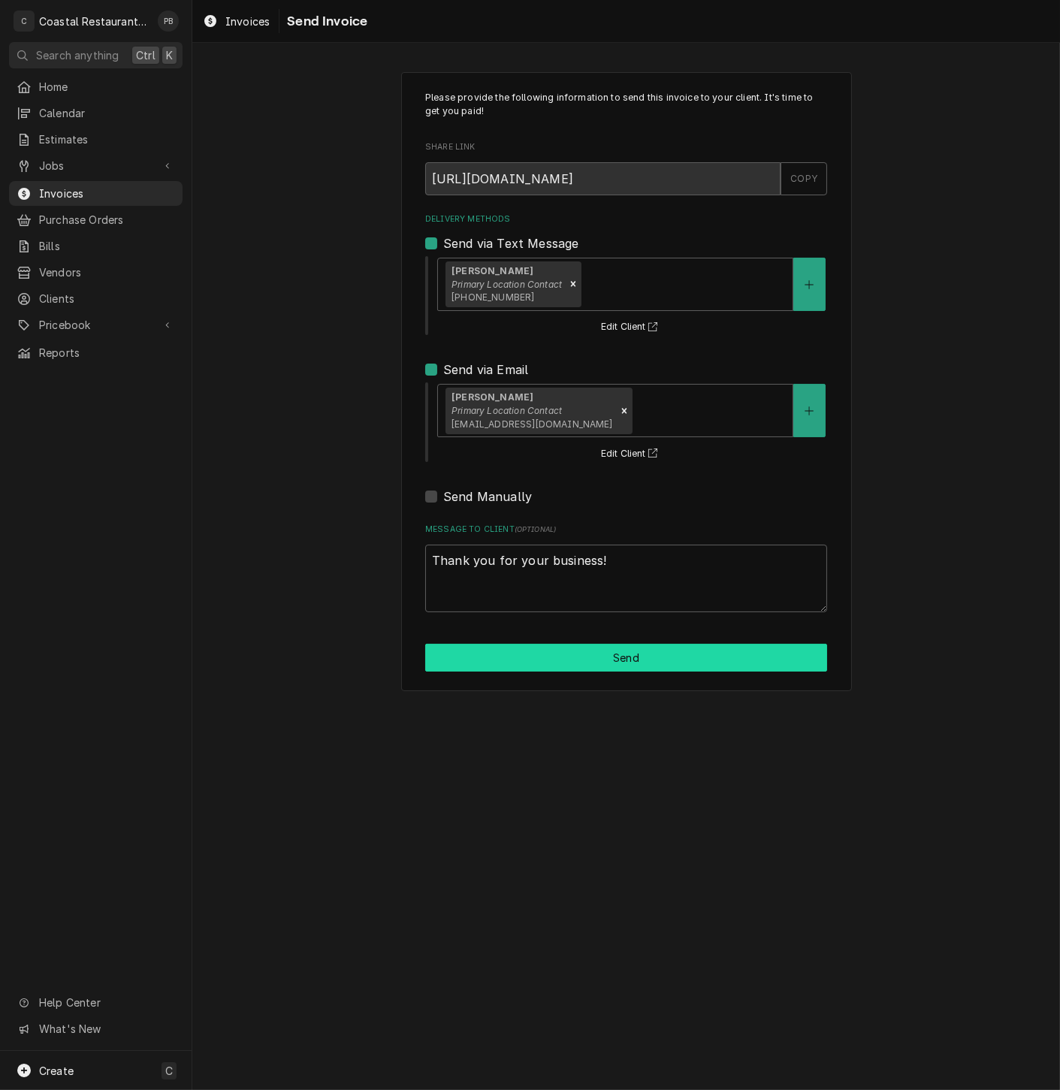
click at [636, 662] on button "Send" at bounding box center [626, 658] width 402 height 28
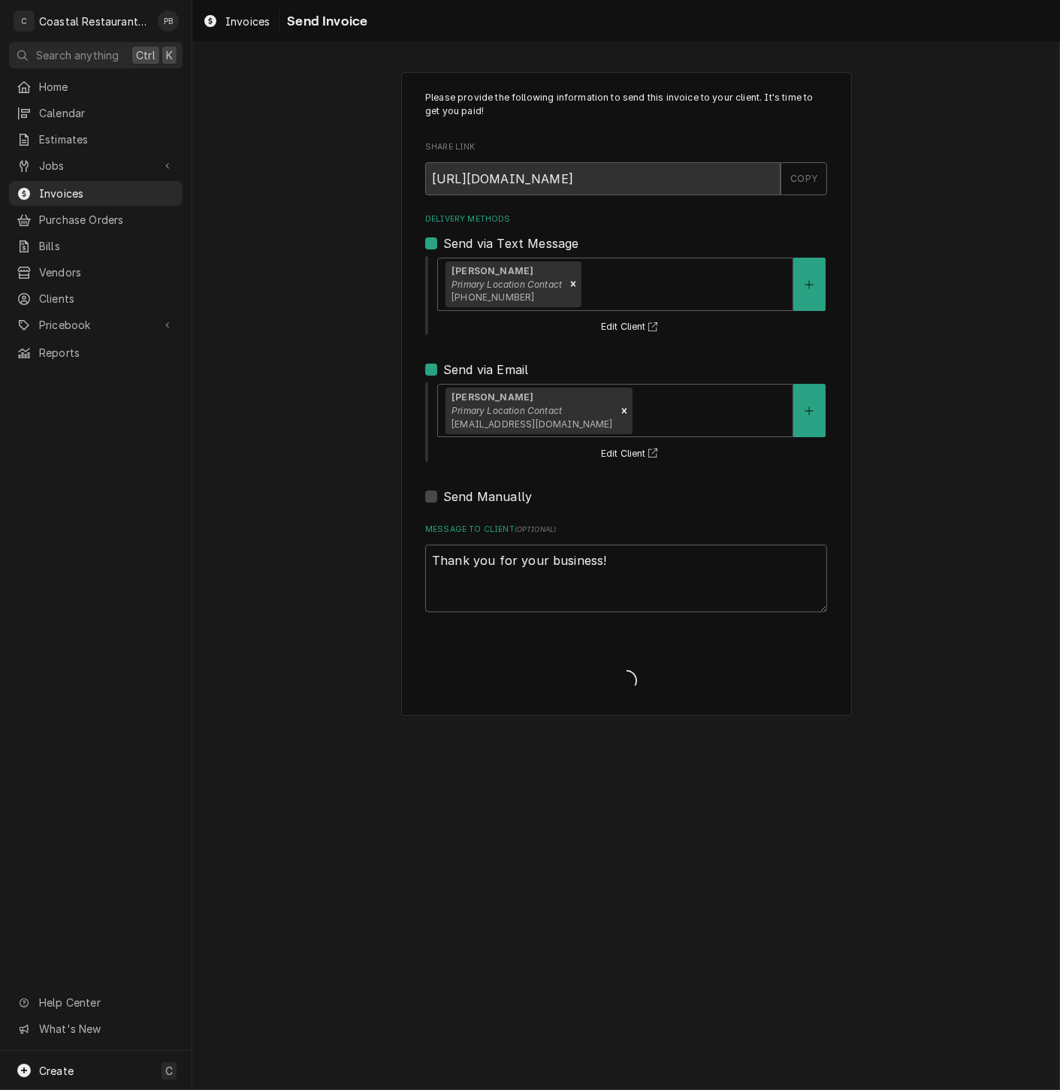
type textarea "x"
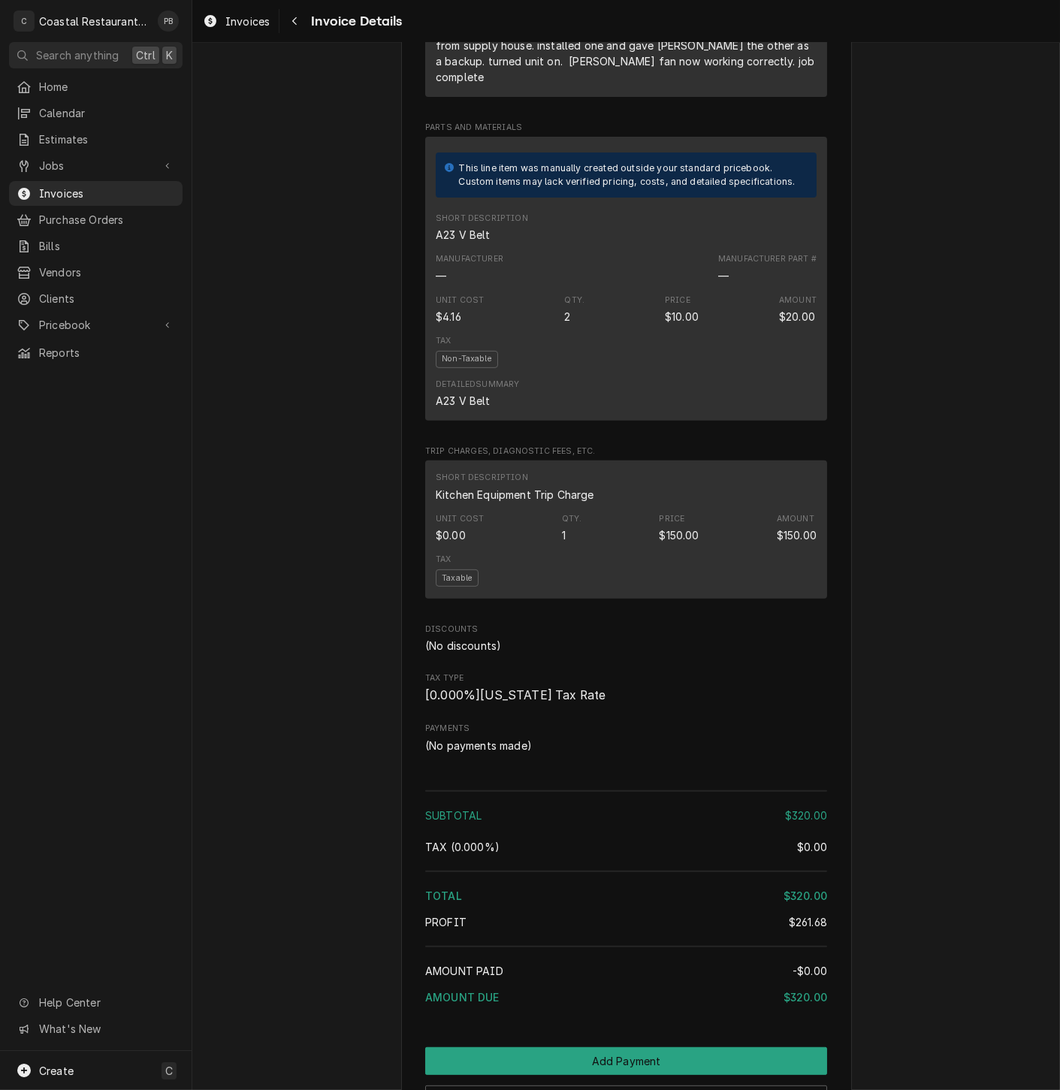
scroll to position [1256, 0]
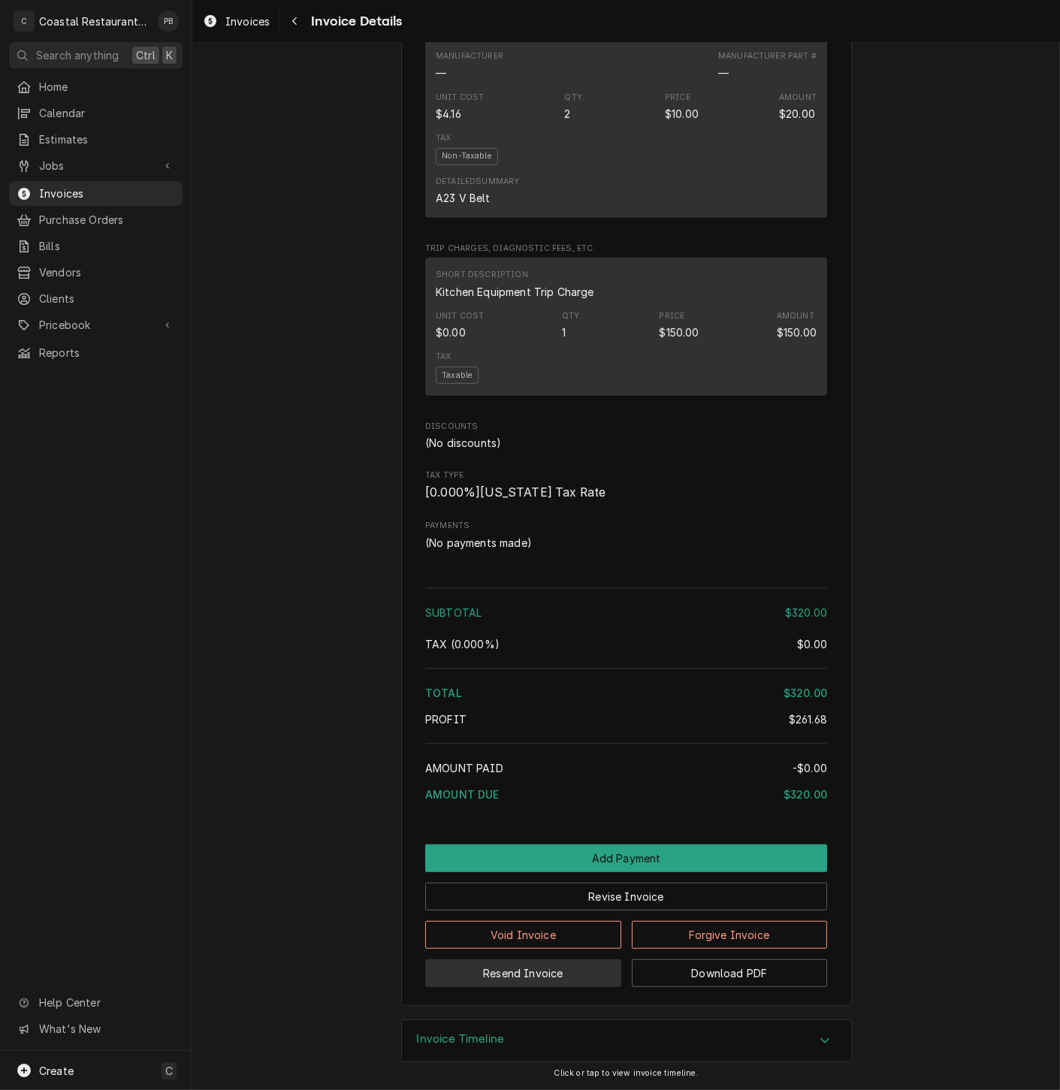
click at [551, 979] on button "Resend Invoice" at bounding box center [523, 973] width 196 height 28
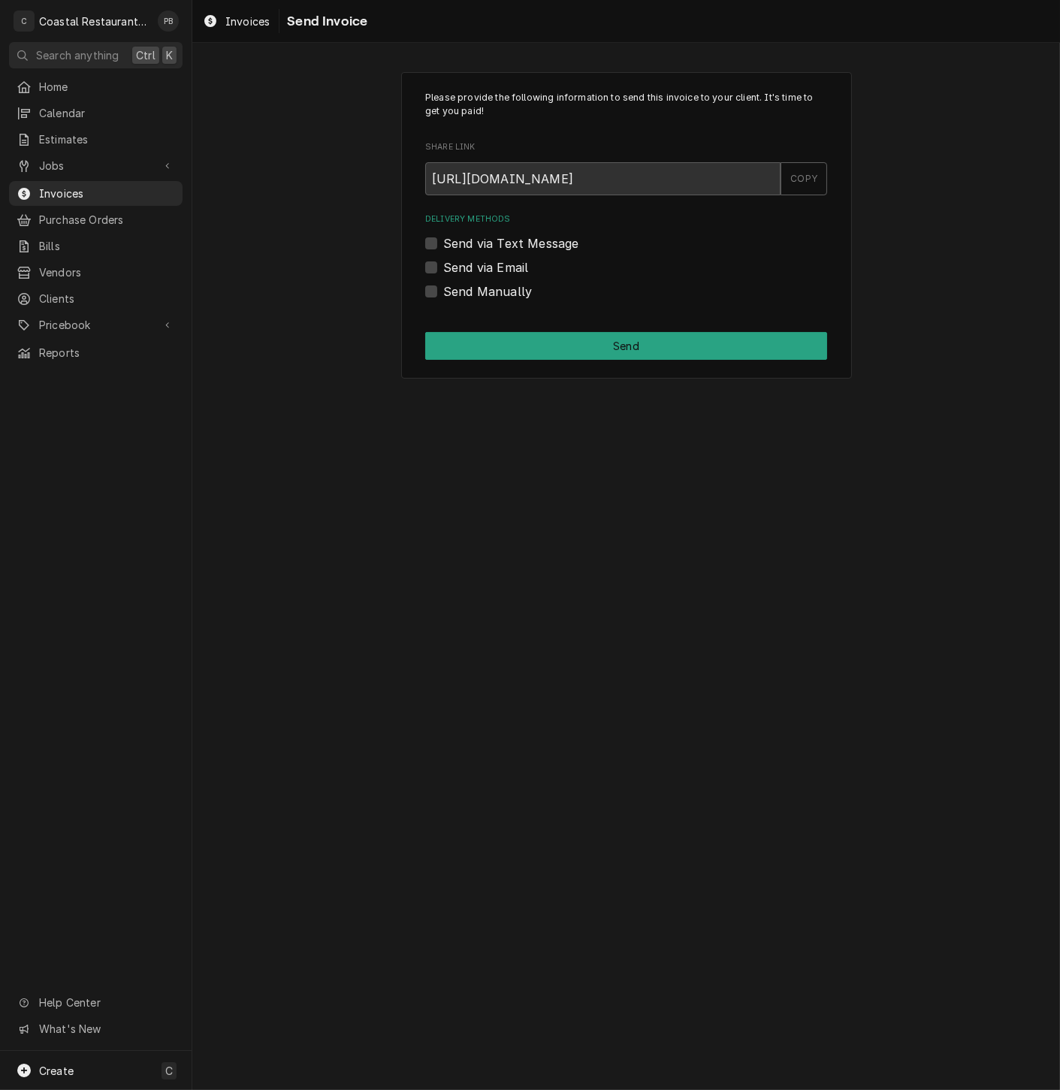
click at [443, 267] on label "Send via Email" at bounding box center [485, 267] width 85 height 18
click at [443, 267] on input "Send via Email" at bounding box center [644, 274] width 402 height 33
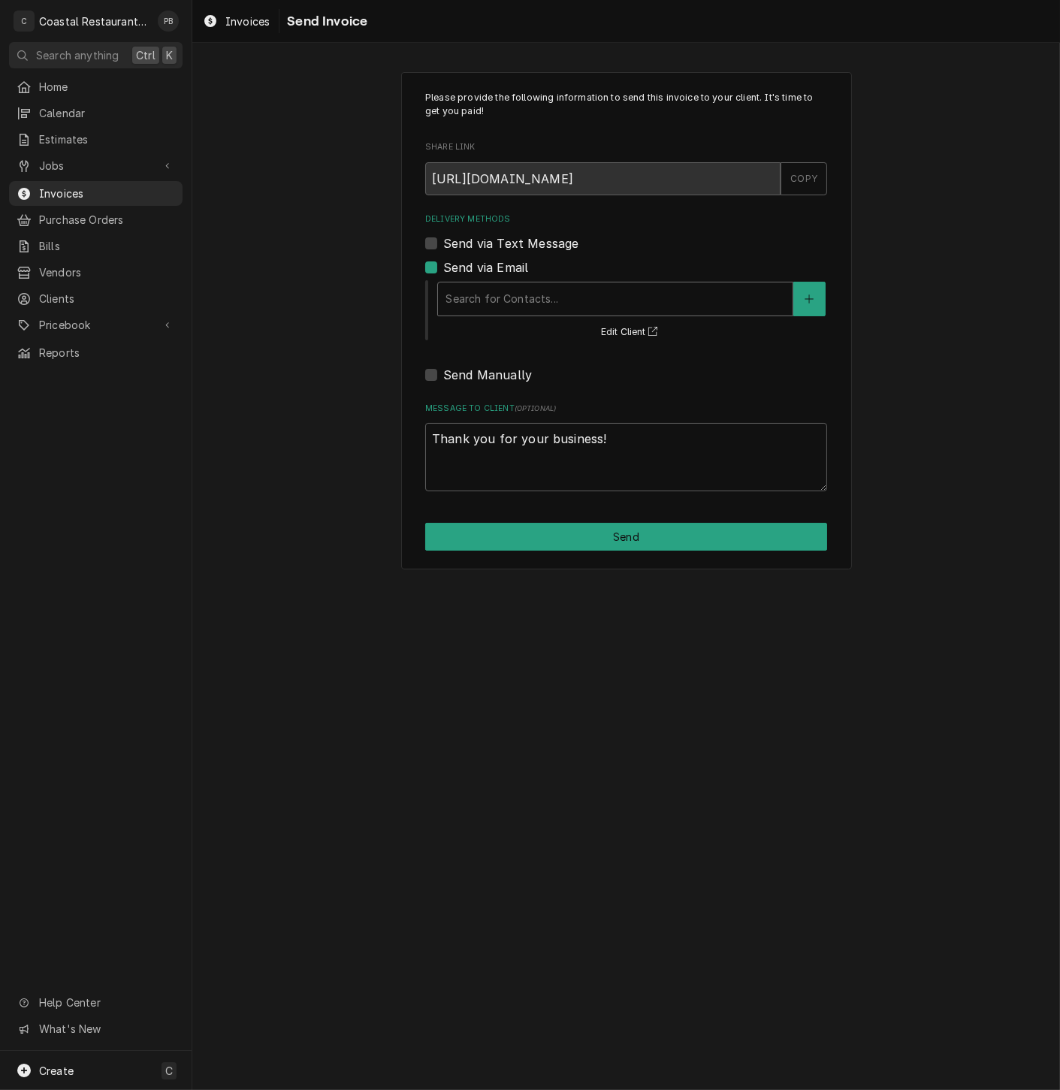
click at [568, 316] on div "Search for Contacts..." at bounding box center [615, 299] width 356 height 35
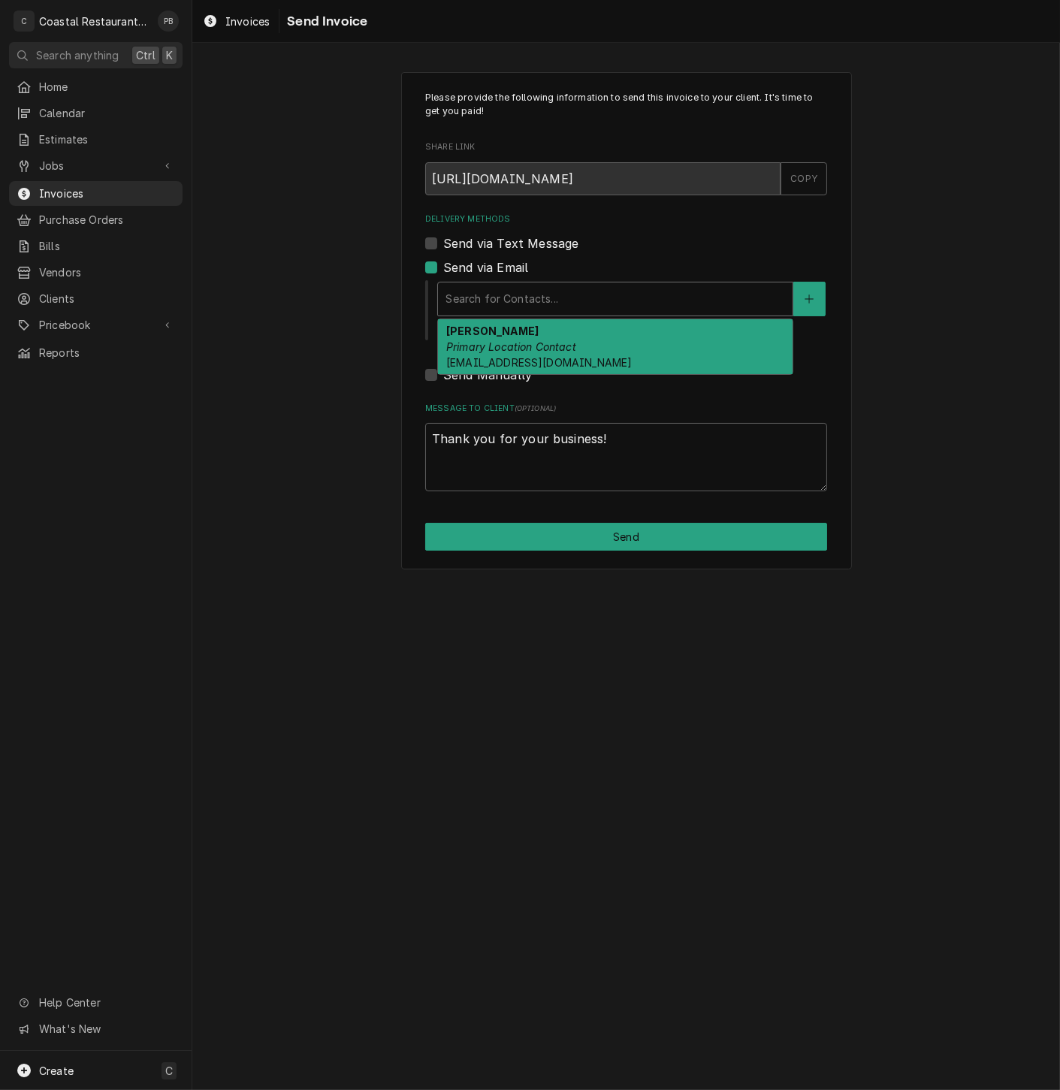
click at [562, 285] on div "Delivery Methods" at bounding box center [614, 298] width 339 height 27
click at [551, 301] on div "Delivery Methods" at bounding box center [614, 298] width 339 height 27
click at [554, 296] on div "Delivery Methods" at bounding box center [614, 298] width 339 height 27
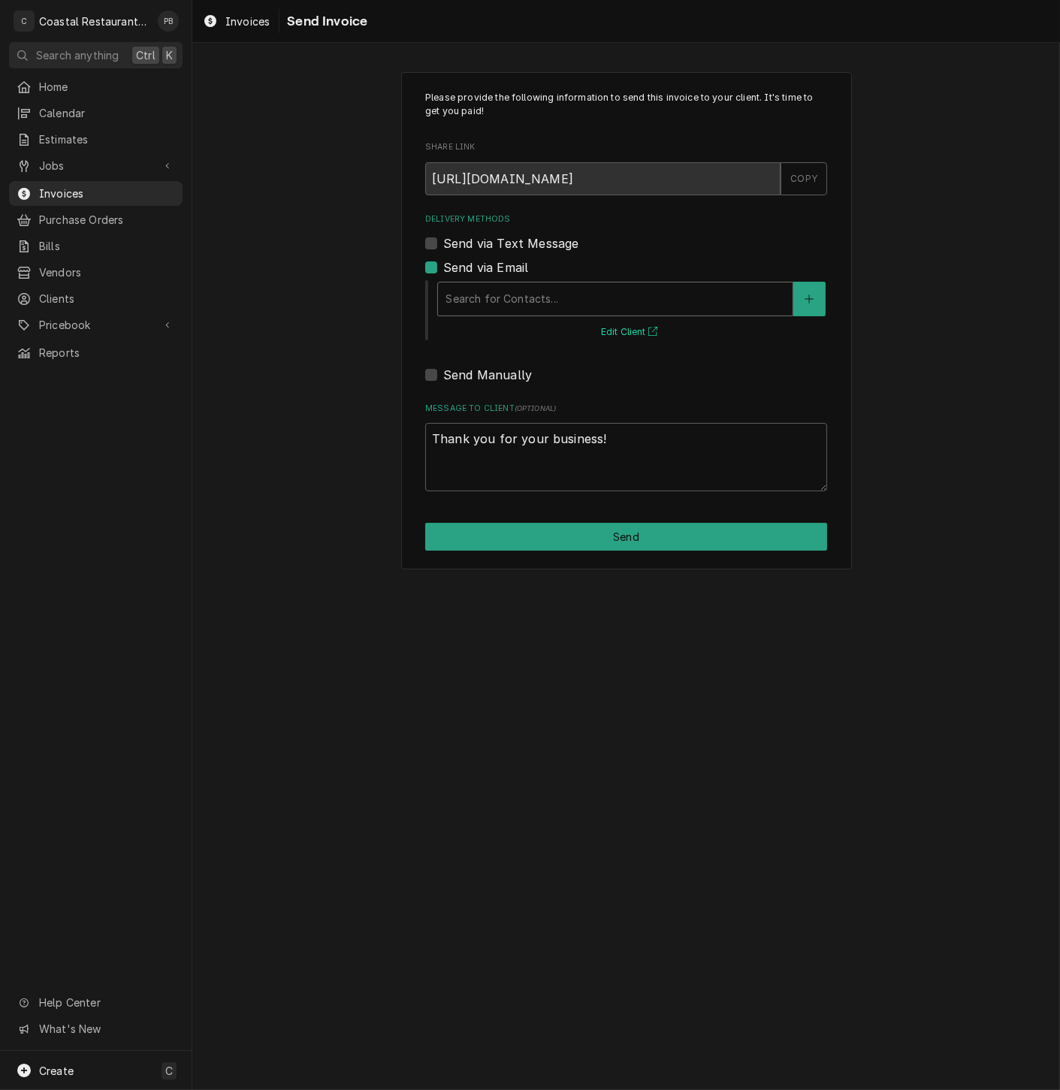
click at [627, 331] on button "Edit Client" at bounding box center [630, 332] width 65 height 19
click at [443, 263] on label "Send via Email" at bounding box center [485, 267] width 85 height 18
click at [443, 263] on input "Send via Email" at bounding box center [644, 274] width 402 height 33
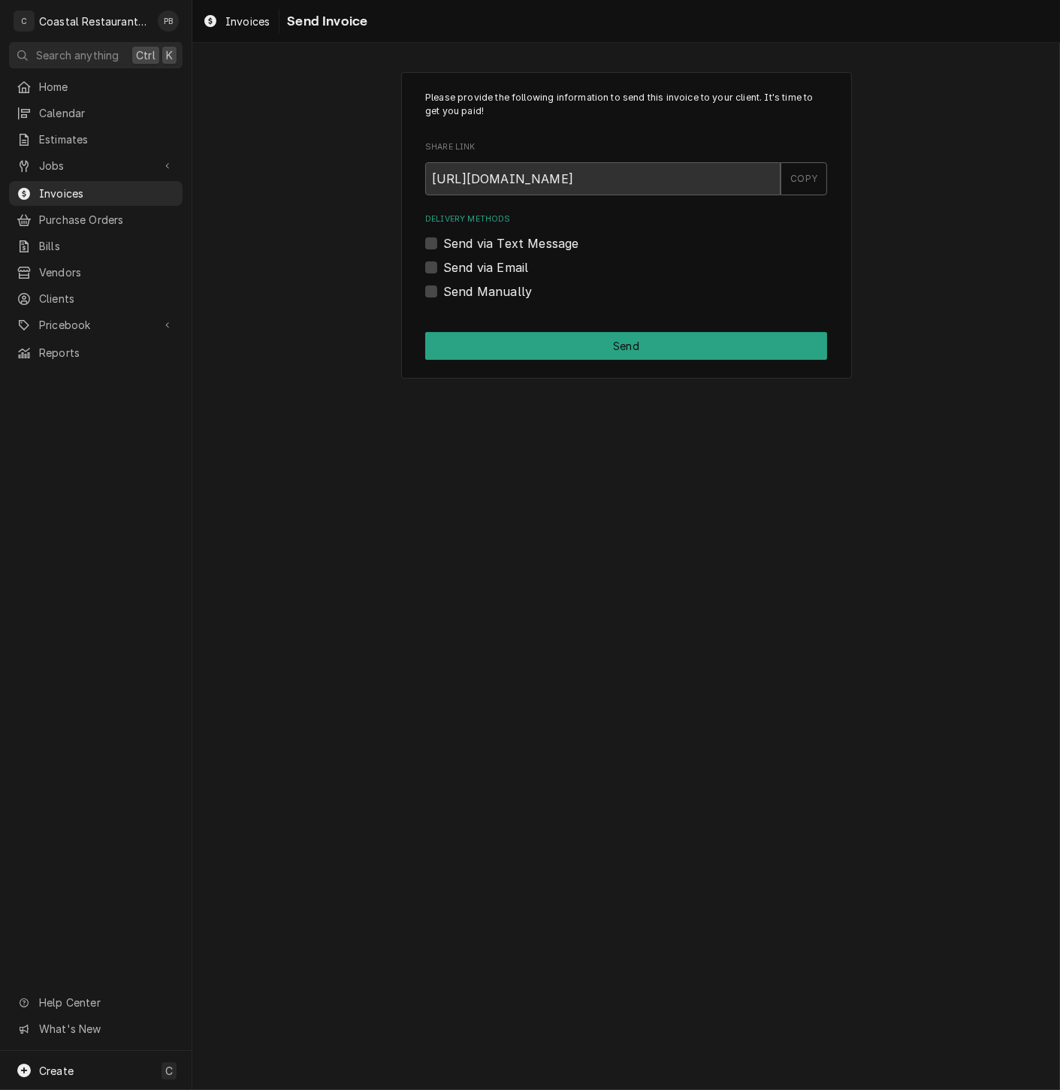
click at [443, 263] on label "Send via Email" at bounding box center [485, 267] width 85 height 18
click at [443, 263] on input "Send via Email" at bounding box center [644, 274] width 402 height 33
checkbox input "true"
type textarea "x"
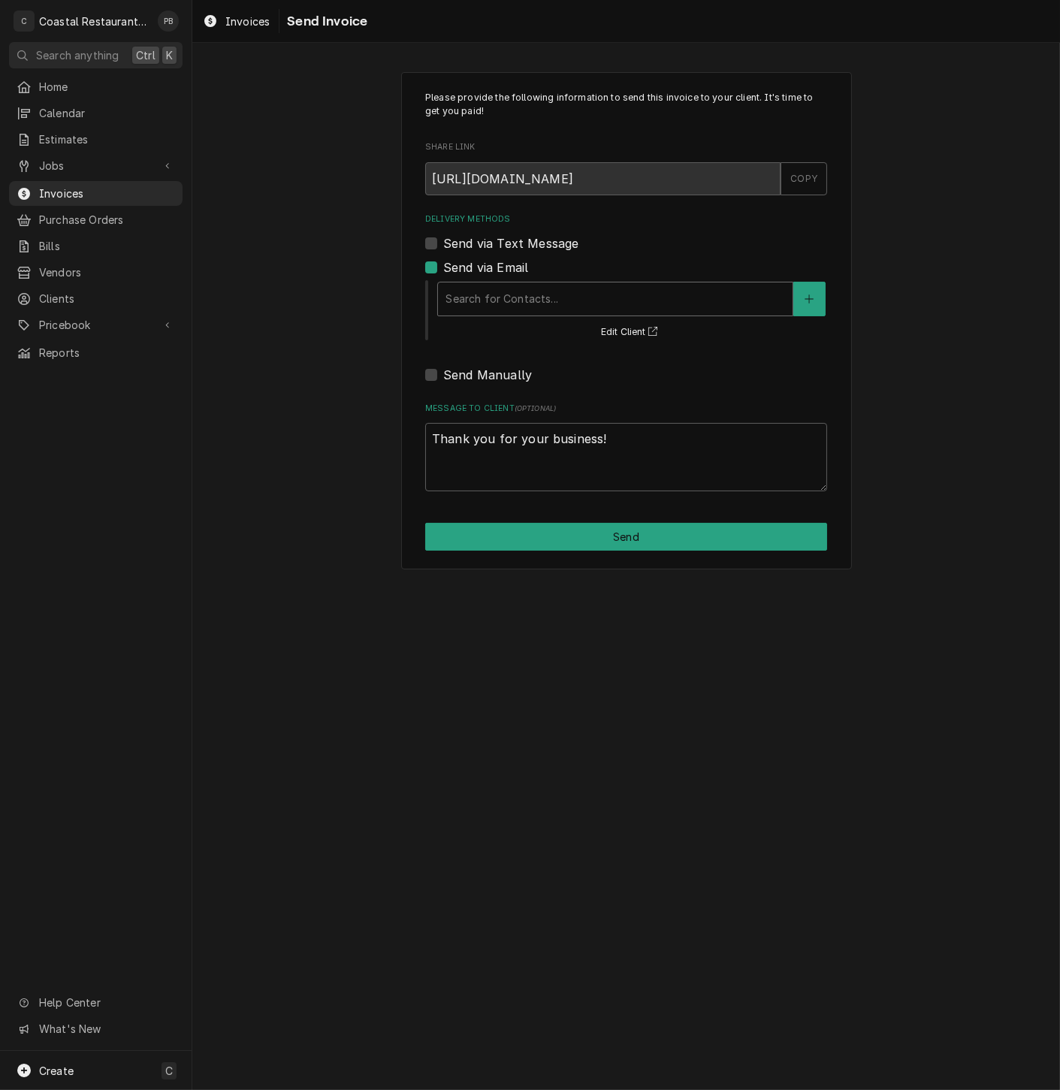
click at [671, 298] on div "Delivery Methods" at bounding box center [614, 298] width 339 height 27
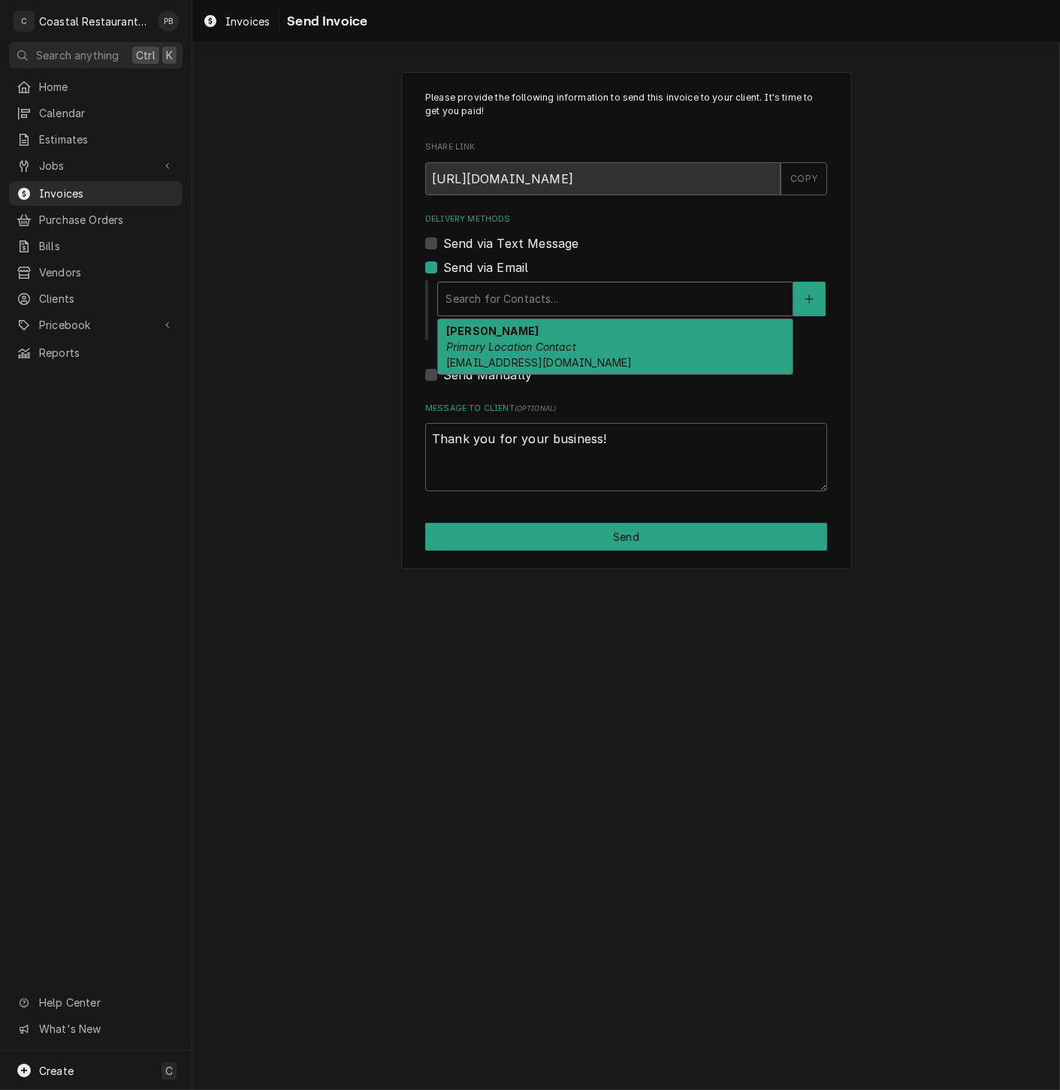
click at [671, 298] on div "Delivery Methods" at bounding box center [614, 298] width 339 height 27
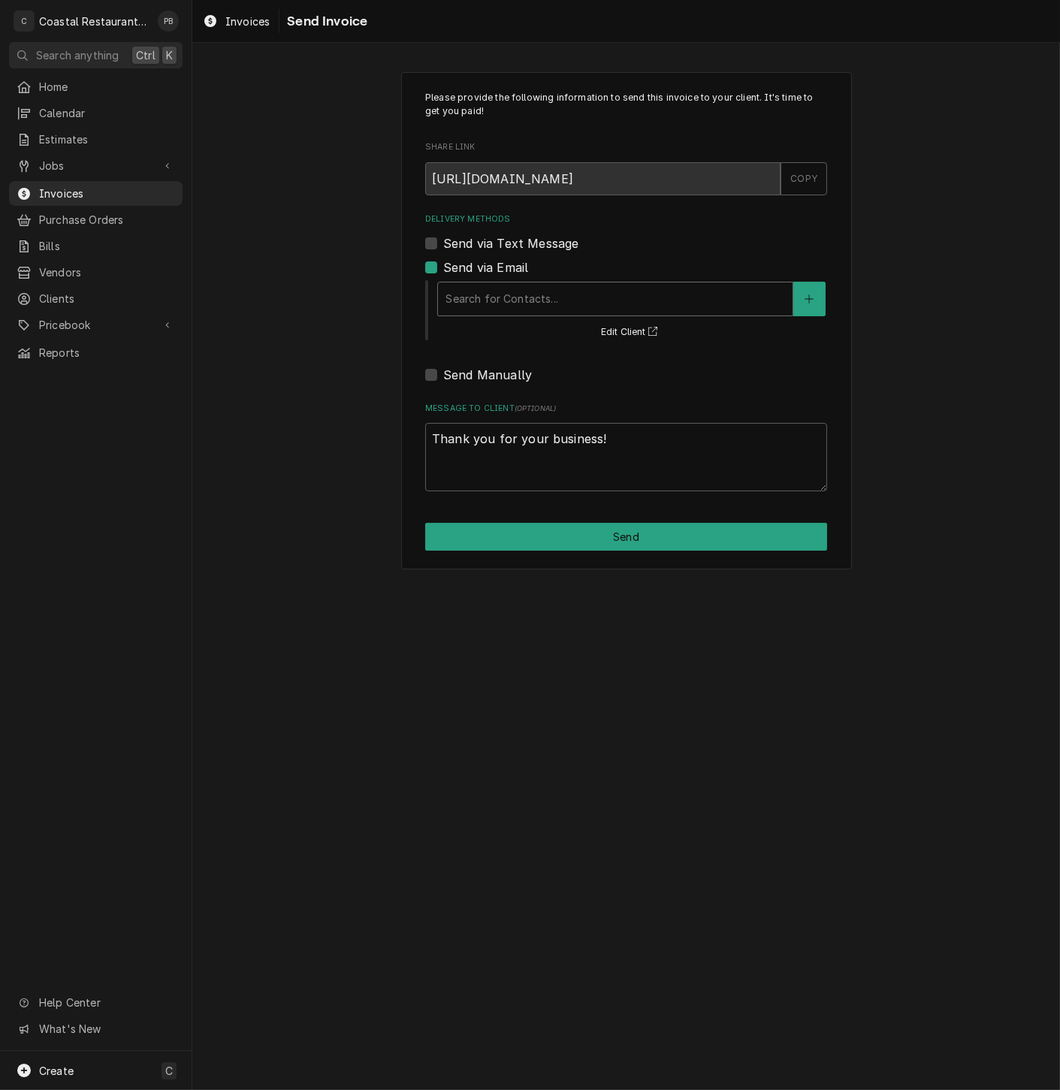
click at [671, 298] on div "Delivery Methods" at bounding box center [614, 298] width 339 height 27
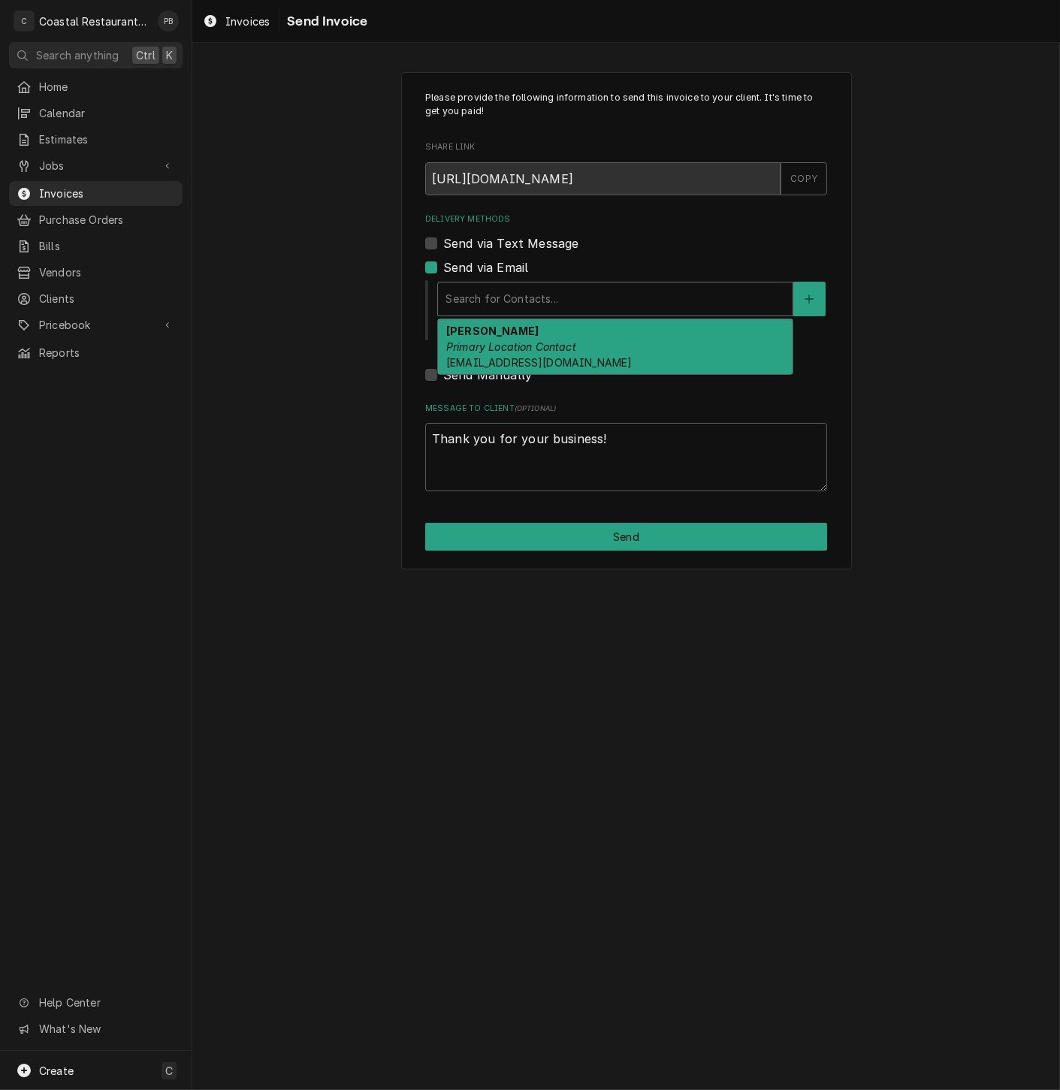
click at [678, 293] on div "Delivery Methods" at bounding box center [614, 298] width 339 height 27
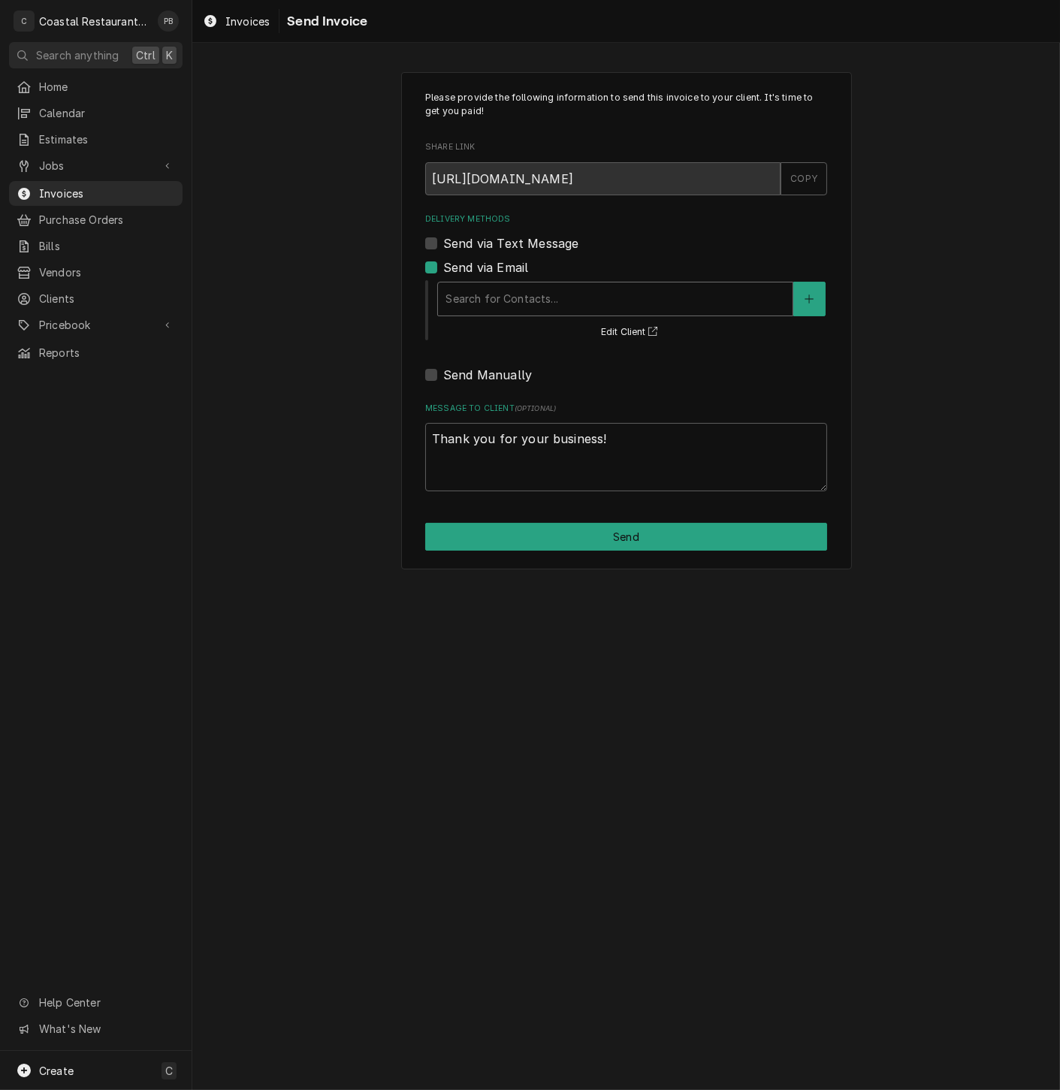
click at [678, 293] on div "Delivery Methods" at bounding box center [614, 298] width 339 height 27
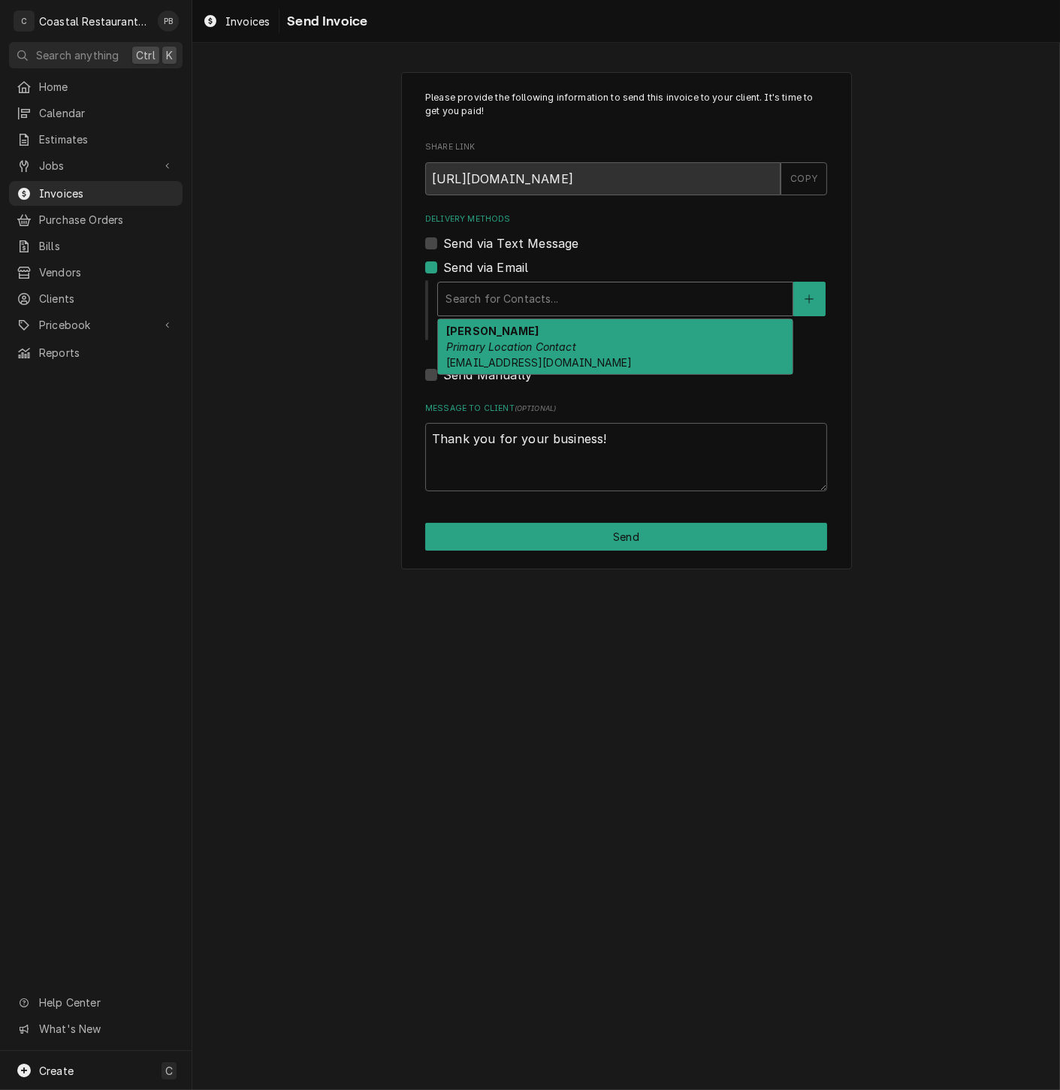
click at [678, 293] on div "Delivery Methods" at bounding box center [614, 298] width 339 height 27
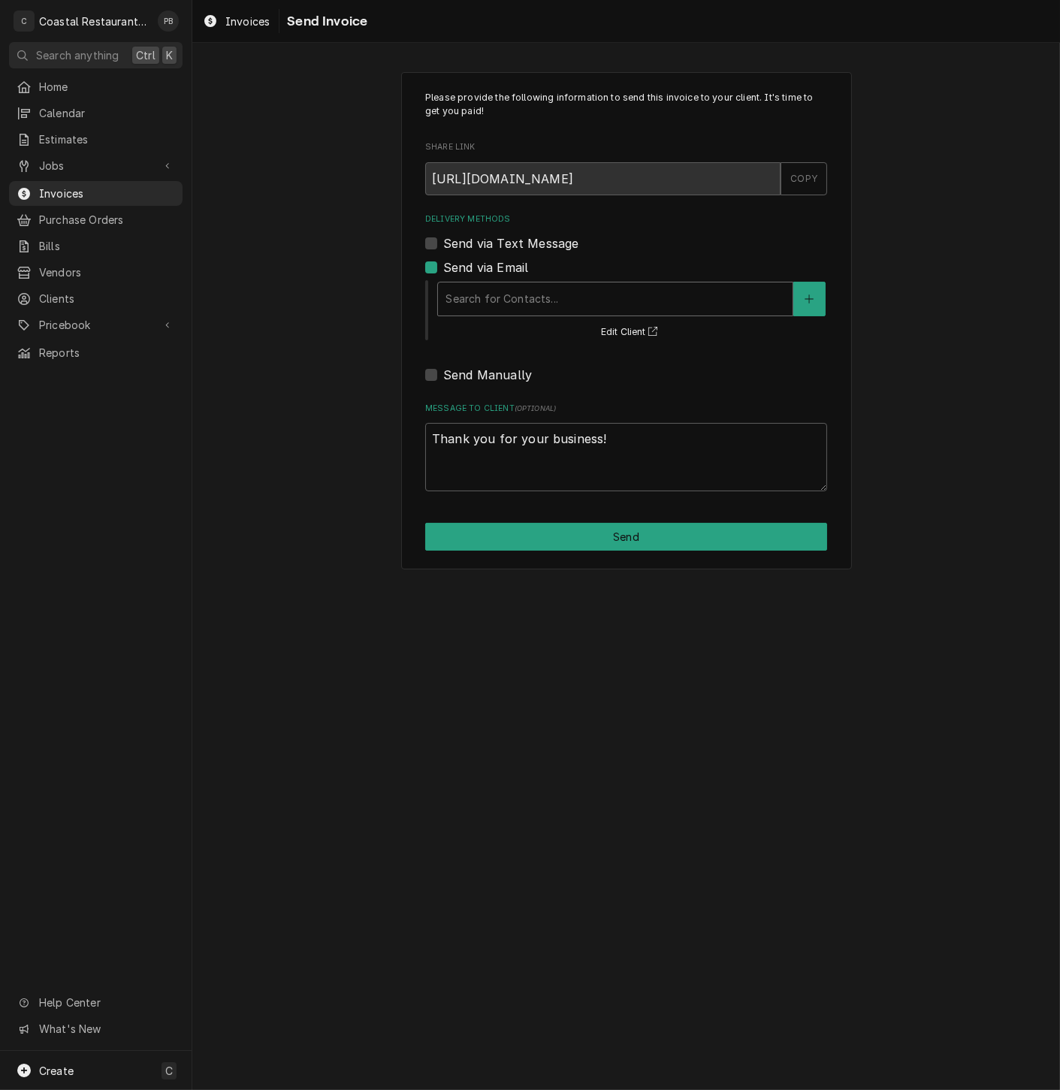
click at [678, 293] on div "Delivery Methods" at bounding box center [614, 298] width 339 height 27
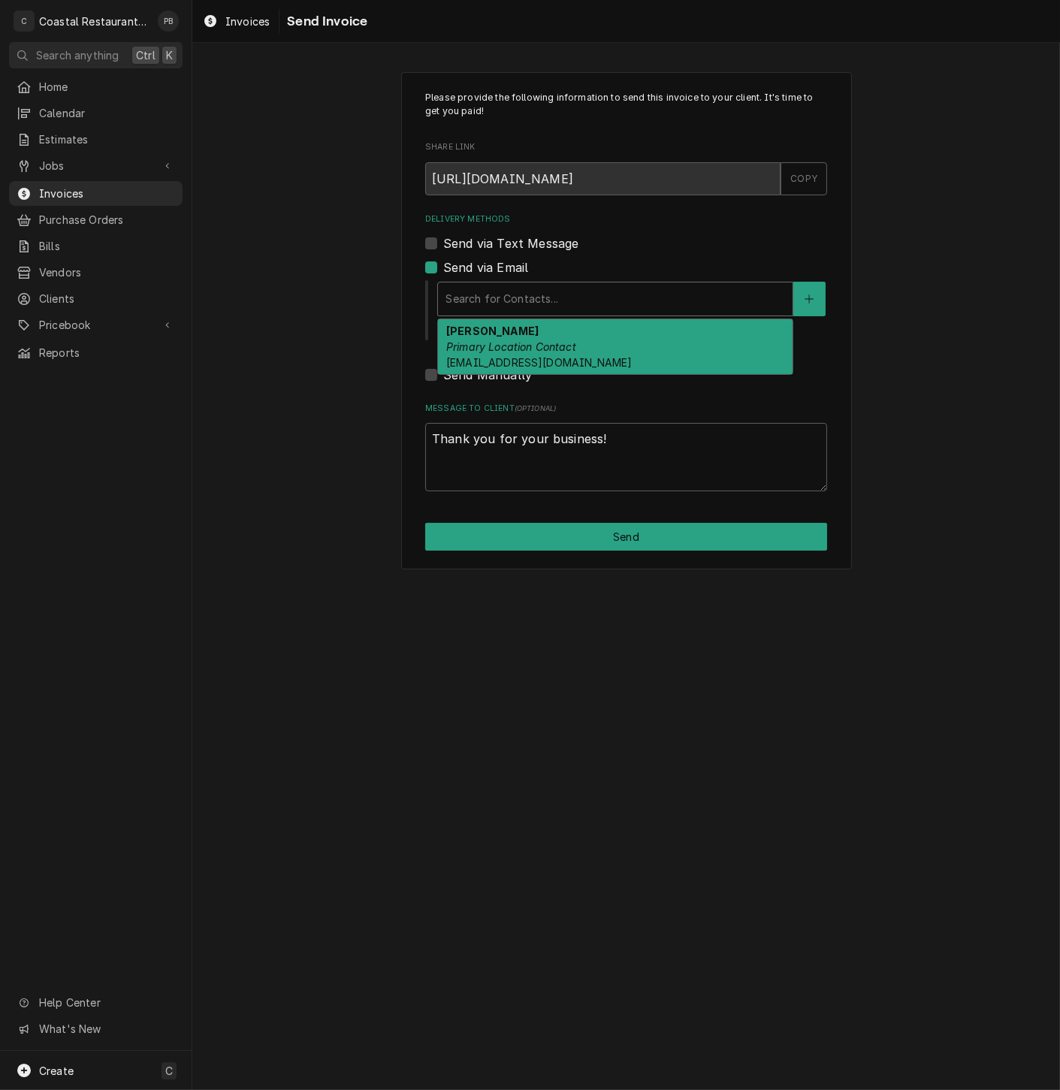
click at [678, 293] on div "Delivery Methods" at bounding box center [614, 298] width 339 height 27
click at [60, 158] on span "Jobs" at bounding box center [95, 166] width 113 height 16
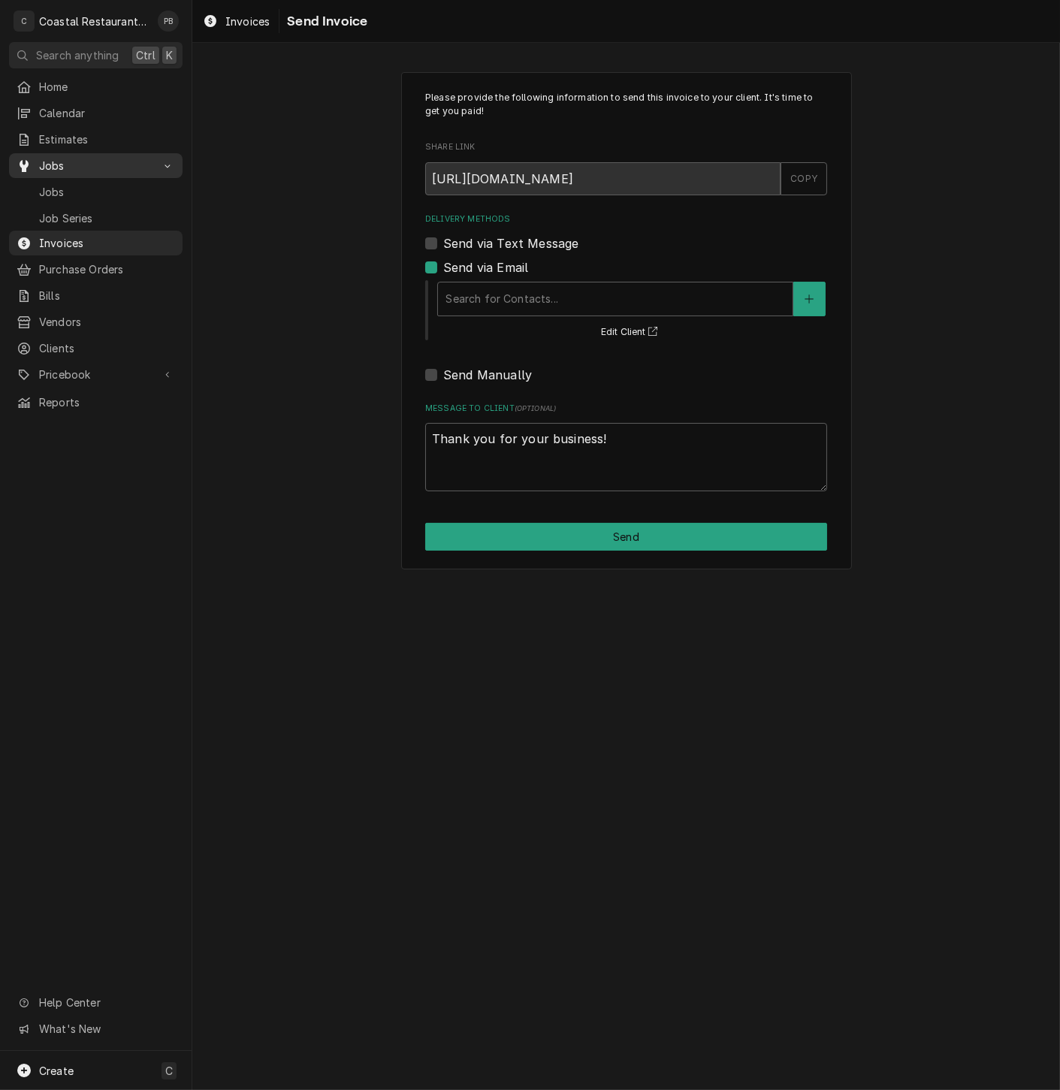
click at [50, 168] on div "Jobs" at bounding box center [95, 165] width 167 height 19
click at [61, 158] on span "Jobs" at bounding box center [95, 166] width 113 height 16
click at [54, 194] on div "Jobs" at bounding box center [95, 191] width 167 height 19
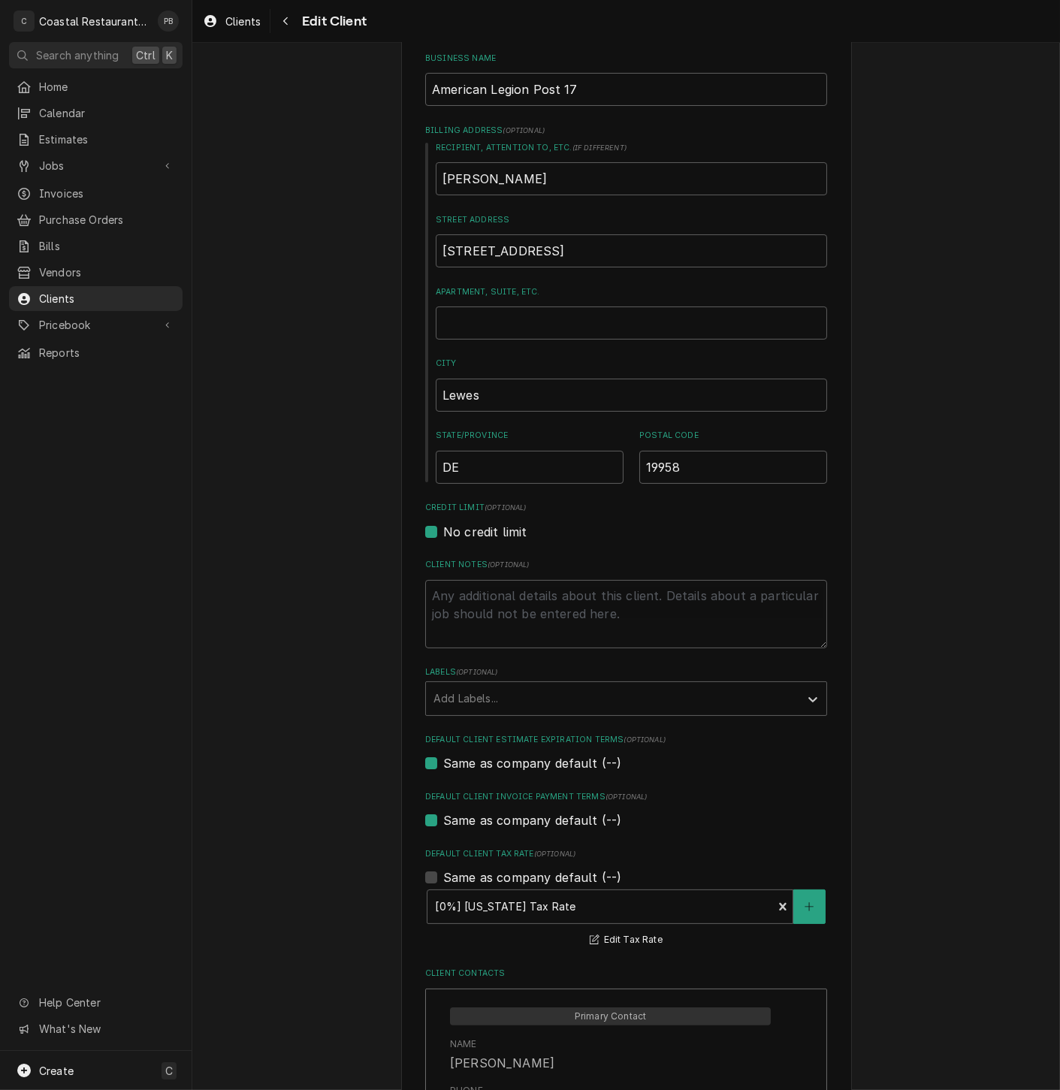
scroll to position [614, 0]
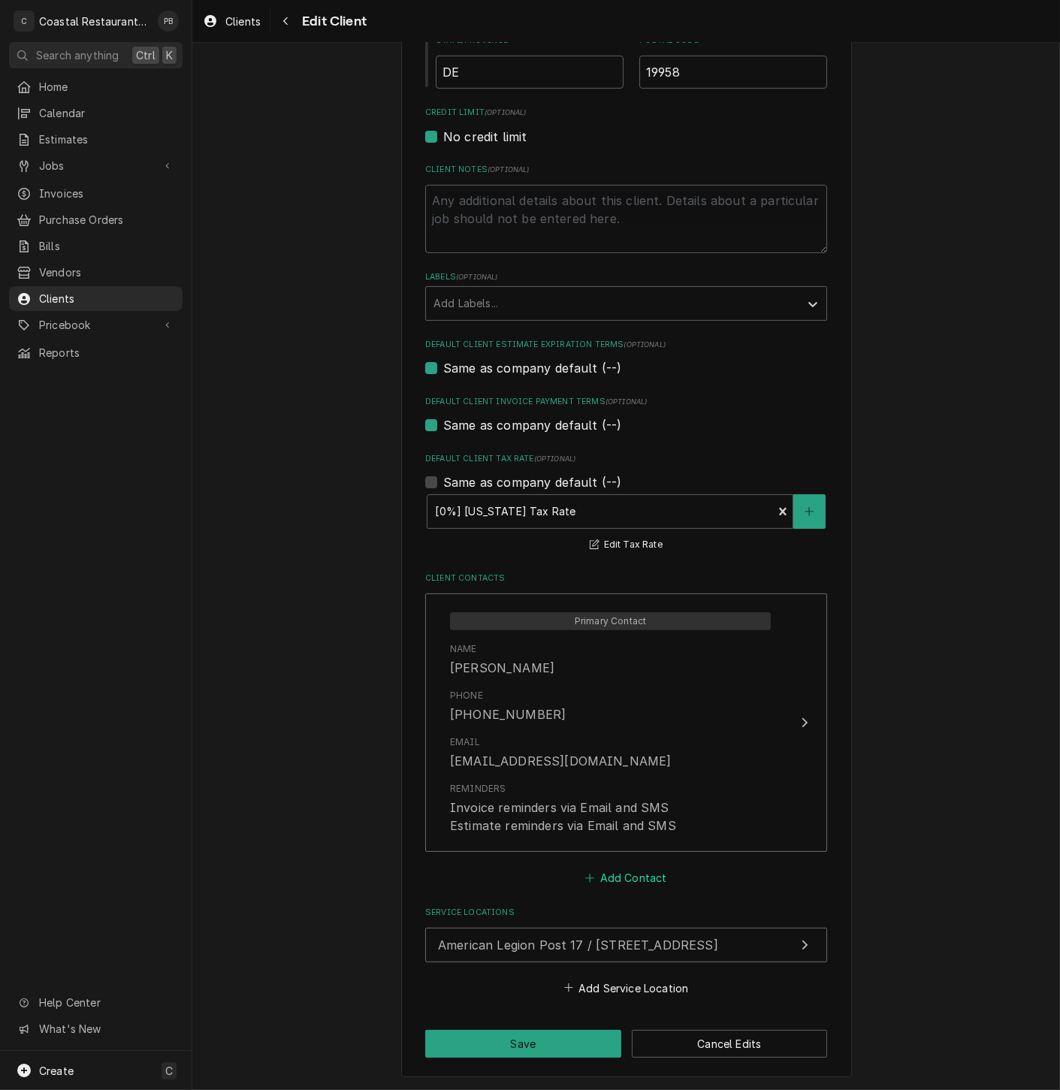
click at [639, 879] on button "Add Contact" at bounding box center [626, 877] width 86 height 21
type textarea "x"
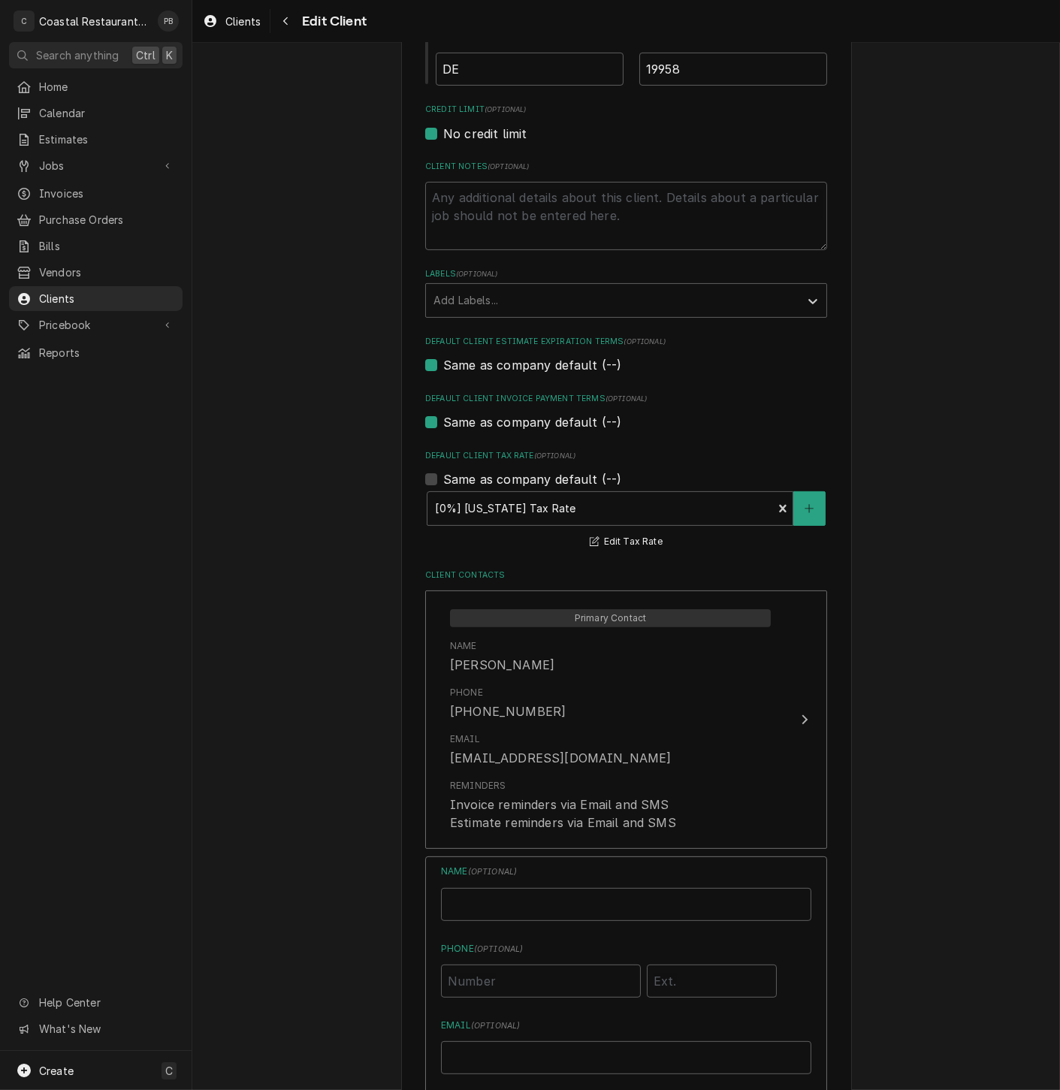
scroll to position [1115, 0]
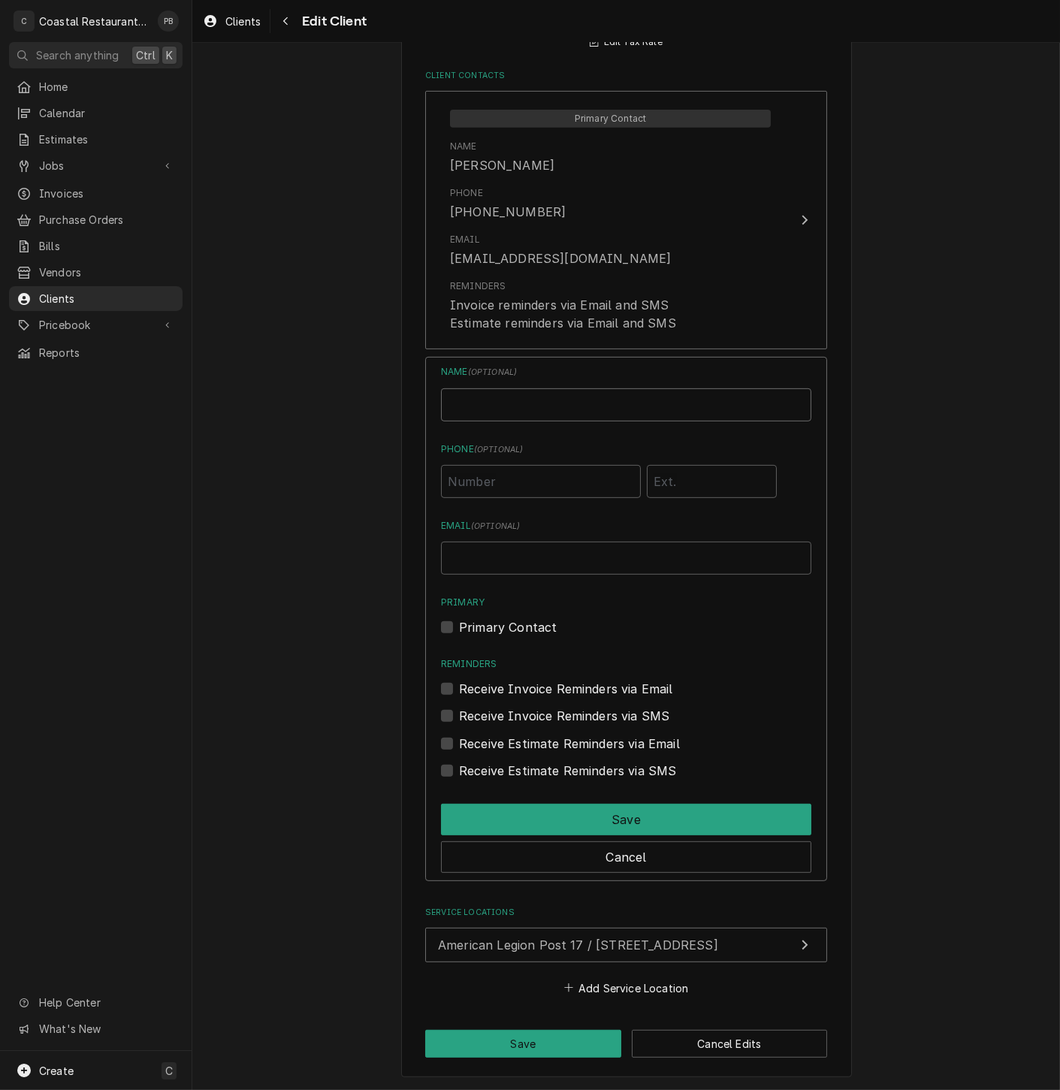
click at [544, 399] on input "Business Name" at bounding box center [626, 404] width 370 height 33
type input "c"
click at [643, 852] on button "Cancel" at bounding box center [626, 857] width 370 height 32
type textarea "x"
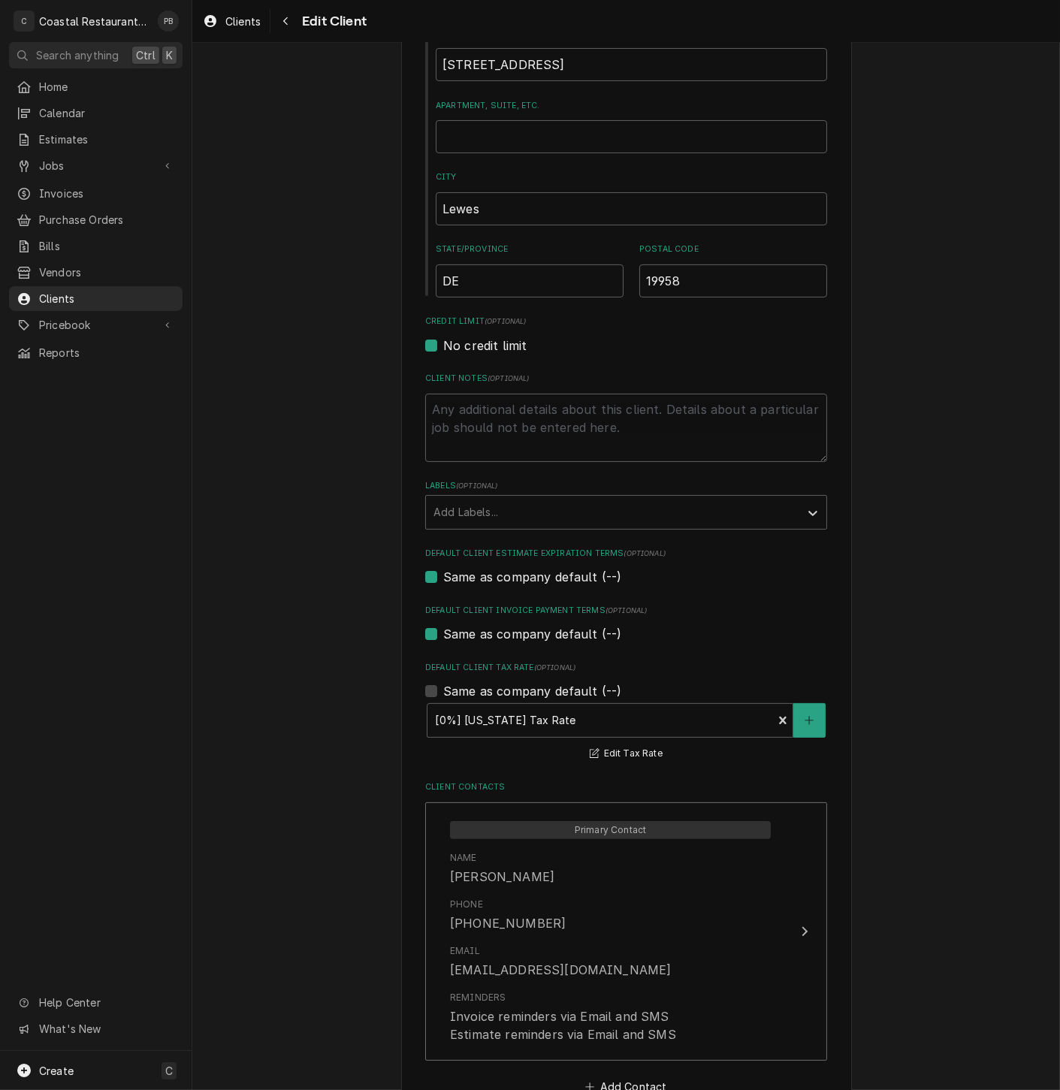
scroll to position [614, 0]
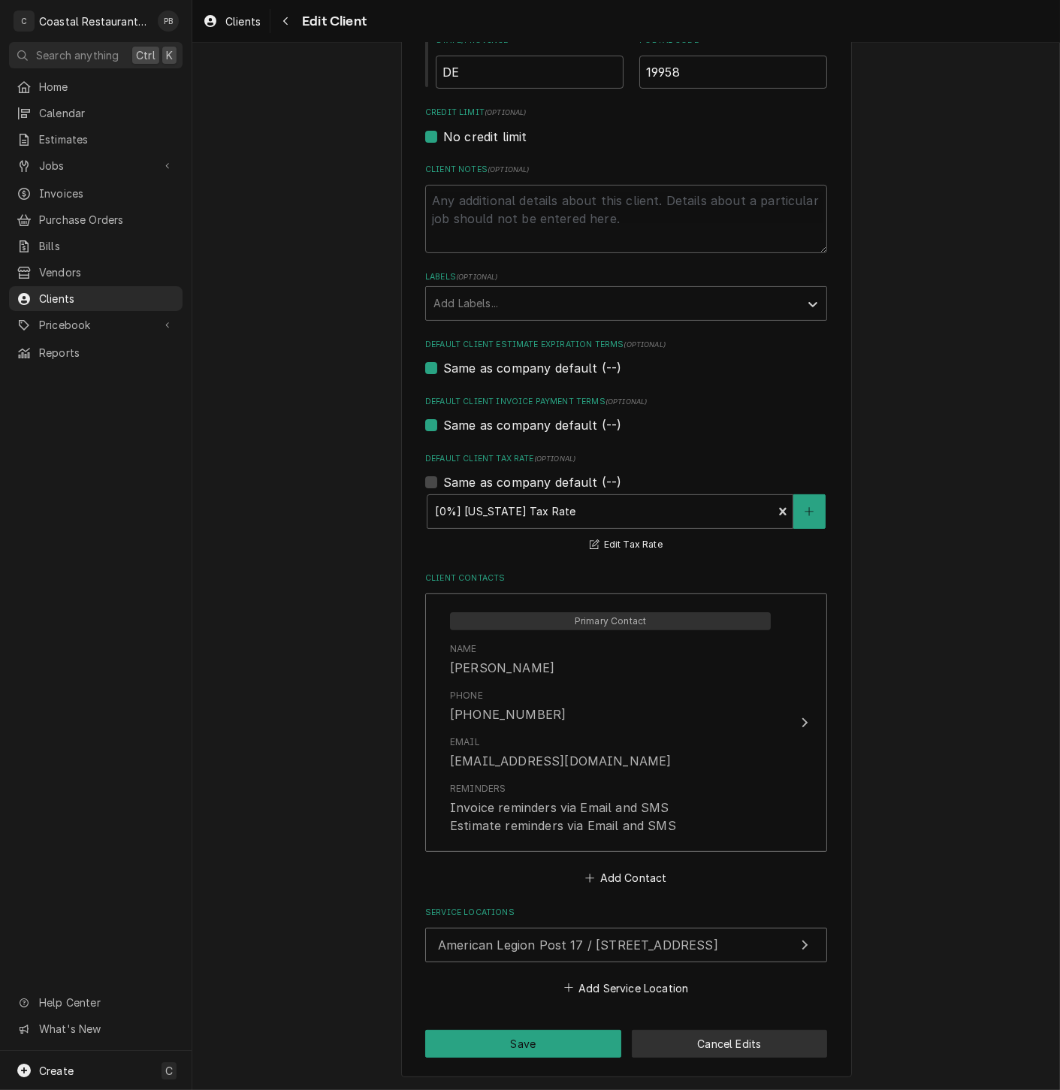
click at [772, 1053] on button "Cancel Edits" at bounding box center [730, 1043] width 196 height 28
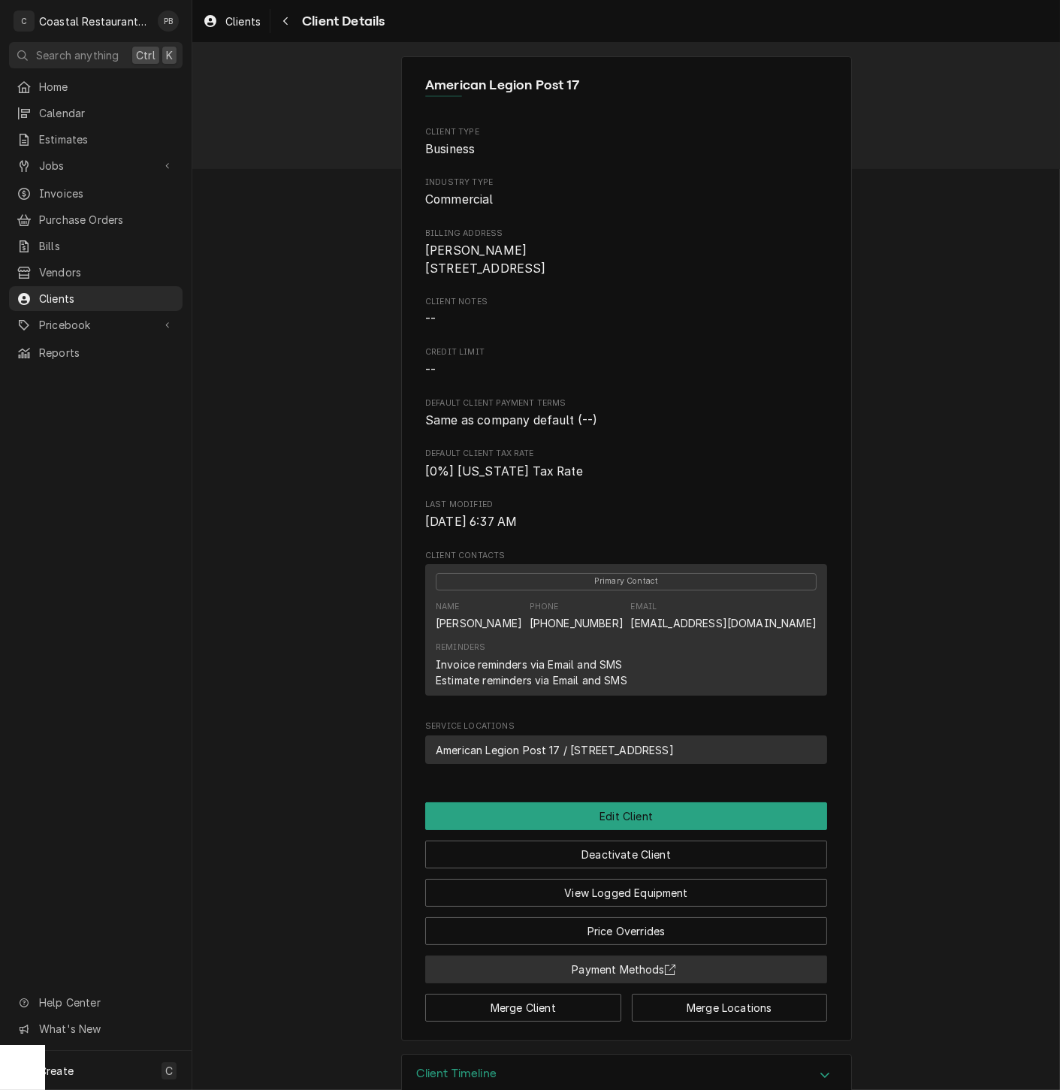
click at [693, 983] on button "Payment Methods" at bounding box center [626, 969] width 402 height 28
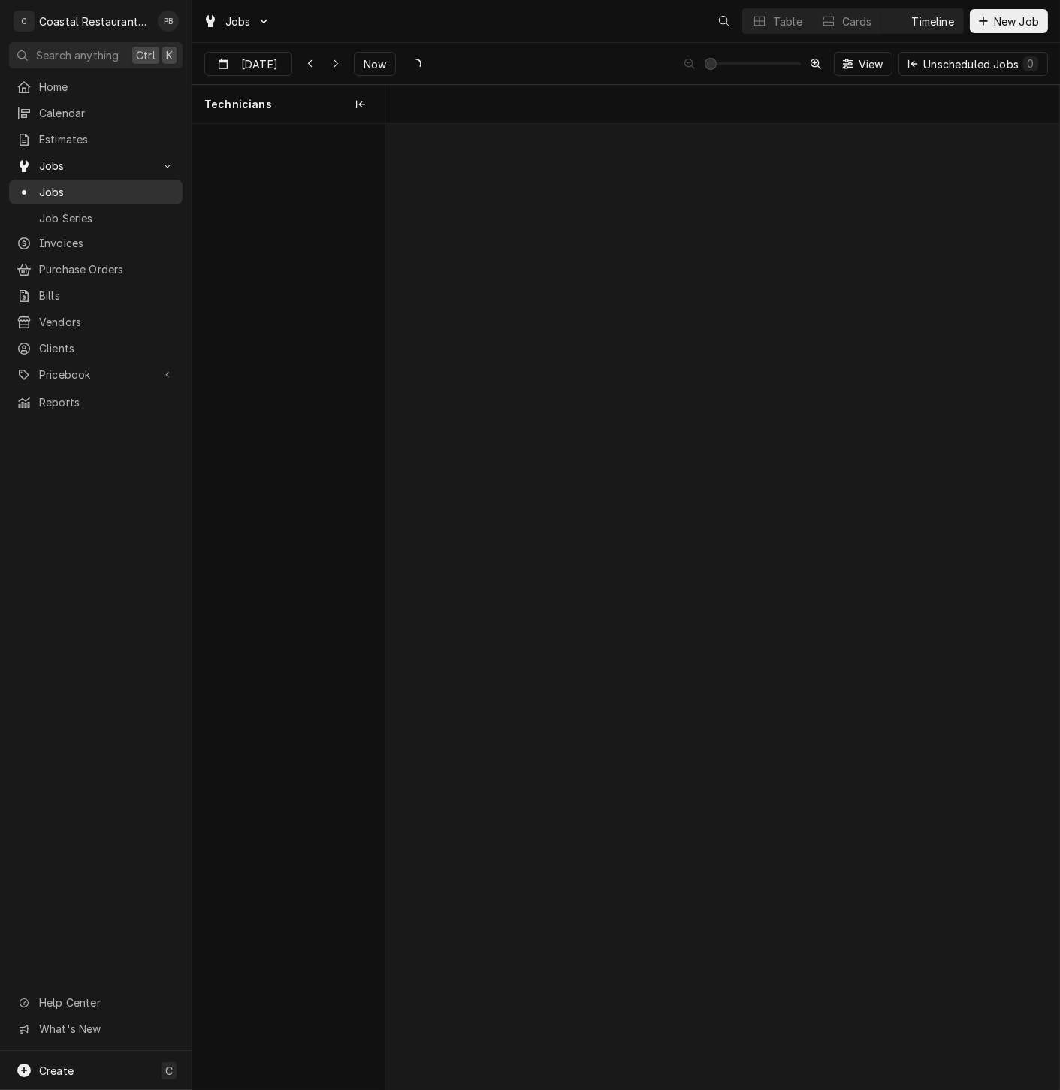
scroll to position [0, 13355]
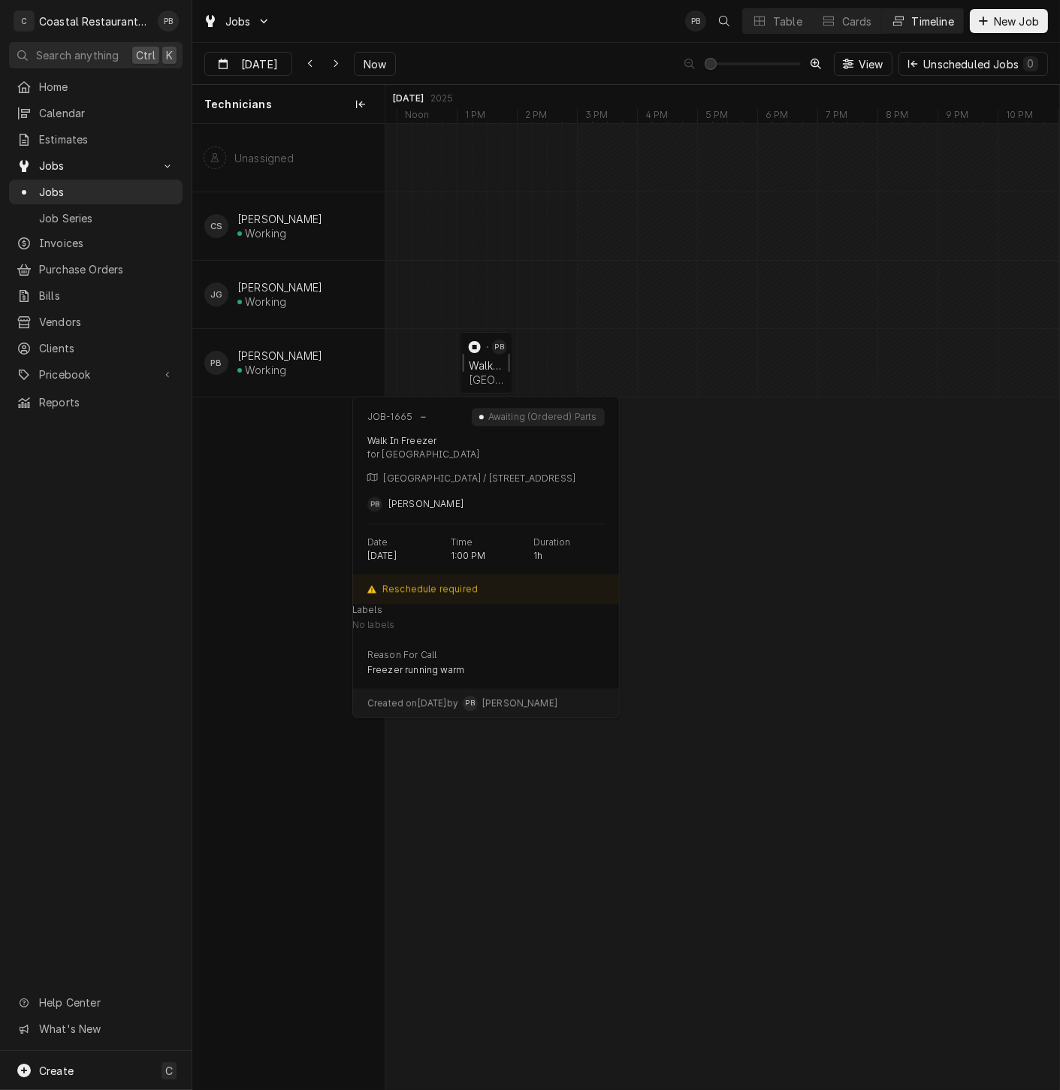
click at [481, 362] on div "Walk In Freezer" at bounding box center [486, 365] width 35 height 13
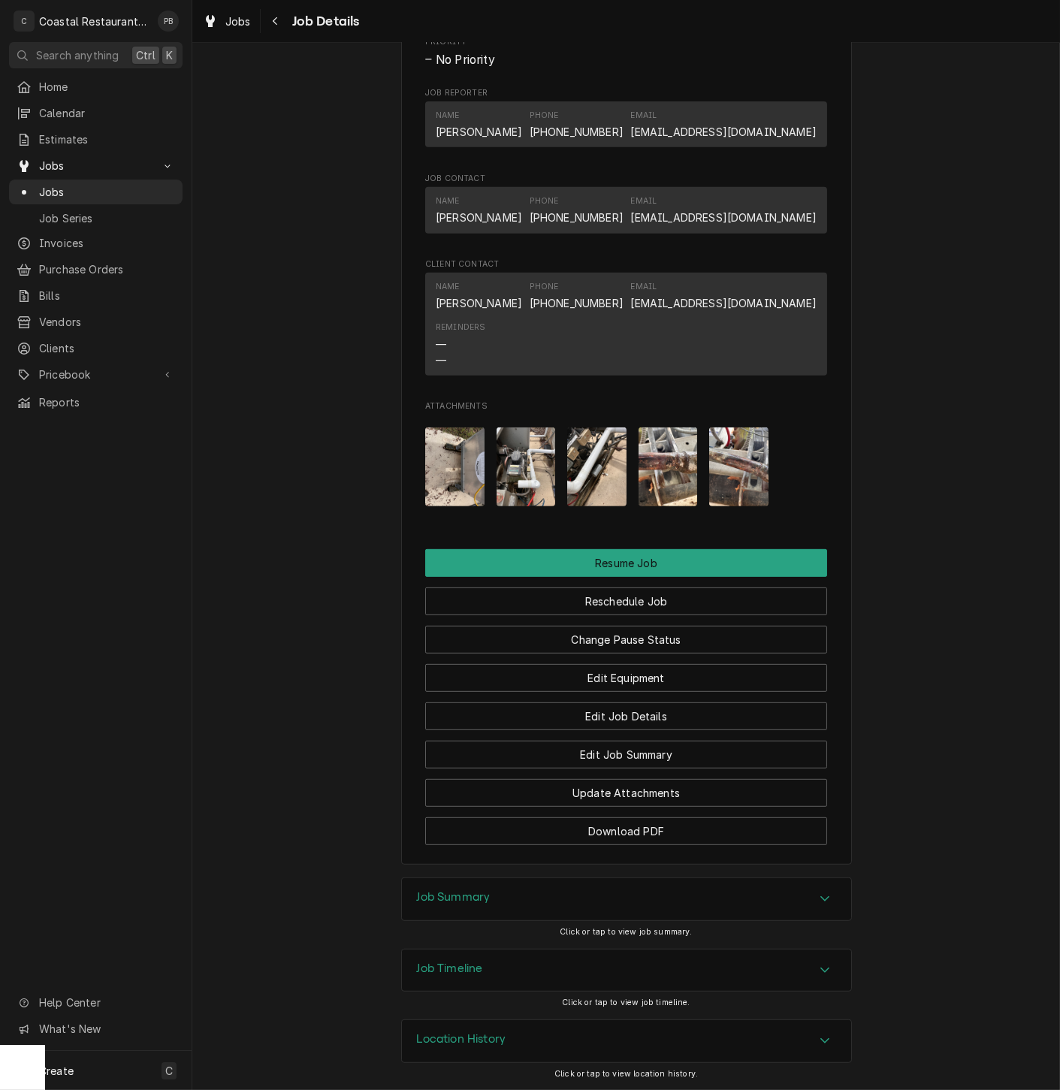
scroll to position [1115, 0]
click at [92, 340] on span "Clients" at bounding box center [107, 348] width 136 height 16
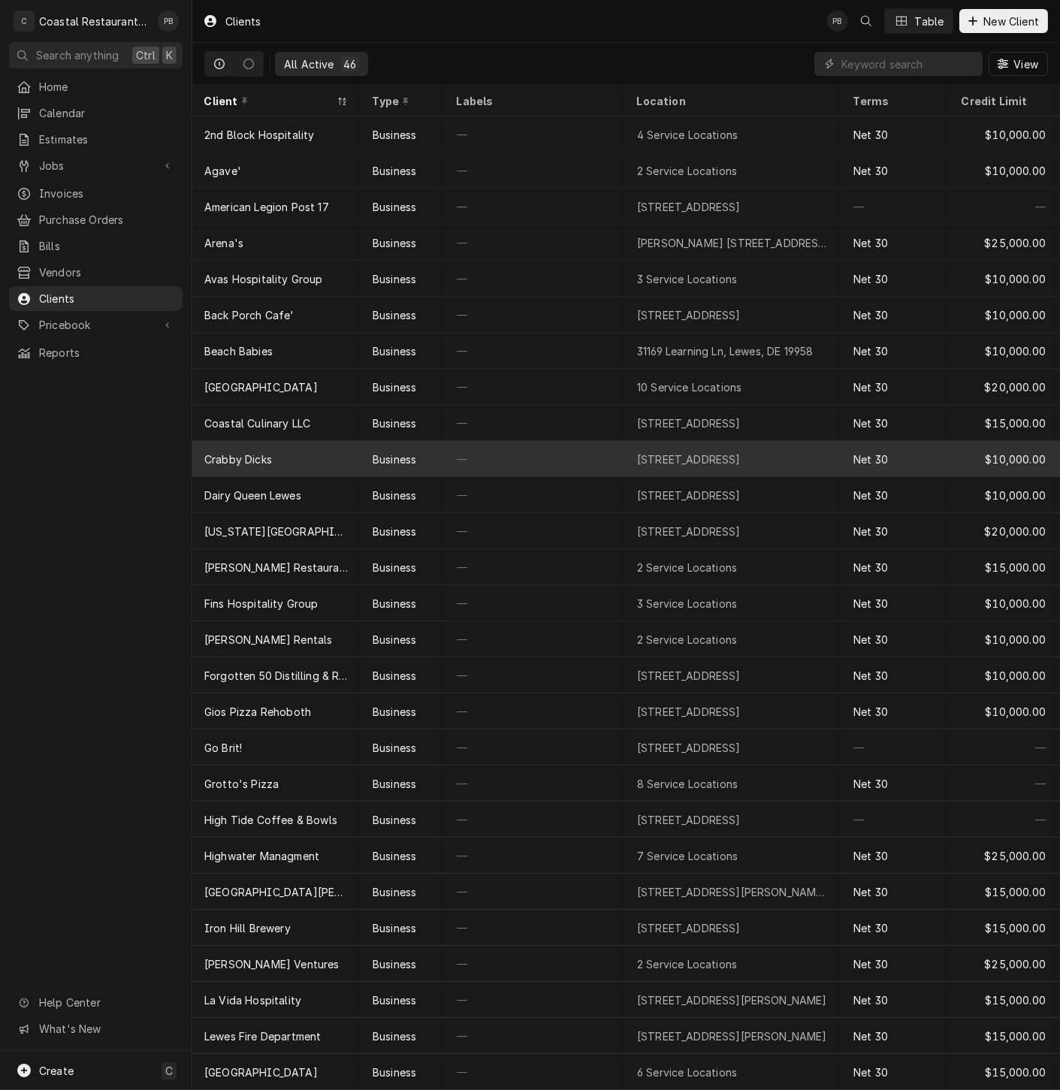
click at [315, 454] on div "Crabby Dicks" at bounding box center [276, 459] width 168 height 36
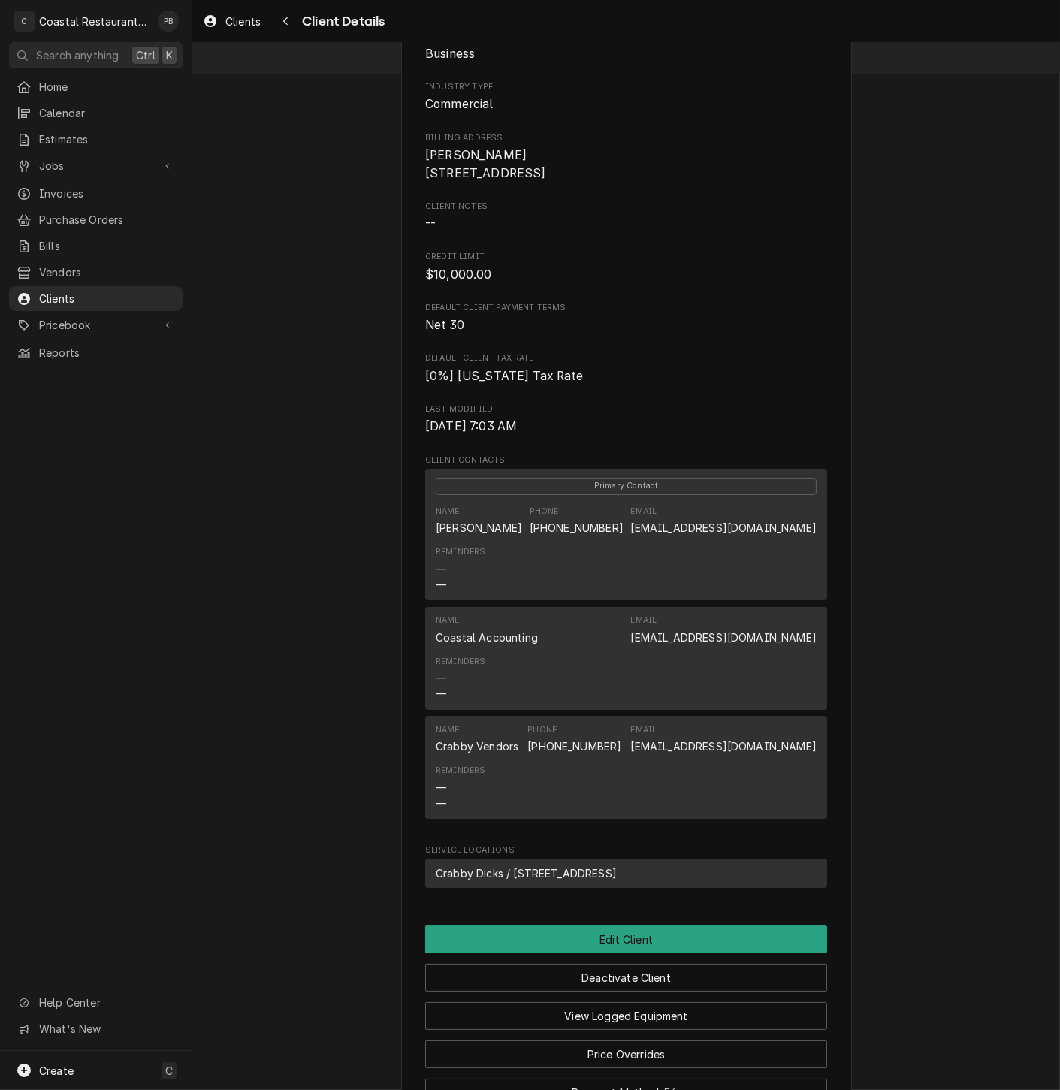
scroll to position [272, 0]
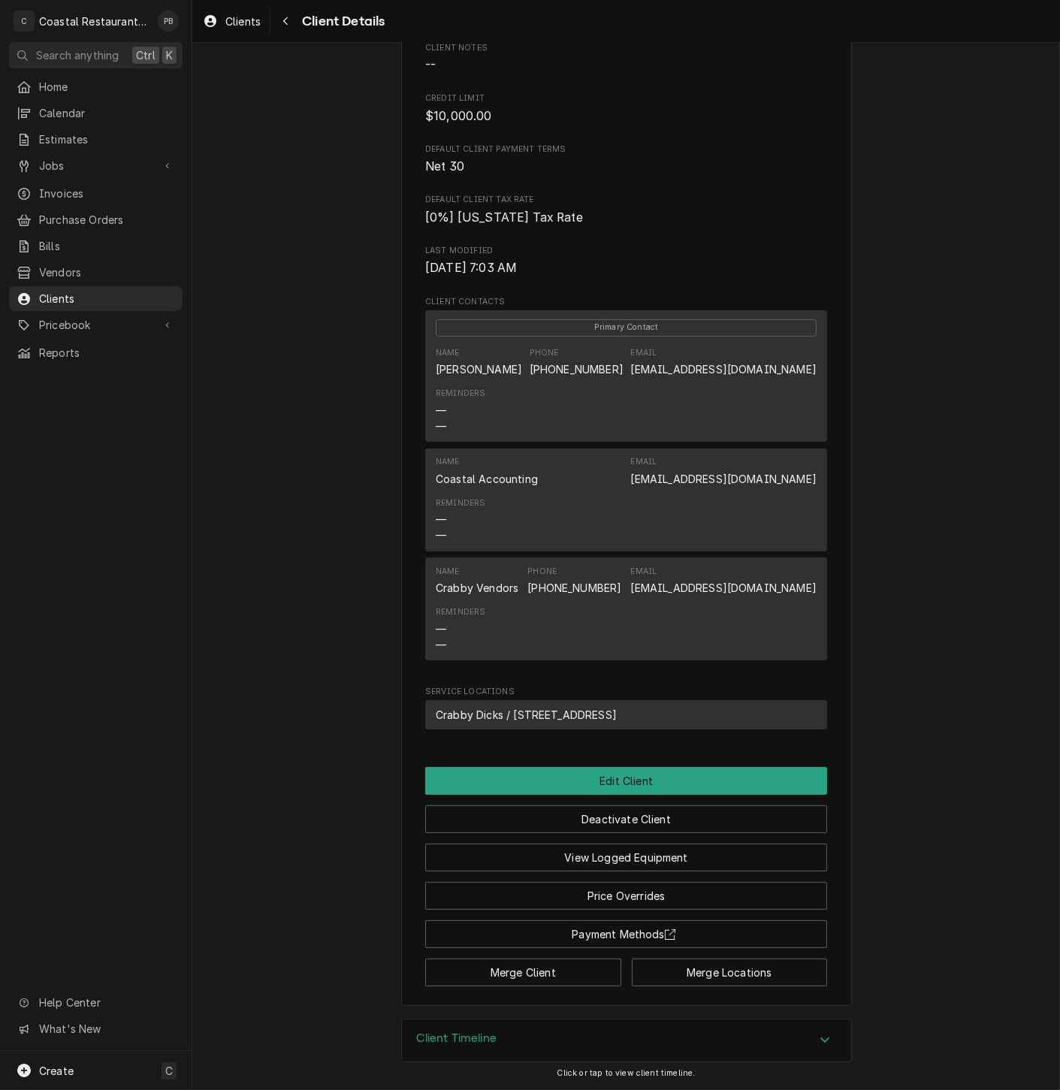
drag, startPoint x: 812, startPoint y: 477, endPoint x: 596, endPoint y: 478, distance: 216.3
click at [596, 478] on div "Name Coastal Accounting Email [EMAIL_ADDRESS][DOMAIN_NAME] Reminders — —" at bounding box center [626, 499] width 402 height 103
drag, startPoint x: 596, startPoint y: 478, endPoint x: 635, endPoint y: 478, distance: 39.1
copy link "[EMAIL_ADDRESS][DOMAIN_NAME]"
click at [83, 293] on span "Clients" at bounding box center [107, 299] width 136 height 16
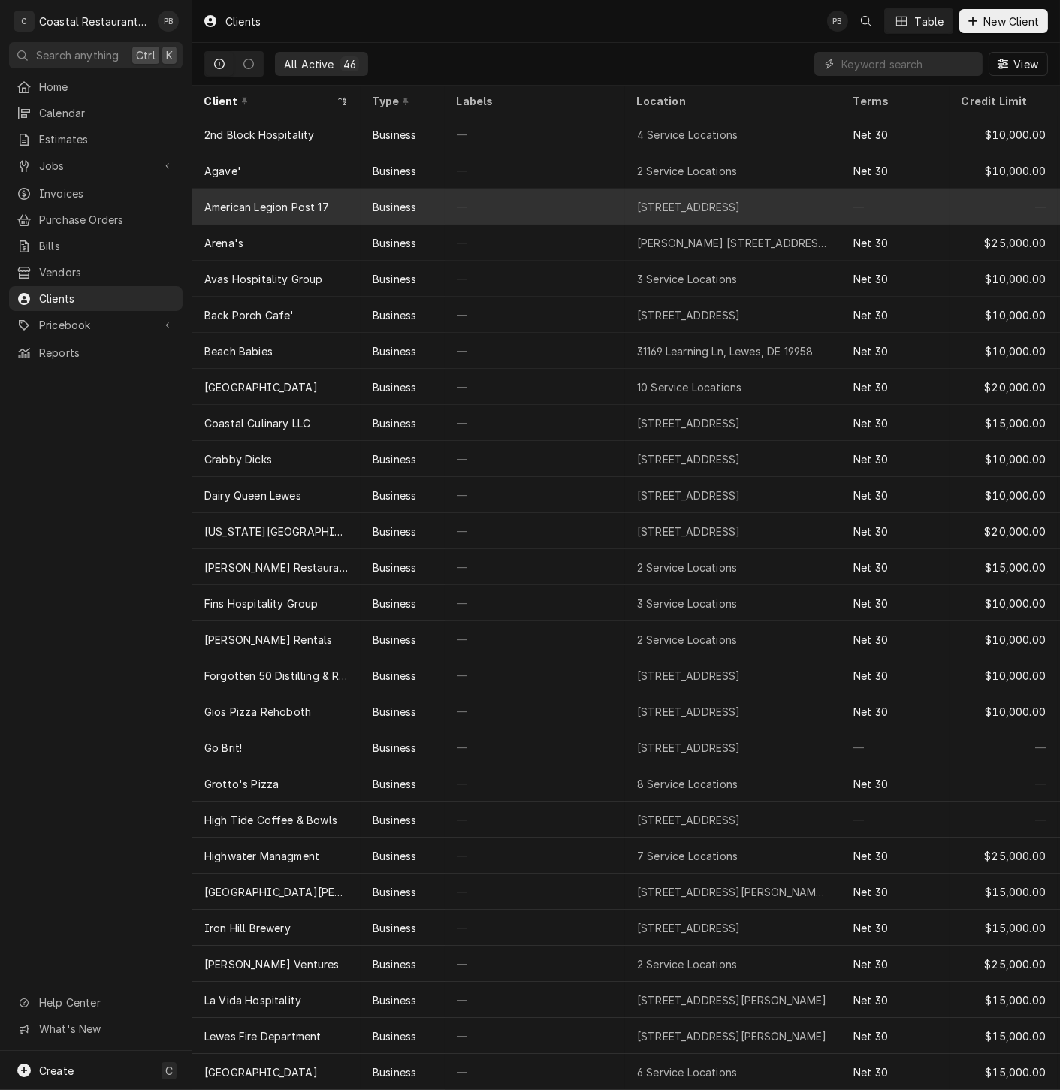
click at [304, 200] on div "American Legion Post 17" at bounding box center [266, 207] width 125 height 16
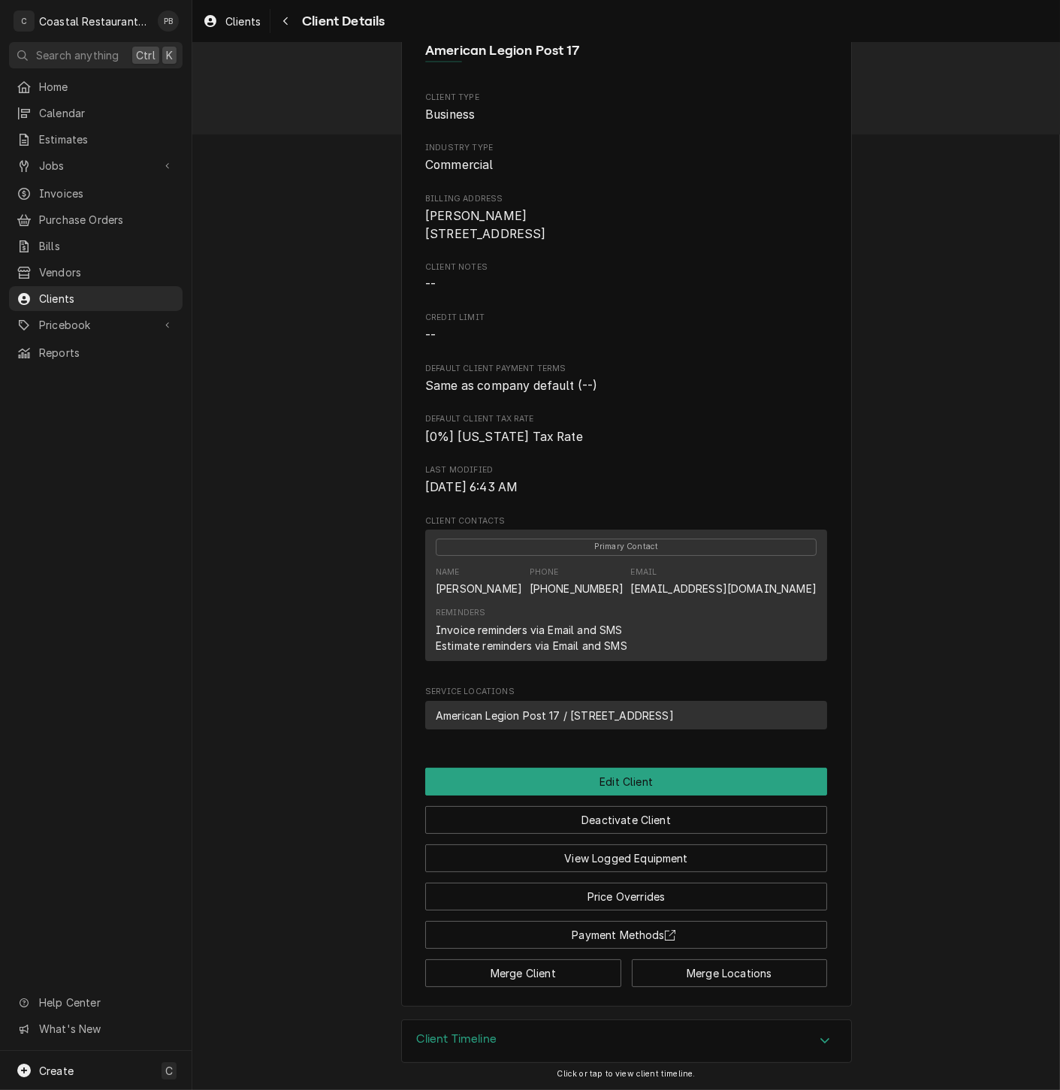
scroll to position [53, 0]
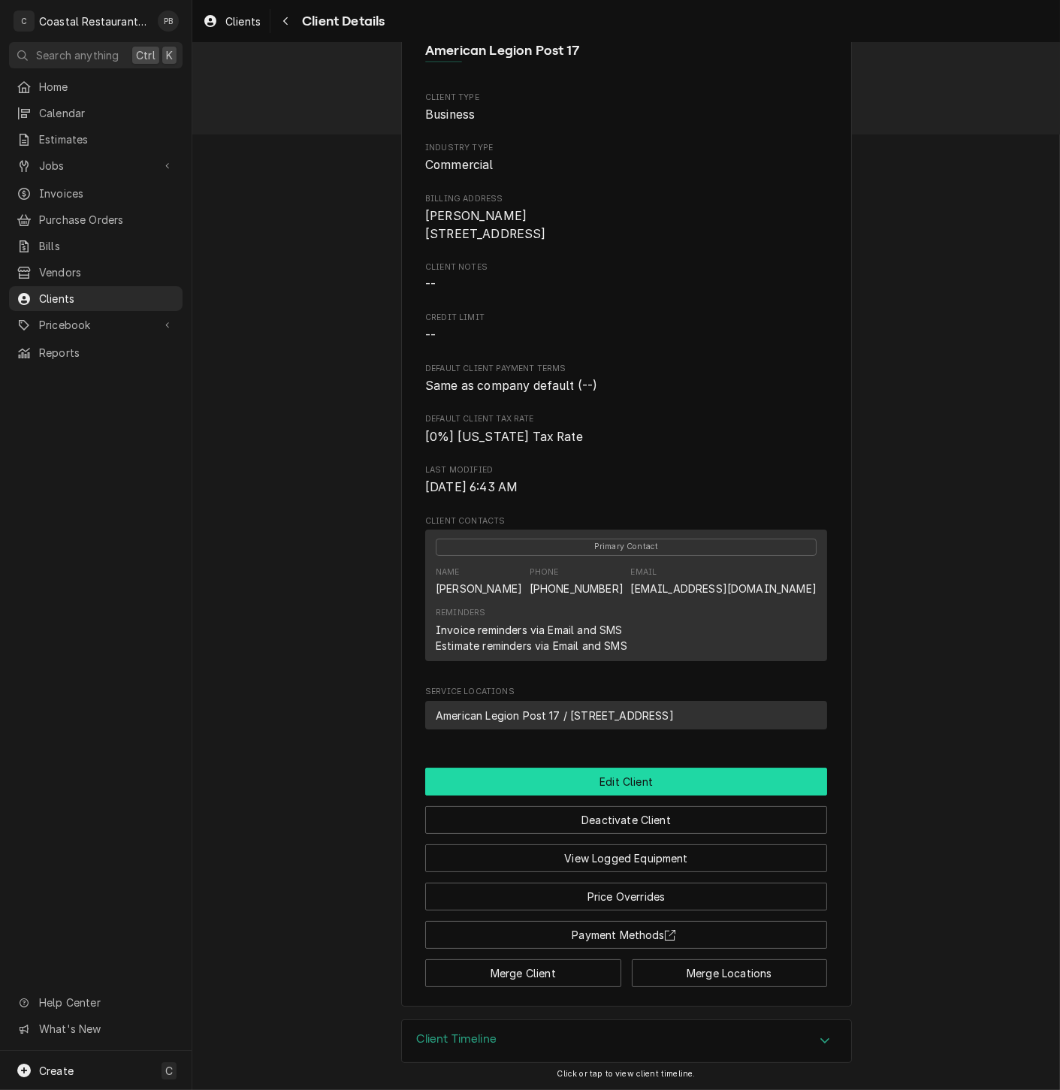
click at [614, 782] on button "Edit Client" at bounding box center [626, 781] width 402 height 28
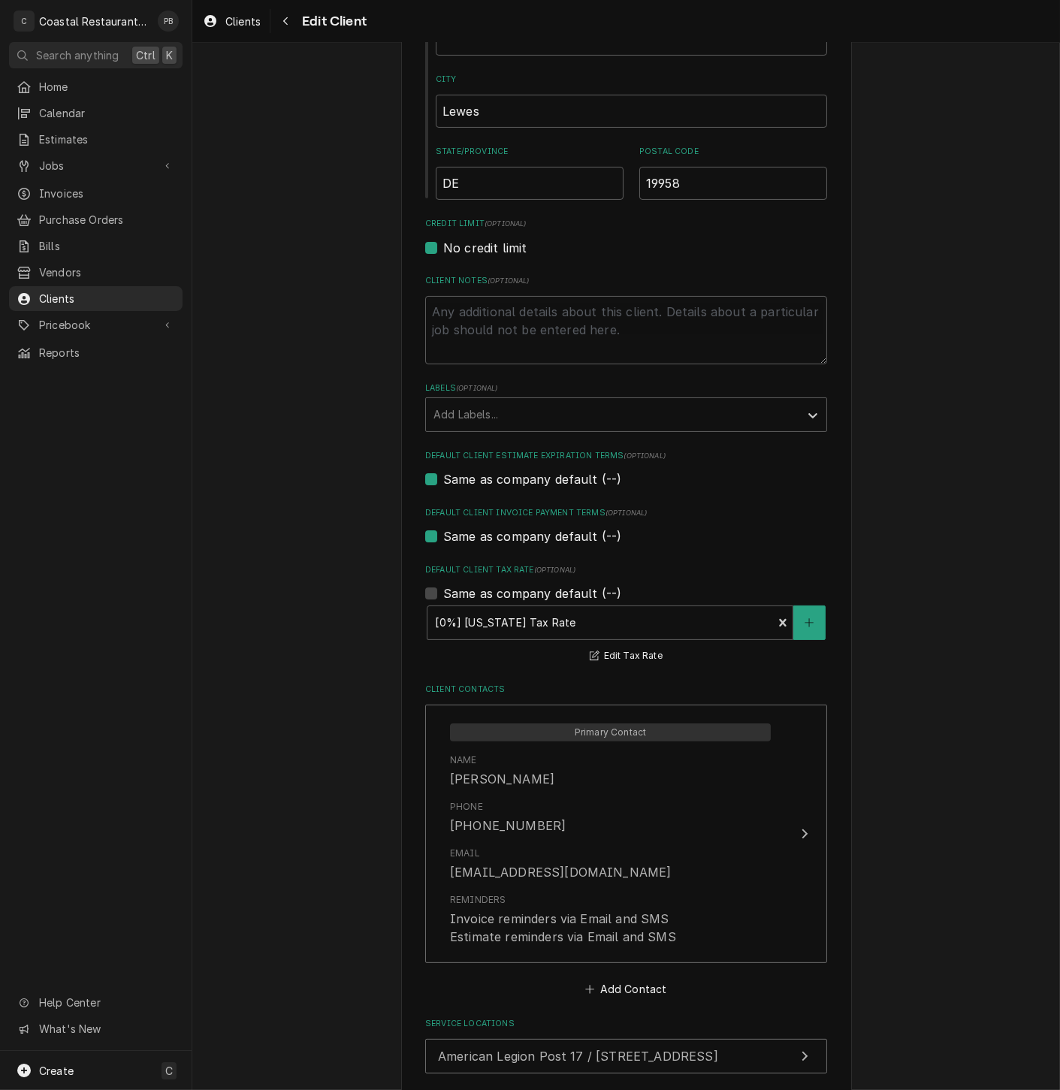
scroll to position [614, 0]
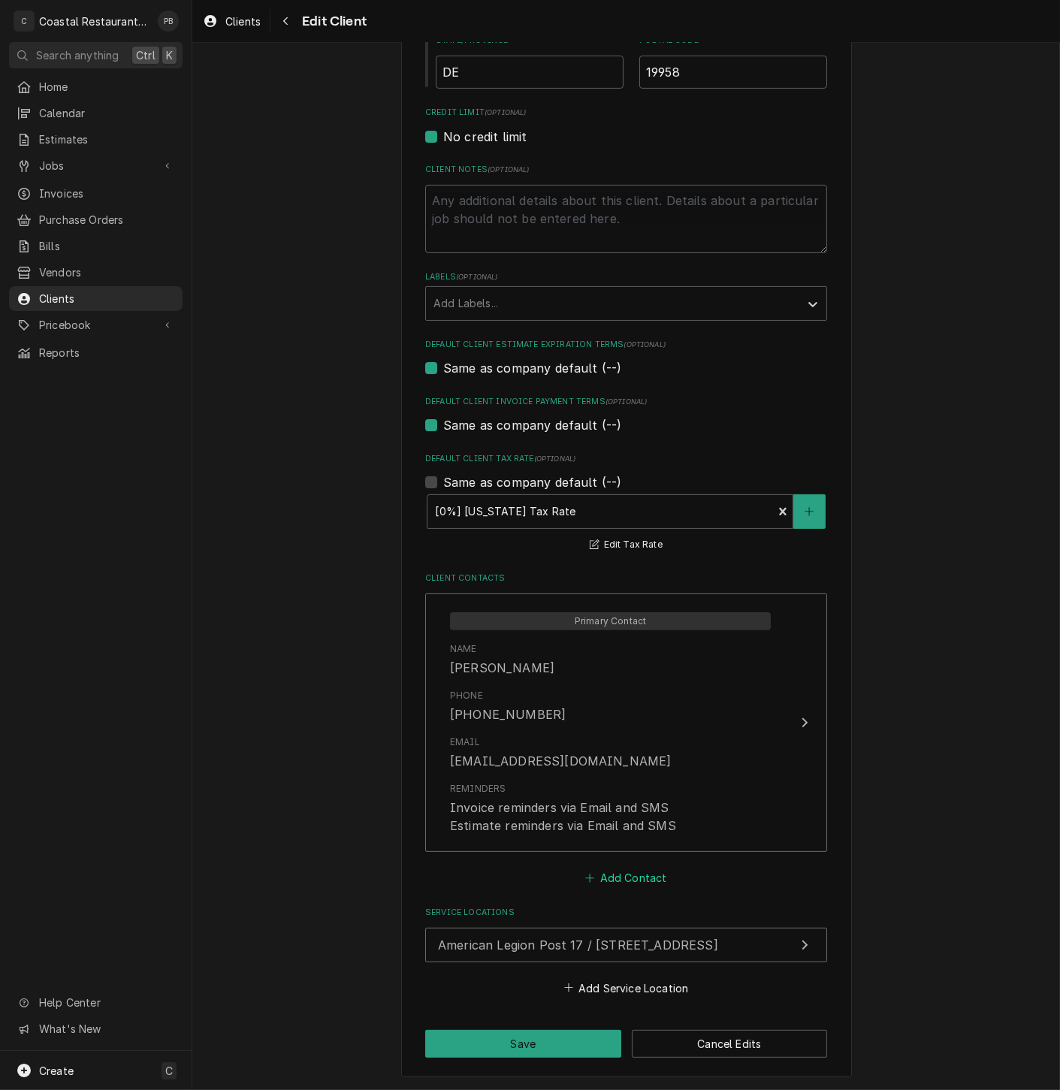
click at [621, 879] on button "Add Contact" at bounding box center [626, 877] width 86 height 21
type textarea "x"
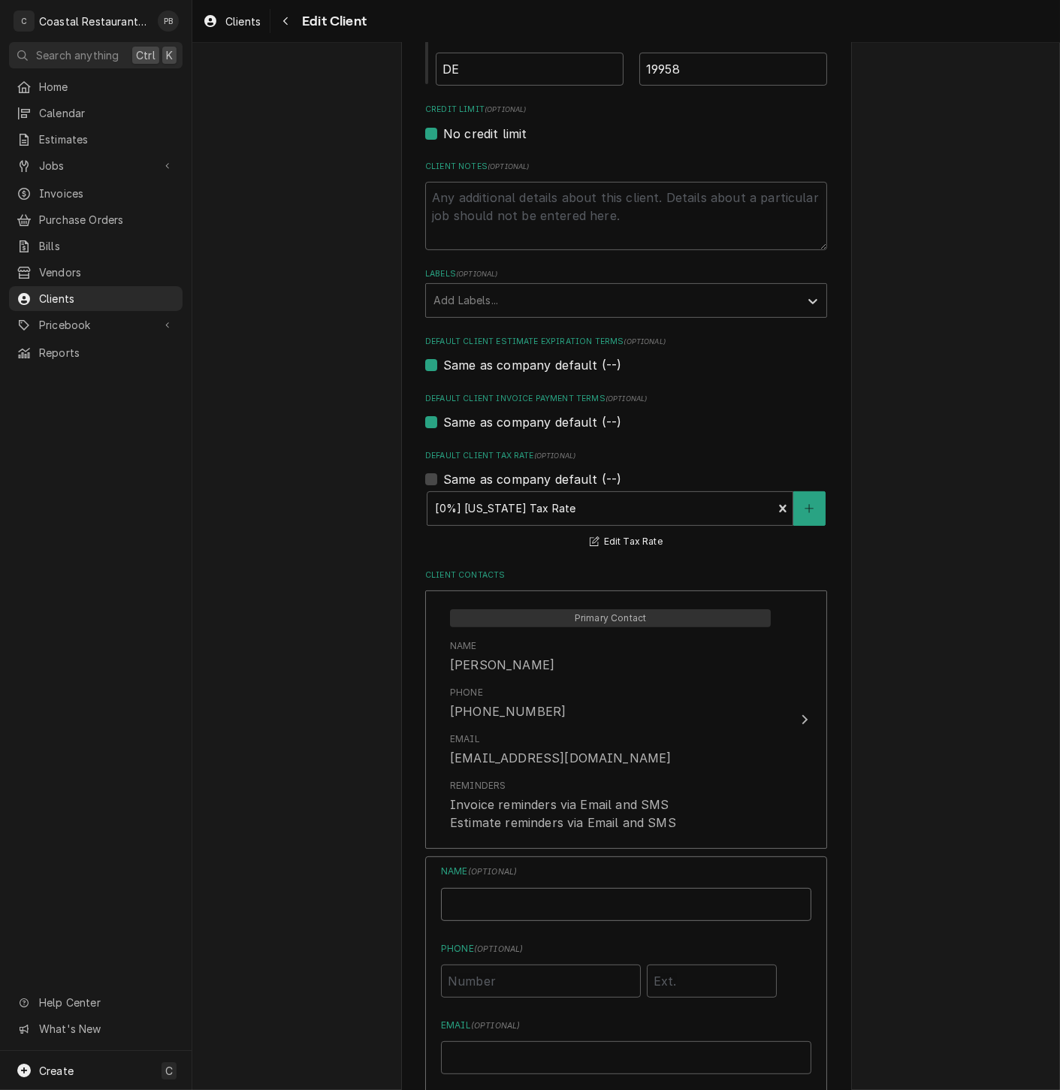
click at [572, 909] on input "Business Name" at bounding box center [626, 904] width 370 height 33
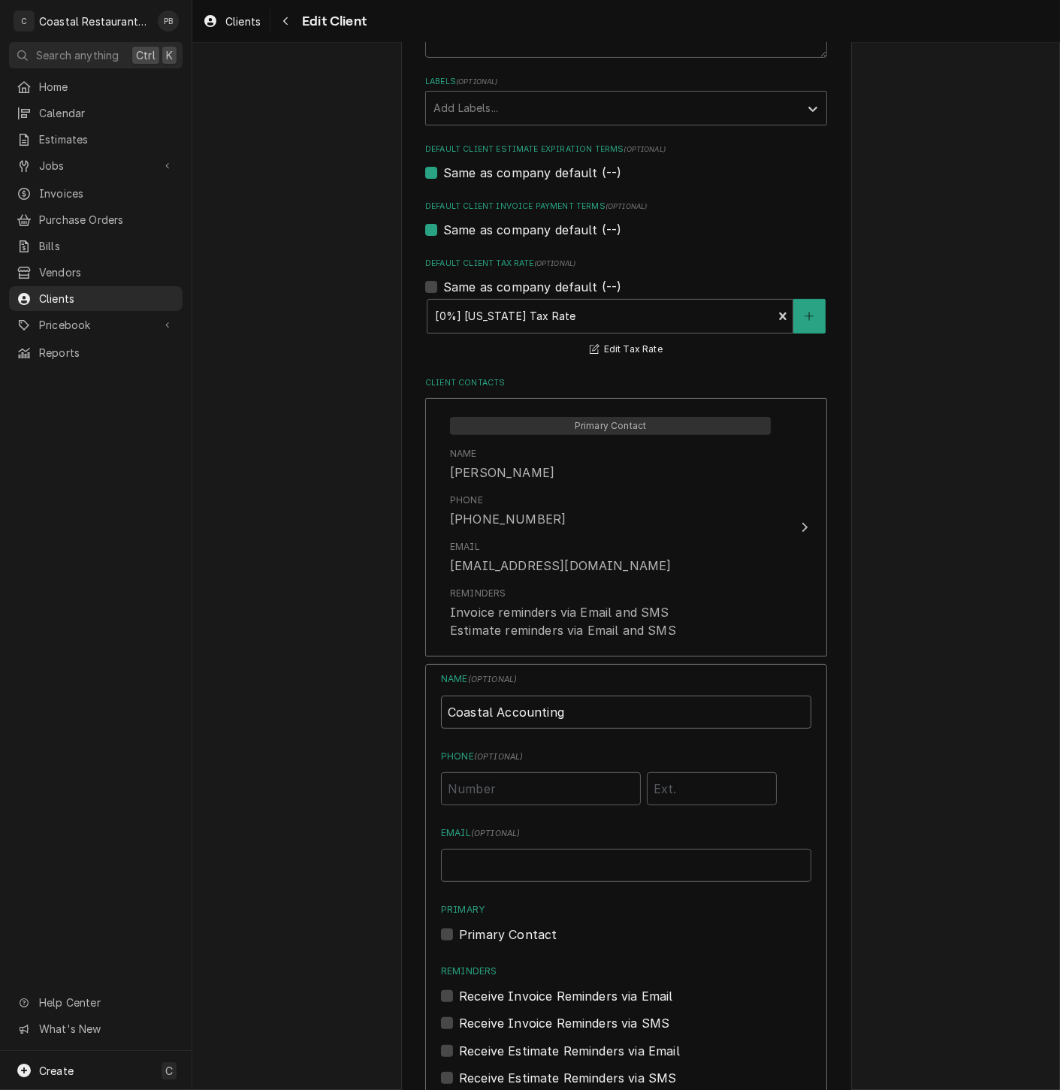
scroll to position [1032, 0]
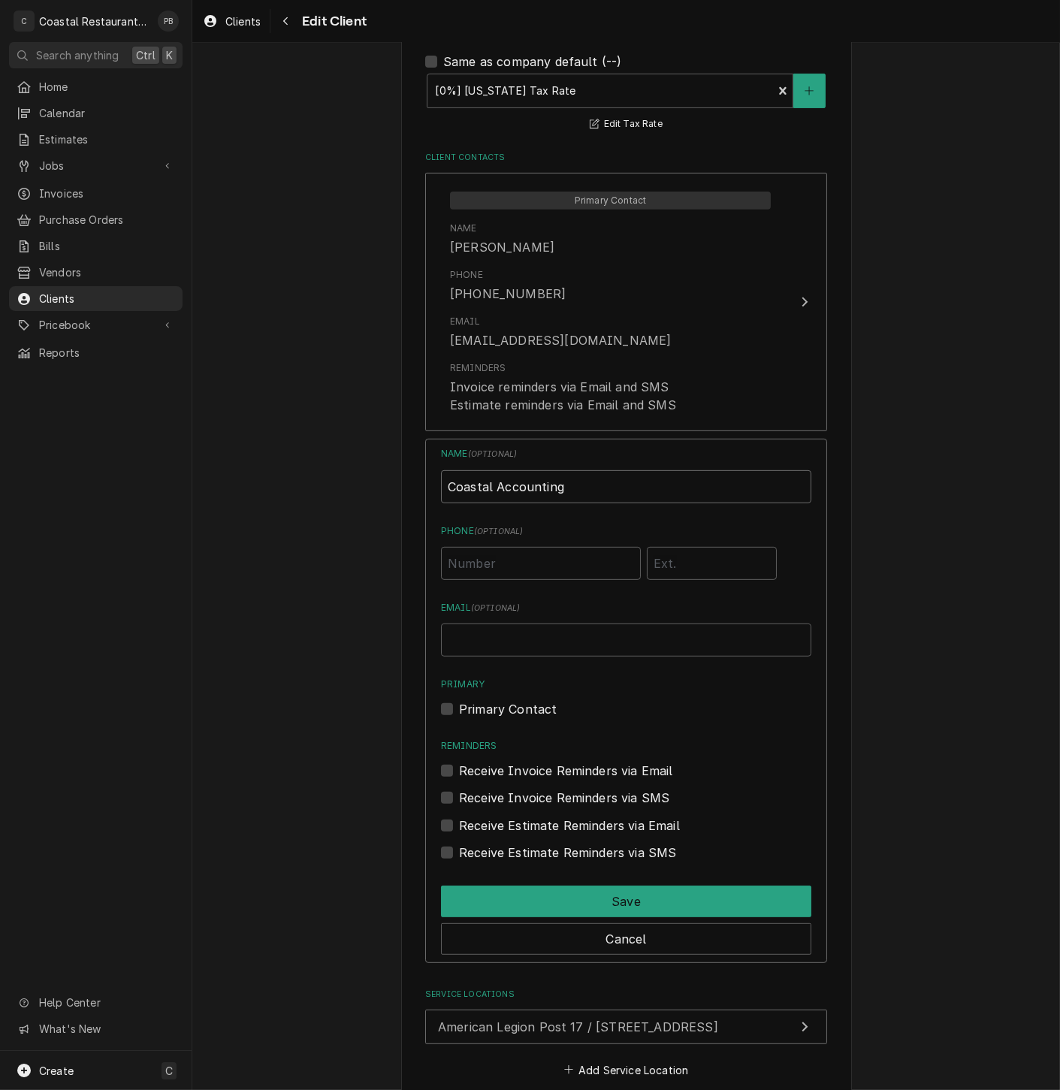
type input "Coastal Accounting"
click at [489, 640] on input "Email ( optional )" at bounding box center [626, 639] width 370 height 33
paste input "[EMAIL_ADDRESS][DOMAIN_NAME]"
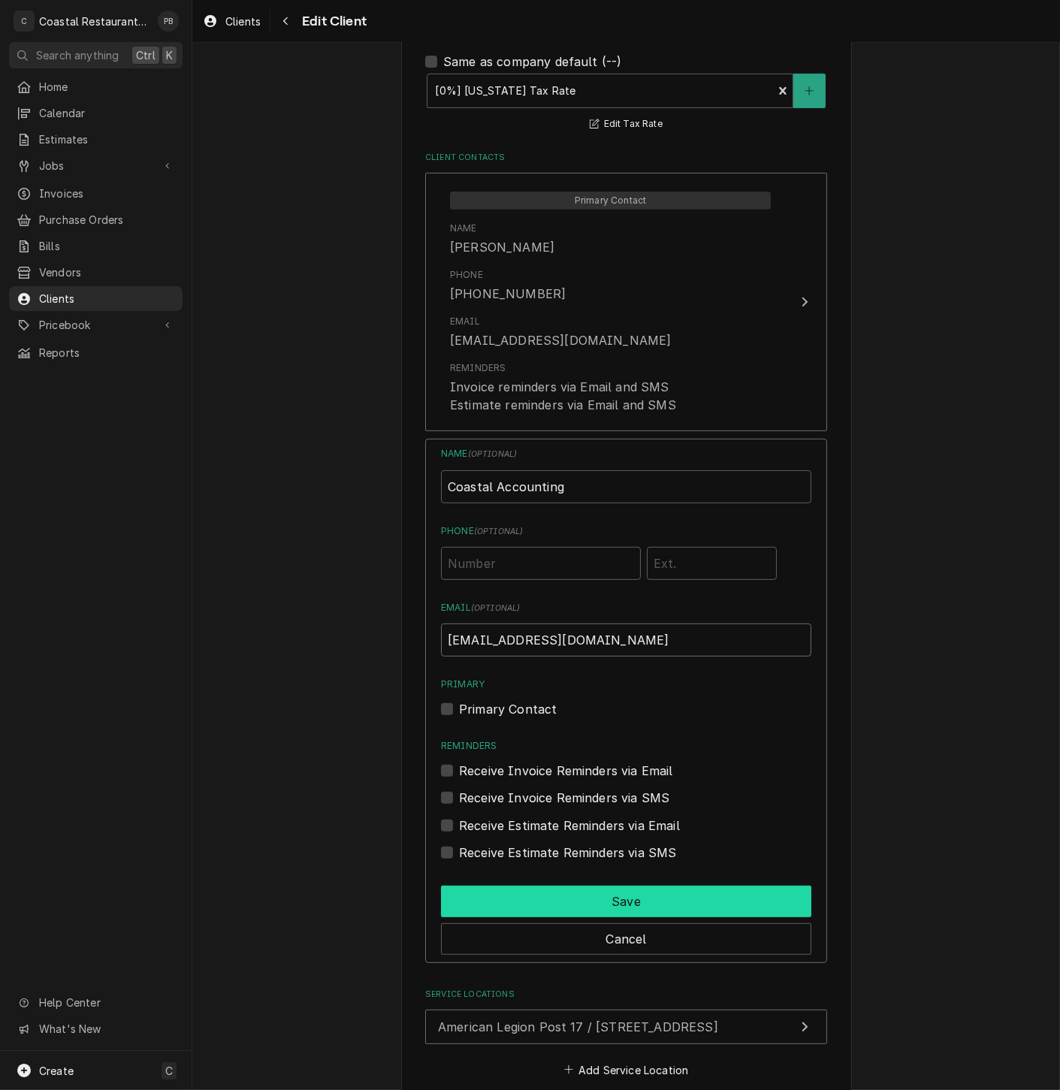
type input "[EMAIL_ADDRESS][DOMAIN_NAME]"
click at [630, 900] on button "Save" at bounding box center [626, 901] width 370 height 32
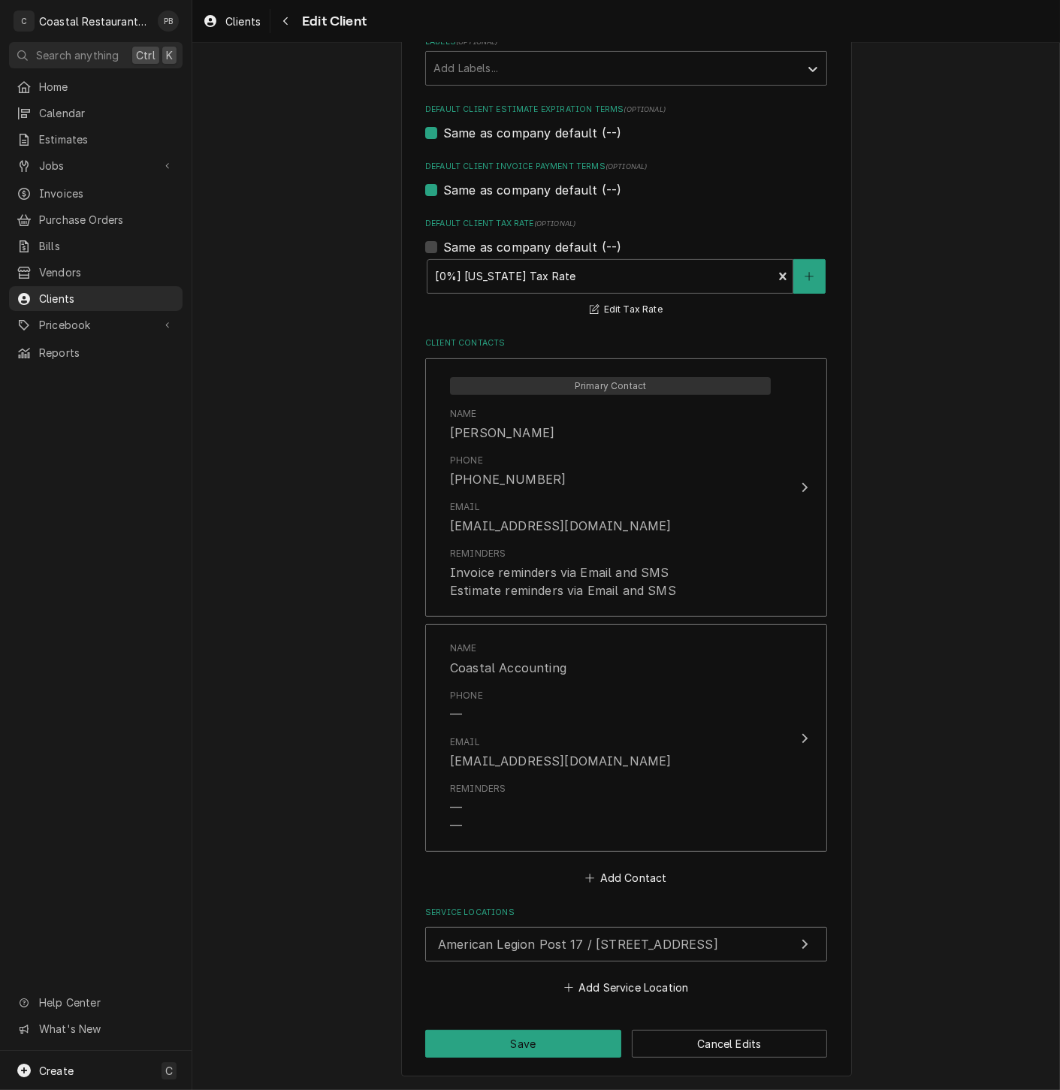
scroll to position [850, 0]
click at [519, 1048] on button "Save" at bounding box center [523, 1043] width 196 height 28
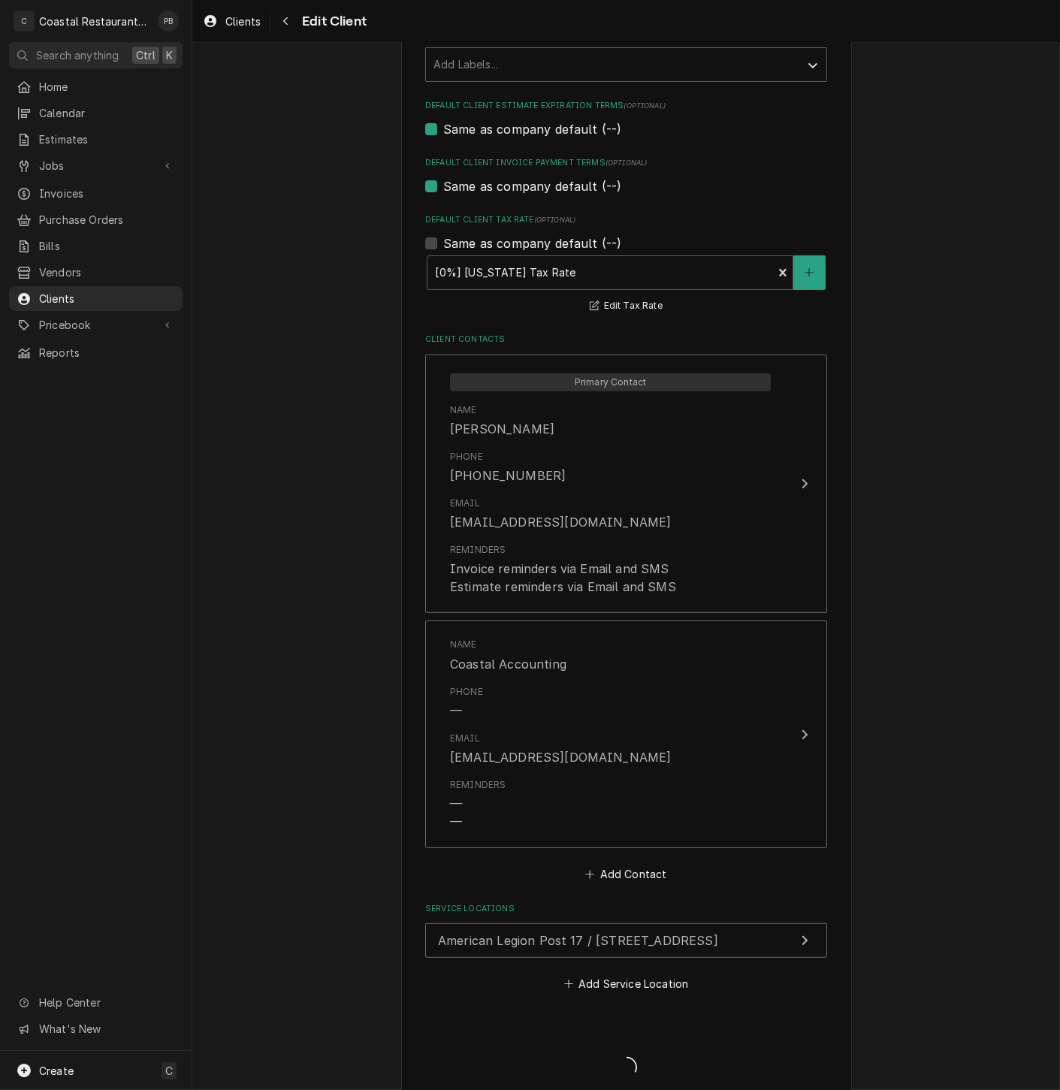
type textarea "x"
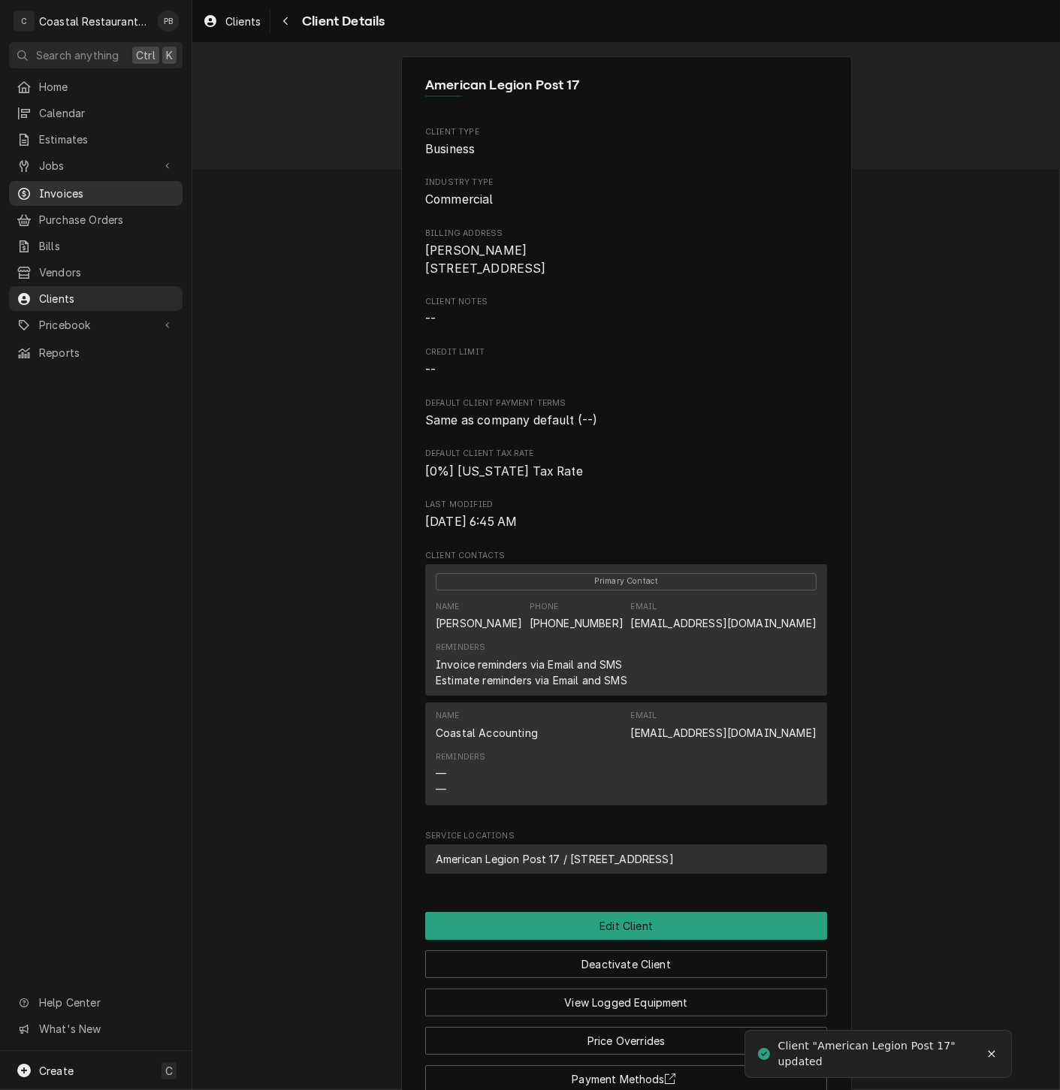
click at [58, 188] on span "Invoices" at bounding box center [107, 193] width 136 height 16
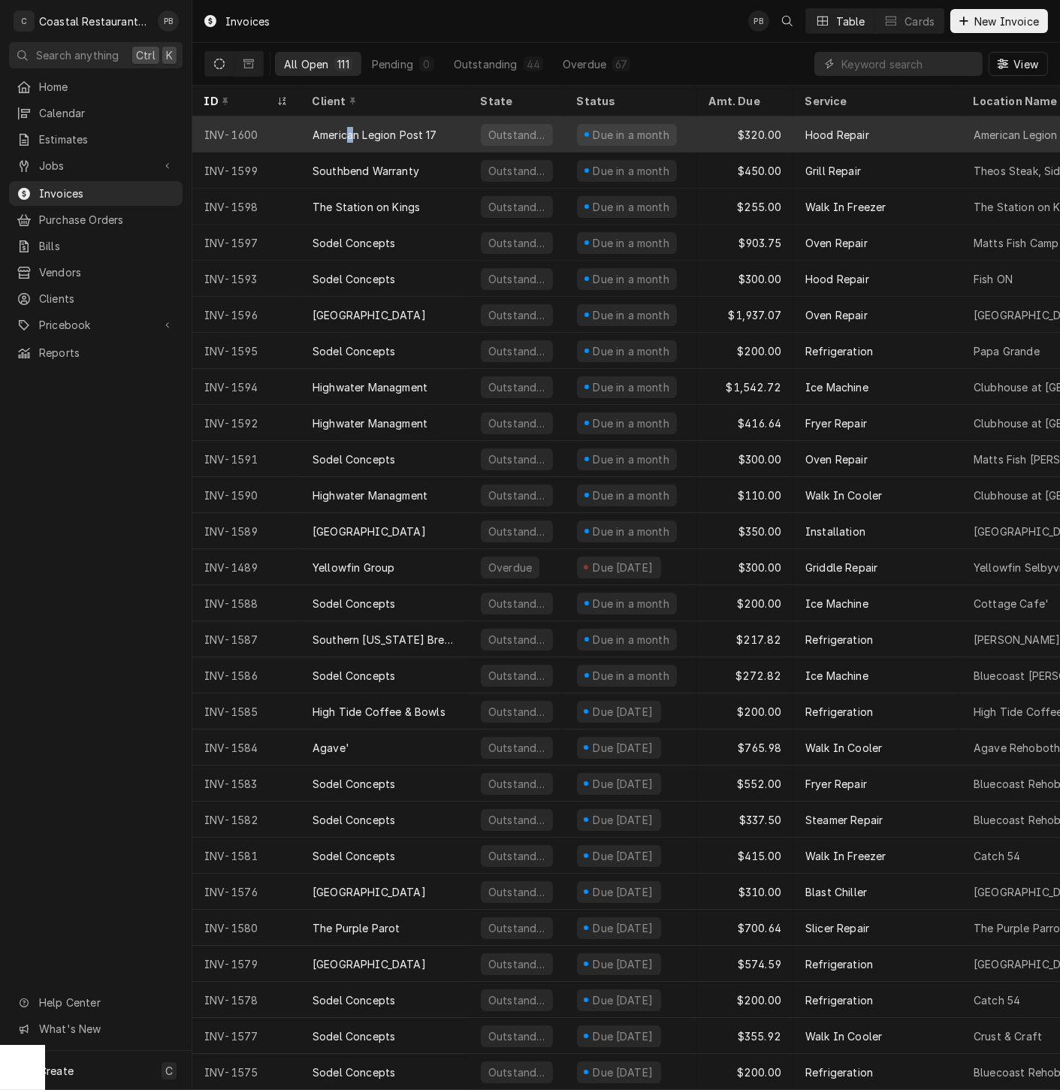
click at [351, 120] on div "American Legion Post 17" at bounding box center [384, 134] width 168 height 36
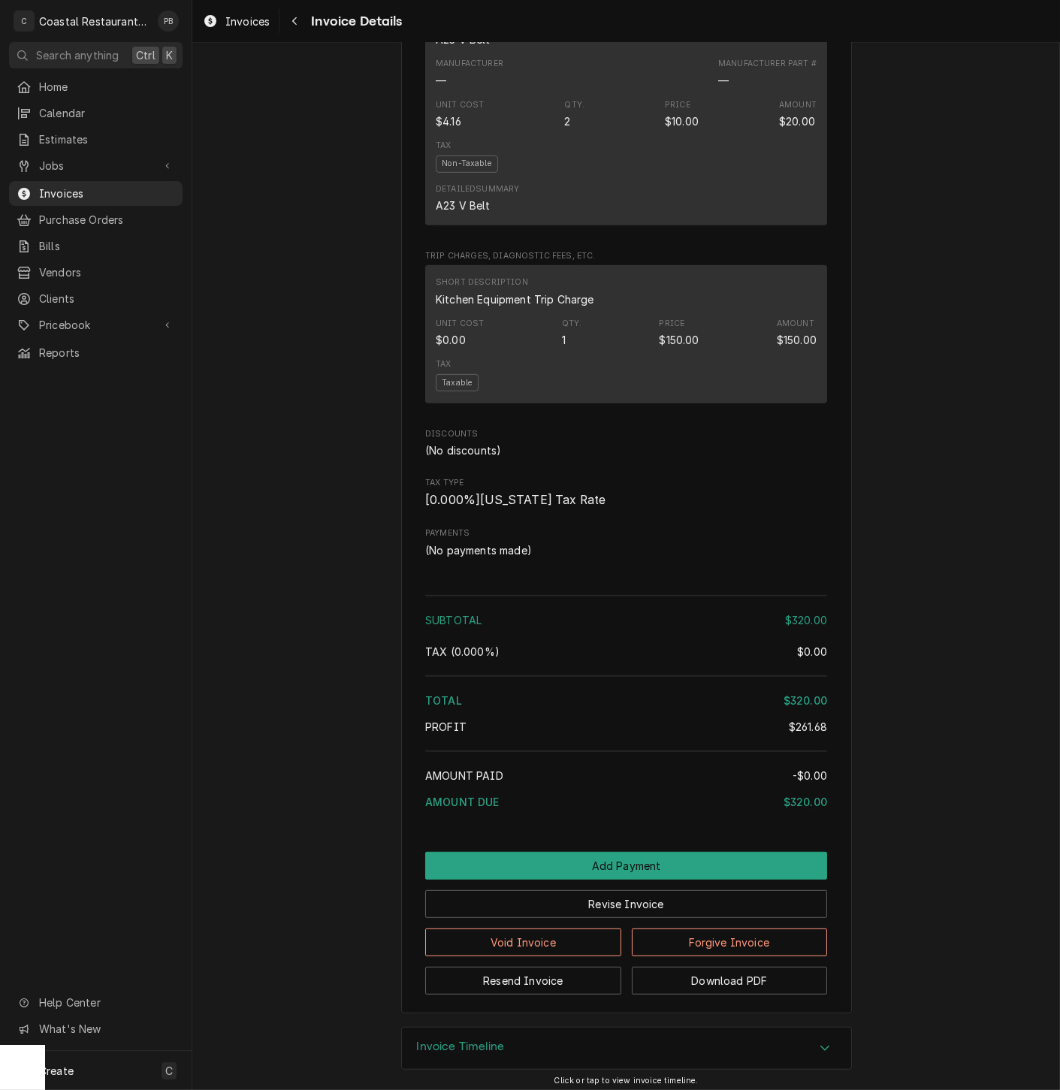
scroll to position [1256, 0]
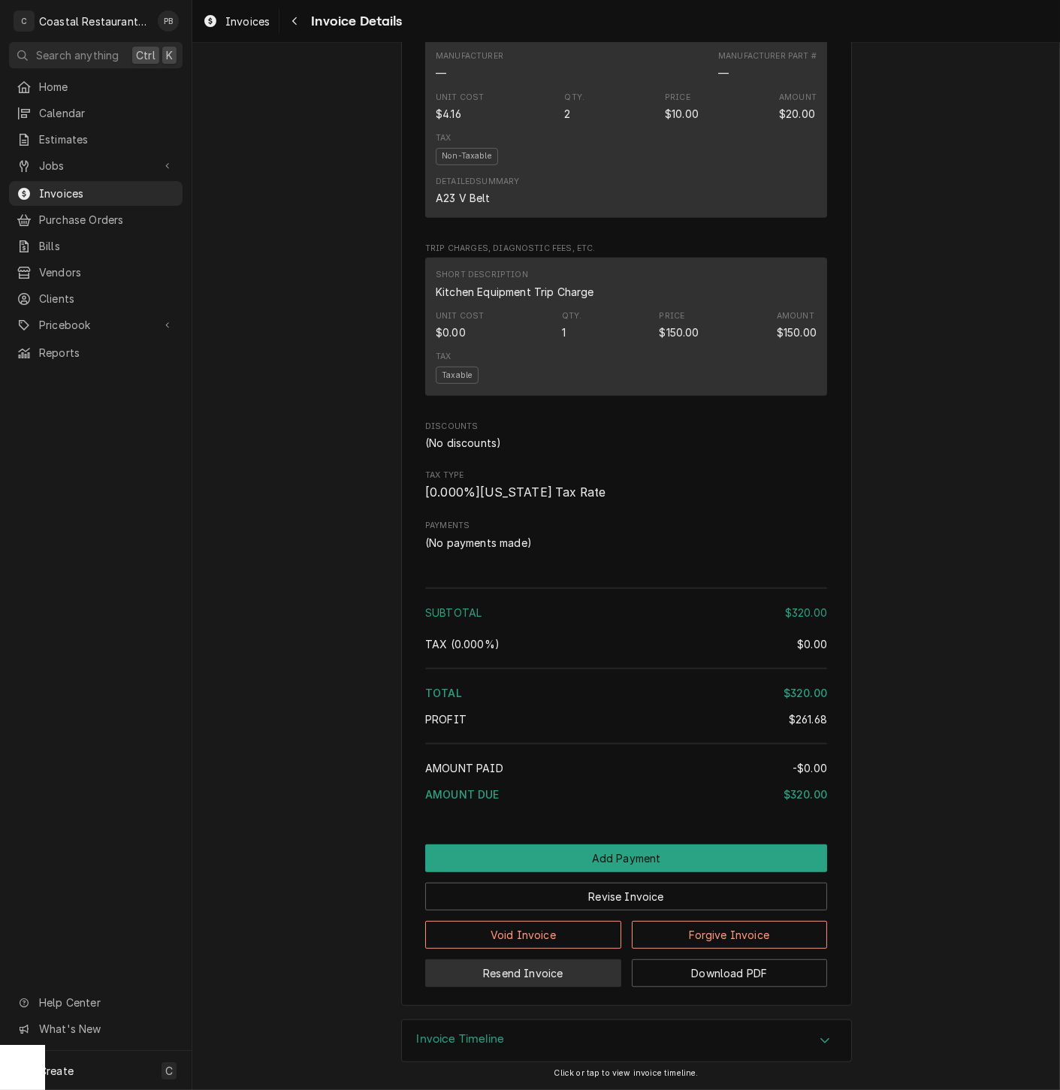
click at [532, 972] on button "Resend Invoice" at bounding box center [523, 973] width 196 height 28
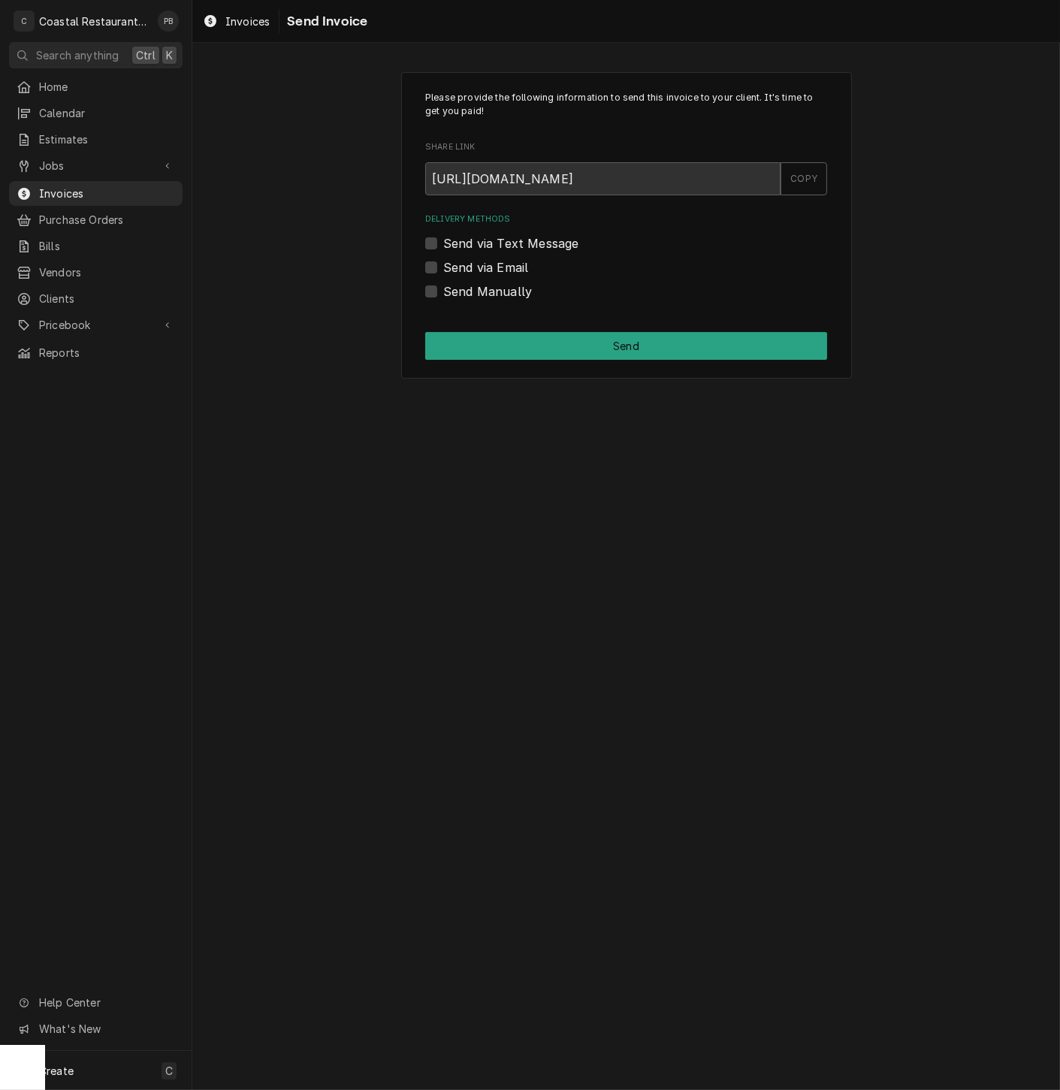
click at [443, 261] on label "Send via Email" at bounding box center [485, 267] width 85 height 18
click at [443, 261] on input "Send via Email" at bounding box center [644, 274] width 402 height 33
checkbox input "true"
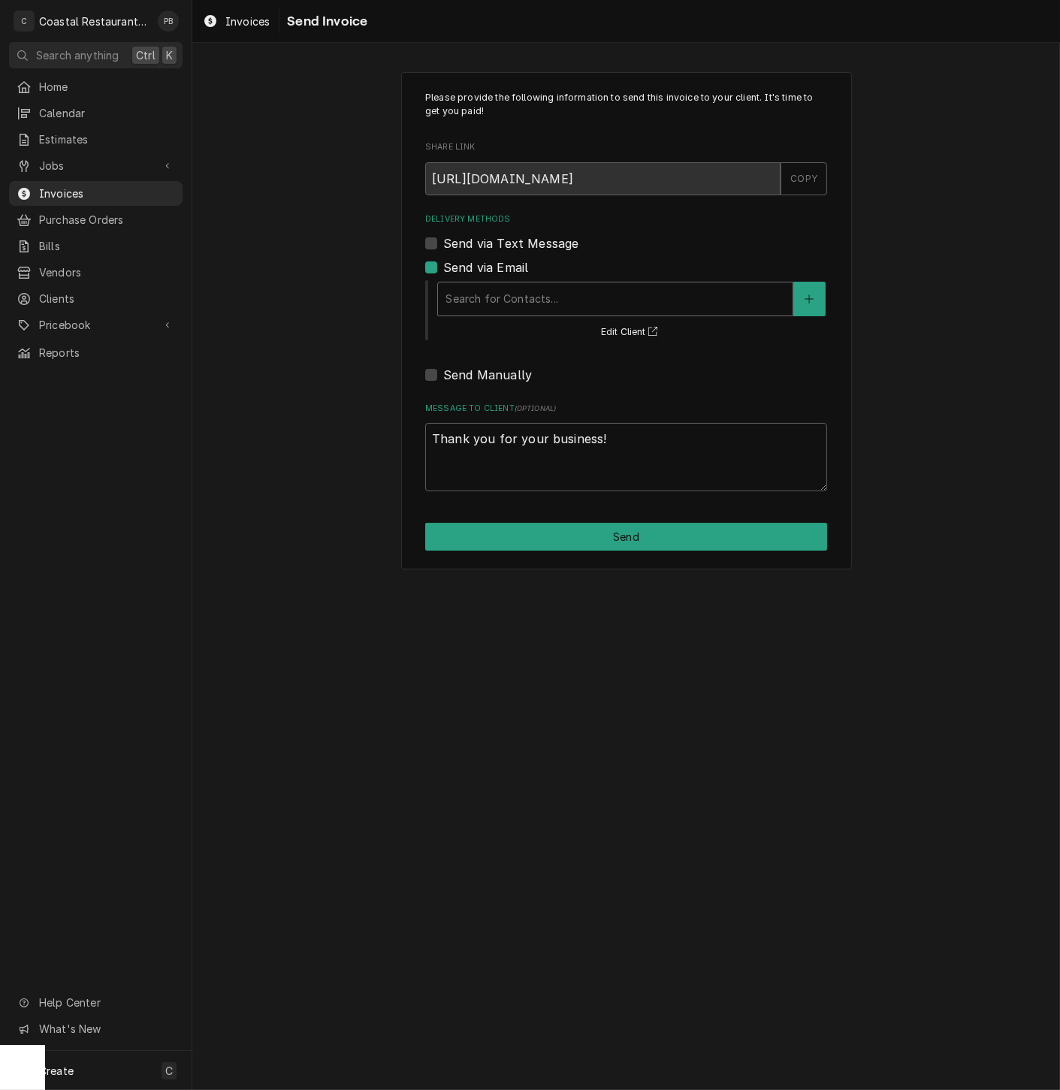
click at [514, 284] on div "Search for Contacts..." at bounding box center [615, 298] width 354 height 33
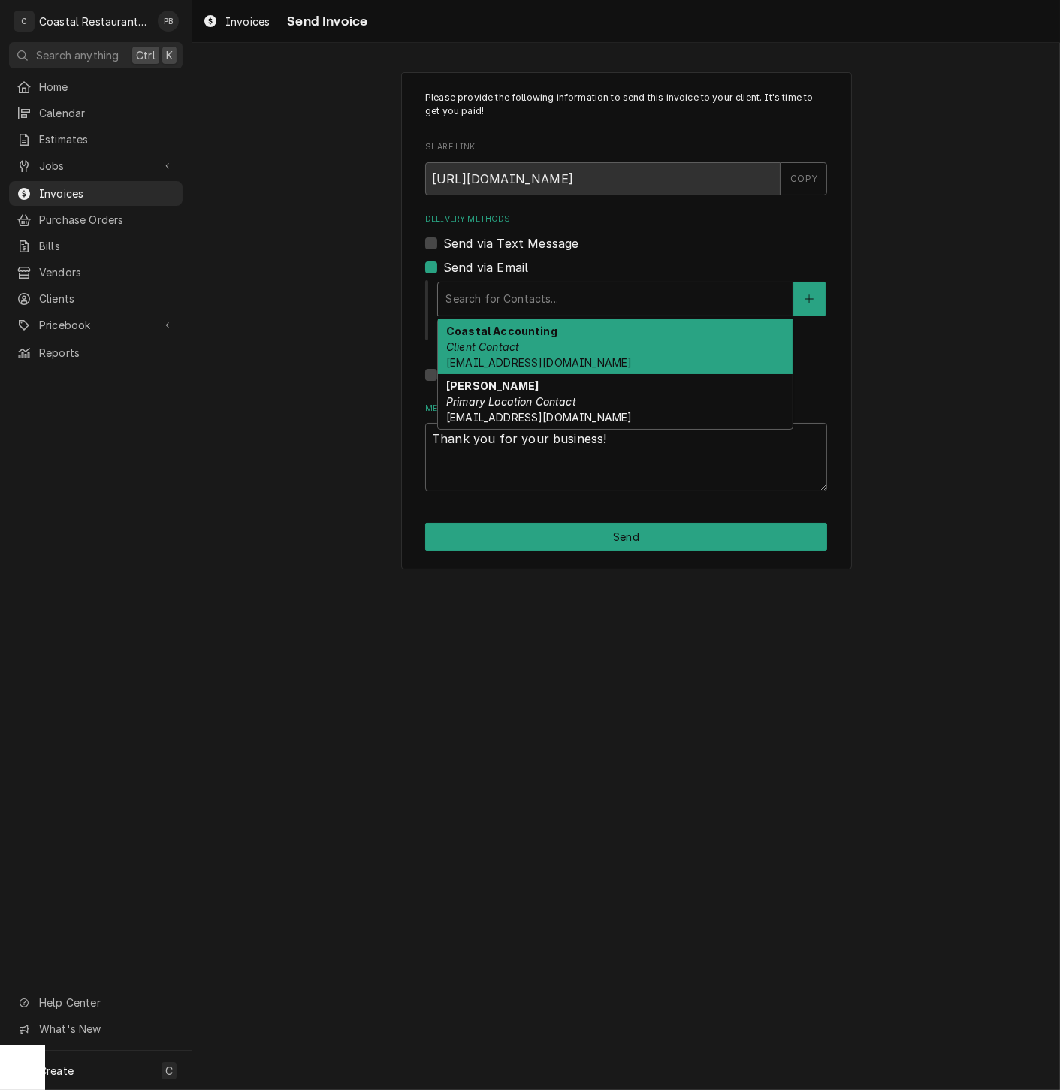
click at [536, 337] on strong "Coastal Accounting" at bounding box center [501, 330] width 111 height 13
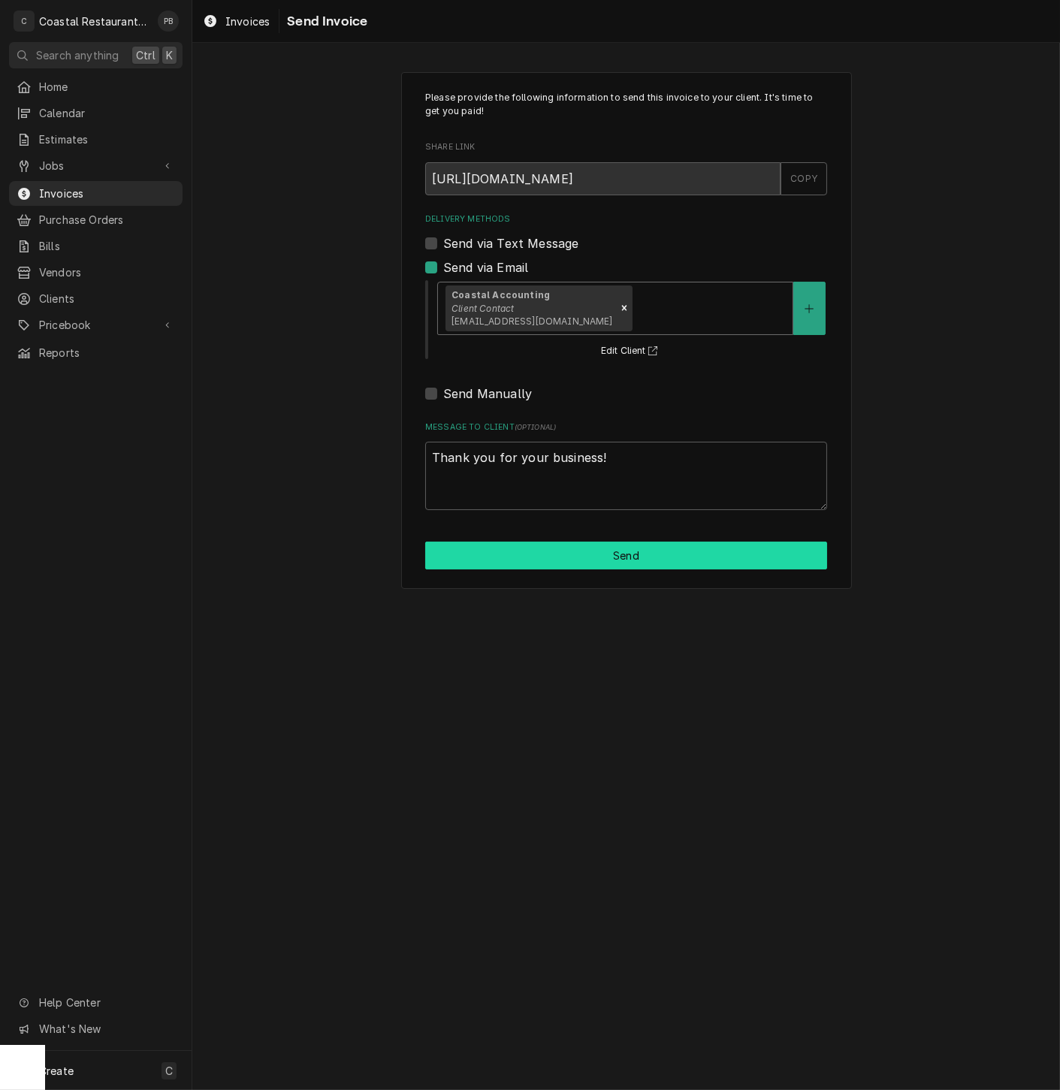
click at [609, 556] on button "Send" at bounding box center [626, 555] width 402 height 28
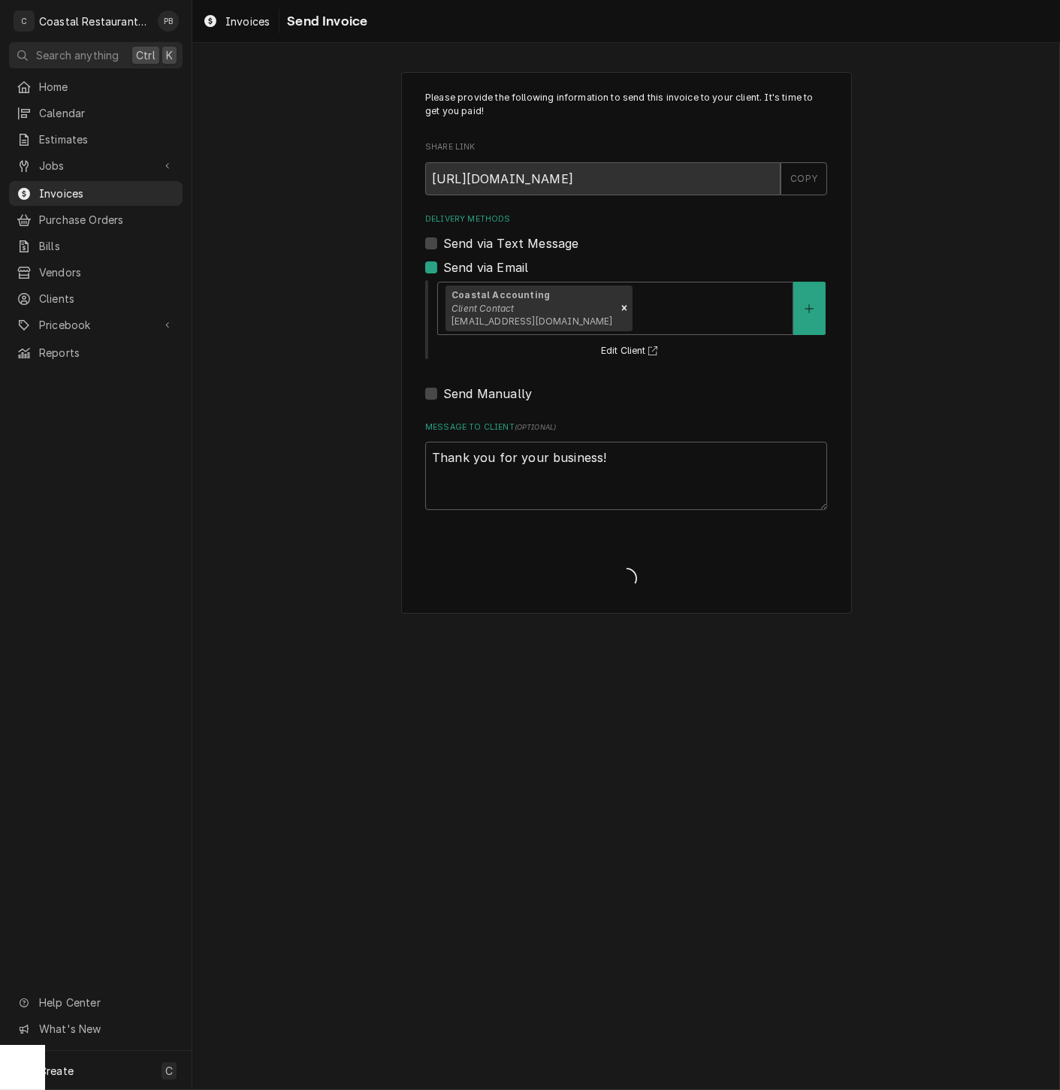
type textarea "x"
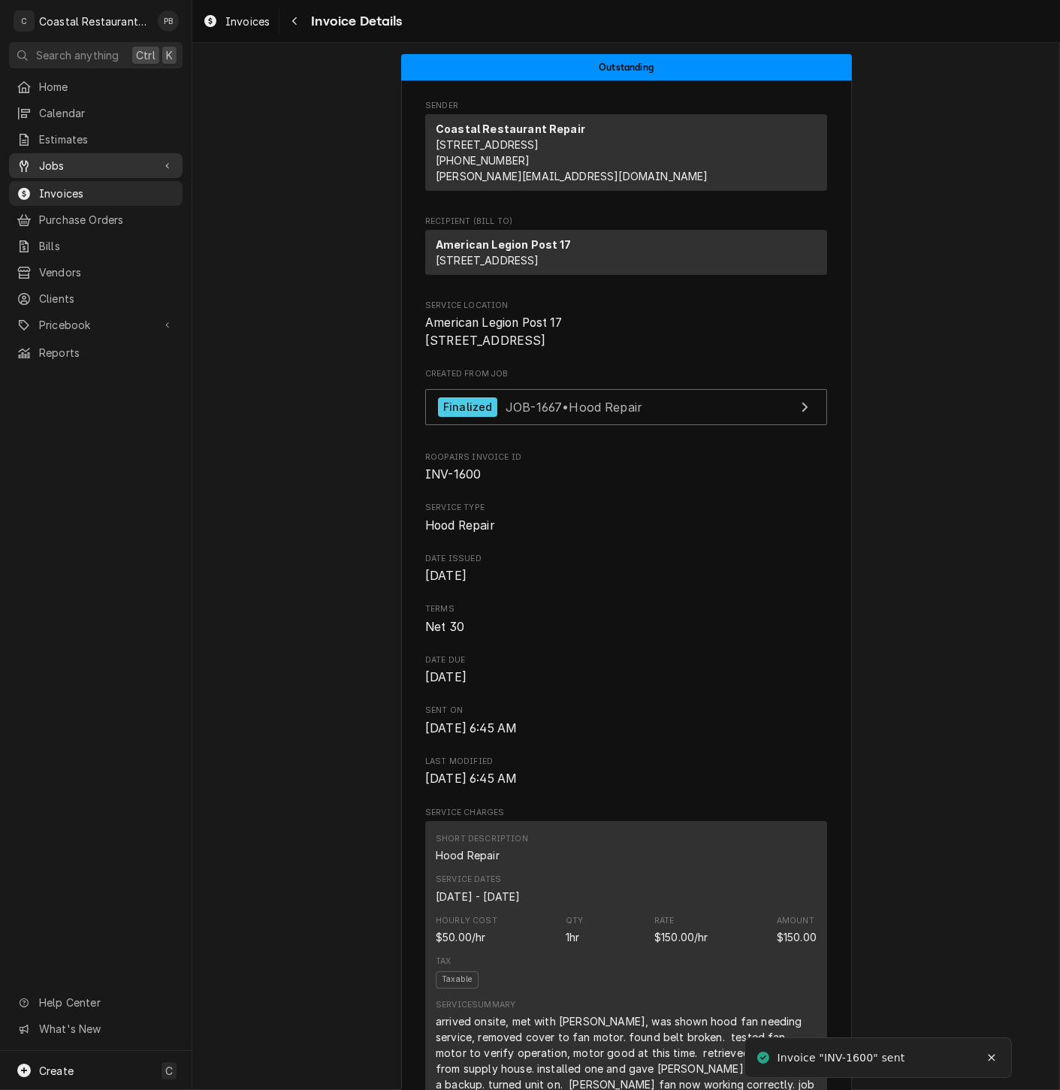
click at [73, 158] on span "Jobs" at bounding box center [95, 166] width 113 height 16
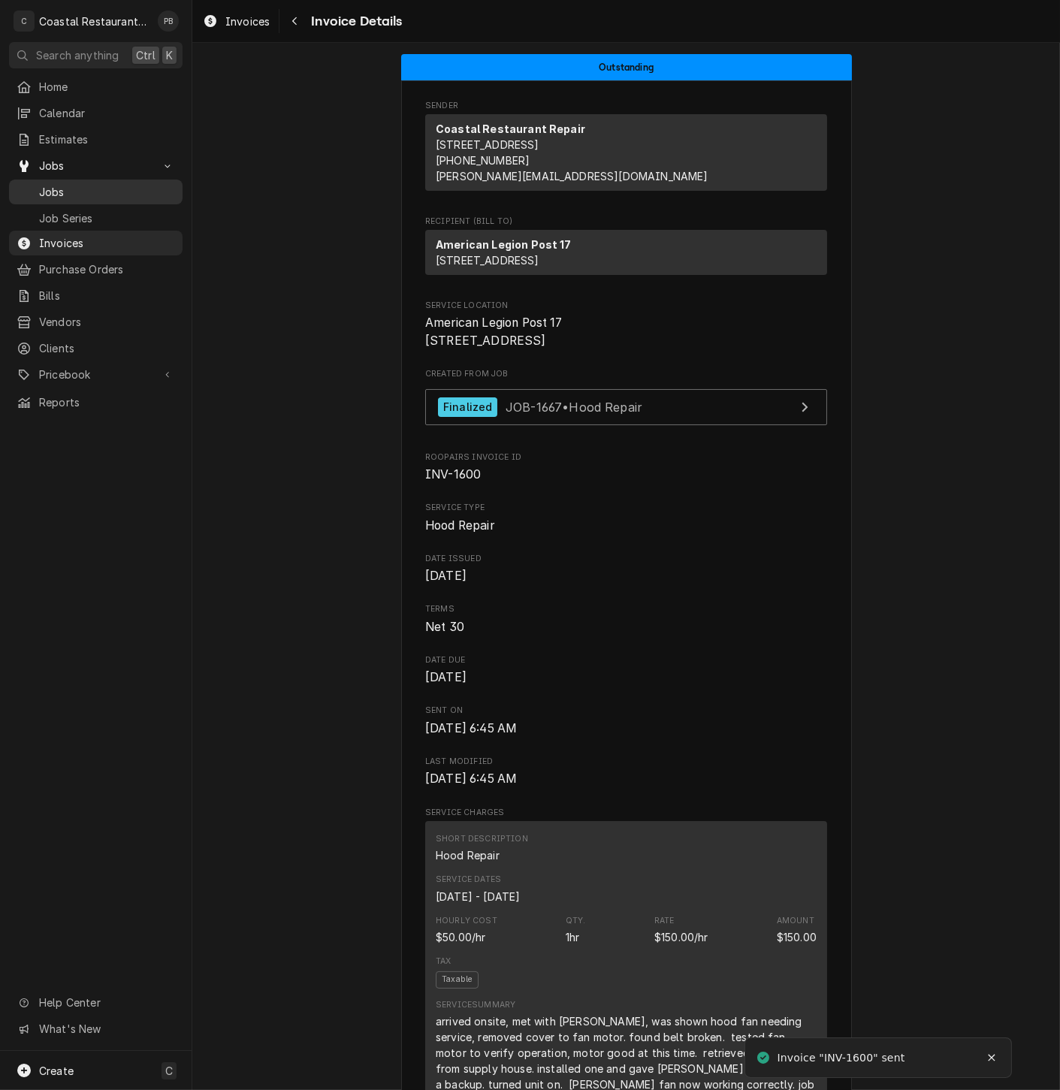
click at [71, 184] on span "Jobs" at bounding box center [107, 192] width 136 height 16
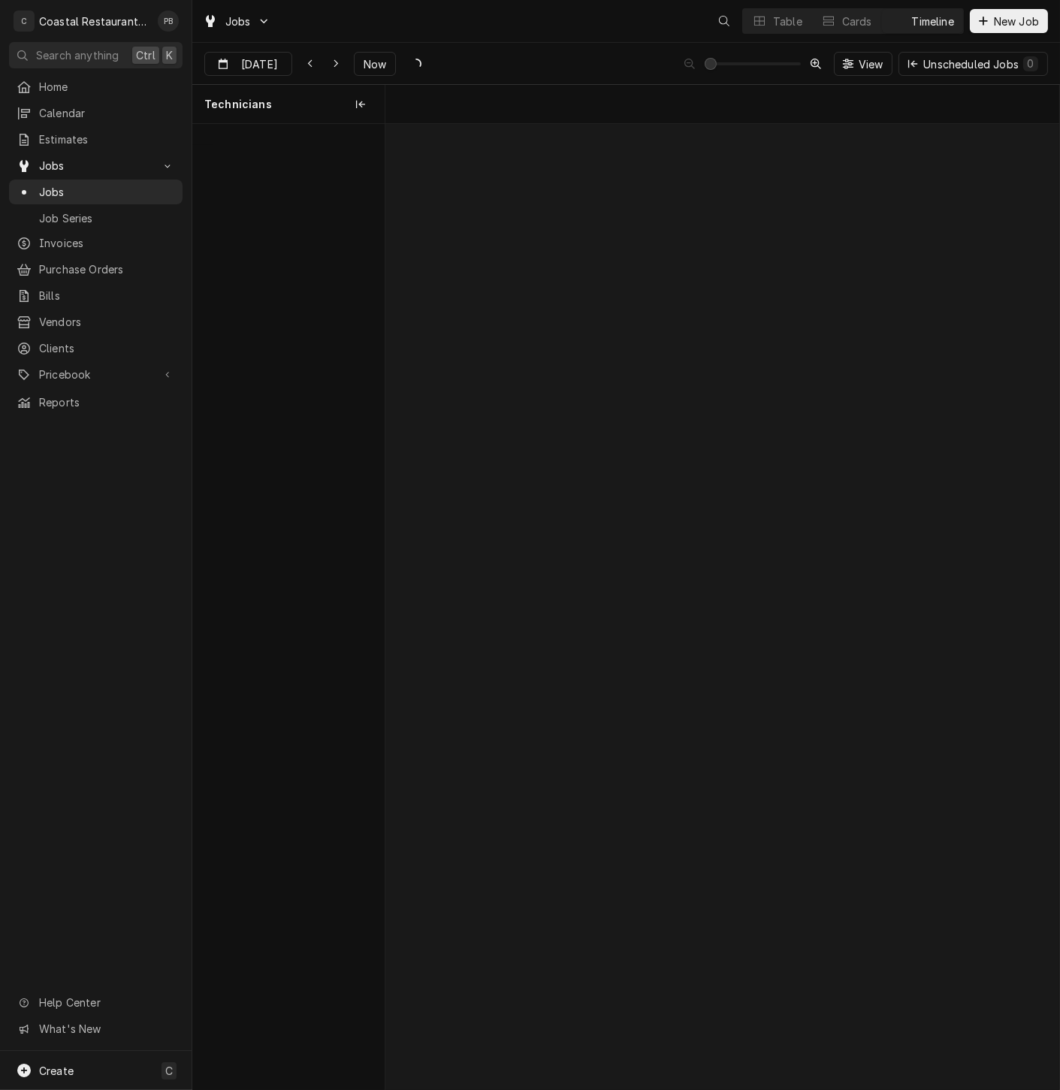
scroll to position [0, 13355]
click at [492, 364] on div "Walk In Freezer" at bounding box center [486, 365] width 35 height 13
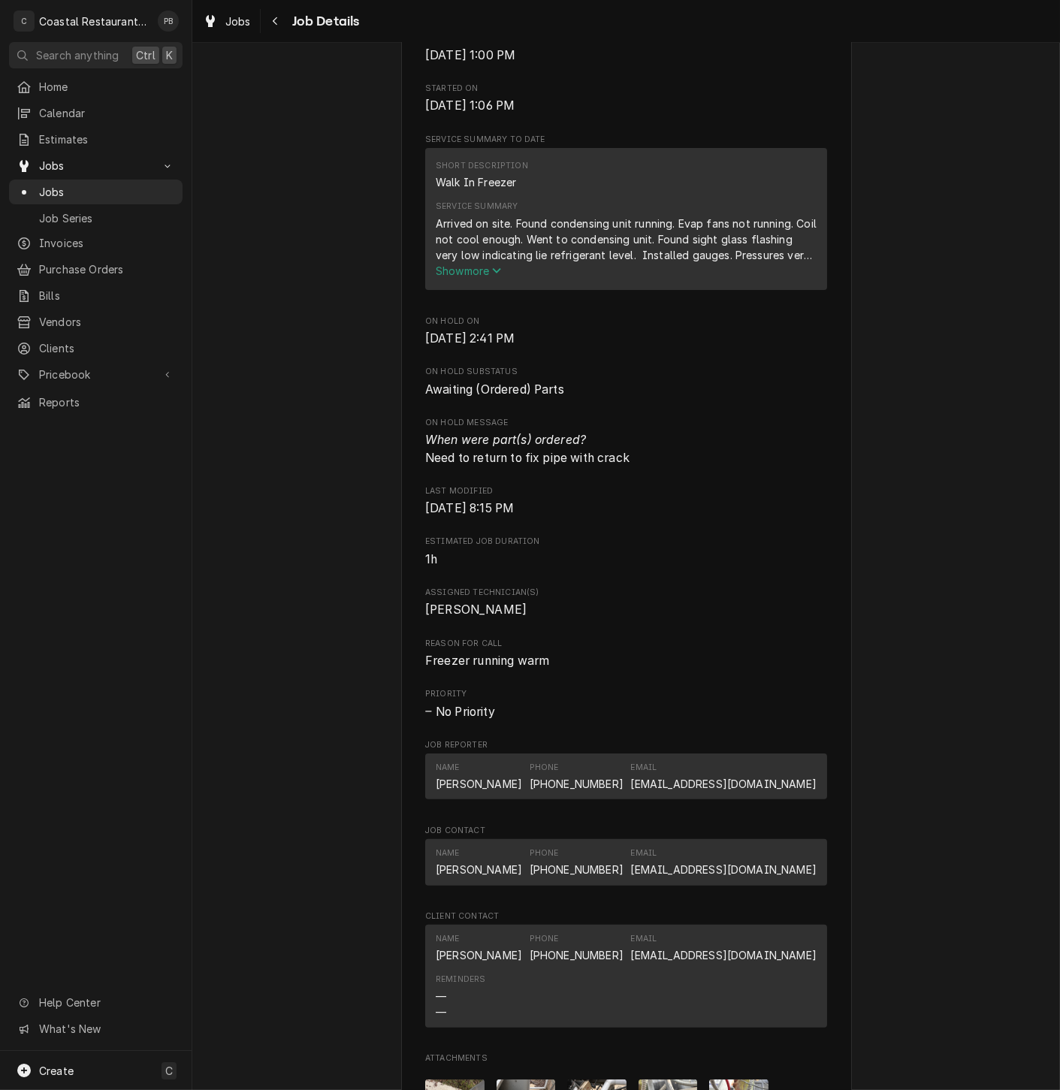
scroll to position [1115, 0]
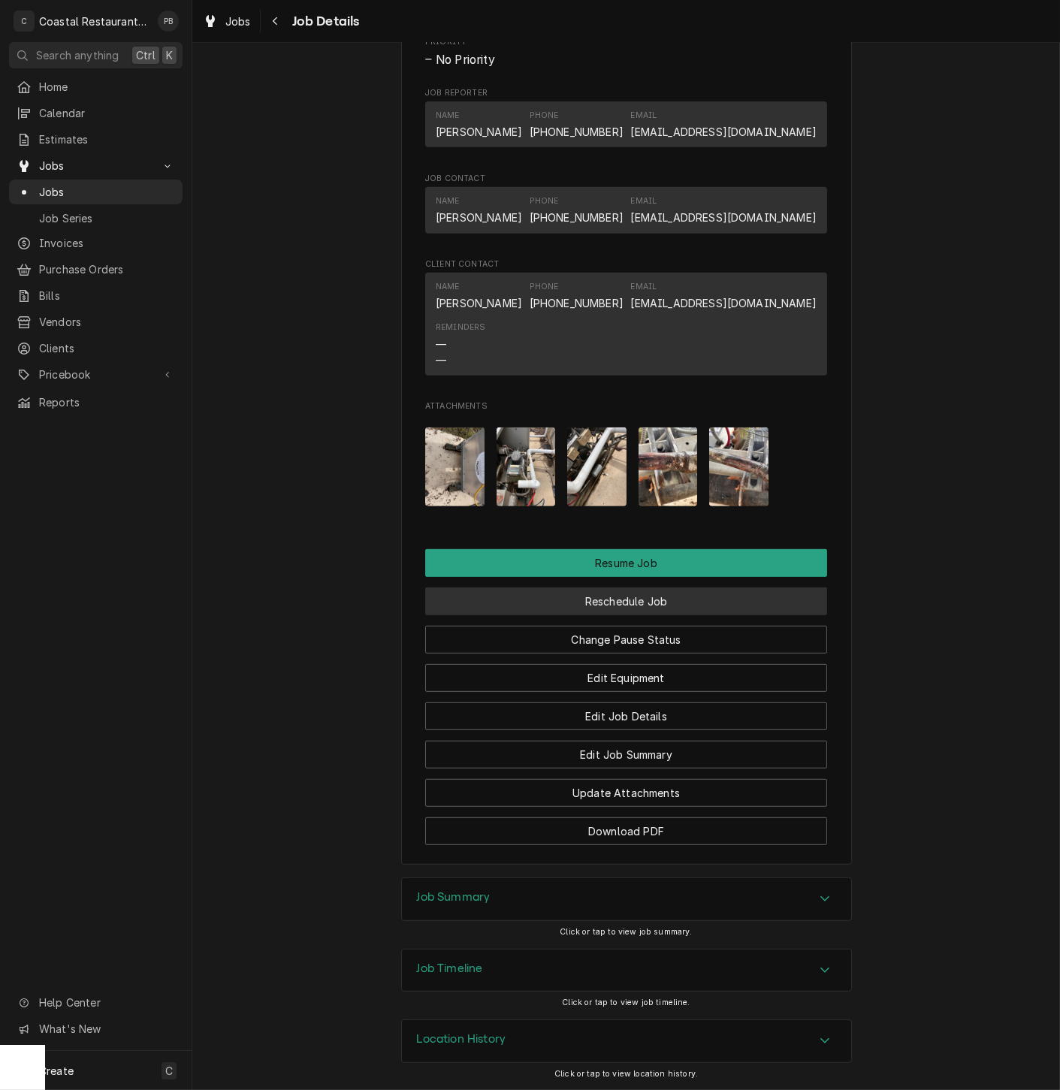
click at [630, 606] on button "Reschedule Job" at bounding box center [626, 601] width 402 height 28
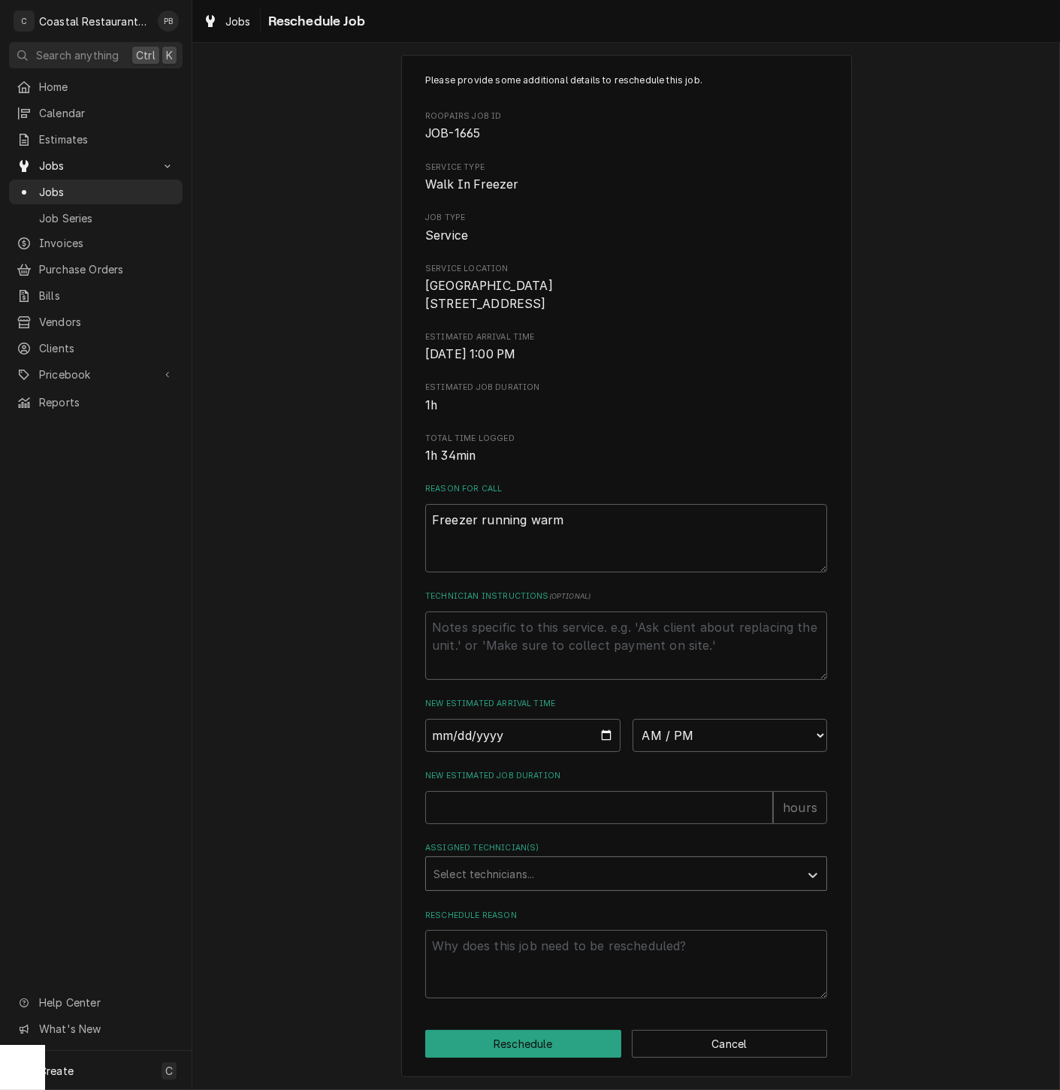
scroll to position [36, 0]
click at [566, 728] on input "Date" at bounding box center [522, 735] width 195 height 33
click at [601, 733] on input "Date" at bounding box center [522, 735] width 195 height 33
type input "[DATE]"
type textarea "x"
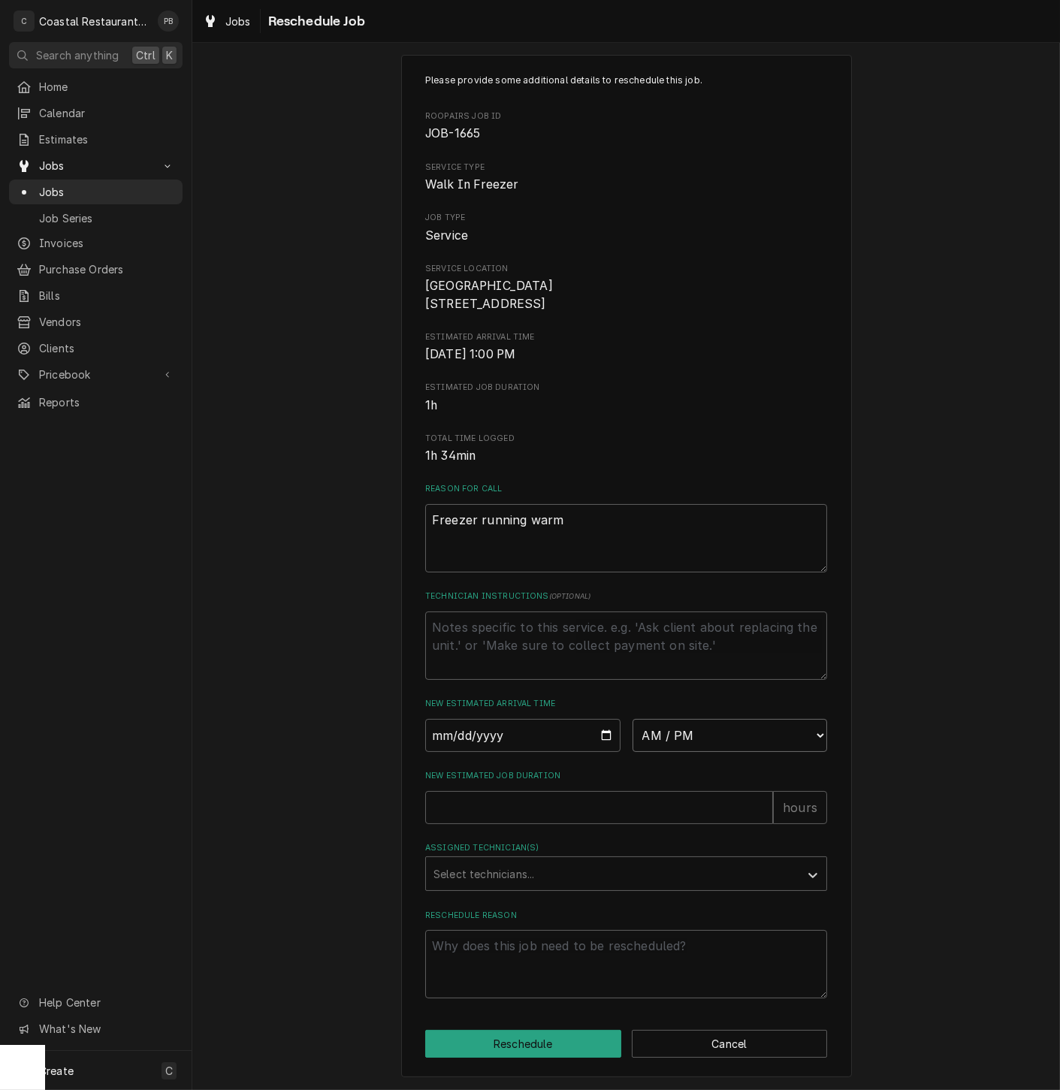
click at [803, 737] on select "AM / PM 6:00 AM 6:15 AM 6:30 AM 6:45 AM 7:00 AM 7:15 AM 7:30 AM 7:45 AM 8:00 AM…" at bounding box center [729, 735] width 195 height 33
select select "08:00:00"
click at [632, 719] on select "AM / PM 6:00 AM 6:15 AM 6:30 AM 6:45 AM 7:00 AM 7:15 AM 7:30 AM 7:45 AM 8:00 AM…" at bounding box center [729, 735] width 195 height 33
click at [502, 801] on input "New Estimated Job Duration" at bounding box center [599, 807] width 348 height 33
type textarea "x"
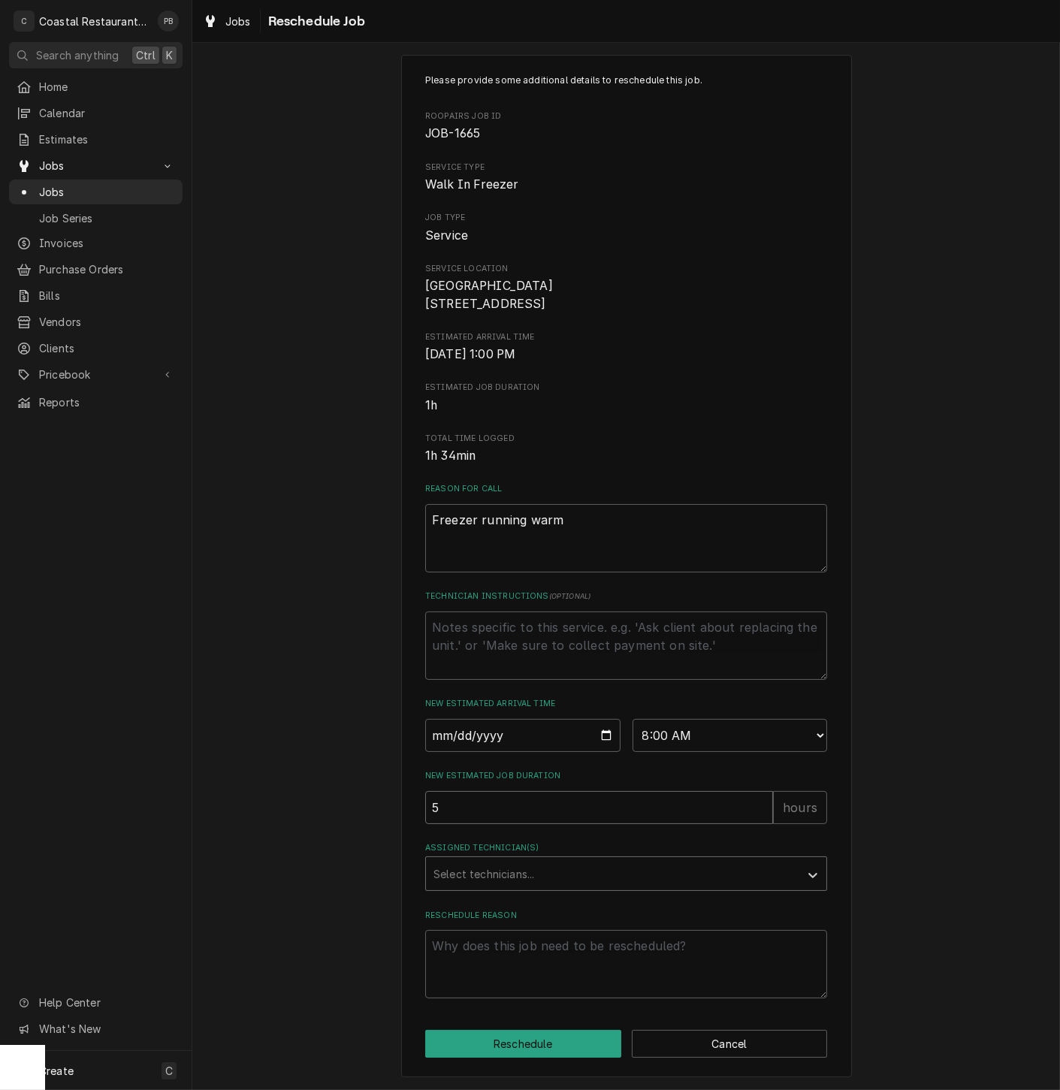
type input "5"
click at [503, 883] on div "Assigned Technician(s)" at bounding box center [612, 873] width 358 height 27
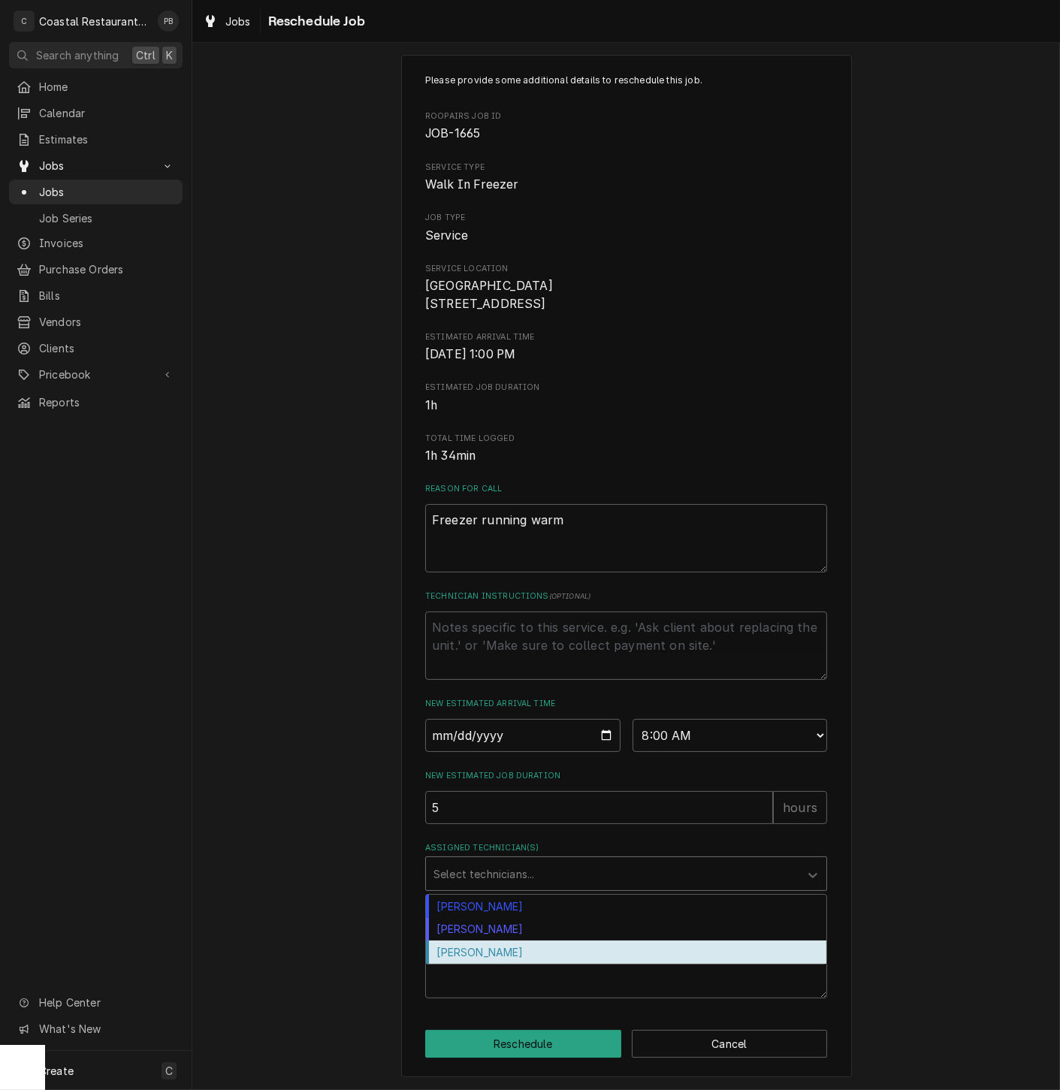
click at [489, 951] on div "[PERSON_NAME]" at bounding box center [626, 951] width 400 height 23
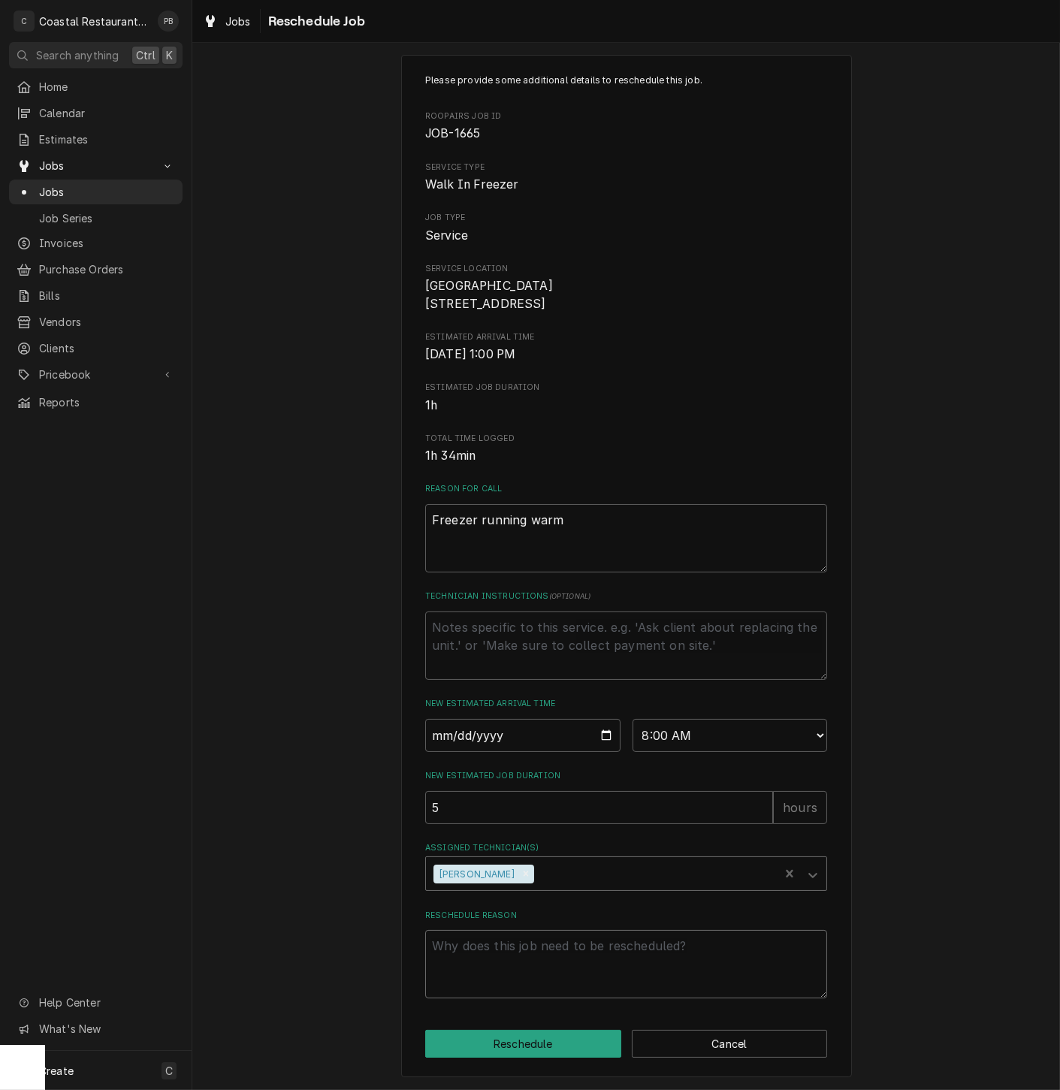
click at [553, 970] on textarea "Reschedule Reason" at bounding box center [626, 964] width 402 height 68
type textarea "x"
type textarea "n"
type textarea "x"
type textarea "ne"
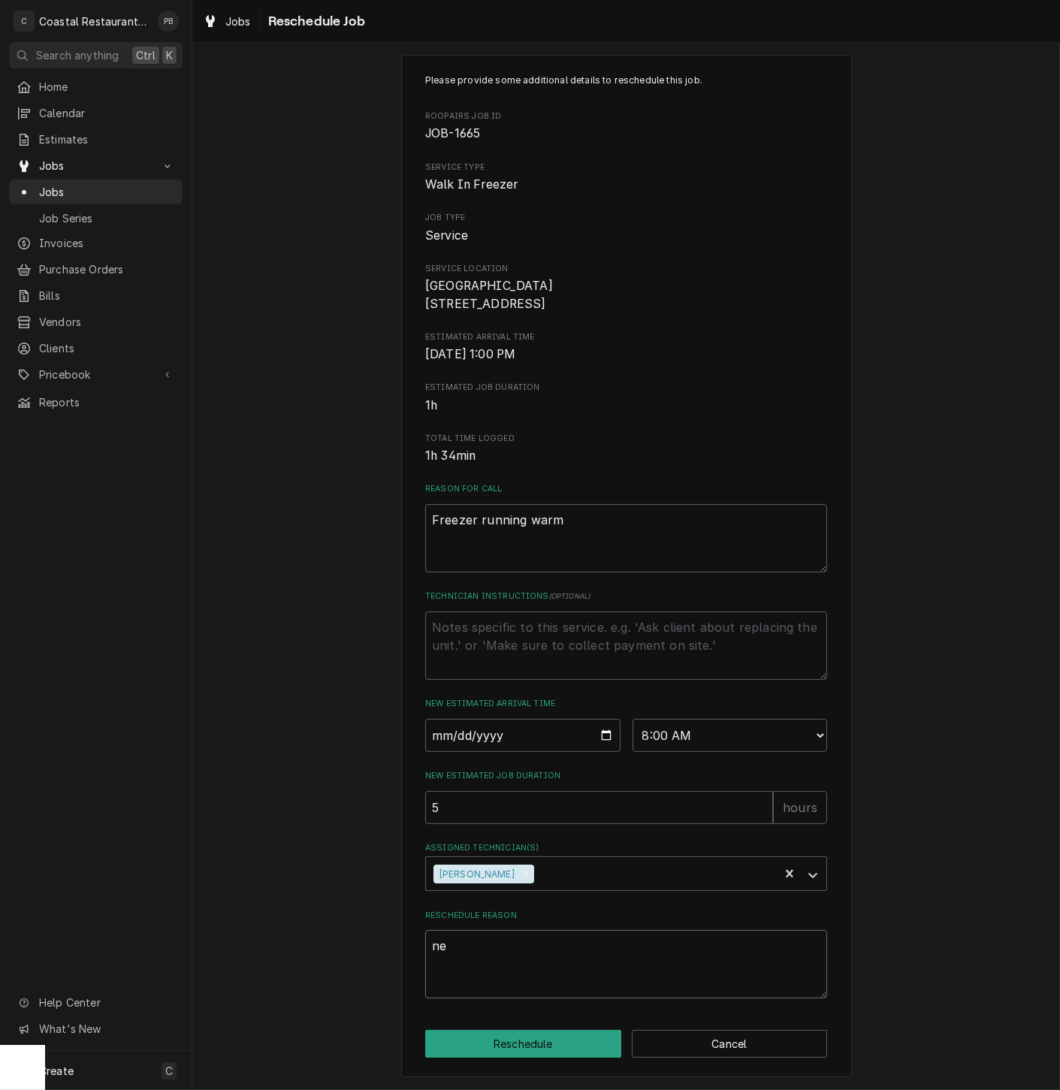
type textarea "x"
type textarea "nee"
type textarea "x"
type textarea "need"
type textarea "x"
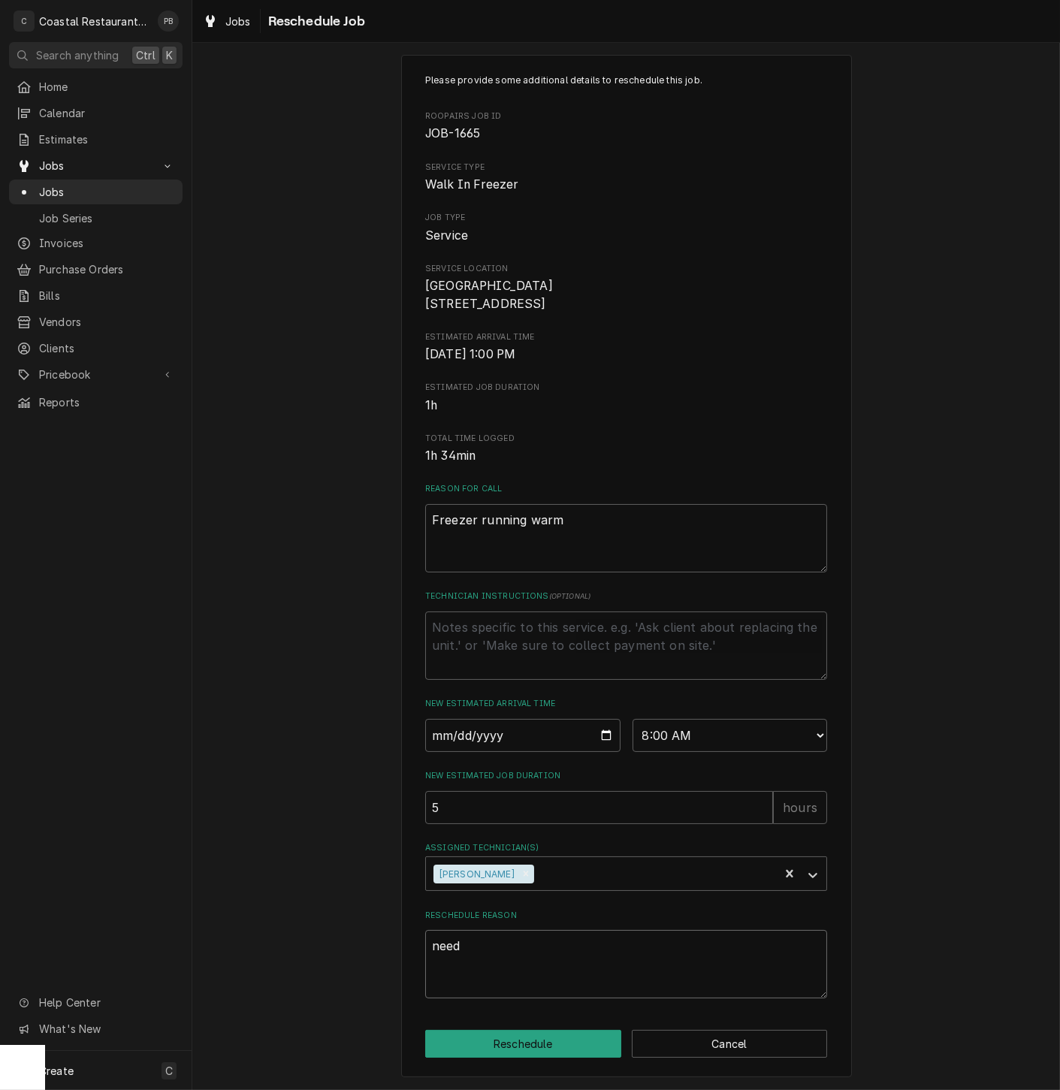
type textarea "need"
type textarea "x"
type textarea "need t"
type textarea "x"
type textarea "need to"
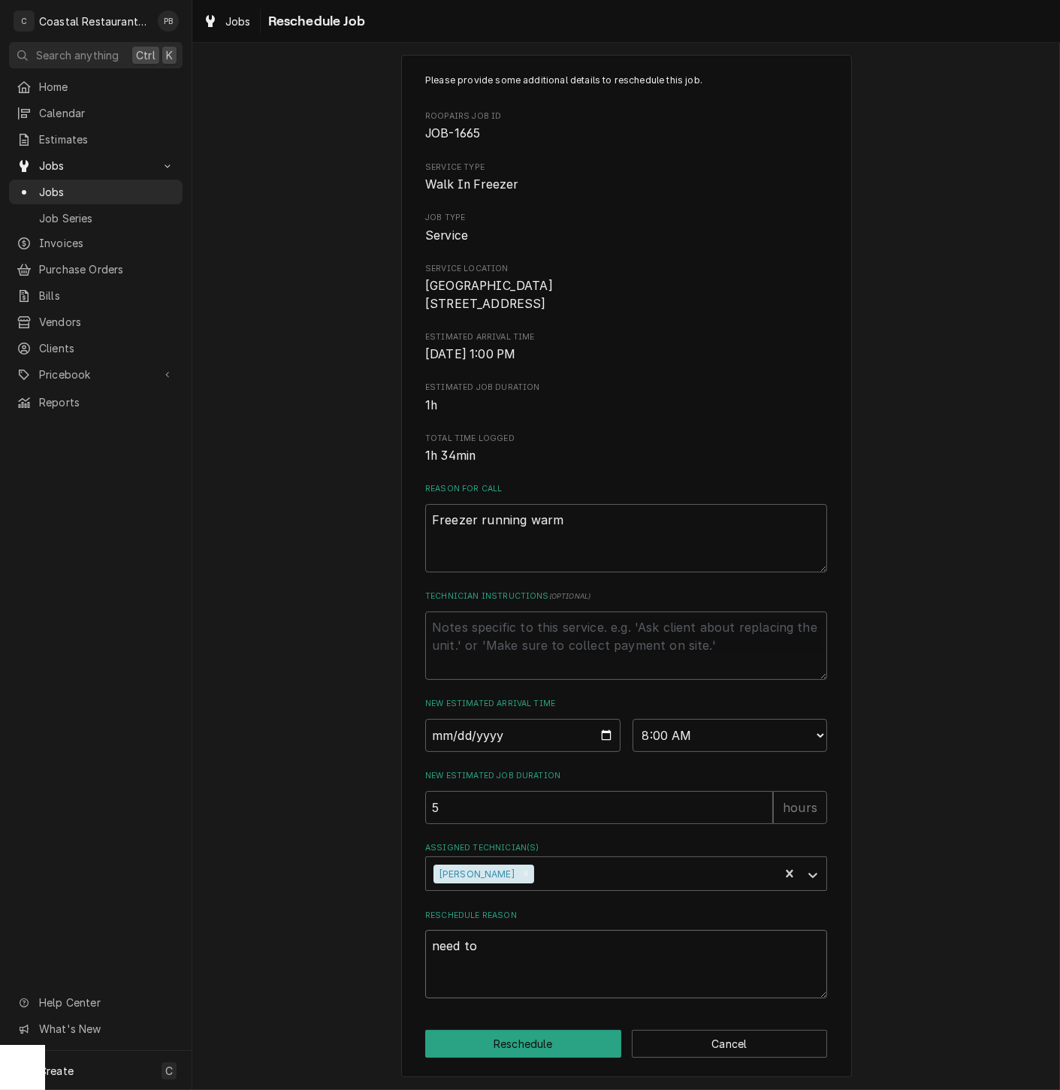
type textarea "x"
type textarea "need to"
type textarea "x"
type textarea "need to r"
type textarea "x"
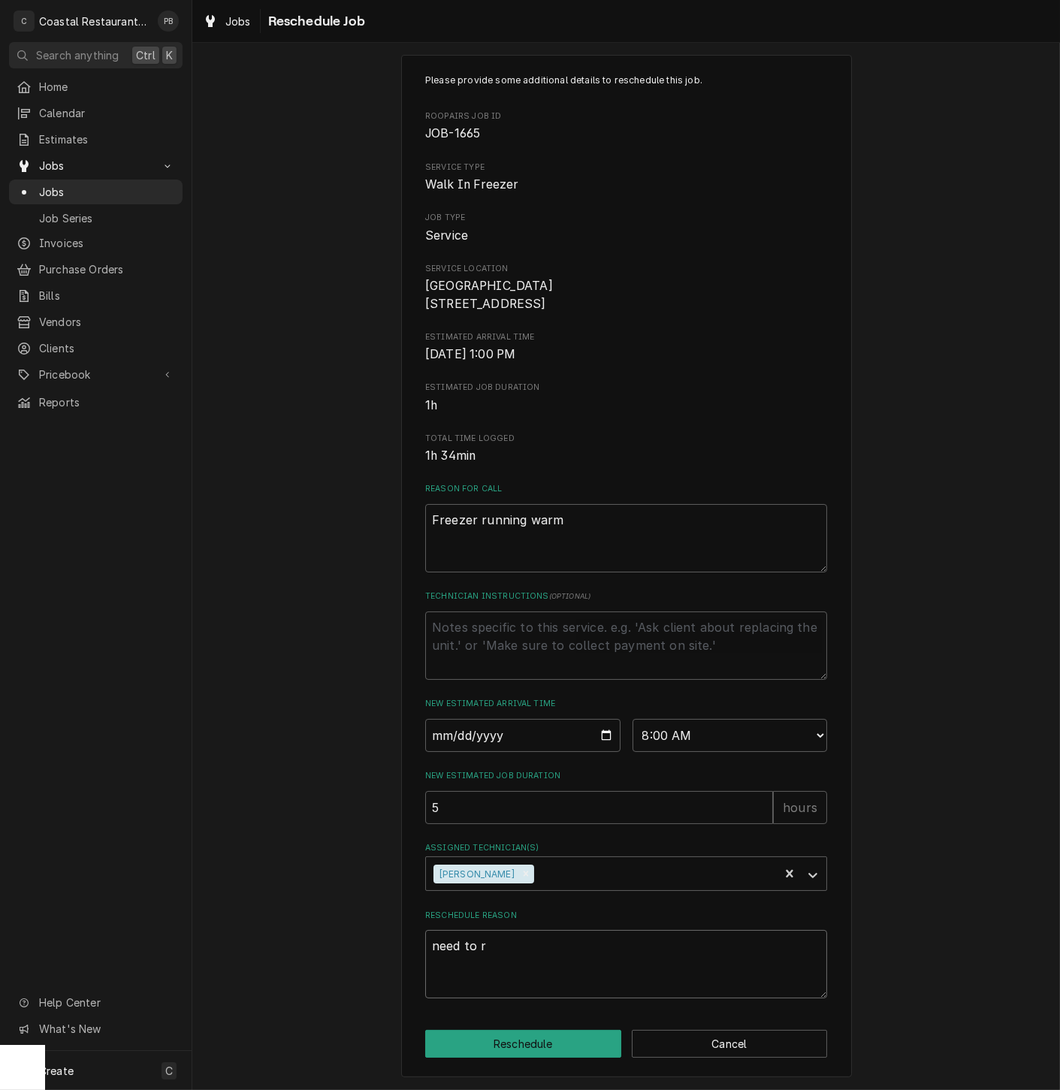
type textarea "need to re"
type textarea "x"
type textarea "need to ret"
type textarea "x"
type textarea "need to retu"
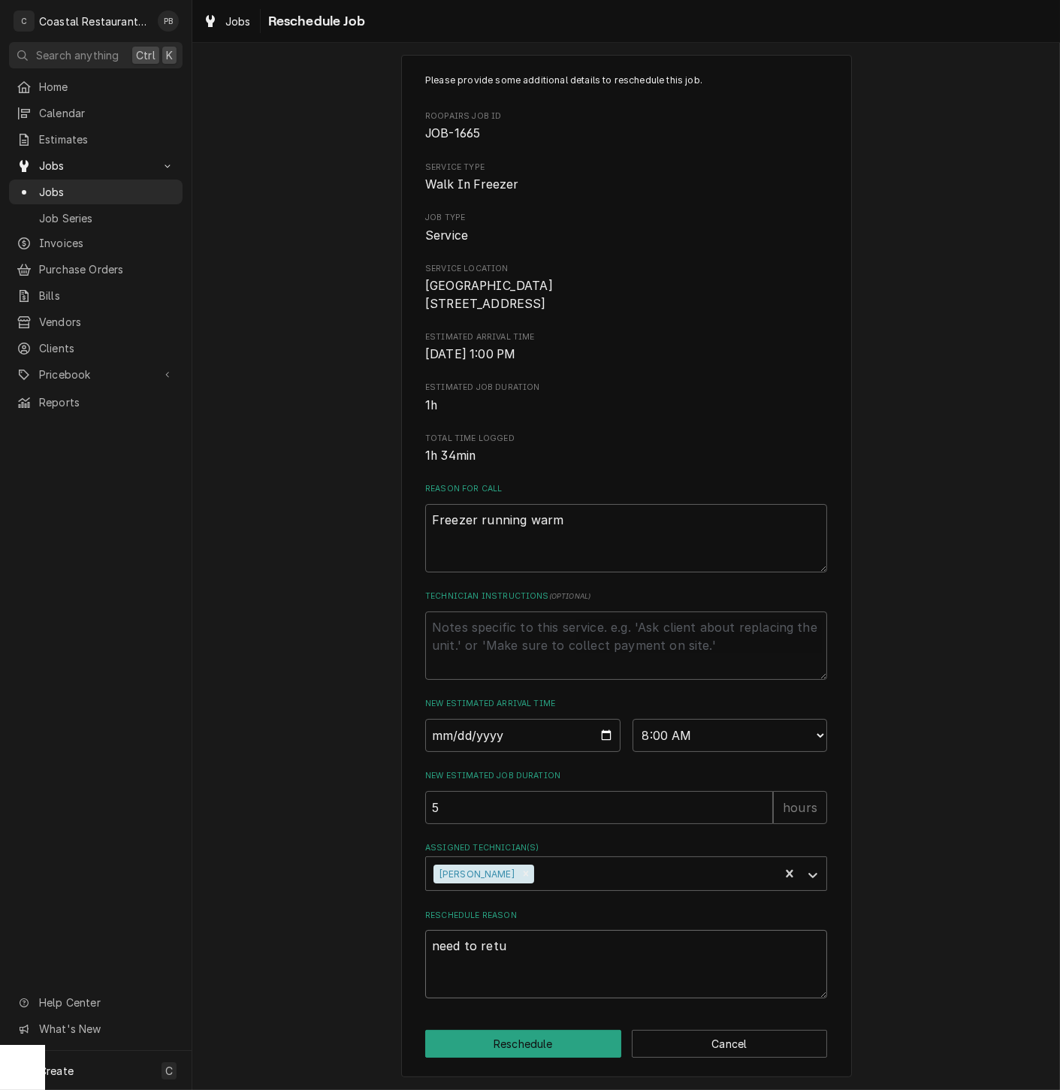
type textarea "x"
type textarea "need to retur"
type textarea "x"
type textarea "need to return"
type textarea "x"
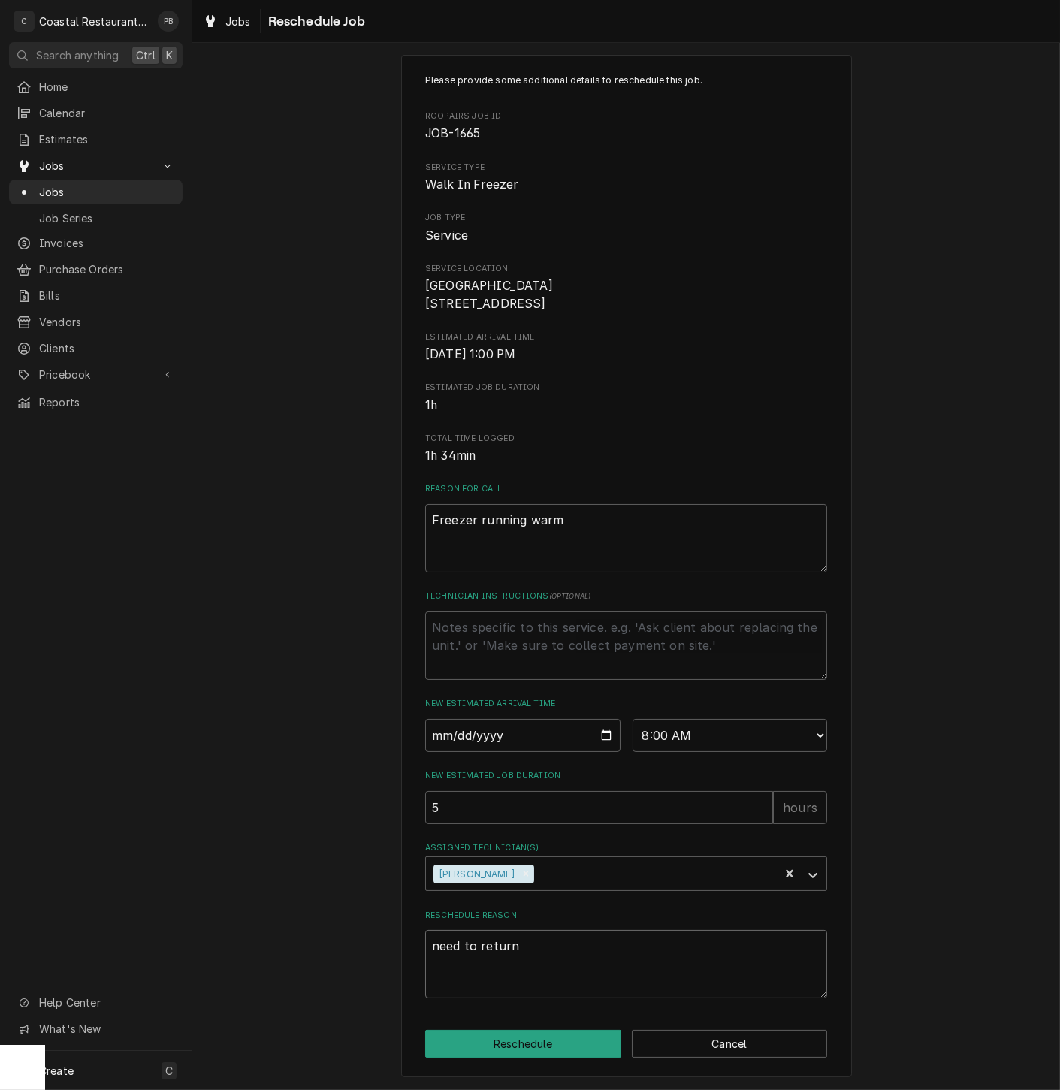
type textarea "need to return"
type textarea "x"
type textarea "need to return t"
type textarea "x"
type textarea "need to return to"
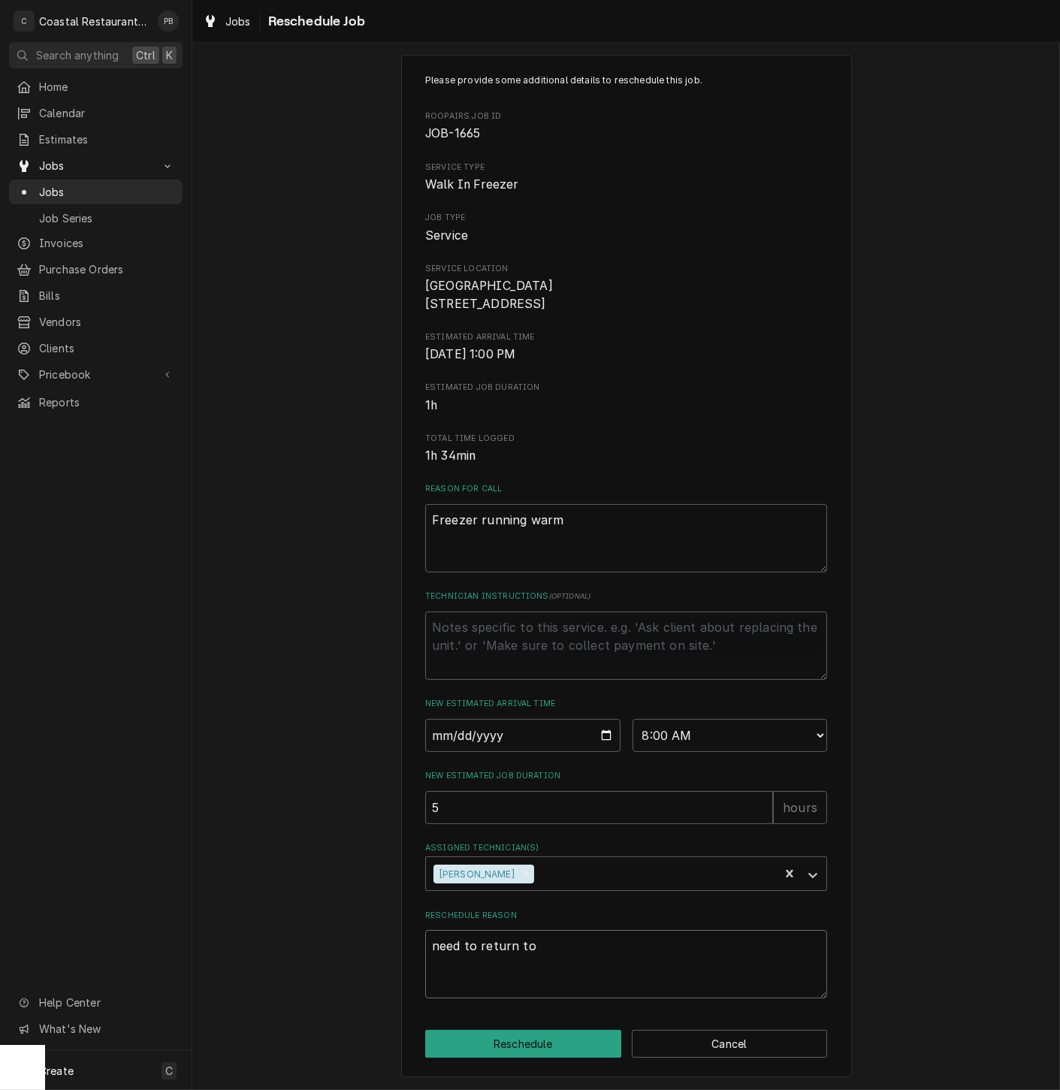
type textarea "x"
type textarea "need to return to"
type textarea "x"
type textarea "need to return to r"
type textarea "x"
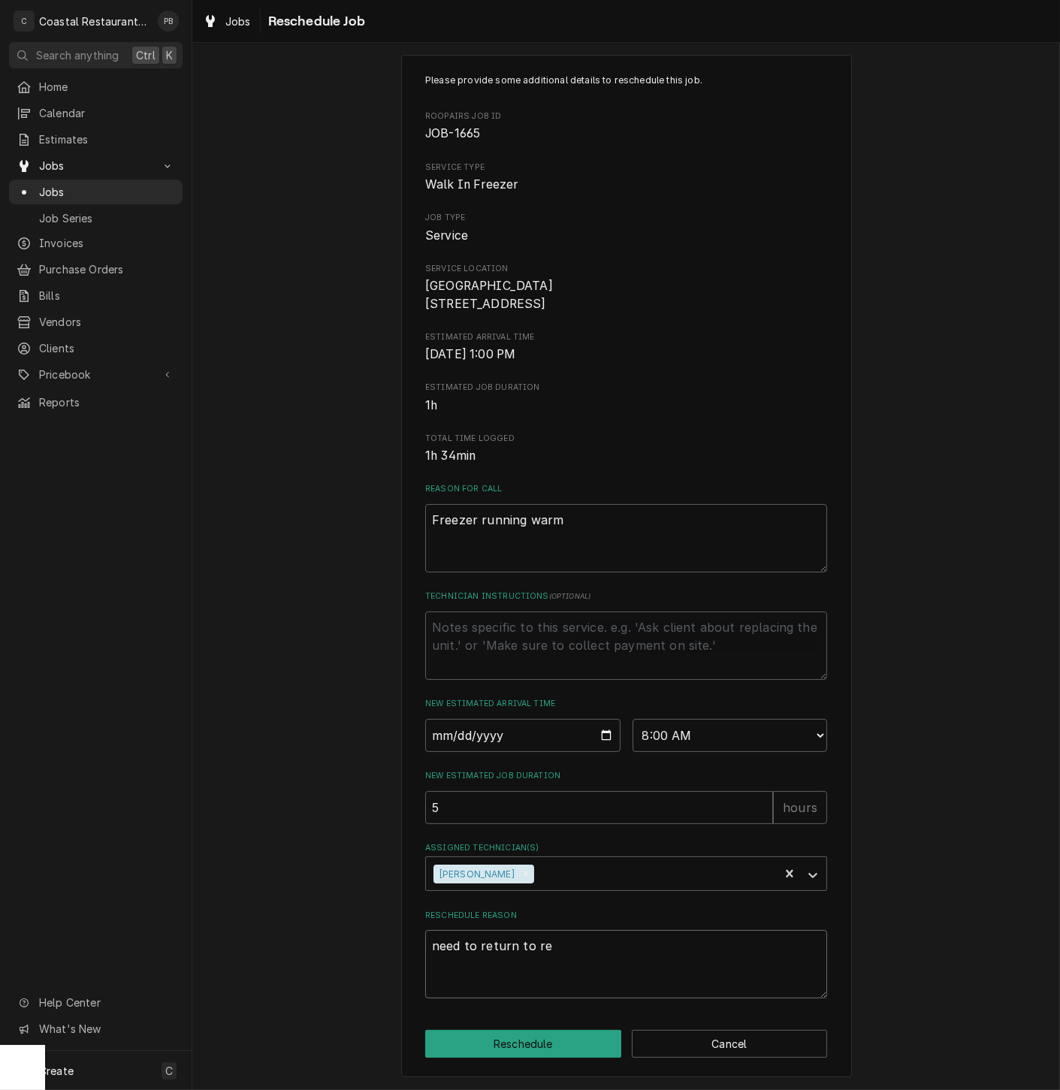
type textarea "need to return to rep"
type textarea "x"
type textarea "need to return to repa"
type textarea "x"
type textarea "need to return to repai"
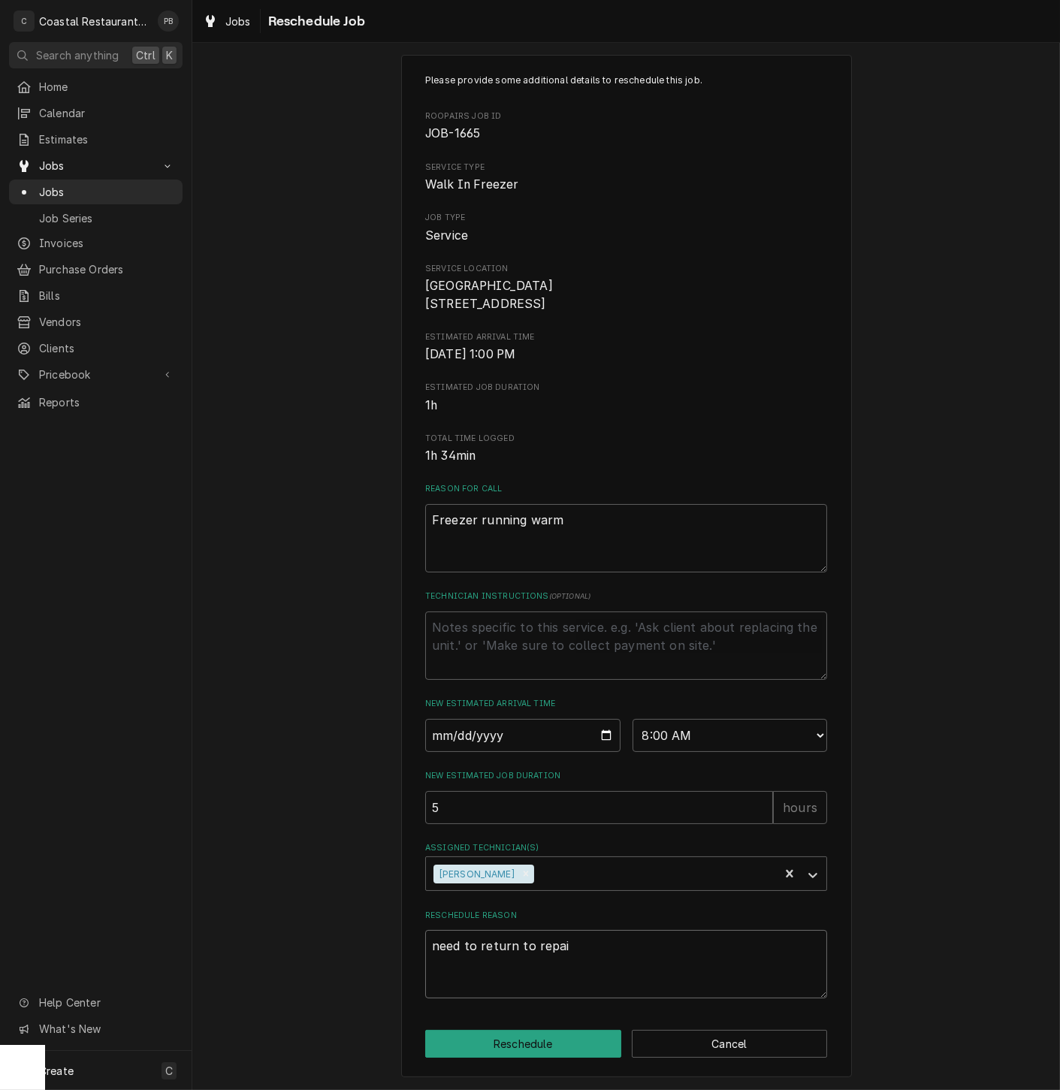
type textarea "x"
type textarea "need to return to repair"
type textarea "x"
type textarea "need to return to repair"
type textarea "x"
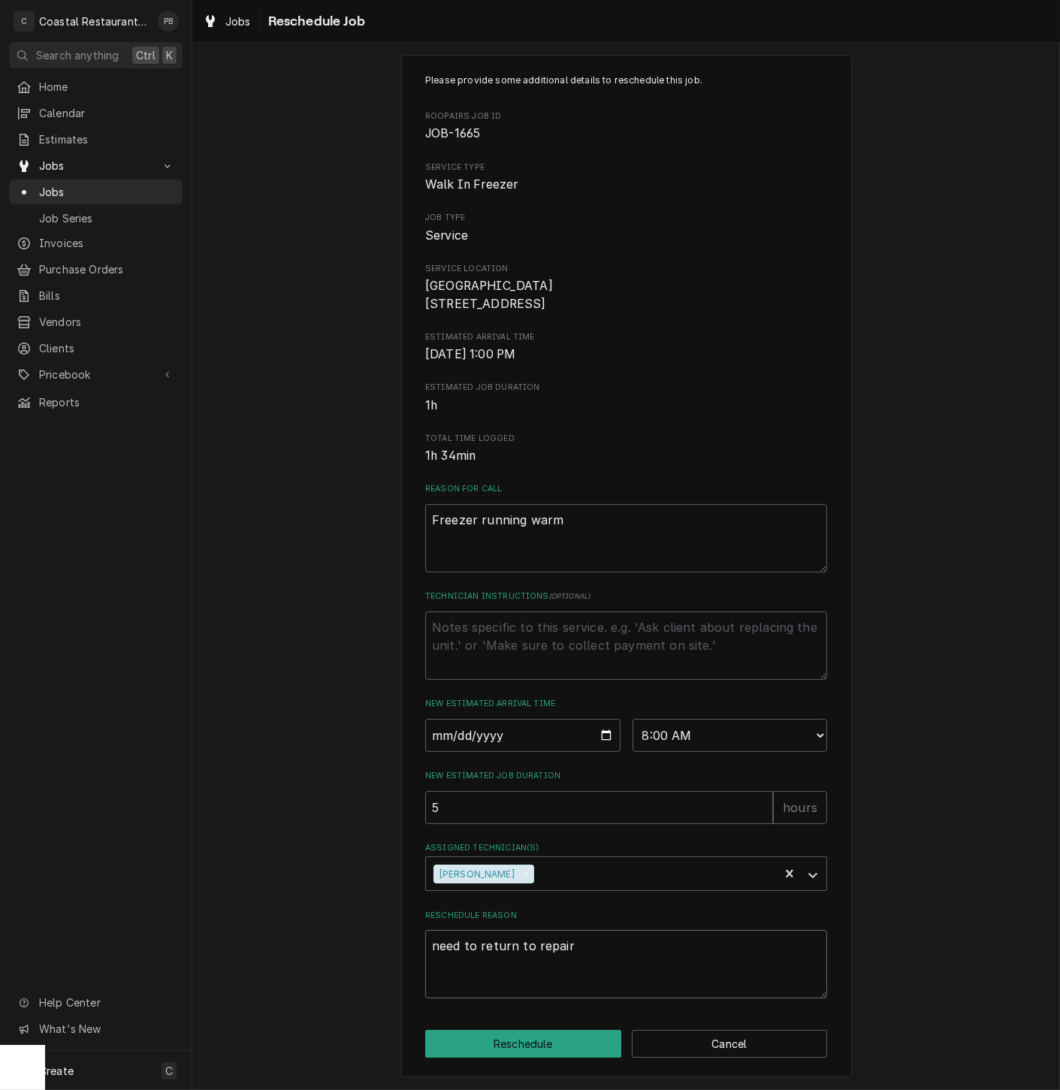
type textarea "need to return to repair c"
type textarea "x"
type textarea "need to return to repair cra"
type textarea "x"
type textarea "need to return to repair crac"
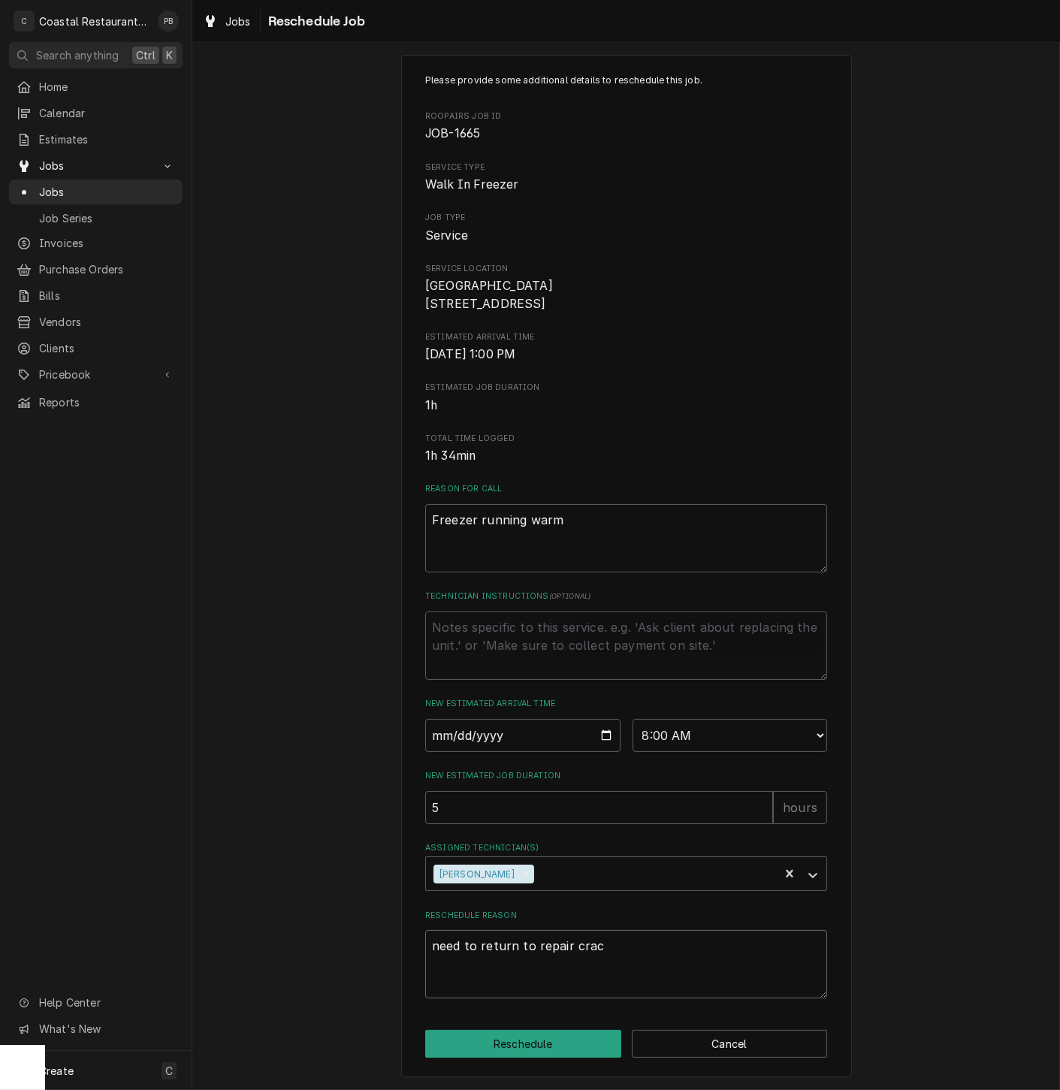
type textarea "x"
type textarea "need to return to repair cracke"
type textarea "x"
type textarea "need to return to repair cracked"
type textarea "x"
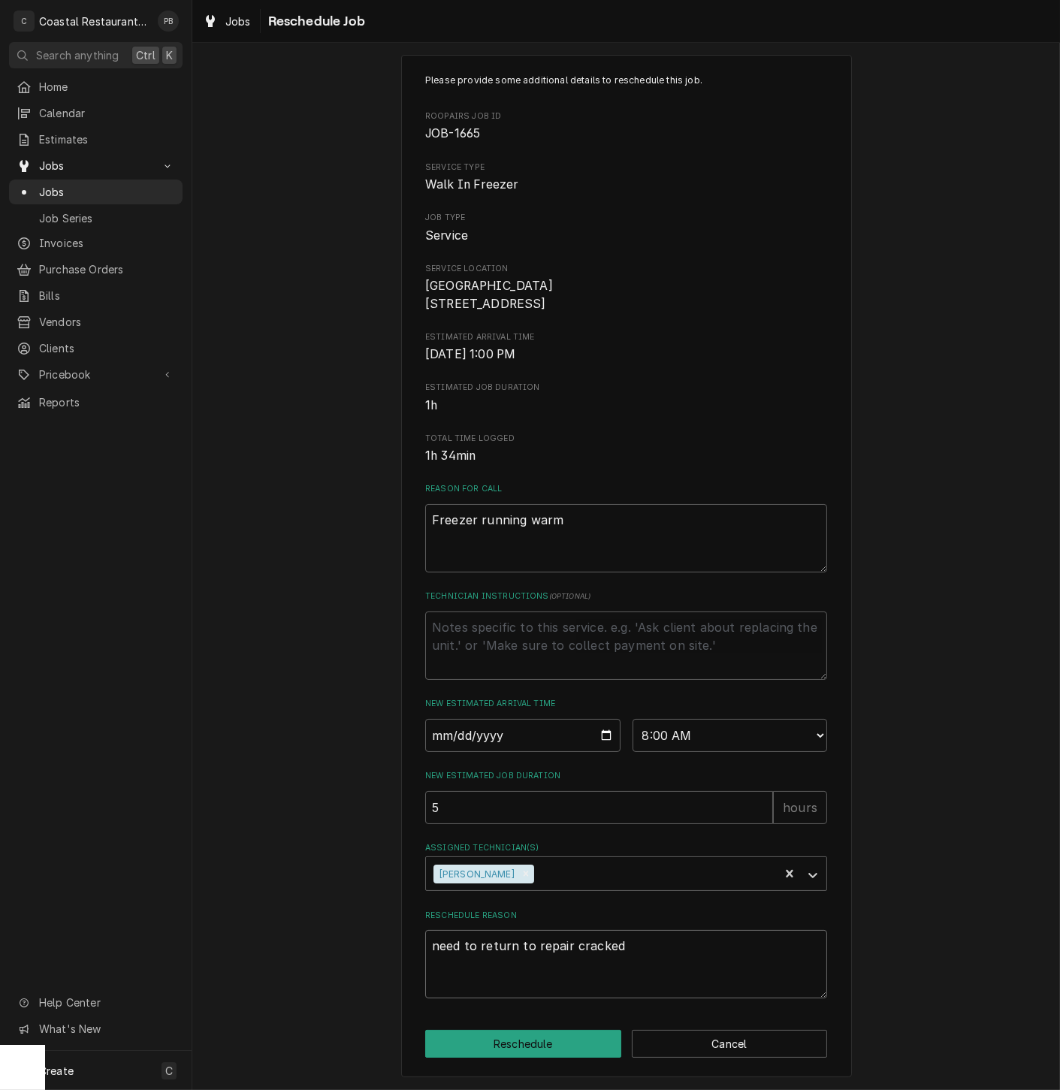
type textarea "need to return to repair cracked"
type textarea "x"
type textarea "need to return to repair cracked l"
type textarea "x"
type textarea "need to return to repair cracked li"
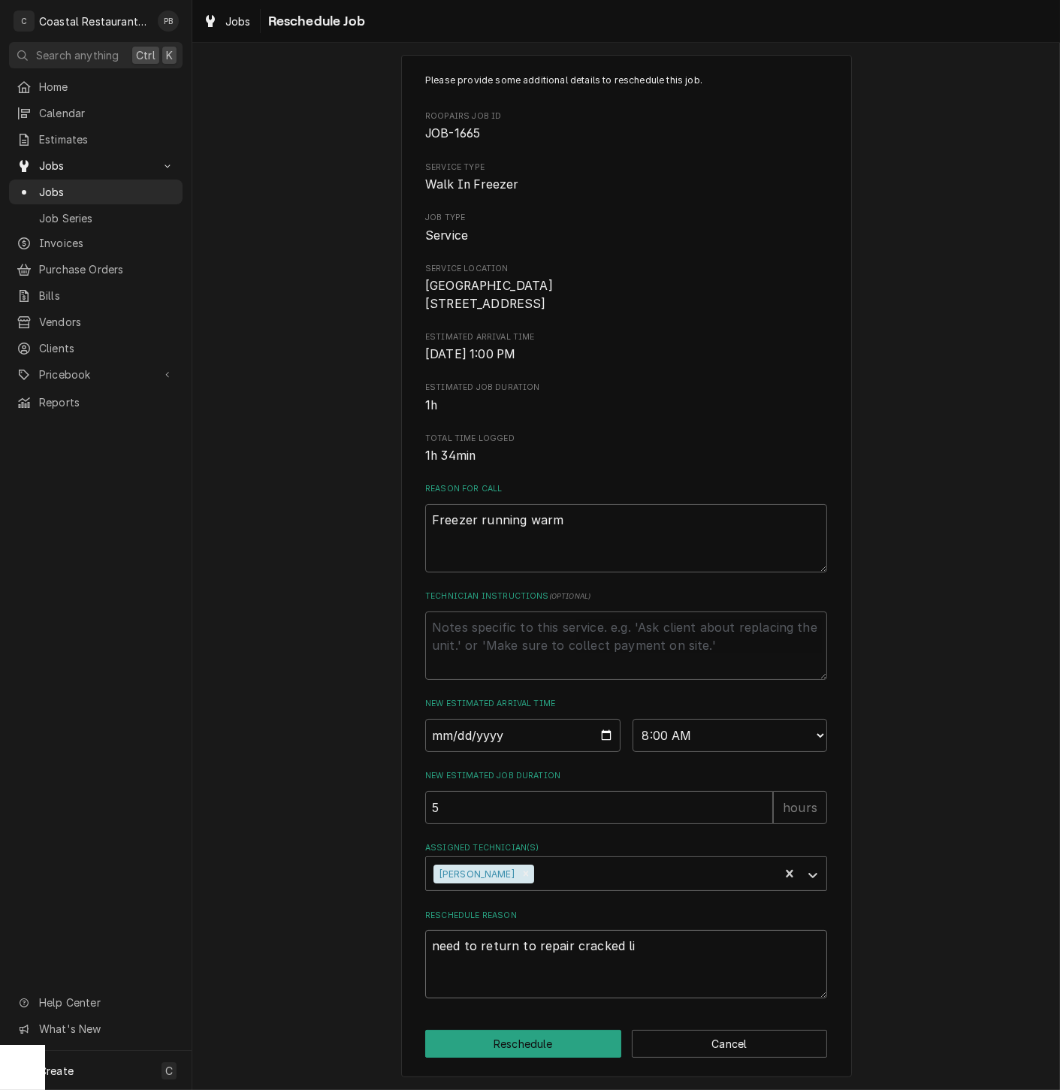
type textarea "x"
type textarea "need to return to repair cracked liq"
type textarea "x"
type textarea "need to return to repair cracked liqu"
type textarea "x"
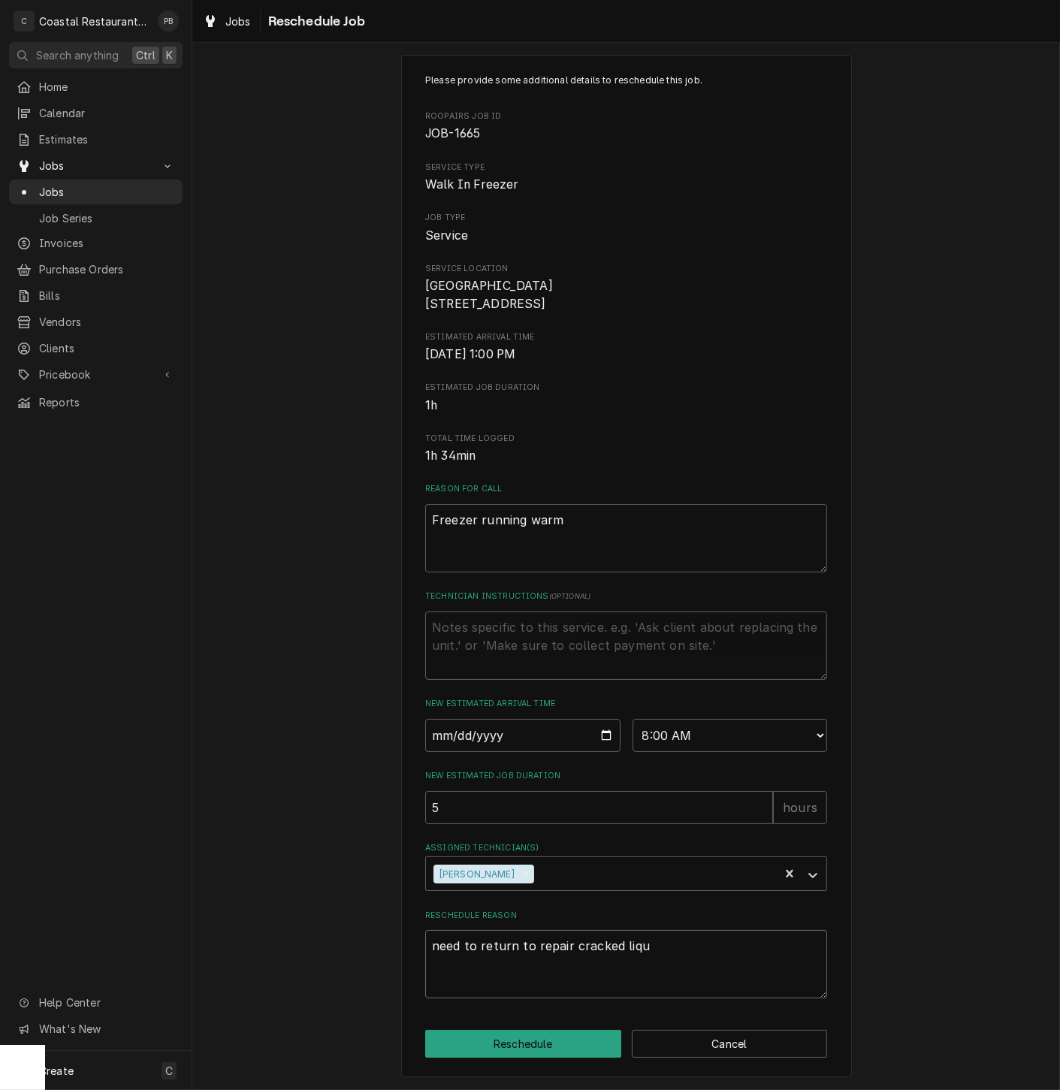
type textarea "need to return to repair cracked liqui"
type textarea "x"
type textarea "need to return to repair cracked liquid"
type textarea "x"
type textarea "need to return to repair cracked liquid"
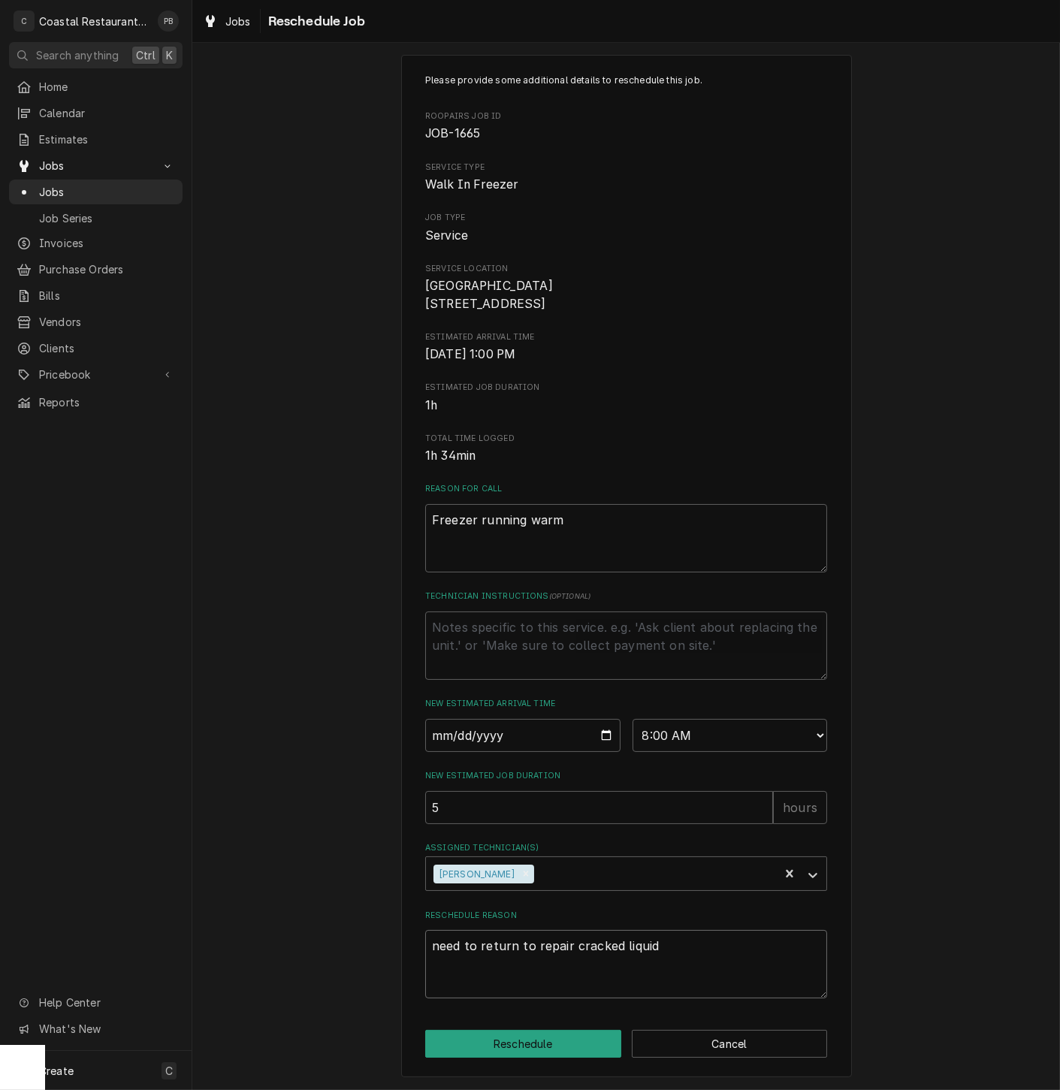
type textarea "x"
type textarea "need to return to repair cracked liquid l"
type textarea "x"
type textarea "need to return to repair cracked liquid li"
type textarea "x"
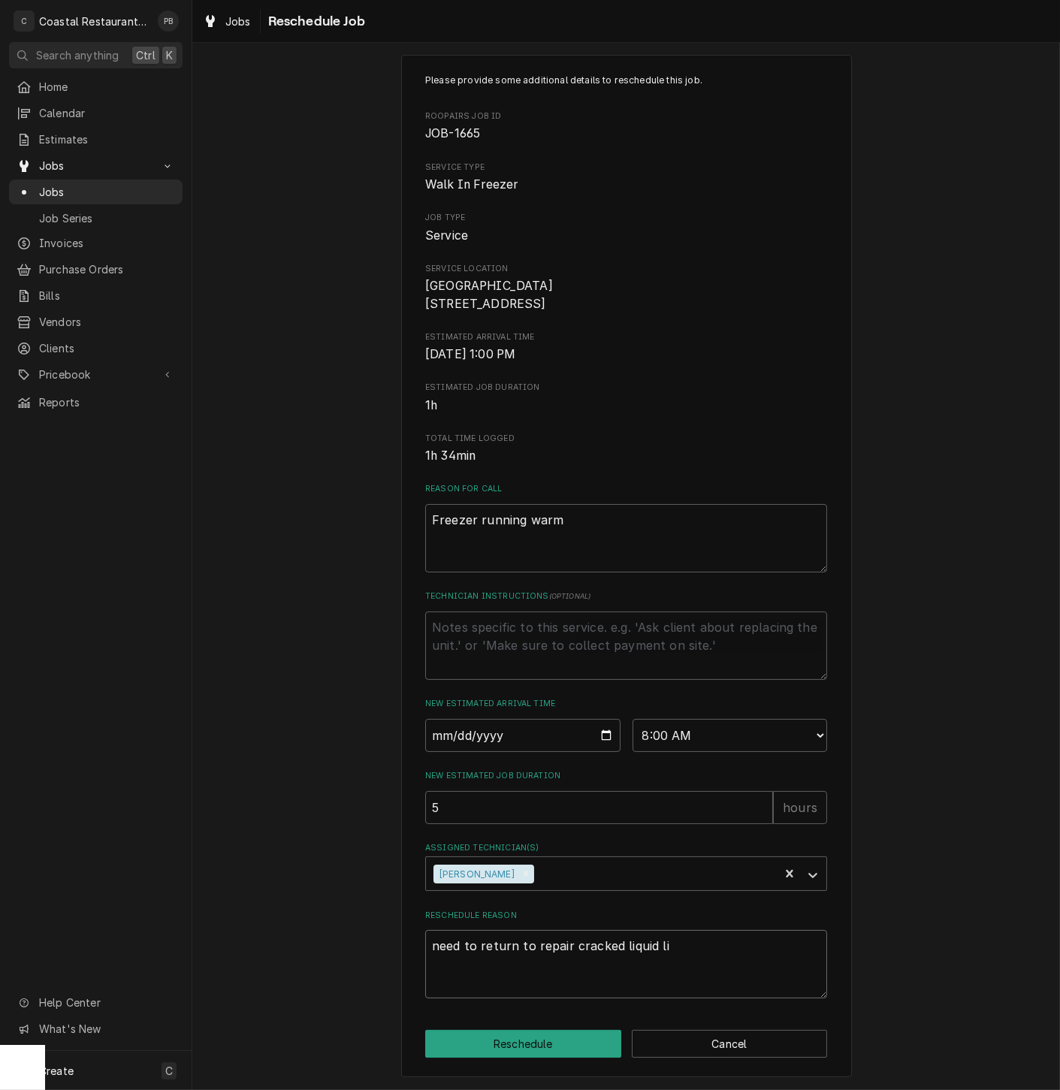
type textarea "need to return to repair cracked liquid lin"
type textarea "x"
type textarea "need to return to repair cracked liquid line"
click at [523, 1045] on button "Reschedule" at bounding box center [523, 1043] width 196 height 28
type textarea "x"
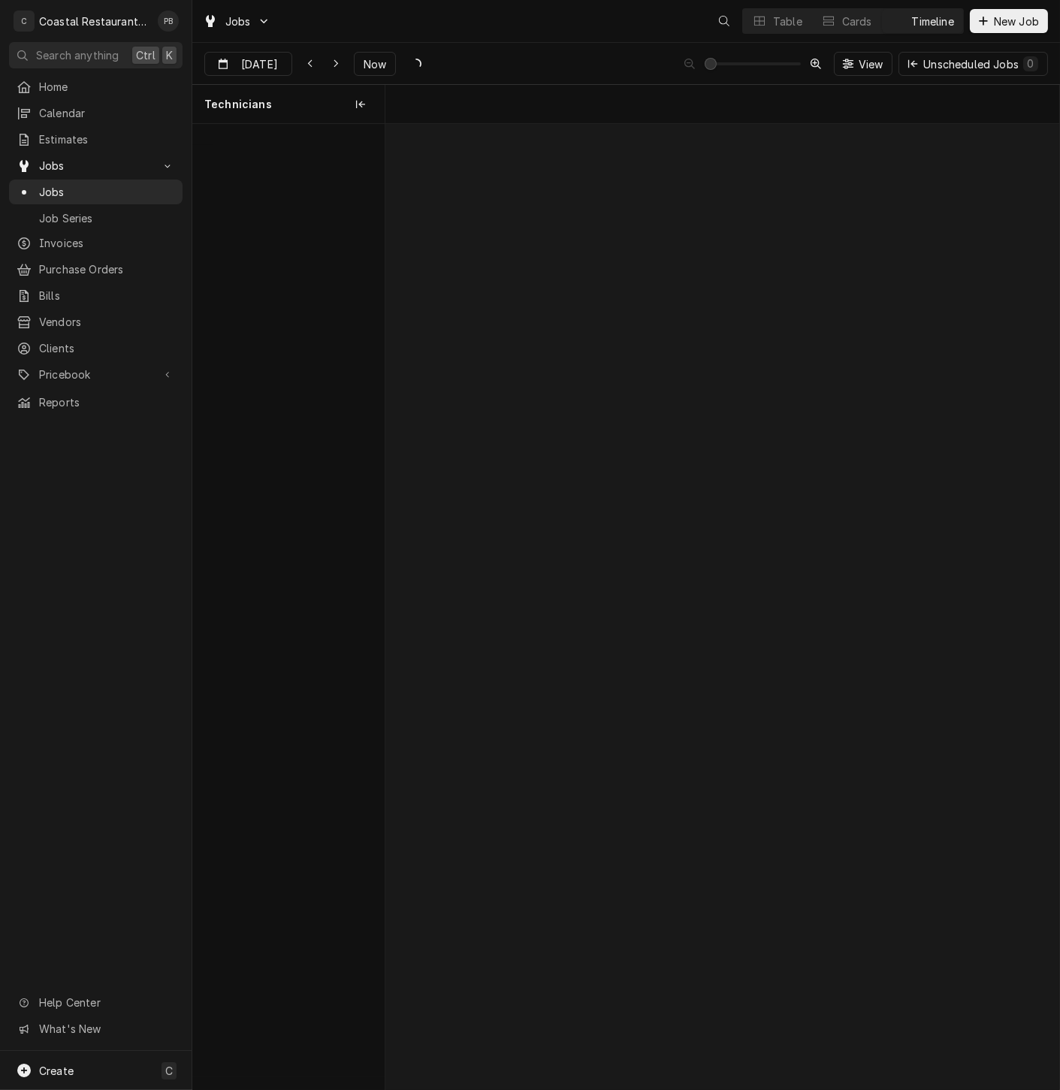
scroll to position [0, 13355]
click at [384, 53] on button "Now" at bounding box center [375, 64] width 42 height 24
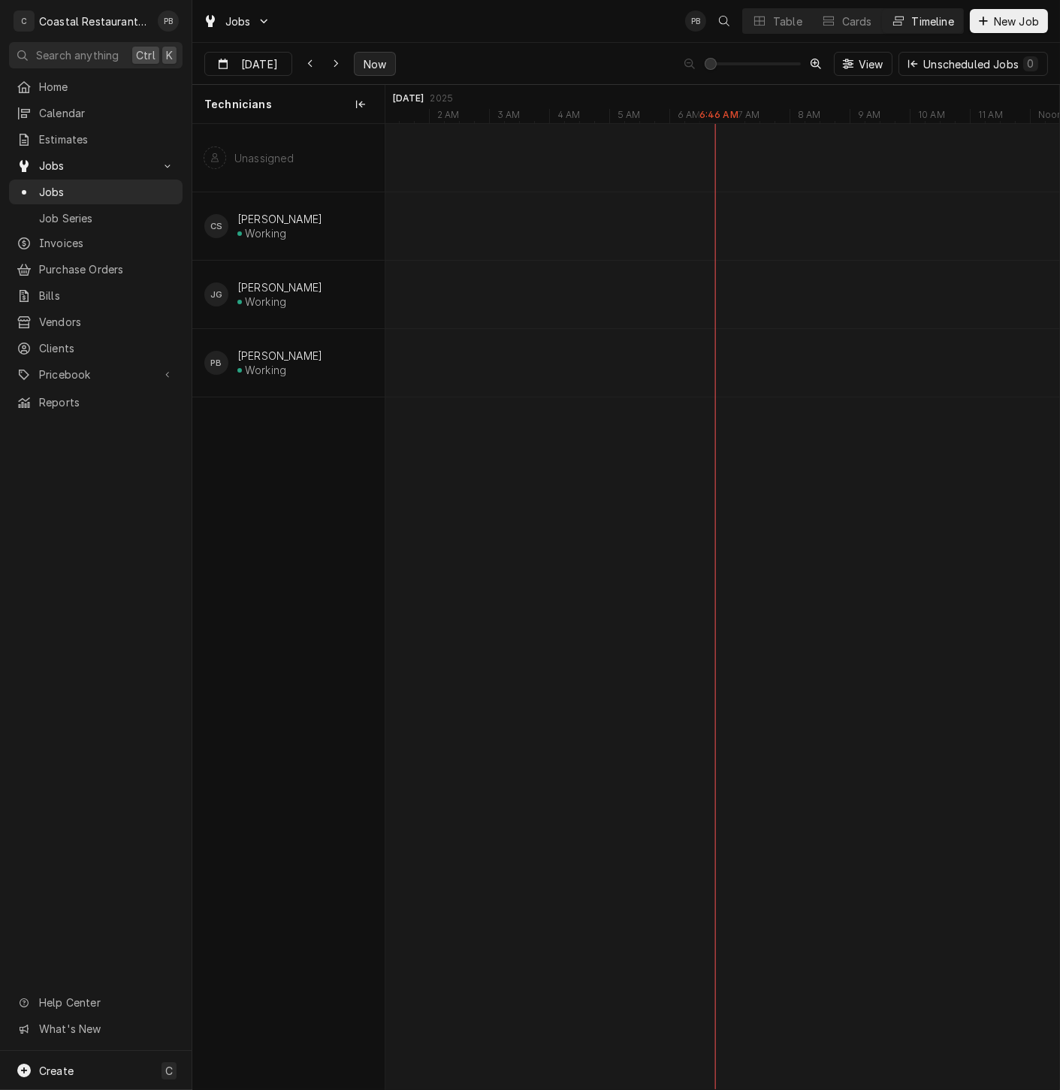
type input "Sep 19"
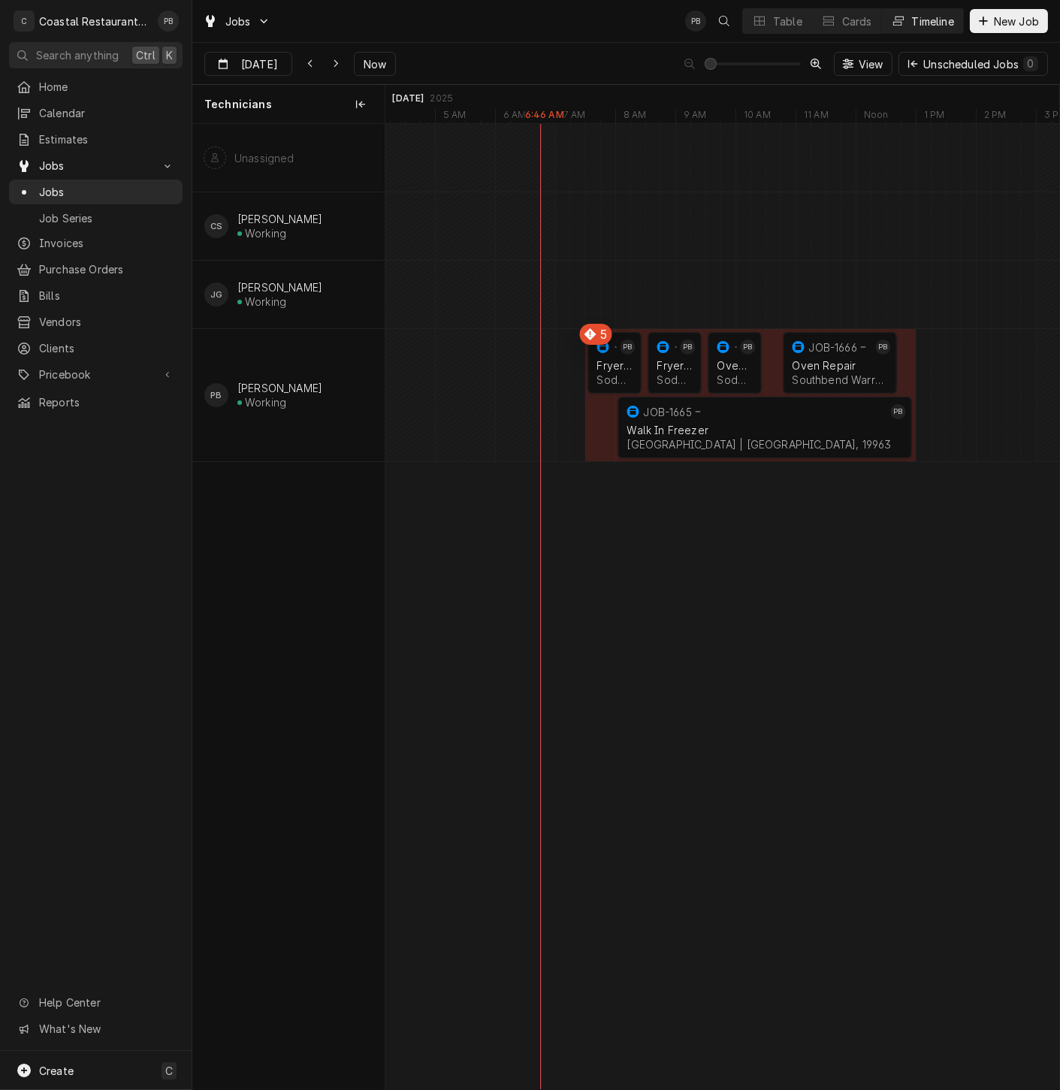
scroll to position [0, 0]
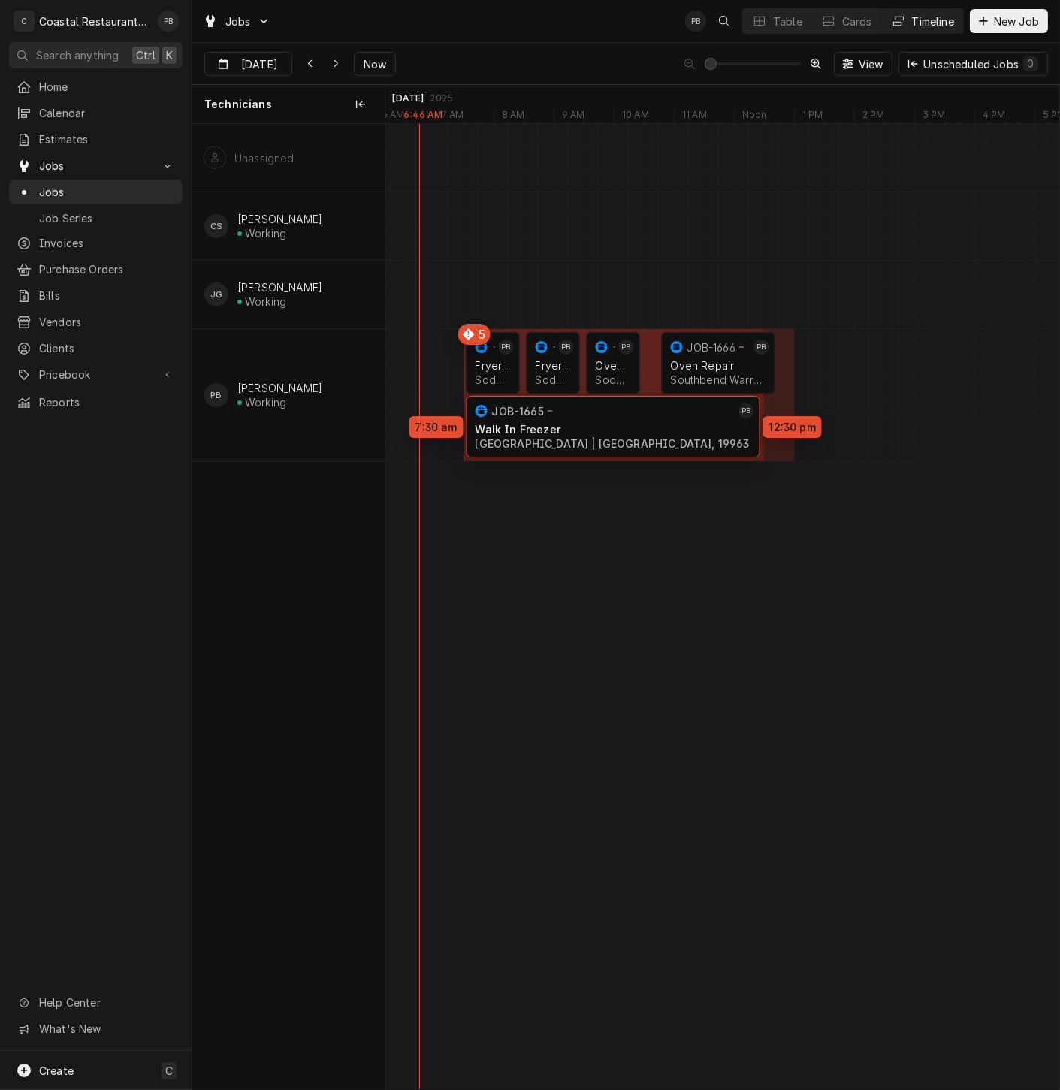
drag, startPoint x: 560, startPoint y: 428, endPoint x: 532, endPoint y: 427, distance: 28.5
click at [532, 427] on div "7:30 AM 8:30 AM JOB-1662 PB Fryer Repair Sodel Concepts | Lewes, 19958 1h 8:30 …" at bounding box center [722, 606] width 674 height 965
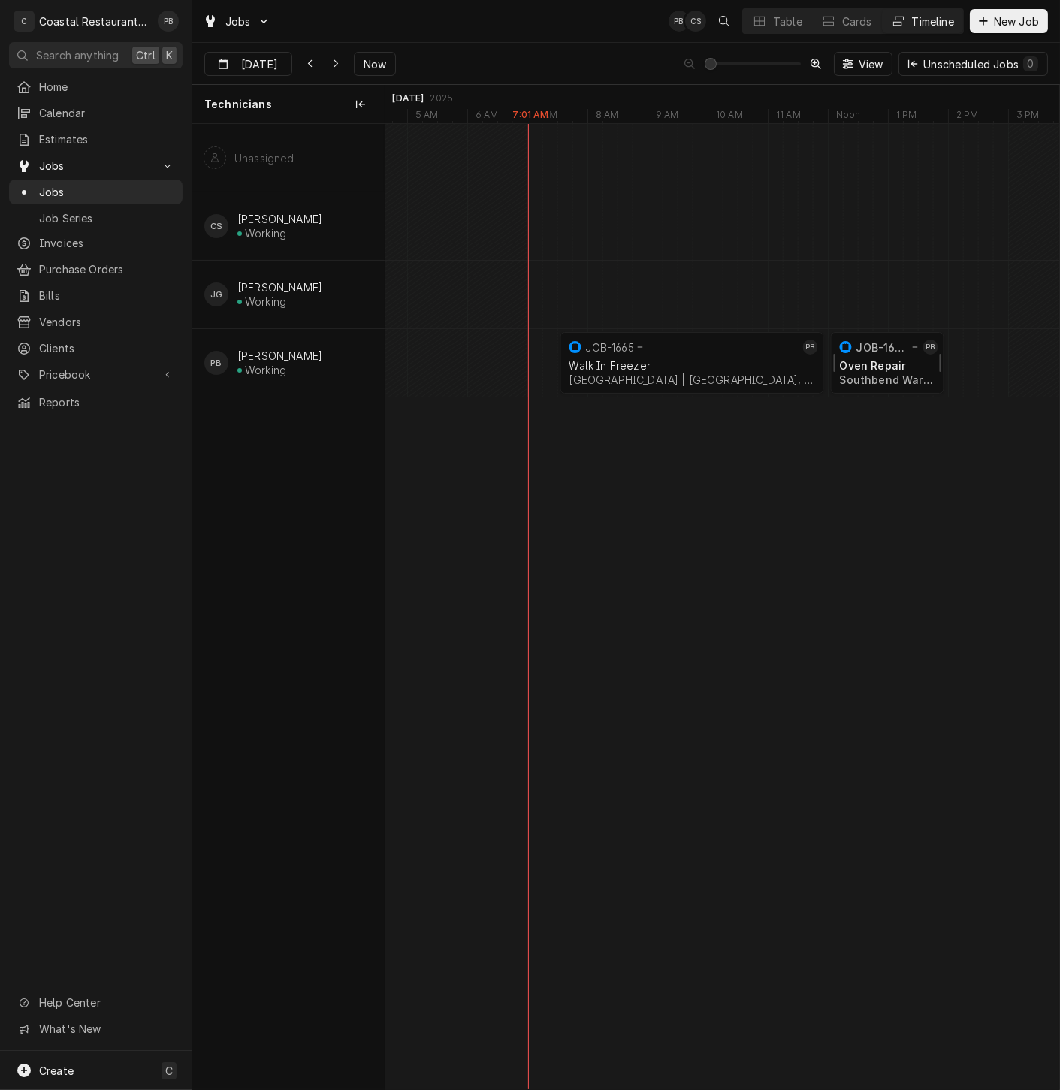
scroll to position [0, 14365]
click at [885, 362] on div "Oven Repair" at bounding box center [888, 365] width 95 height 13
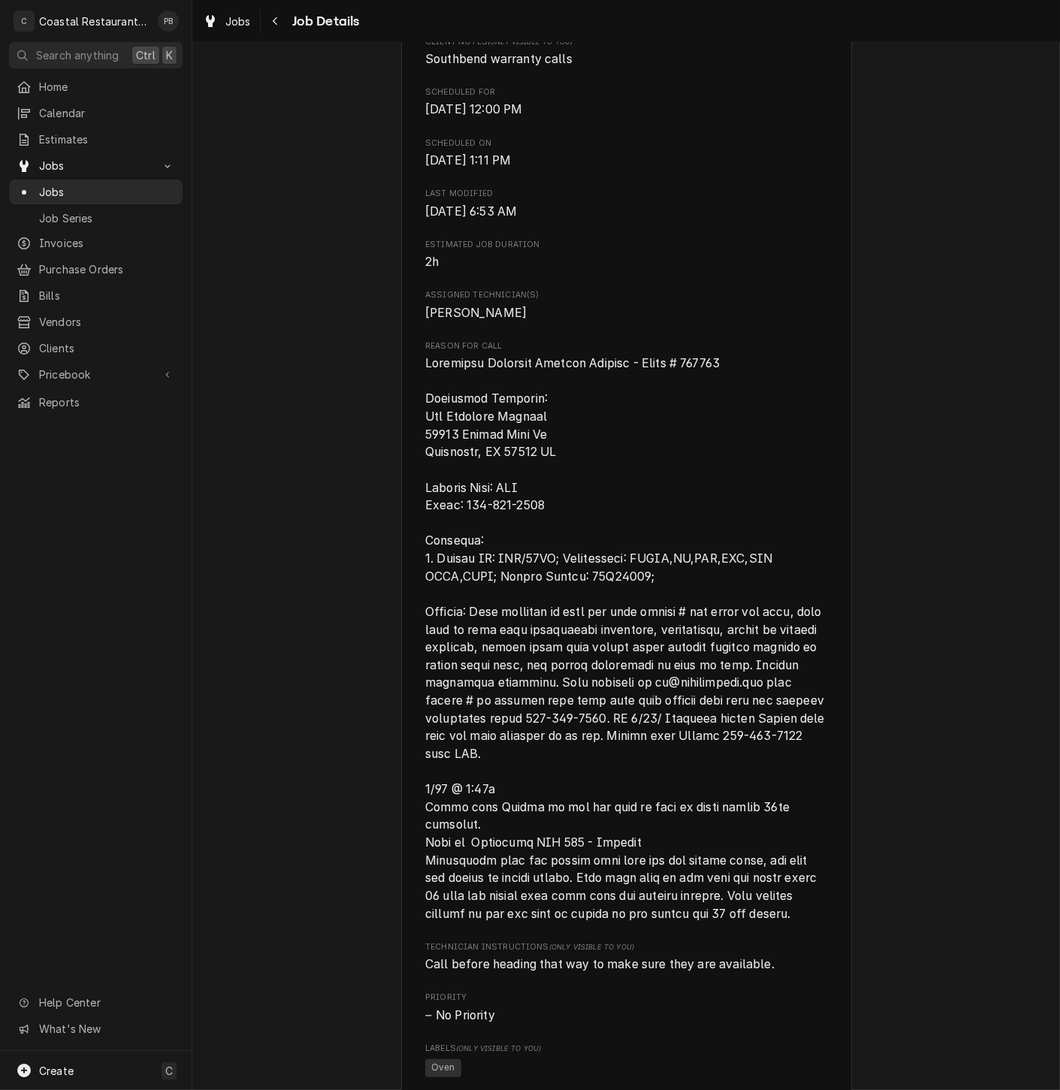
scroll to position [500, 0]
